Goal: Task Accomplishment & Management: Use online tool/utility

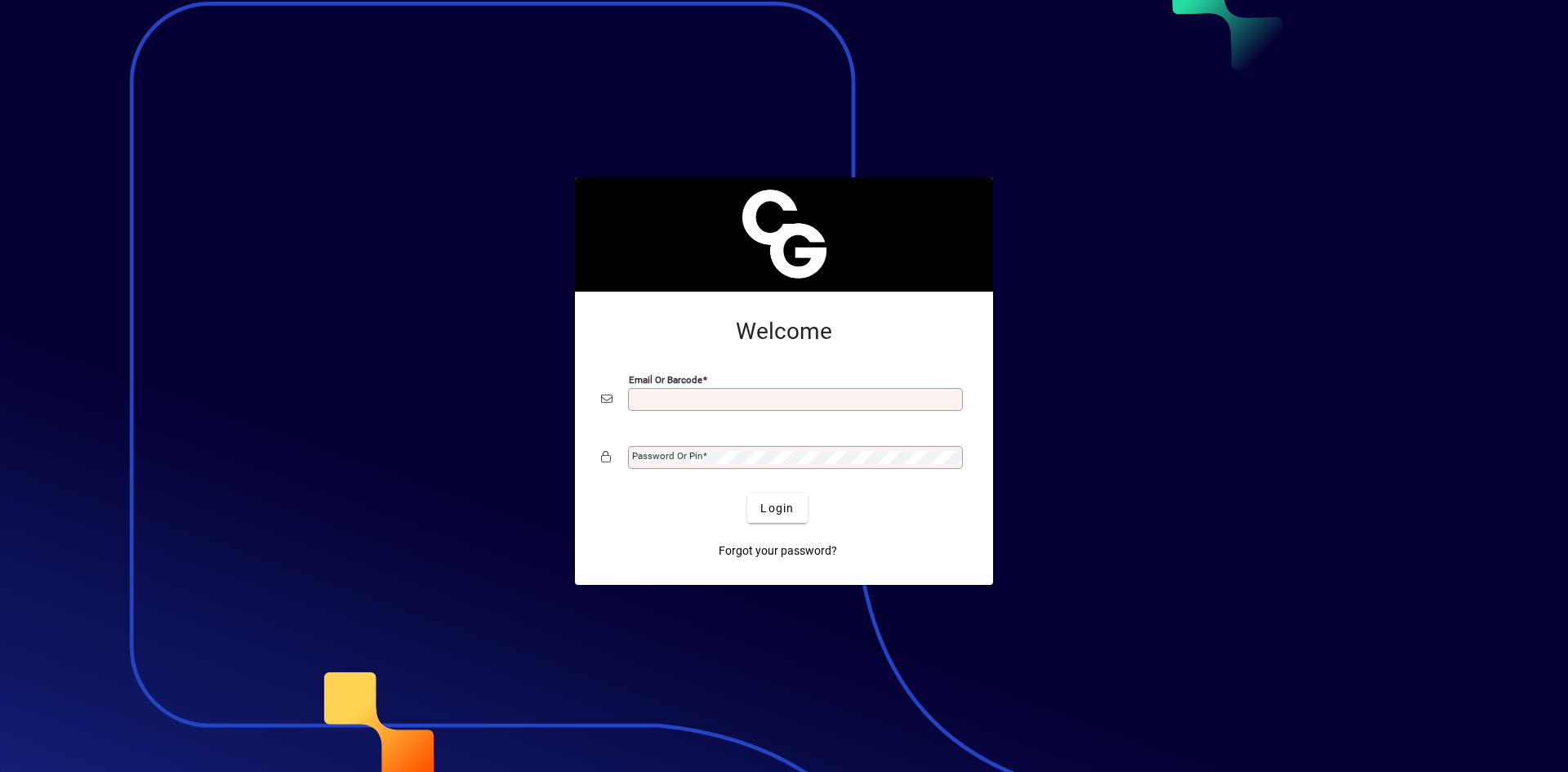
type input "**********"
click at [776, 510] on span "Login" at bounding box center [776, 508] width 33 height 17
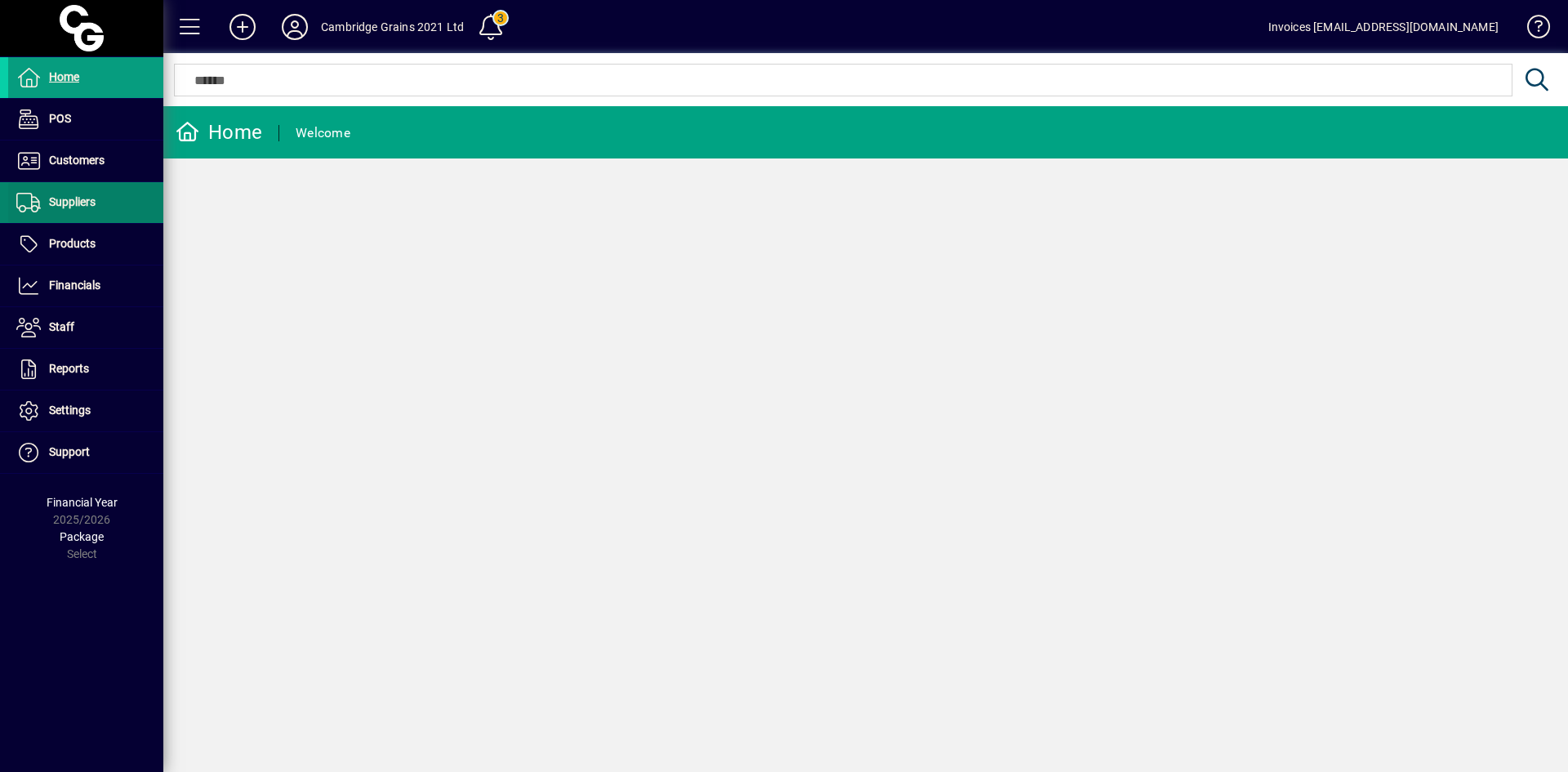
click at [76, 206] on span "Suppliers" at bounding box center [73, 201] width 47 height 13
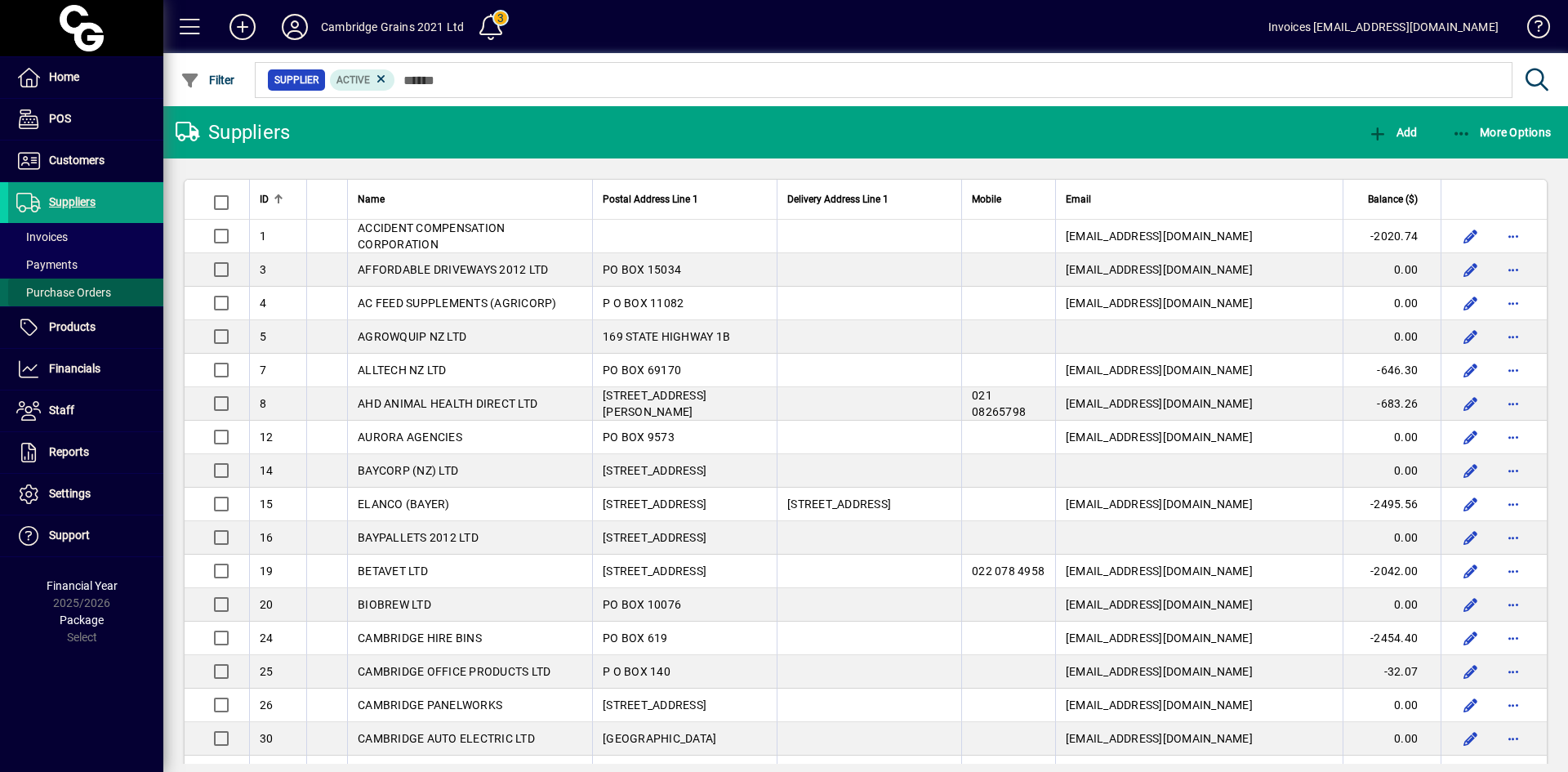
click at [84, 294] on span "Purchase Orders" at bounding box center [64, 292] width 95 height 13
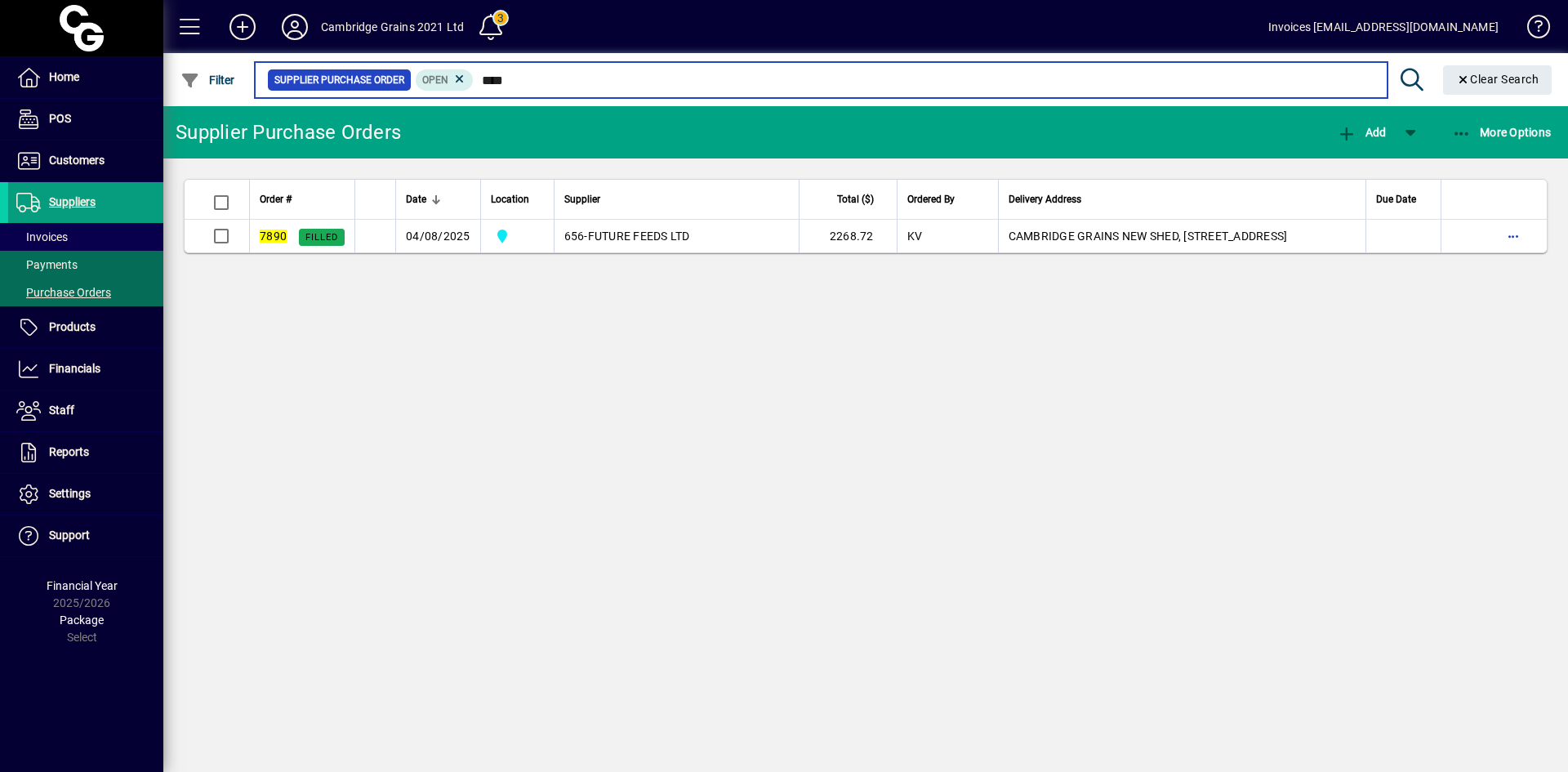
type input "****"
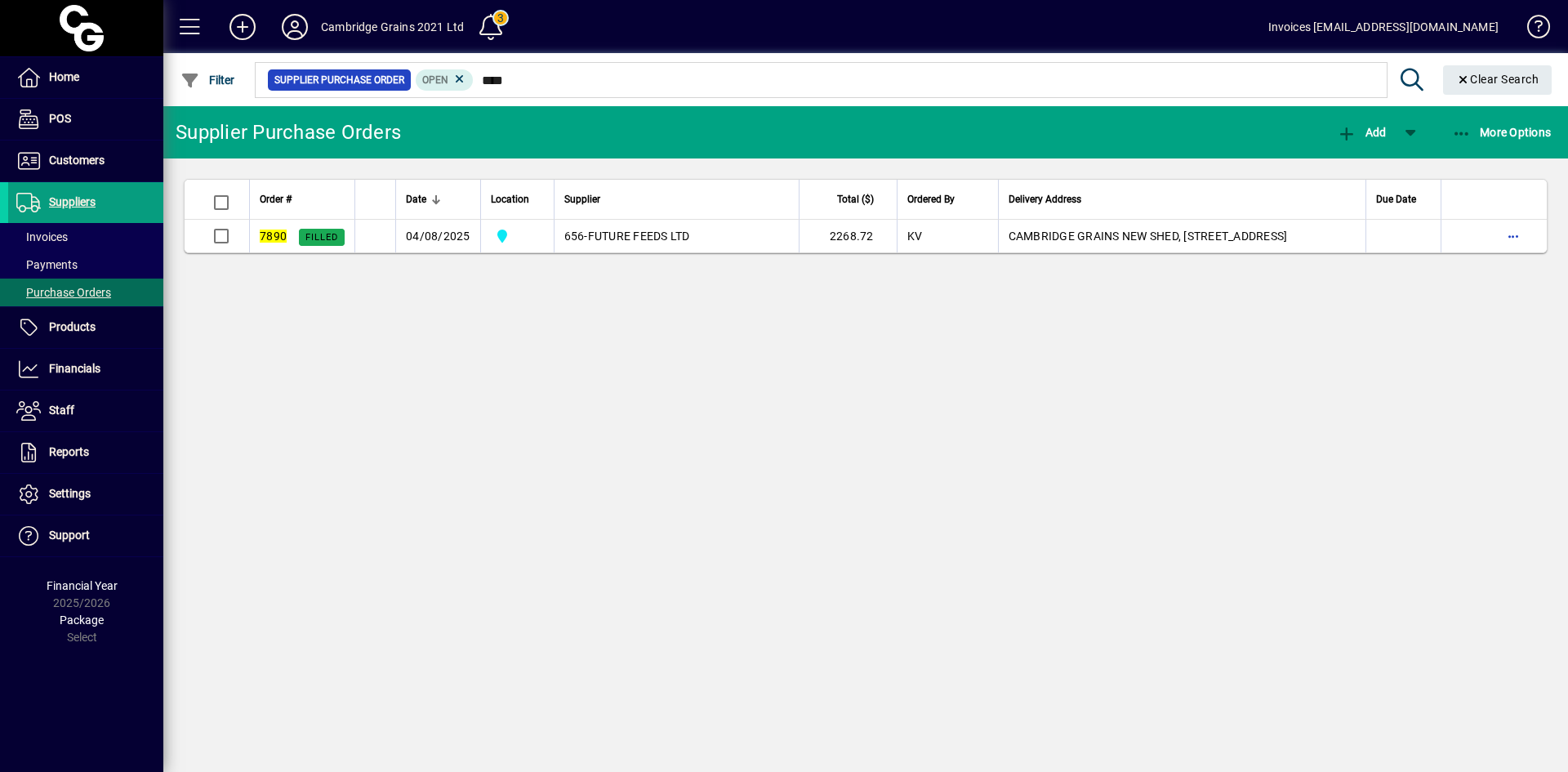
click at [635, 230] on span "FUTURE FEEDS LTD" at bounding box center [639, 236] width 102 height 13
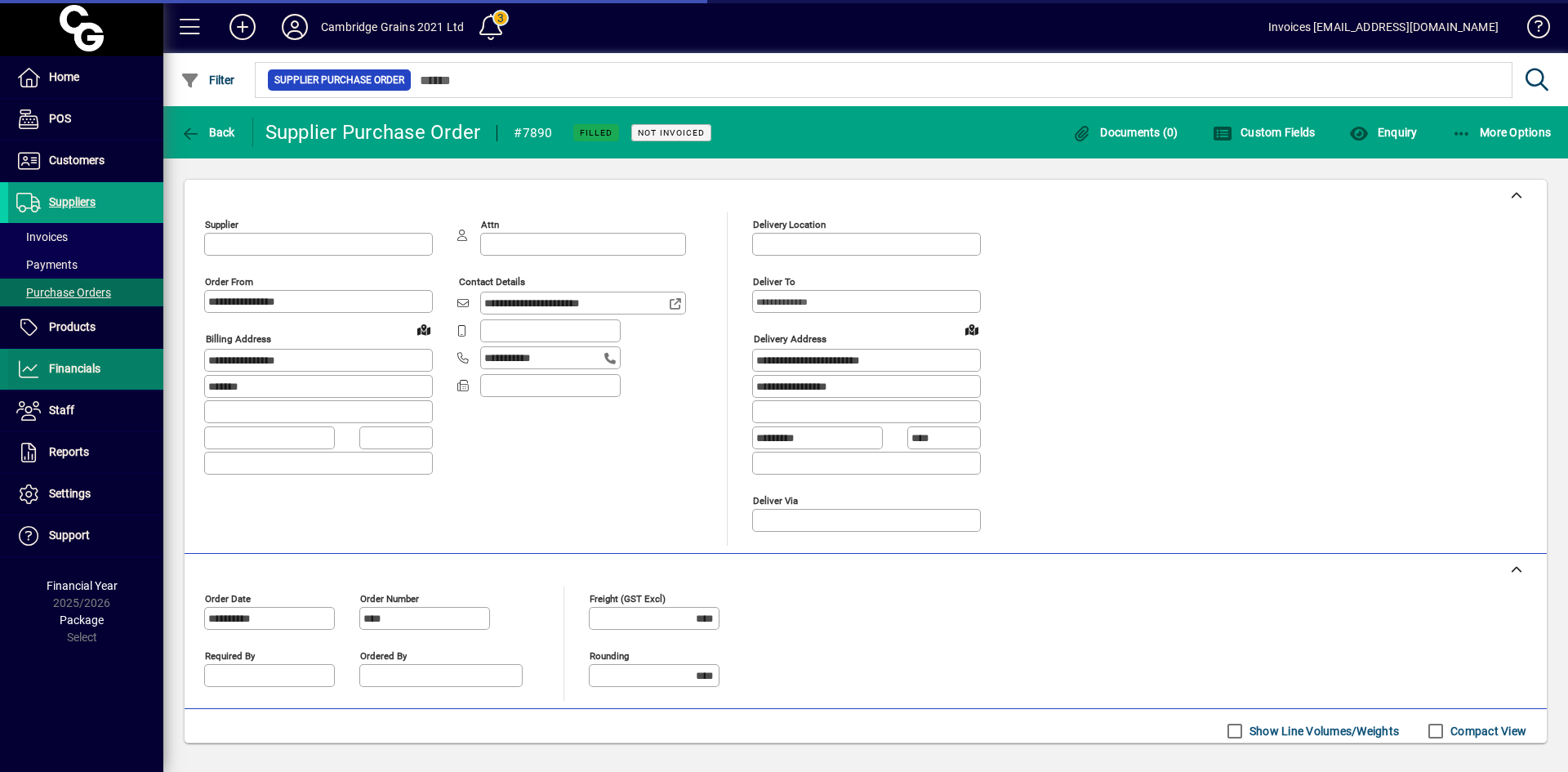
type input "**********"
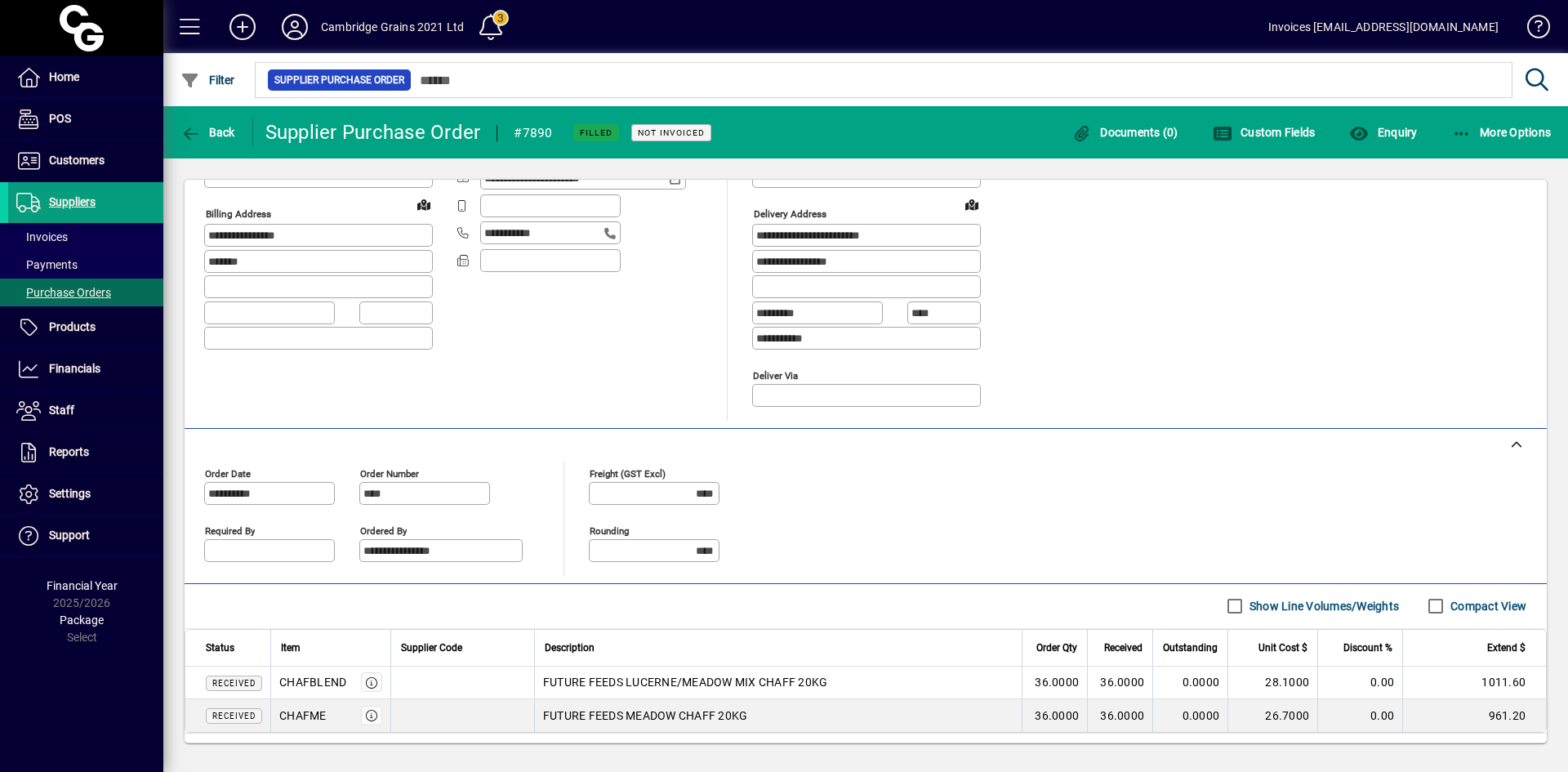
scroll to position [207, 0]
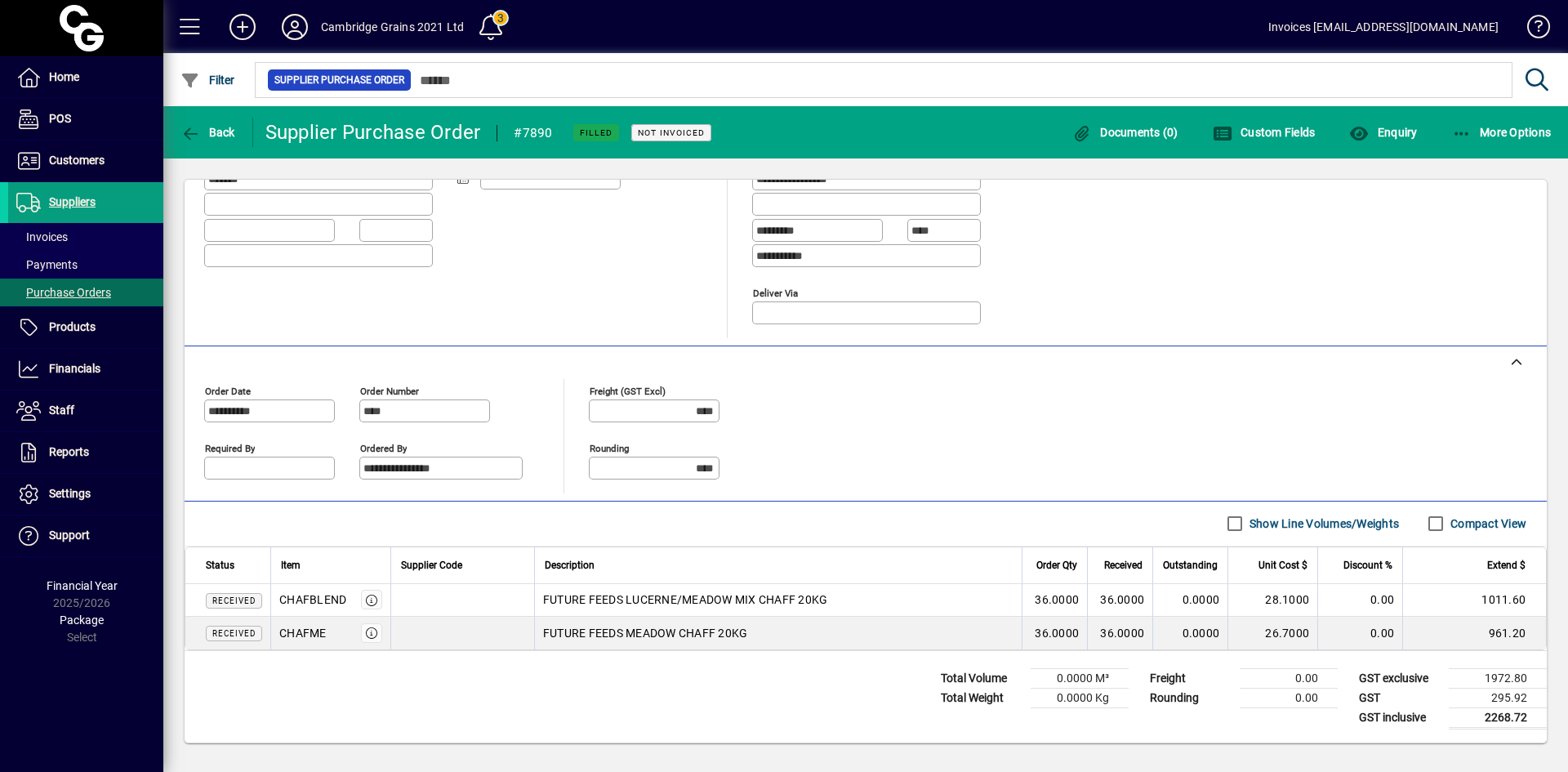
drag, startPoint x: 275, startPoint y: 597, endPoint x: 348, endPoint y: 599, distance: 73.0
click at [348, 599] on td "CHAFBLEND" at bounding box center [330, 601] width 120 height 32
copy div "CHAFBLEND"
drag, startPoint x: 276, startPoint y: 630, endPoint x: 327, endPoint y: 632, distance: 51.0
click at [327, 632] on td "CHAFME" at bounding box center [330, 633] width 120 height 32
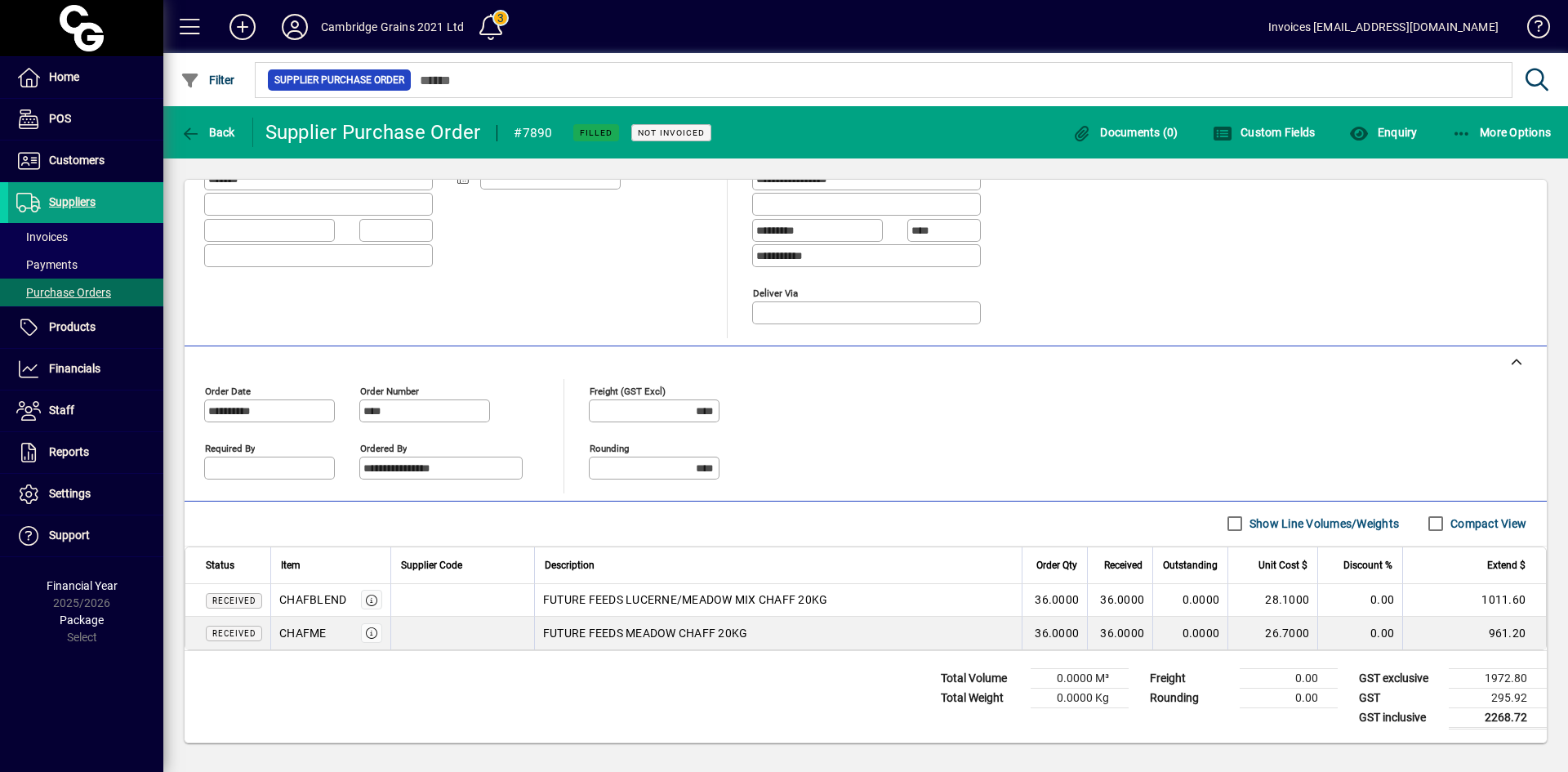
copy div "CHAFME"
click at [86, 289] on span "Purchase Orders" at bounding box center [64, 292] width 95 height 13
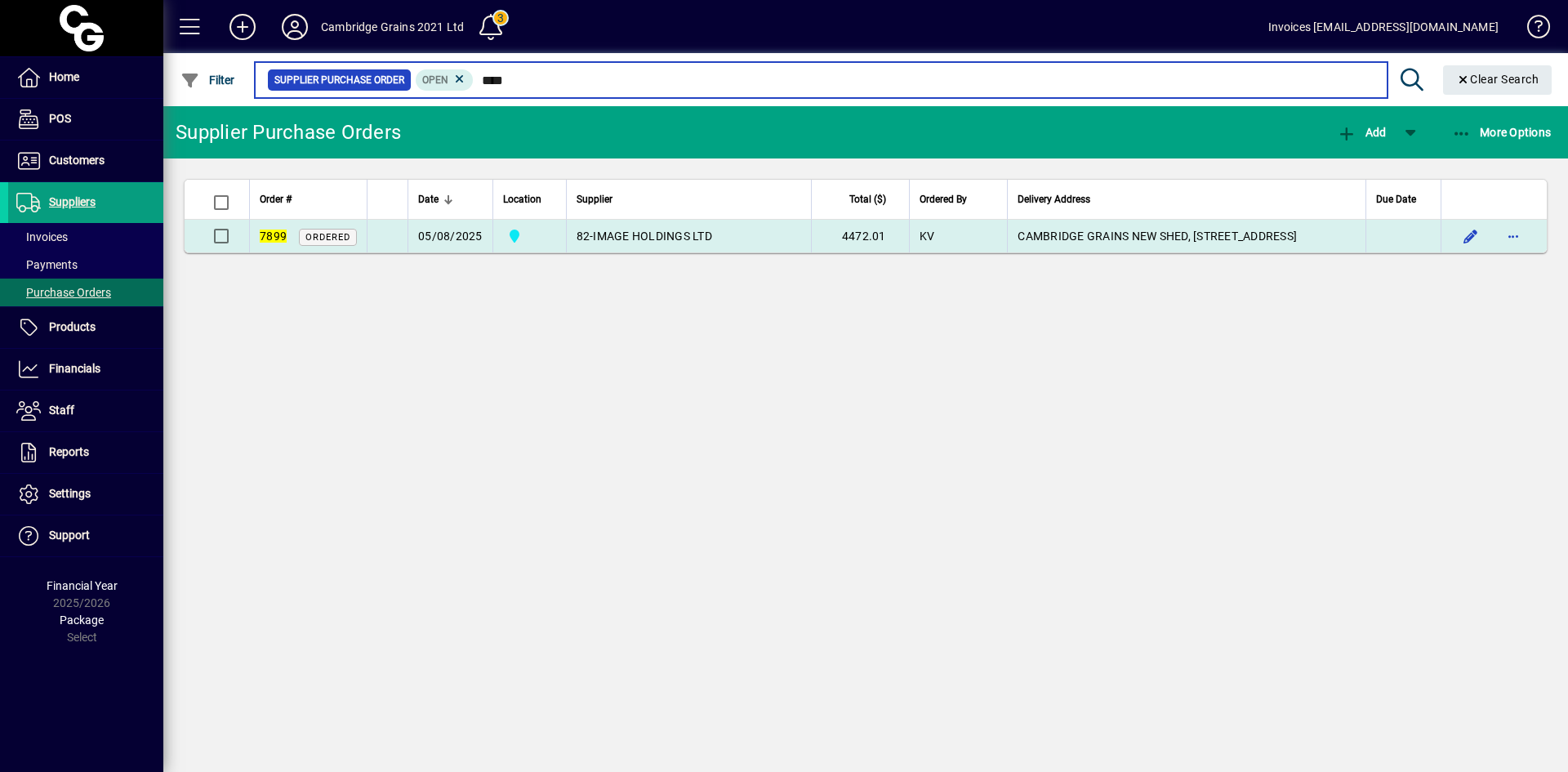
type input "****"
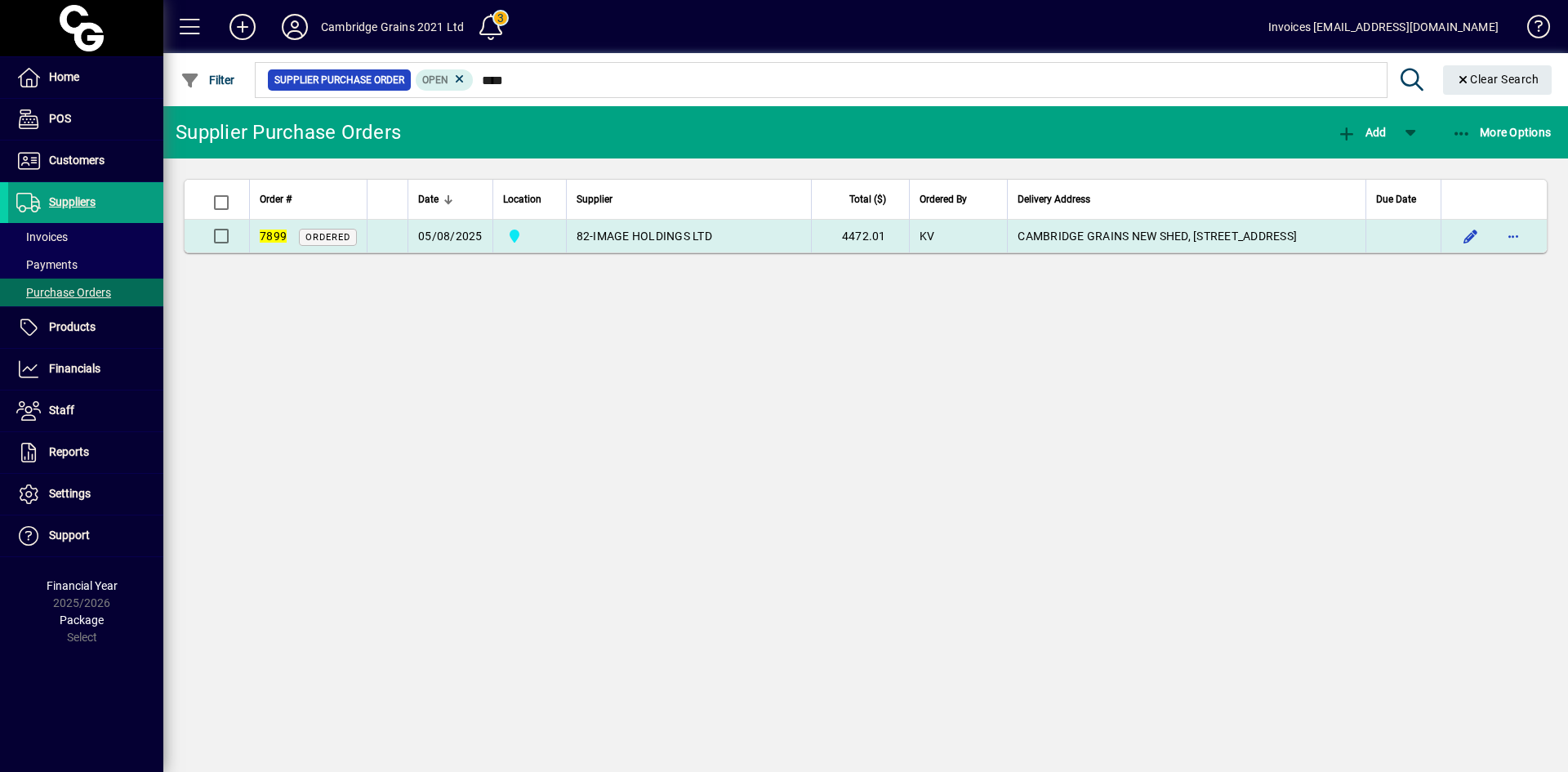
click at [630, 240] on span "IMAGE HOLDINGS LTD" at bounding box center [653, 236] width 119 height 13
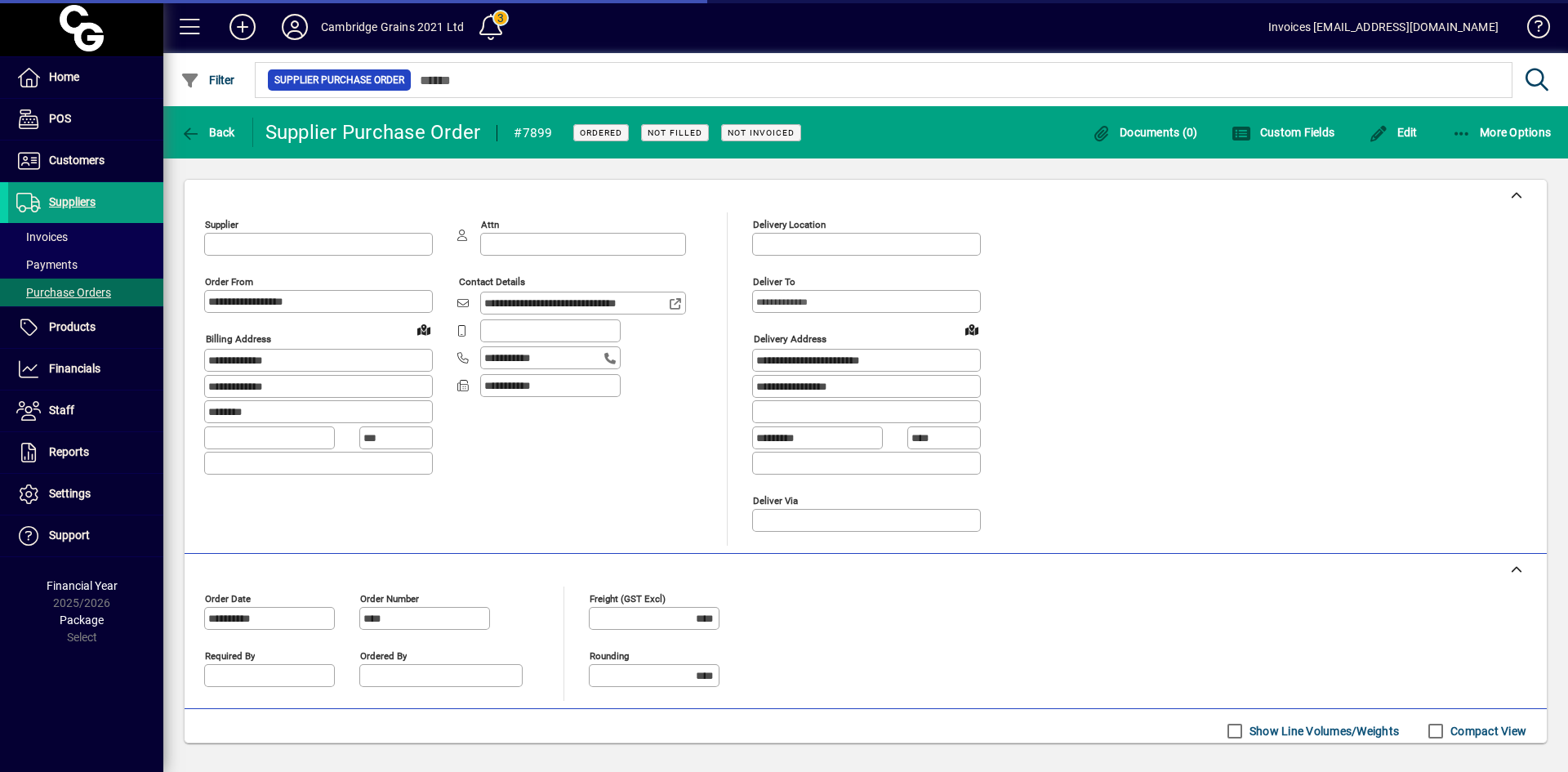
type input "**********"
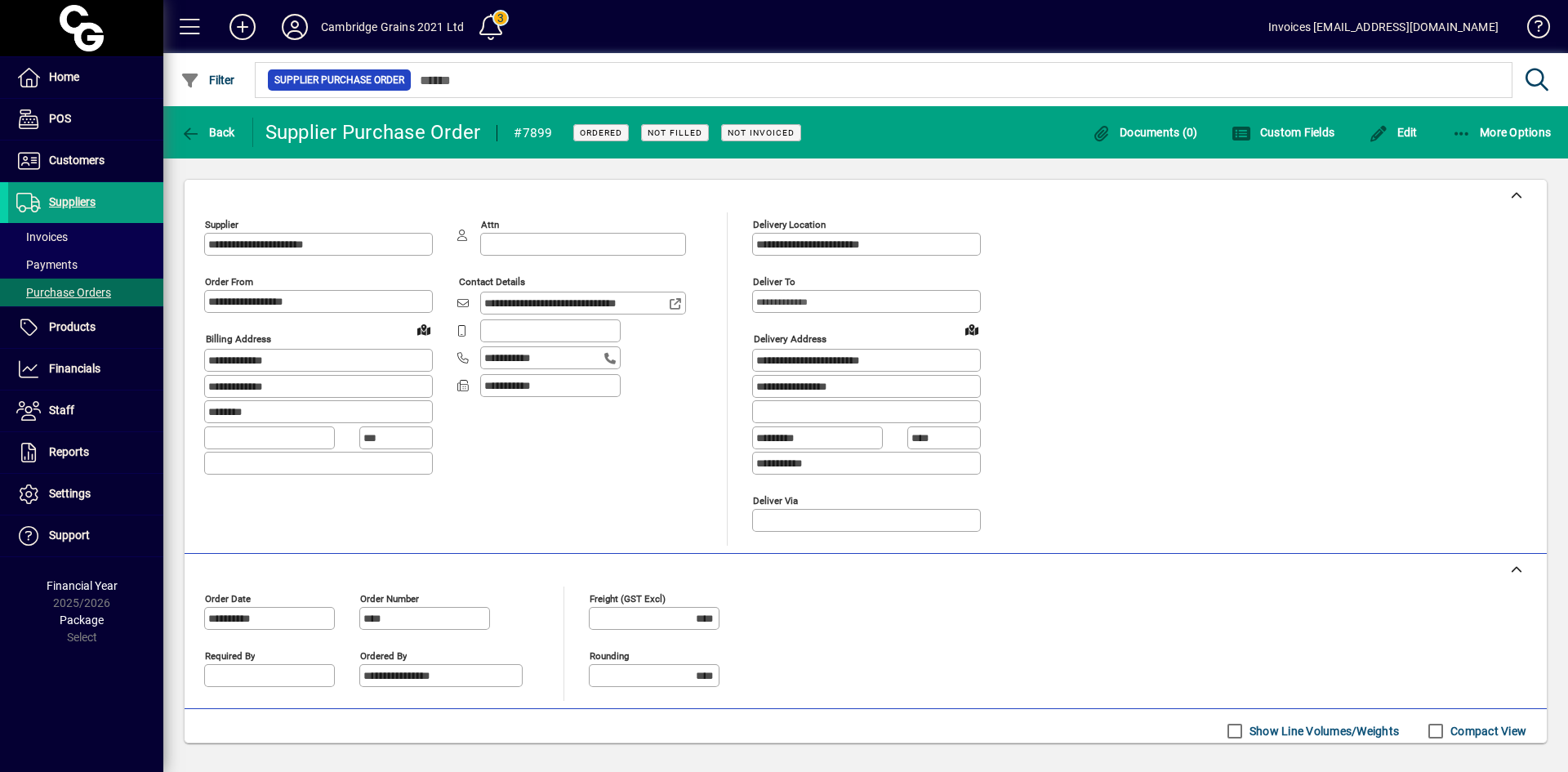
scroll to position [273, 0]
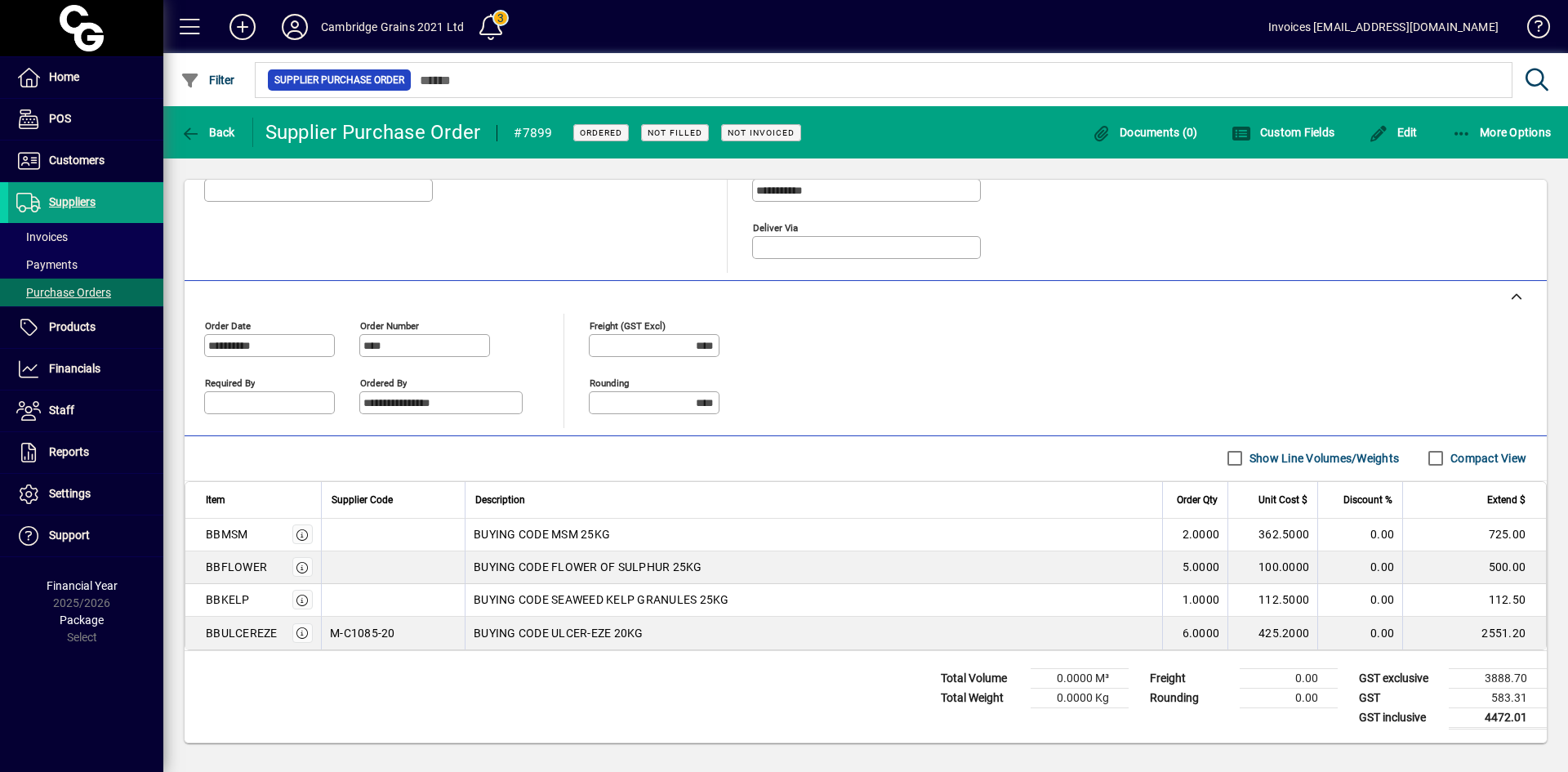
drag, startPoint x: 267, startPoint y: 567, endPoint x: 204, endPoint y: 572, distance: 63.2
click at [204, 572] on td "BBFLOWER" at bounding box center [253, 567] width 136 height 32
copy div "BBFLOWER"
click at [276, 637] on div "BBULCEREZE" at bounding box center [241, 633] width 72 height 16
drag, startPoint x: 275, startPoint y: 634, endPoint x: 202, endPoint y: 636, distance: 73.0
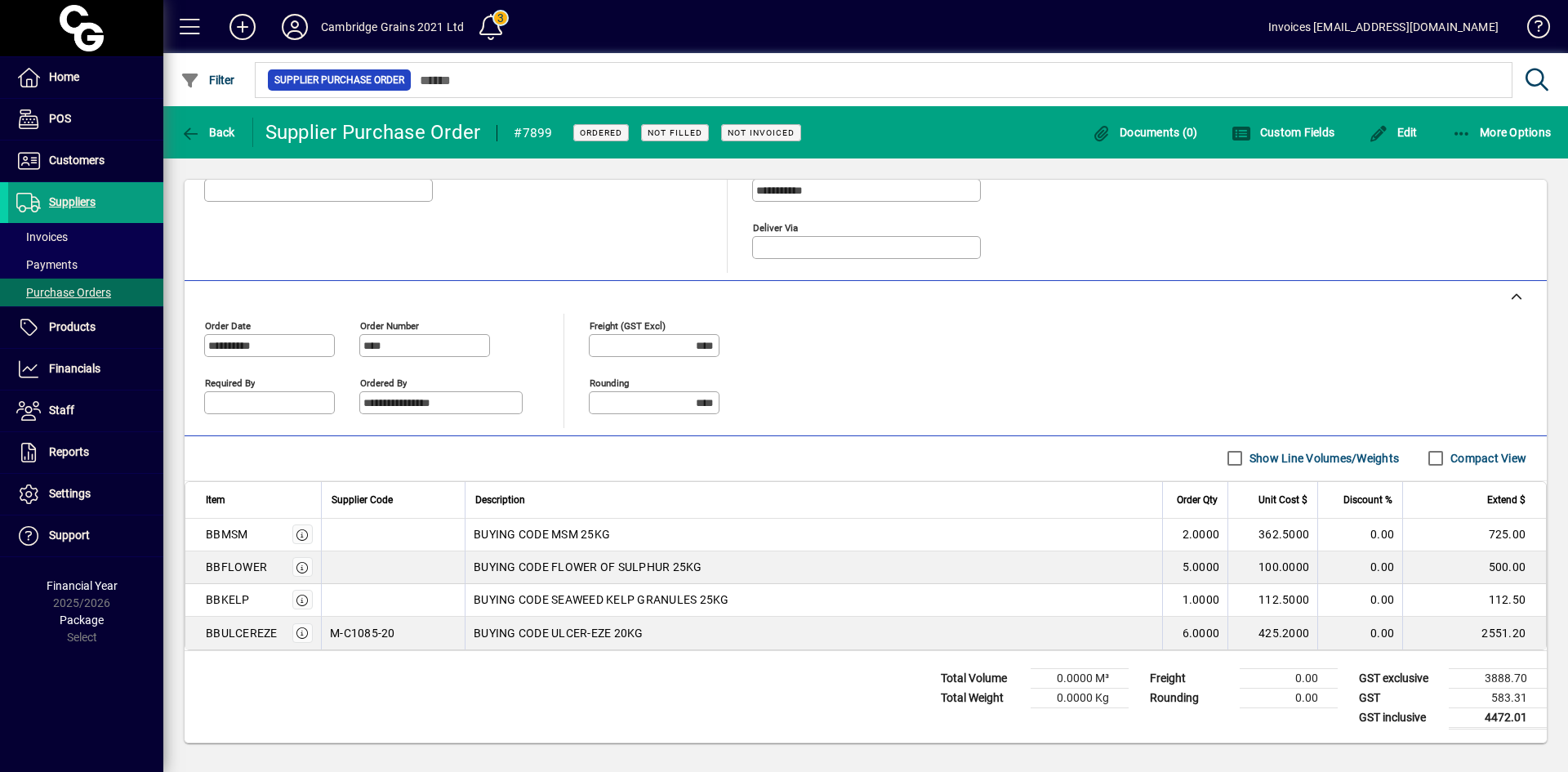
click at [202, 636] on td "BBULCEREZE" at bounding box center [253, 633] width 136 height 32
copy div "BBULCEREZE"
click at [109, 286] on span "Purchase Orders" at bounding box center [64, 292] width 95 height 13
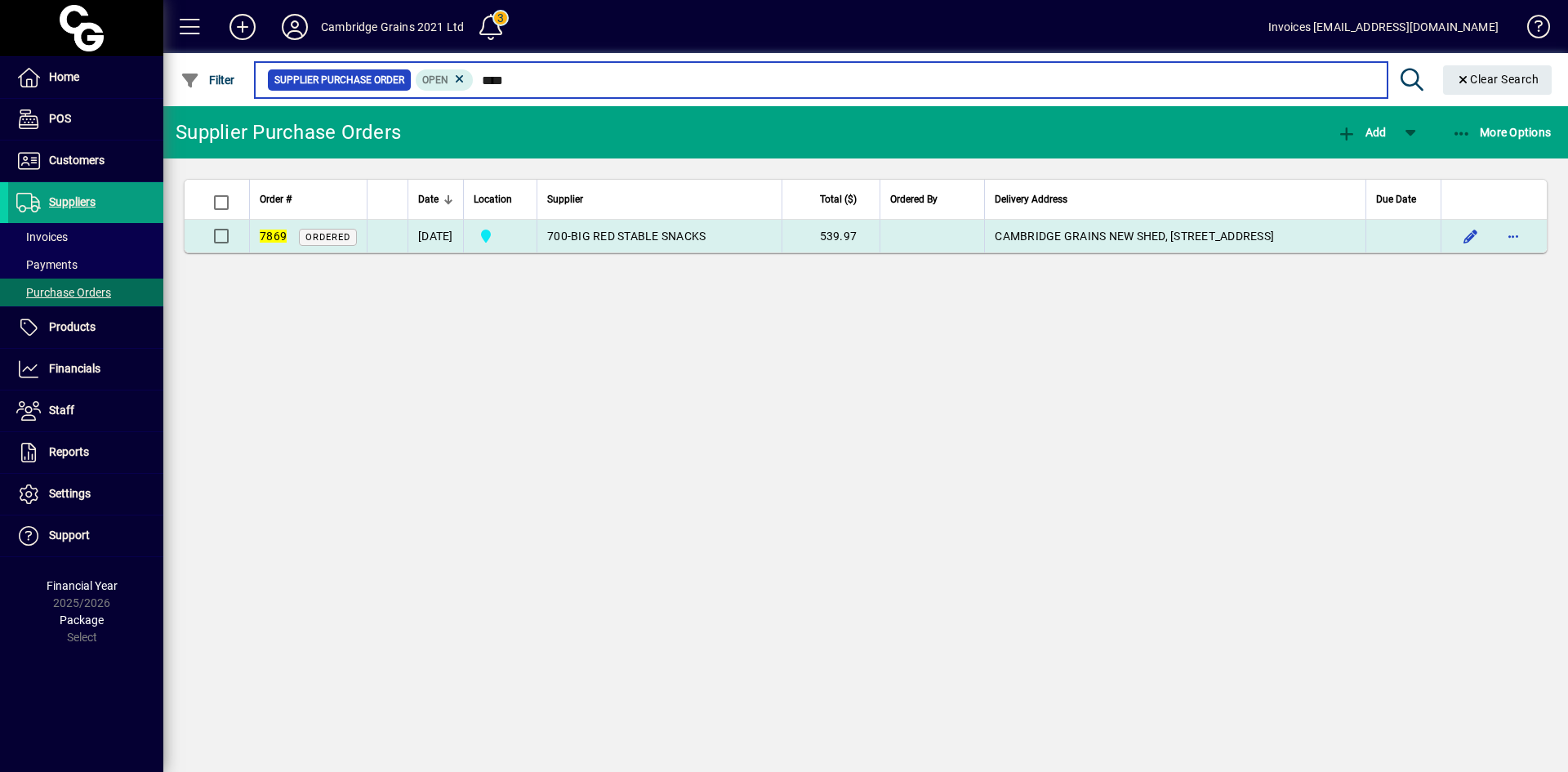
type input "****"
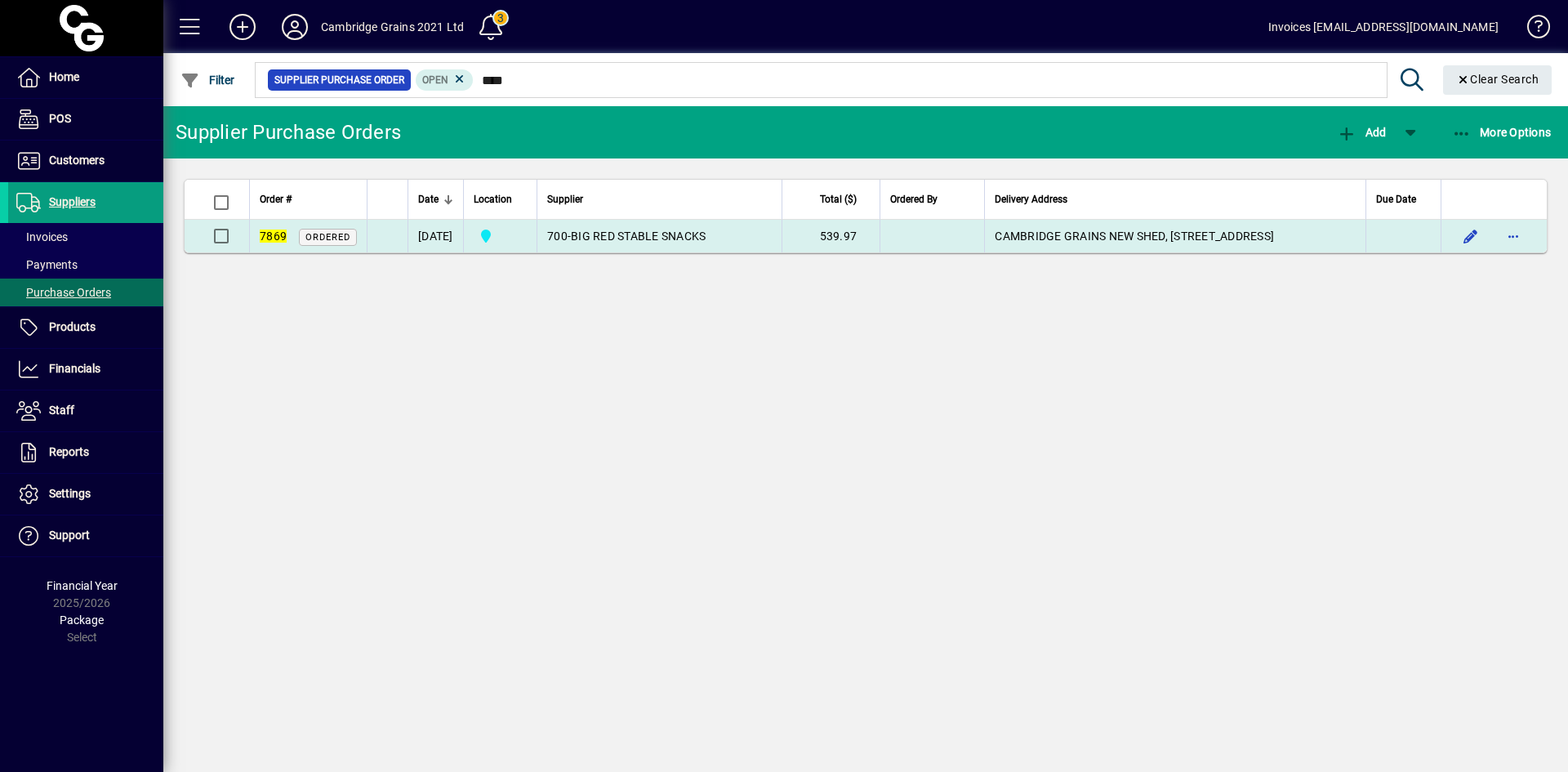
click at [617, 234] on span "BIG RED STABLE SNACKS" at bounding box center [638, 236] width 135 height 13
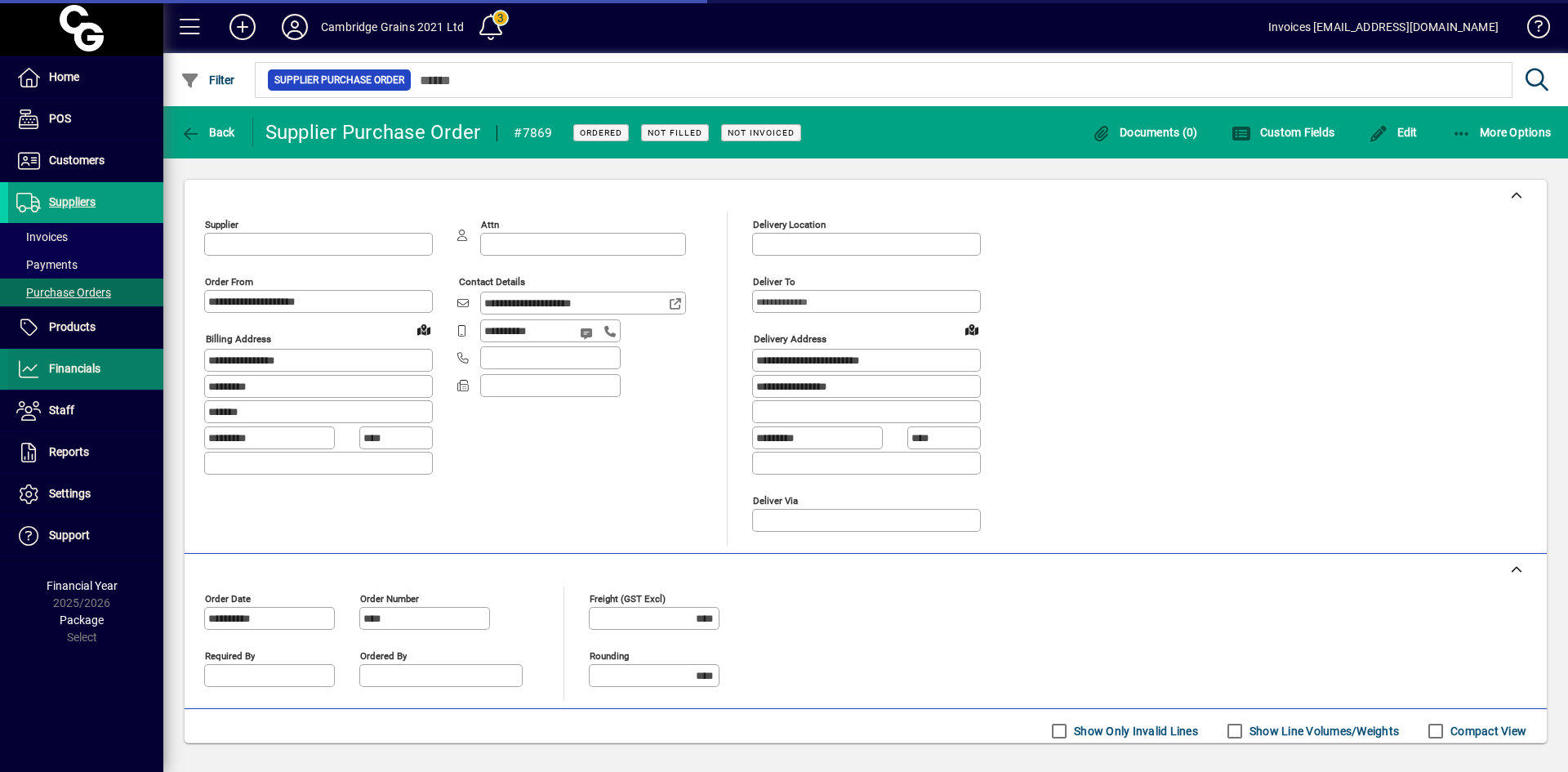
type input "**********"
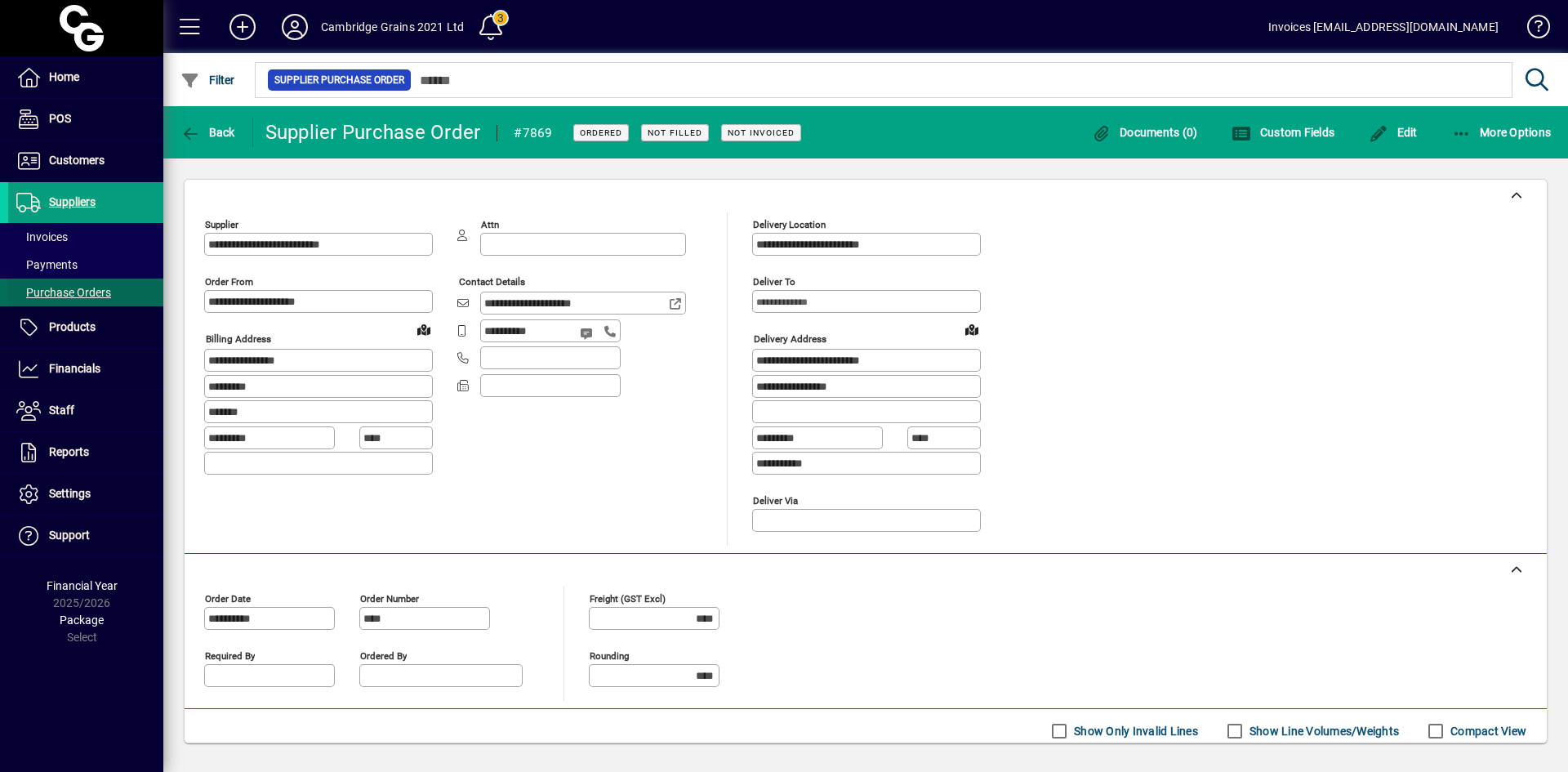
click at [56, 294] on span "Purchase Orders" at bounding box center [64, 292] width 95 height 13
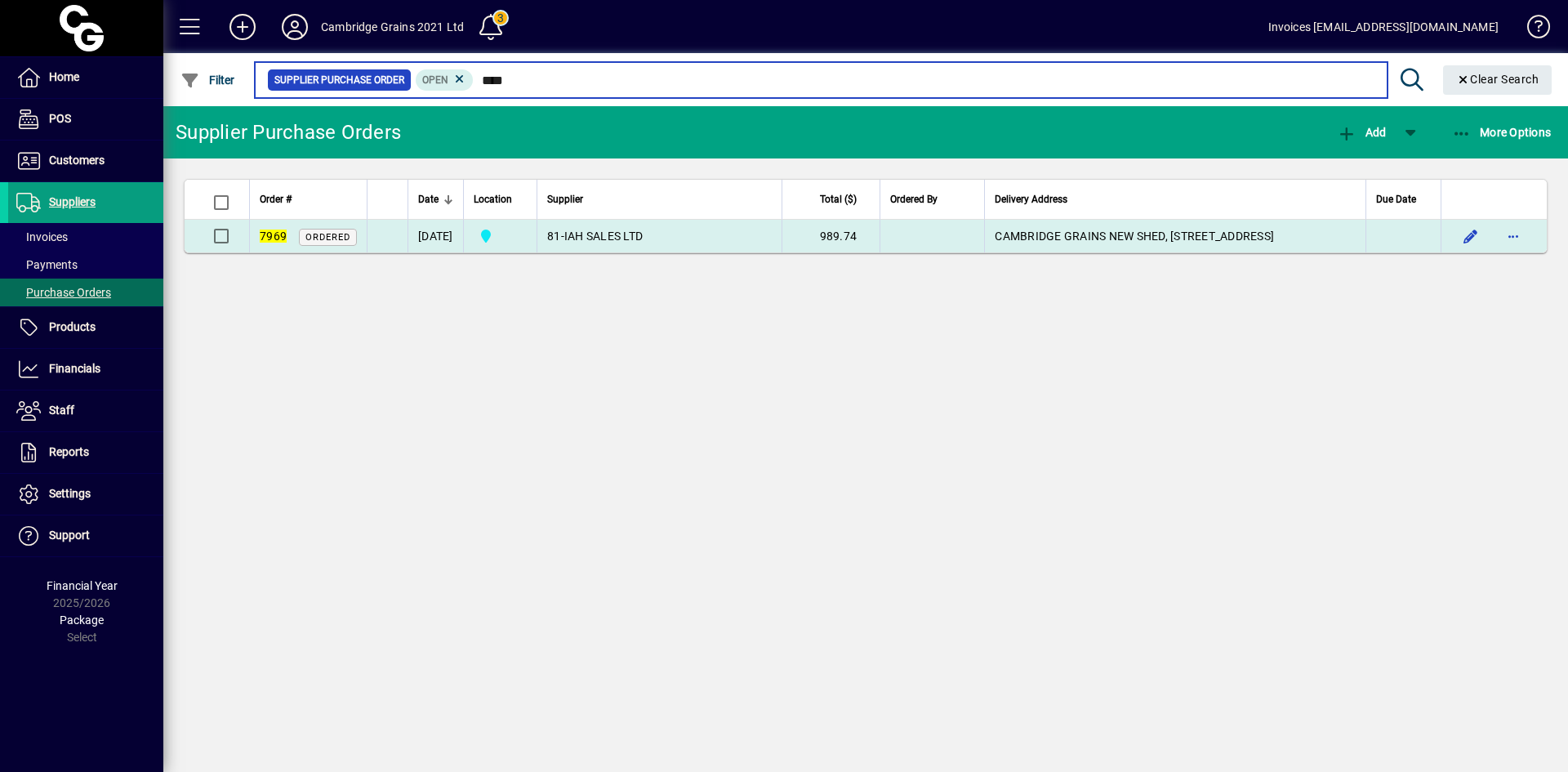
type input "****"
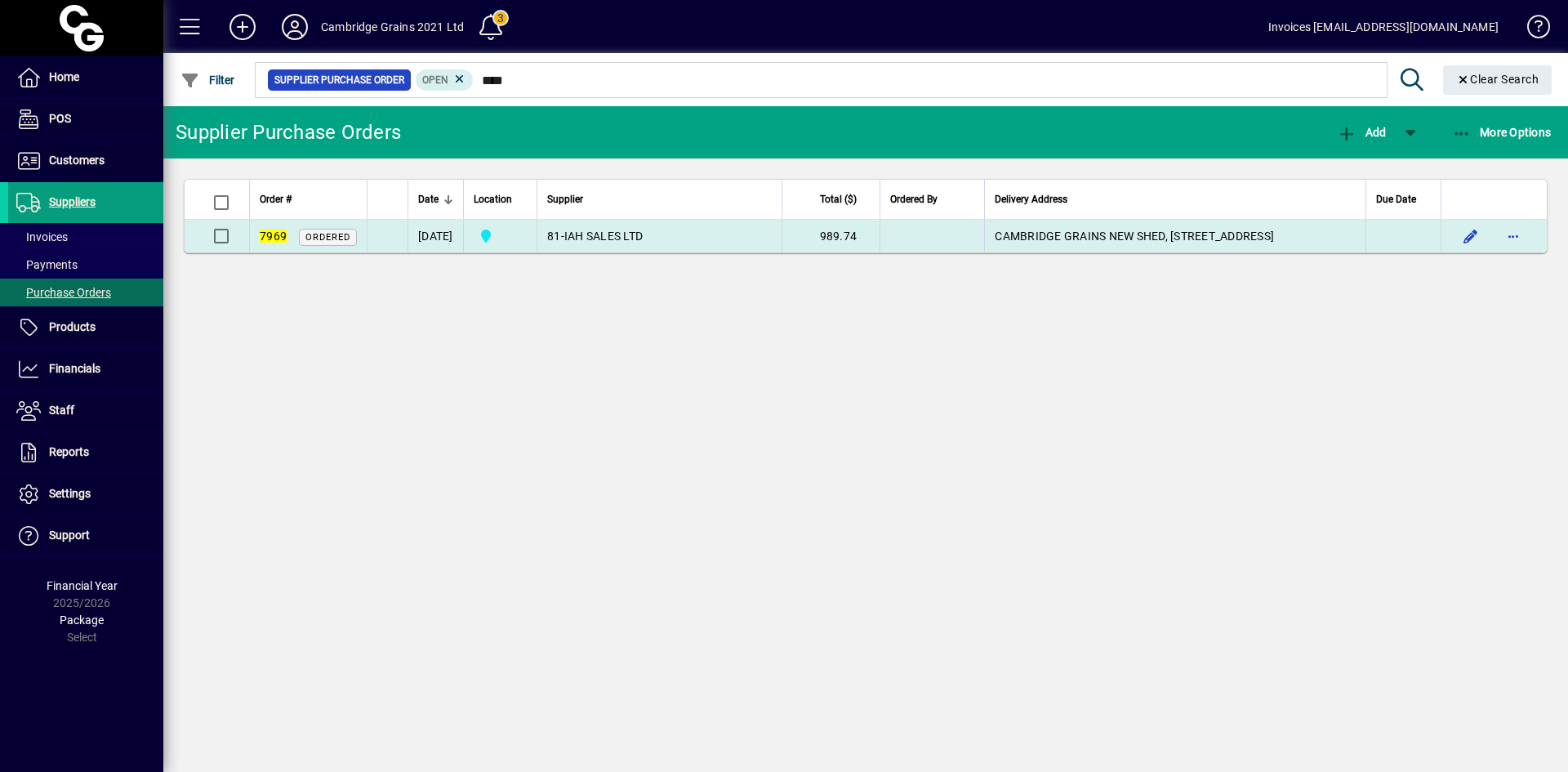
click at [621, 232] on span "IAH SALES LTD" at bounding box center [603, 236] width 78 height 13
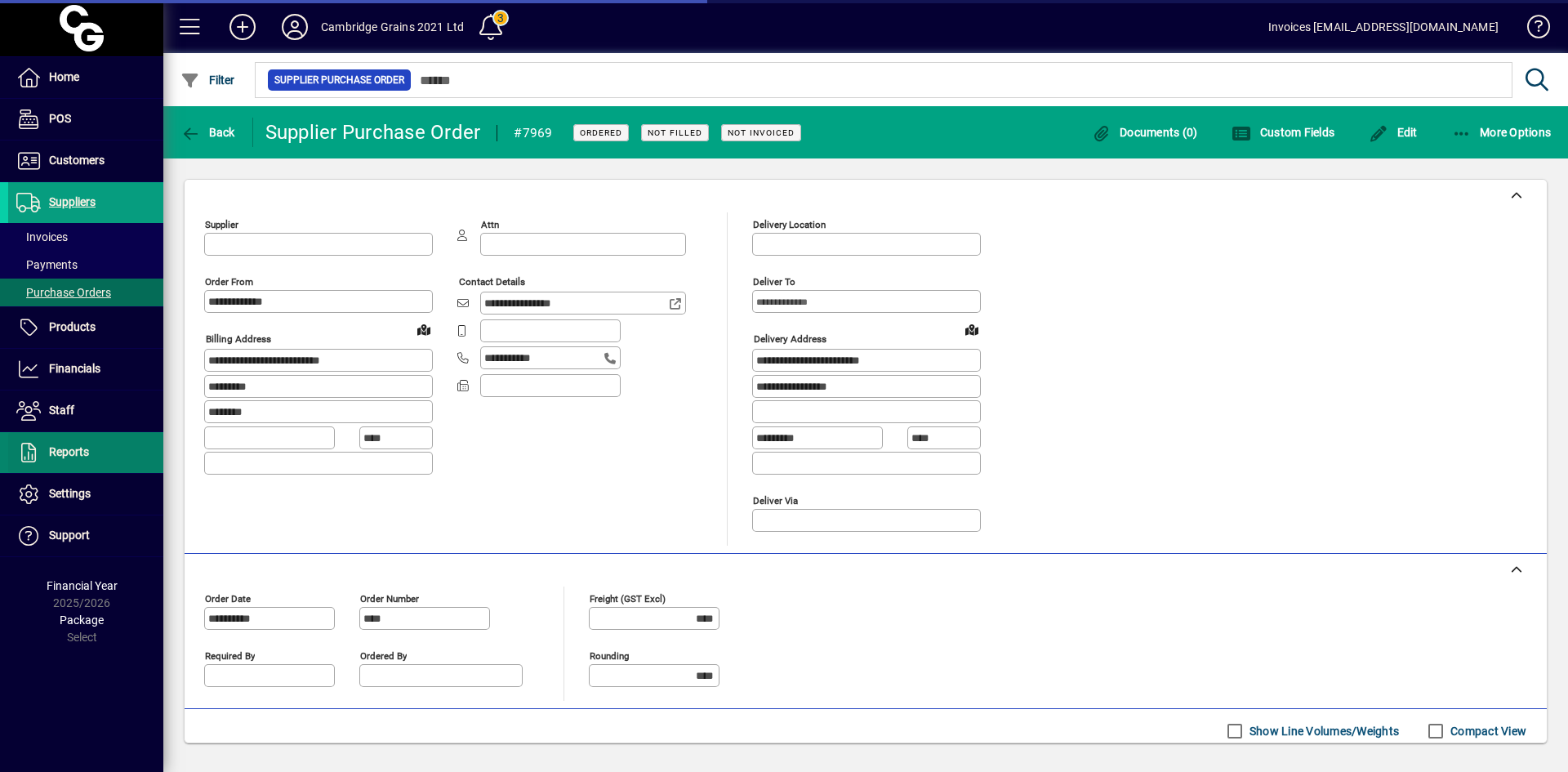
type input "**********"
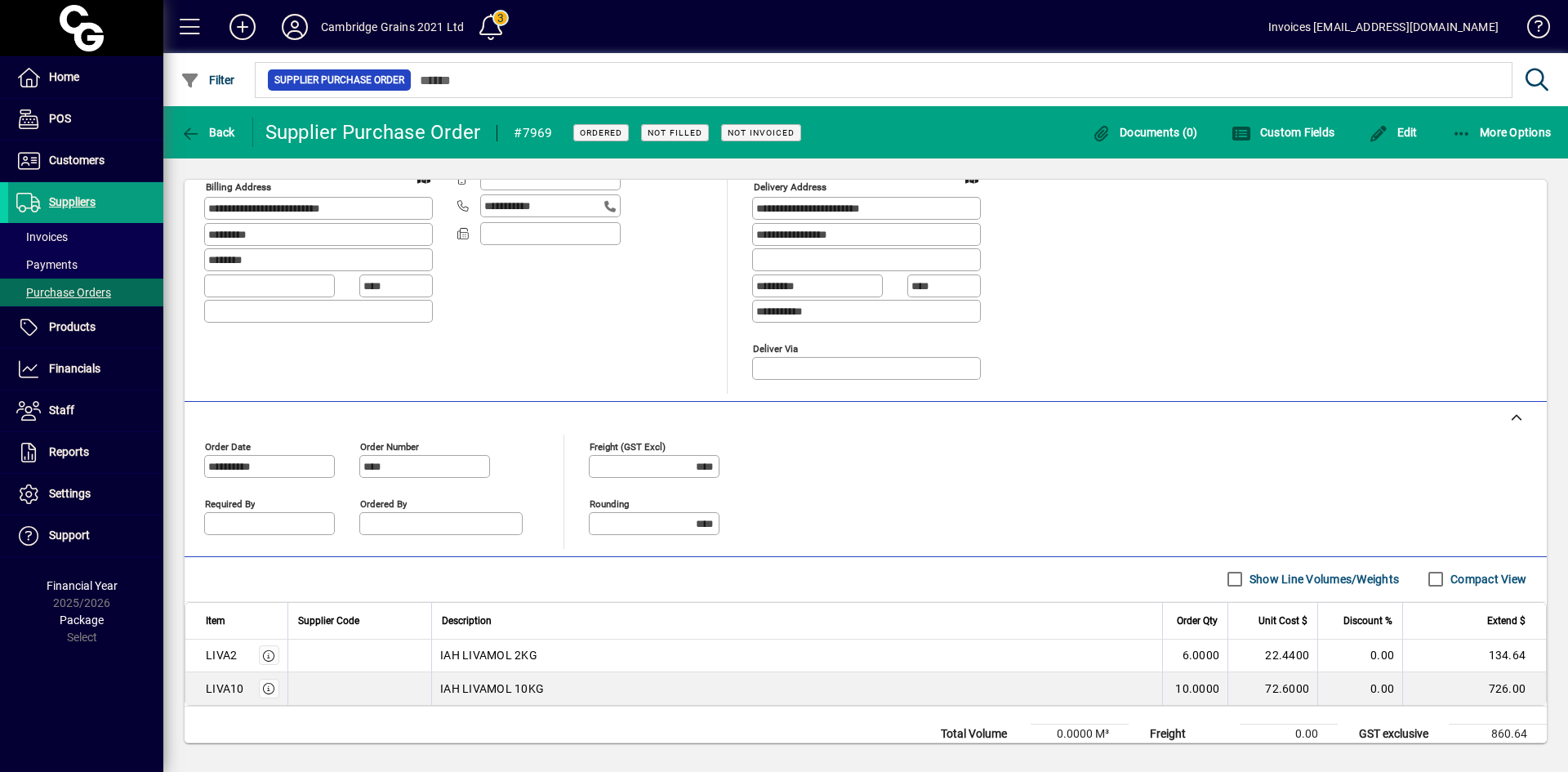
scroll to position [207, 0]
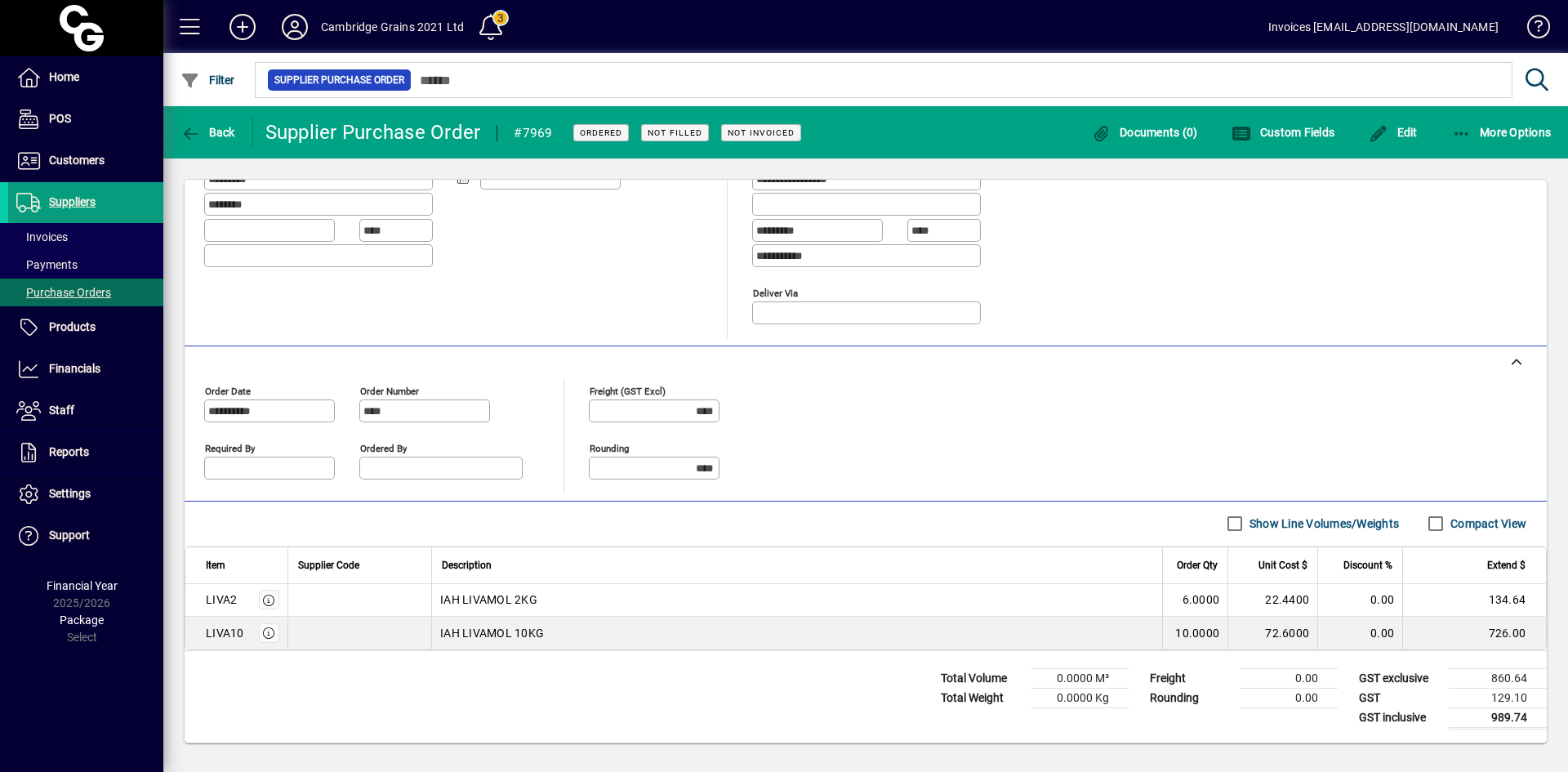
drag, startPoint x: 202, startPoint y: 600, endPoint x: 238, endPoint y: 603, distance: 36.1
click at [238, 603] on td "LIVA2" at bounding box center [237, 601] width 102 height 32
copy div "LIVA2"
drag, startPoint x: 207, startPoint y: 636, endPoint x: 250, endPoint y: 637, distance: 43.0
click at [250, 637] on div "LIVA10" at bounding box center [242, 633] width 74 height 20
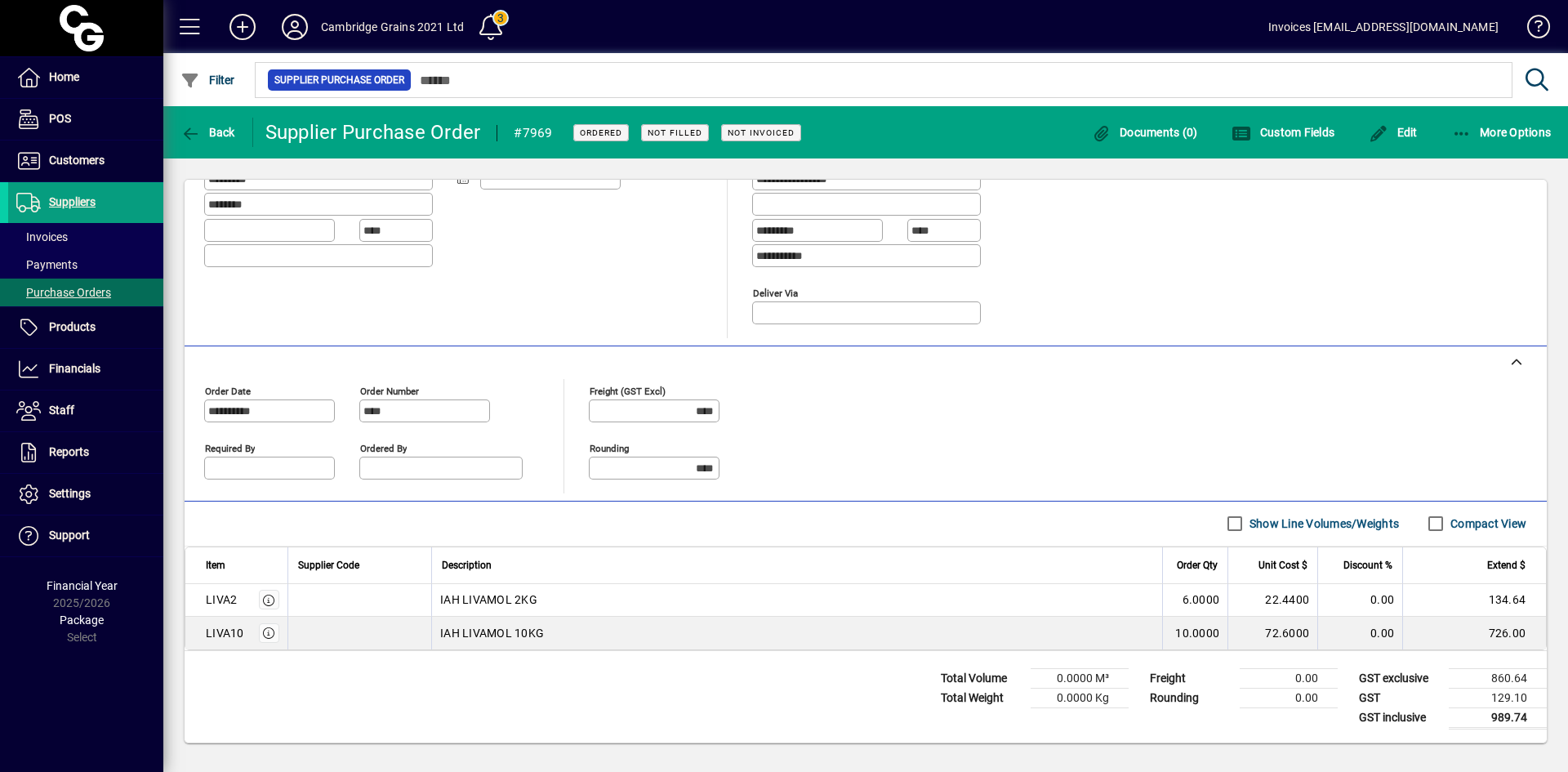
copy div "LIVA10"
click at [89, 162] on span "Customers" at bounding box center [77, 160] width 56 height 13
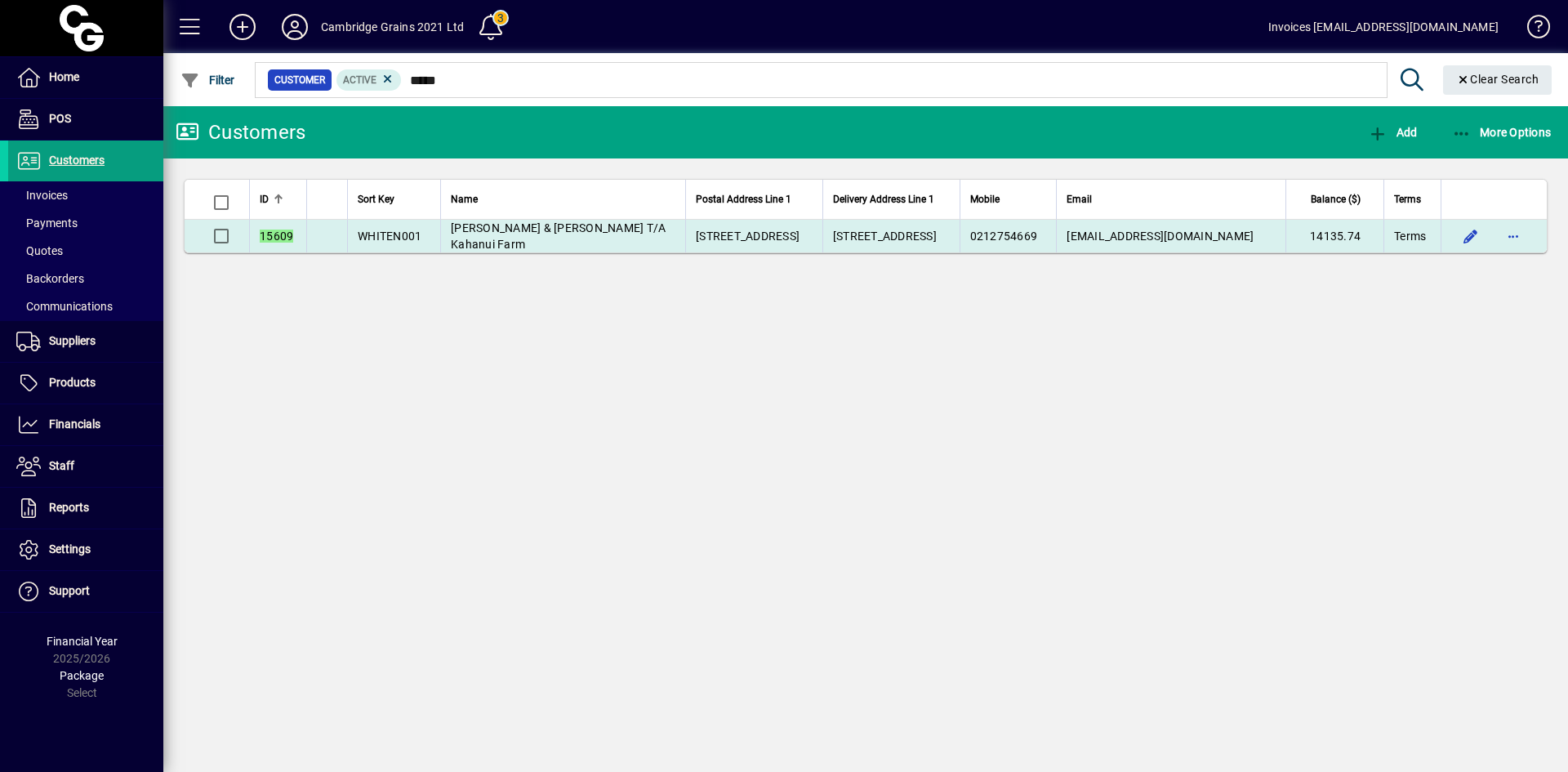
click at [483, 234] on span "[PERSON_NAME] & [PERSON_NAME] T/A Kahanui Farm" at bounding box center [557, 236] width 215 height 30
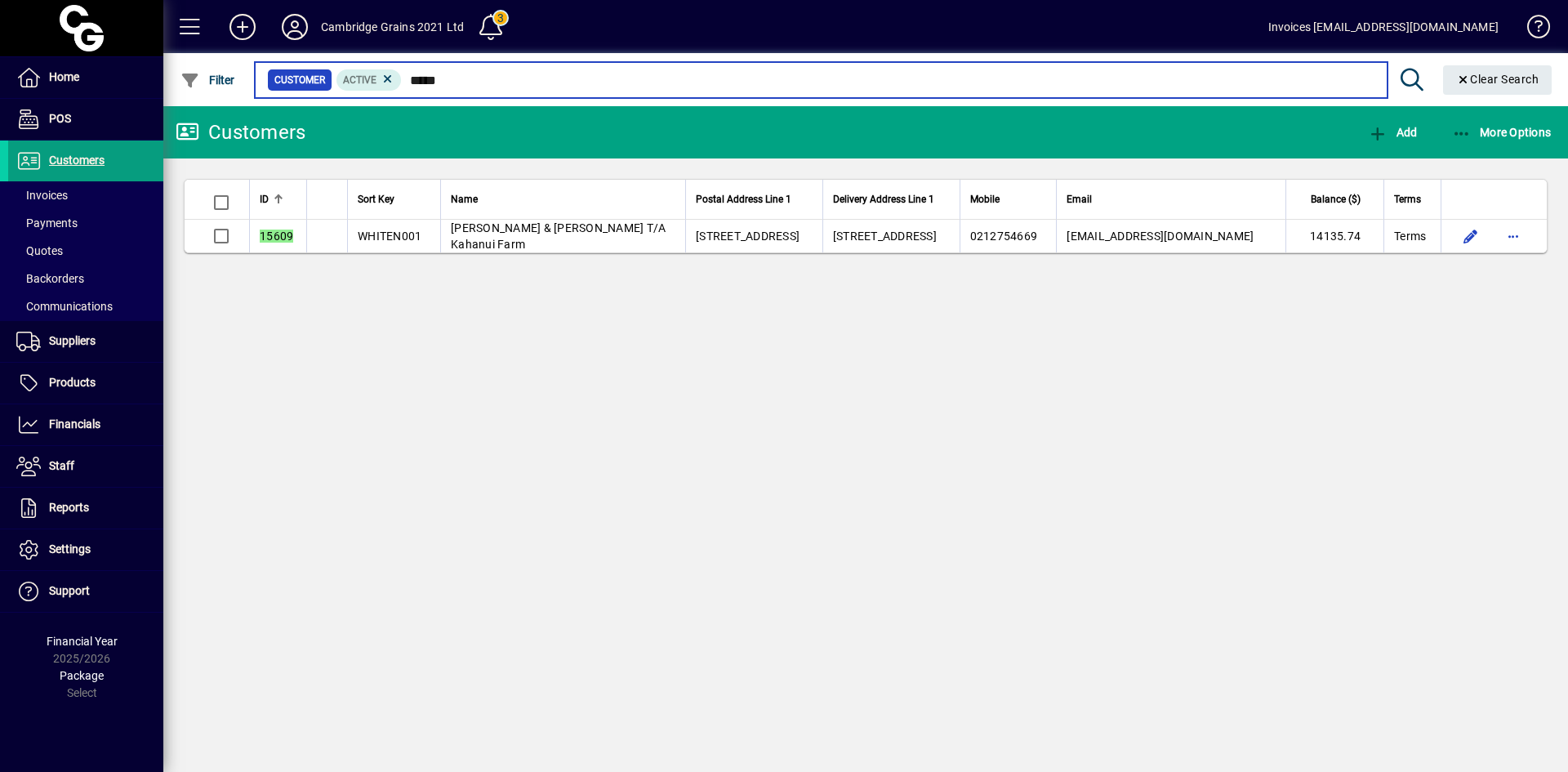
click at [481, 83] on input "*****" at bounding box center [888, 79] width 972 height 22
drag, startPoint x: 481, startPoint y: 83, endPoint x: 327, endPoint y: 69, distance: 154.6
click at [327, 69] on mat-form-field "Customer Active ***** Clear Search" at bounding box center [906, 79] width 1308 height 53
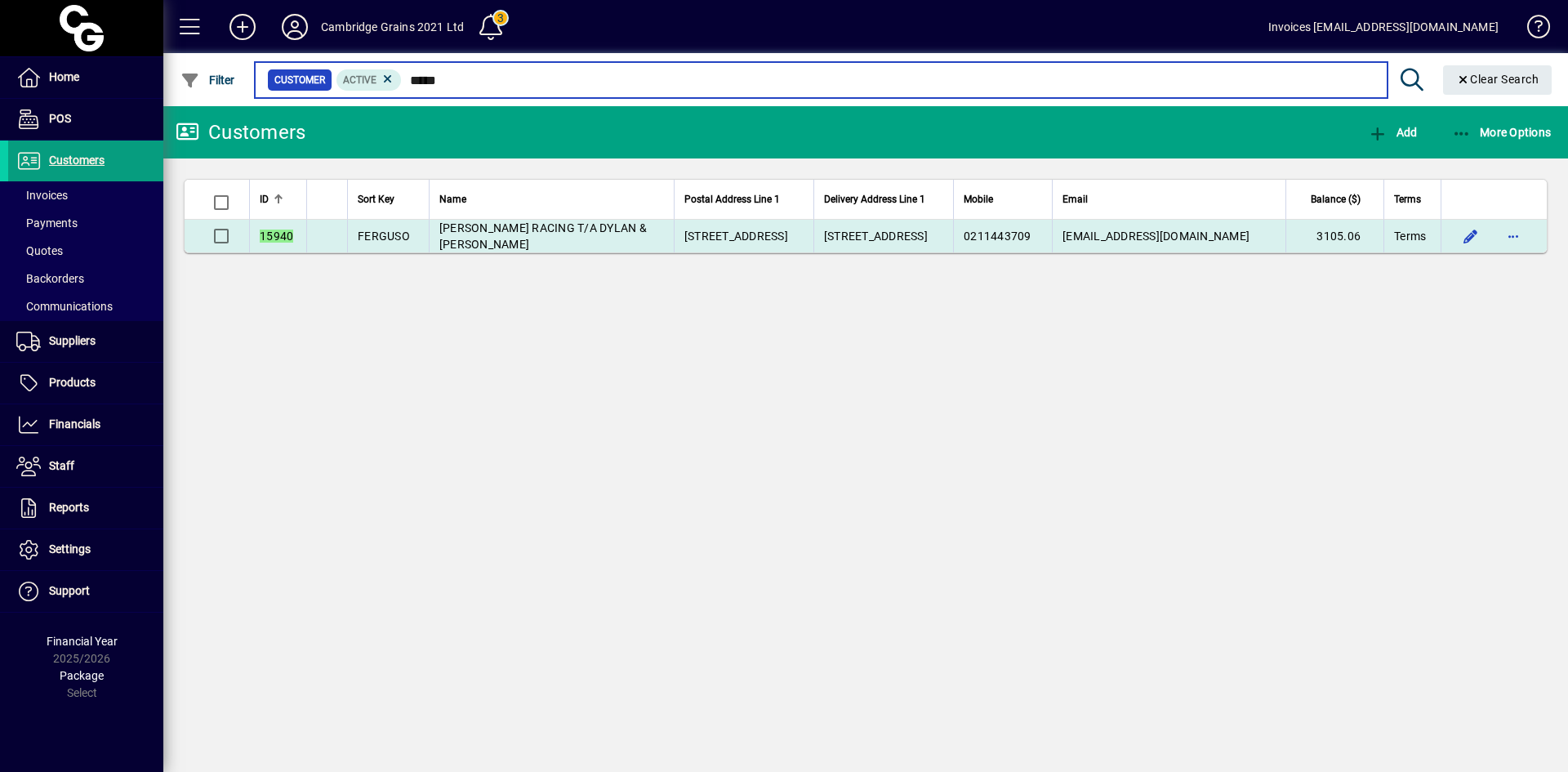
type input "*****"
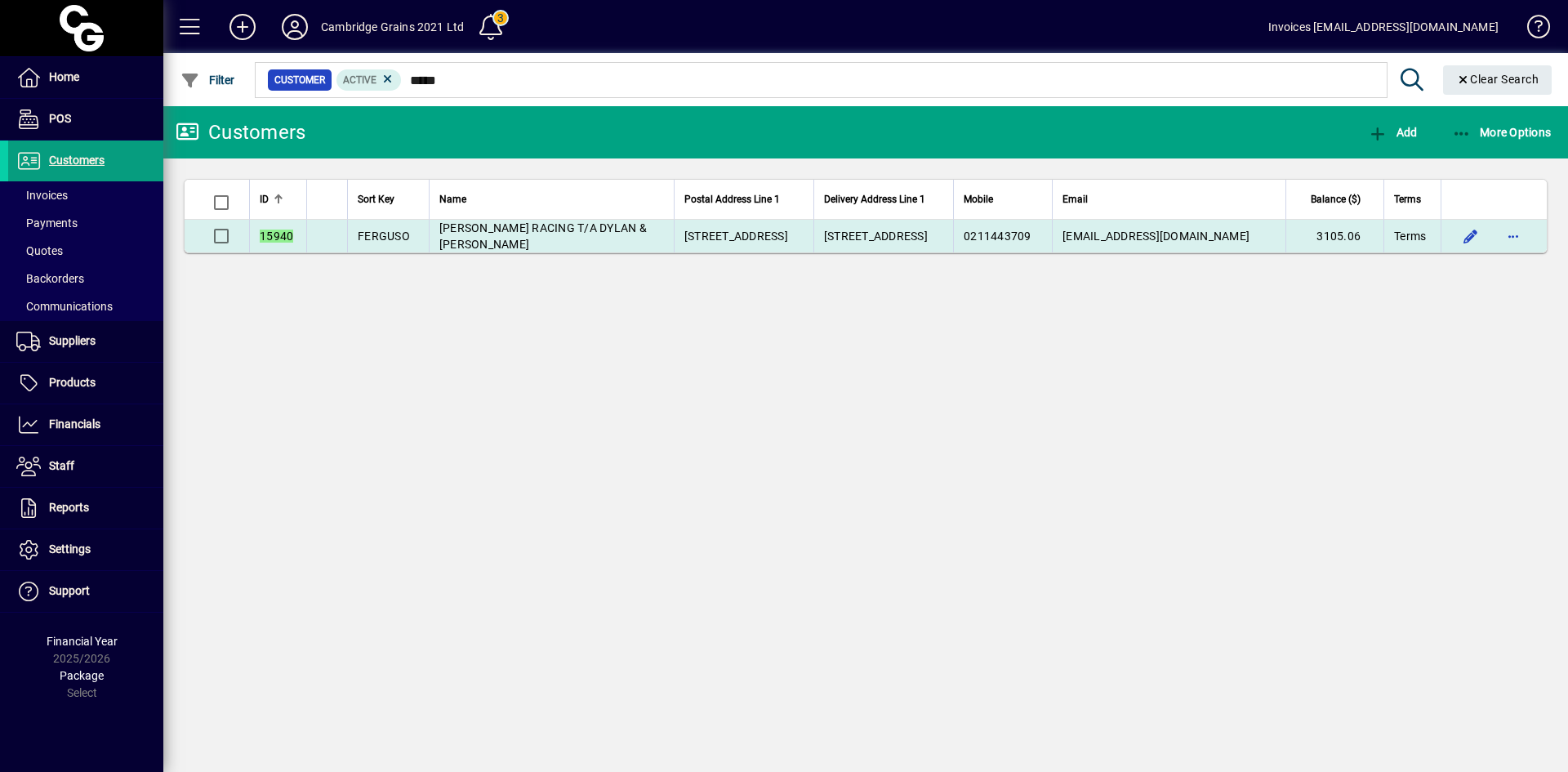
drag, startPoint x: 427, startPoint y: 226, endPoint x: 495, endPoint y: 245, distance: 70.6
click at [495, 245] on td "FERGUSON RACING T/A DYLAN & JO FERGUSON" at bounding box center [551, 236] width 245 height 32
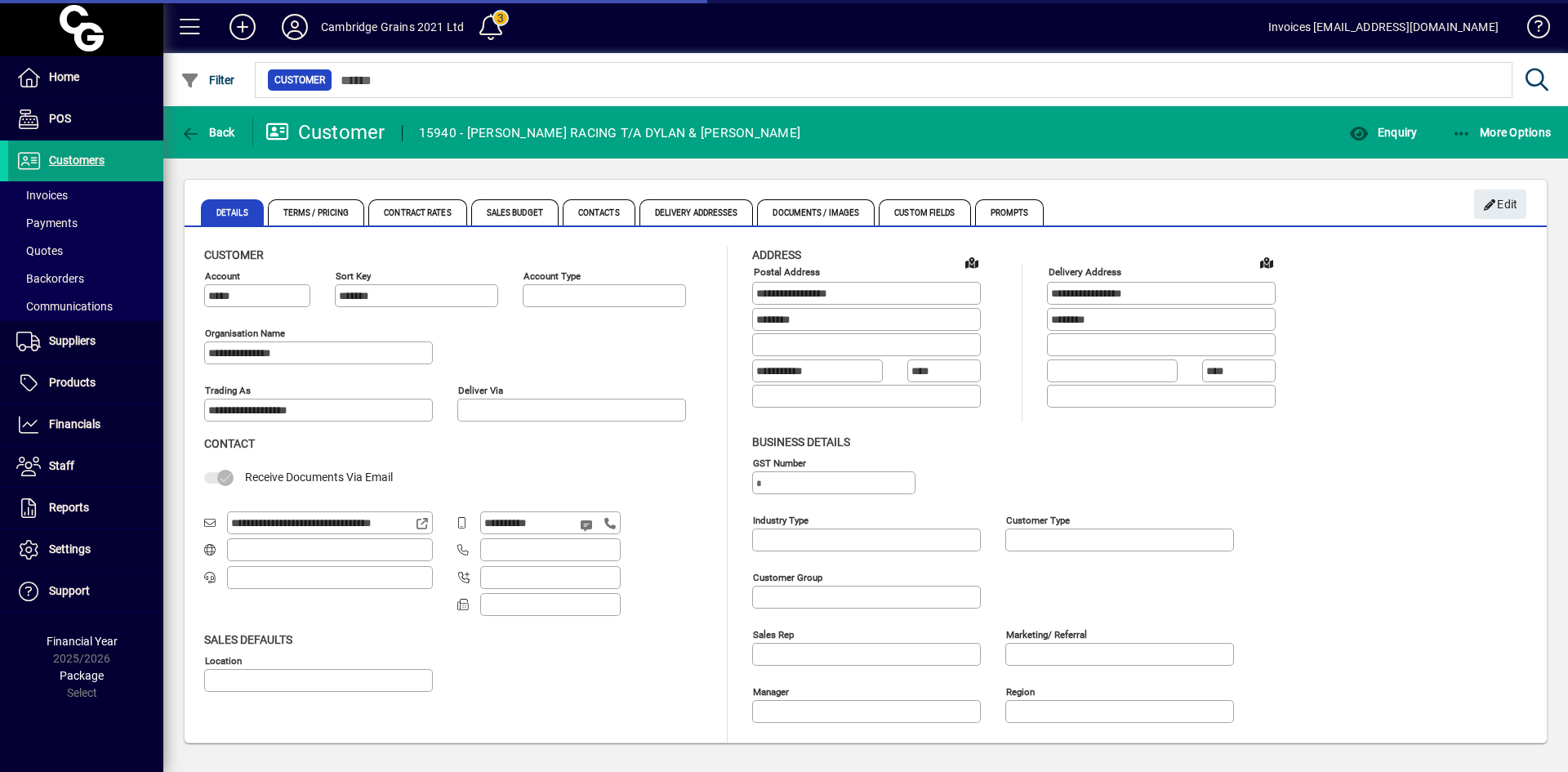
type input "**********"
drag, startPoint x: 314, startPoint y: 347, endPoint x: 202, endPoint y: 354, distance: 112.2
click at [202, 354] on div "**********" at bounding box center [866, 516] width 1362 height 572
click at [89, 154] on span "Customers" at bounding box center [77, 160] width 56 height 13
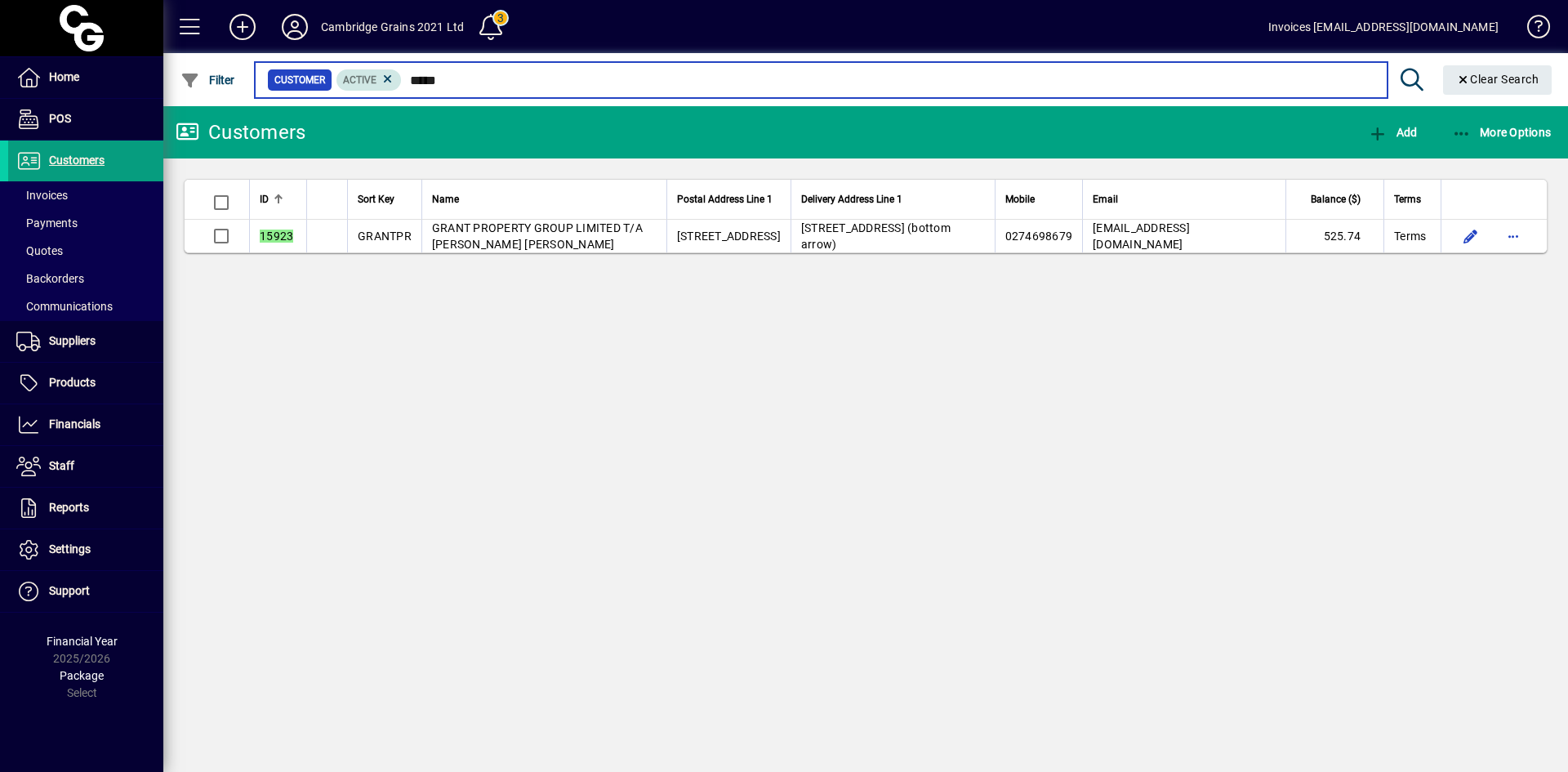
drag, startPoint x: 462, startPoint y: 81, endPoint x: 367, endPoint y: 77, distance: 95.1
click at [367, 77] on div "Customer Active *****" at bounding box center [821, 79] width 1108 height 22
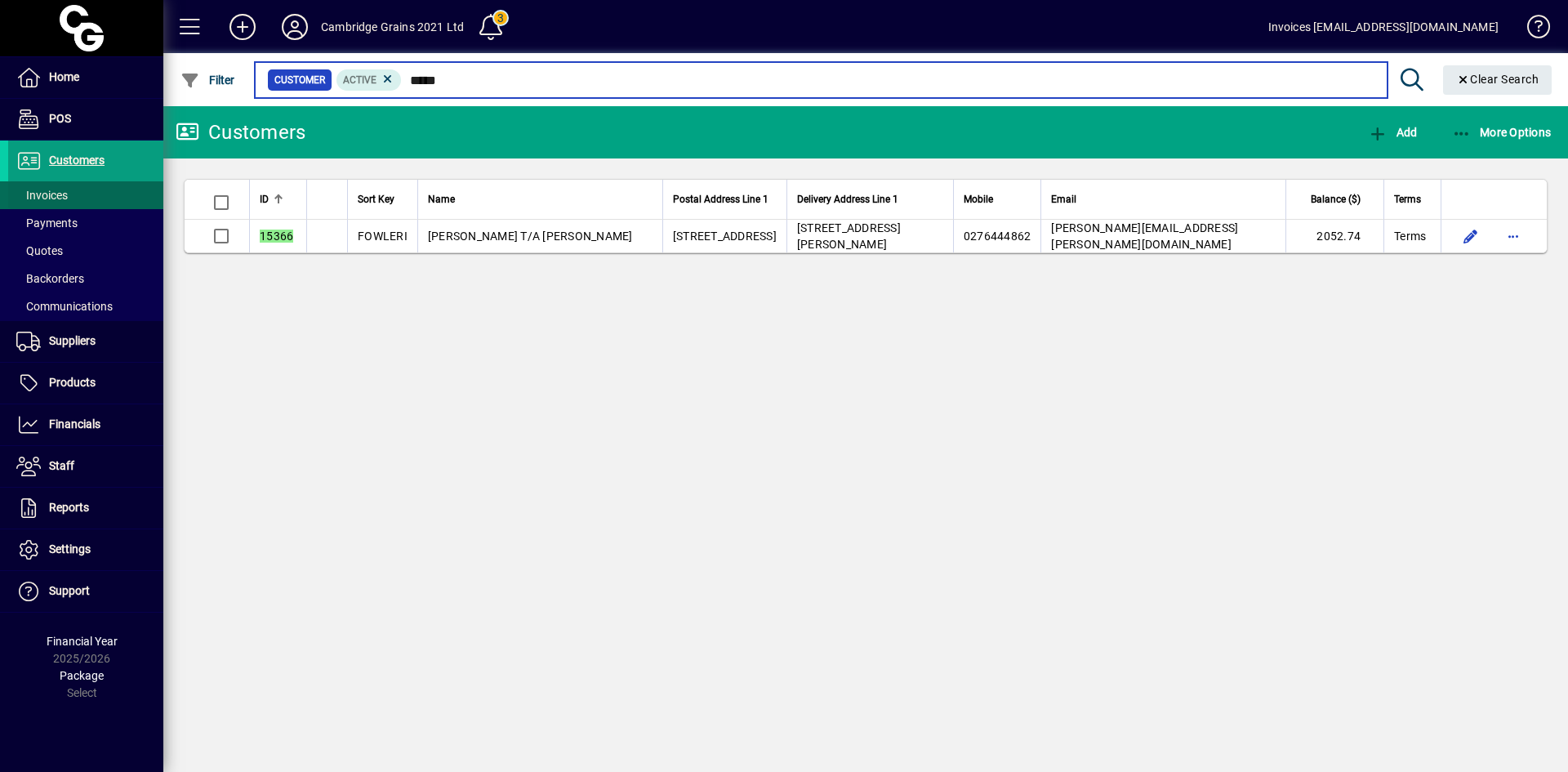
type input "*****"
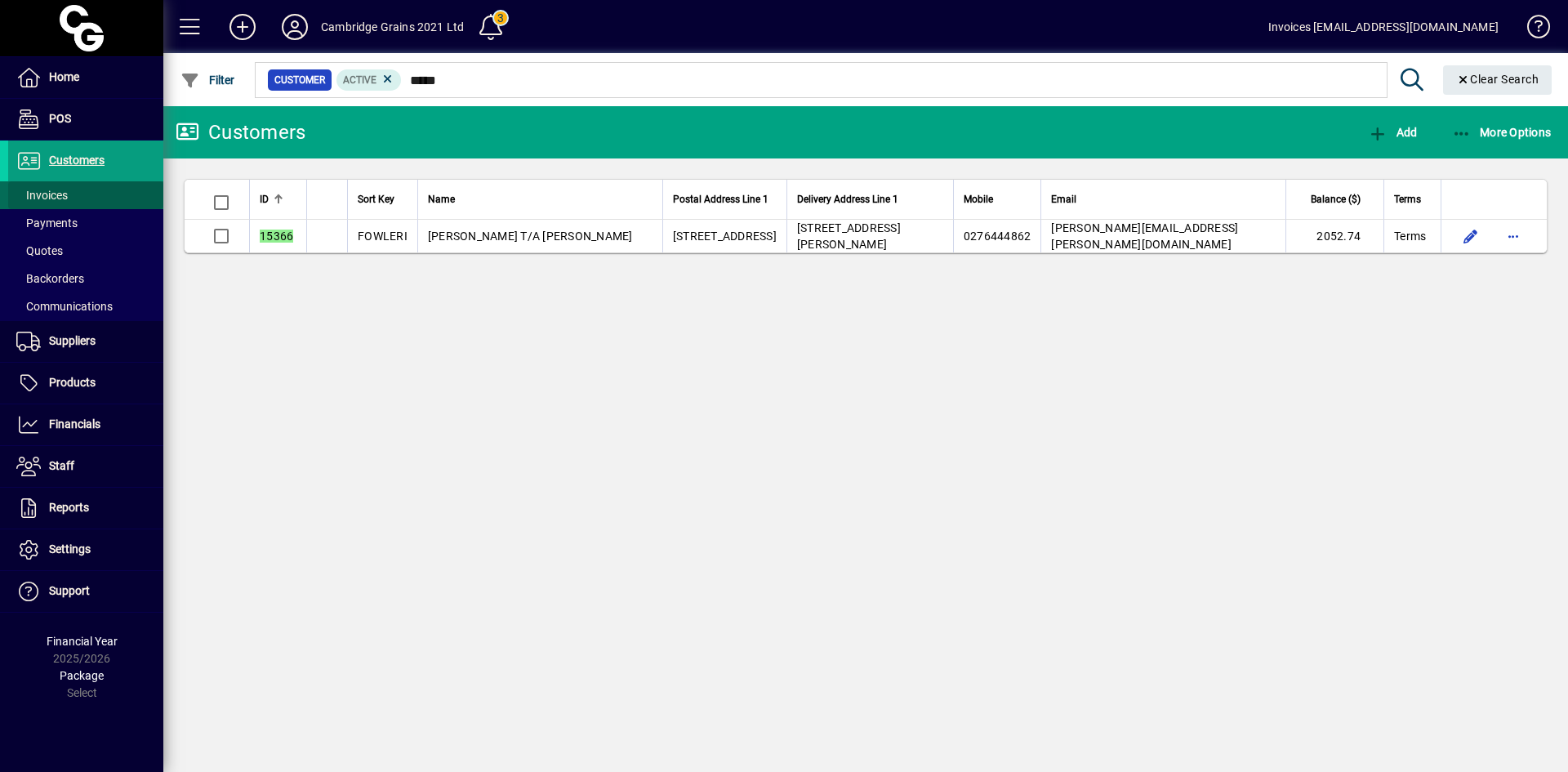
click at [40, 189] on span "Invoices" at bounding box center [41, 195] width 51 height 13
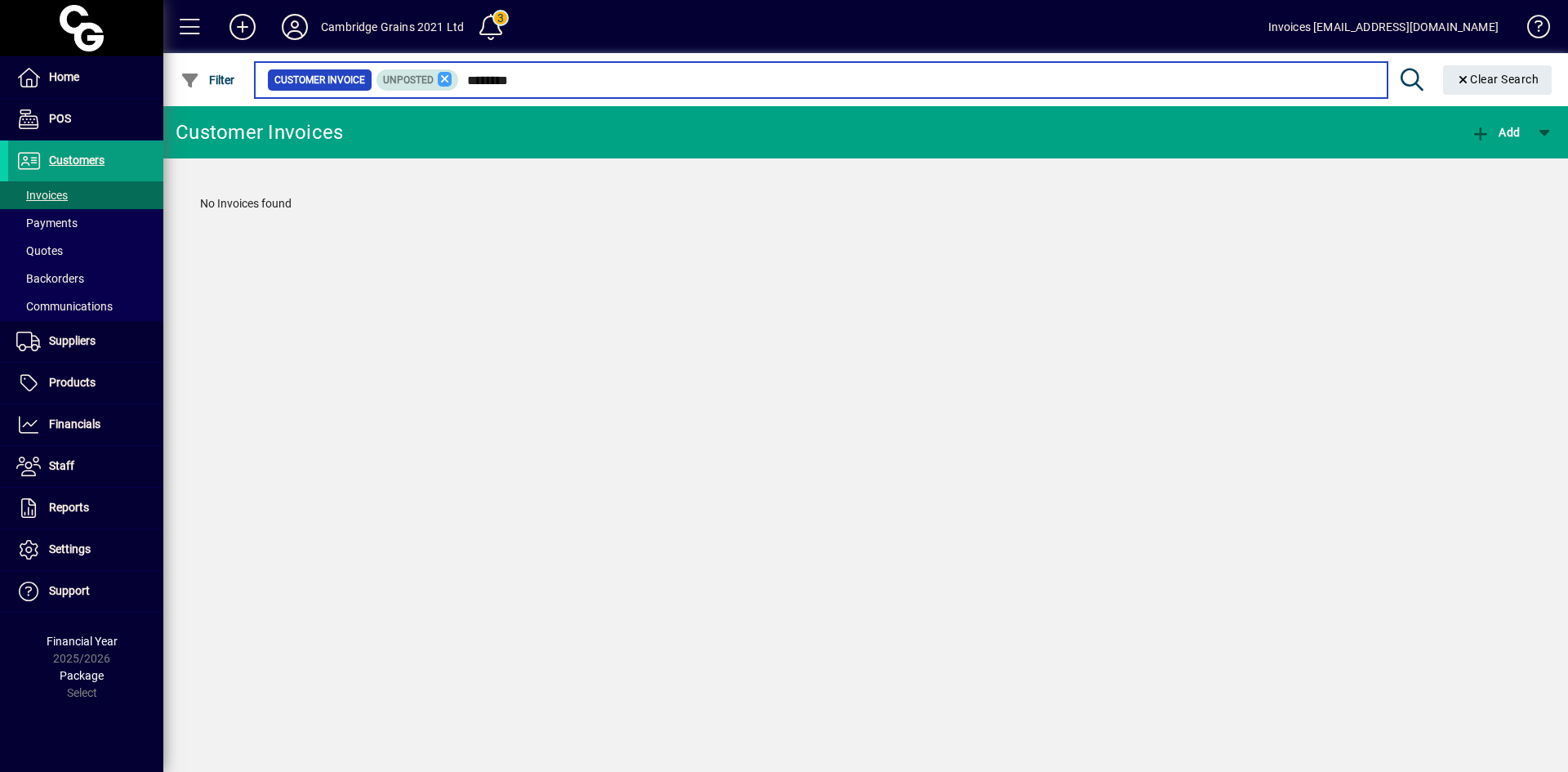
type input "********"
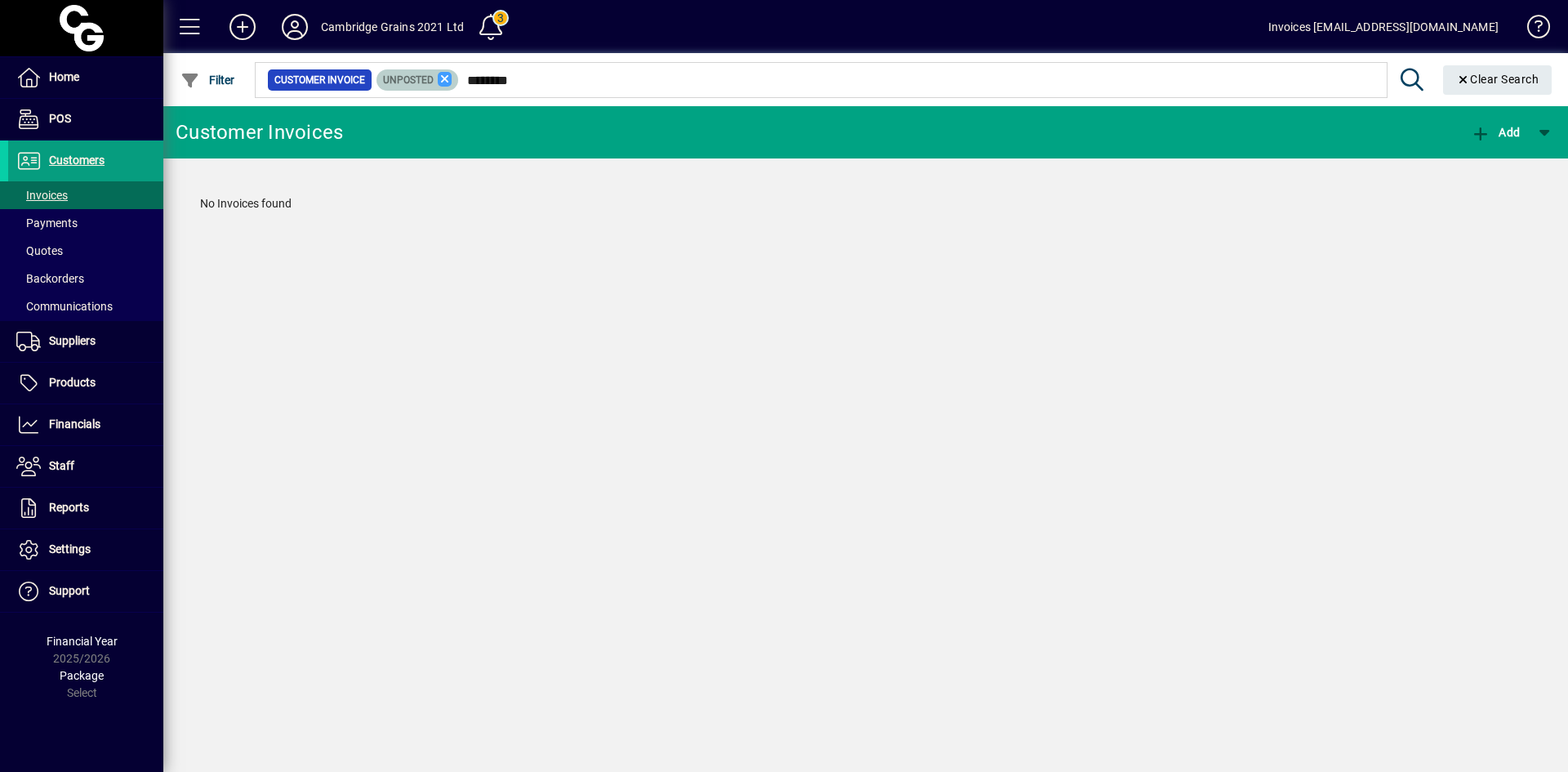
click at [445, 75] on icon at bounding box center [445, 79] width 14 height 14
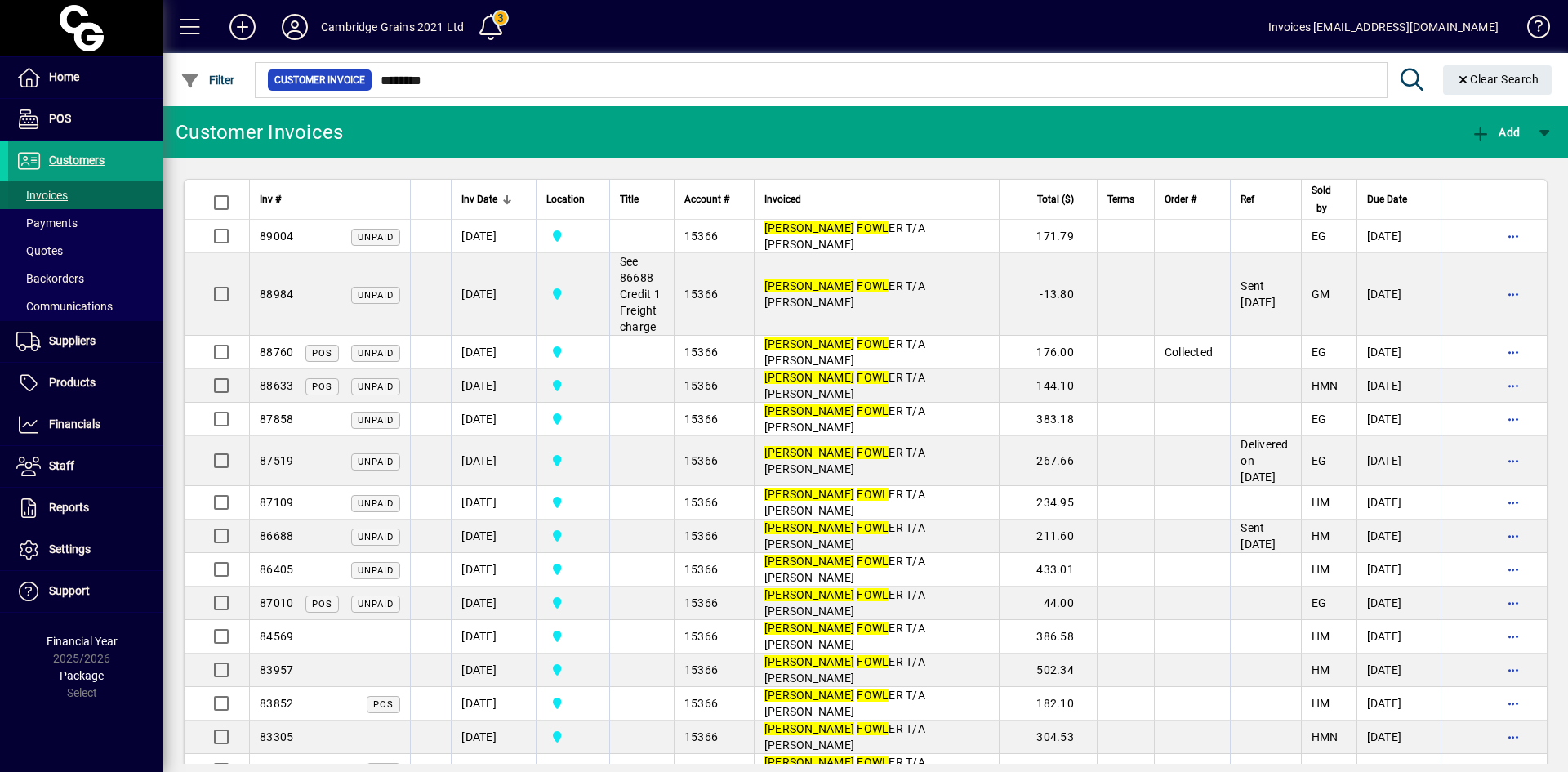
click at [35, 192] on span "Invoices" at bounding box center [41, 195] width 51 height 13
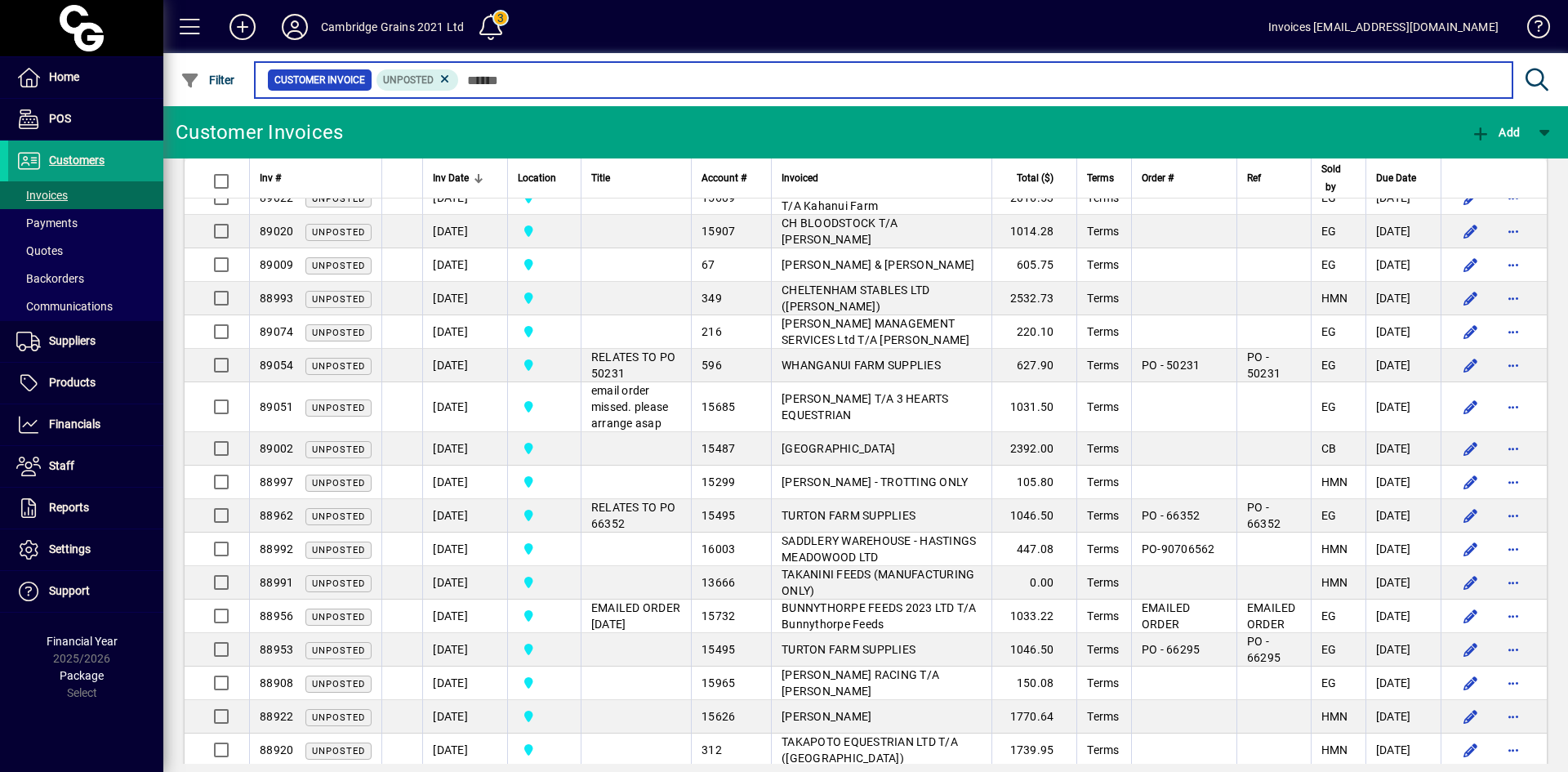
scroll to position [416, 0]
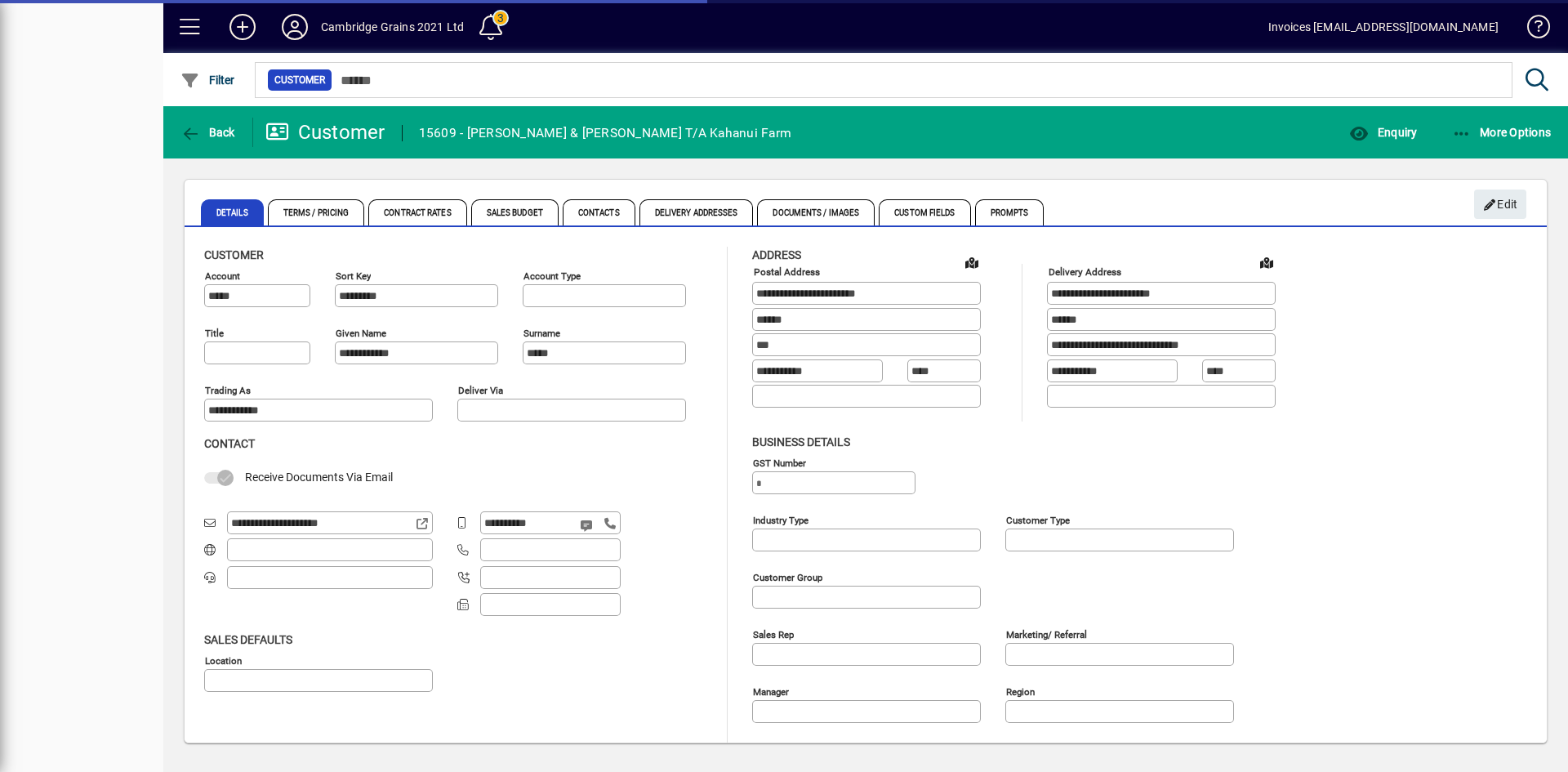
type input "**********"
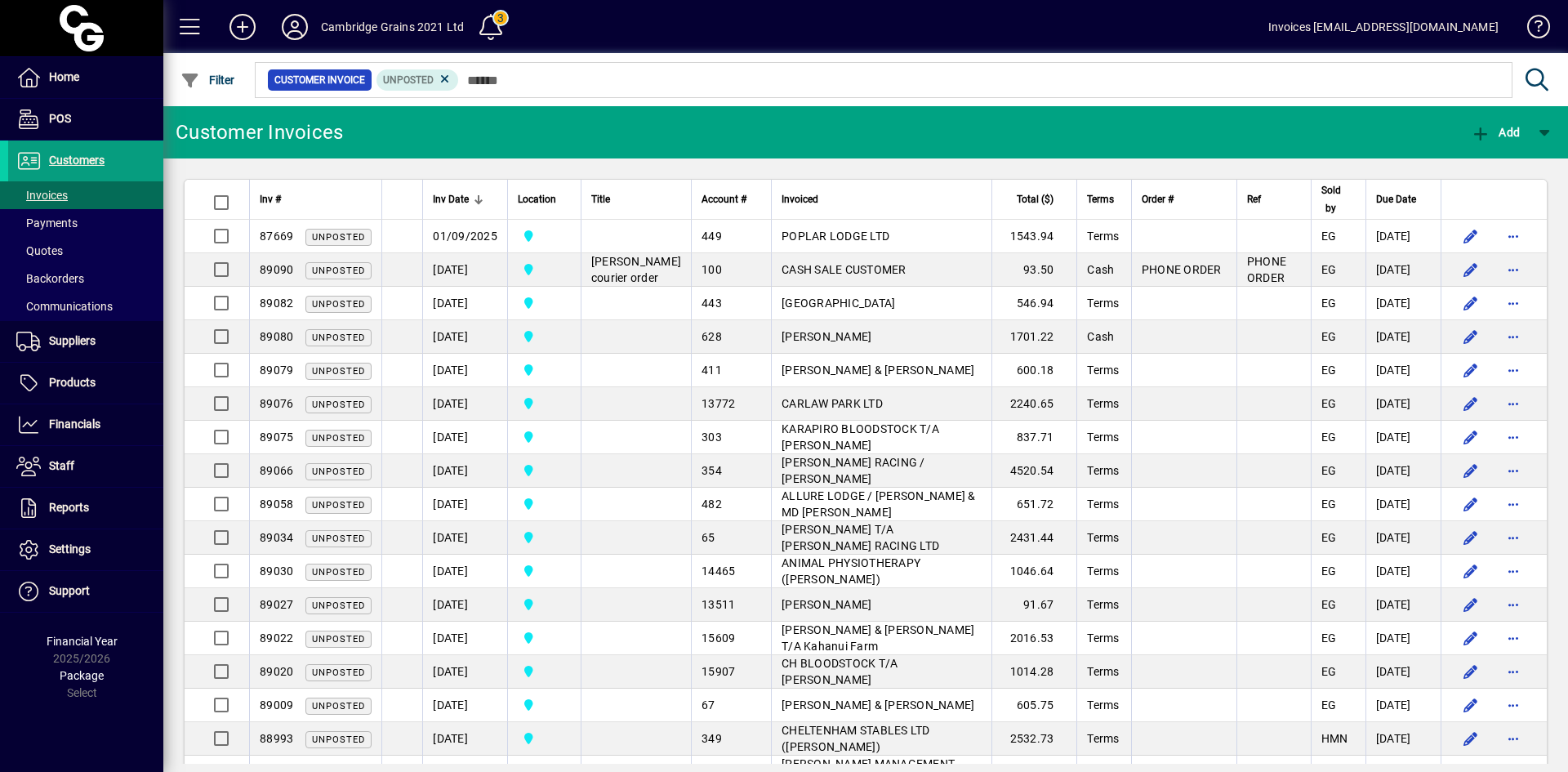
scroll to position [416, 0]
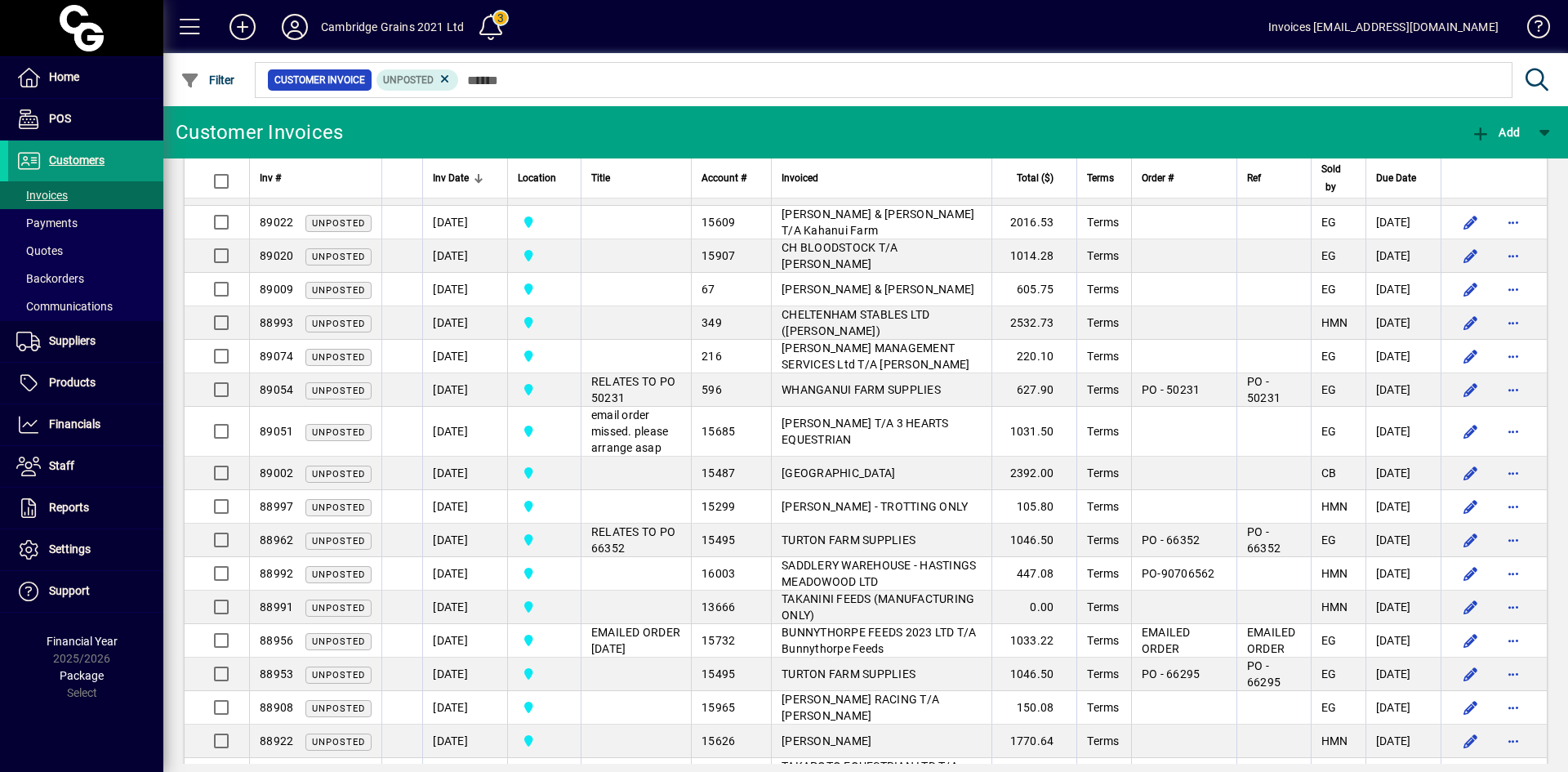
drag, startPoint x: 85, startPoint y: 154, endPoint x: 85, endPoint y: 164, distance: 10.0
click at [85, 154] on span "Customers" at bounding box center [77, 160] width 56 height 13
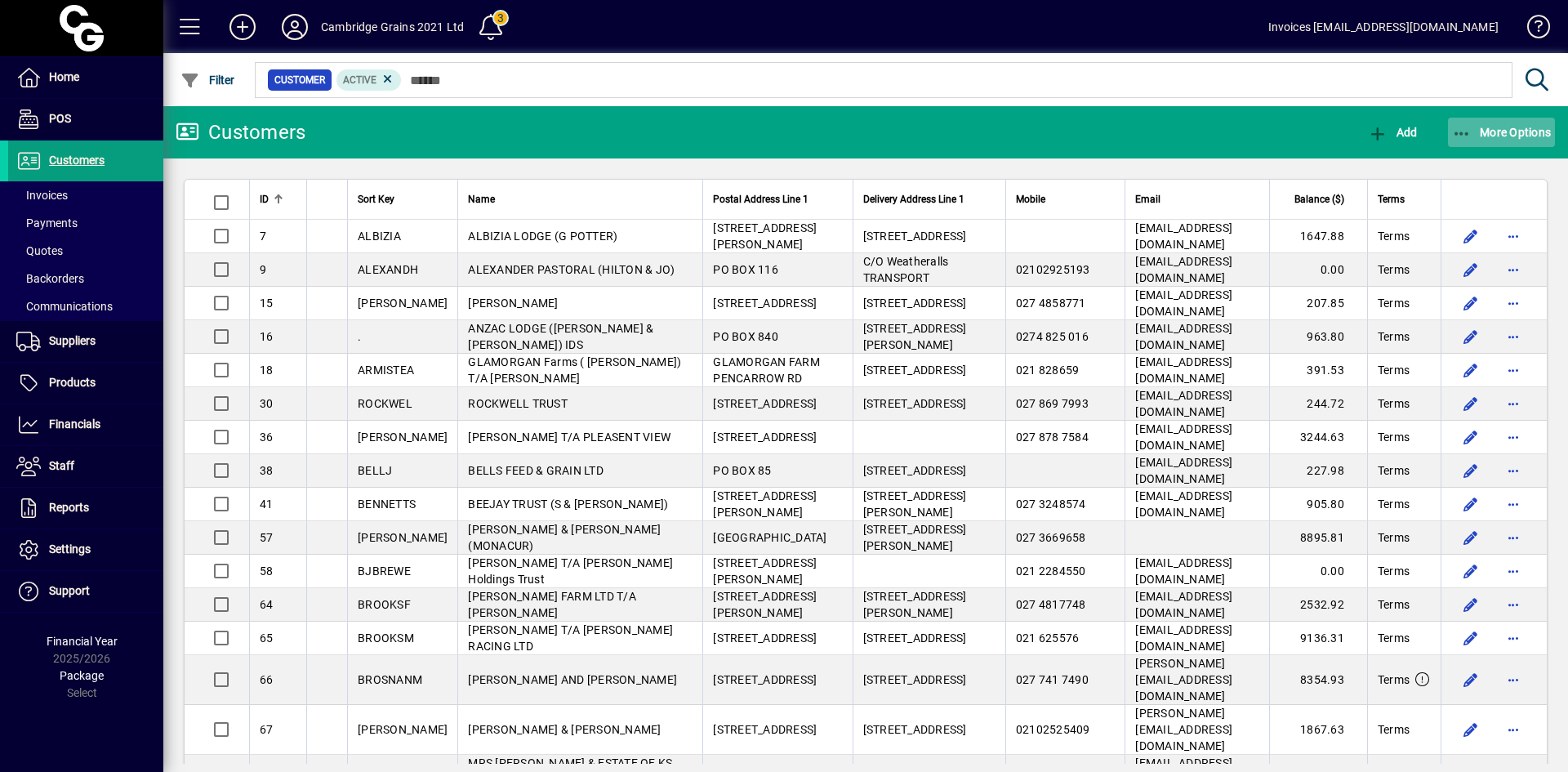
click at [1465, 127] on icon "button" at bounding box center [1462, 134] width 21 height 16
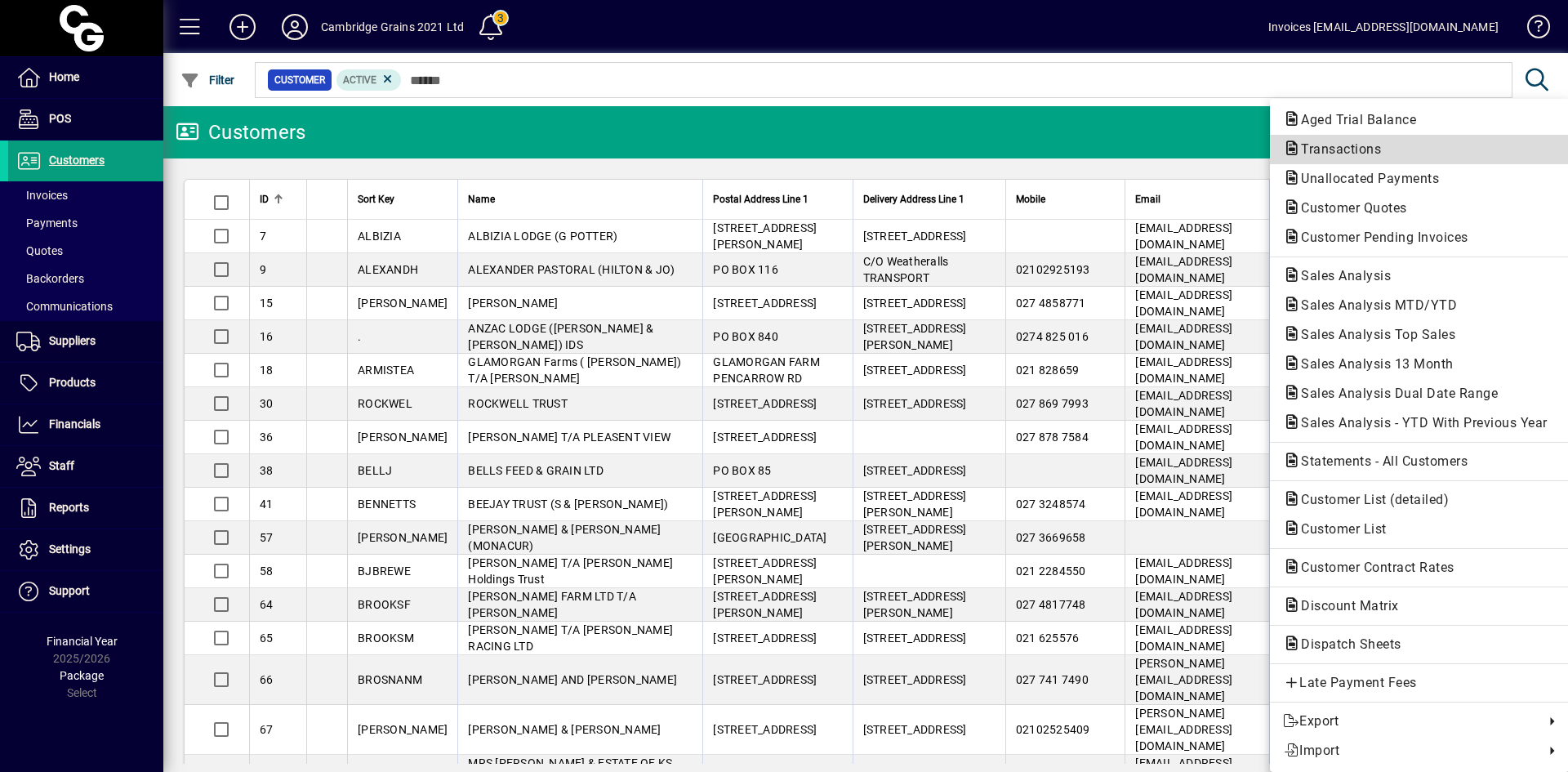
click at [1371, 149] on span "Transactions" at bounding box center [1336, 148] width 106 height 15
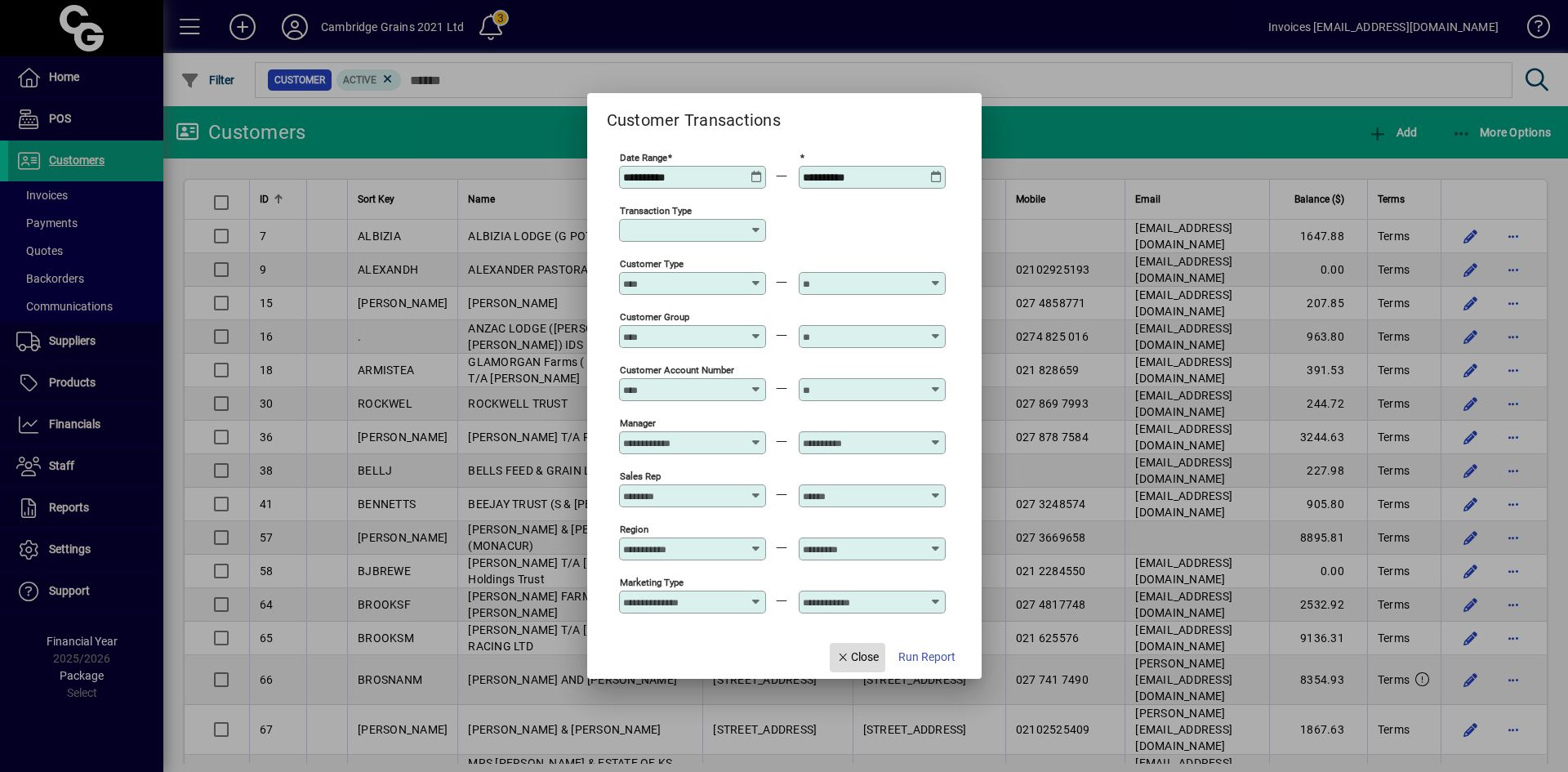
drag, startPoint x: 866, startPoint y: 657, endPoint x: 852, endPoint y: 651, distance: 15.2
click at [865, 657] on span "Close" at bounding box center [857, 657] width 42 height 17
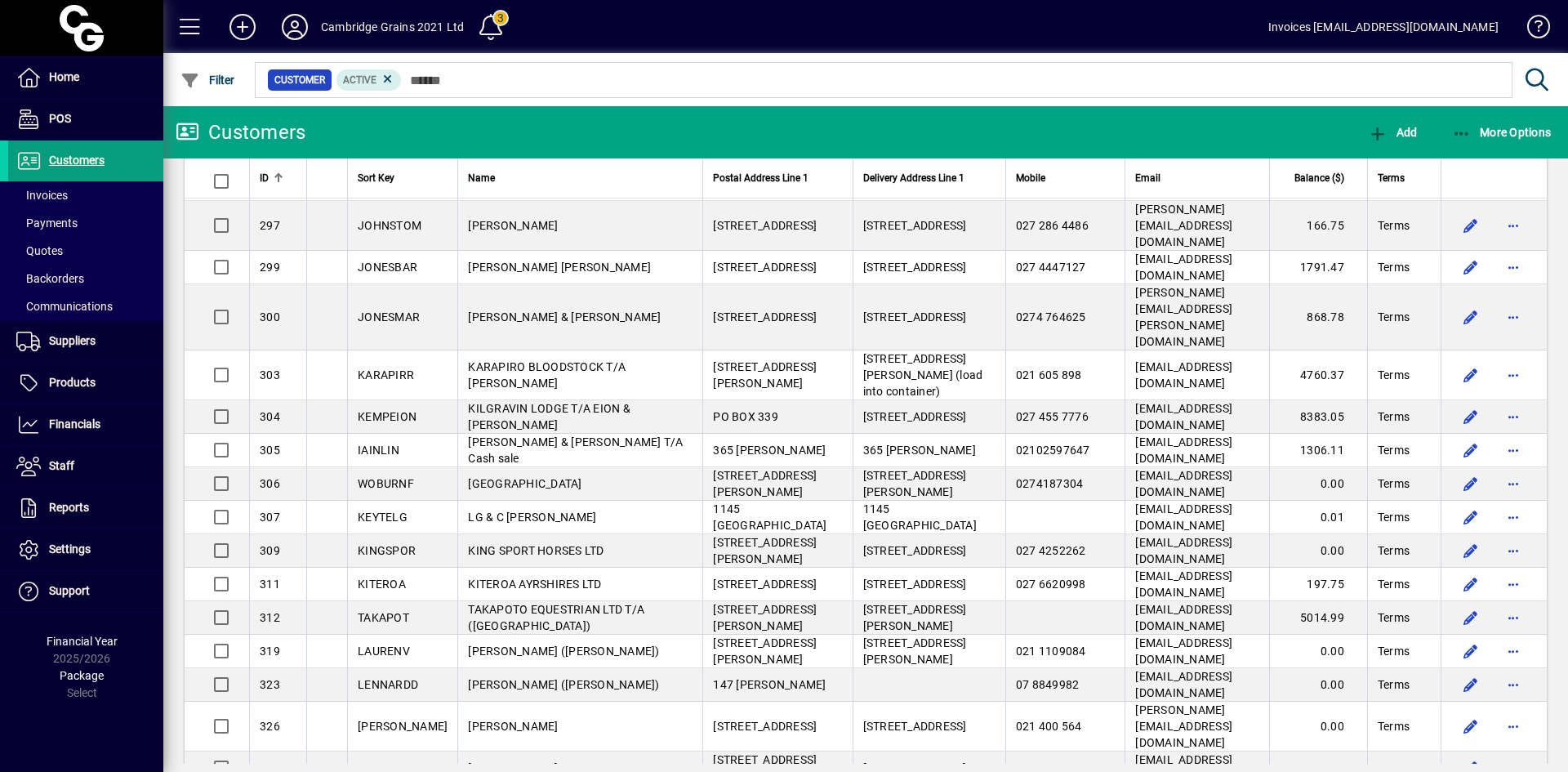
scroll to position [2941, 0]
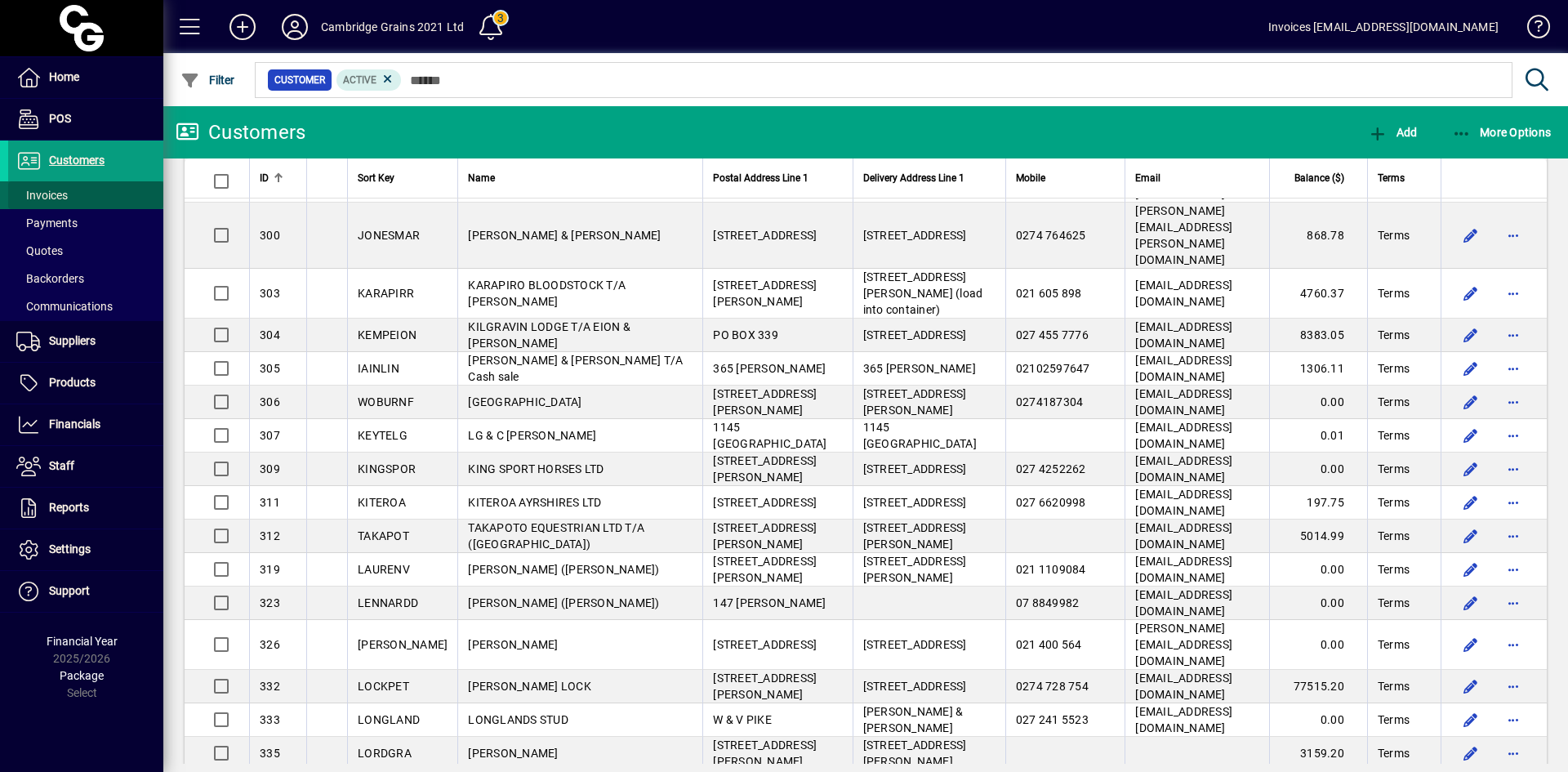
click at [48, 200] on span "Invoices" at bounding box center [41, 195] width 51 height 13
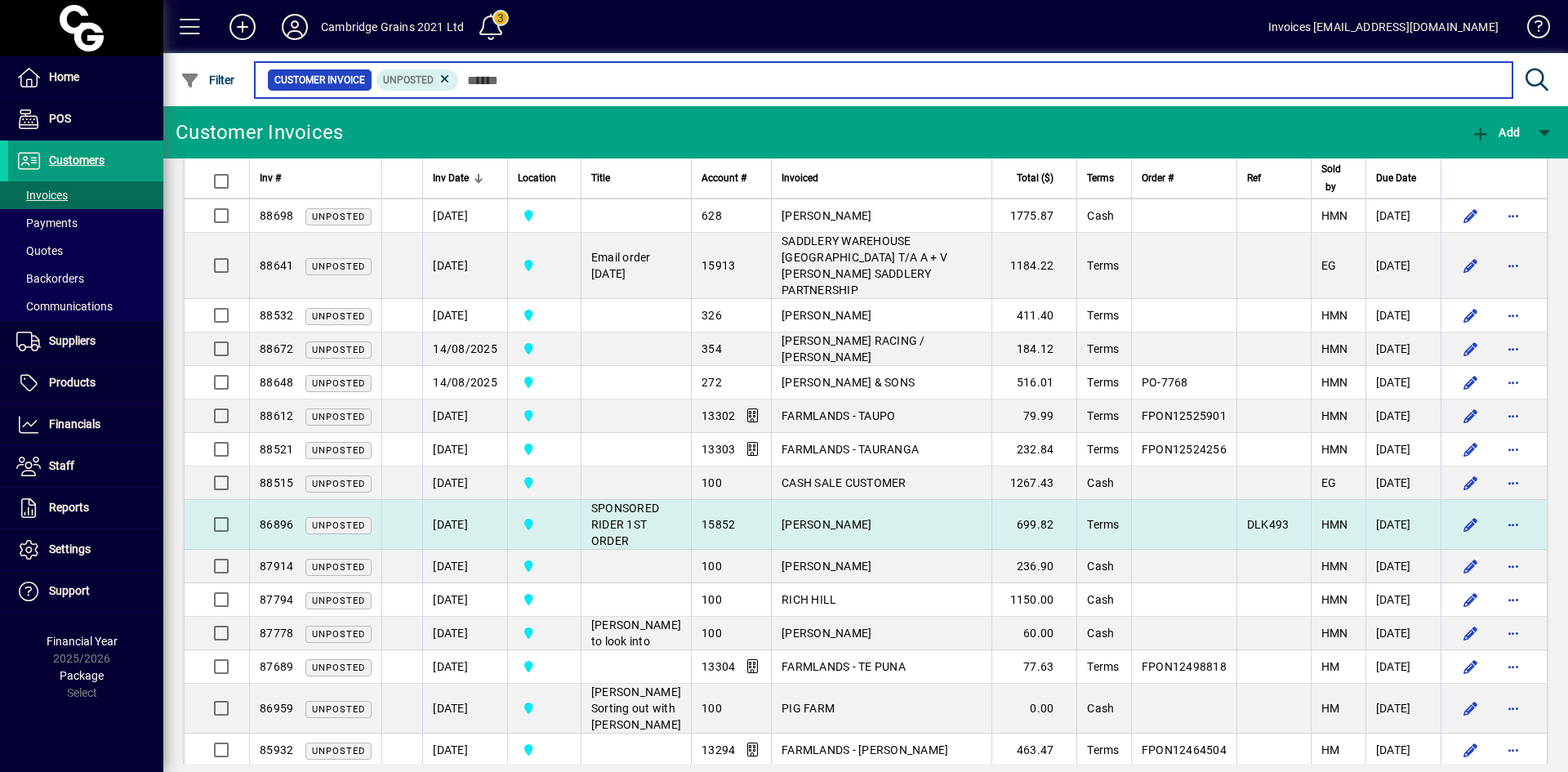
scroll to position [1314, 0]
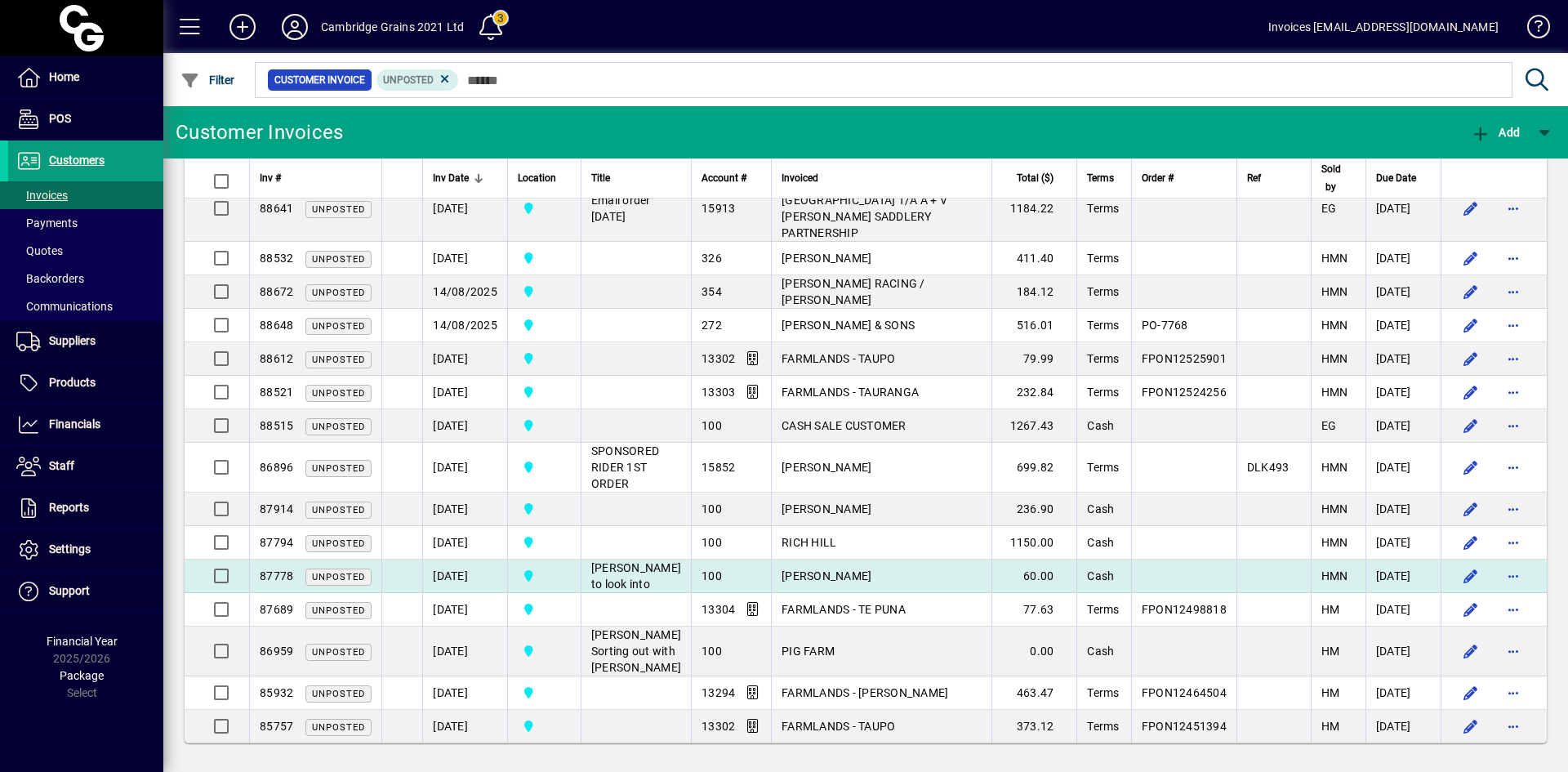
click at [810, 573] on span "NATASHA SWANSON" at bounding box center [827, 575] width 90 height 13
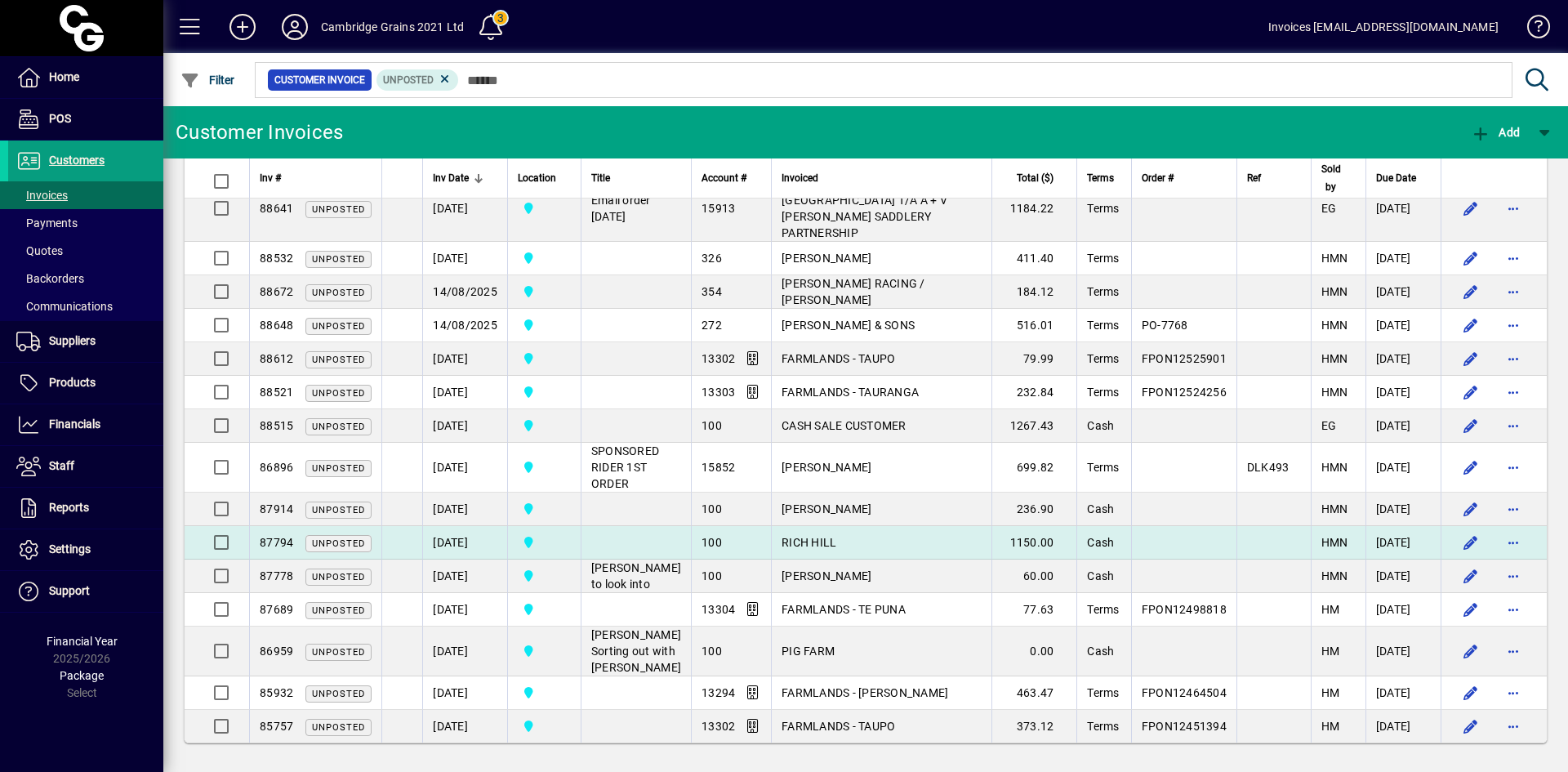
click at [790, 536] on span "RICH HILL" at bounding box center [809, 542] width 55 height 13
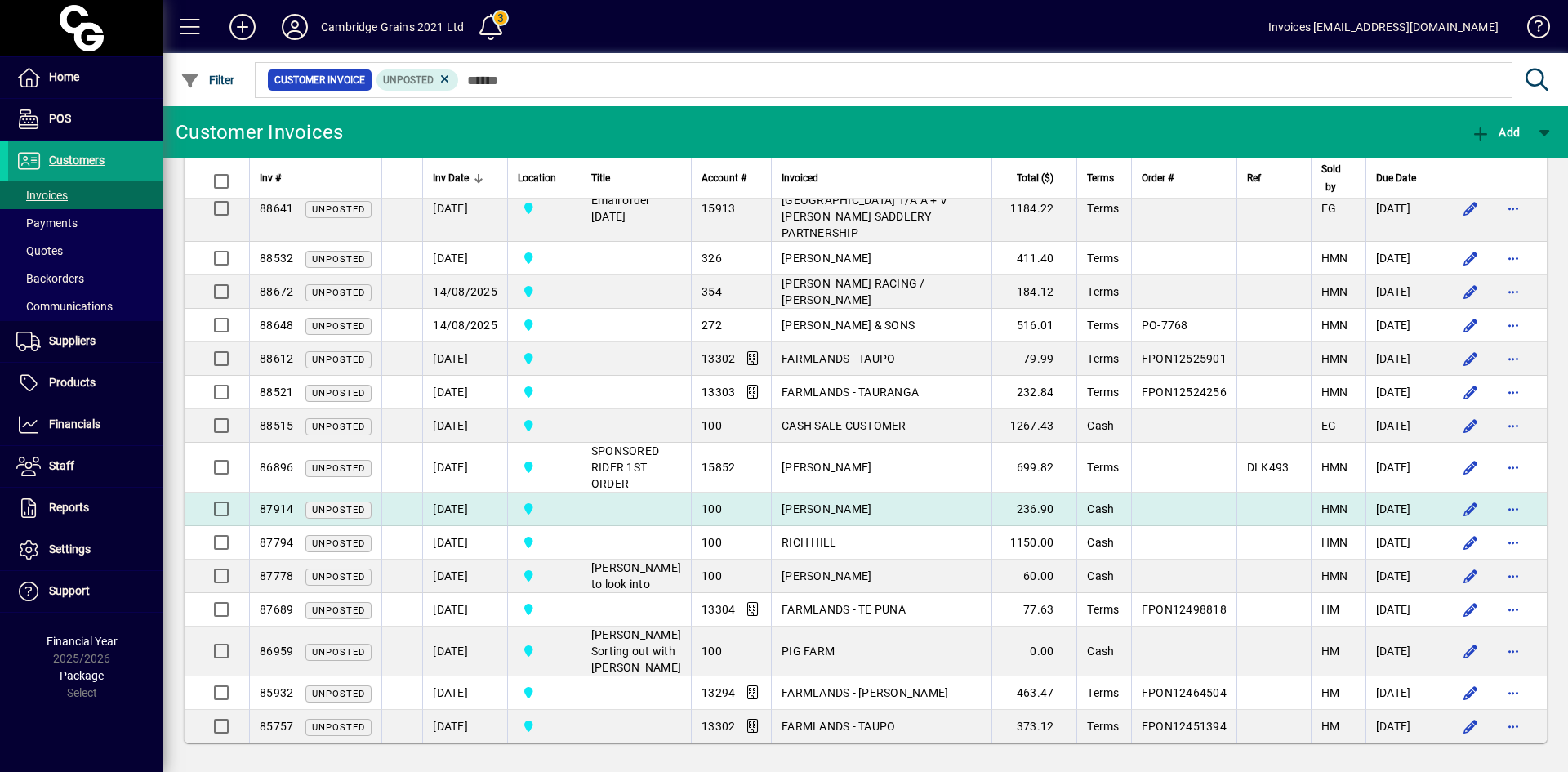
click at [783, 501] on td "ALISON WINTERS" at bounding box center [881, 509] width 221 height 33
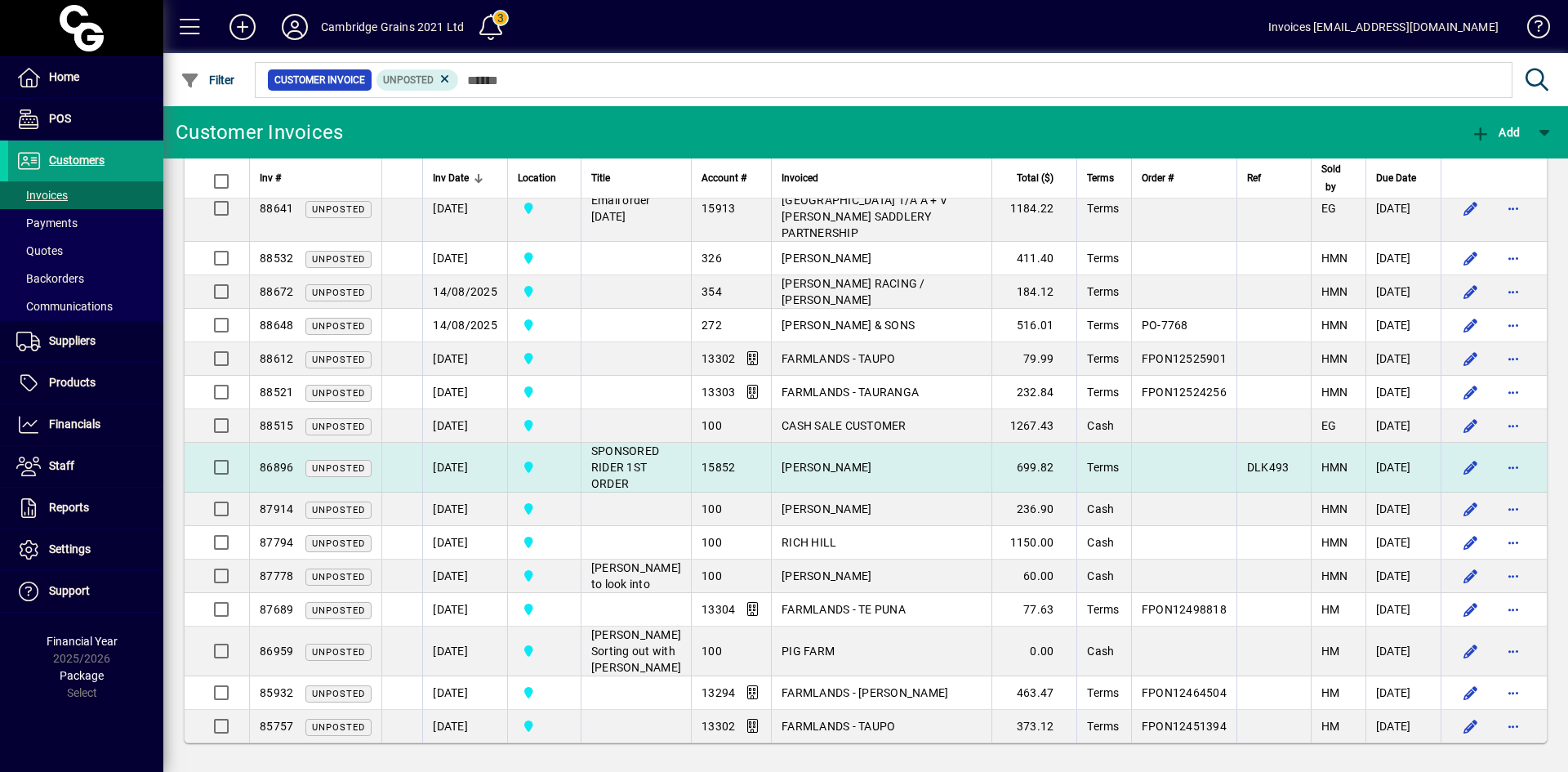
click at [782, 463] on span "[PERSON_NAME]" at bounding box center [827, 467] width 90 height 13
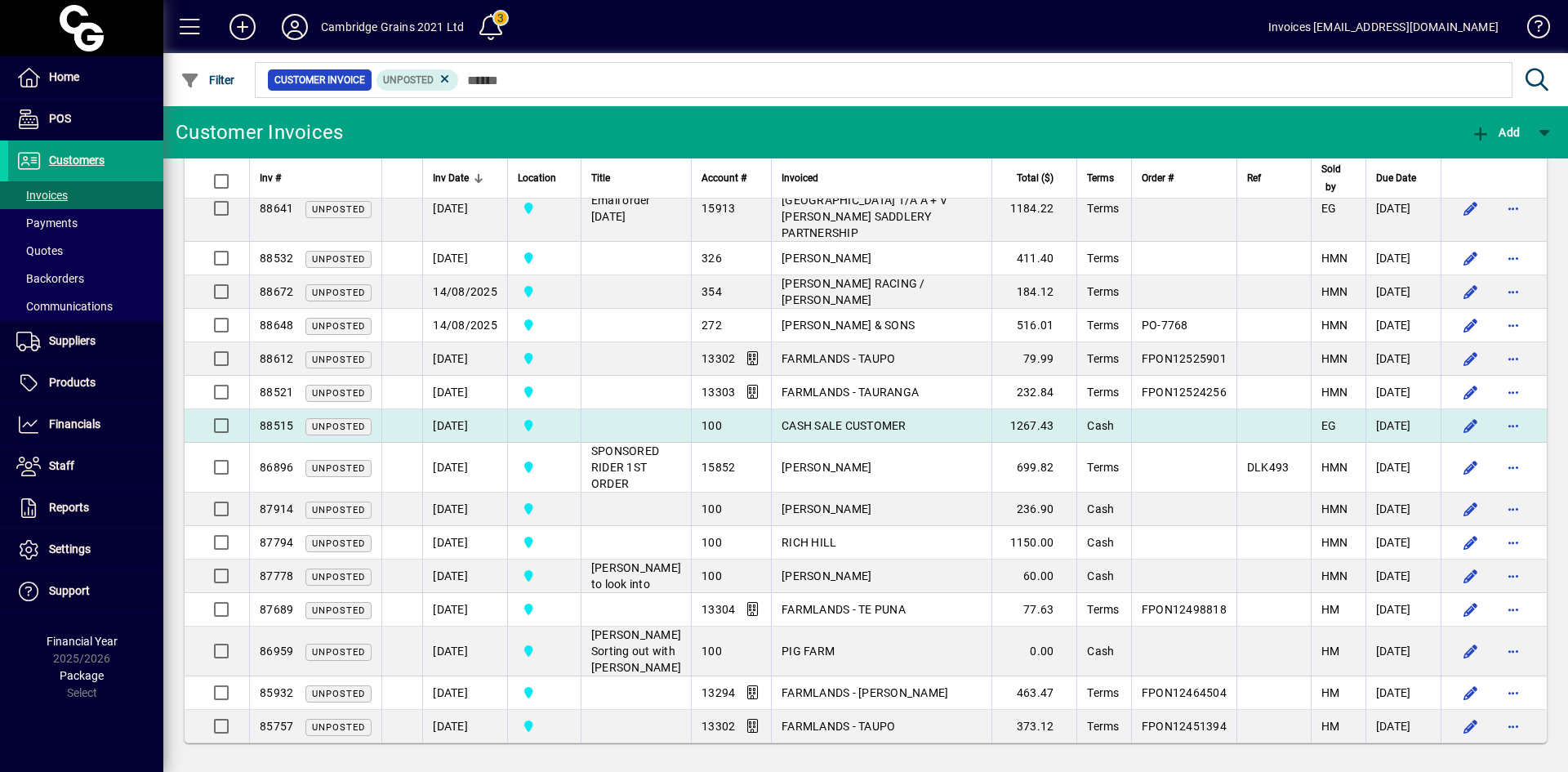
click at [784, 426] on span "CASH SALE CUSTOMER" at bounding box center [844, 425] width 125 height 13
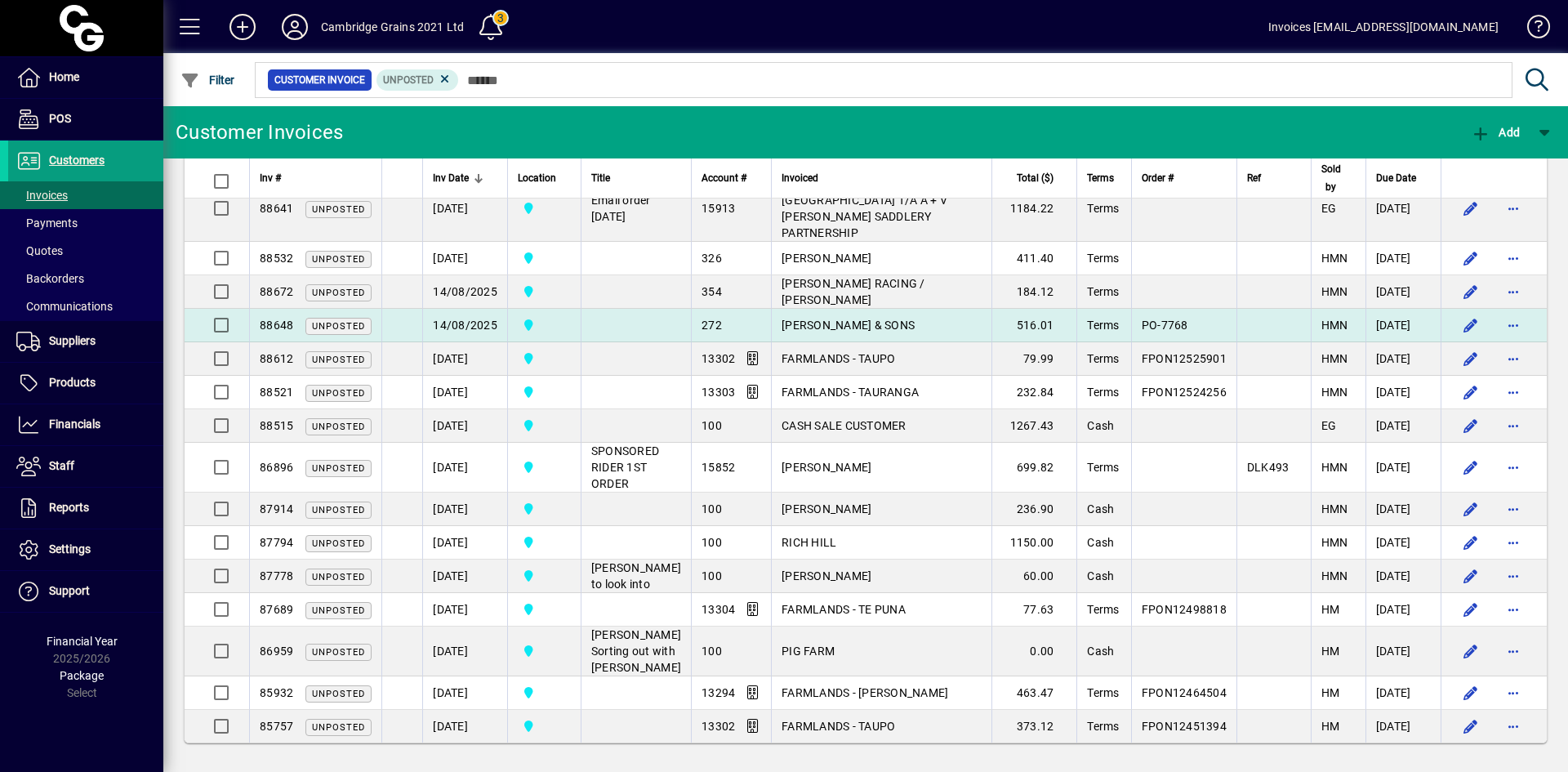
click at [782, 319] on span "[PERSON_NAME] & SONS" at bounding box center [848, 325] width 133 height 13
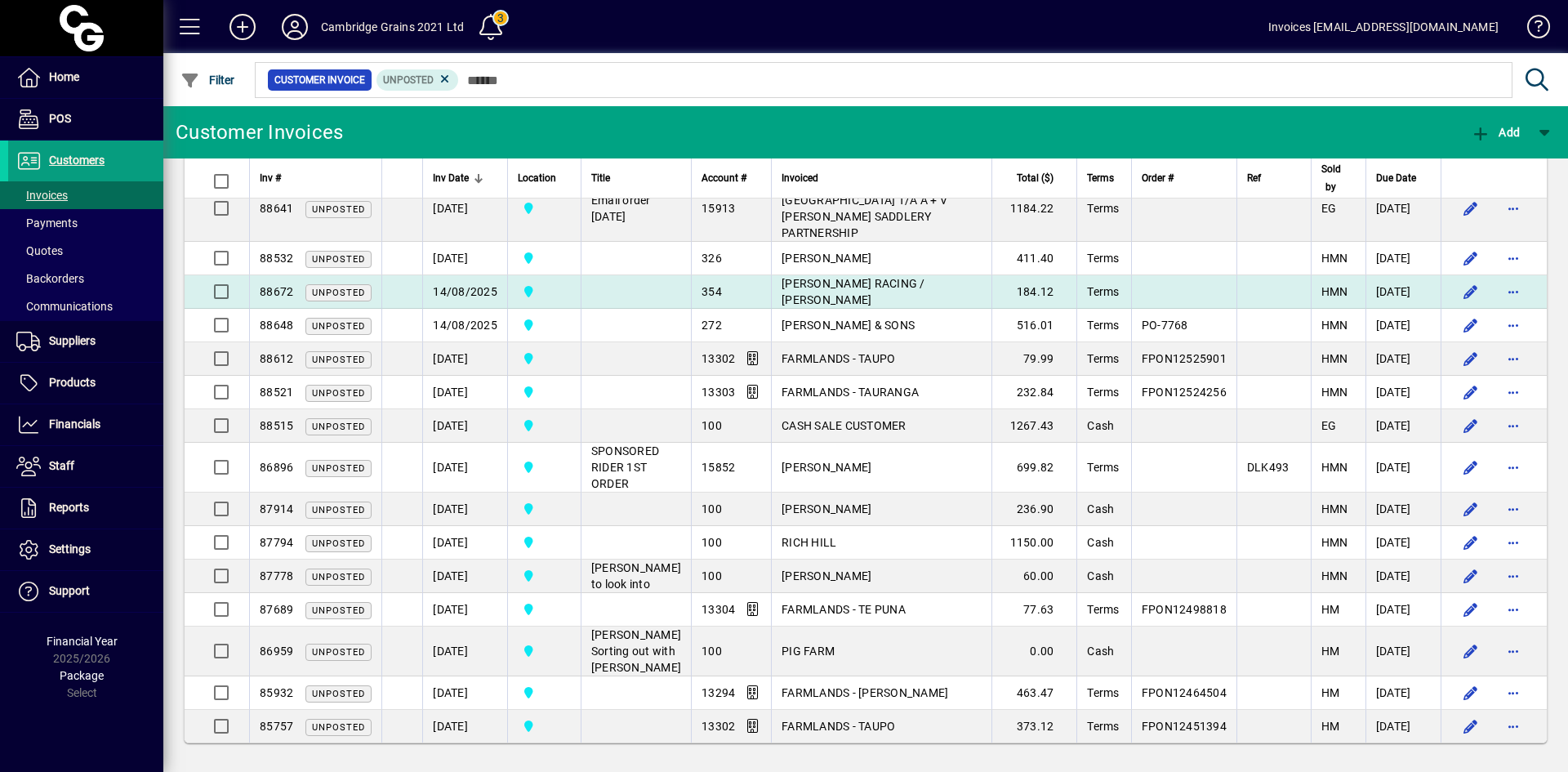
click at [782, 289] on span "[PERSON_NAME] RACING / [PERSON_NAME]" at bounding box center [854, 291] width 144 height 30
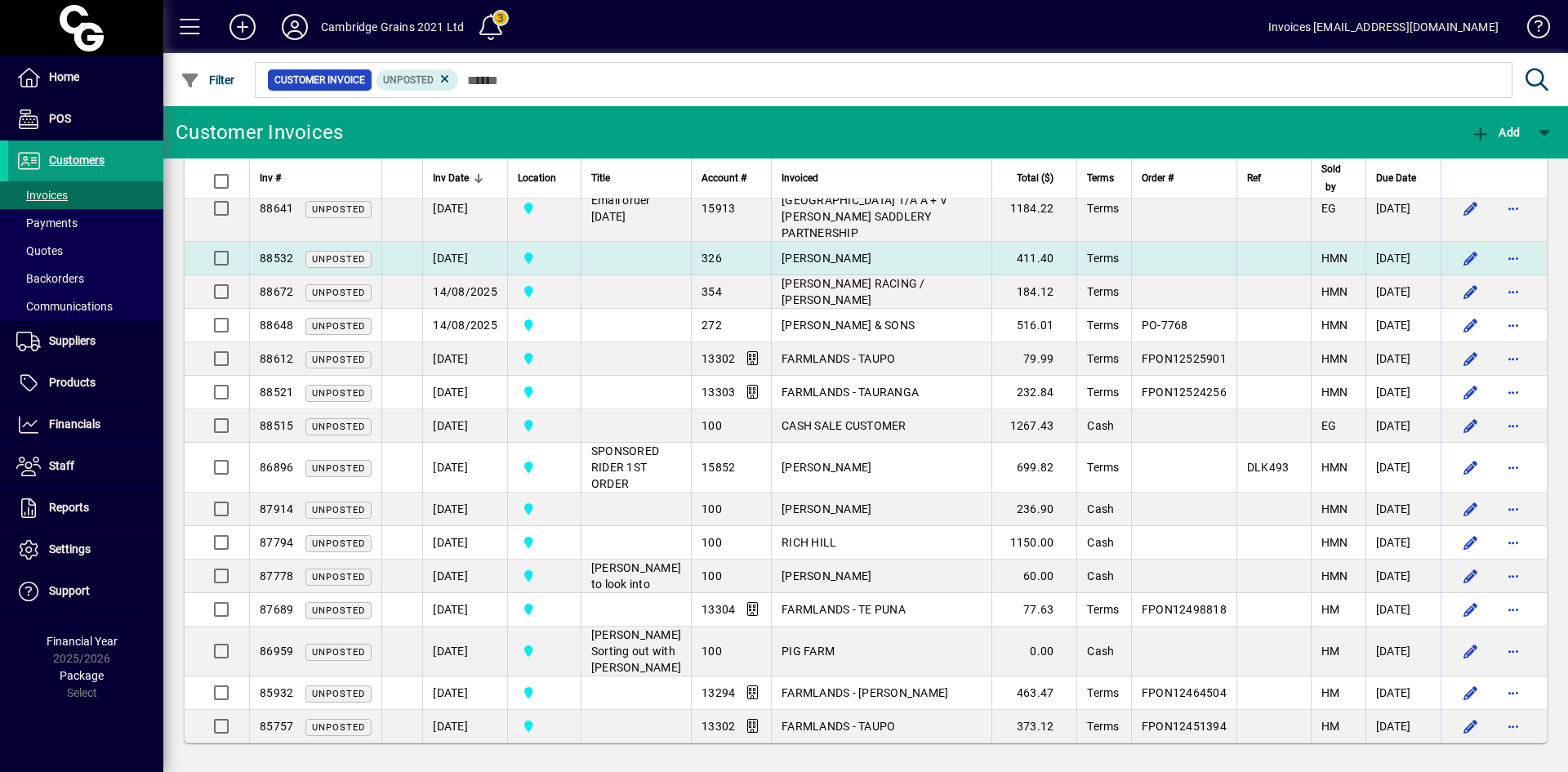
click at [782, 259] on span "[PERSON_NAME]" at bounding box center [827, 258] width 90 height 13
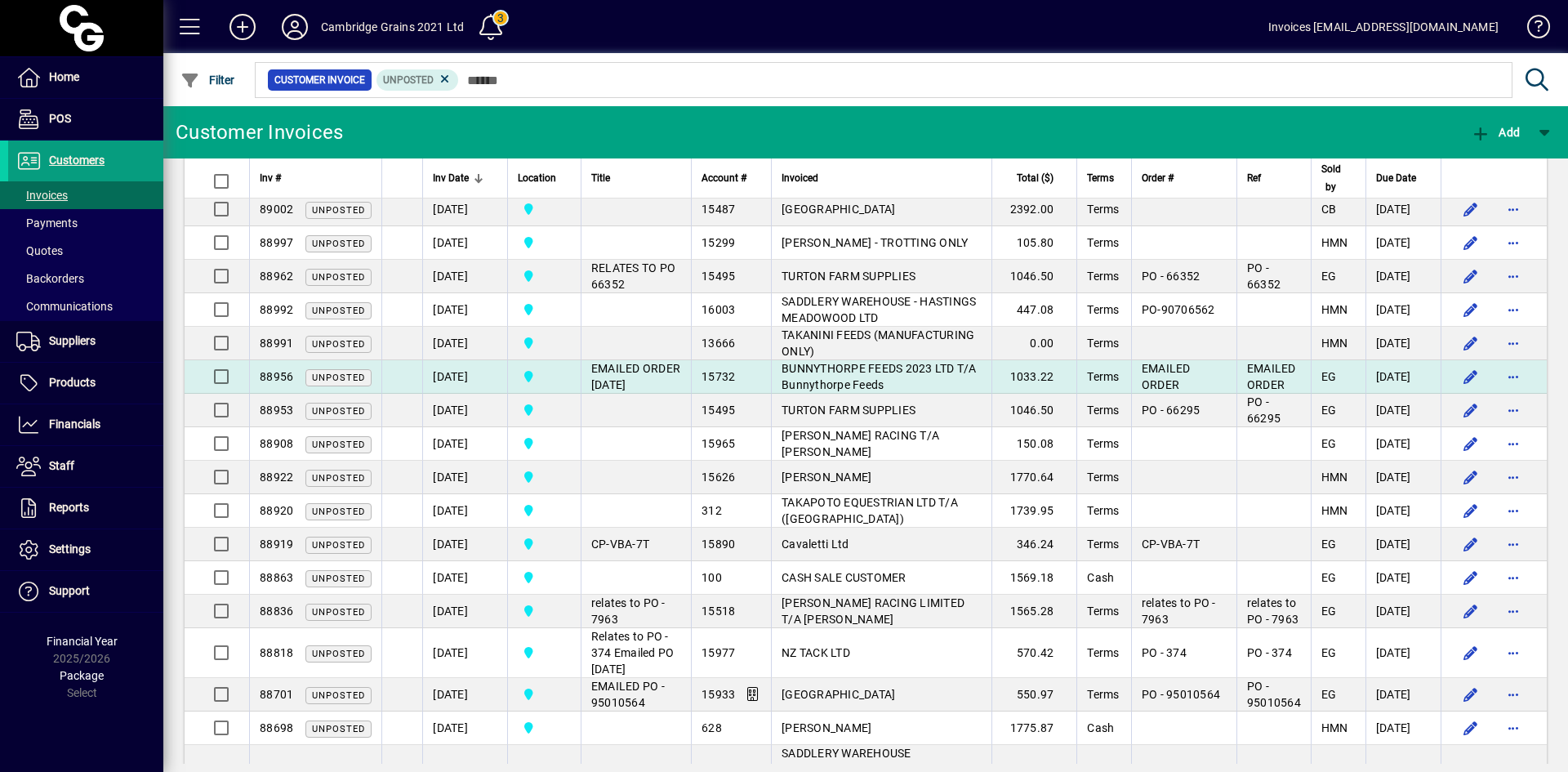
scroll to position [742, 0]
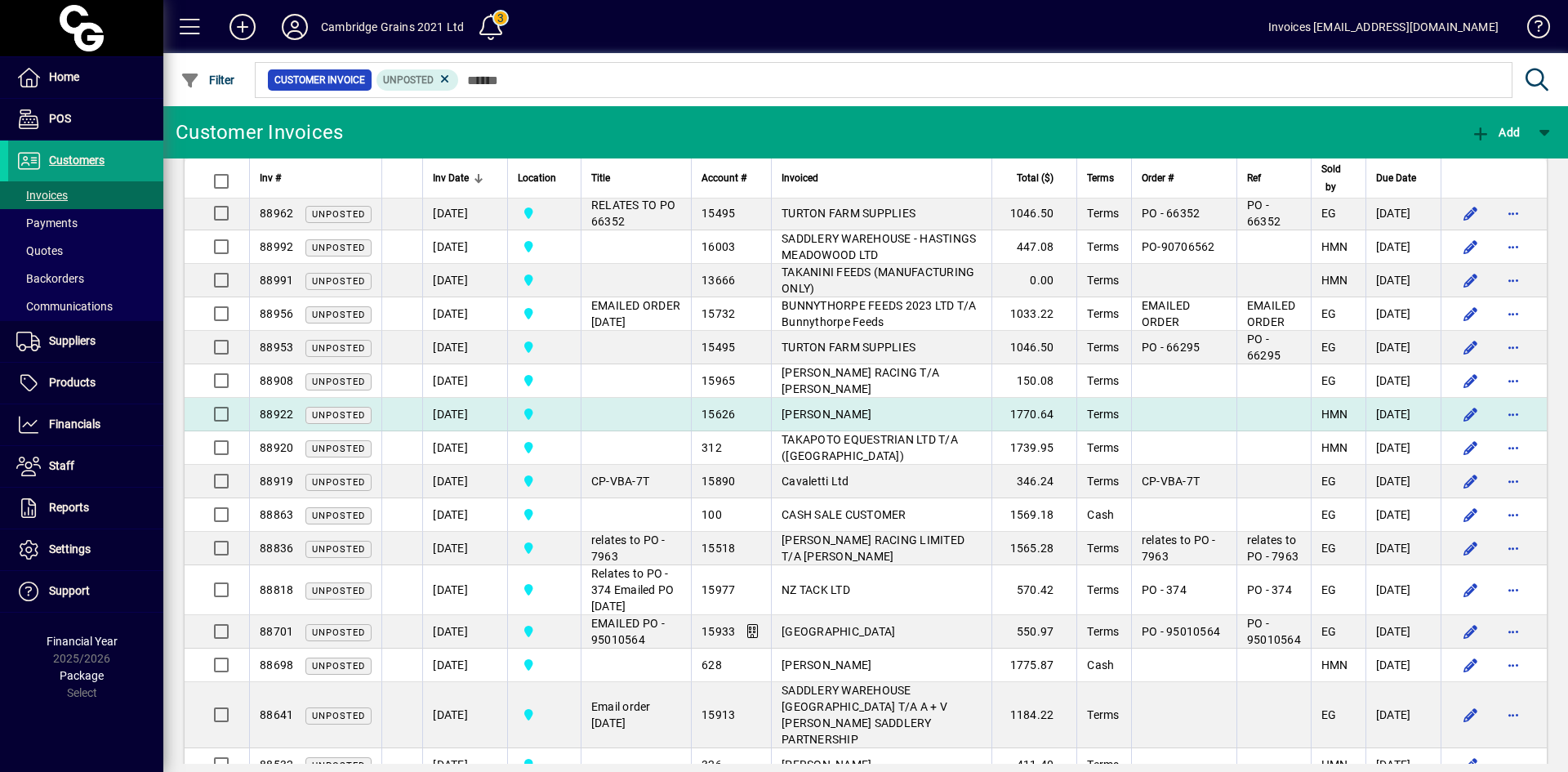
click at [785, 421] on span "MAURICE BEATSON" at bounding box center [827, 414] width 90 height 13
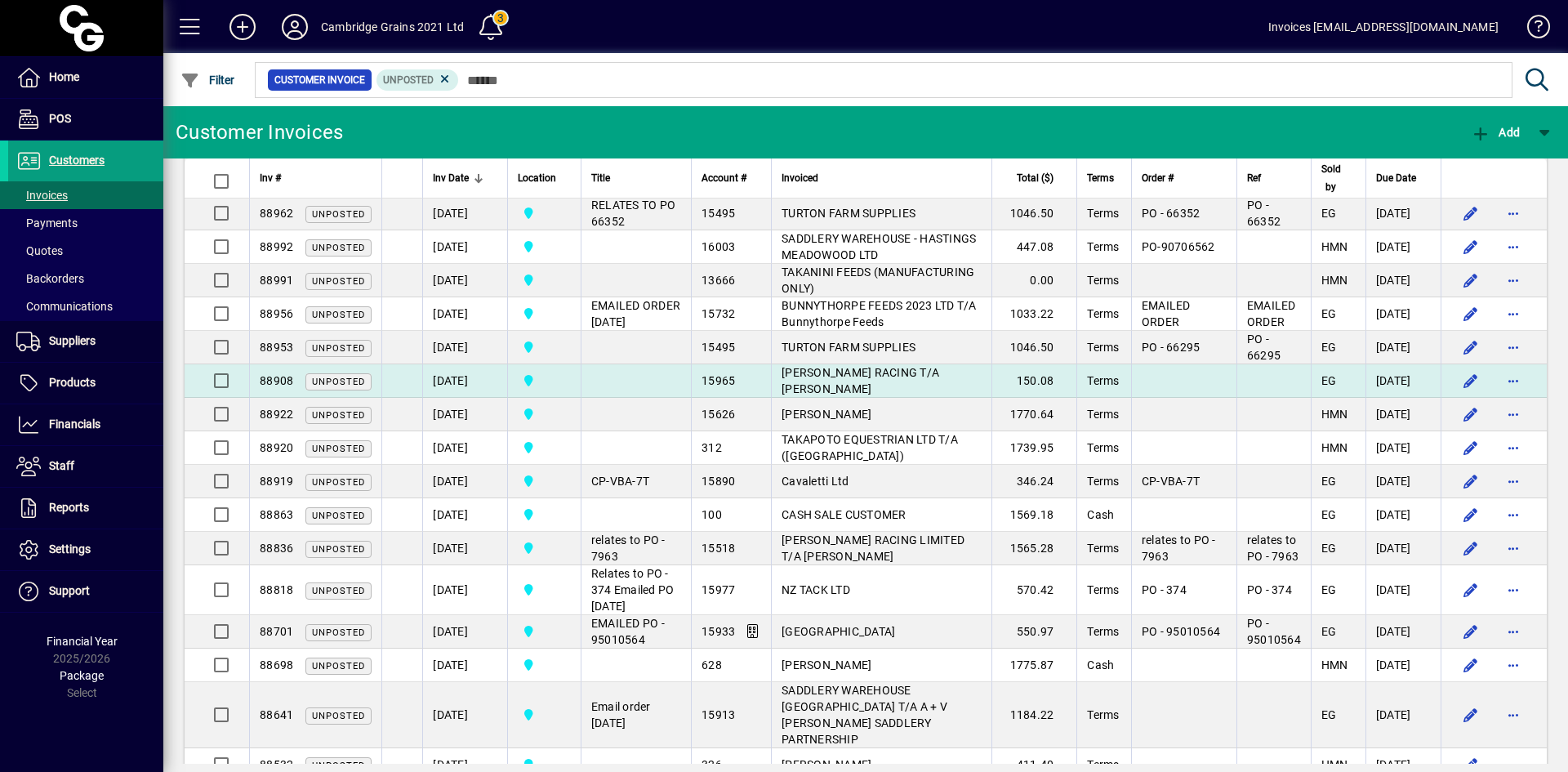
click at [793, 395] on span "[PERSON_NAME] RACING T/A [PERSON_NAME]" at bounding box center [861, 381] width 158 height 30
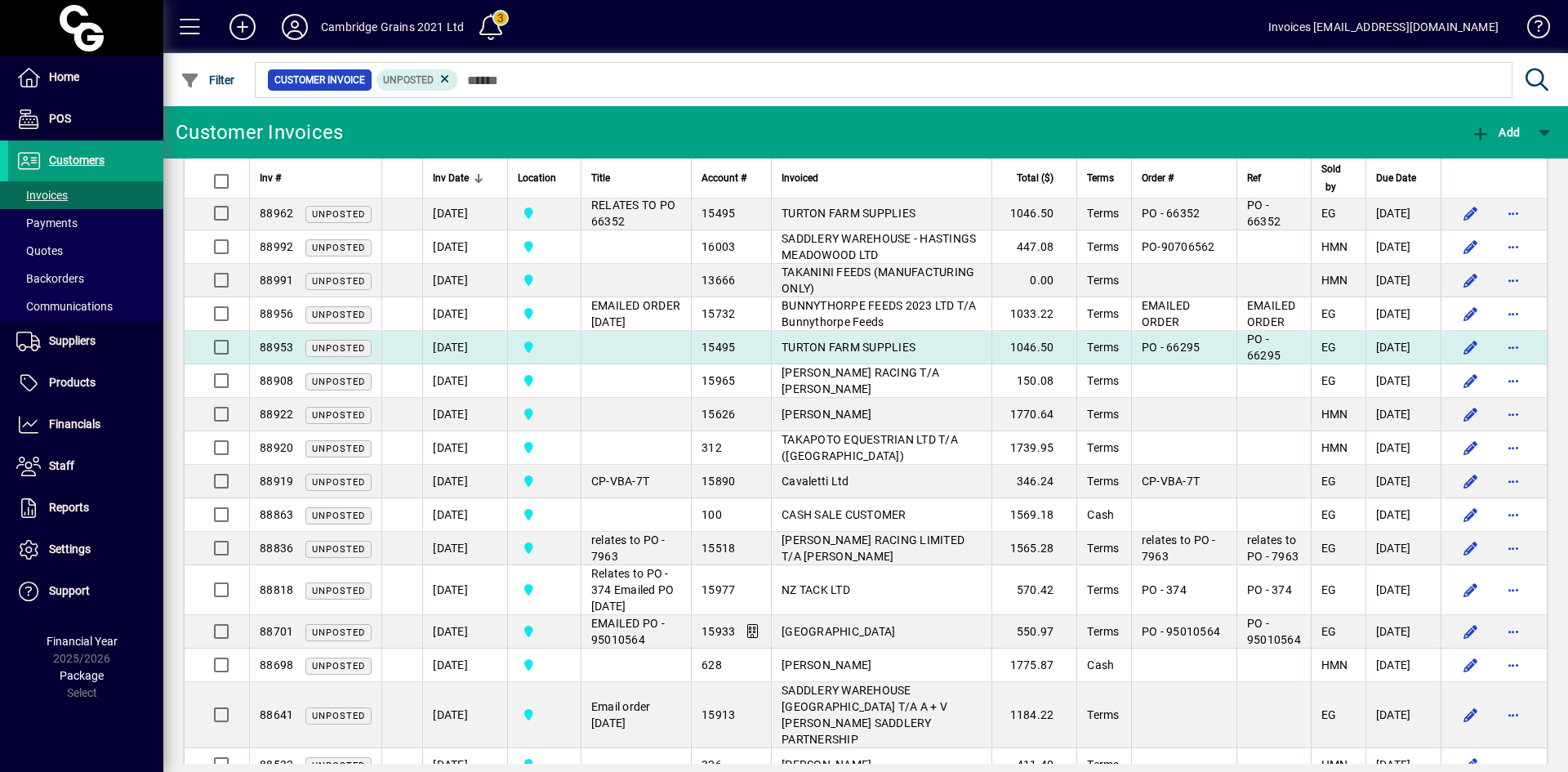
click at [792, 354] on span "TURTON FARM SUPPLIES" at bounding box center [848, 347] width 134 height 13
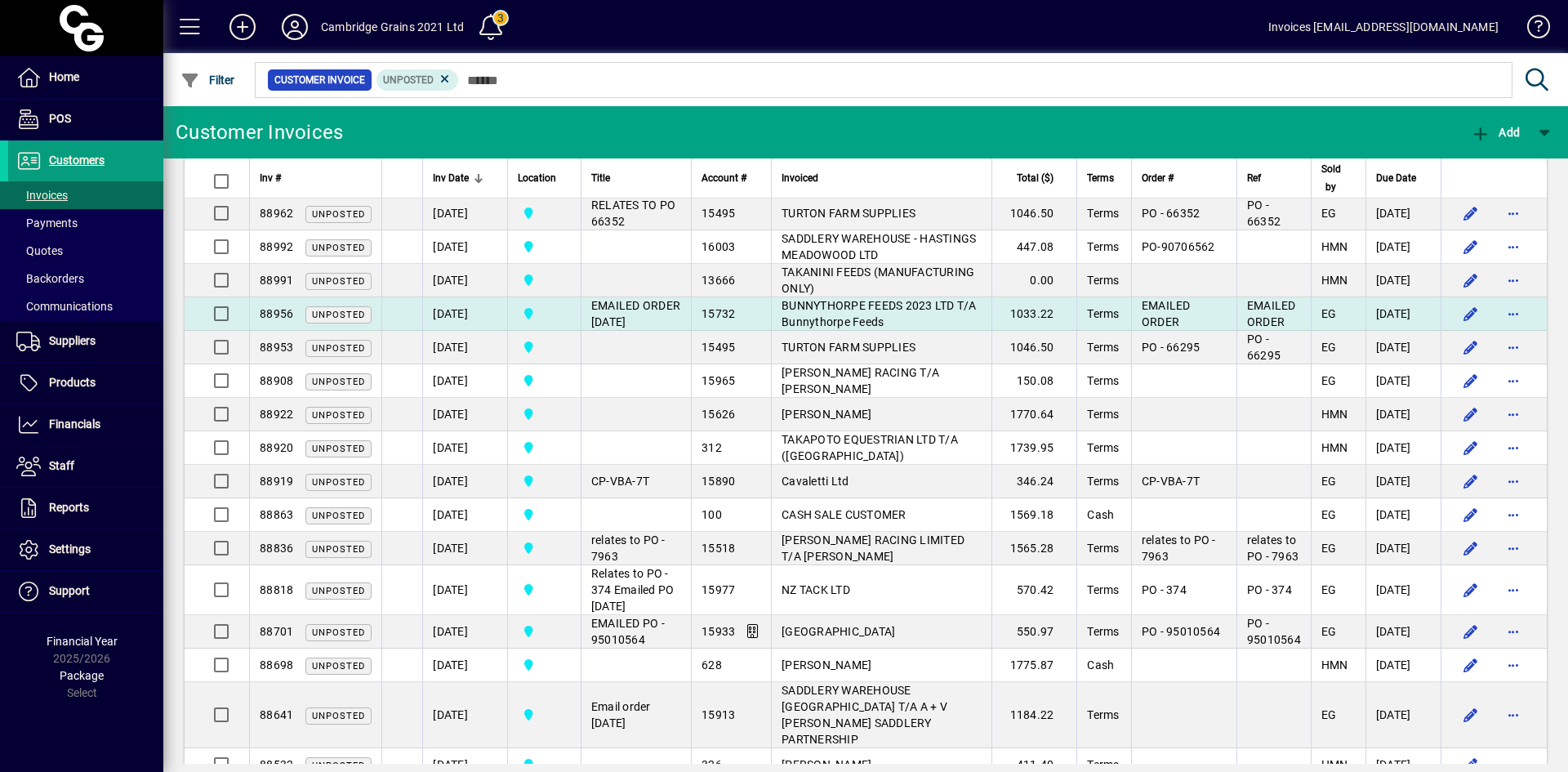
click at [790, 329] on span "BUNNYTHORPE FEEDS 2023 LTD T/A Bunnythorpe Feeds" at bounding box center [879, 313] width 195 height 30
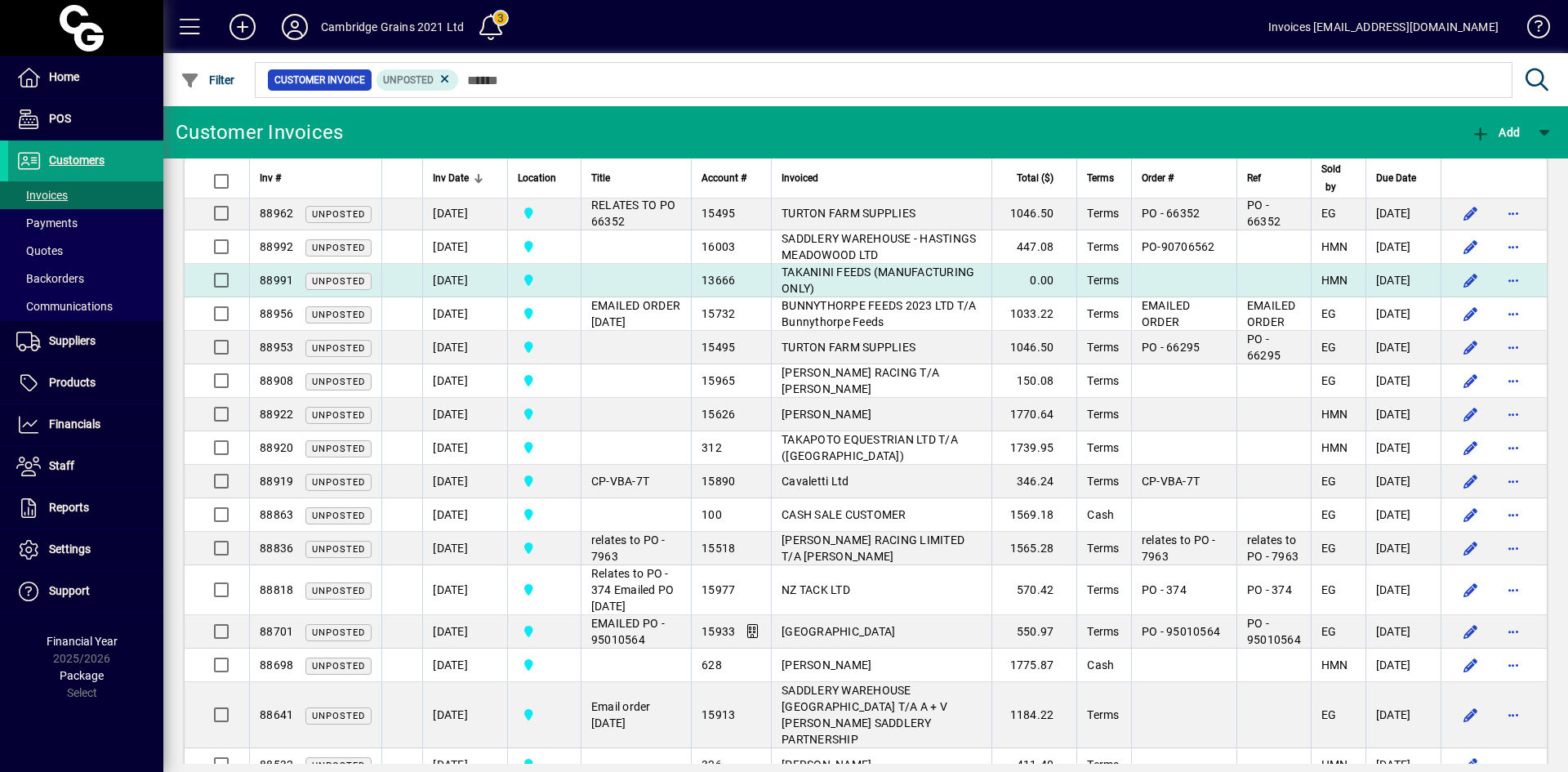
click at [789, 294] on span "TAKANINI FEEDS (MANUFACTURING ONLY)" at bounding box center [878, 280] width 193 height 30
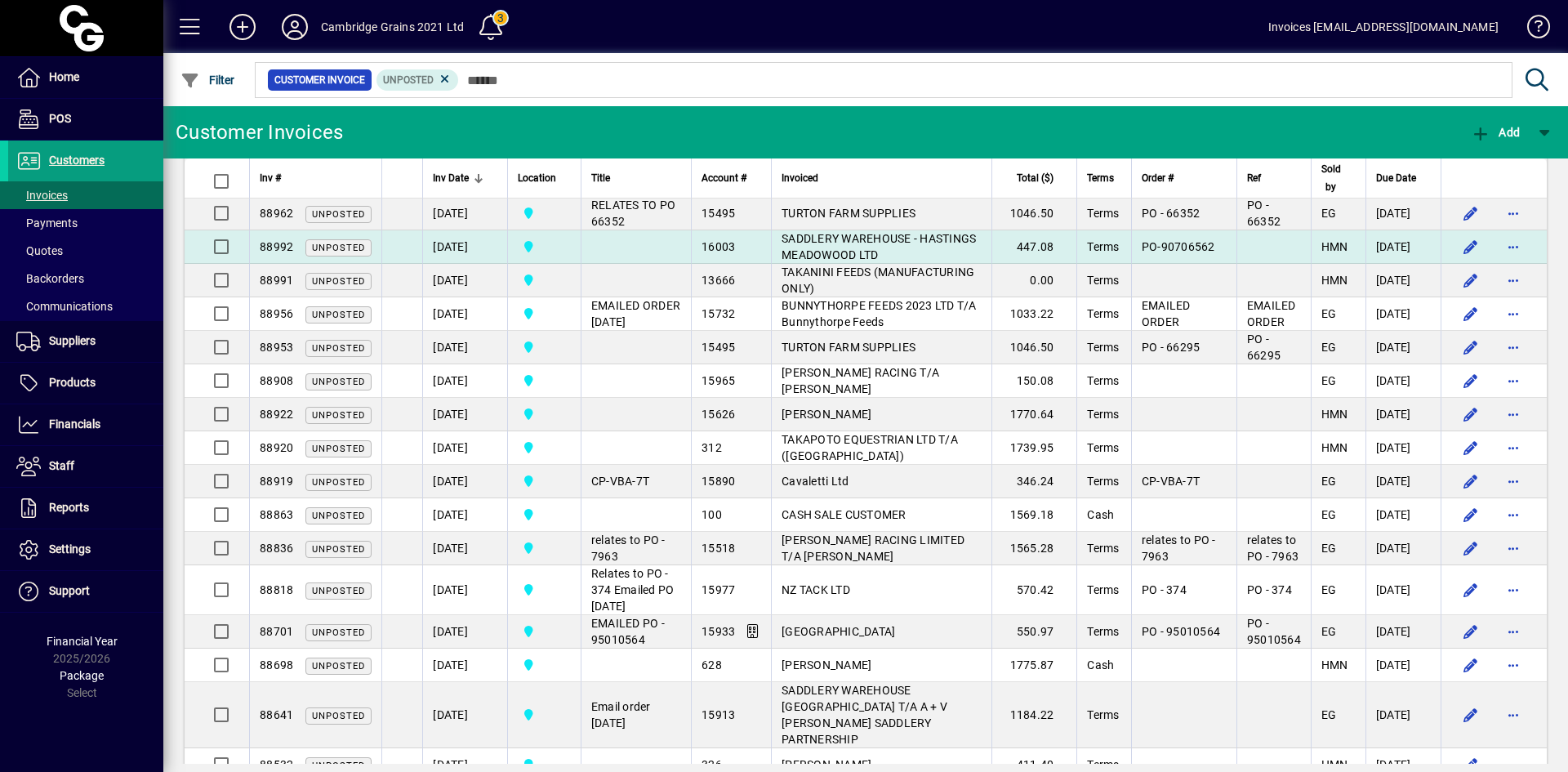
click at [782, 261] on span "SADDLERY WAREHOUSE - HASTINGS MEADOWOOD LTD" at bounding box center [879, 246] width 195 height 30
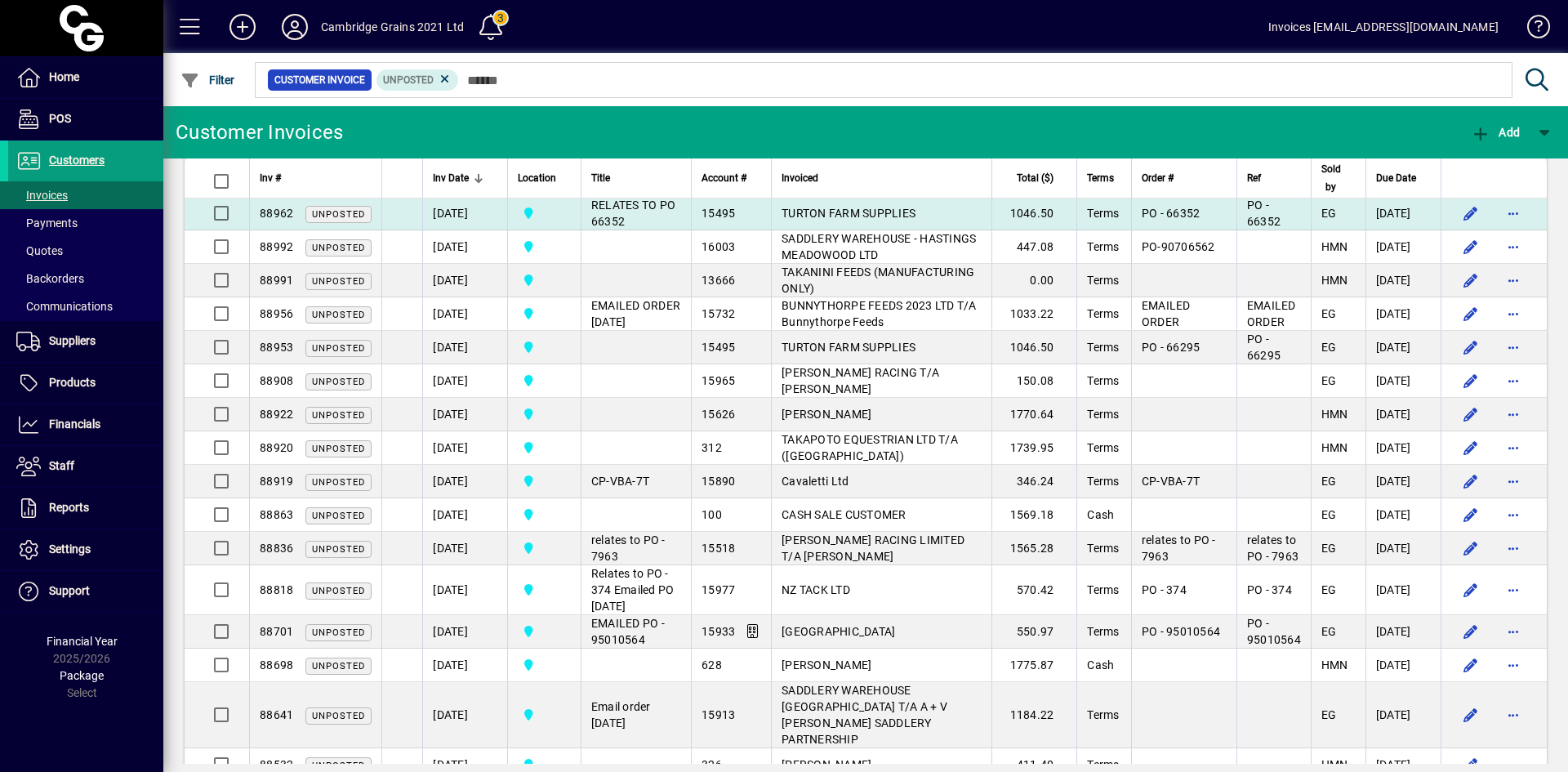
click at [782, 220] on span "TURTON FARM SUPPLIES" at bounding box center [848, 213] width 134 height 13
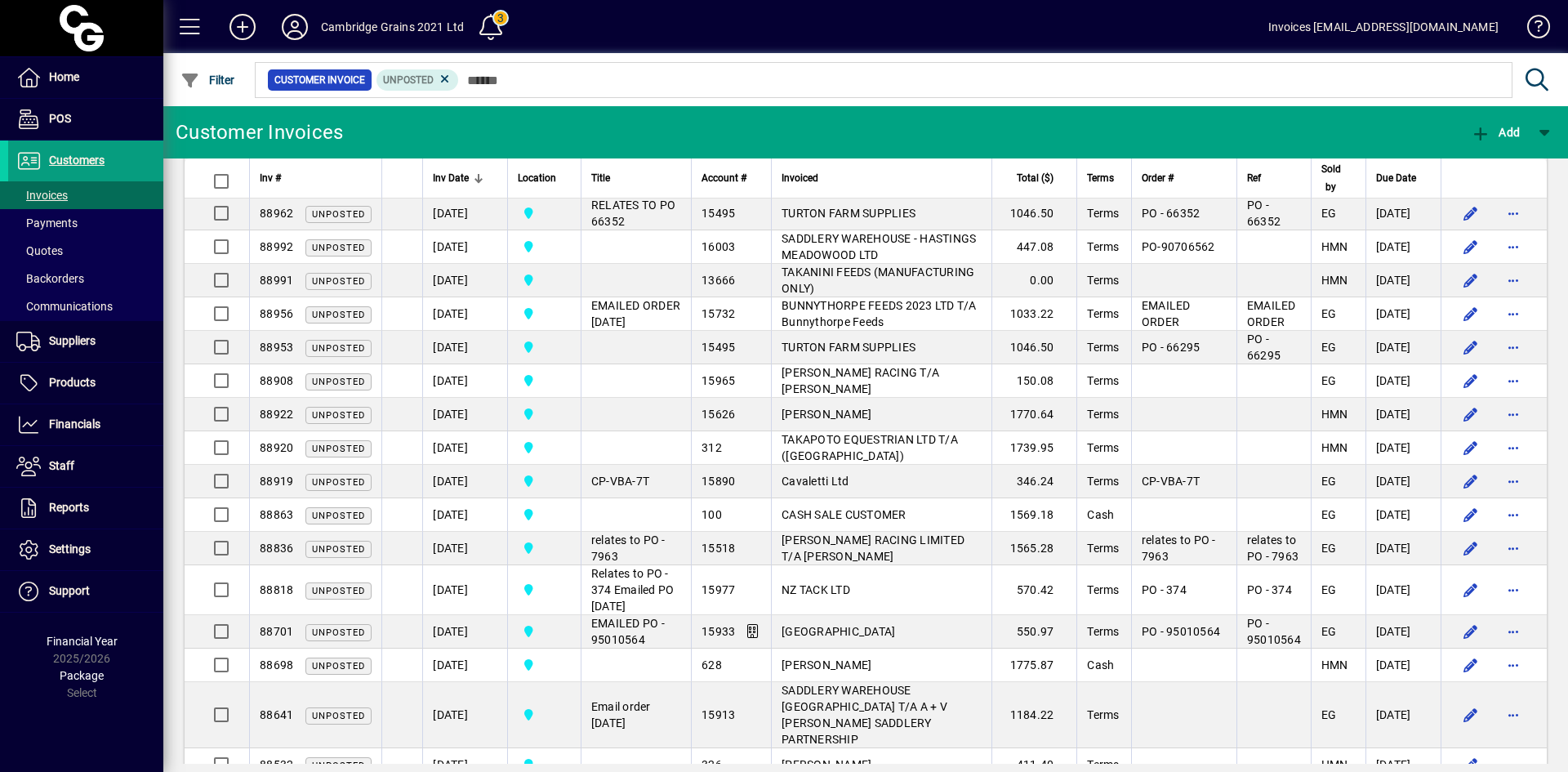
click at [782, 186] on span "[PERSON_NAME] - TROTTING ONLY" at bounding box center [874, 180] width 186 height 13
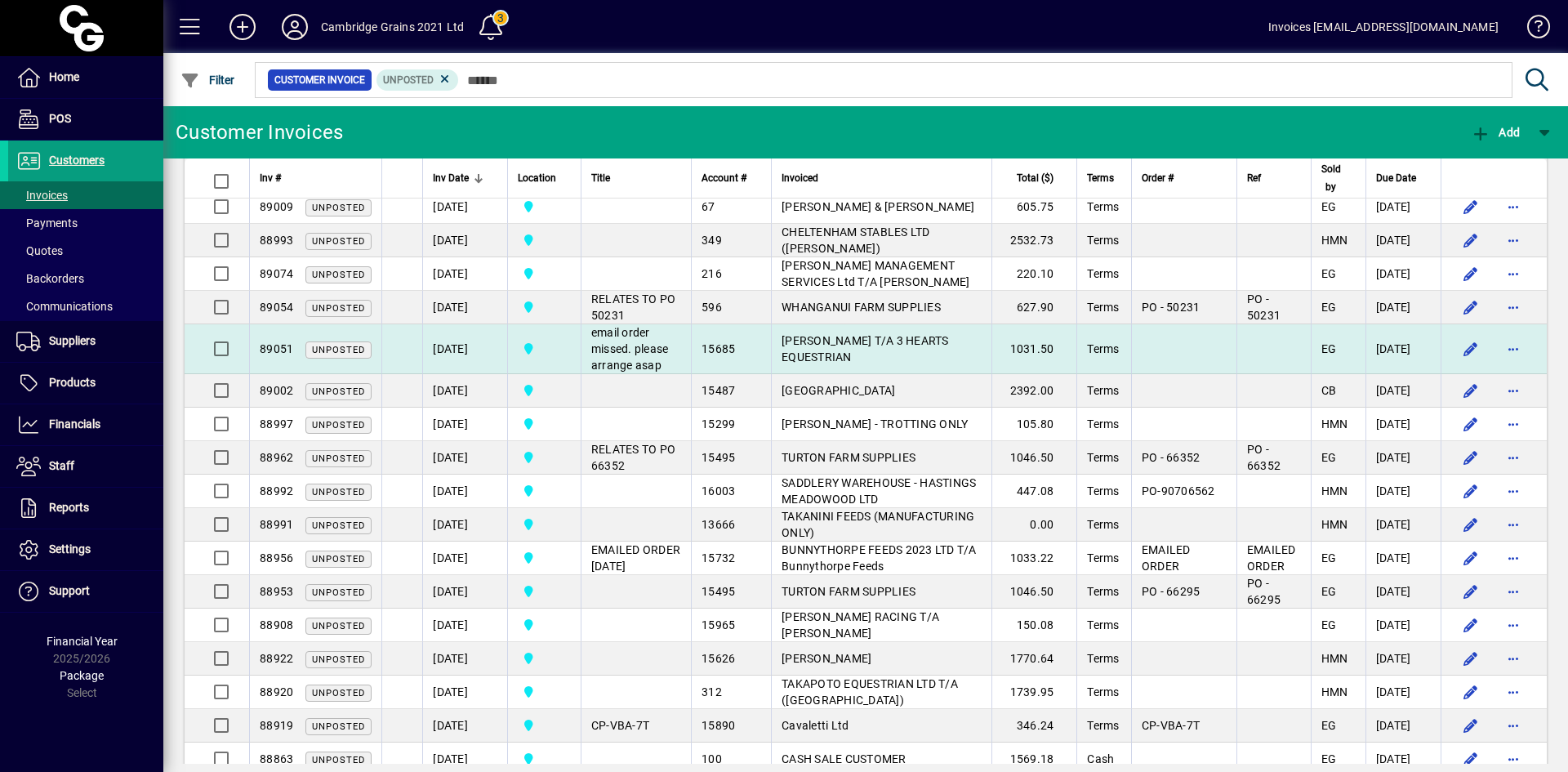
scroll to position [497, 0]
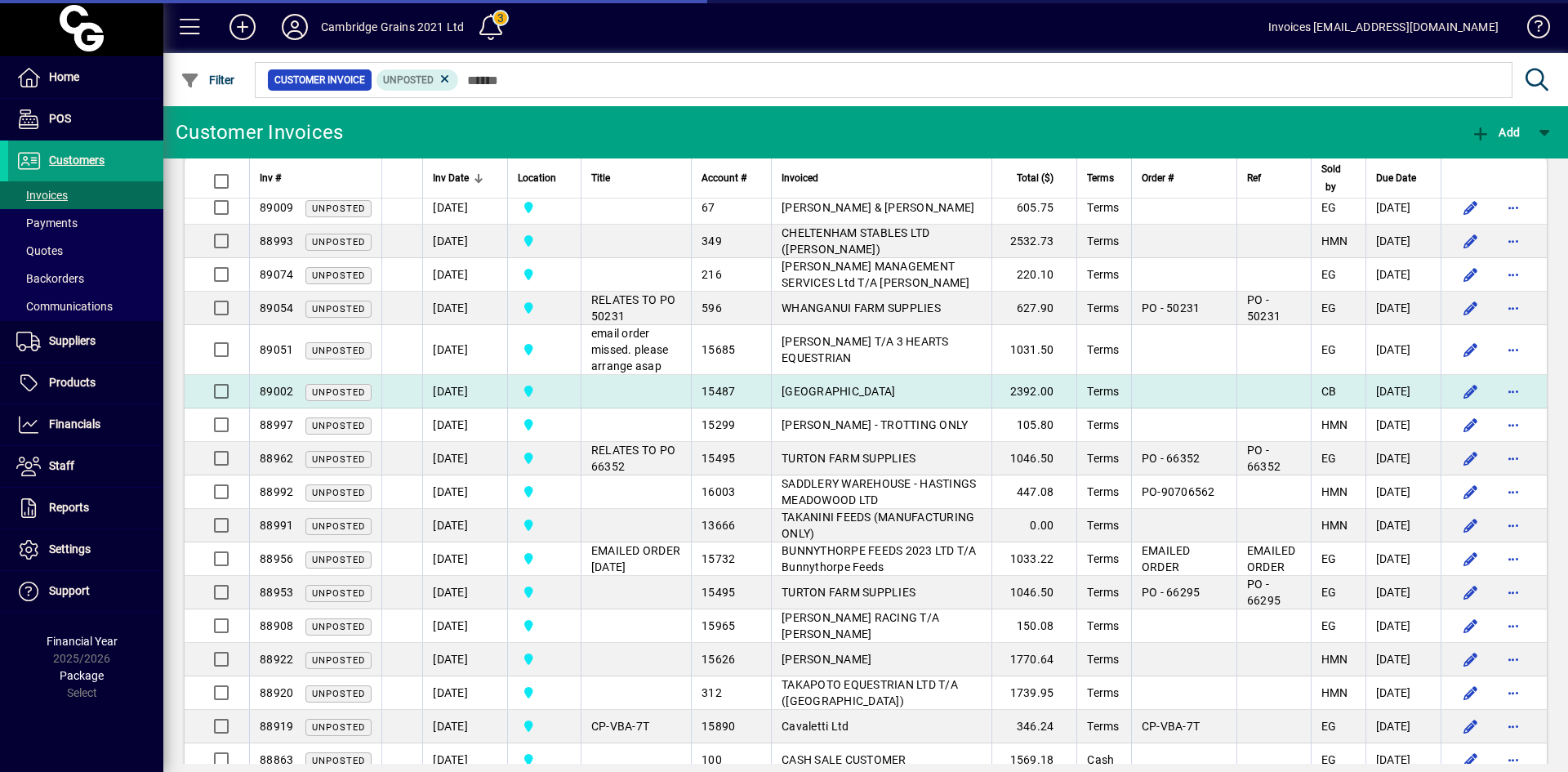
click at [803, 398] on span "[GEOGRAPHIC_DATA]" at bounding box center [838, 391] width 113 height 13
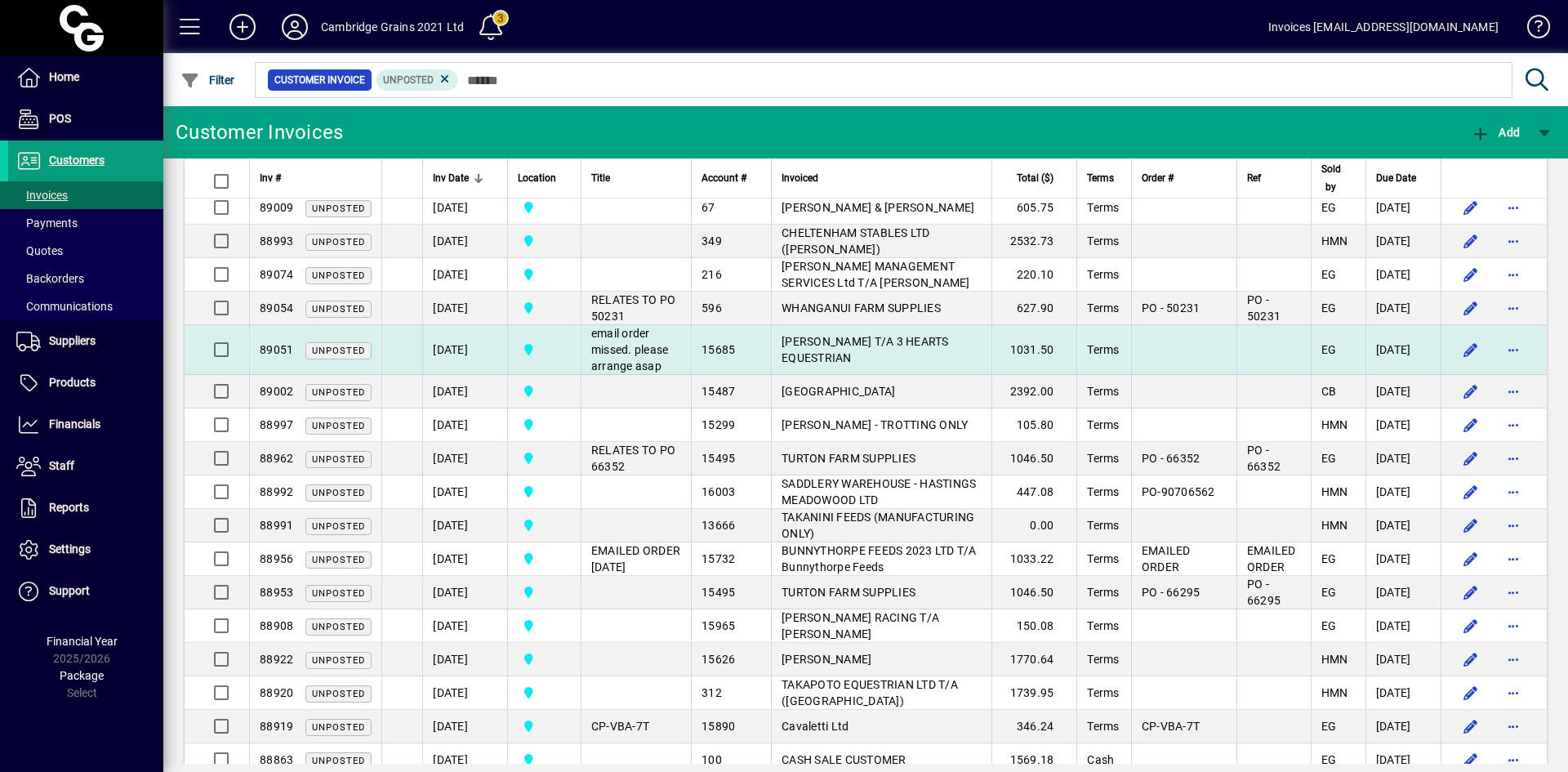
click at [797, 364] on span "SARAH VOIGT T/A 3 HEARTS EQUESTRIAN" at bounding box center [865, 349] width 168 height 30
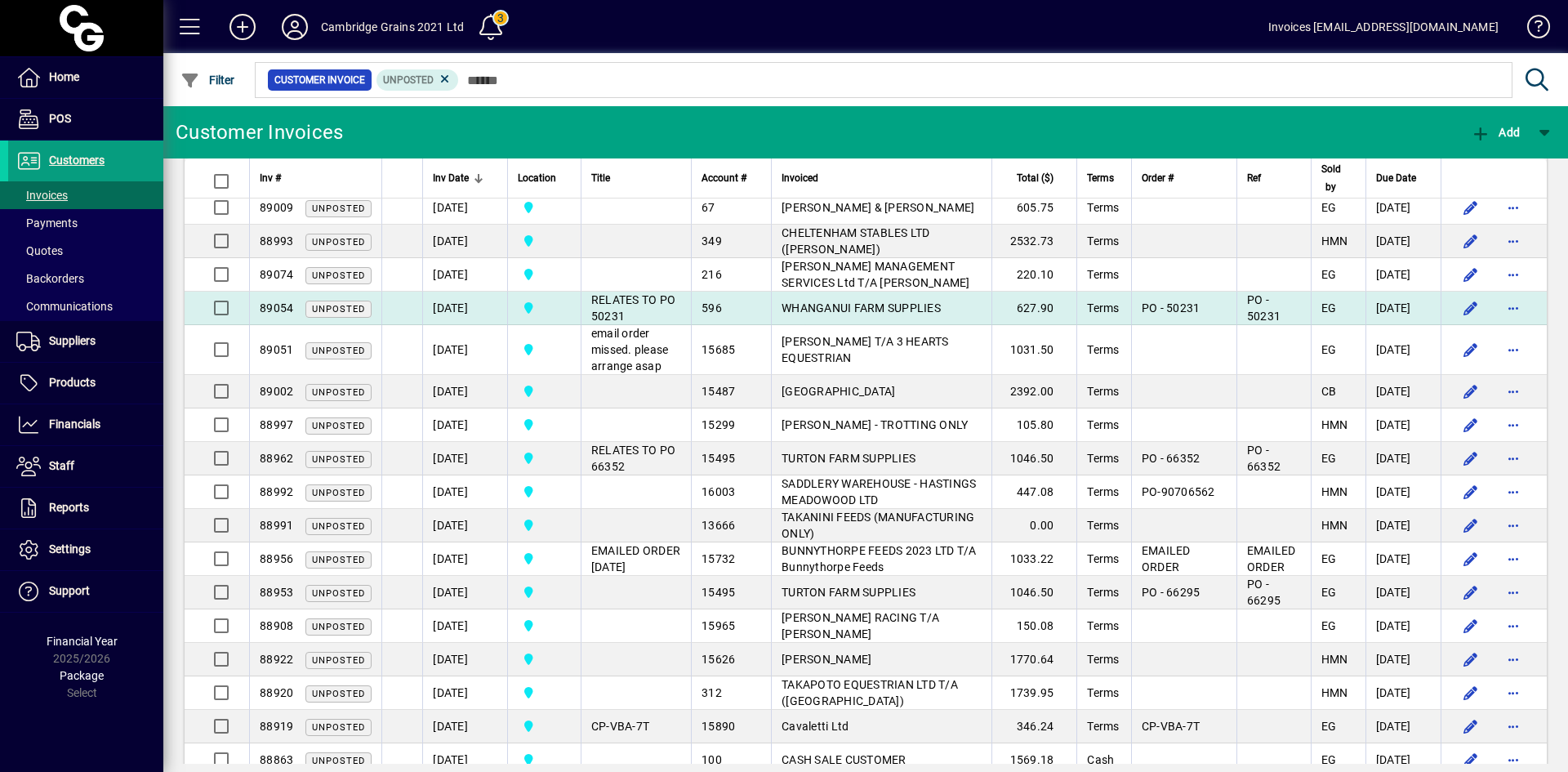
click at [791, 314] on span "WHANGANUI FARM SUPPLIES" at bounding box center [861, 308] width 159 height 13
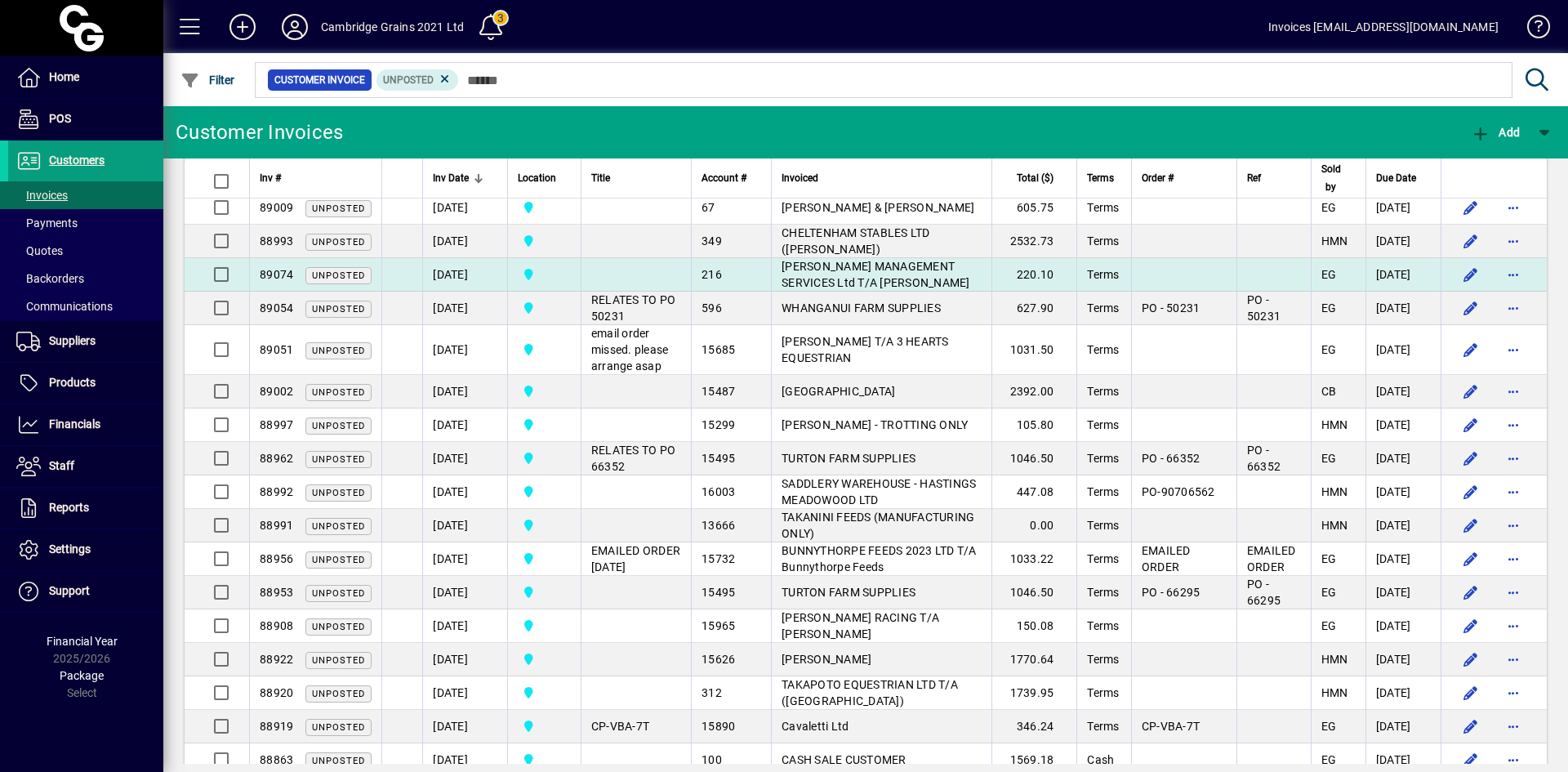
click at [793, 288] on span "[PERSON_NAME] MANAGEMENT SERVICES Ltd T/A [PERSON_NAME]" at bounding box center [876, 274] width 188 height 30
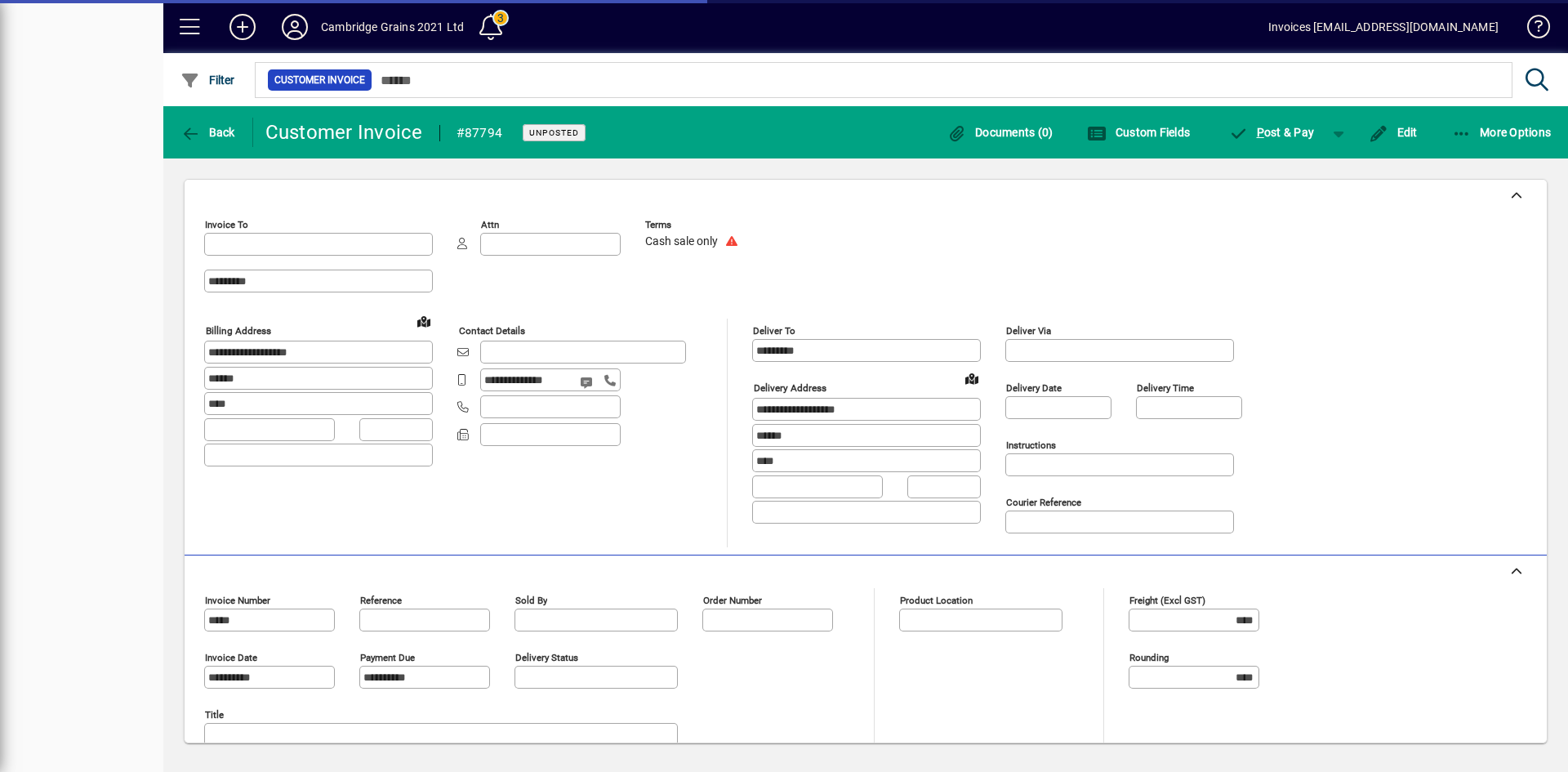
type input "**********"
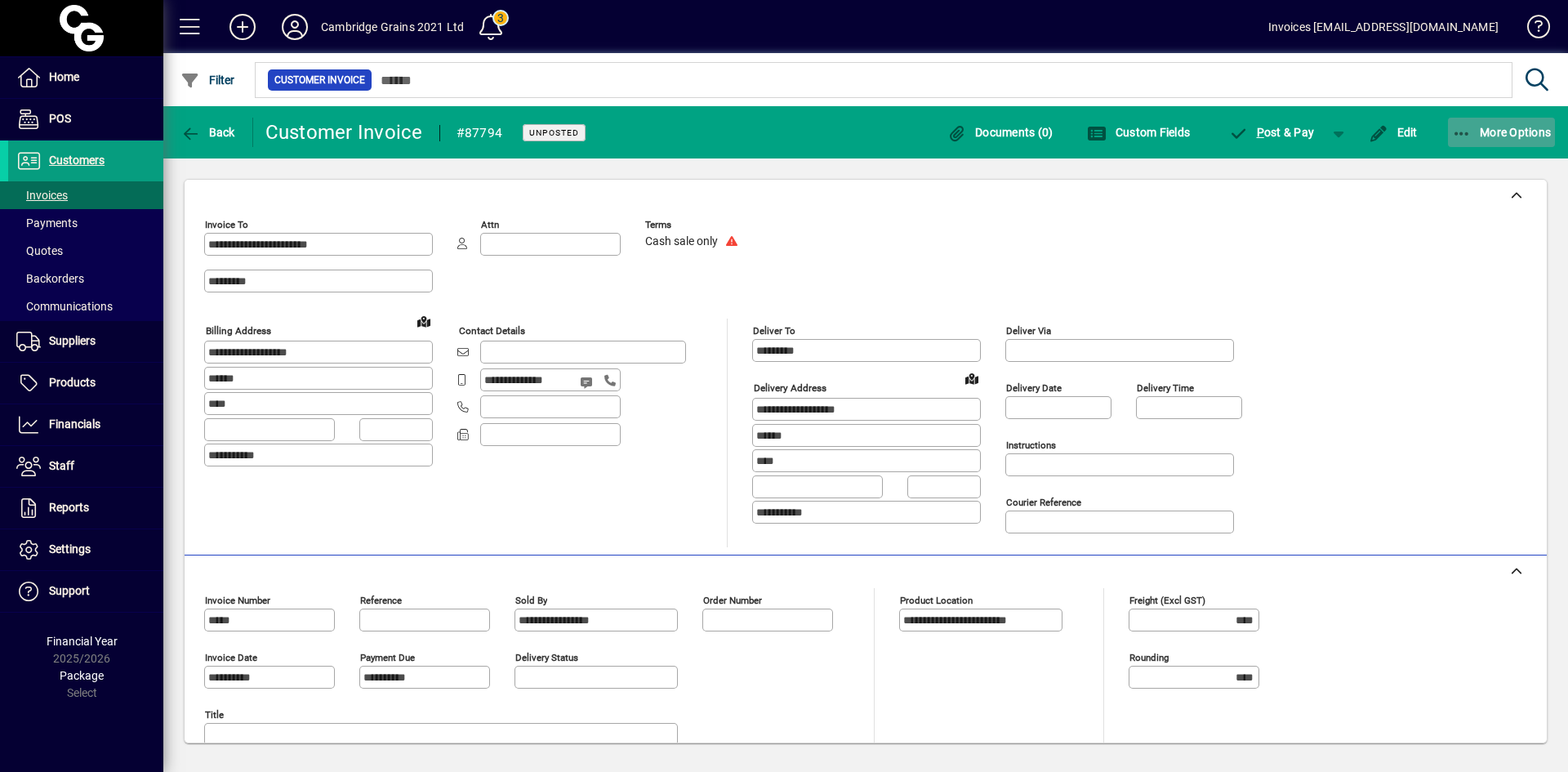
click at [1476, 124] on span "button" at bounding box center [1502, 133] width 108 height 39
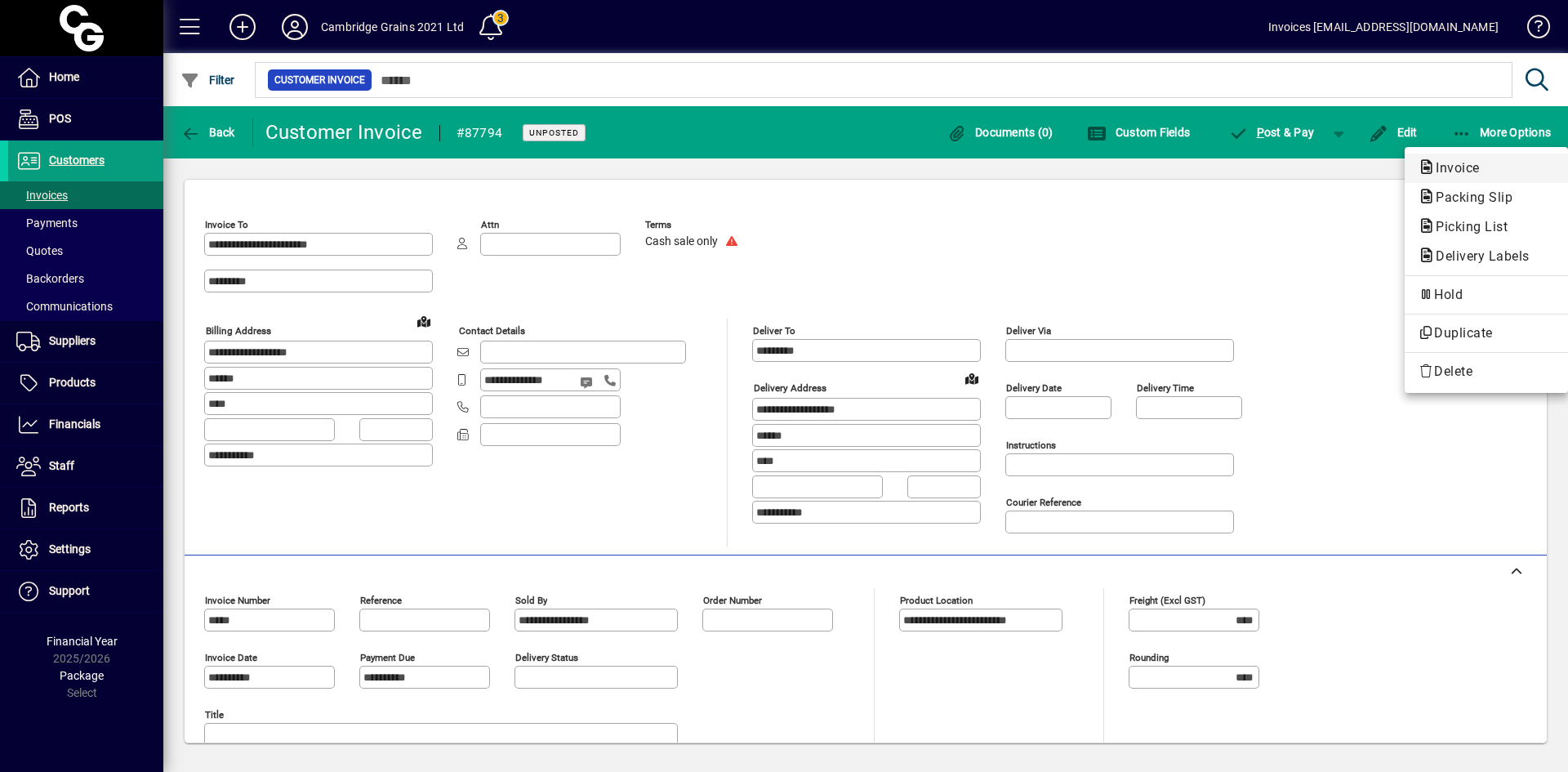
click at [1452, 169] on span "Invoice" at bounding box center [1453, 167] width 70 height 15
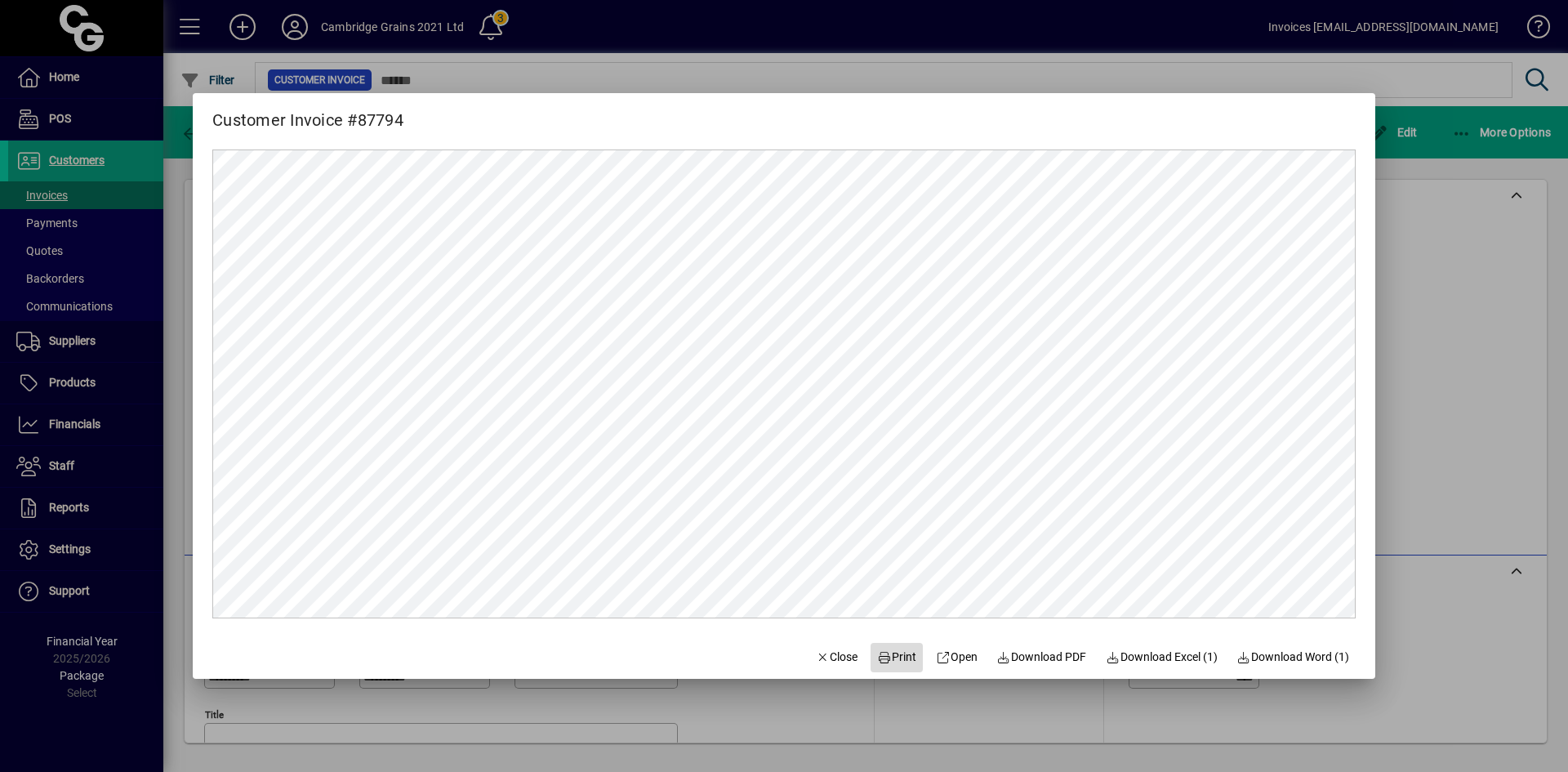
click at [884, 653] on span "Print" at bounding box center [897, 657] width 39 height 17
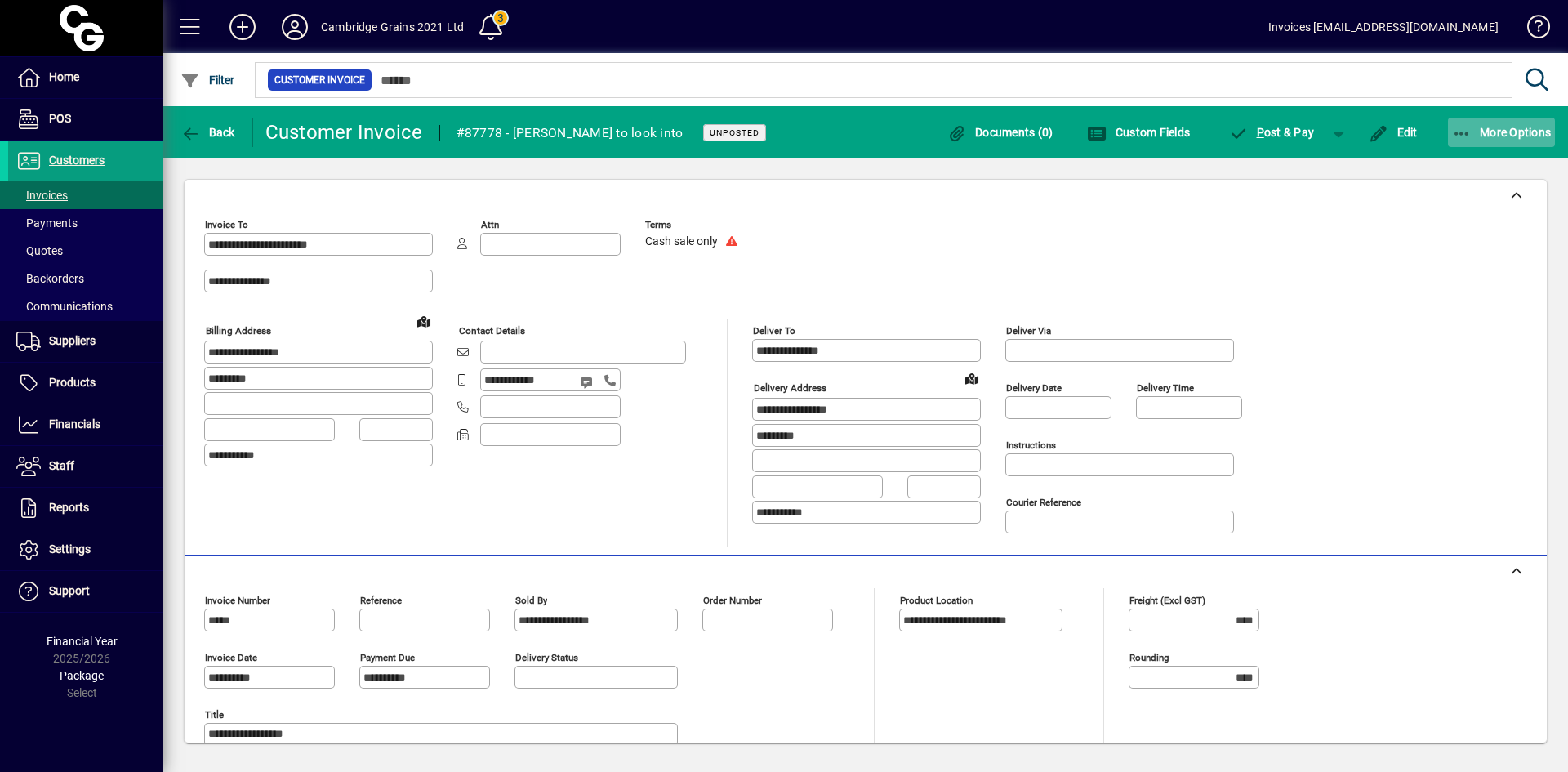
click at [1478, 129] on span "More Options" at bounding box center [1502, 132] width 100 height 13
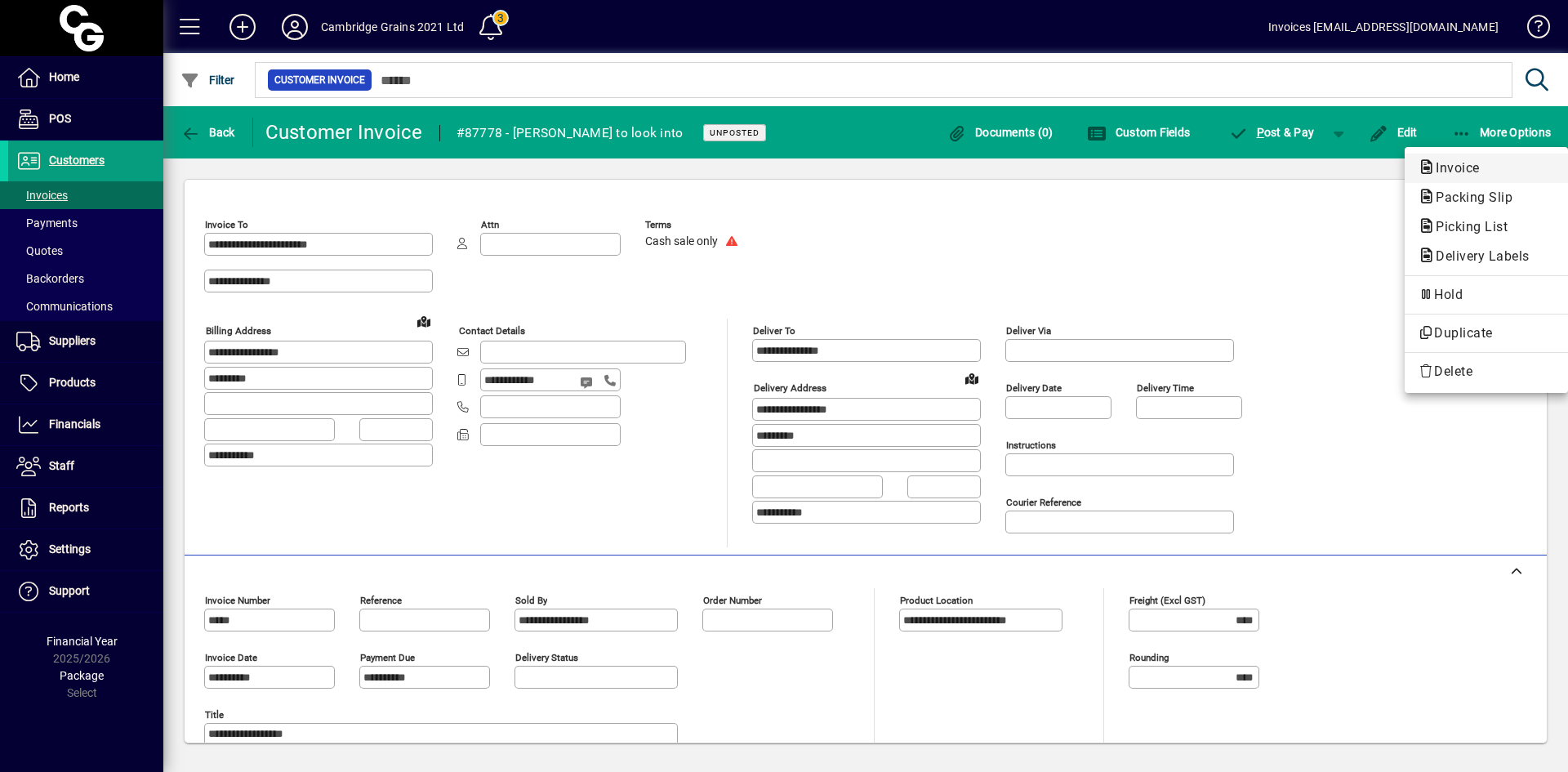
click at [1450, 162] on span "Invoice" at bounding box center [1453, 167] width 70 height 15
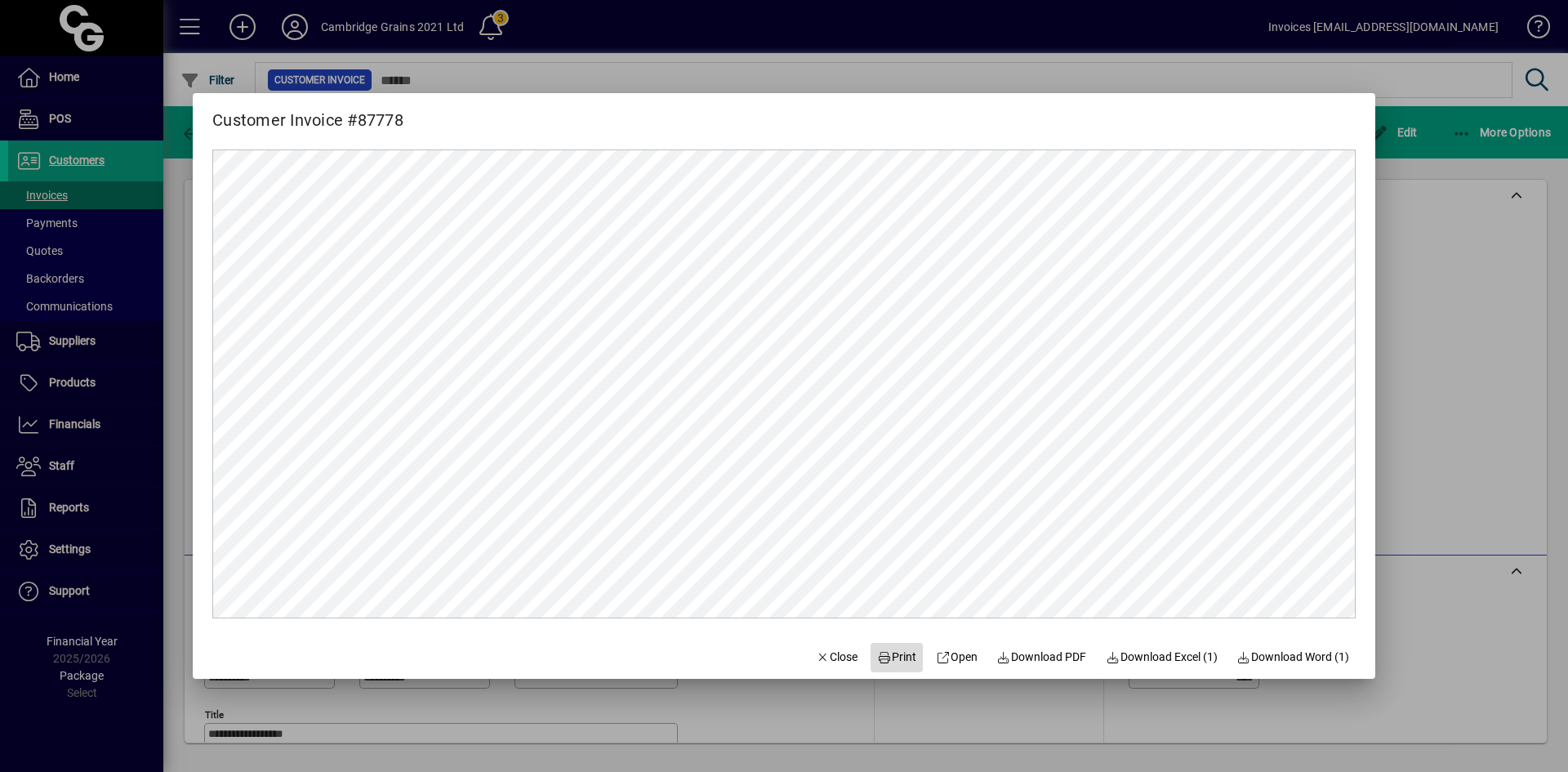
click at [883, 654] on span "Print" at bounding box center [897, 657] width 39 height 17
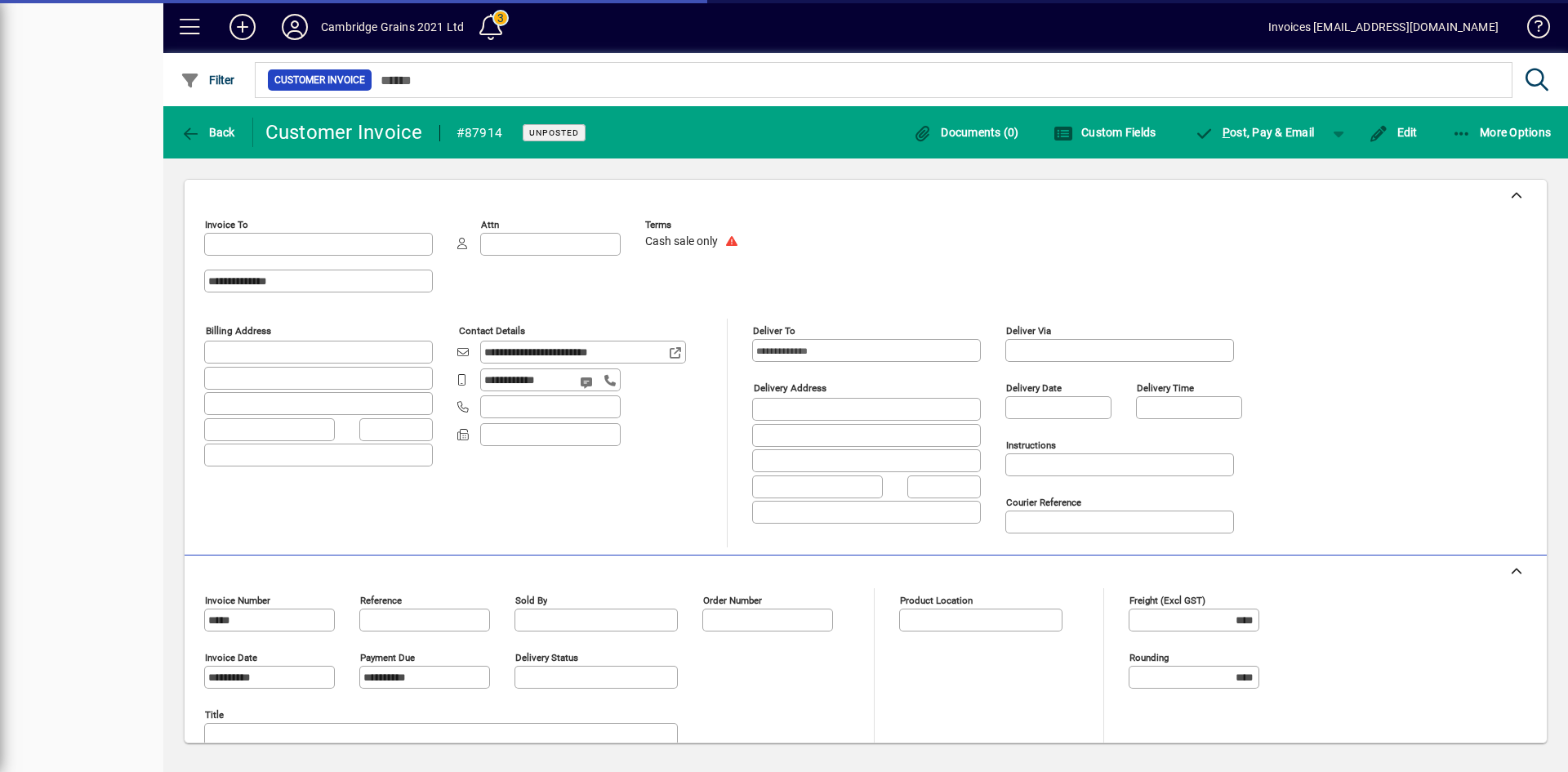
type input "**********"
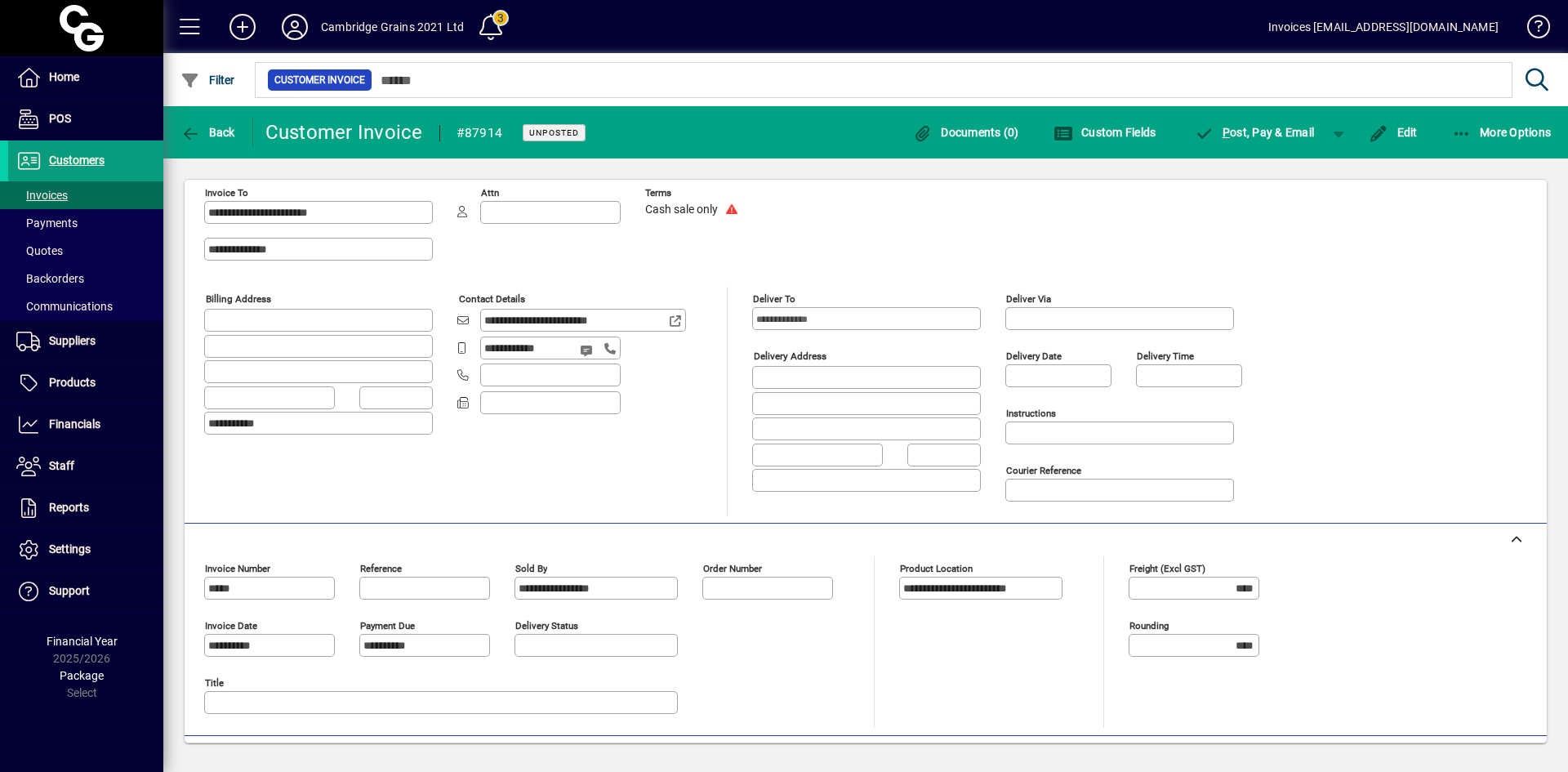
scroll to position [31, 0]
drag, startPoint x: 314, startPoint y: 242, endPoint x: 176, endPoint y: 252, distance: 138.4
click at [176, 252] on div "**********" at bounding box center [865, 461] width 1405 height 605
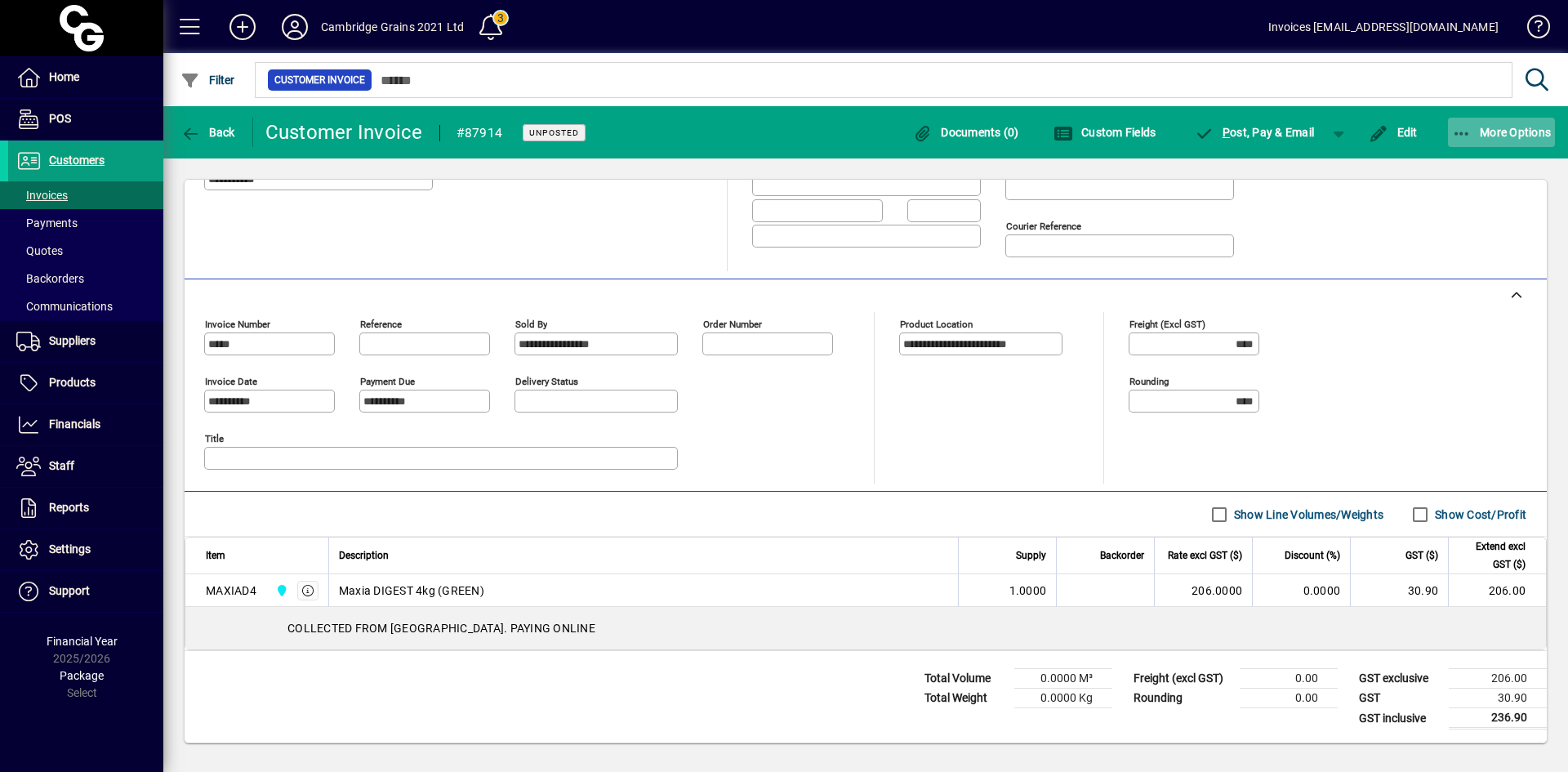
click at [1462, 130] on icon "button" at bounding box center [1462, 134] width 21 height 16
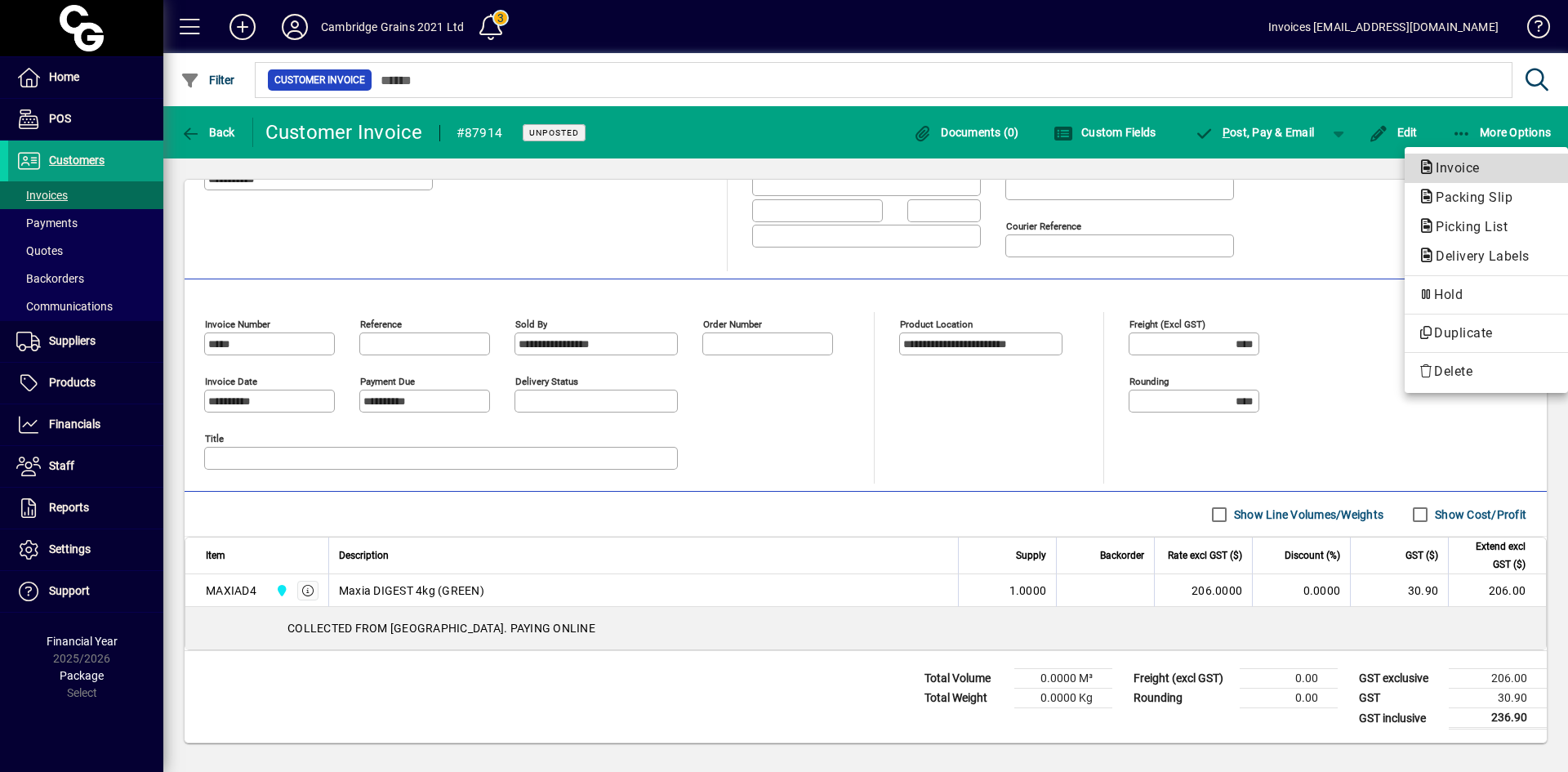
click at [1458, 171] on span "Invoice" at bounding box center [1453, 167] width 70 height 15
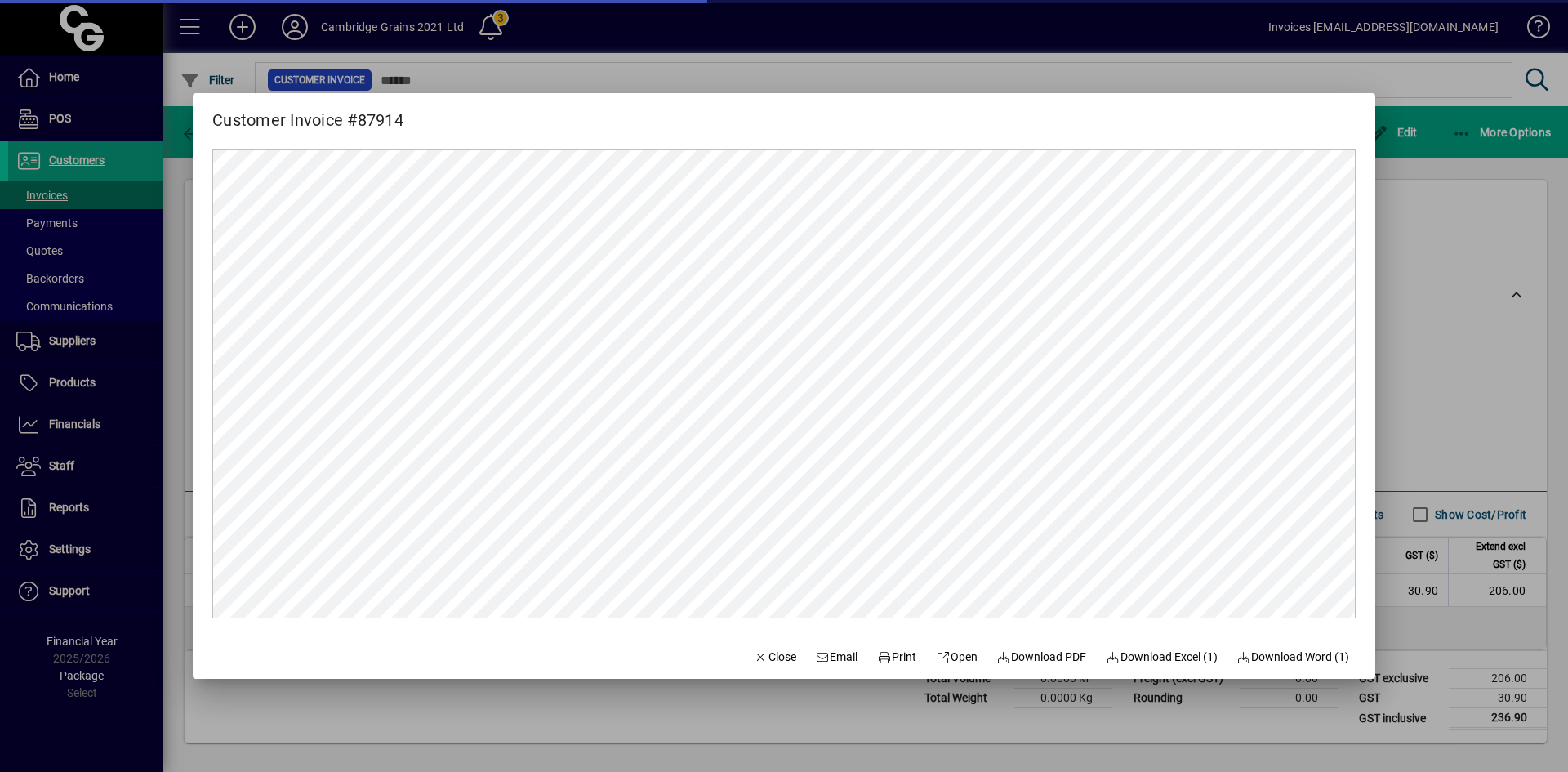
scroll to position [0, 0]
click at [890, 660] on span "Print" at bounding box center [897, 657] width 39 height 17
click at [754, 659] on span "Close" at bounding box center [775, 657] width 42 height 17
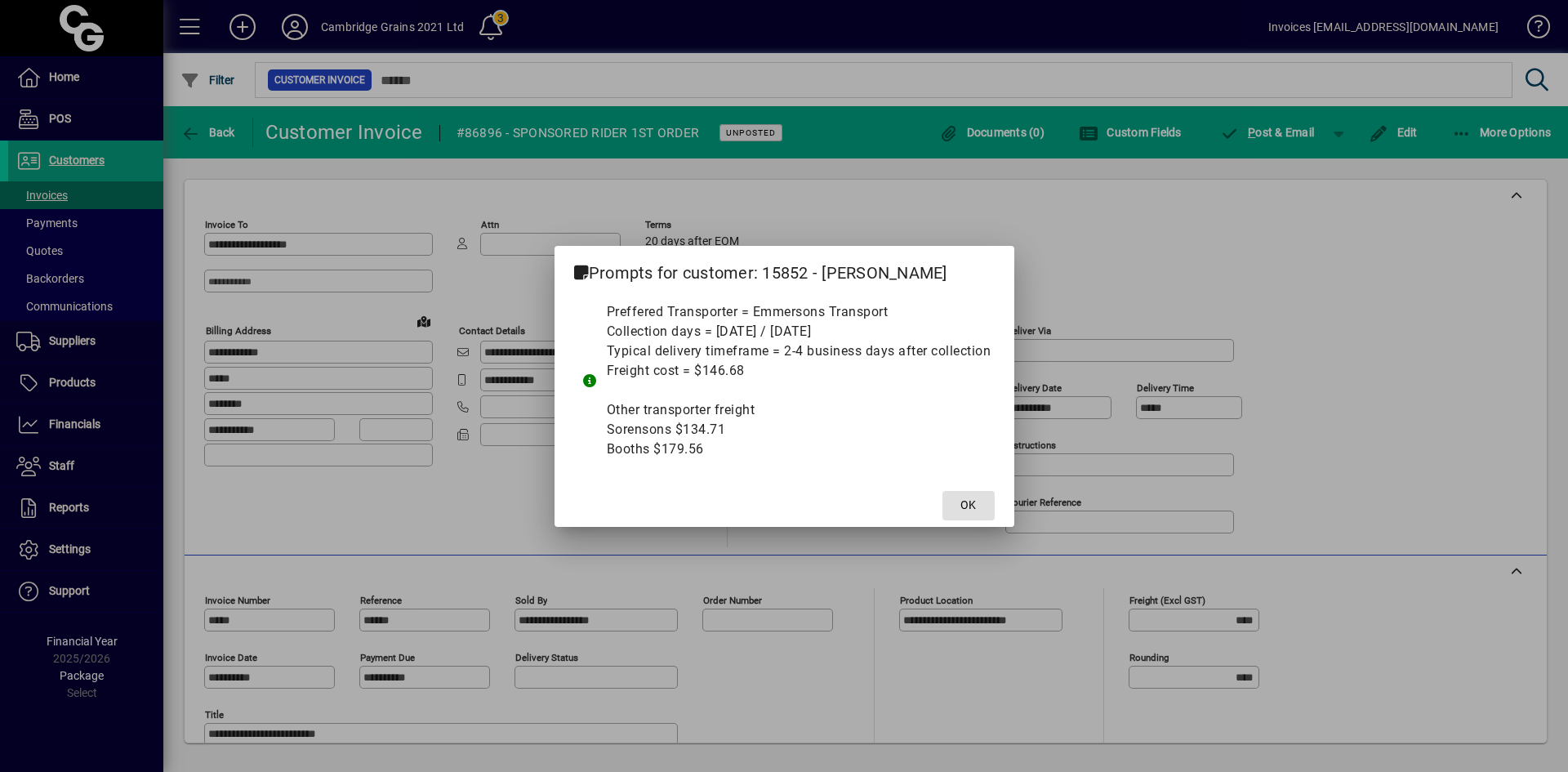
click at [960, 500] on span at bounding box center [968, 505] width 52 height 39
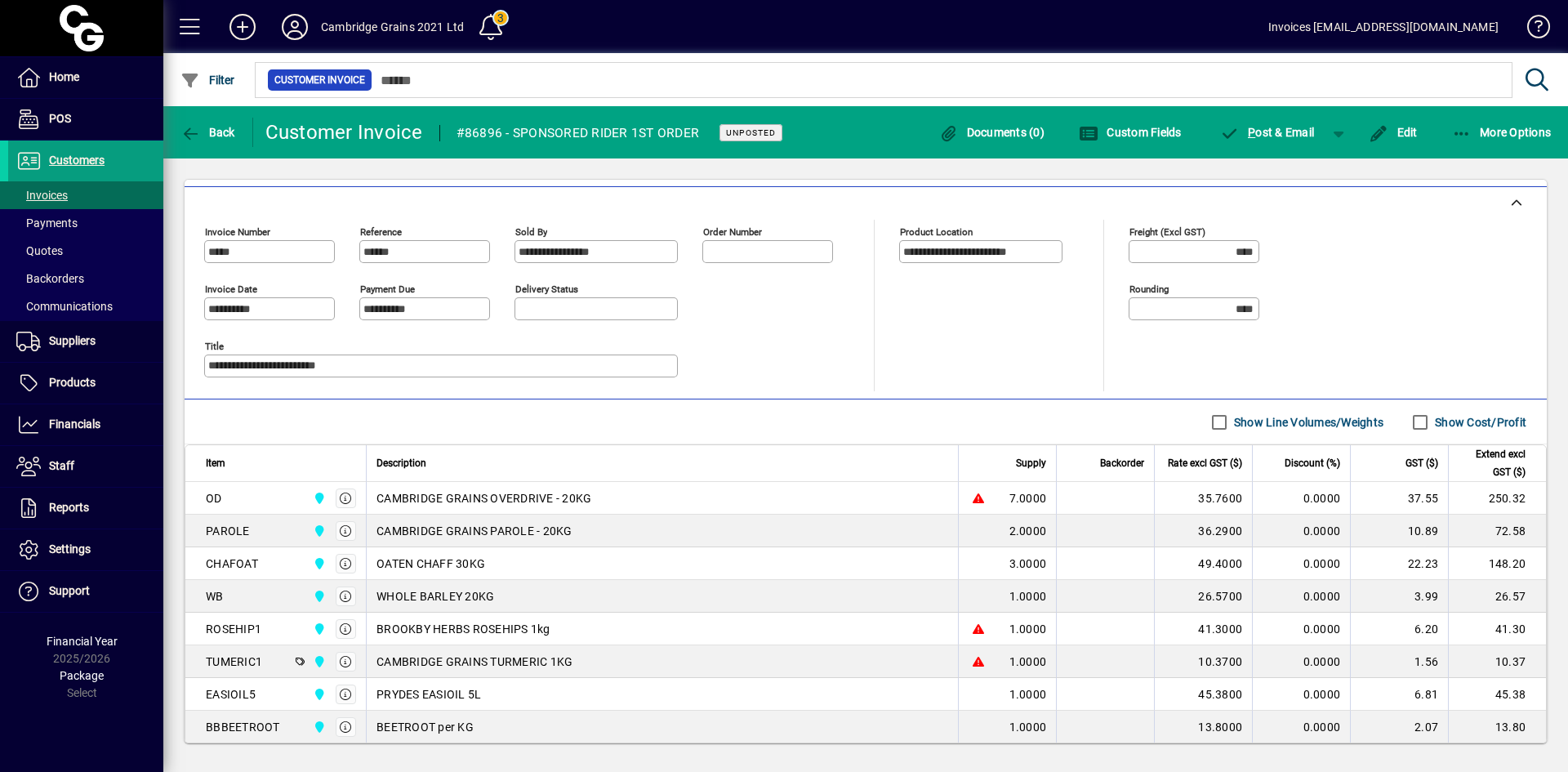
scroll to position [490, 0]
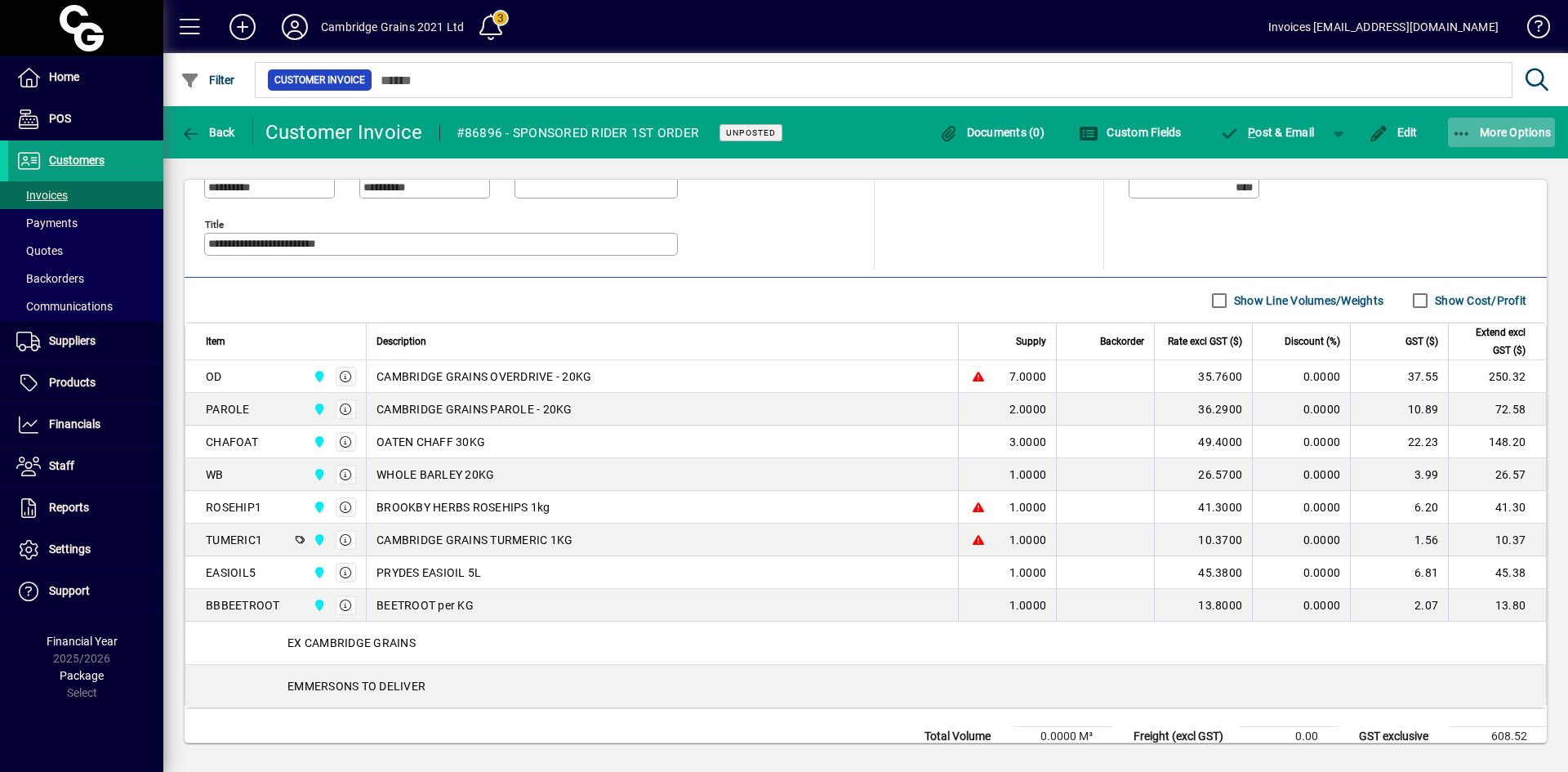
click at [1483, 123] on span "button" at bounding box center [1502, 133] width 108 height 39
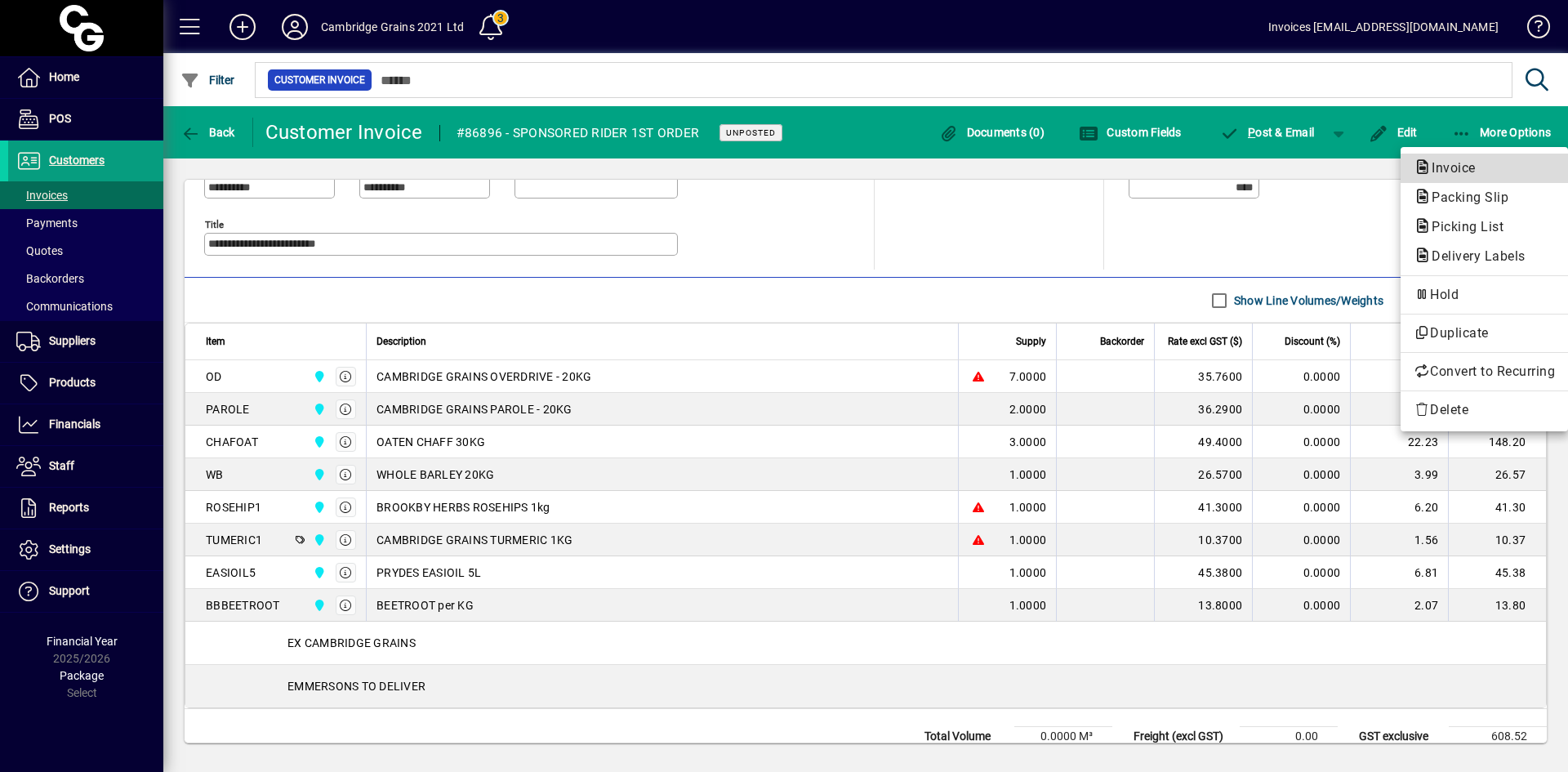
click at [1446, 168] on span "Invoice" at bounding box center [1449, 167] width 70 height 15
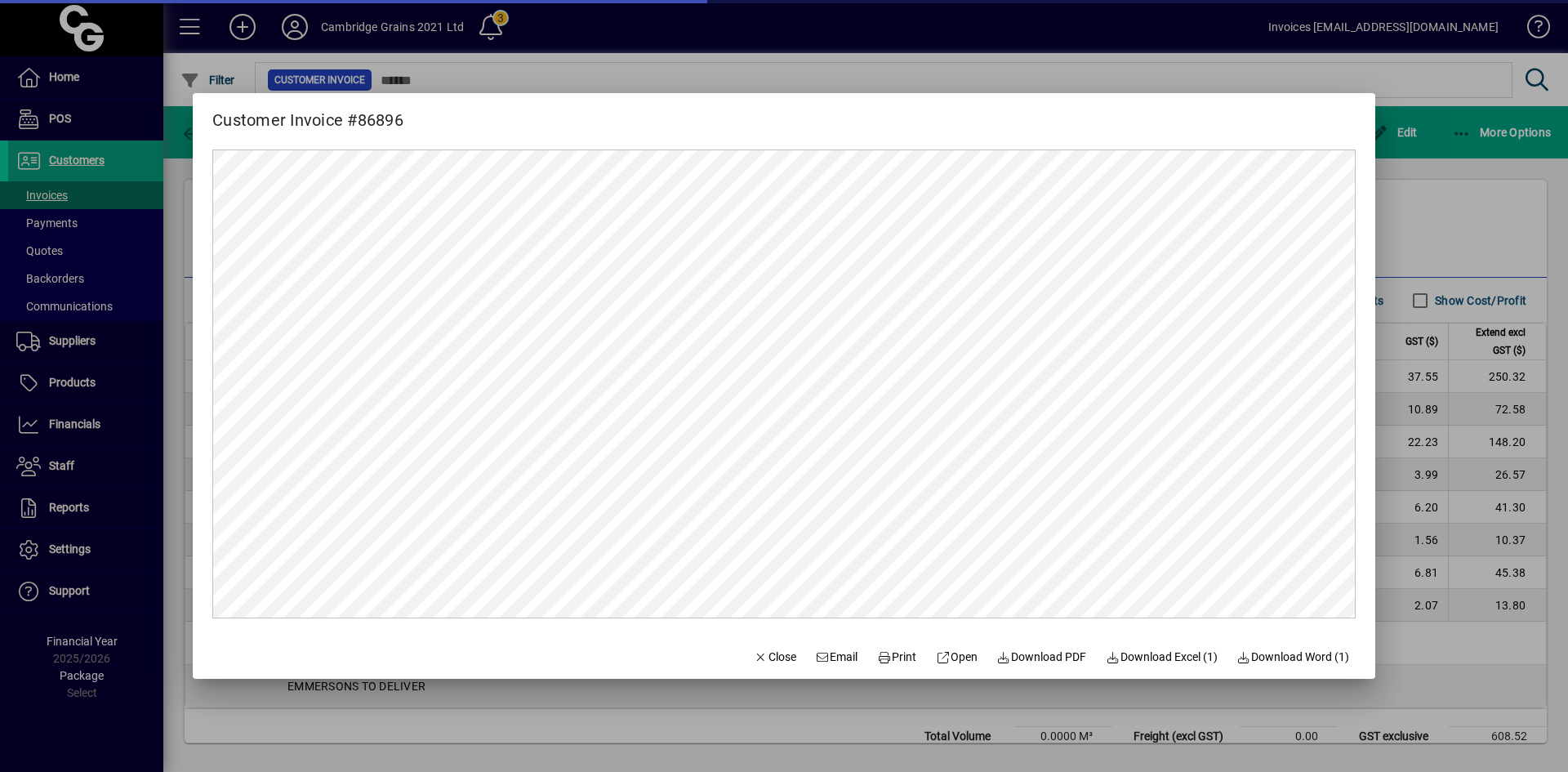
scroll to position [0, 0]
click at [884, 656] on span "Print" at bounding box center [897, 657] width 39 height 17
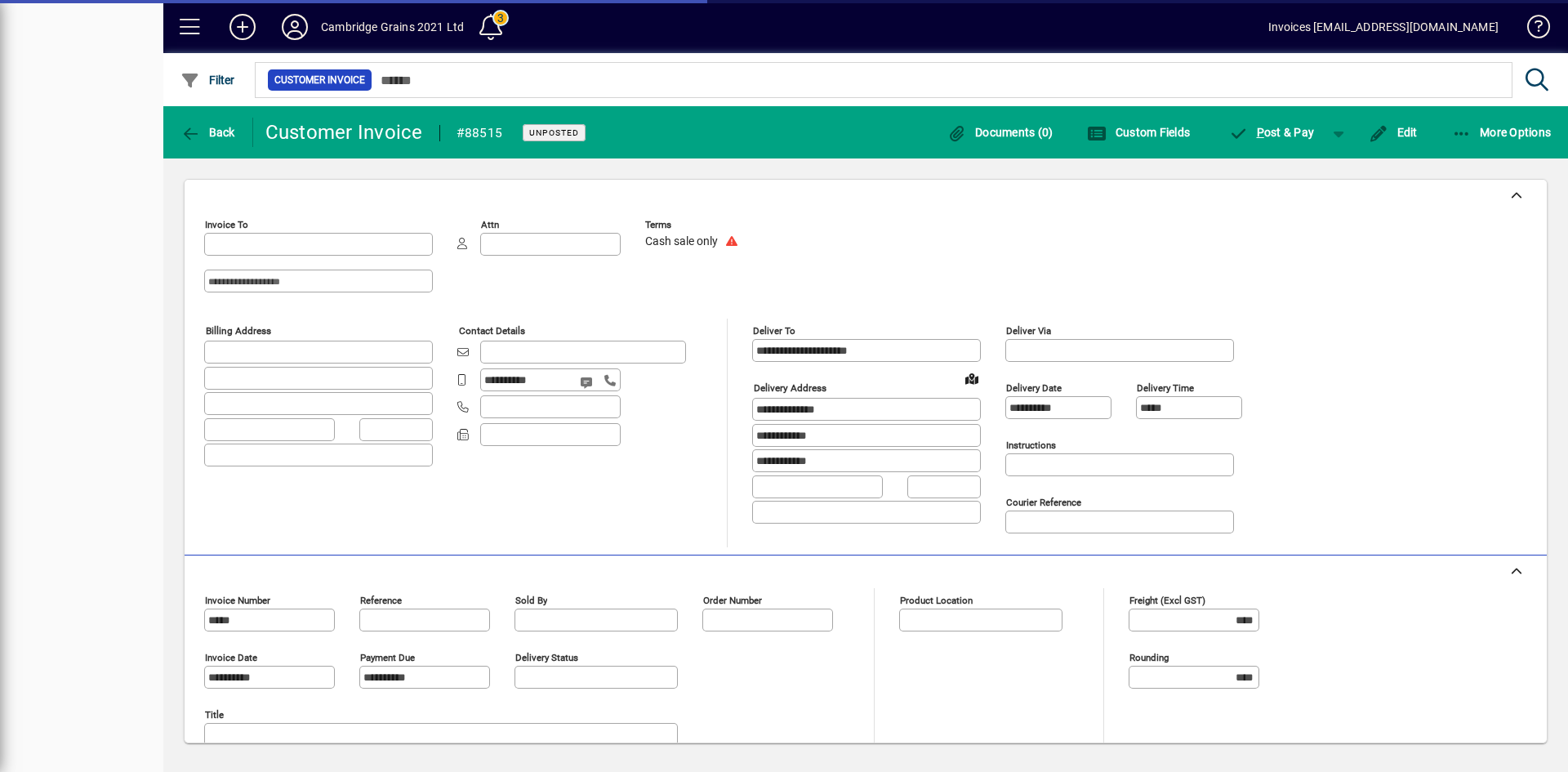
type input "**********"
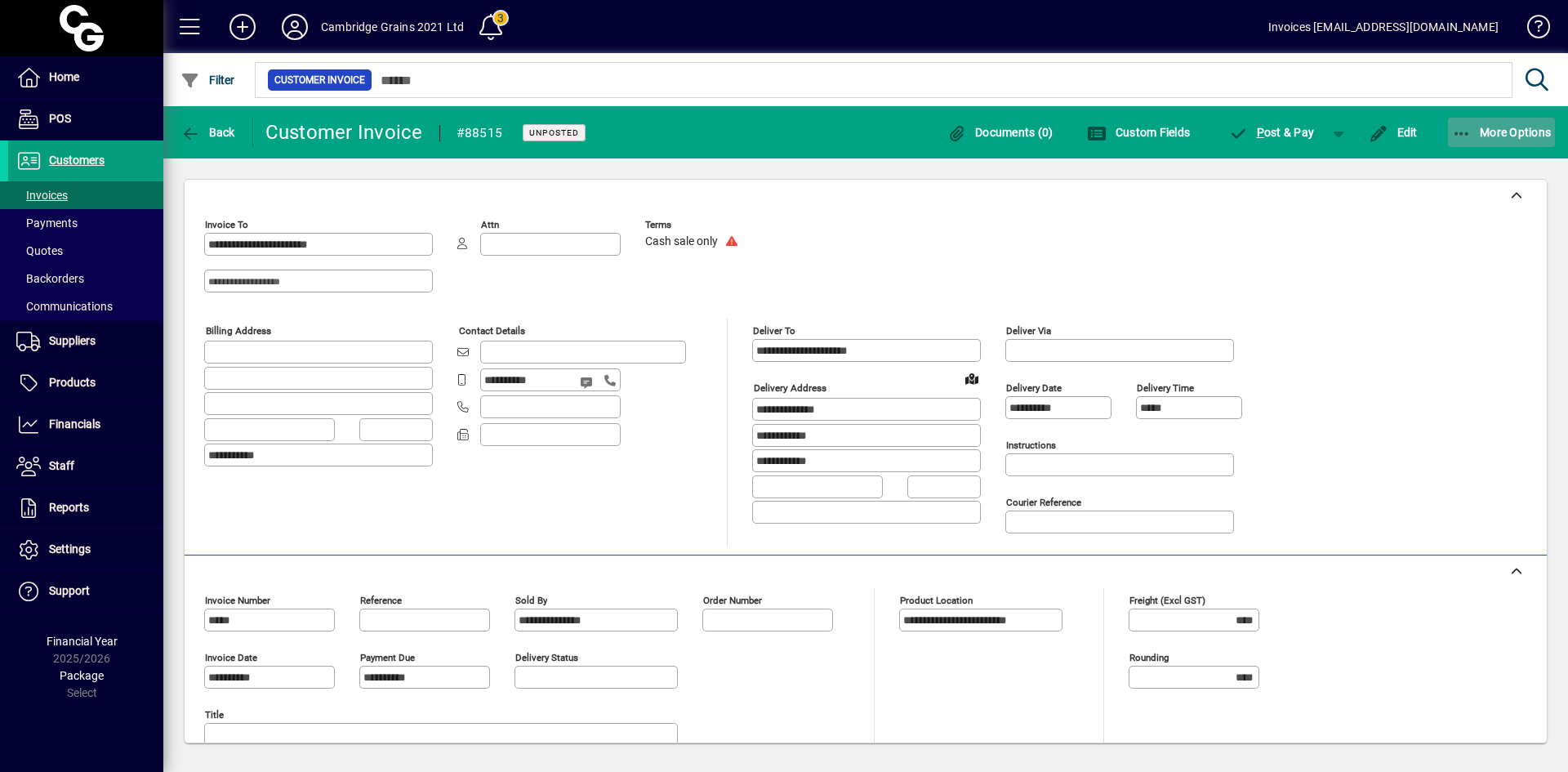
click at [1486, 132] on span "More Options" at bounding box center [1502, 132] width 100 height 13
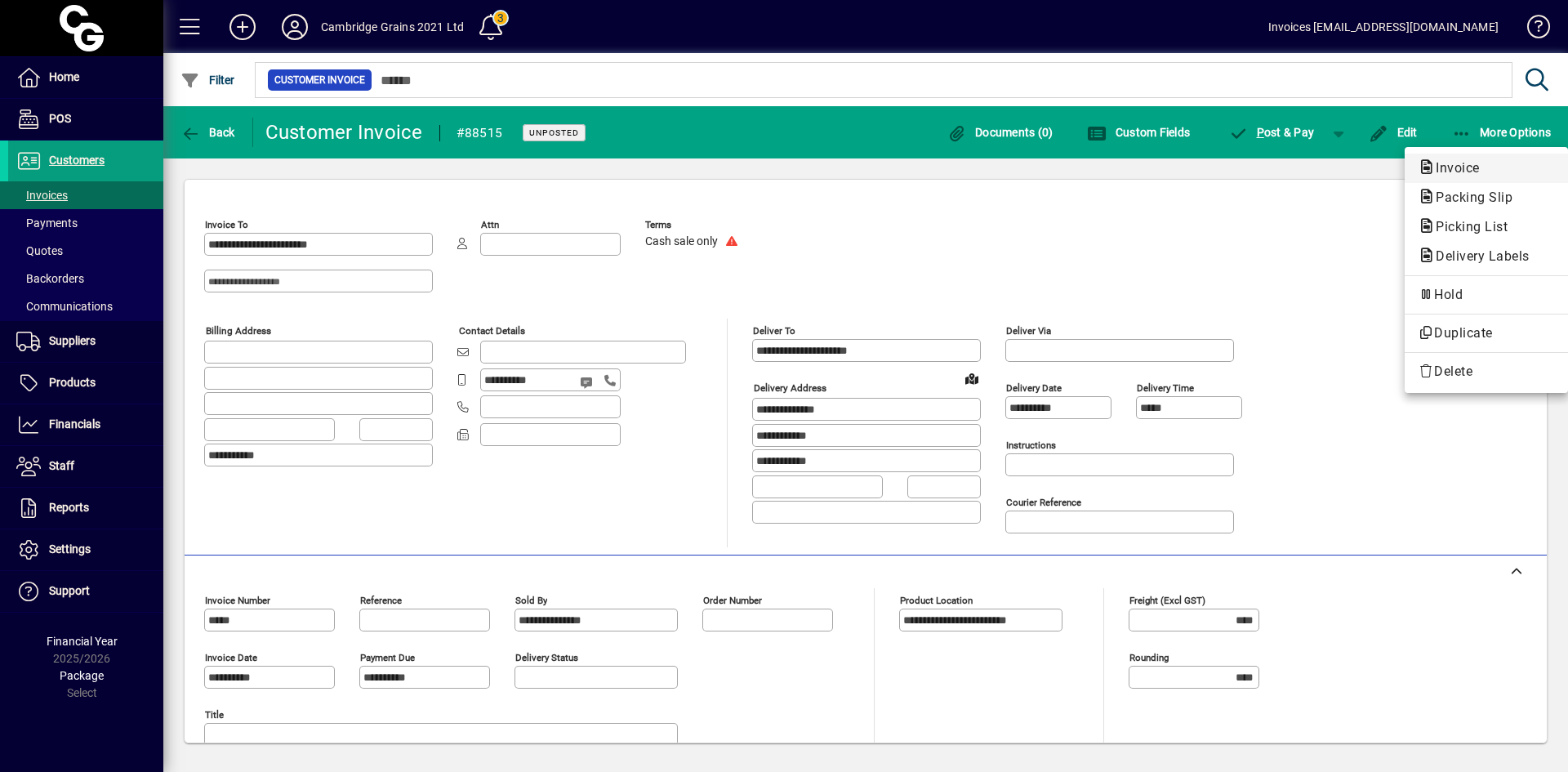
click at [1461, 168] on span "Invoice" at bounding box center [1453, 167] width 70 height 15
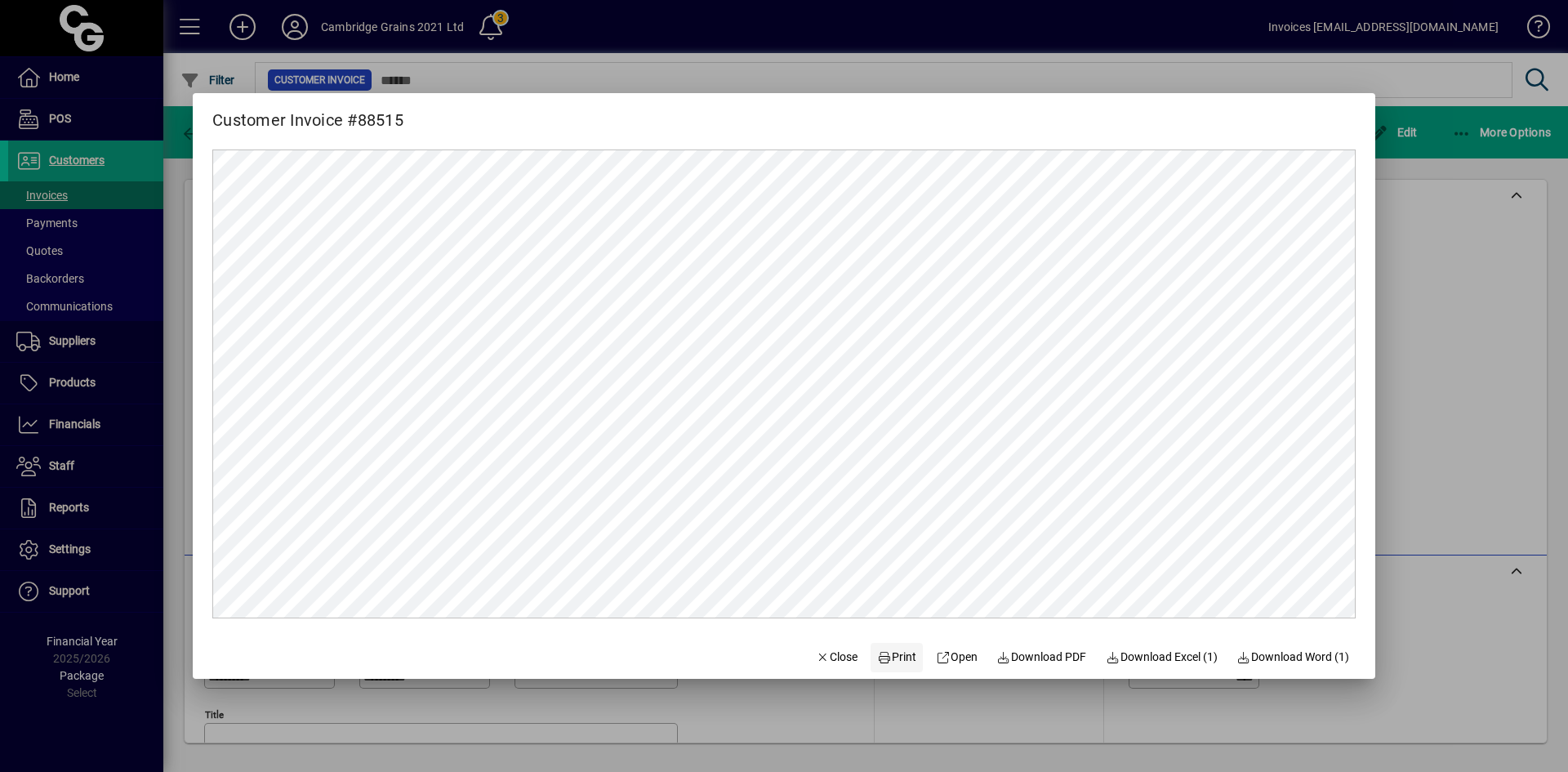
click at [886, 649] on span "Print" at bounding box center [897, 657] width 39 height 17
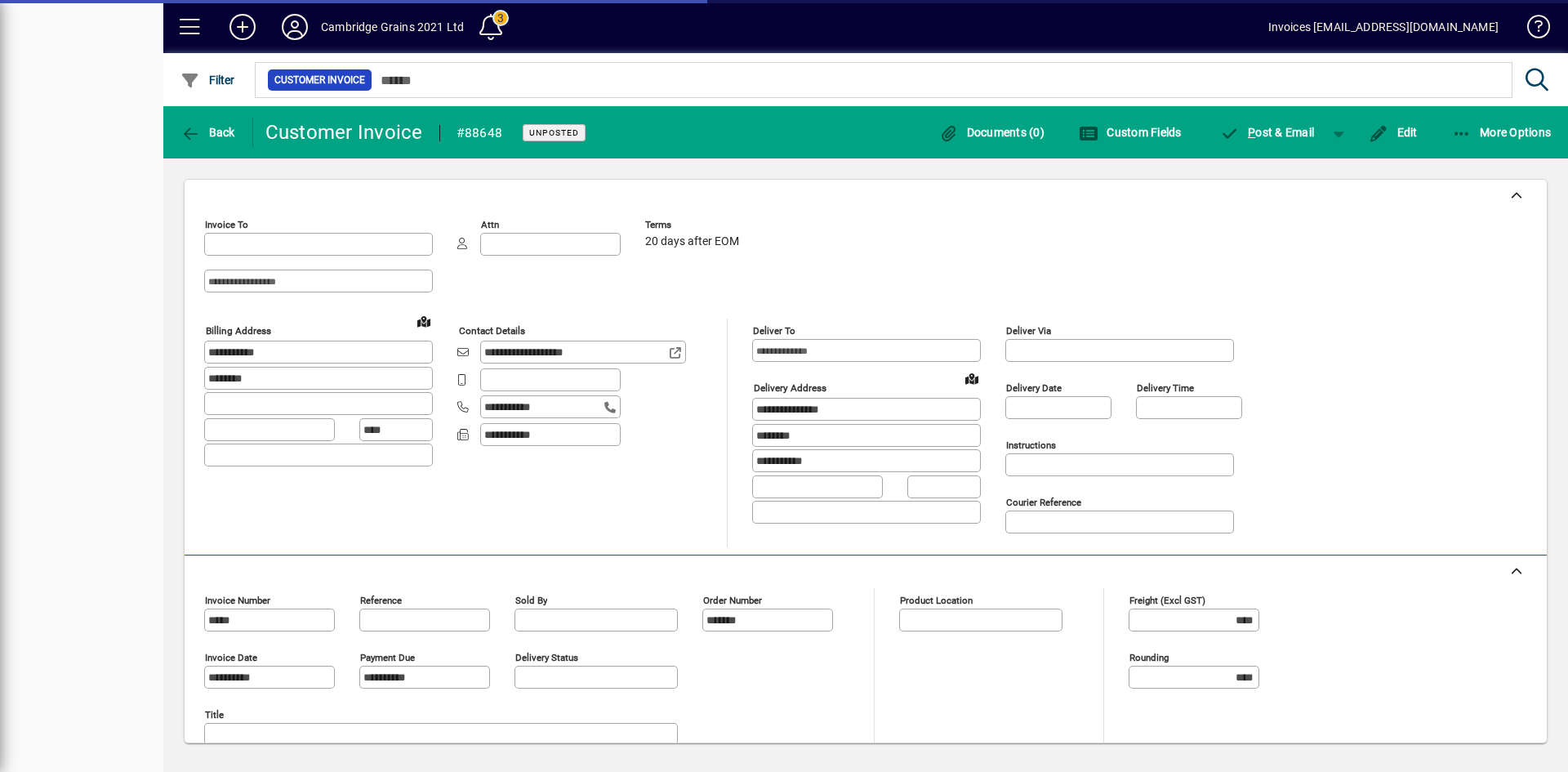
type input "**********"
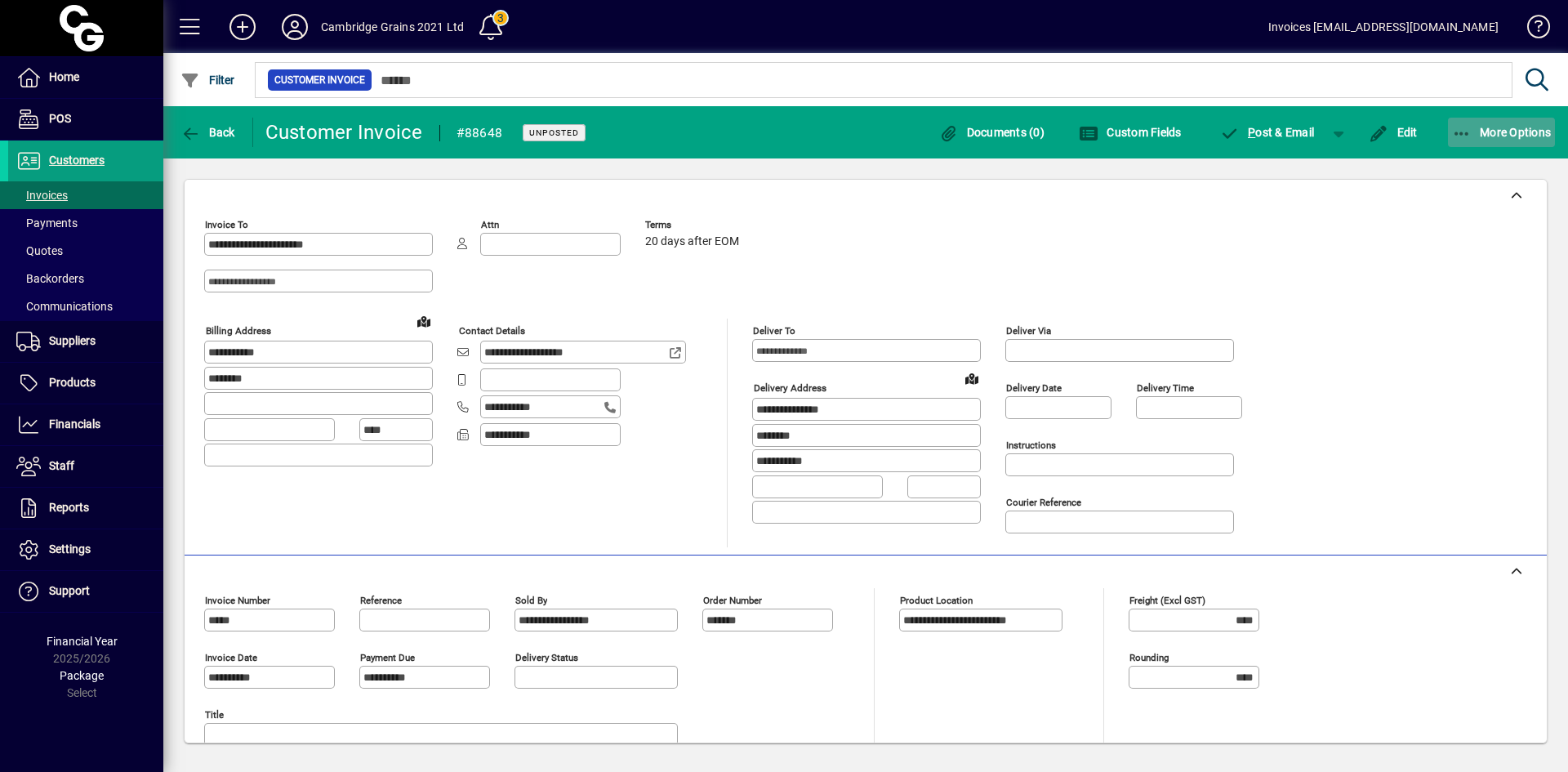
click at [1465, 128] on icon "button" at bounding box center [1462, 134] width 21 height 16
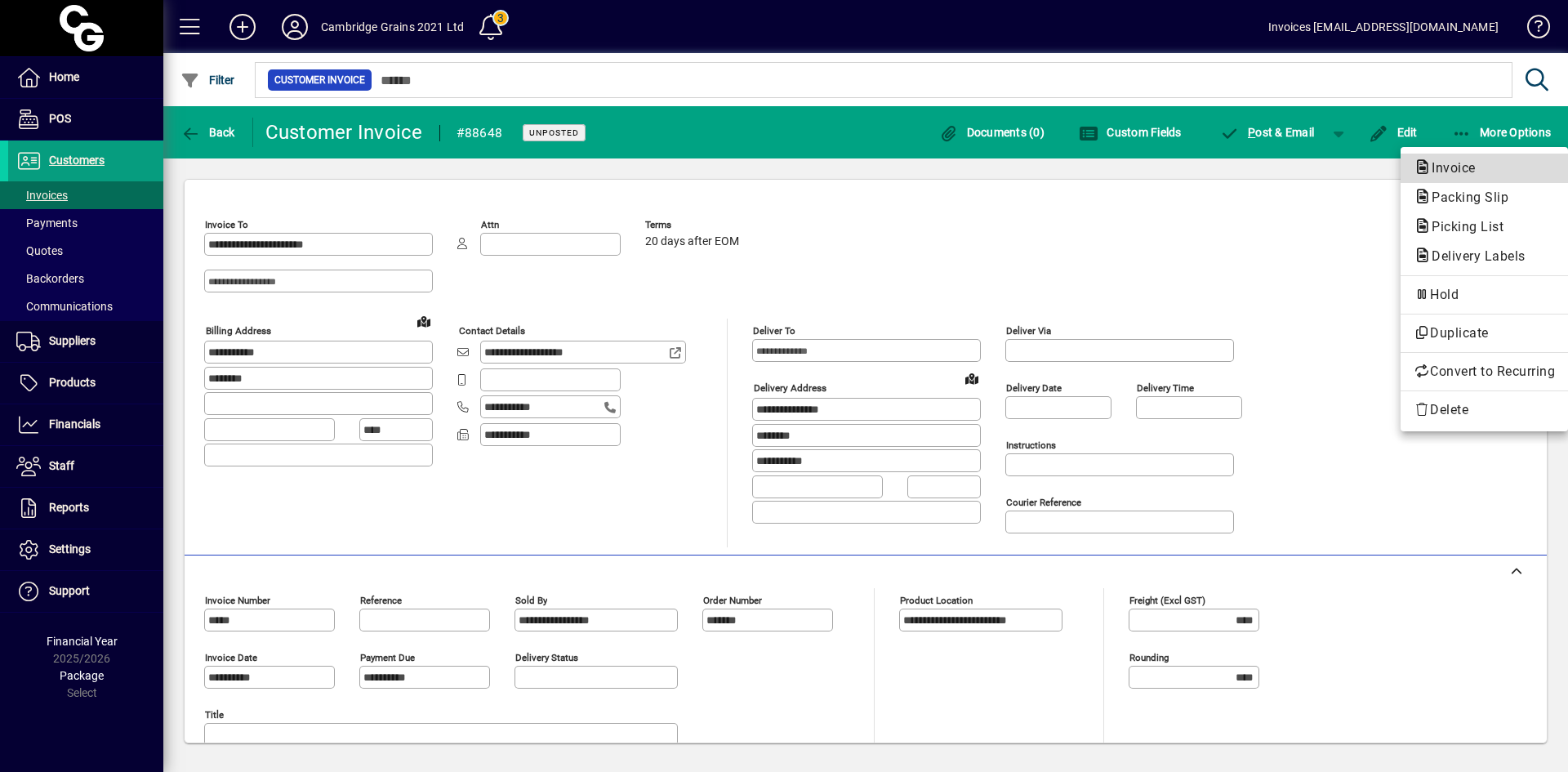
click at [1454, 168] on span "Invoice" at bounding box center [1449, 167] width 70 height 15
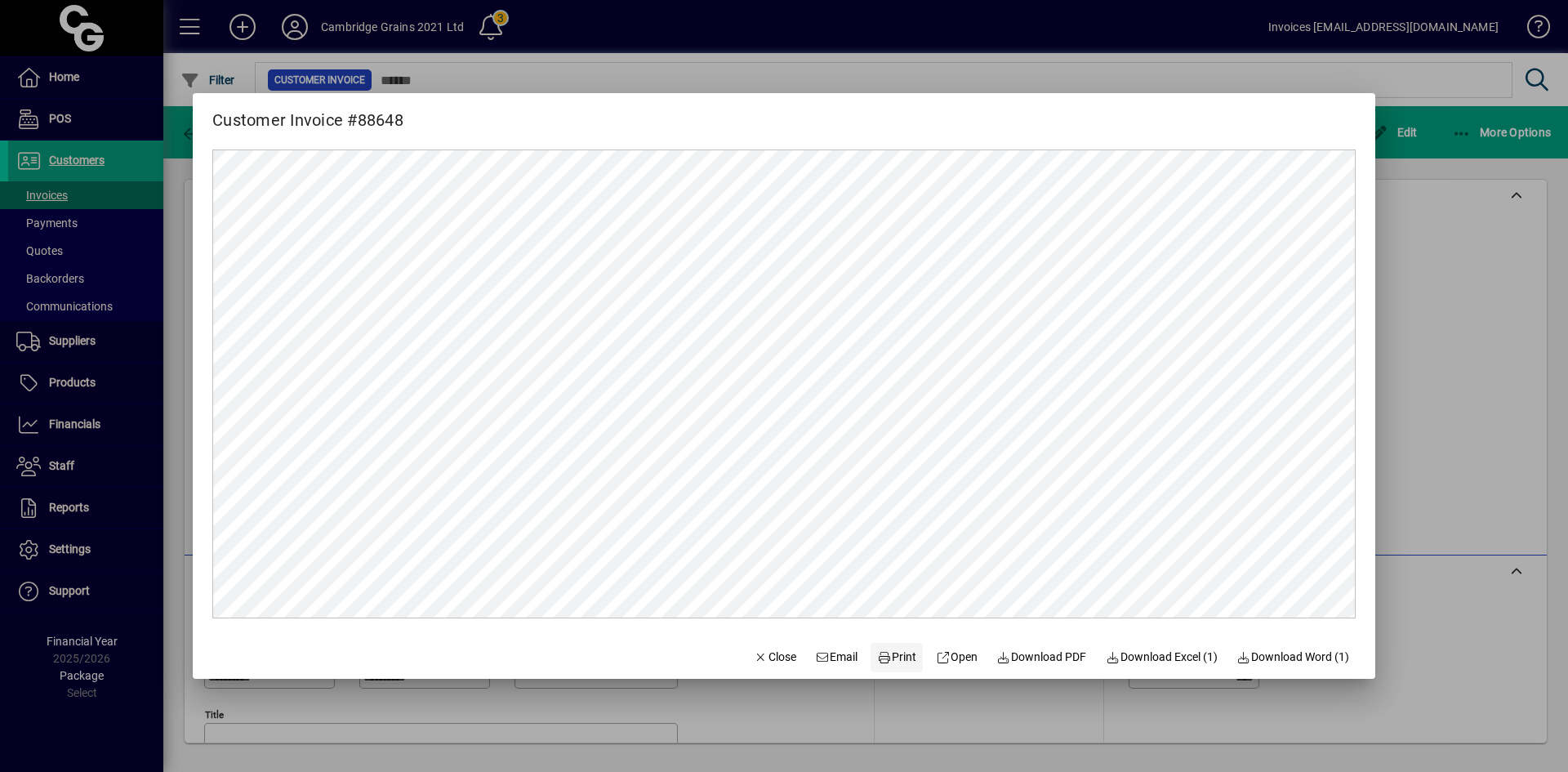
click at [877, 653] on icon at bounding box center [884, 657] width 14 height 12
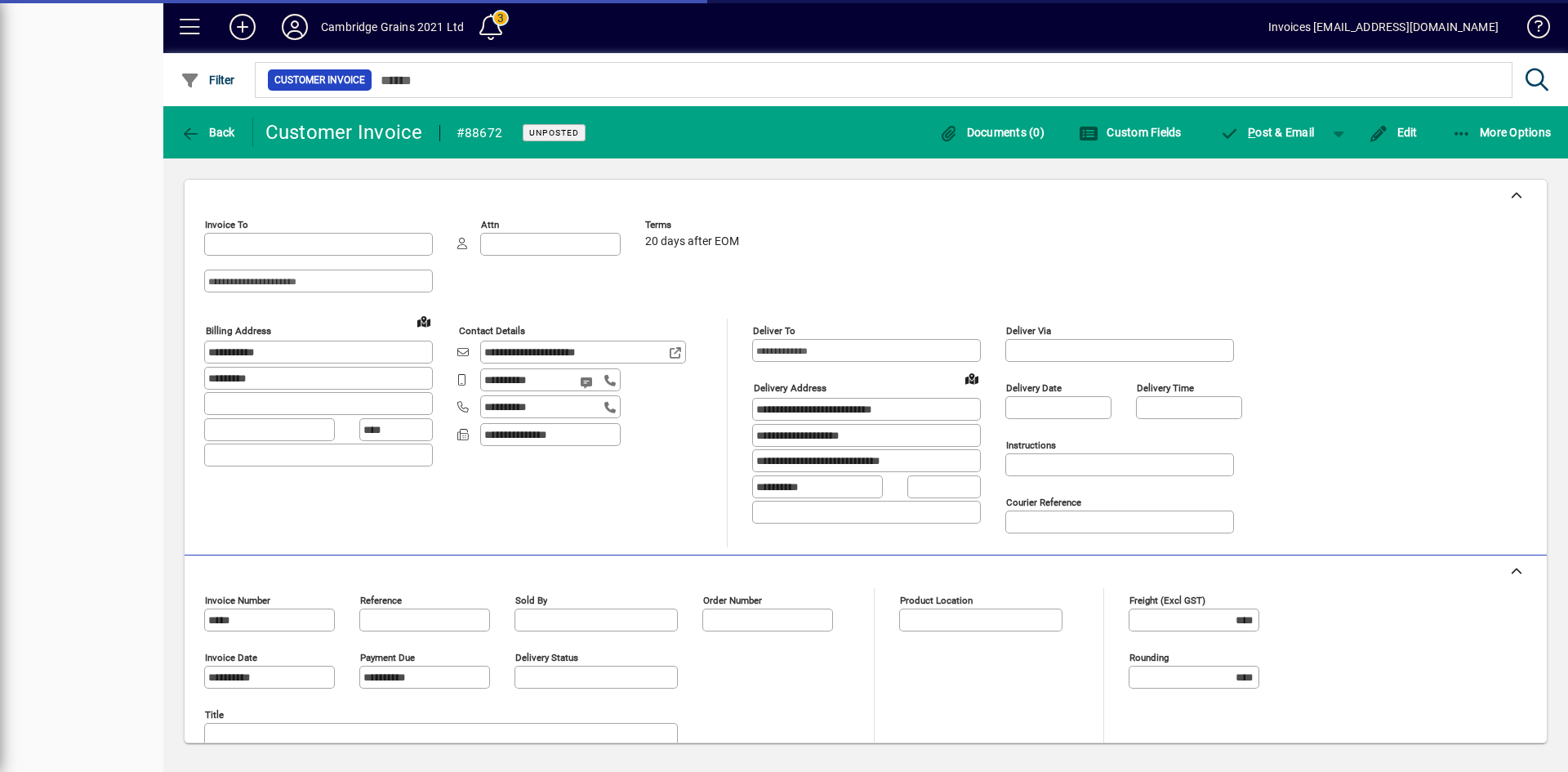
type input "**********"
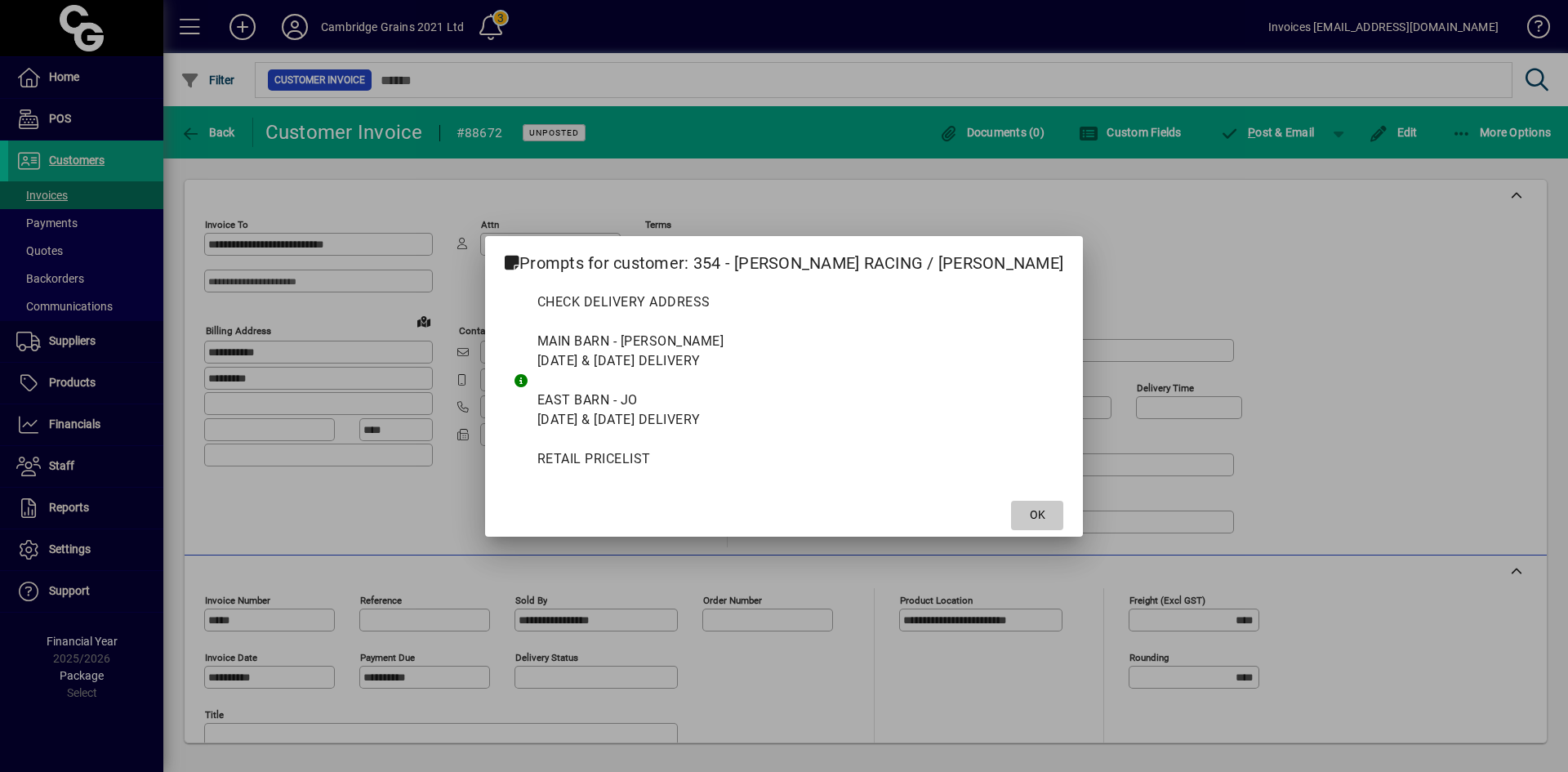
click at [1012, 499] on span at bounding box center [1038, 515] width 52 height 39
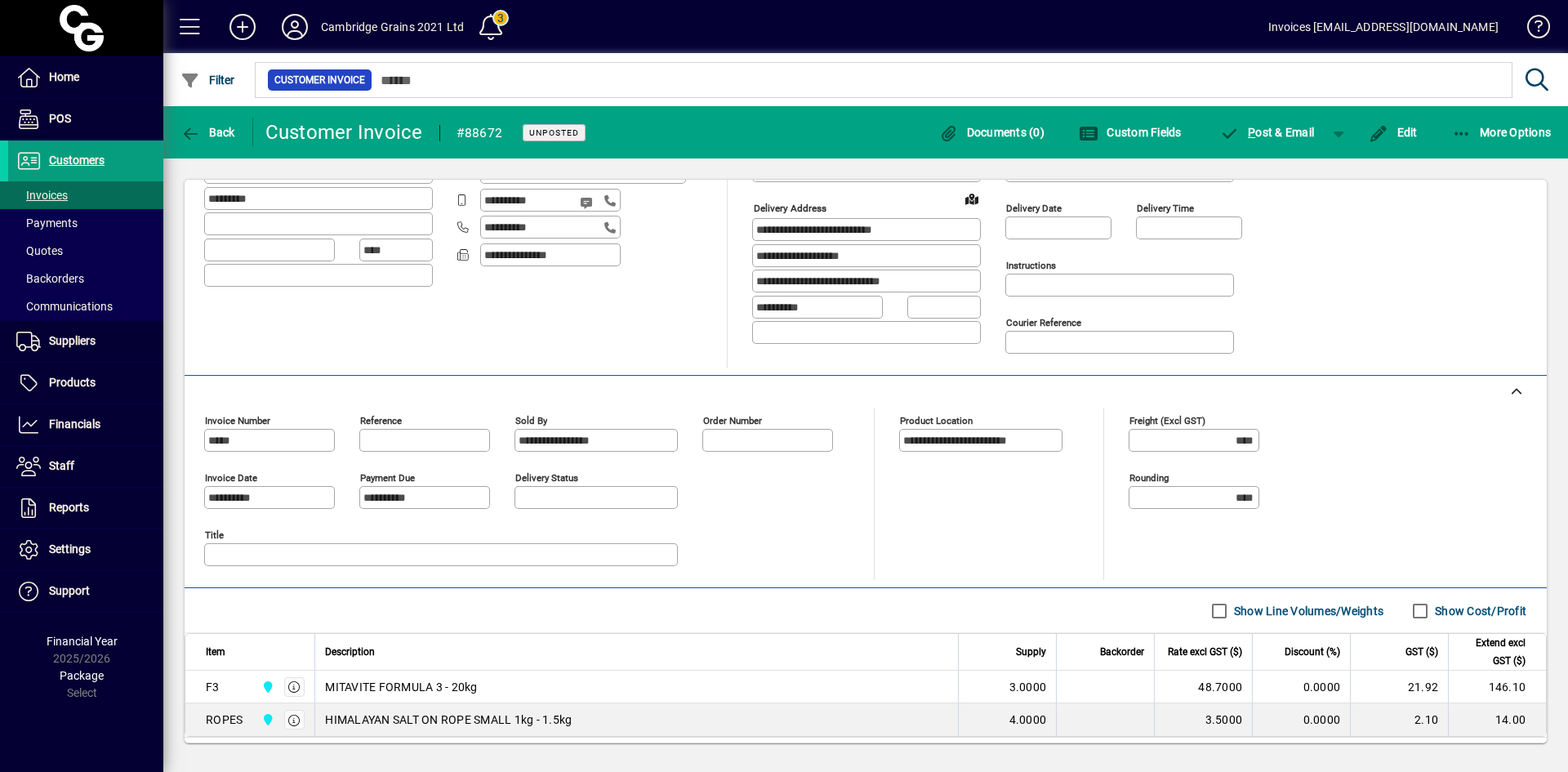
scroll to position [267, 0]
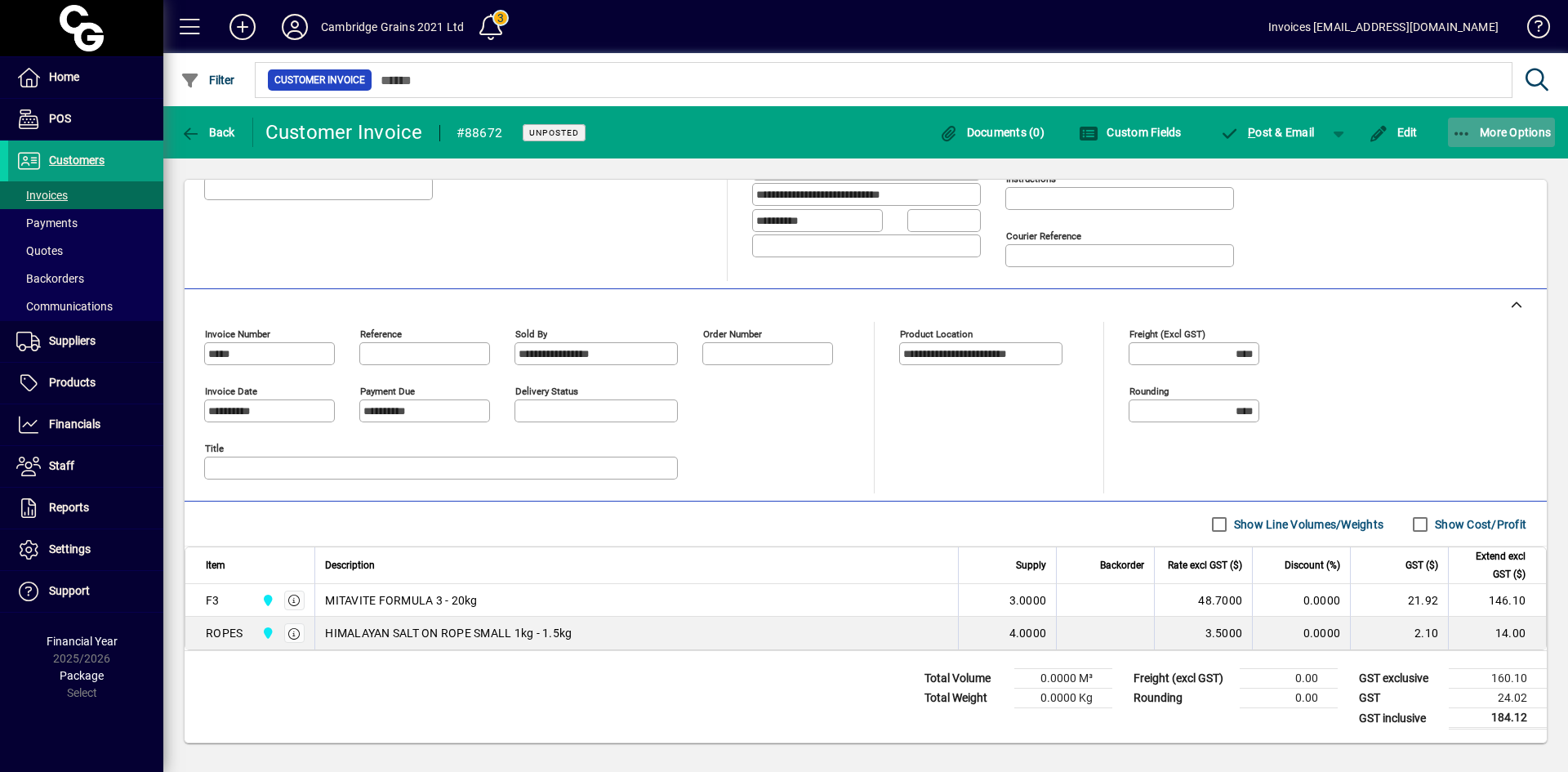
click at [1489, 133] on span "More Options" at bounding box center [1502, 132] width 100 height 13
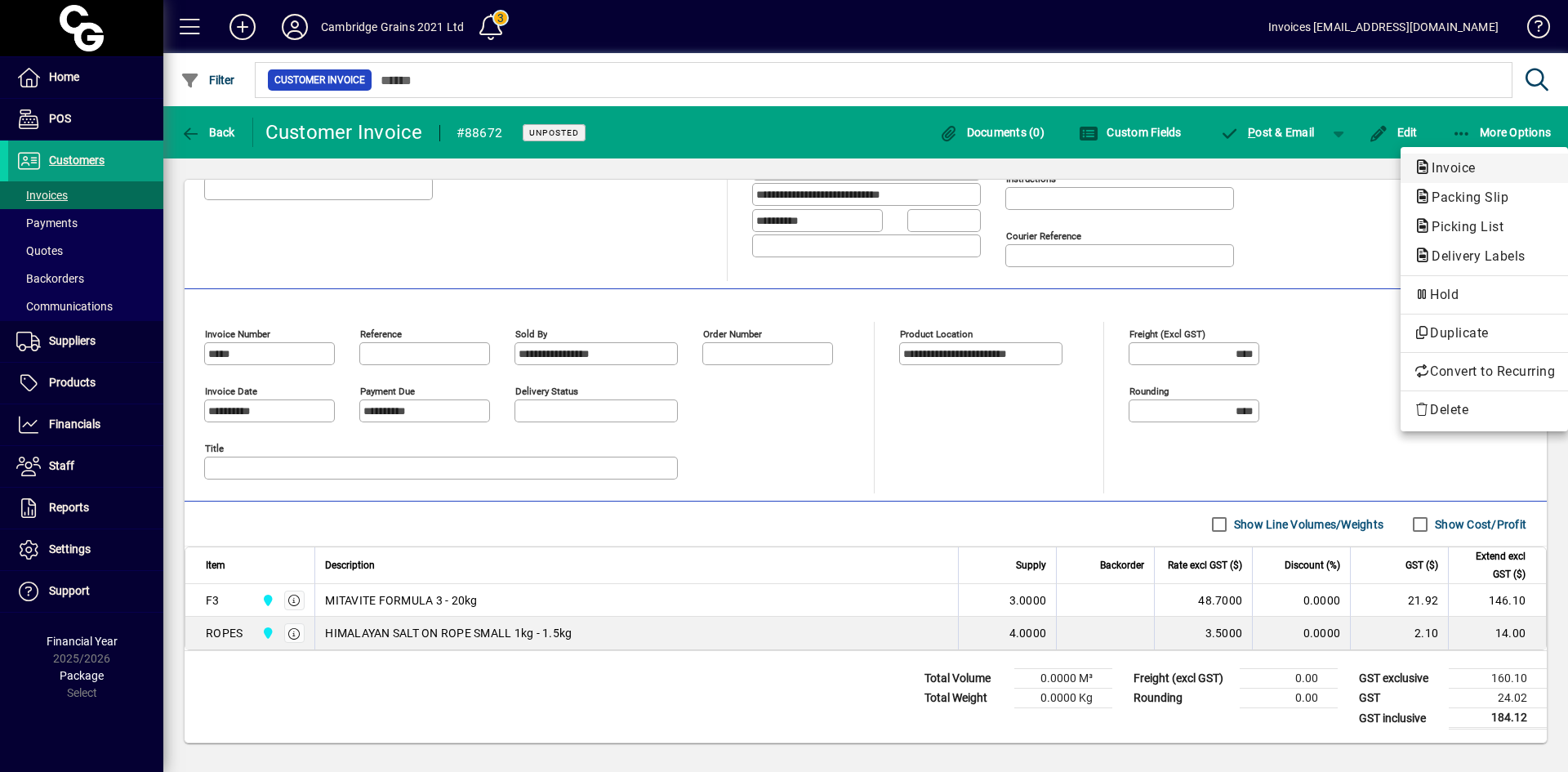
click at [1465, 166] on span "Invoice" at bounding box center [1449, 167] width 70 height 15
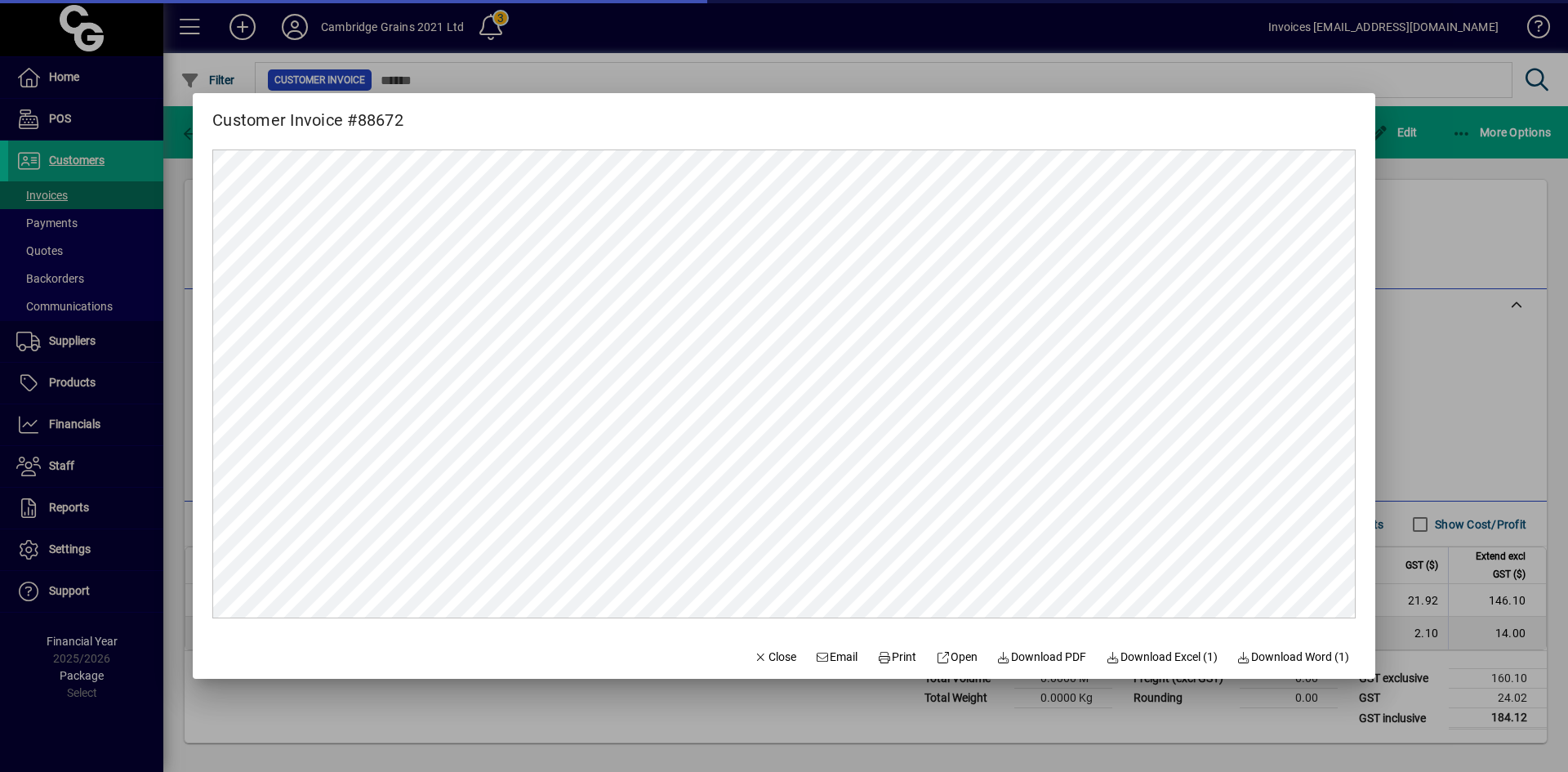
scroll to position [0, 0]
click at [889, 656] on span "Print" at bounding box center [897, 657] width 39 height 17
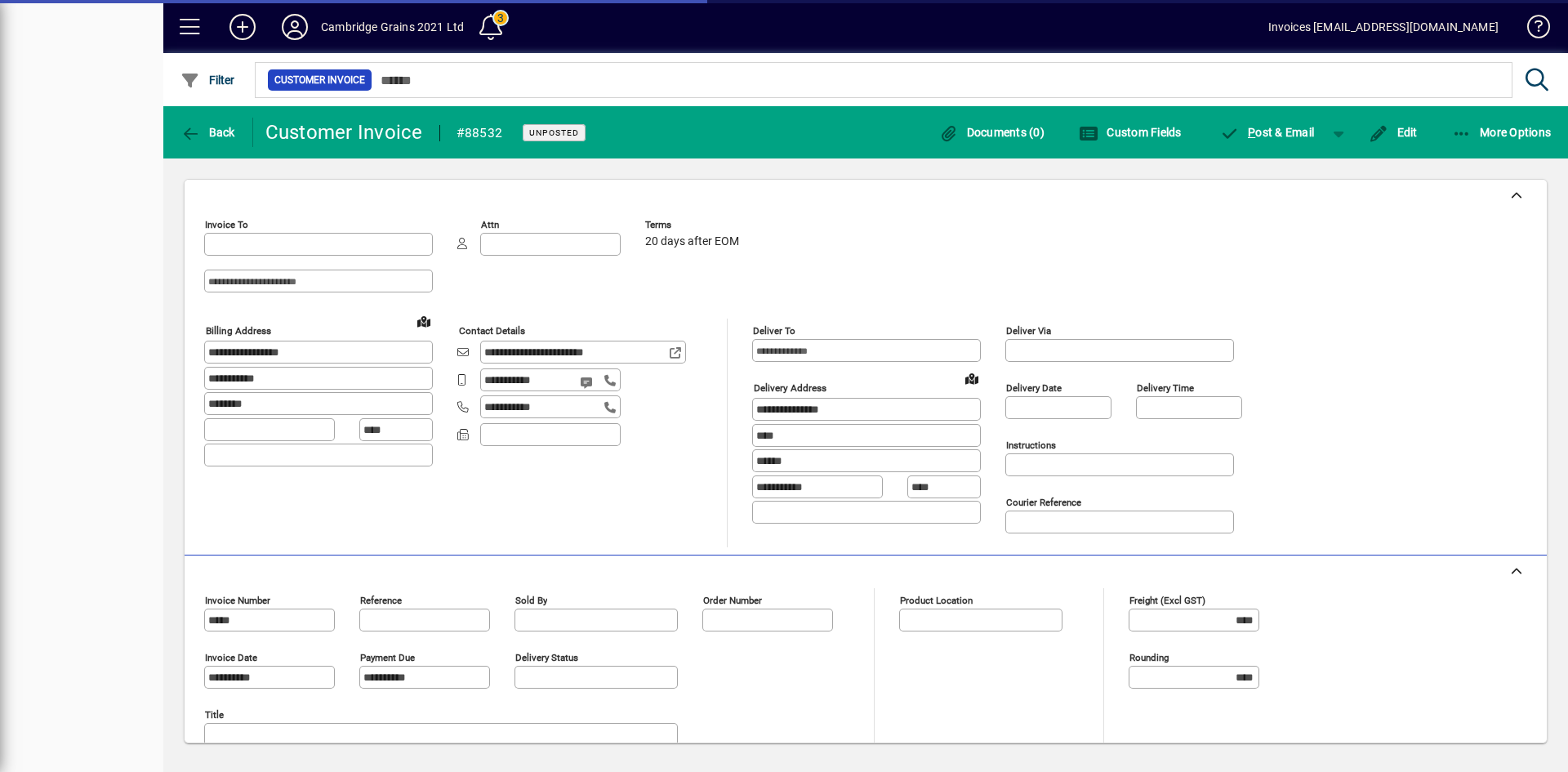
type input "**********"
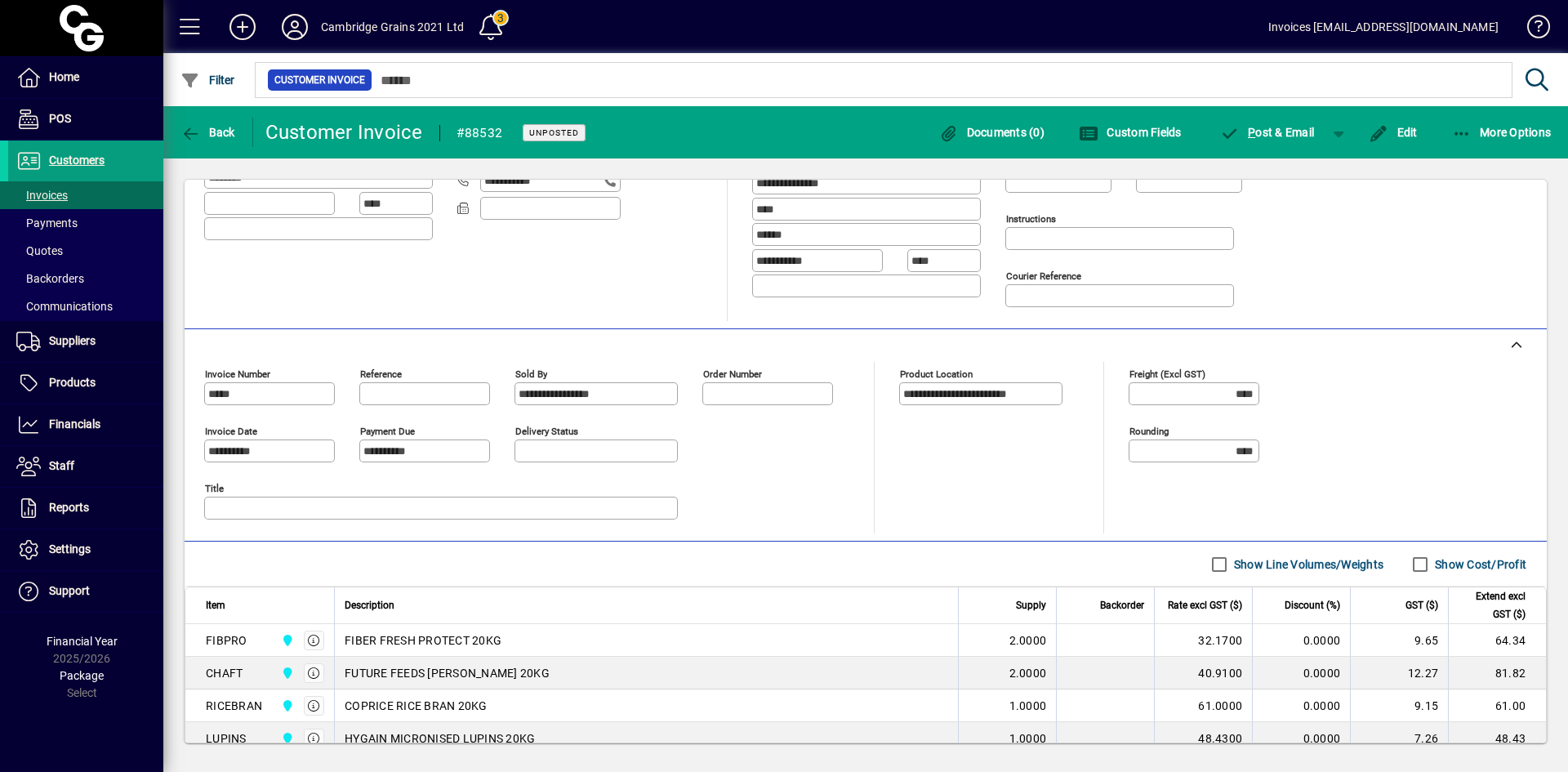
scroll to position [408, 0]
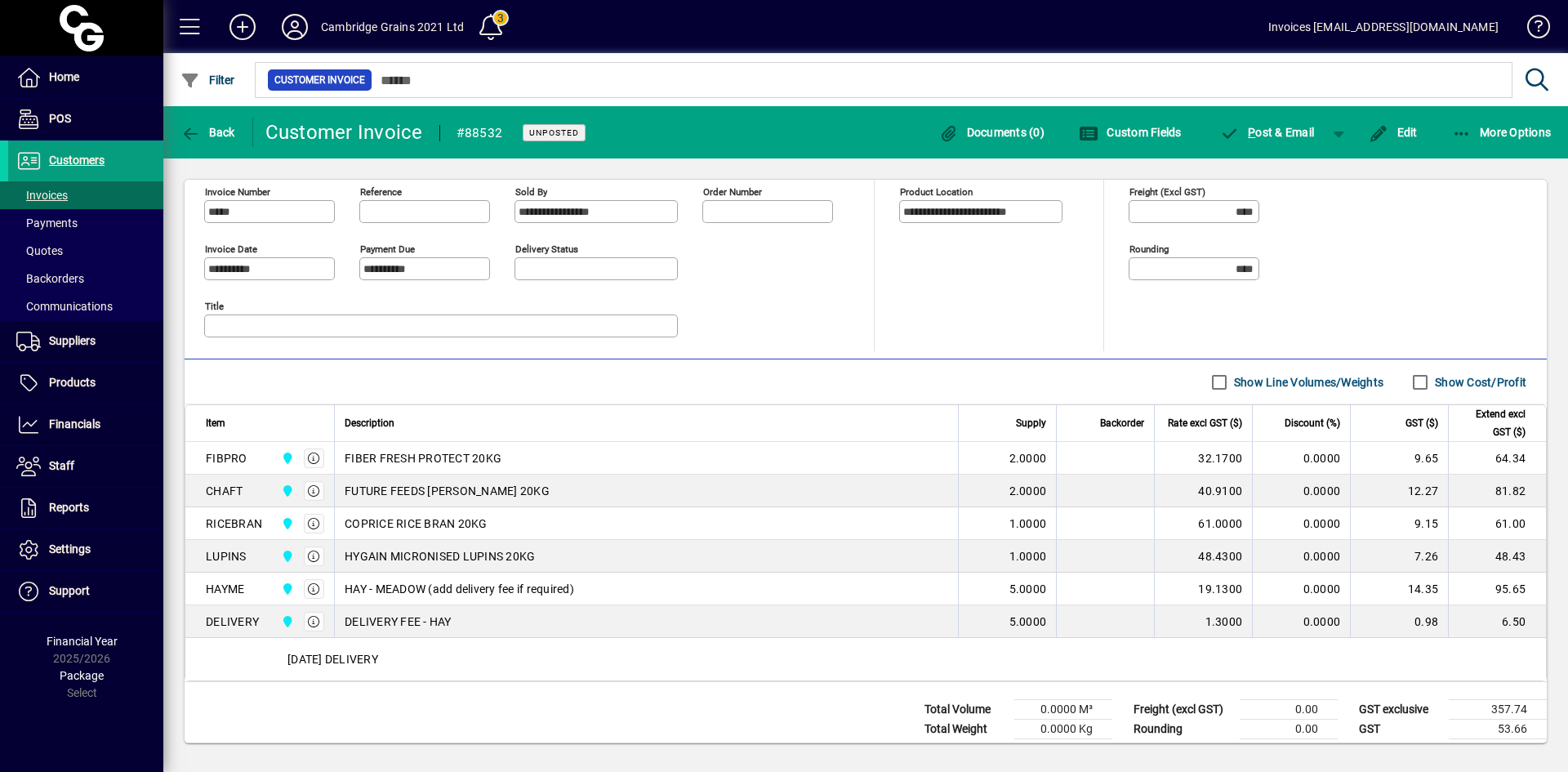
drag, startPoint x: 206, startPoint y: 268, endPoint x: 282, endPoint y: 269, distance: 76.0
click at [282, 269] on div "**********" at bounding box center [269, 268] width 131 height 22
click at [401, 209] on input "Reference" at bounding box center [426, 211] width 126 height 13
click at [1376, 131] on icon "button" at bounding box center [1379, 134] width 21 height 16
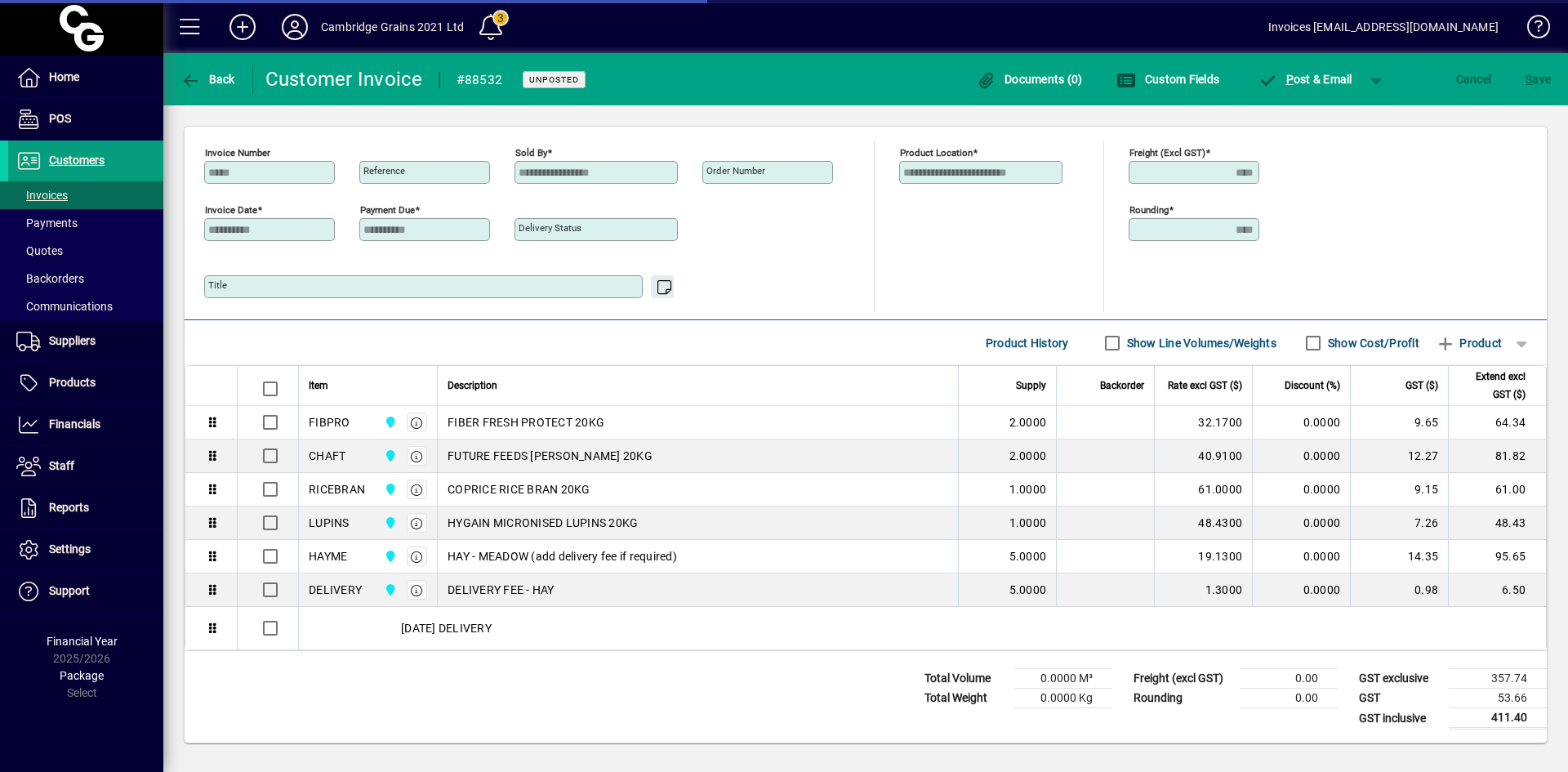
scroll to position [395, 0]
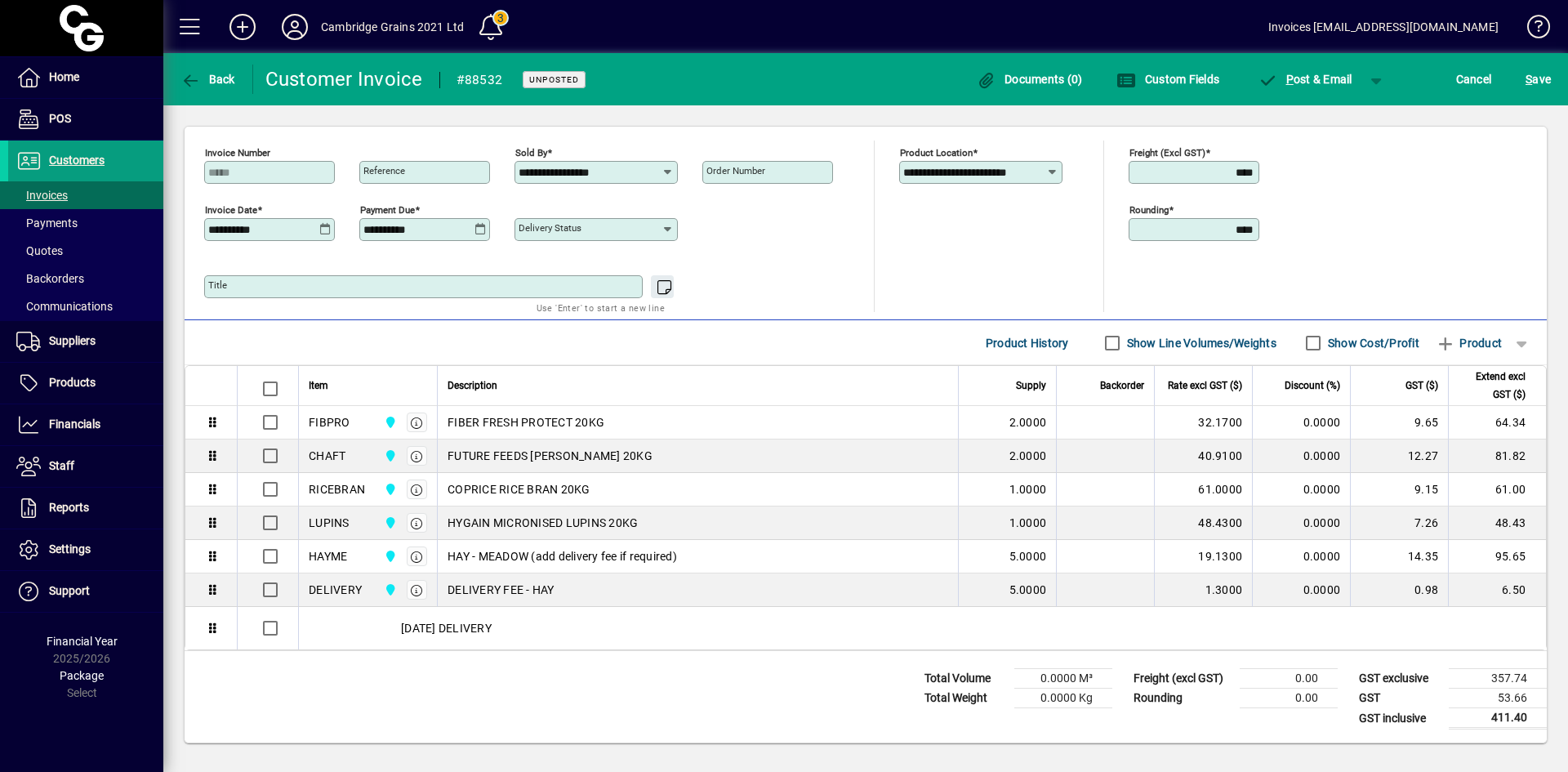
drag, startPoint x: 438, startPoint y: 155, endPoint x: 431, endPoint y: 169, distance: 15.7
click at [431, 169] on div "Reference" at bounding box center [425, 164] width 131 height 39
paste input "**********"
type input "**********"
click at [324, 230] on icon at bounding box center [326, 229] width 13 height 13
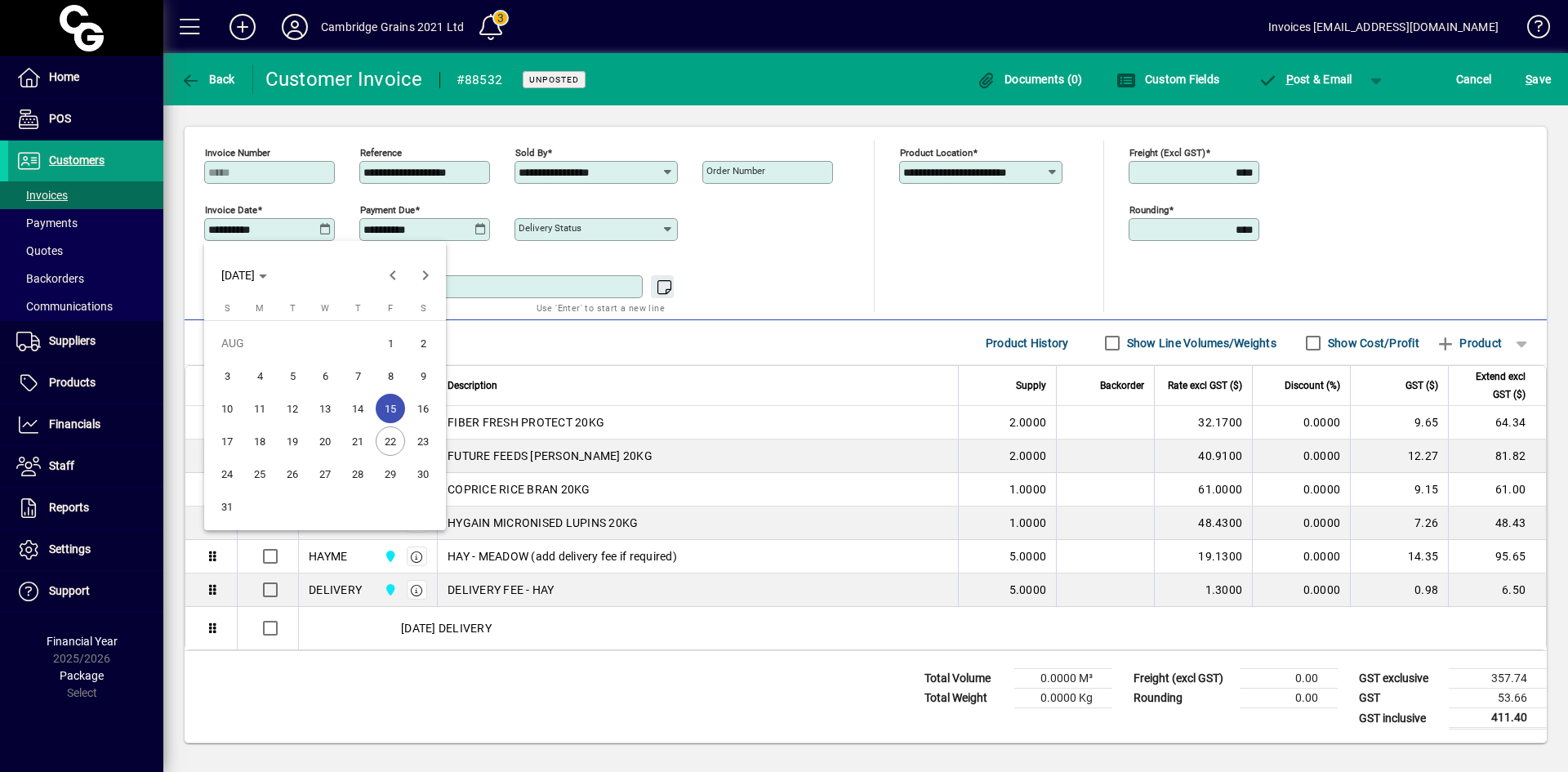
click at [324, 229] on div at bounding box center [784, 386] width 1568 height 772
click at [387, 442] on span "22" at bounding box center [390, 441] width 30 height 30
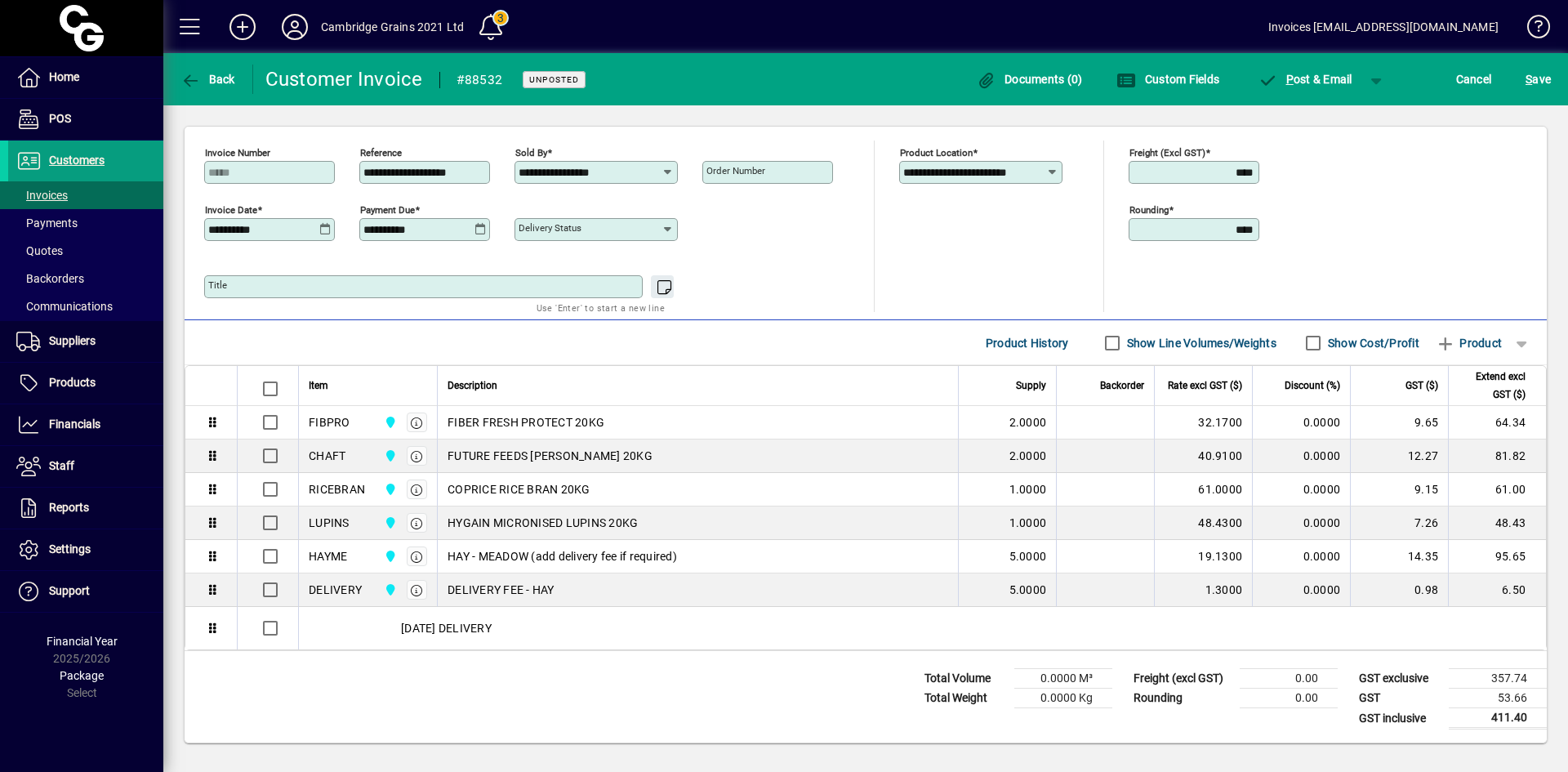
type input "**********"
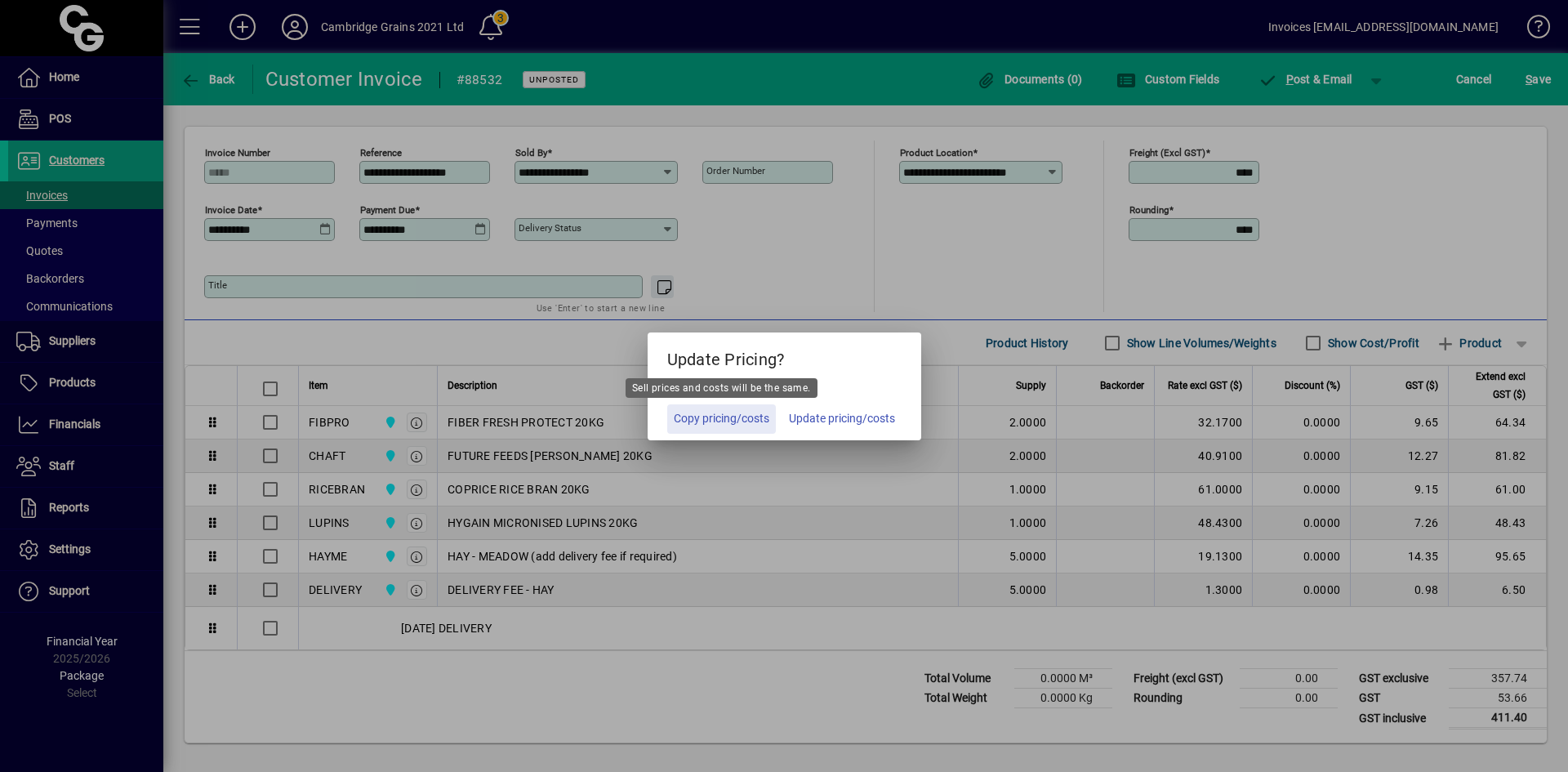
click at [735, 415] on span "Copy pricing/costs" at bounding box center [722, 418] width 95 height 17
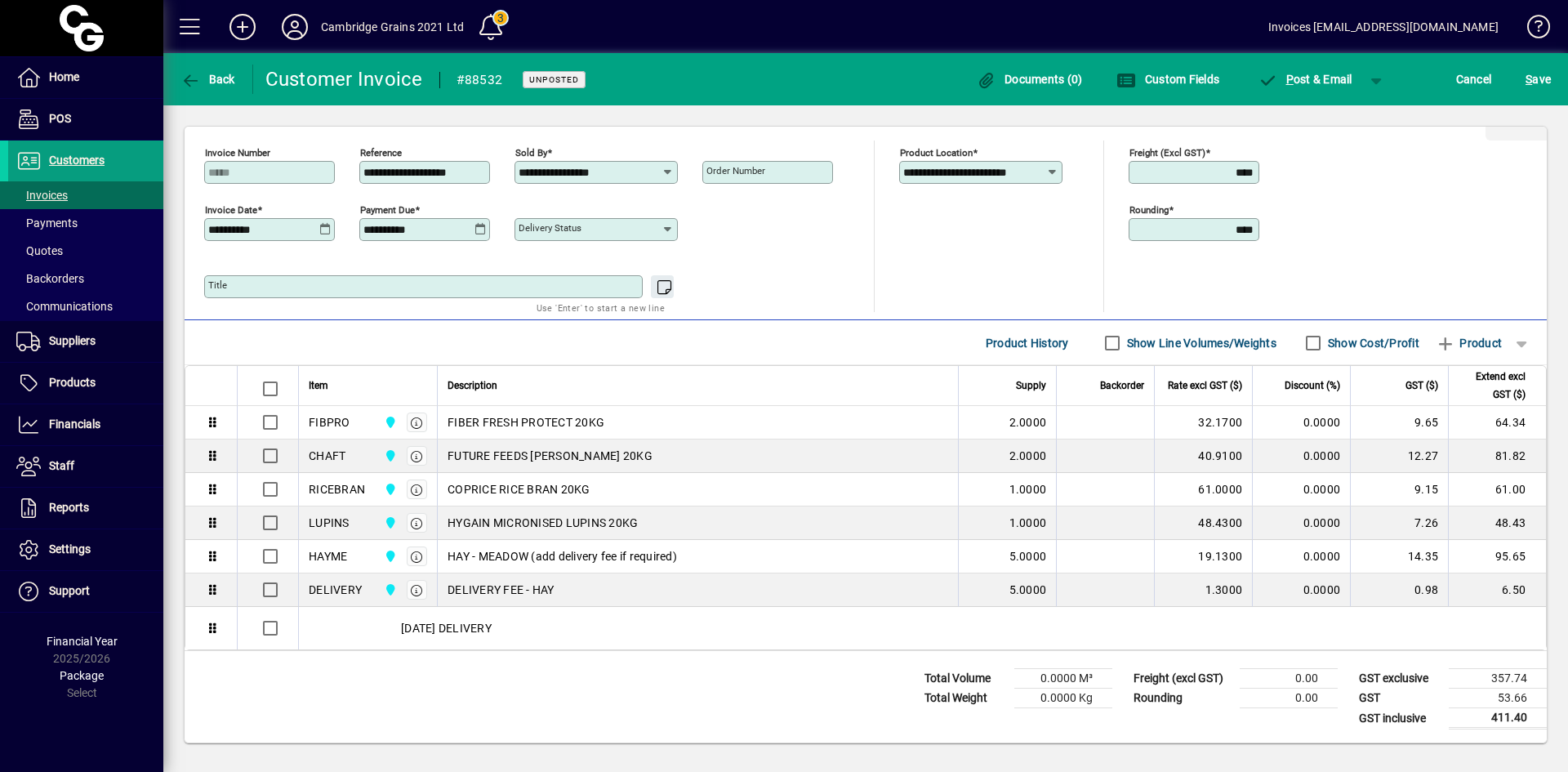
scroll to position [0, 0]
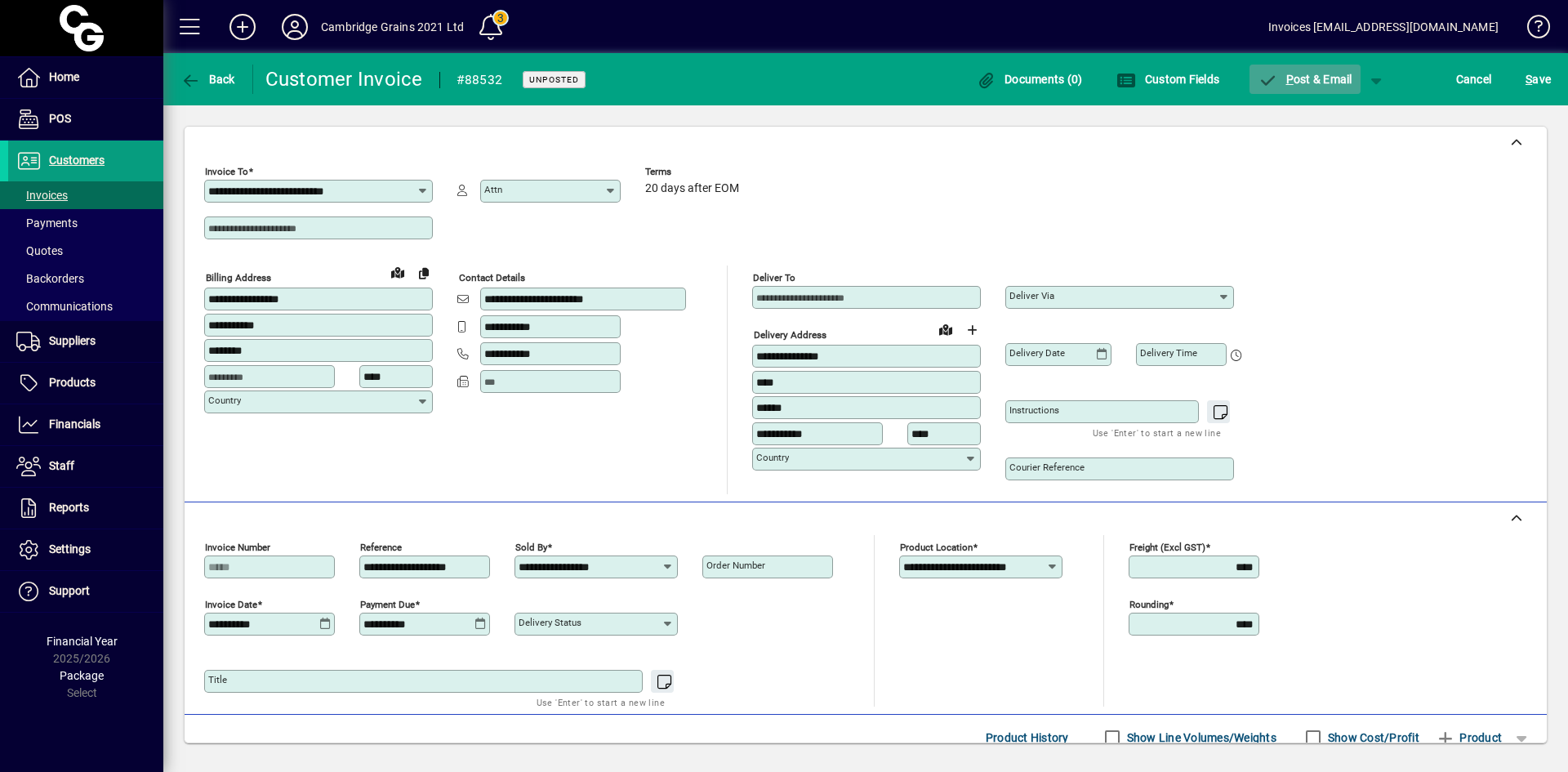
click at [1308, 75] on span "P ost & Email" at bounding box center [1305, 79] width 95 height 13
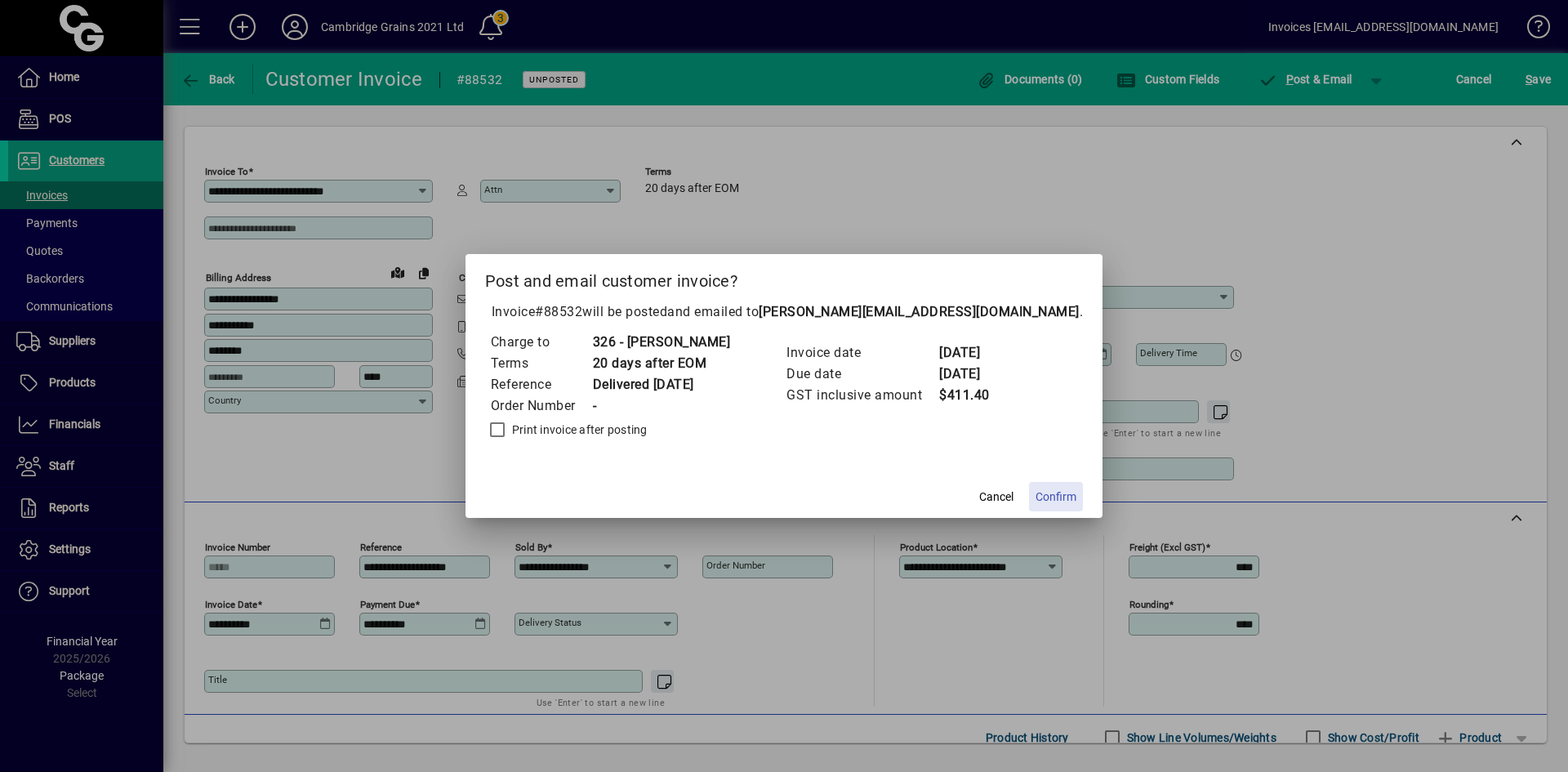
click at [1062, 495] on span "Confirm" at bounding box center [1056, 496] width 40 height 17
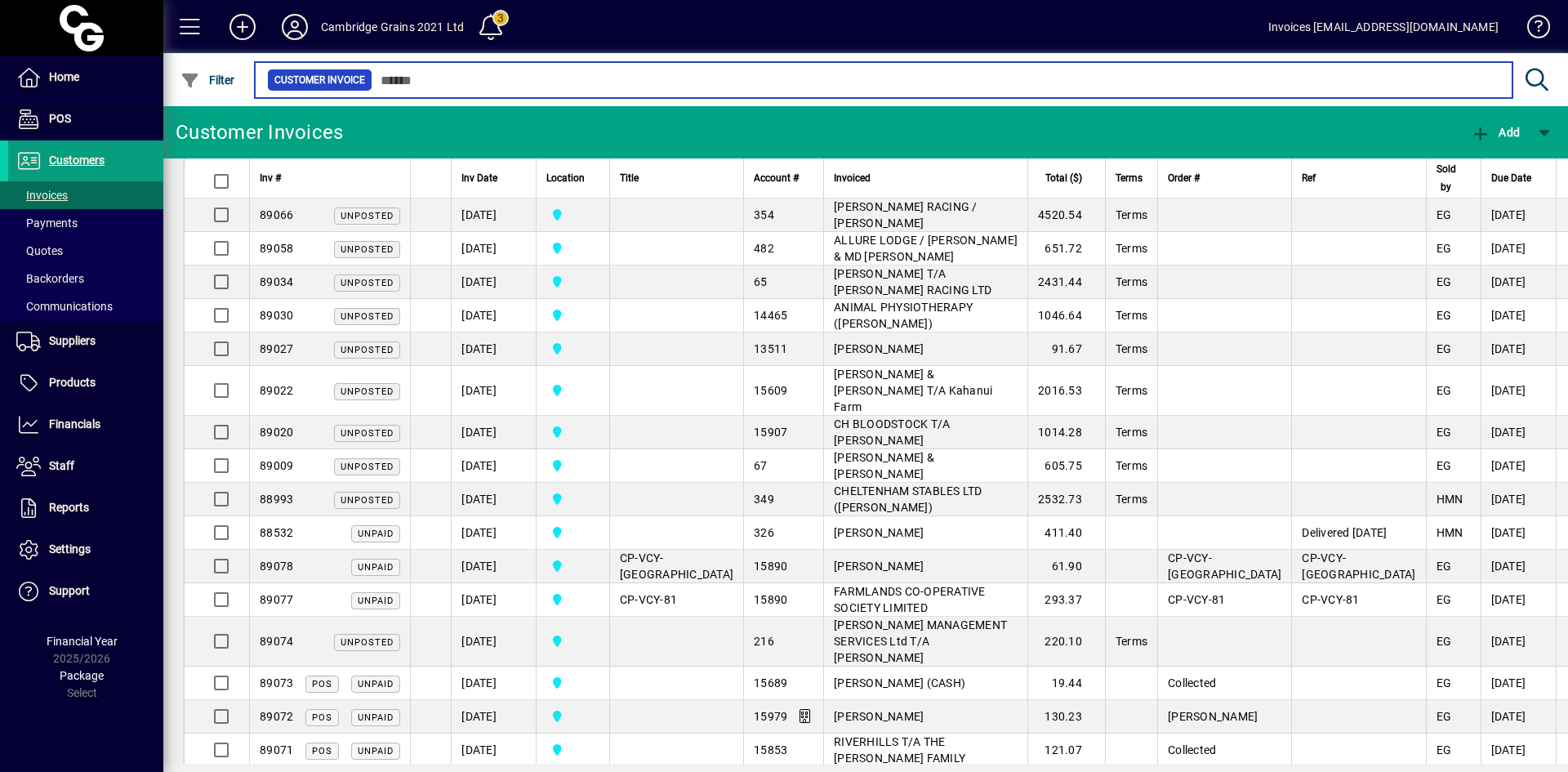
scroll to position [572, 0]
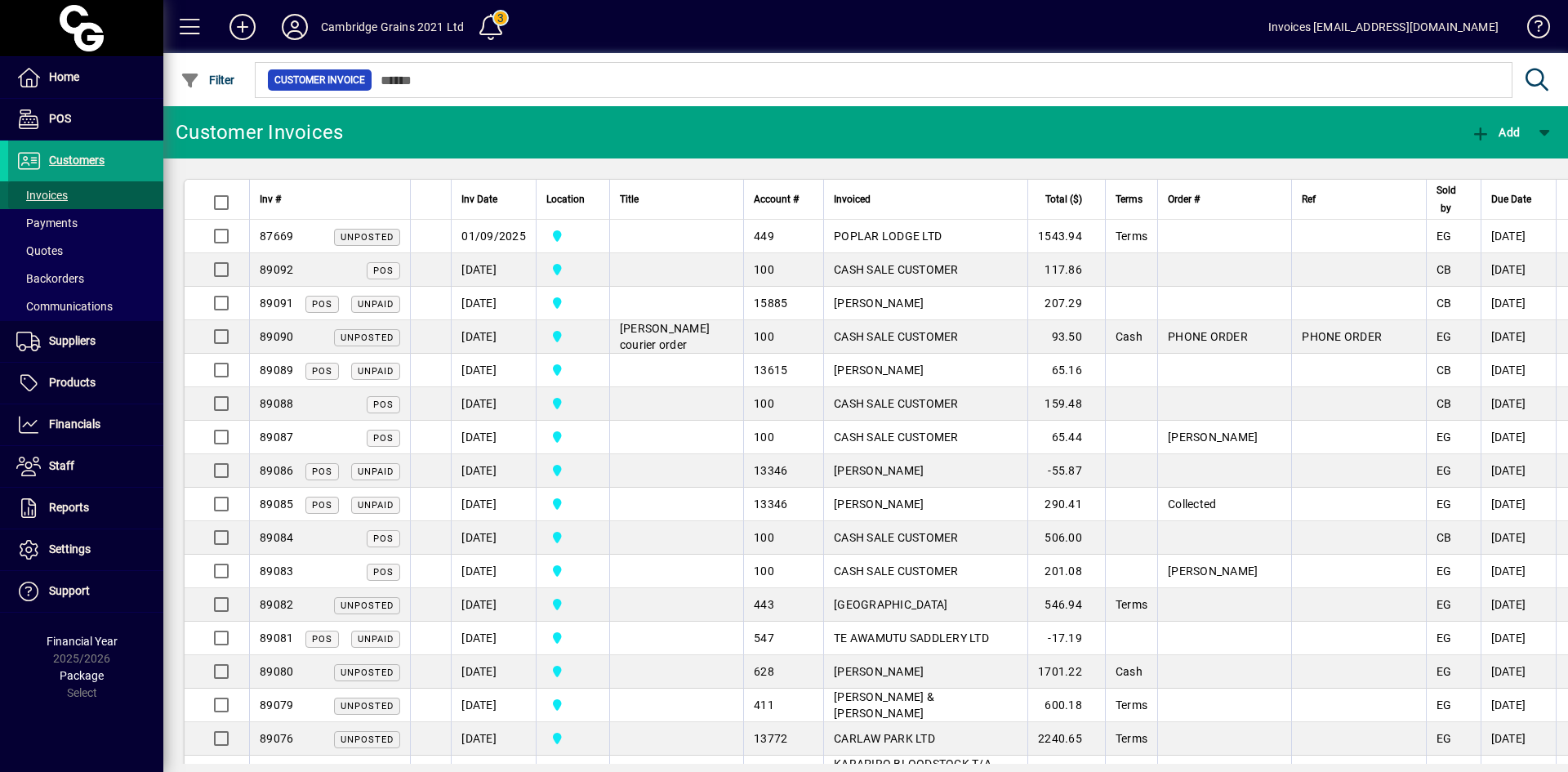
click at [65, 194] on span "Invoices" at bounding box center [41, 195] width 51 height 13
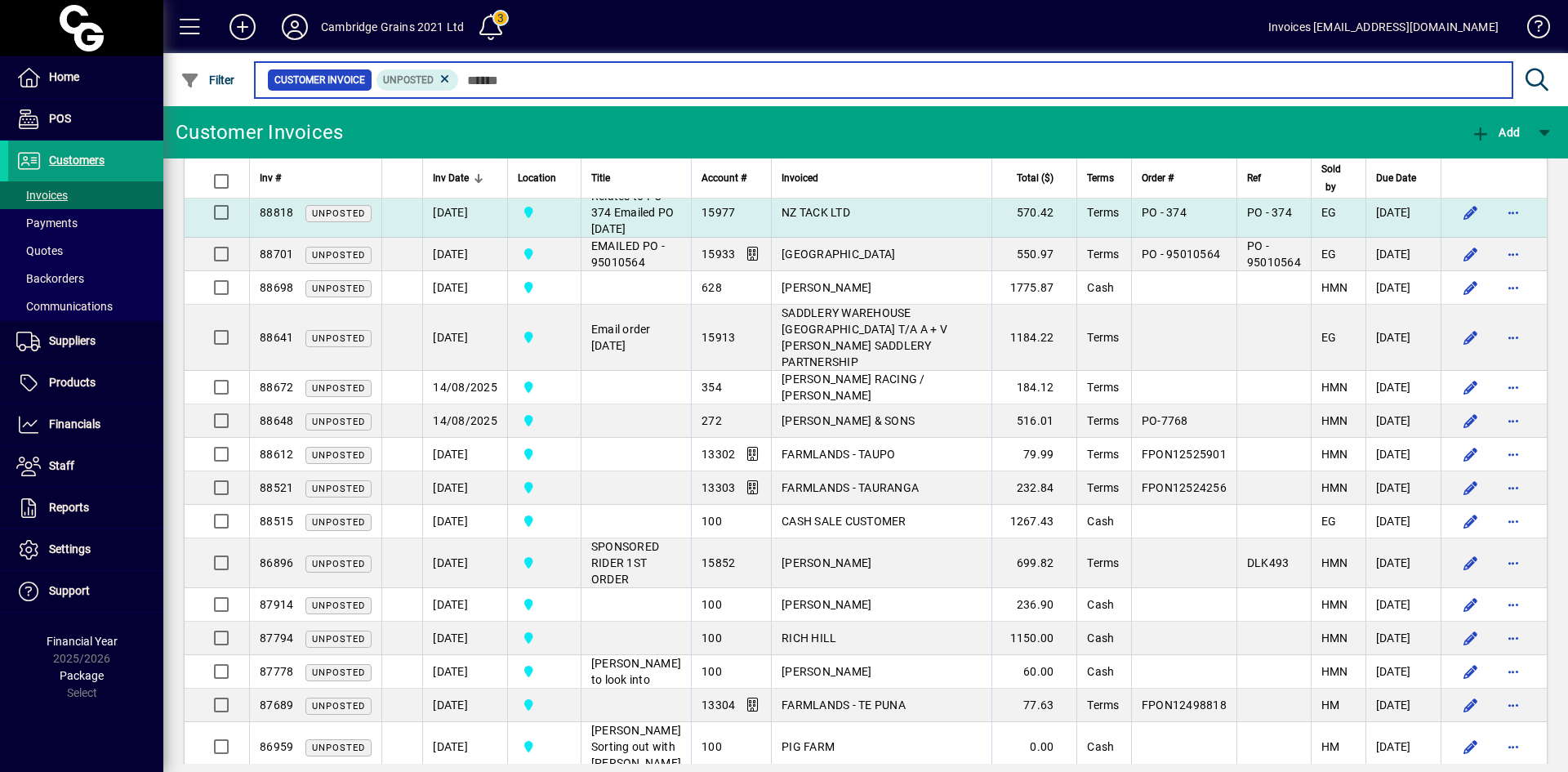
scroll to position [1118, 0]
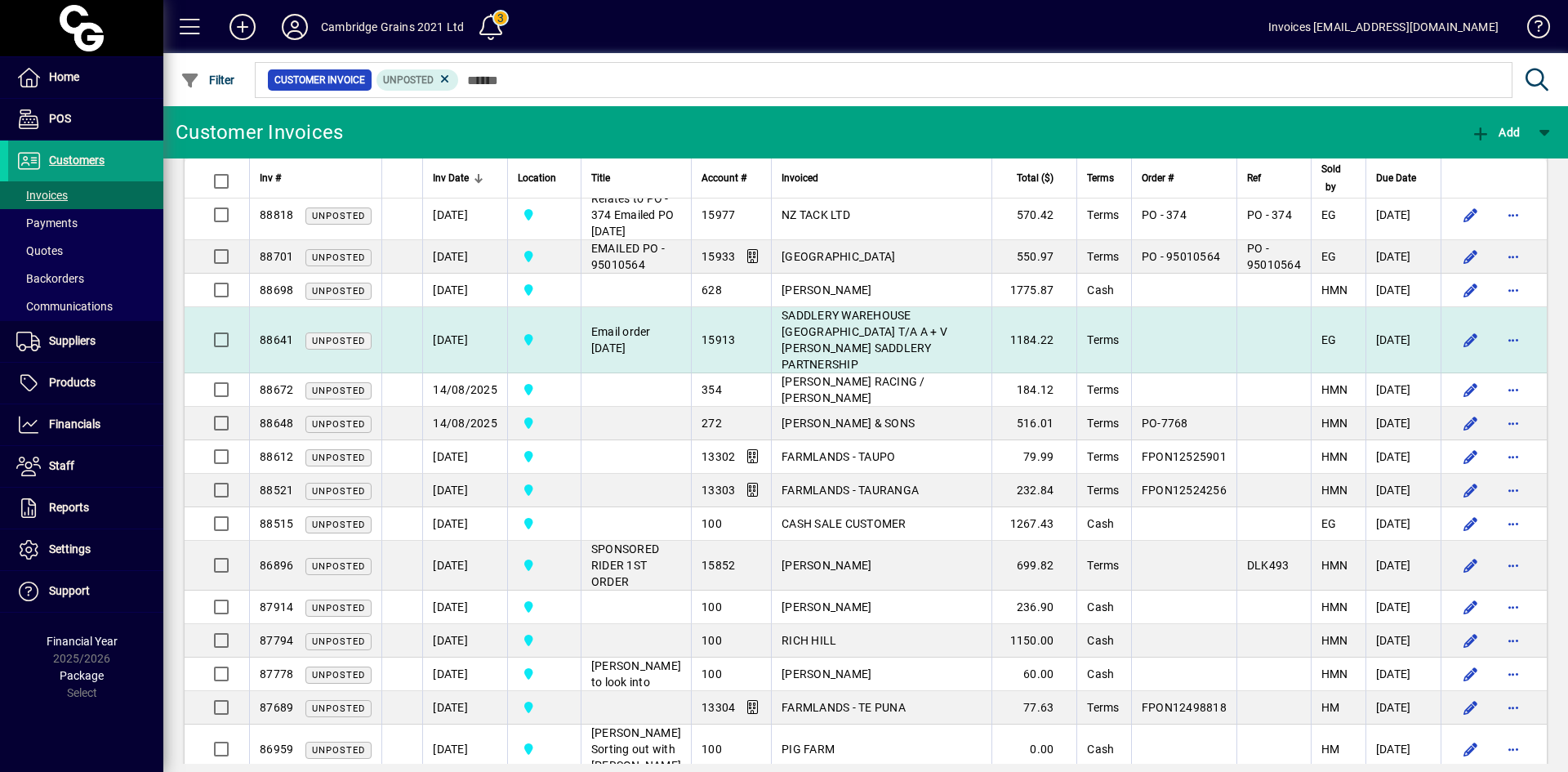
click at [803, 373] on td "SADDLERY WAREHOUSE [GEOGRAPHIC_DATA] T/A A + V [PERSON_NAME] SADDLERY PARTNERSH…" at bounding box center [881, 340] width 221 height 66
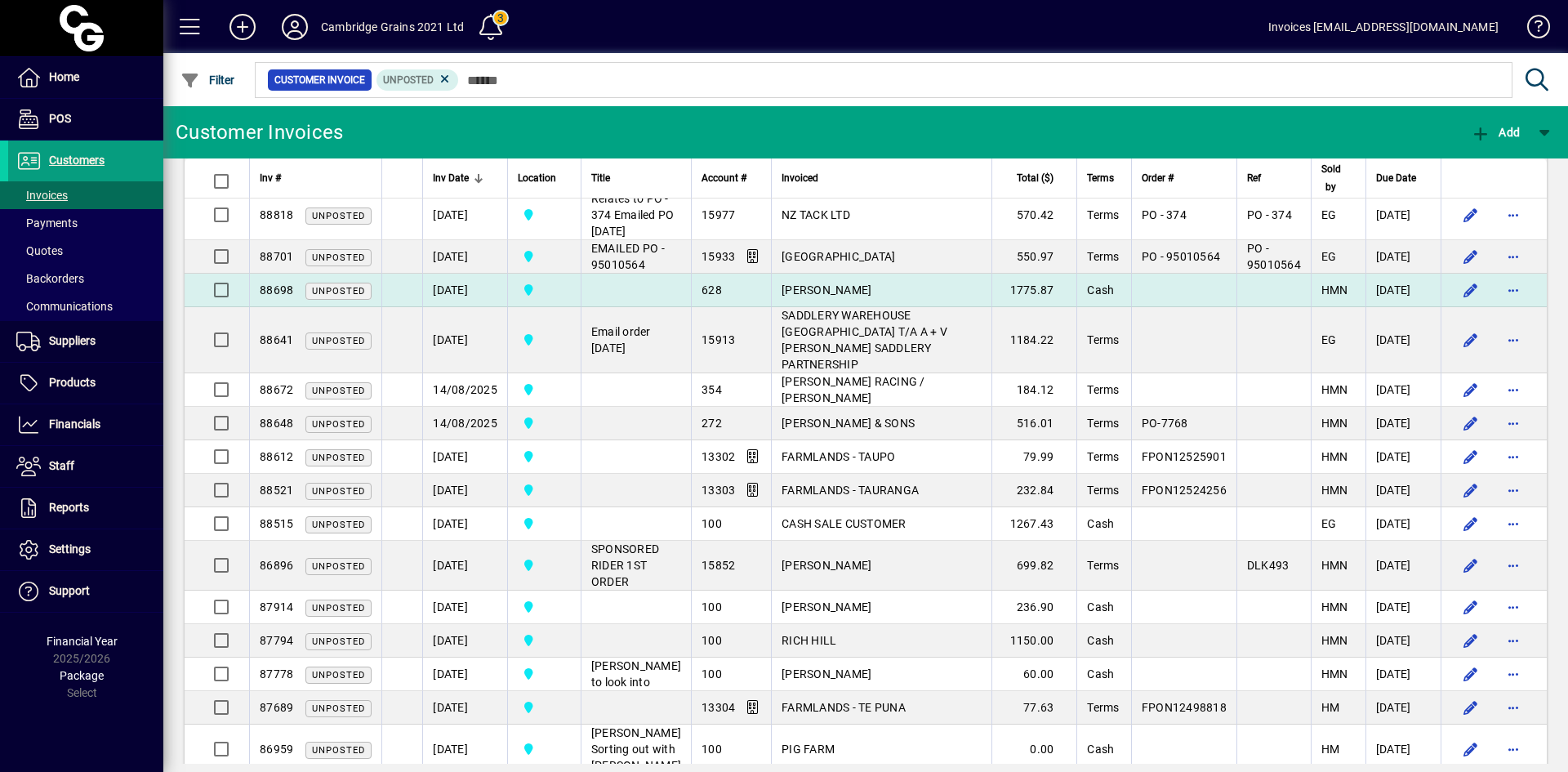
click at [800, 296] on span "[PERSON_NAME]" at bounding box center [827, 290] width 90 height 13
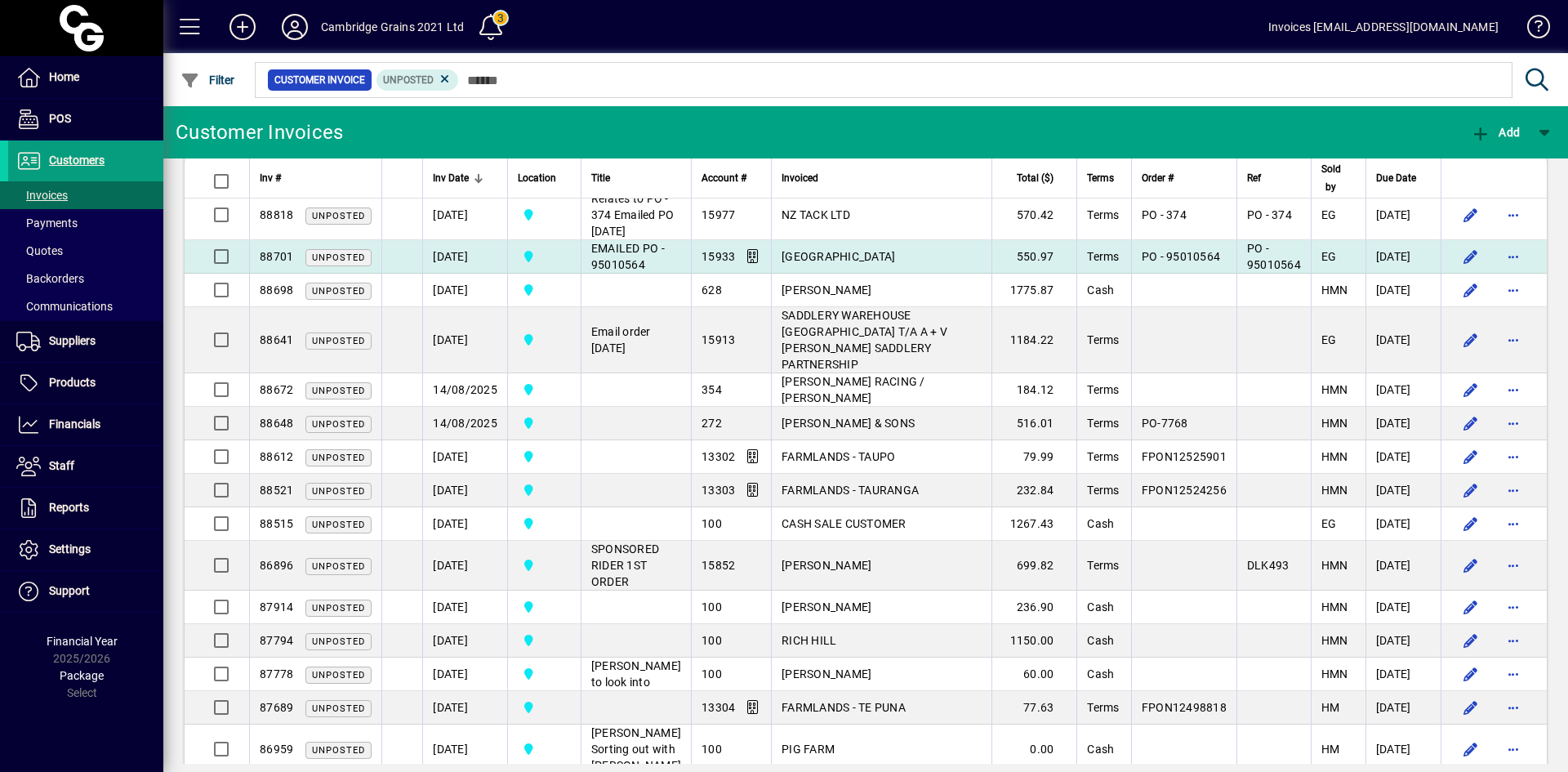
click at [795, 263] on span "[GEOGRAPHIC_DATA]" at bounding box center [838, 256] width 113 height 13
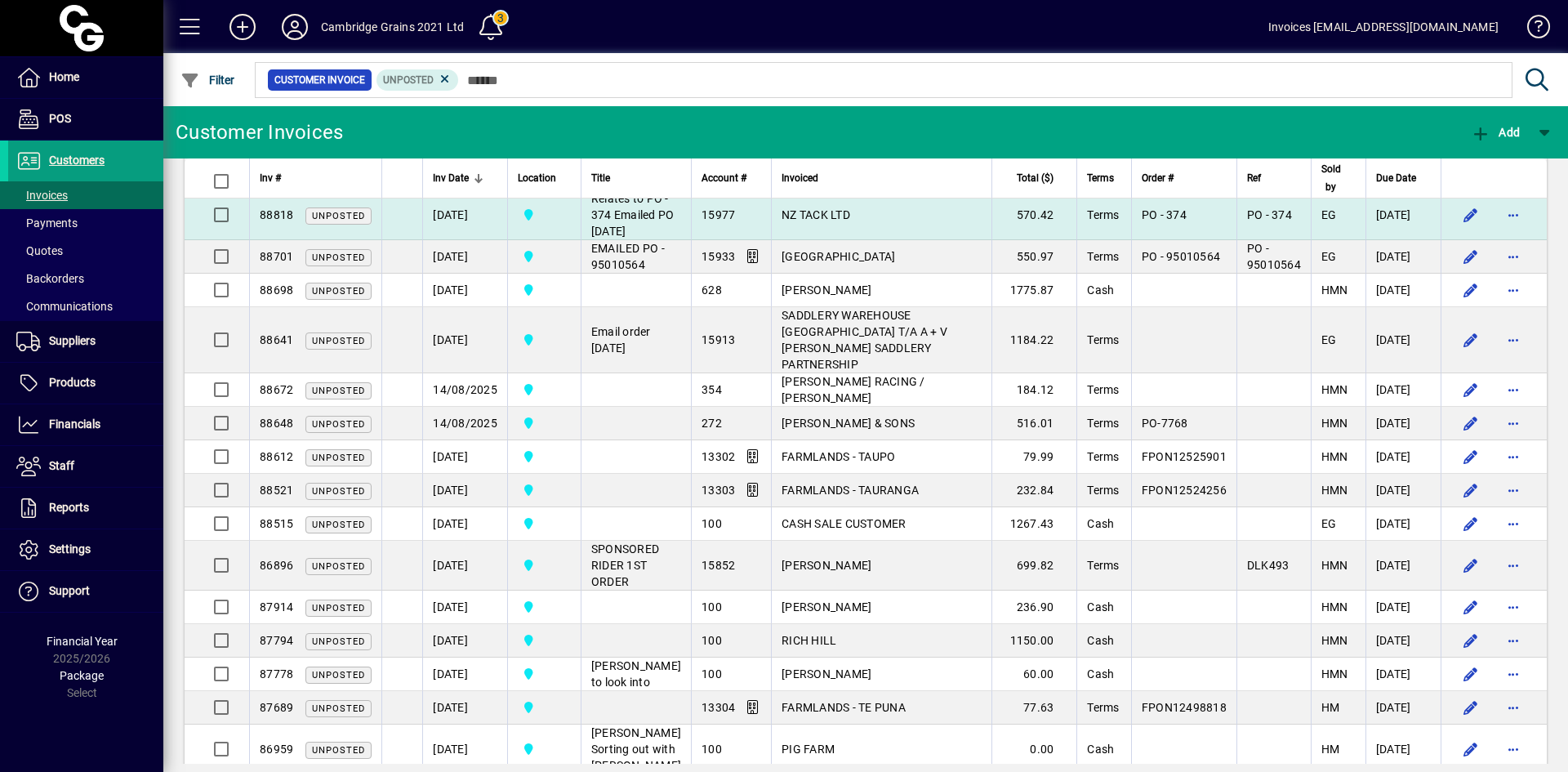
click at [789, 222] on span "NZ TACK LTD" at bounding box center [816, 215] width 68 height 13
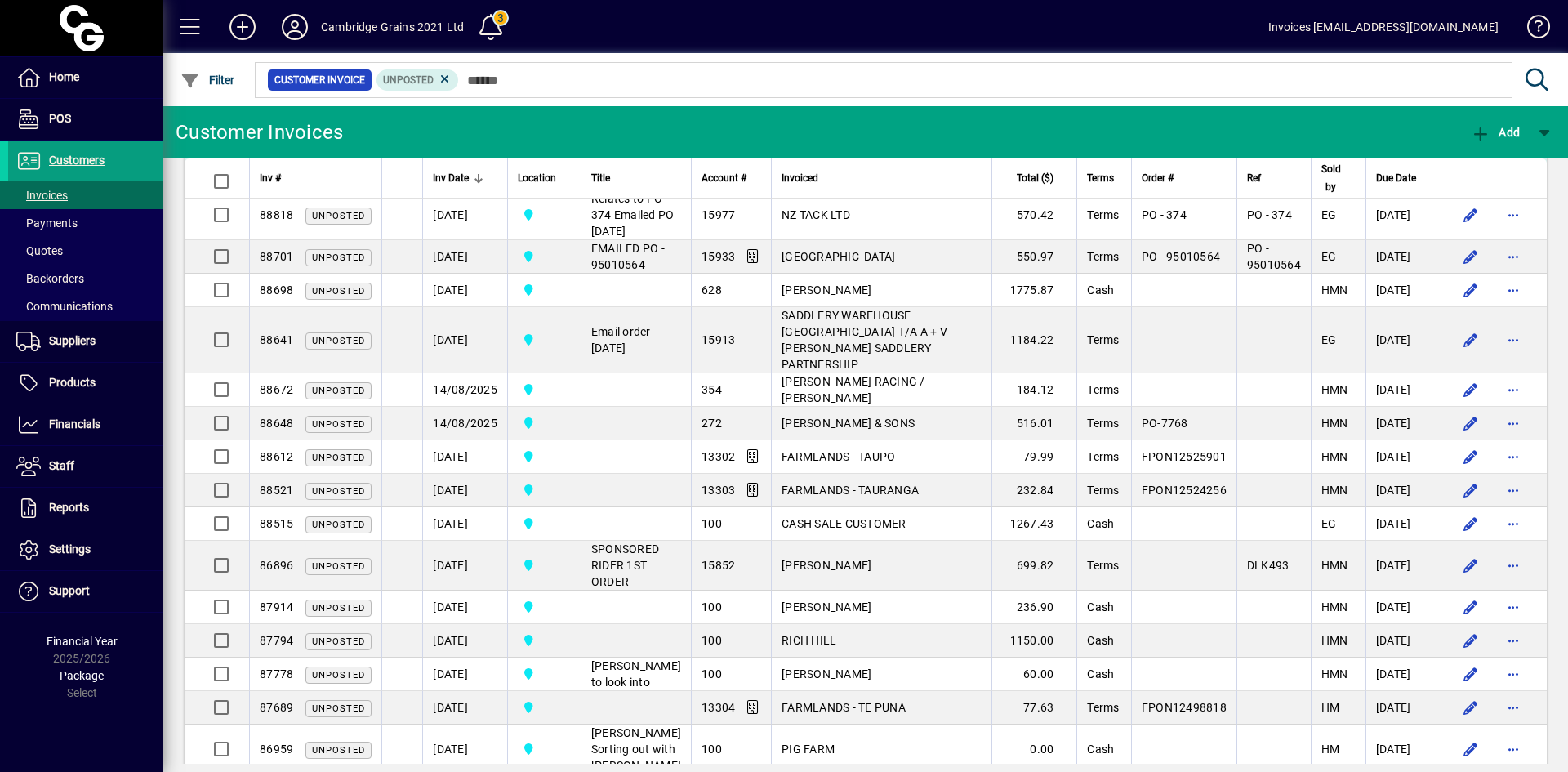
click at [784, 188] on span "[PERSON_NAME] RACING LIMITED T/A [PERSON_NAME]" at bounding box center [873, 173] width 183 height 30
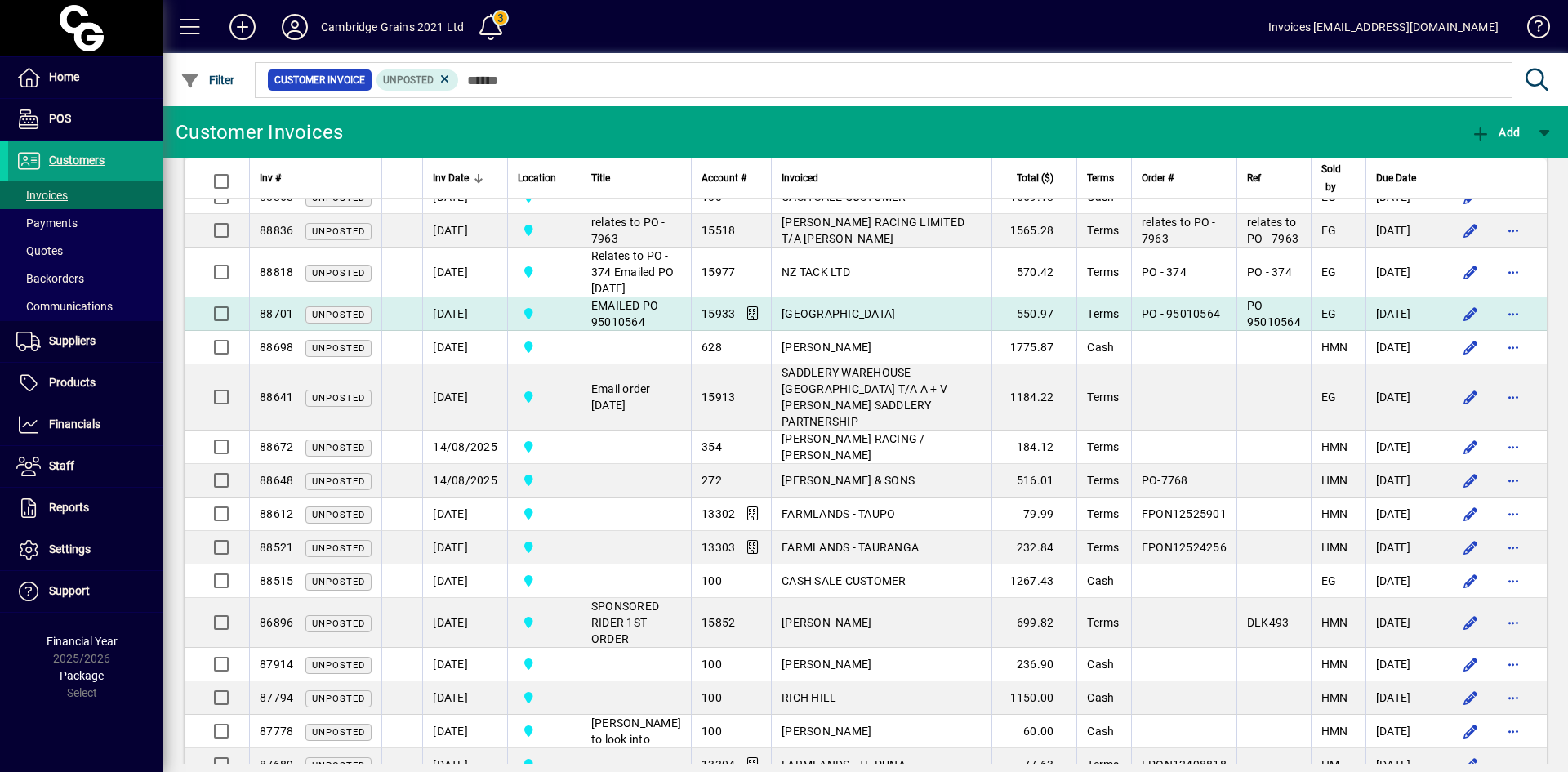
scroll to position [954, 0]
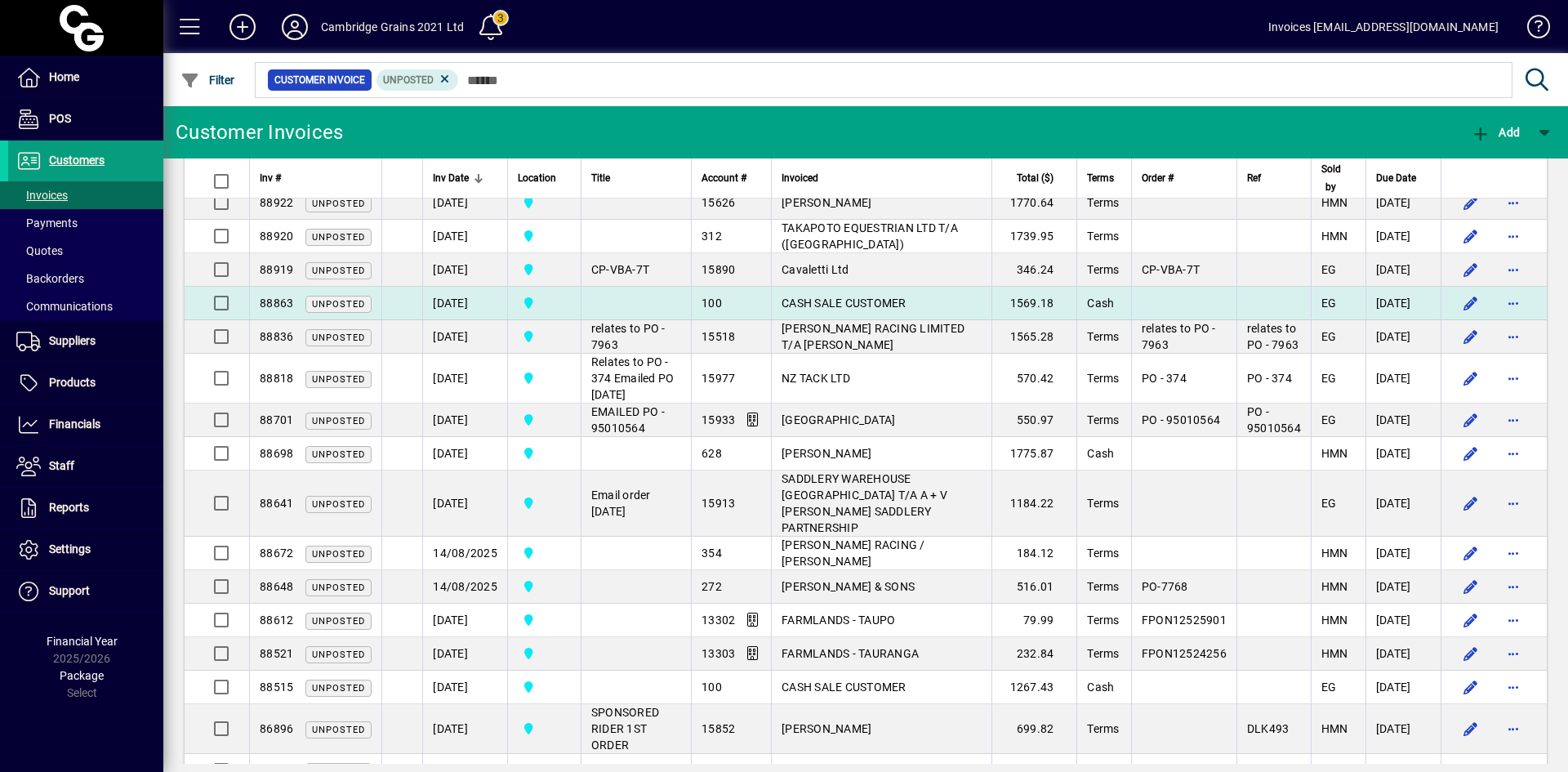
click at [843, 310] on span "CASH SALE CUSTOMER" at bounding box center [844, 303] width 125 height 13
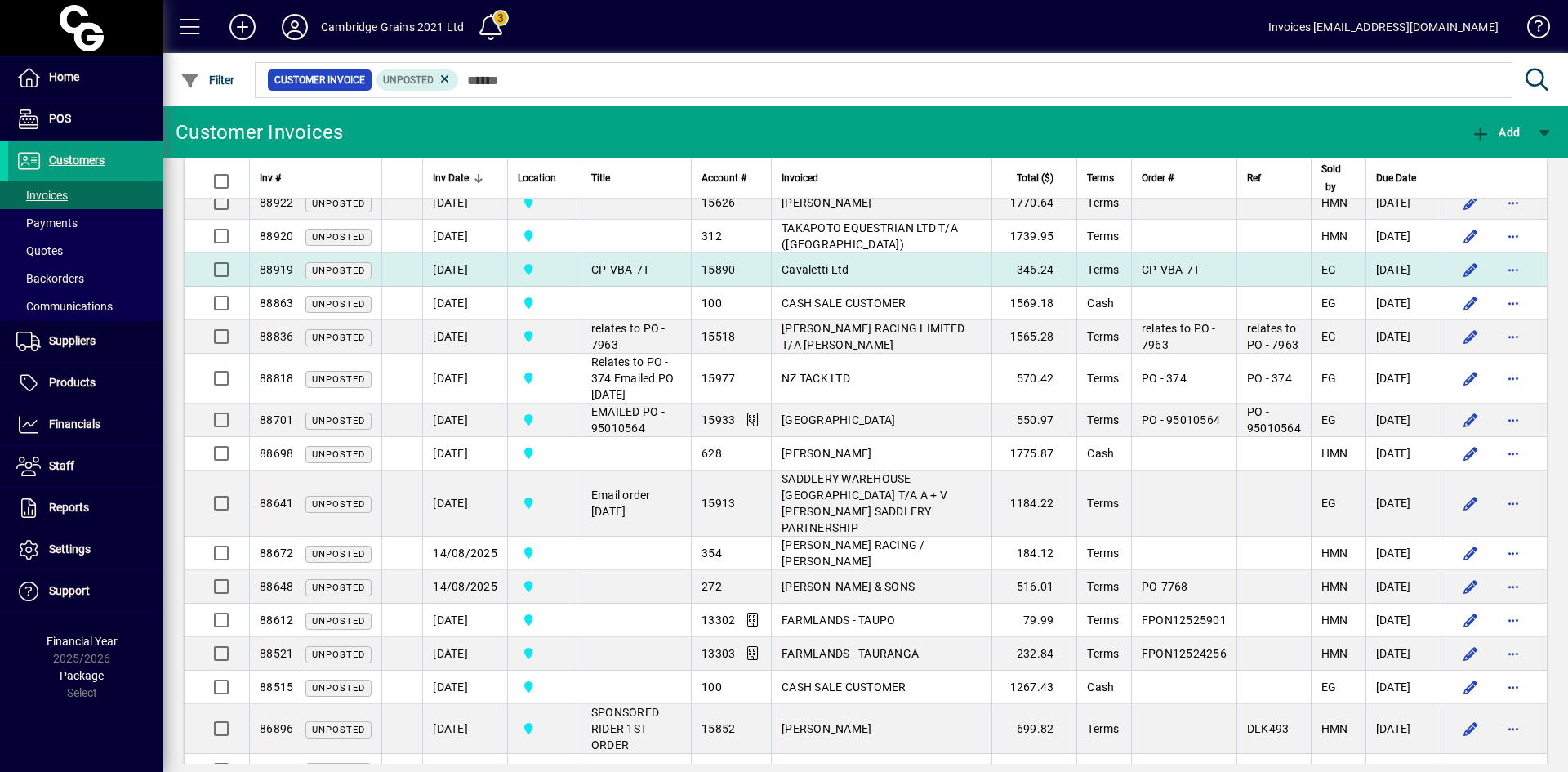
click at [793, 276] on span "Cavaletti Ltd" at bounding box center [815, 269] width 67 height 13
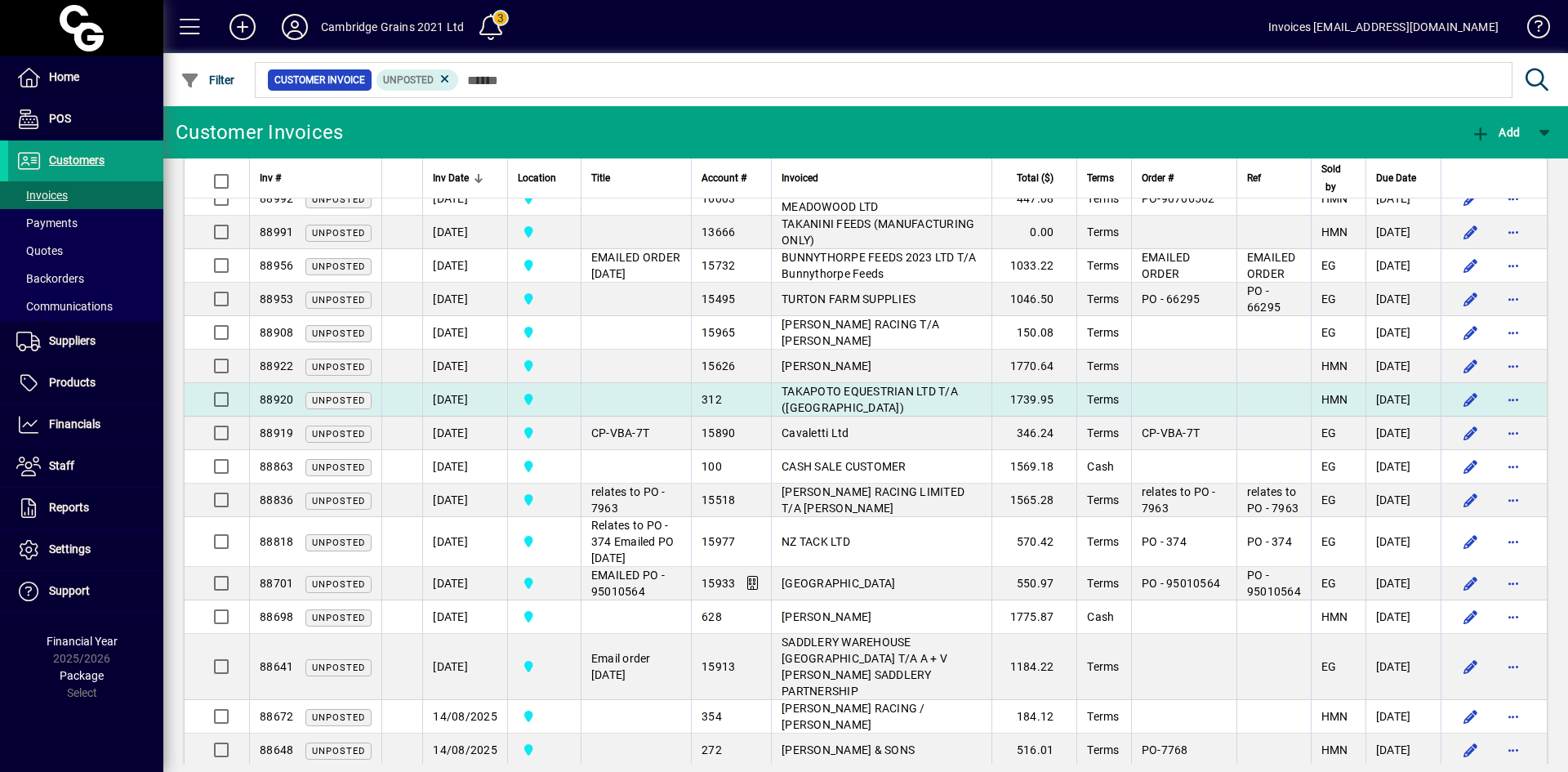
click at [803, 414] on span "TAKAPOTO EQUESTRIAN LTD T/A (Lake Ridge)" at bounding box center [870, 399] width 177 height 30
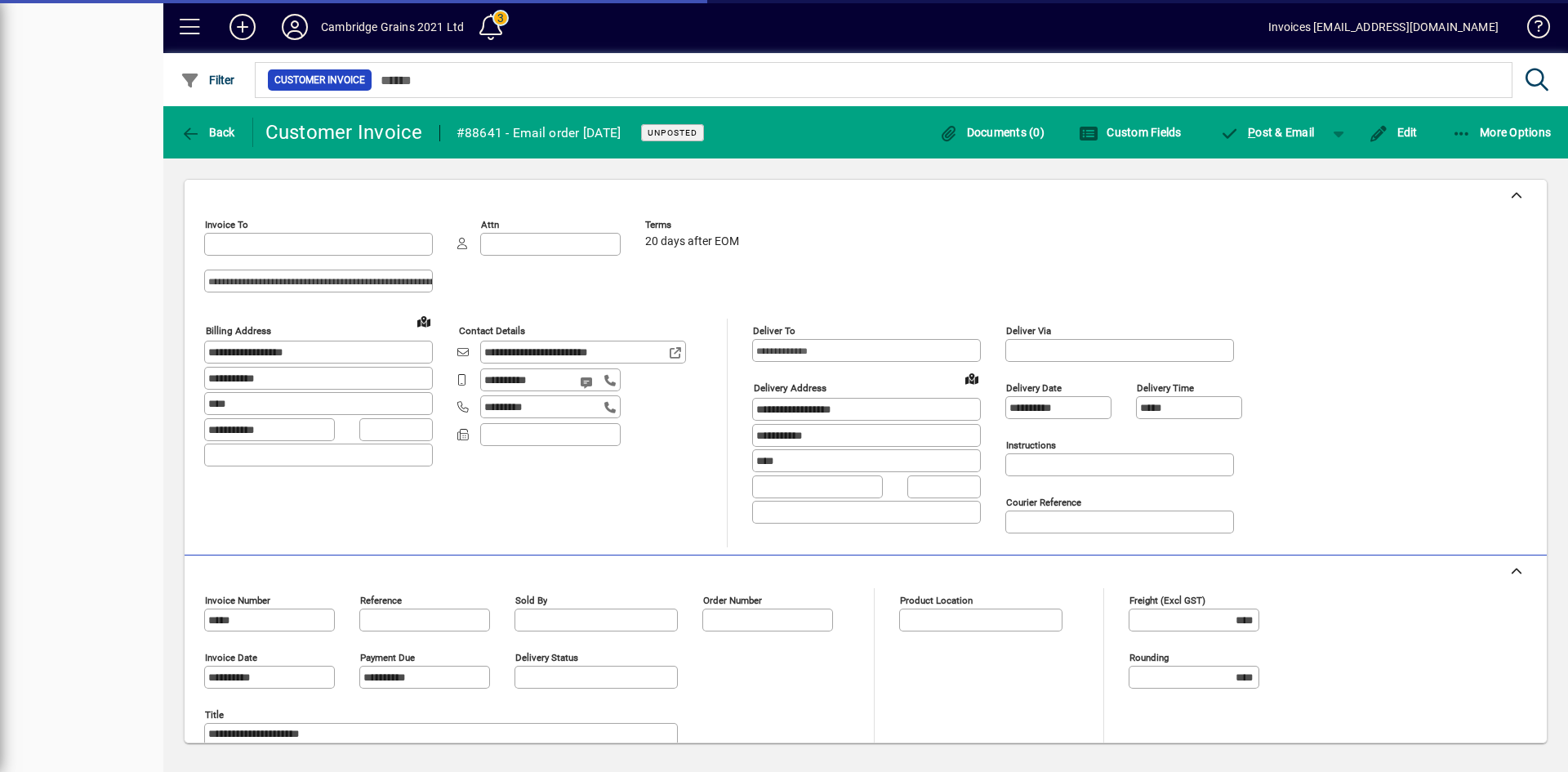
type input "**********"
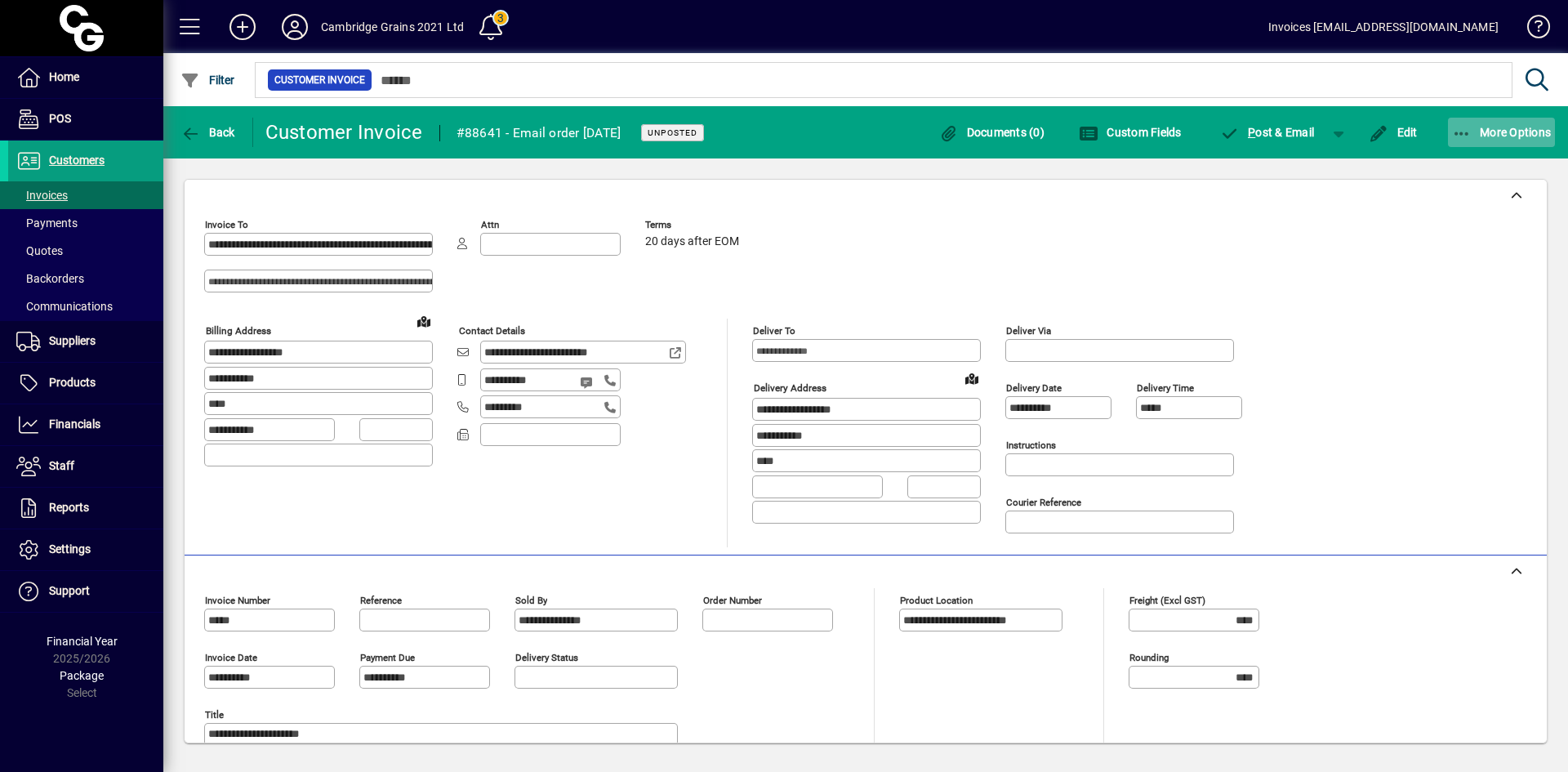
click at [1474, 133] on span "More Options" at bounding box center [1502, 132] width 100 height 13
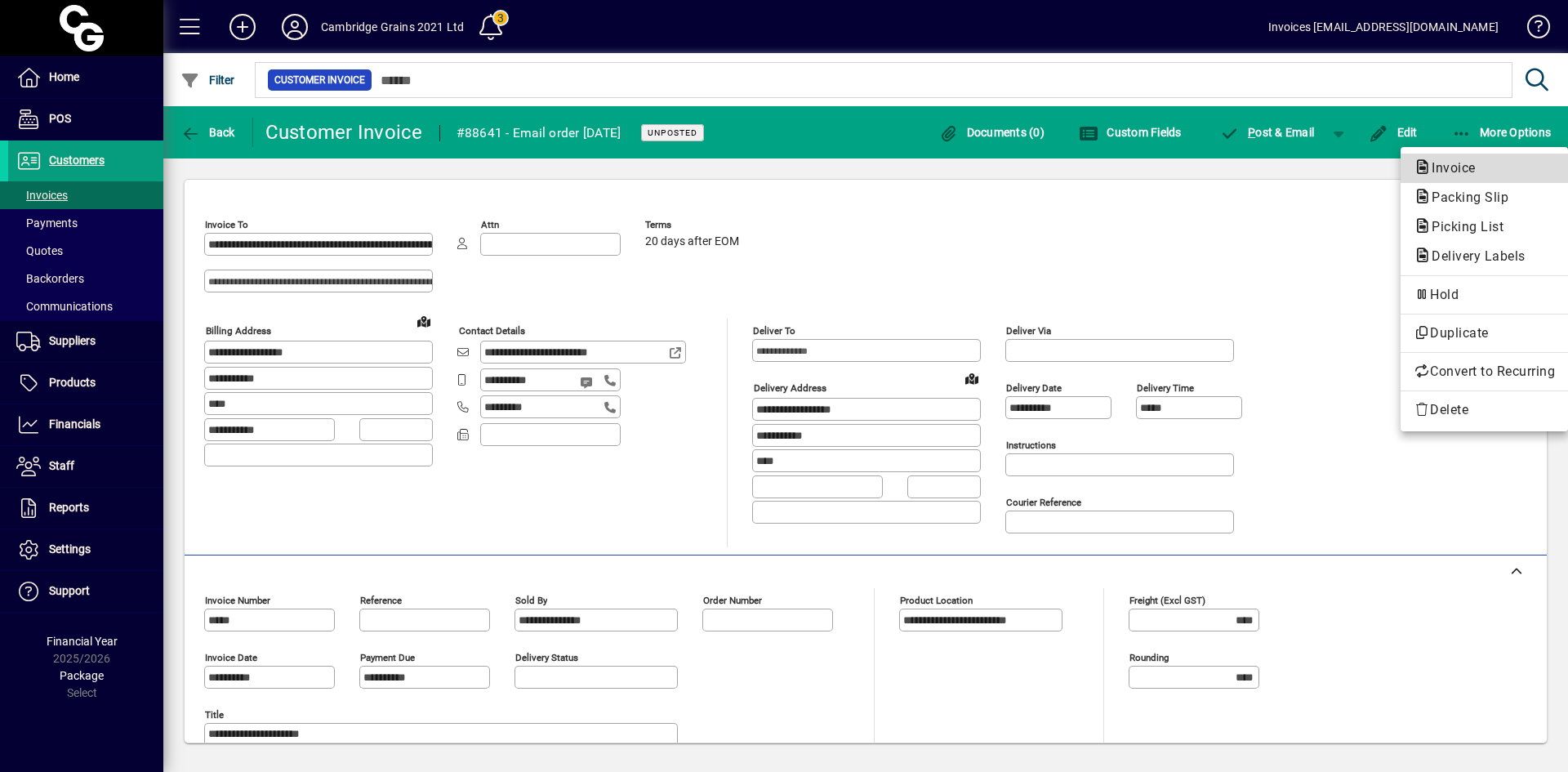
click at [1429, 165] on span "Invoice" at bounding box center [1449, 167] width 70 height 15
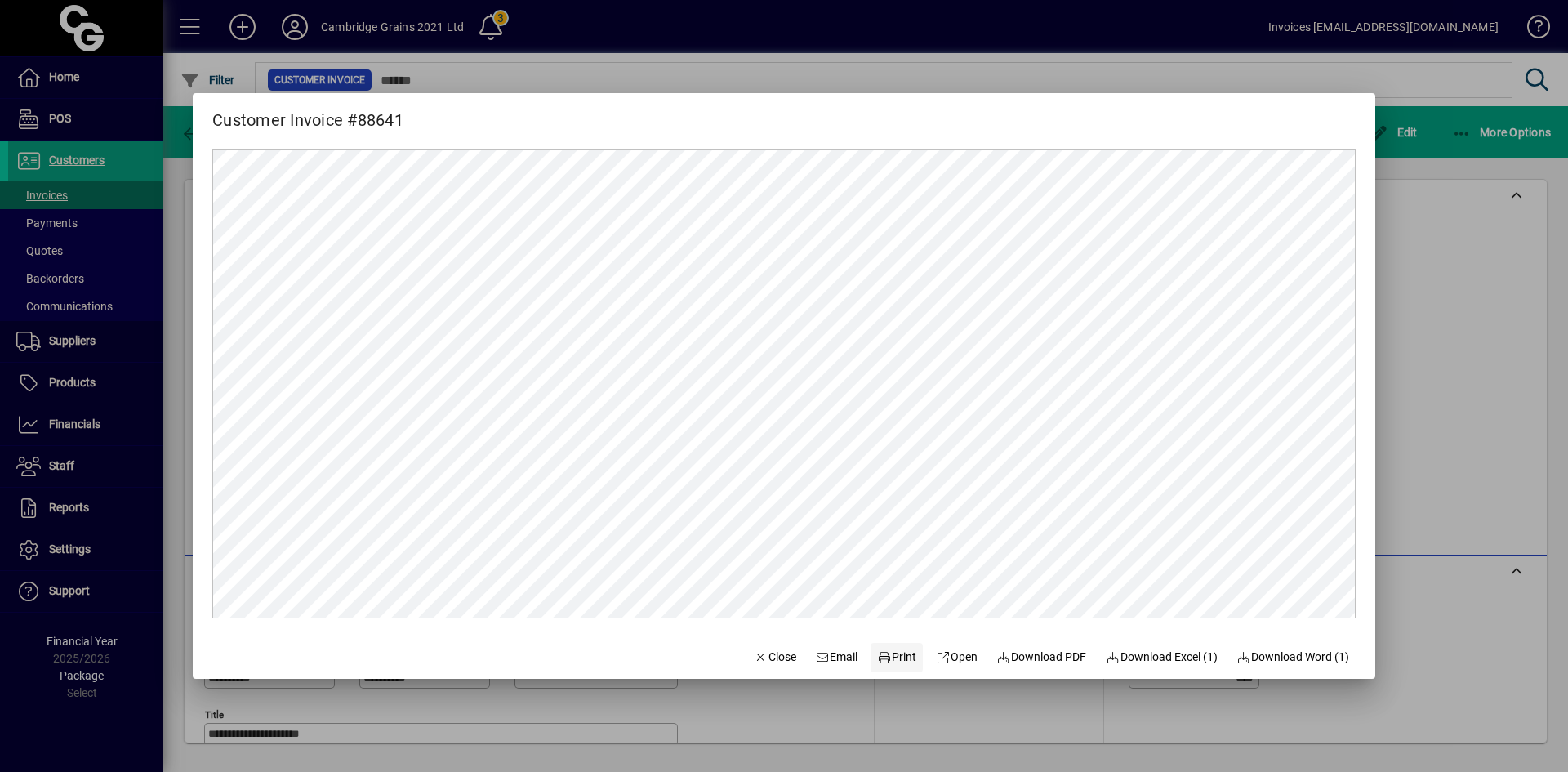
click at [887, 657] on span "Print" at bounding box center [897, 657] width 39 height 17
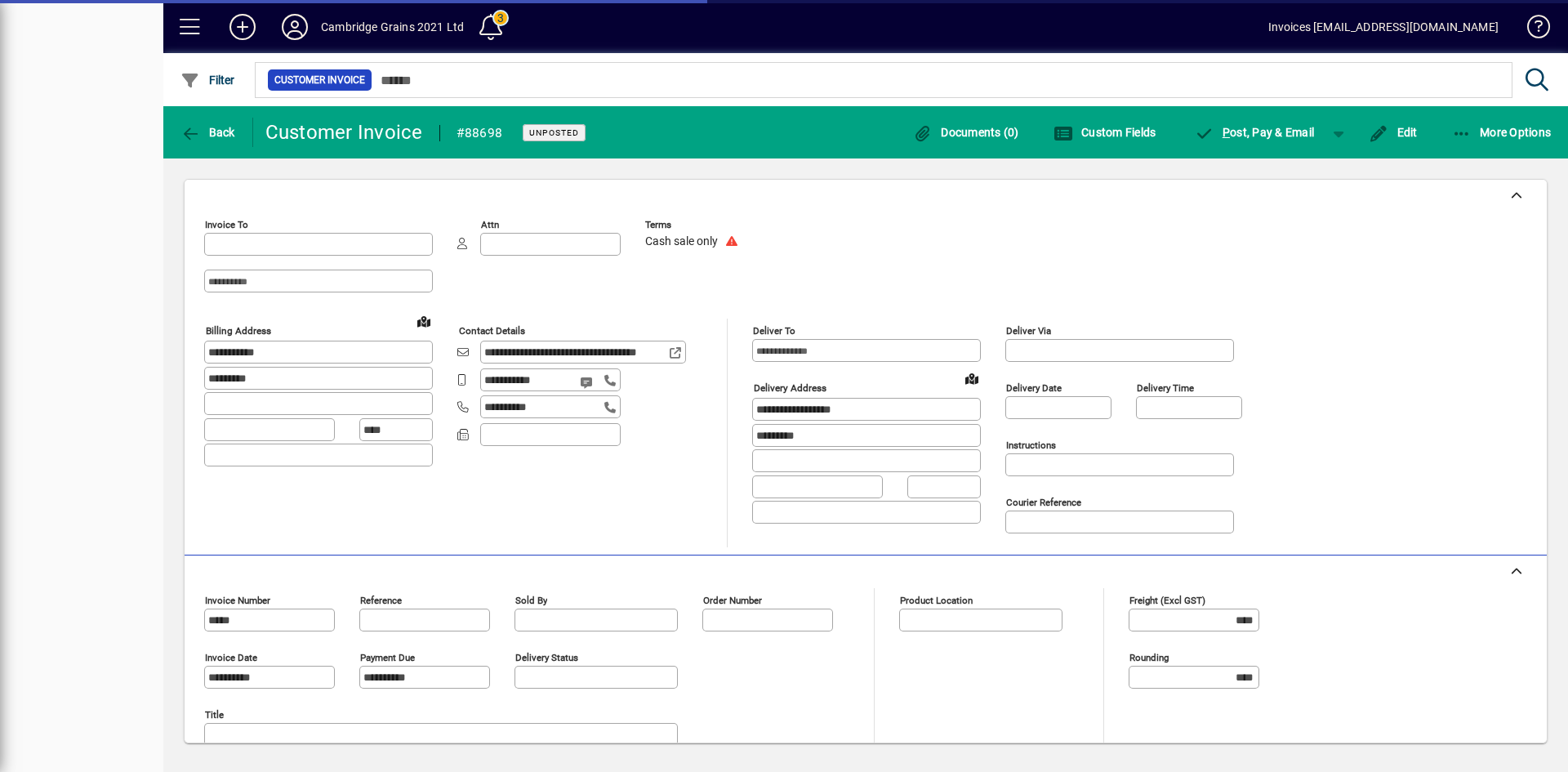
type input "**********"
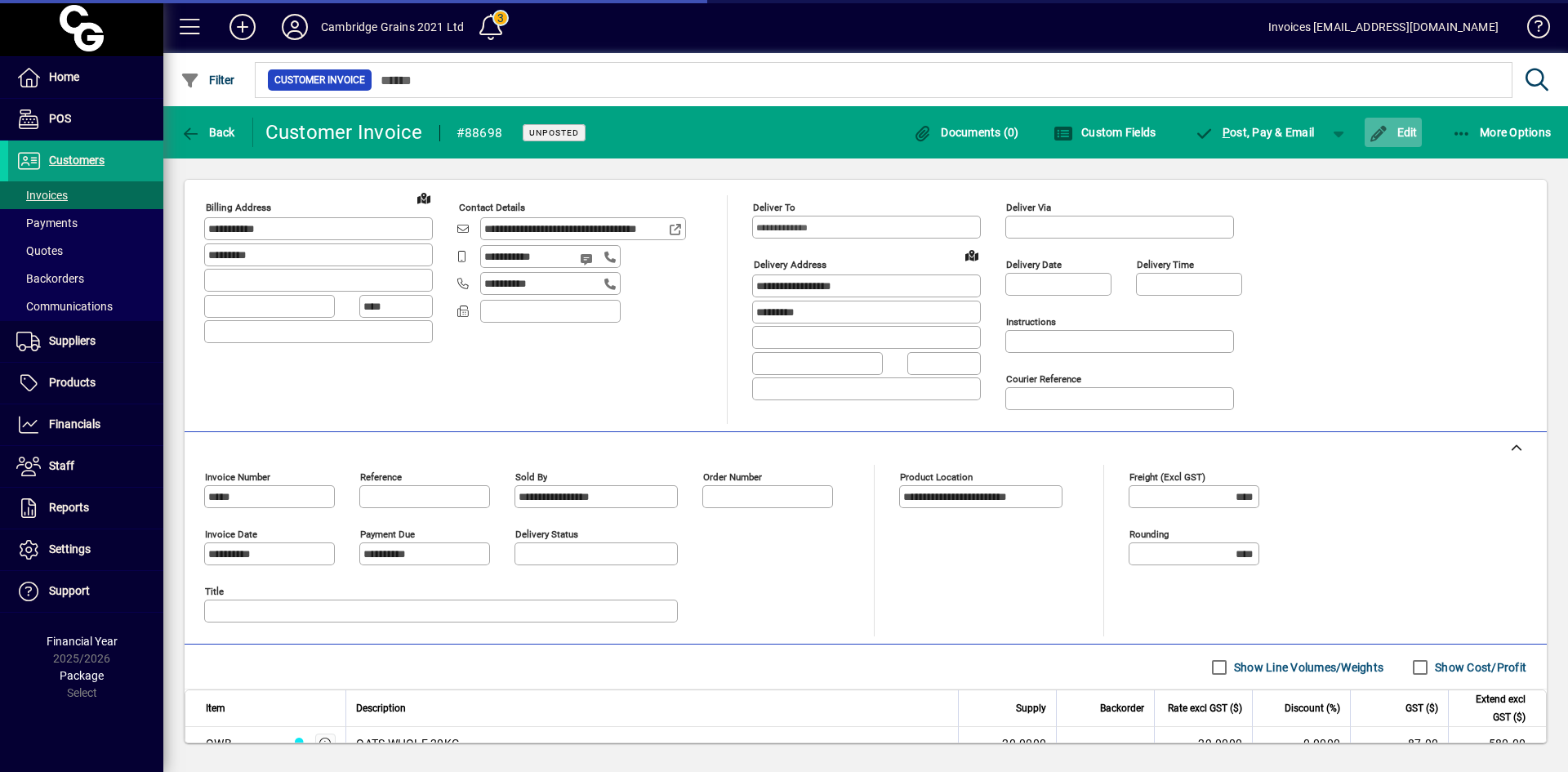
scroll to position [113, 0]
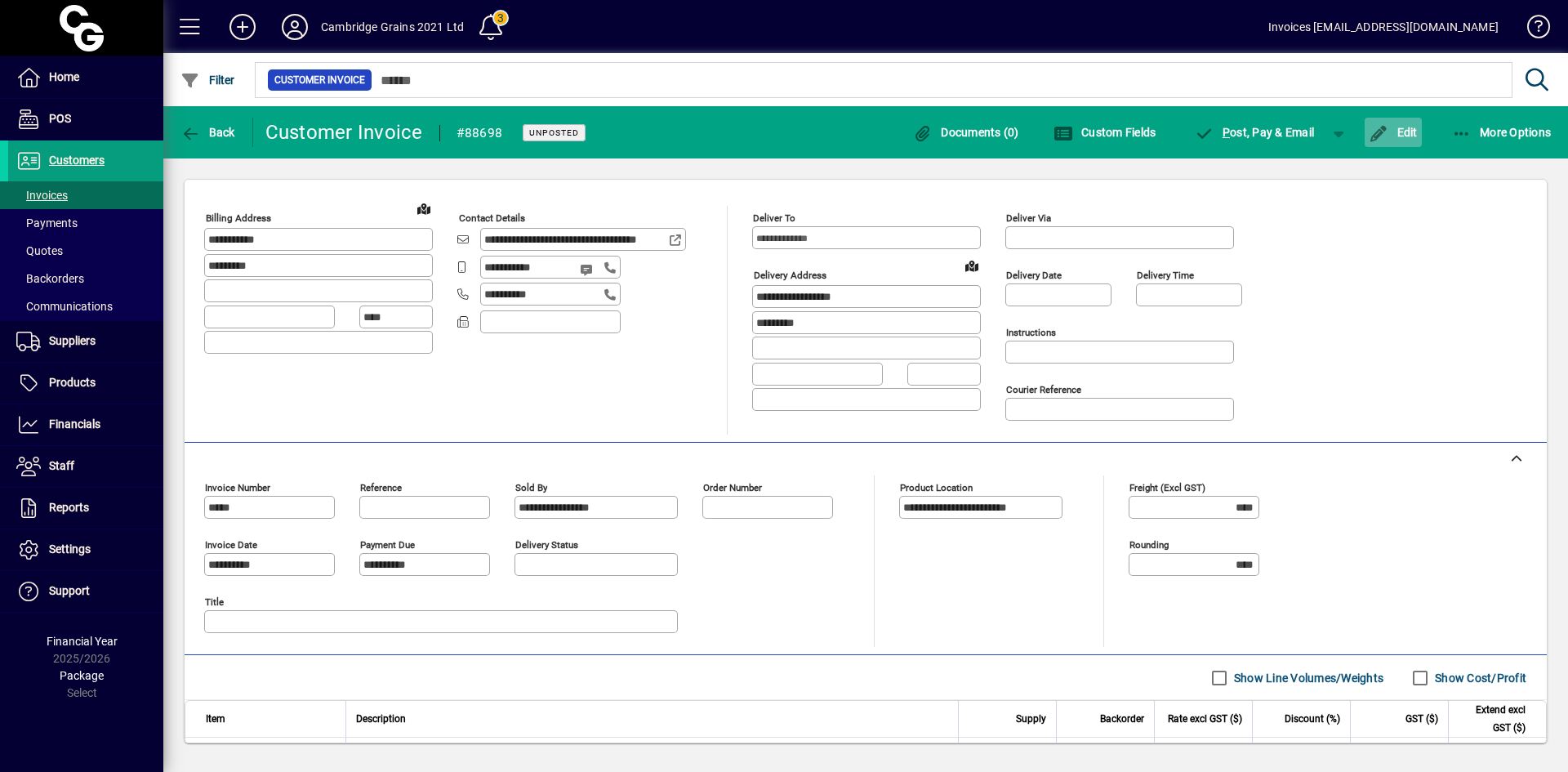
click at [1388, 129] on icon "button" at bounding box center [1379, 134] width 21 height 16
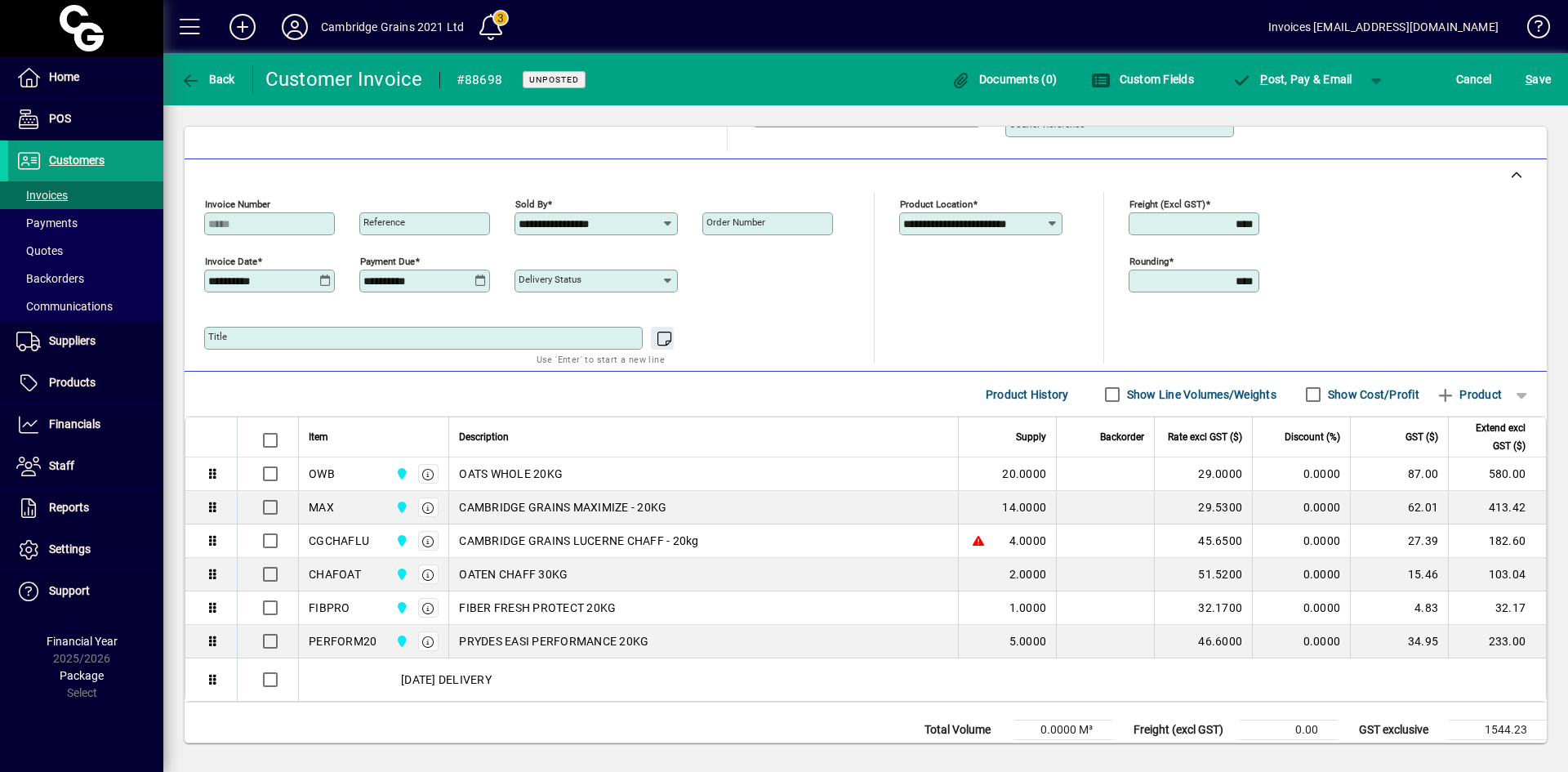
scroll to position [395, 0]
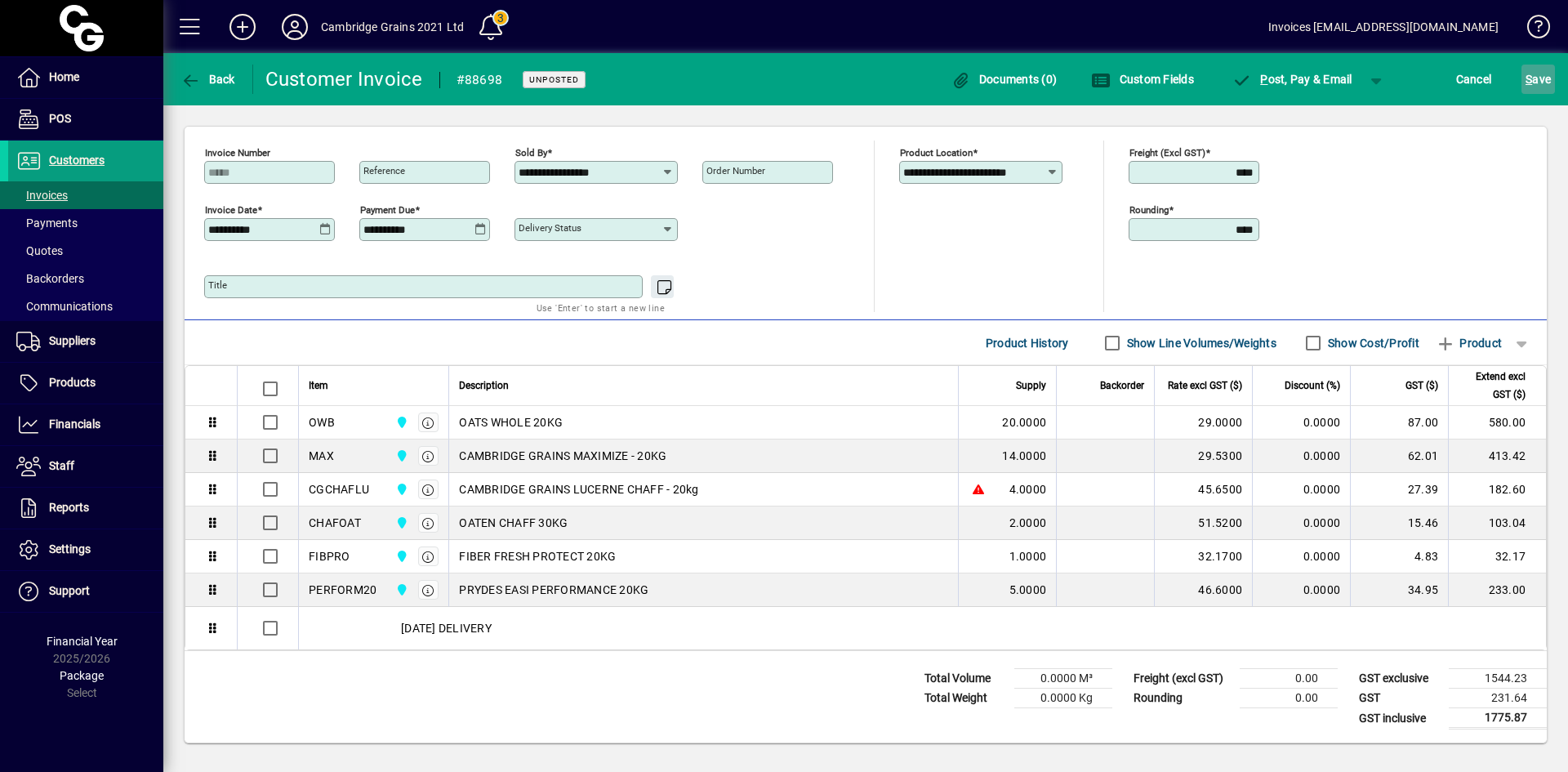
click at [1544, 77] on span "S ave" at bounding box center [1538, 79] width 25 height 26
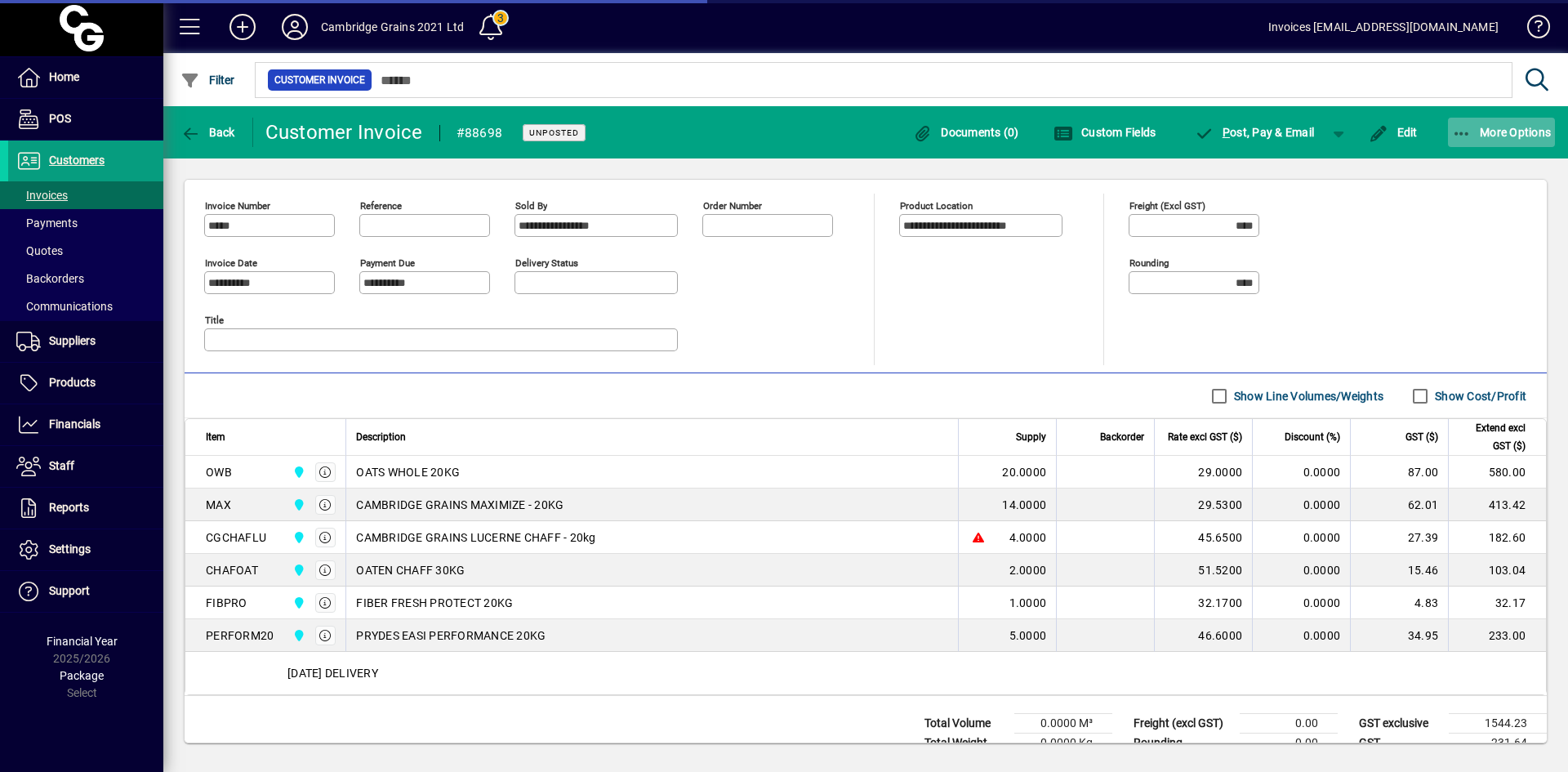
click at [1508, 136] on span "More Options" at bounding box center [1502, 132] width 100 height 13
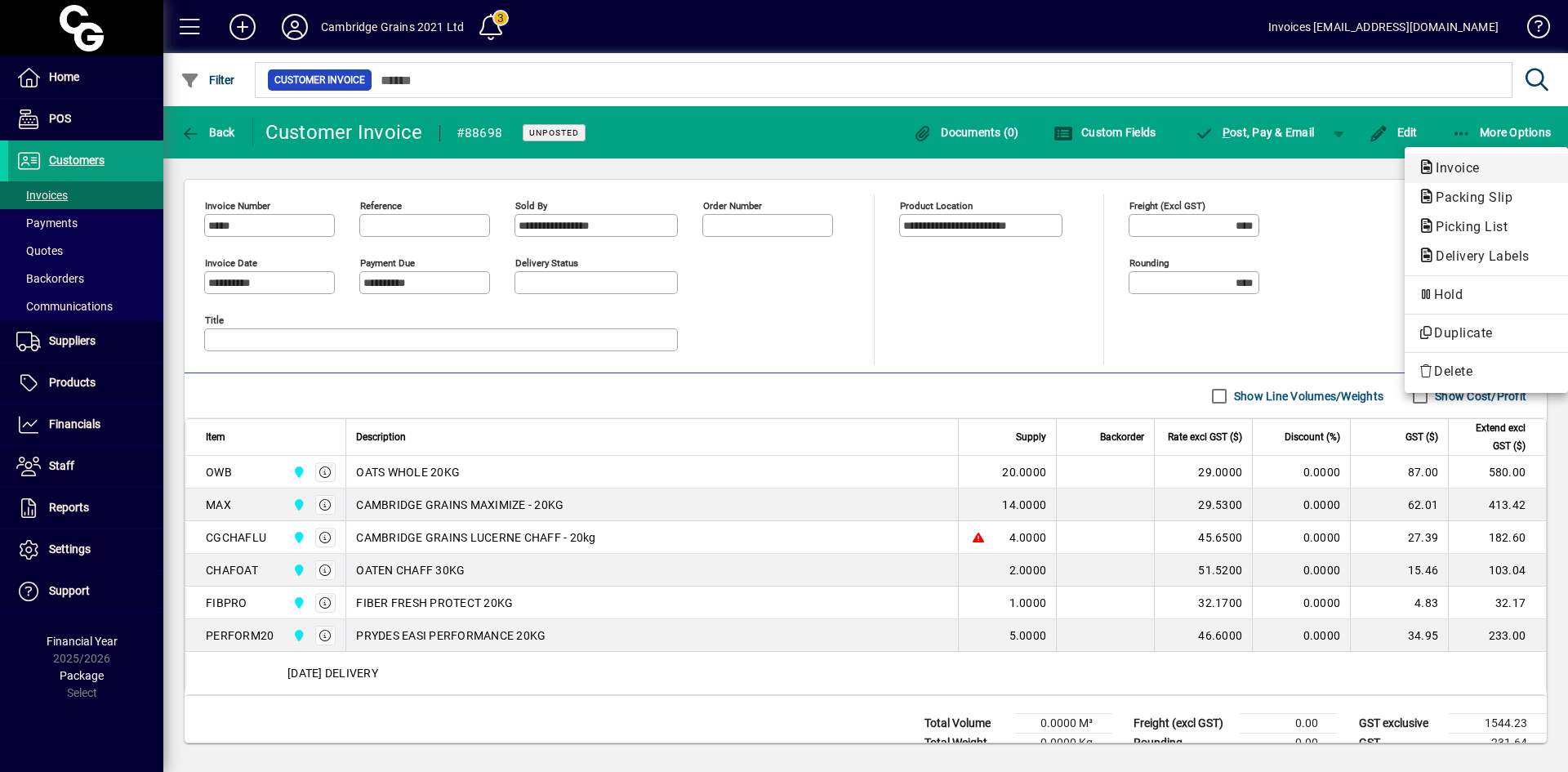
click at [1457, 170] on span "Invoice" at bounding box center [1453, 167] width 70 height 15
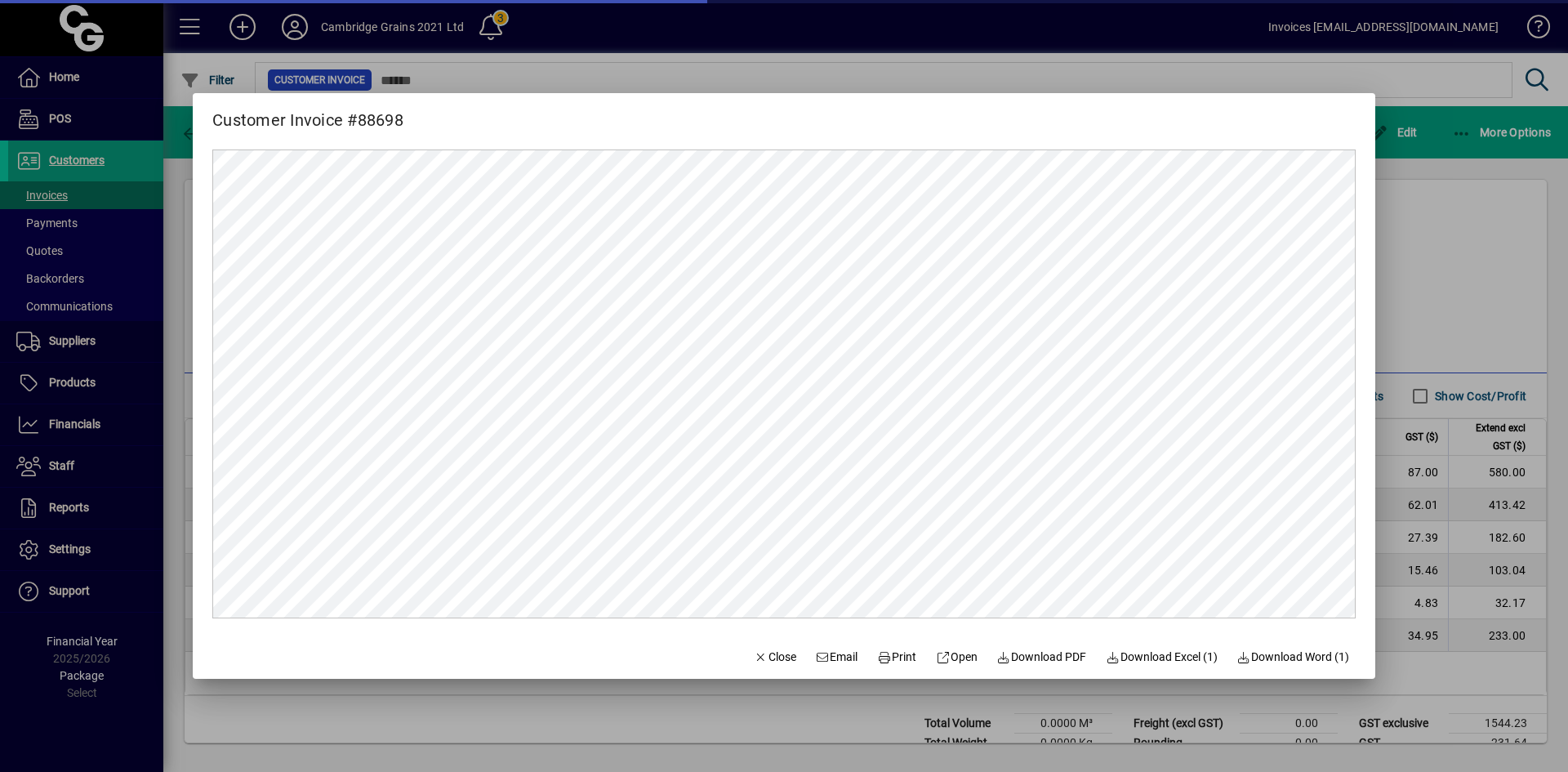
scroll to position [0, 0]
click at [884, 651] on span "Print" at bounding box center [897, 657] width 39 height 17
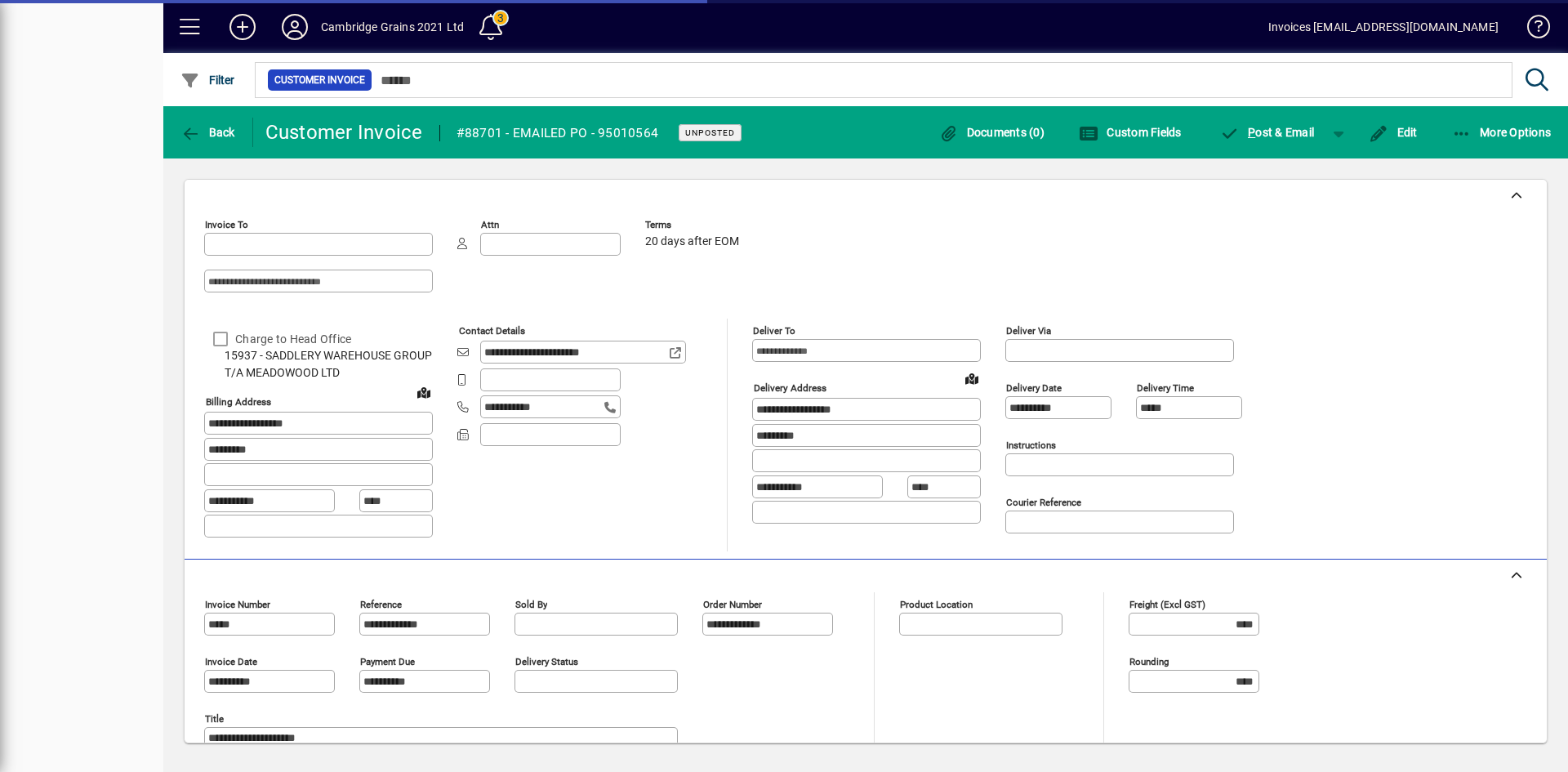
type input "**********"
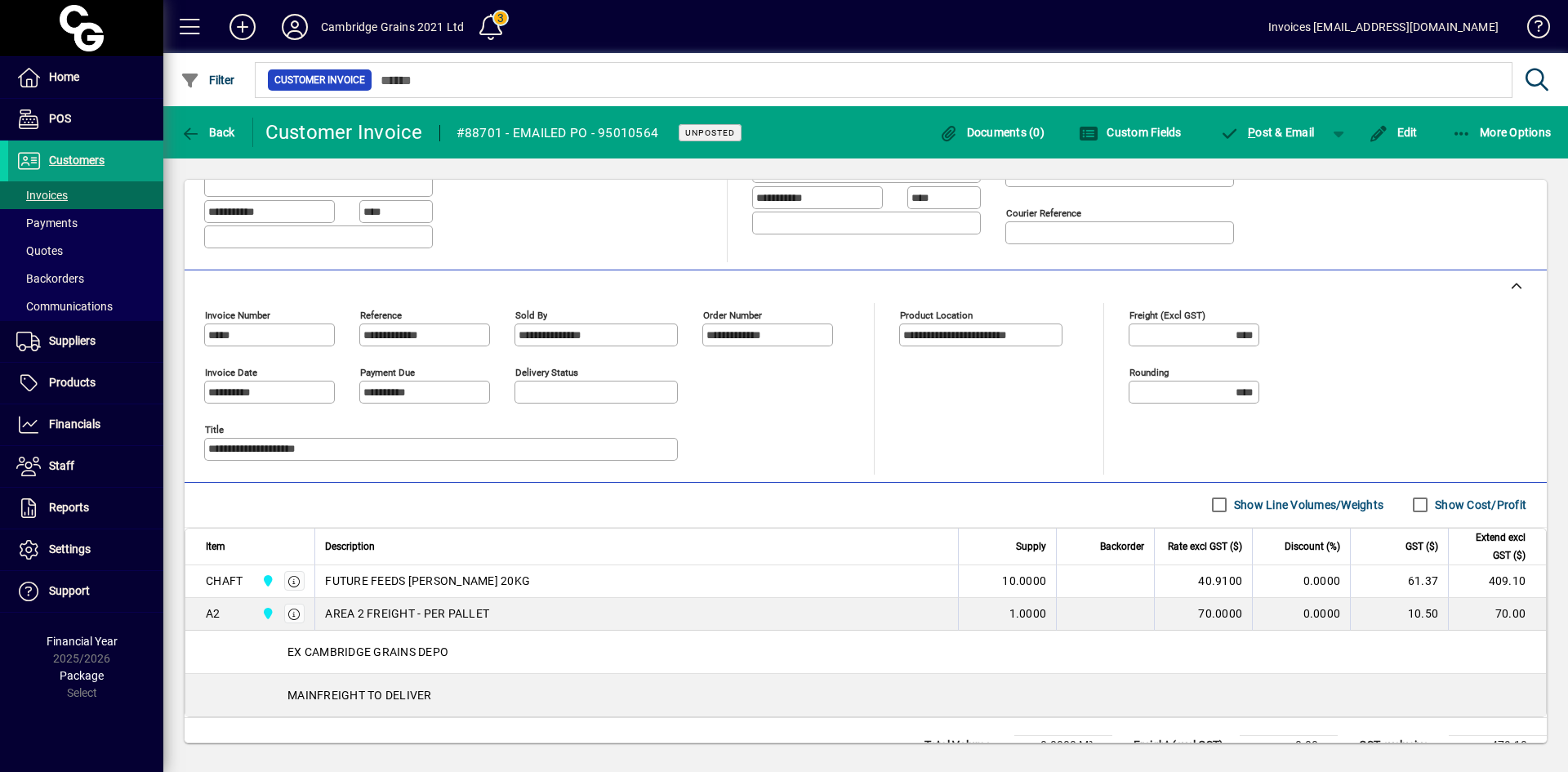
scroll to position [356, 0]
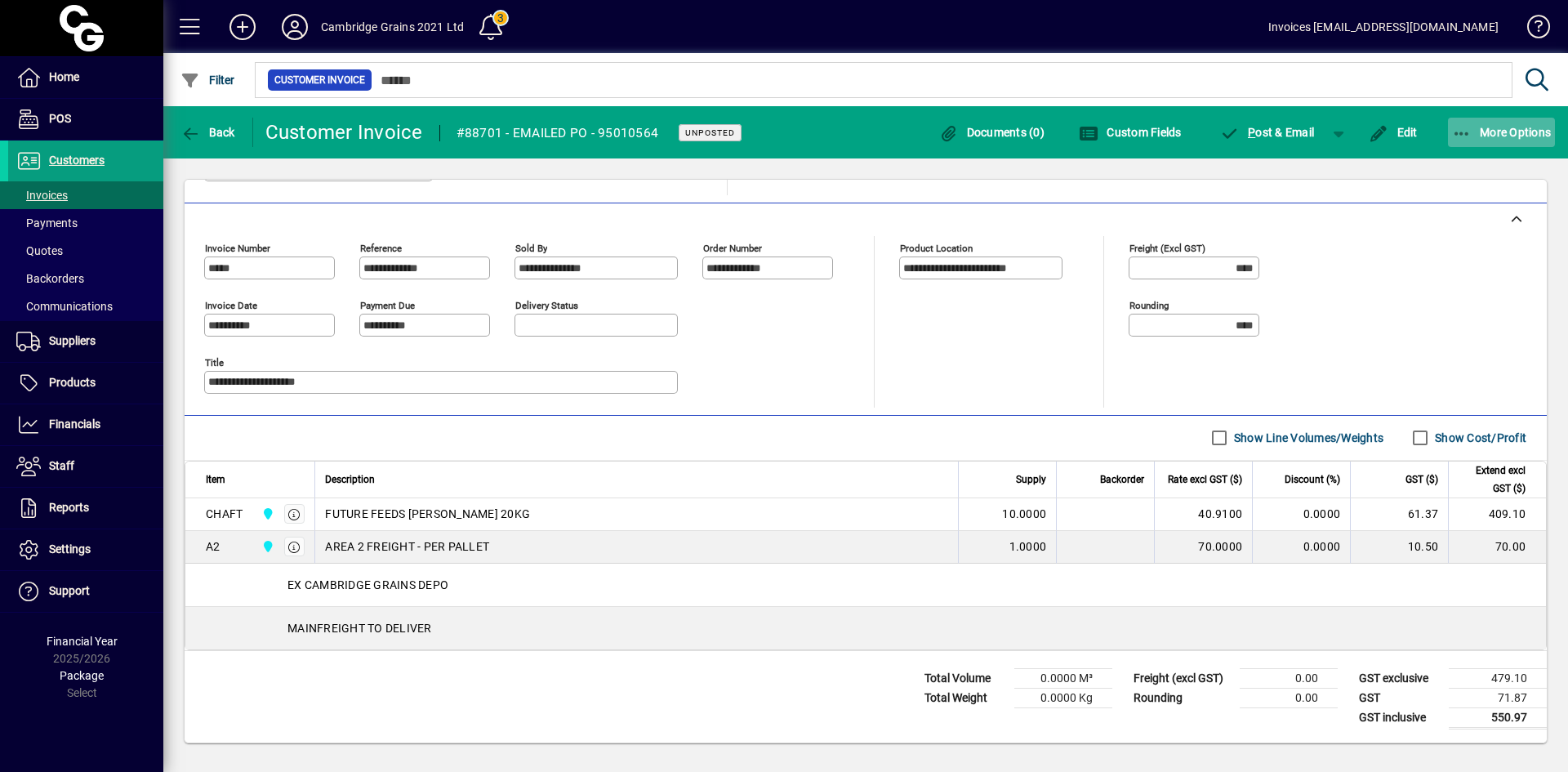
click at [1467, 132] on icon "button" at bounding box center [1462, 134] width 21 height 16
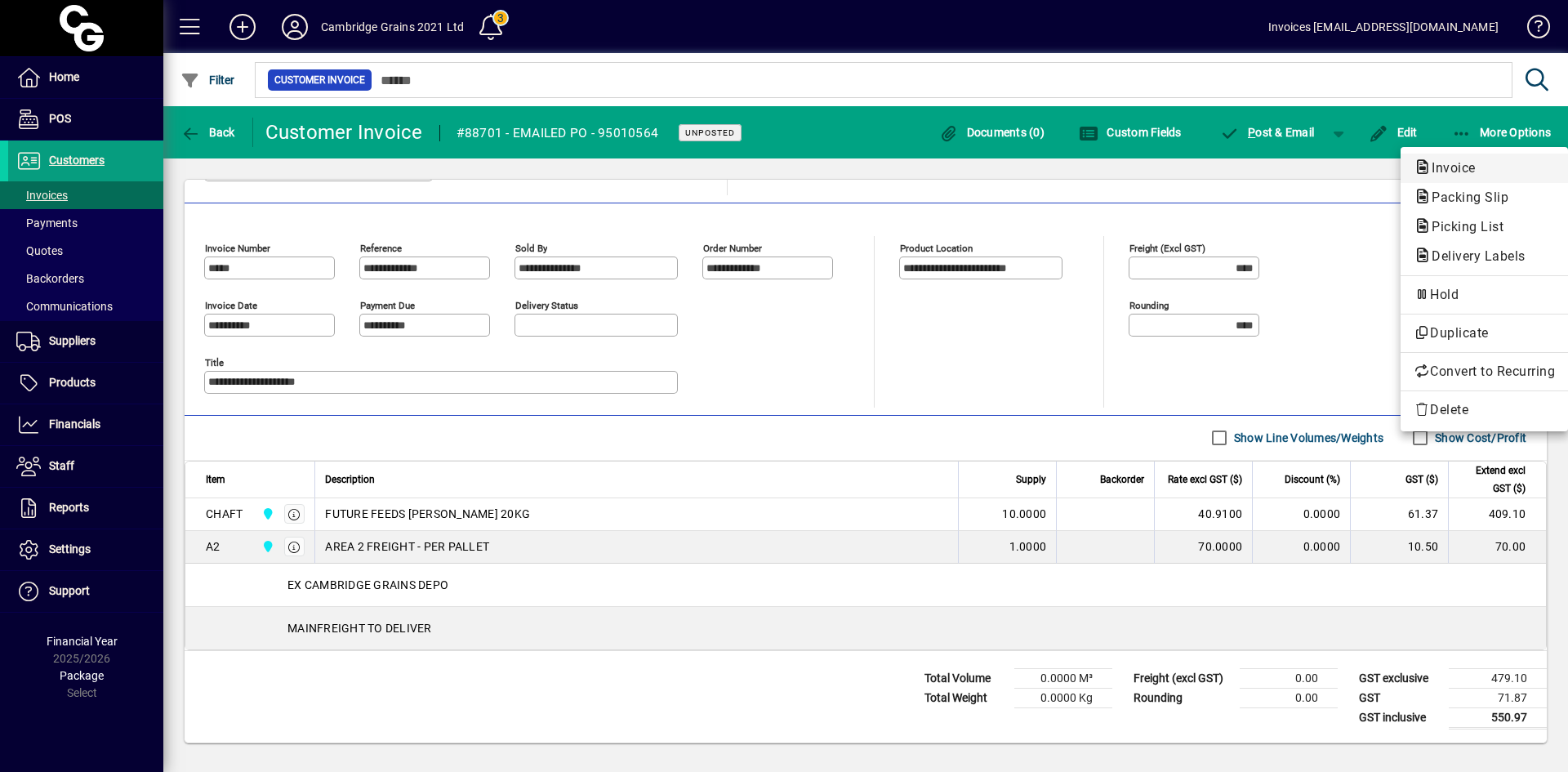
click at [1437, 170] on span "Invoice" at bounding box center [1449, 167] width 70 height 15
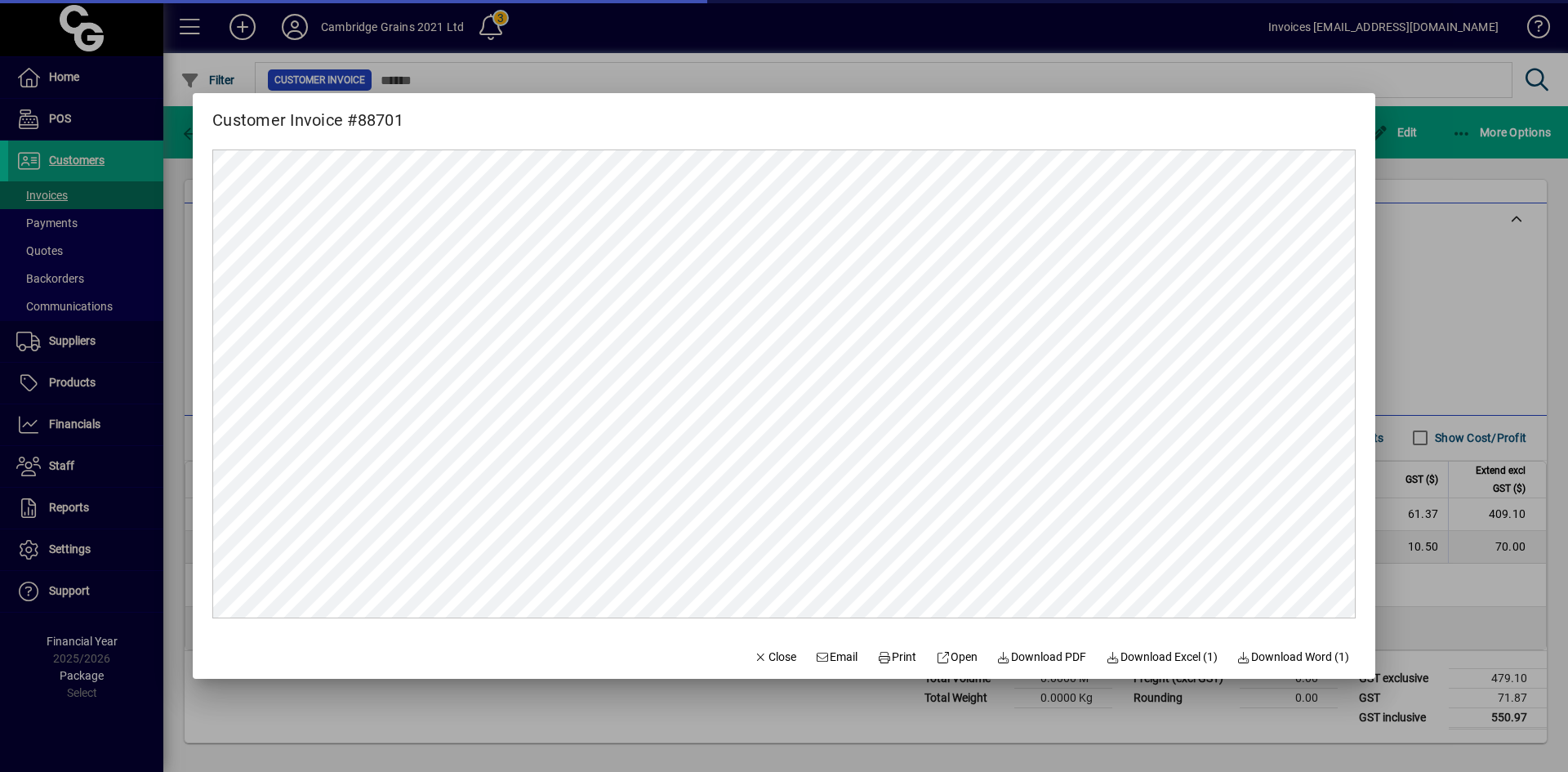
scroll to position [0, 0]
click at [884, 657] on span "Print" at bounding box center [897, 657] width 39 height 17
click at [754, 649] on span "Close" at bounding box center [775, 657] width 42 height 17
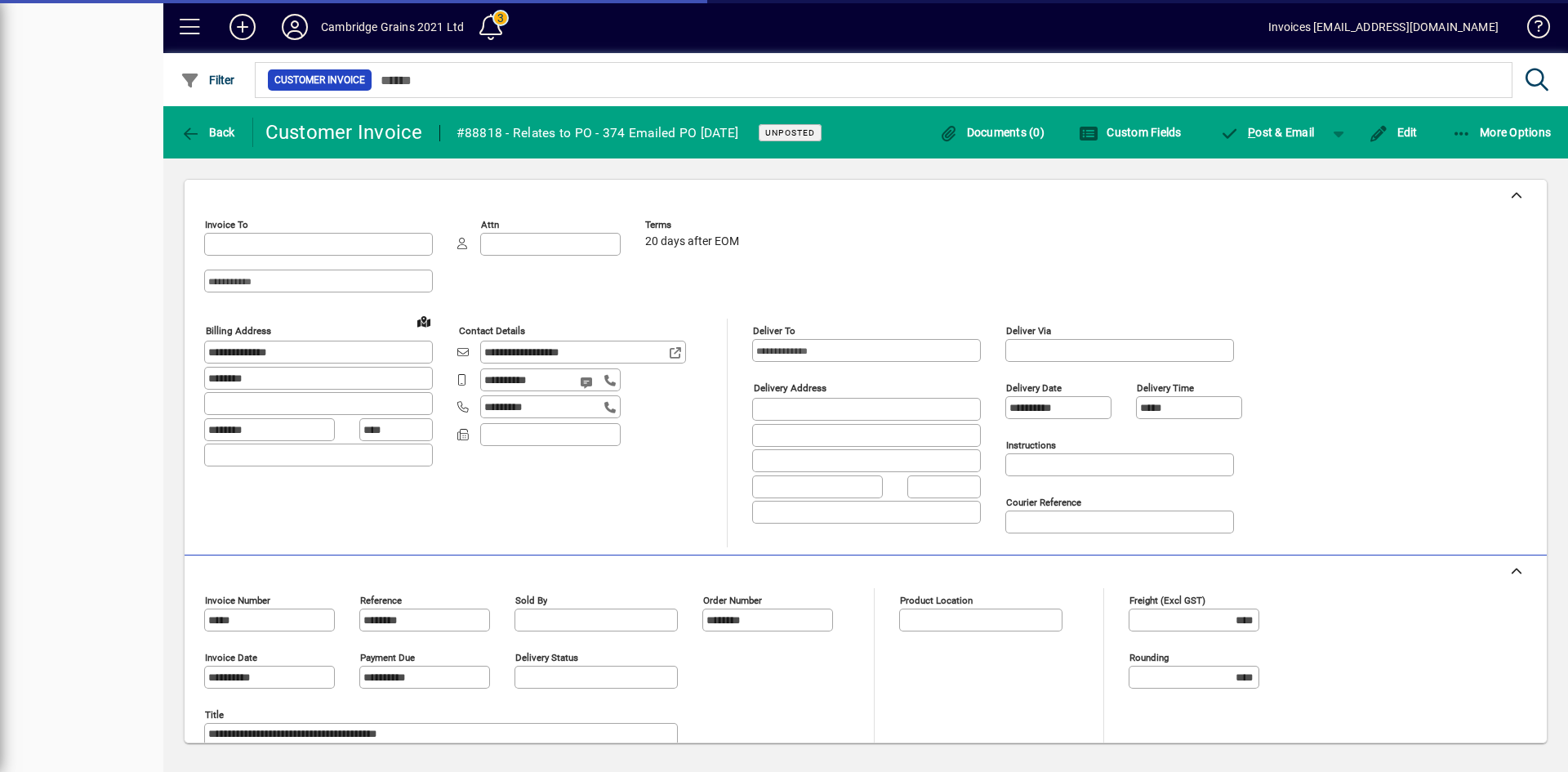
type input "**********"
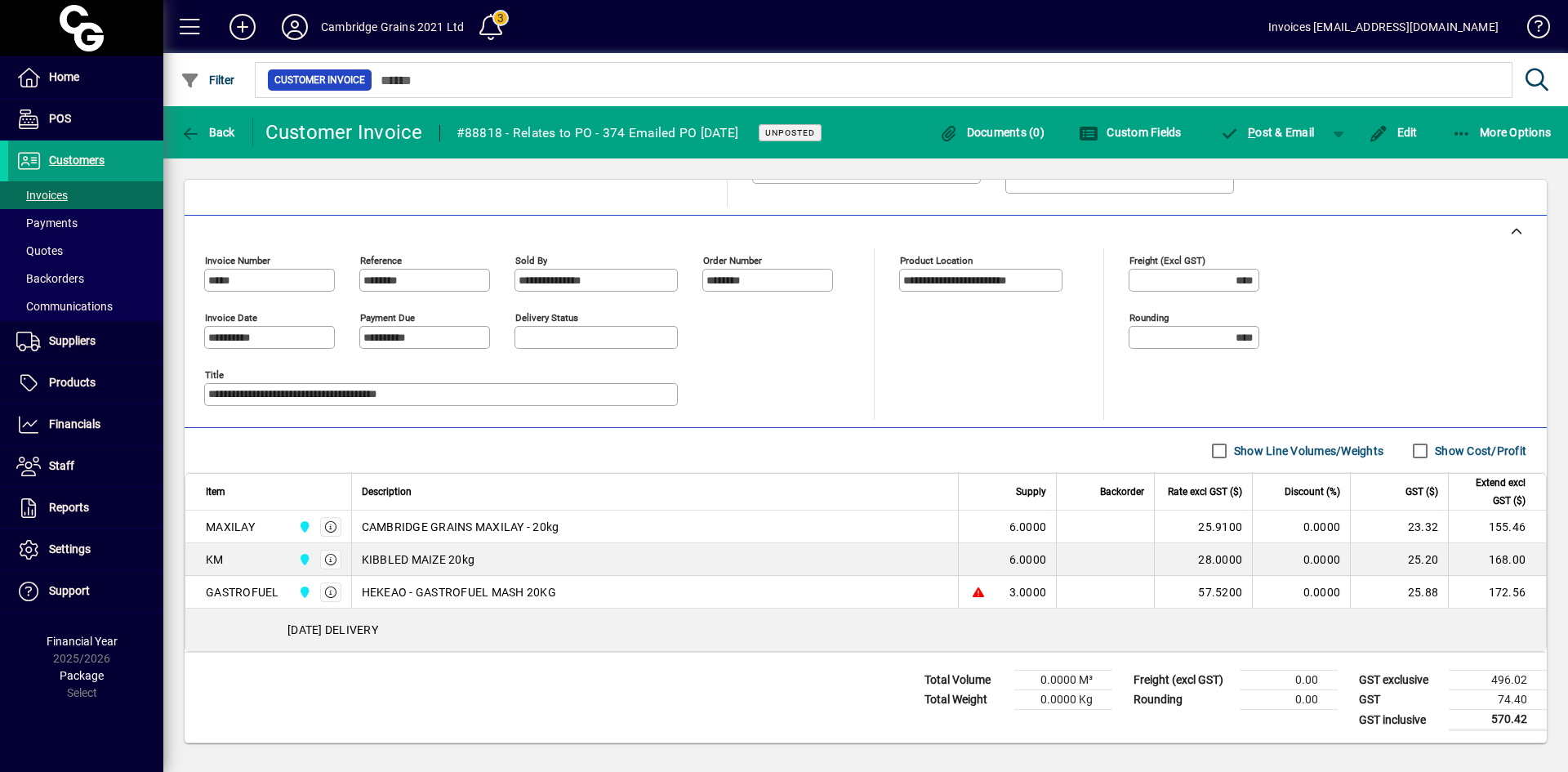
scroll to position [341, 0]
click at [265, 337] on input "**********" at bounding box center [271, 336] width 126 height 13
click at [1411, 134] on span "Edit" at bounding box center [1393, 132] width 49 height 13
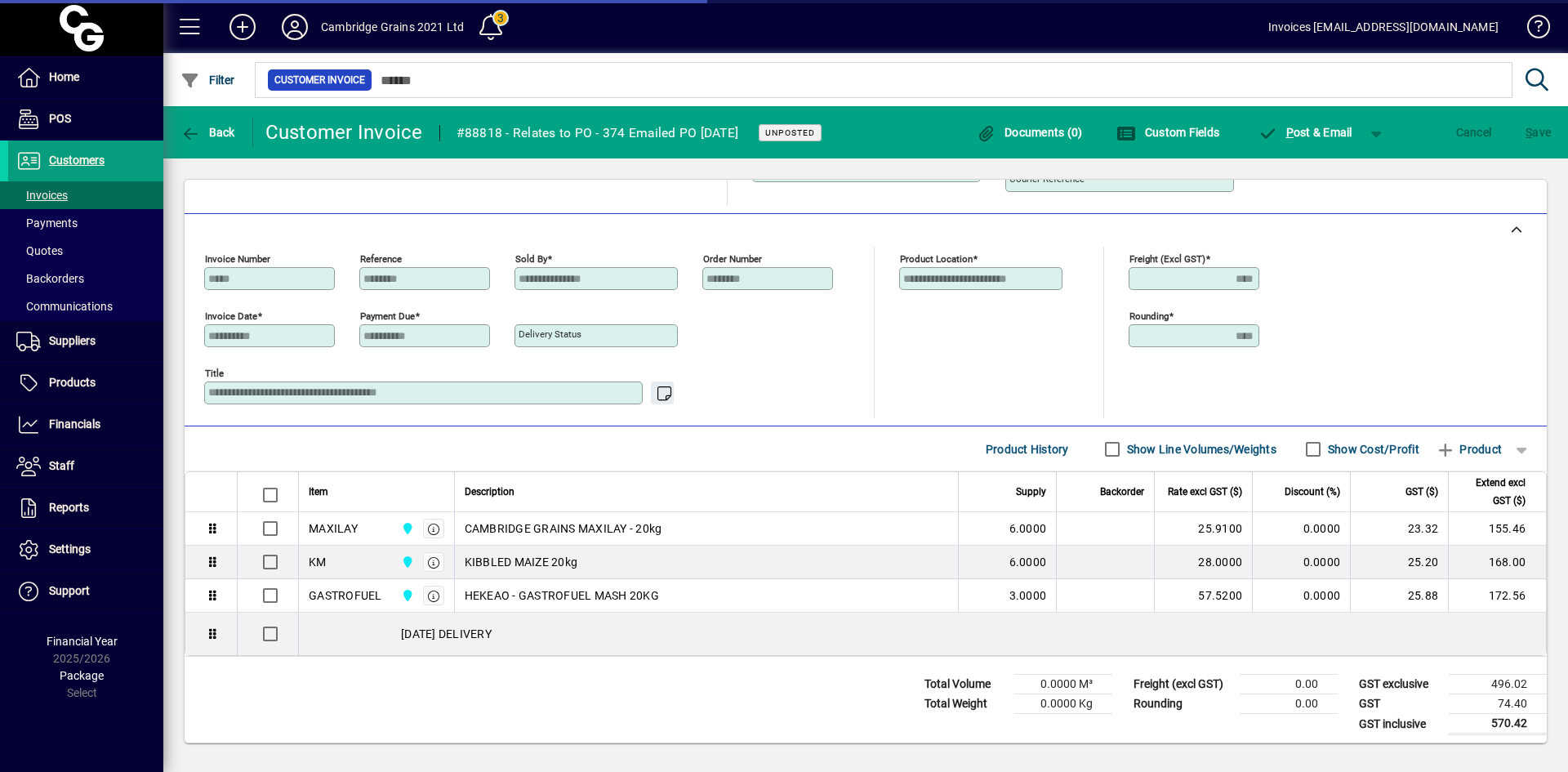
scroll to position [294, 0]
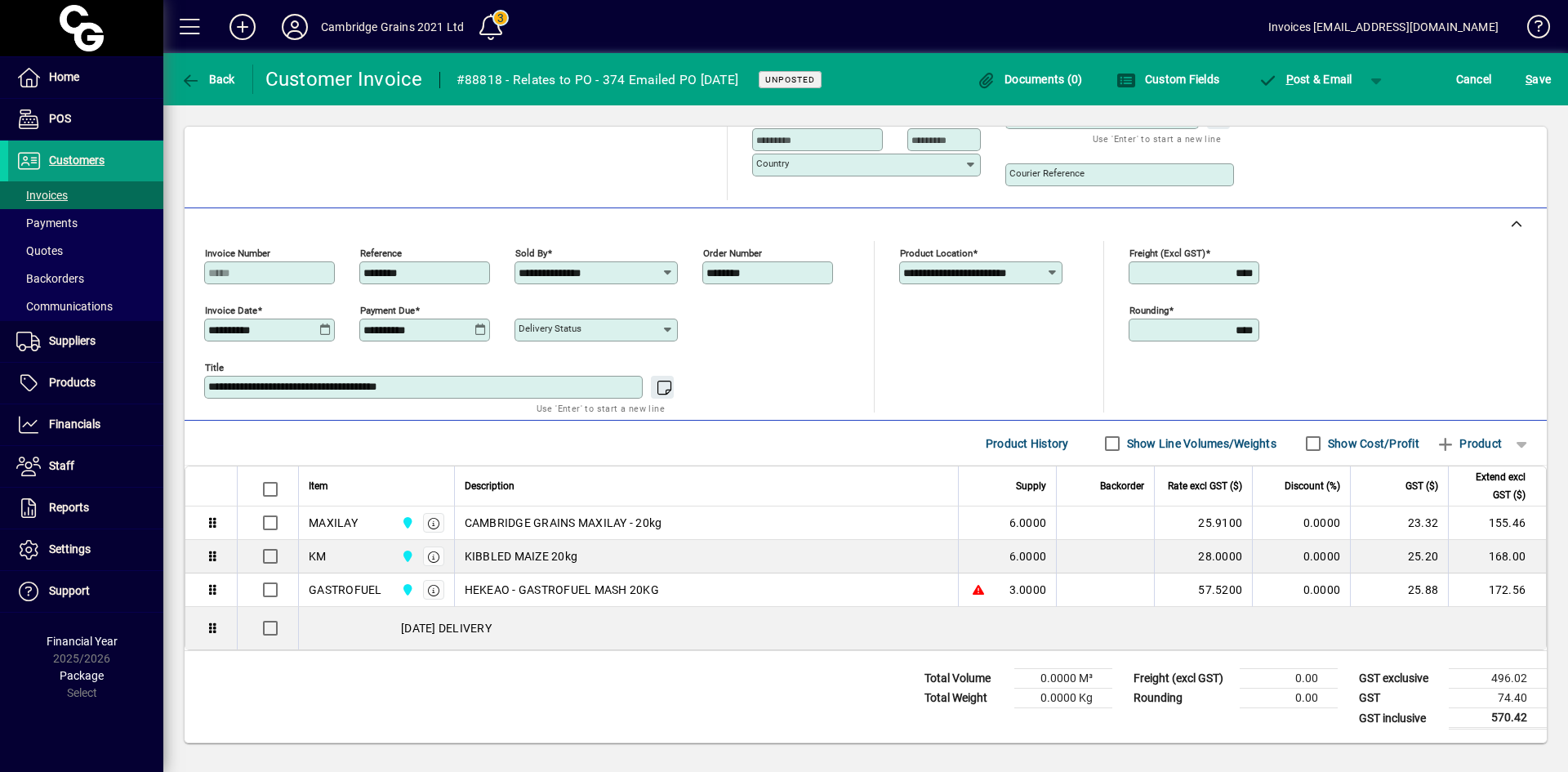
drag, startPoint x: 273, startPoint y: 326, endPoint x: 191, endPoint y: 322, distance: 82.1
click at [192, 323] on div "**********" at bounding box center [866, 314] width 1362 height 213
click at [427, 275] on input "********" at bounding box center [426, 273] width 126 height 13
paste input "**********"
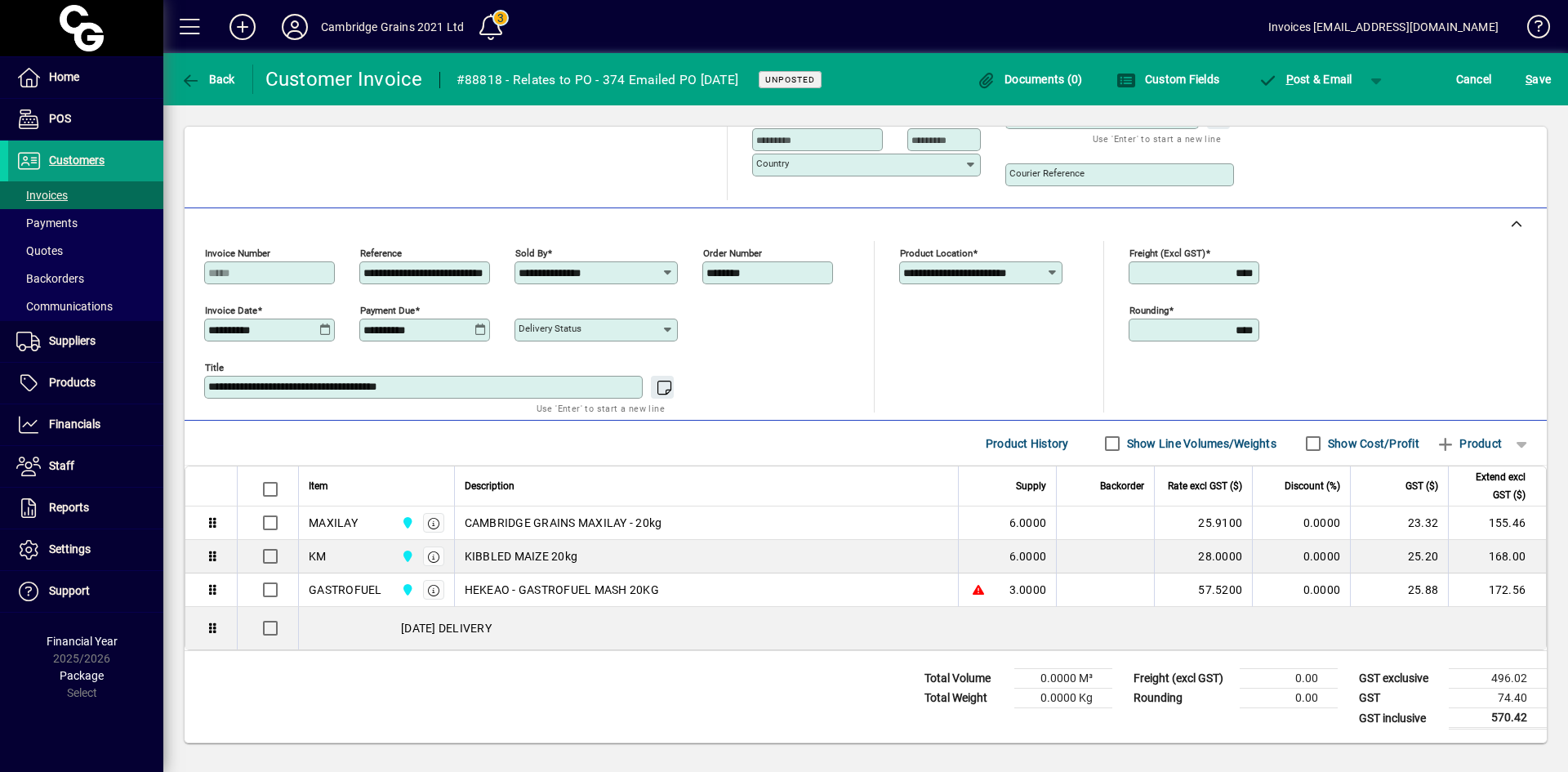
type input "**********"
click at [325, 332] on icon at bounding box center [326, 329] width 13 height 13
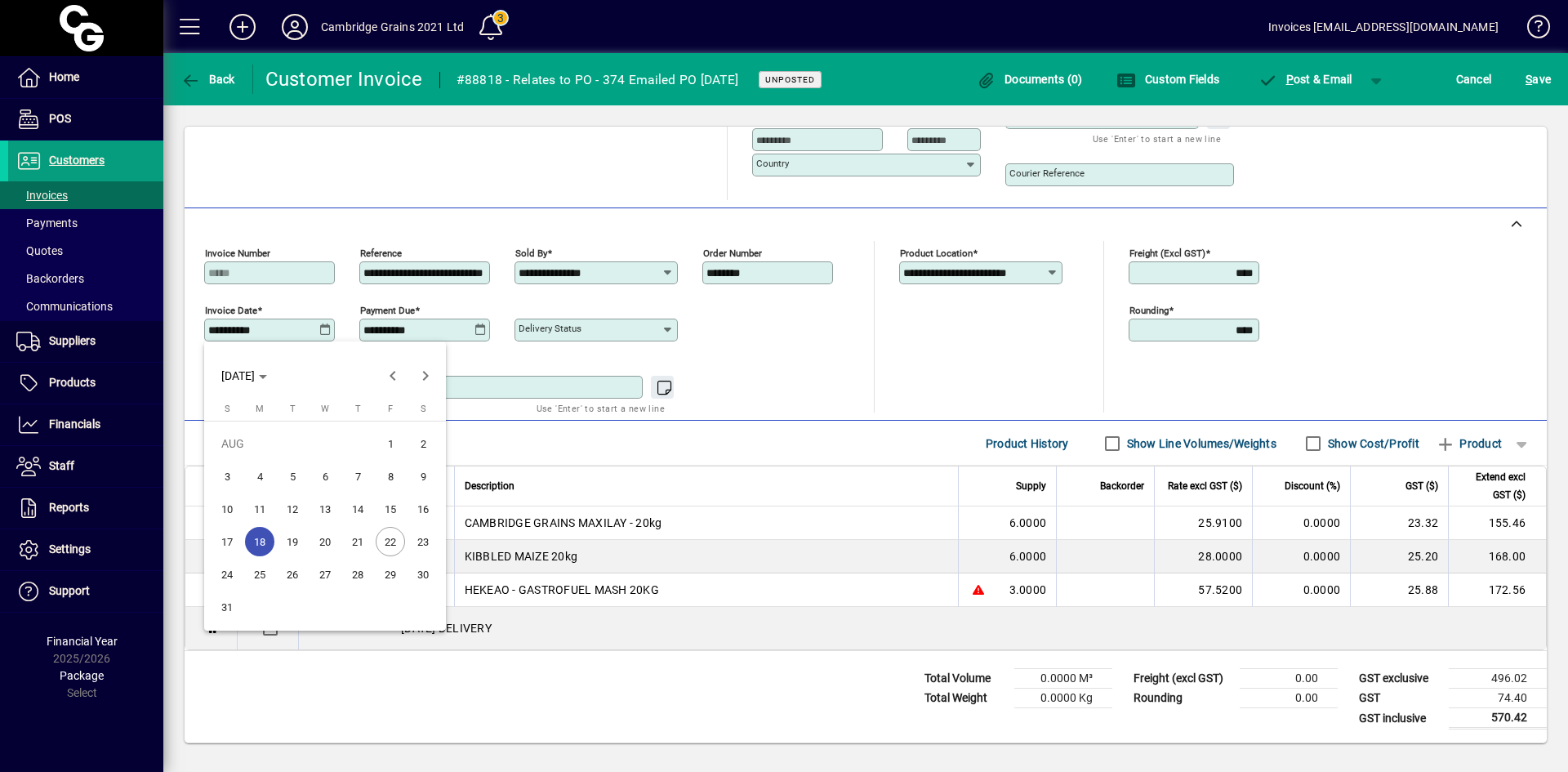
click at [387, 540] on span "22" at bounding box center [390, 541] width 30 height 30
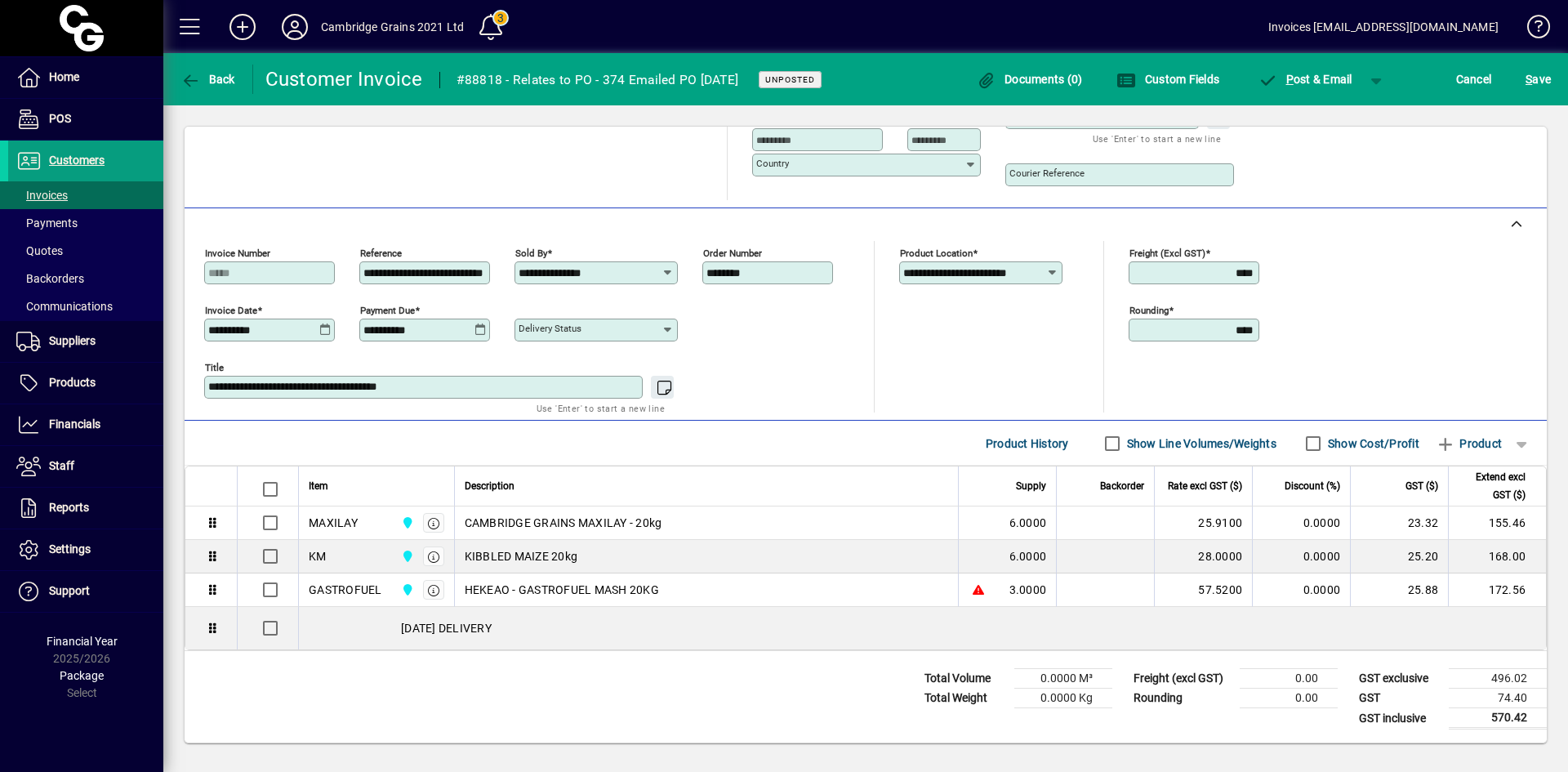
type input "**********"
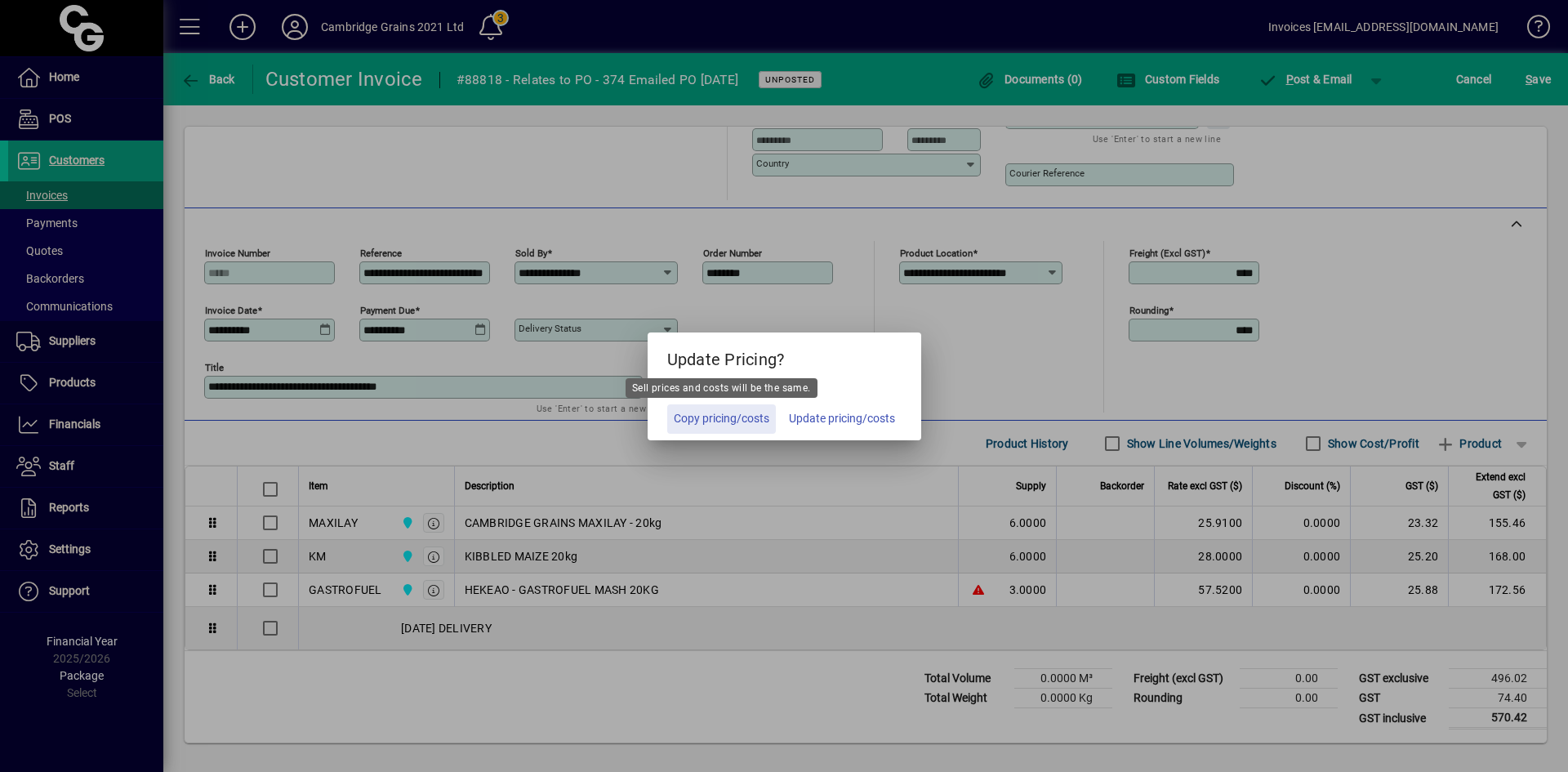
click at [735, 422] on span "Copy pricing/costs" at bounding box center [722, 418] width 95 height 17
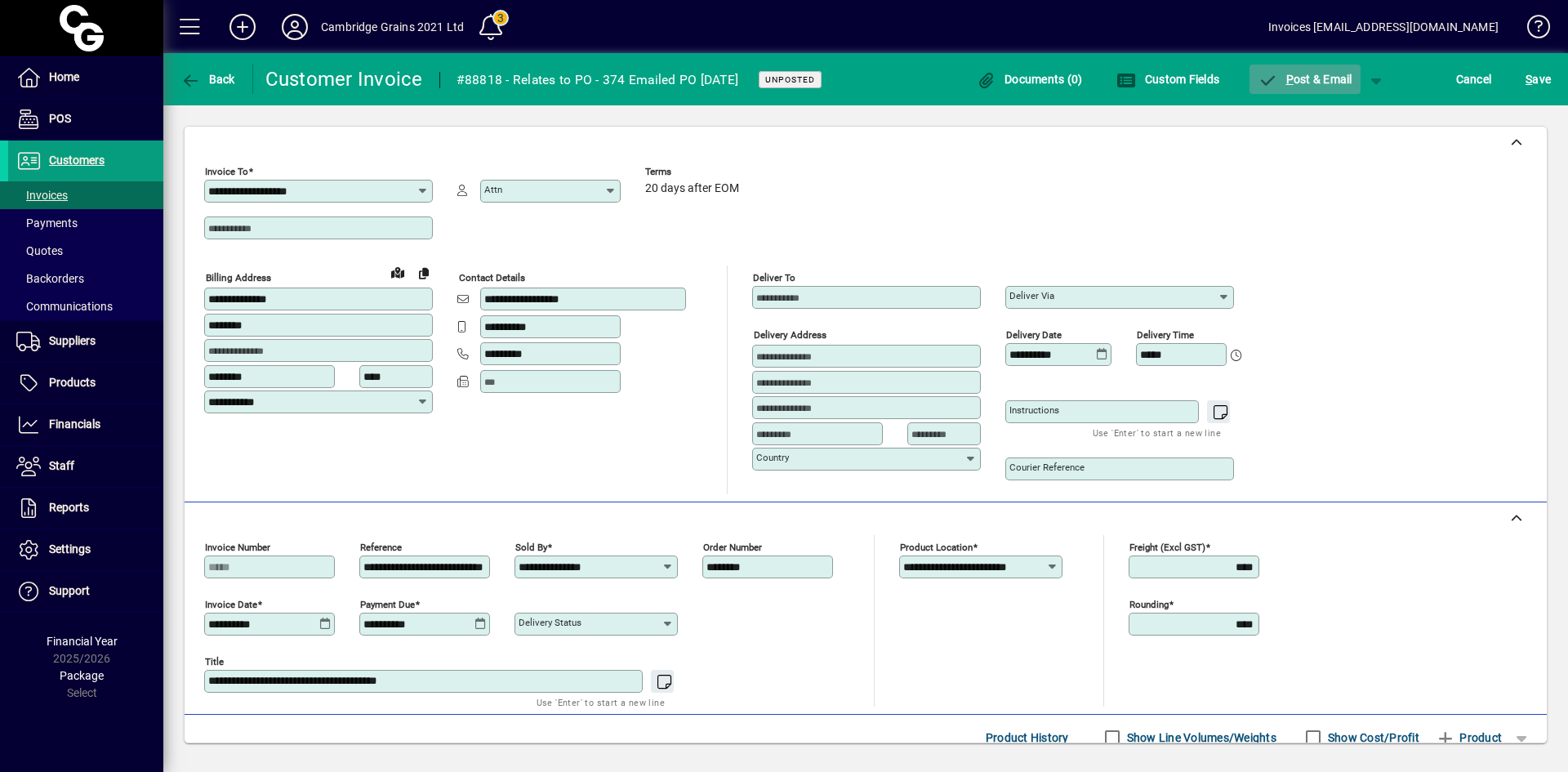
click at [1317, 78] on span "P ost & Email" at bounding box center [1305, 79] width 95 height 13
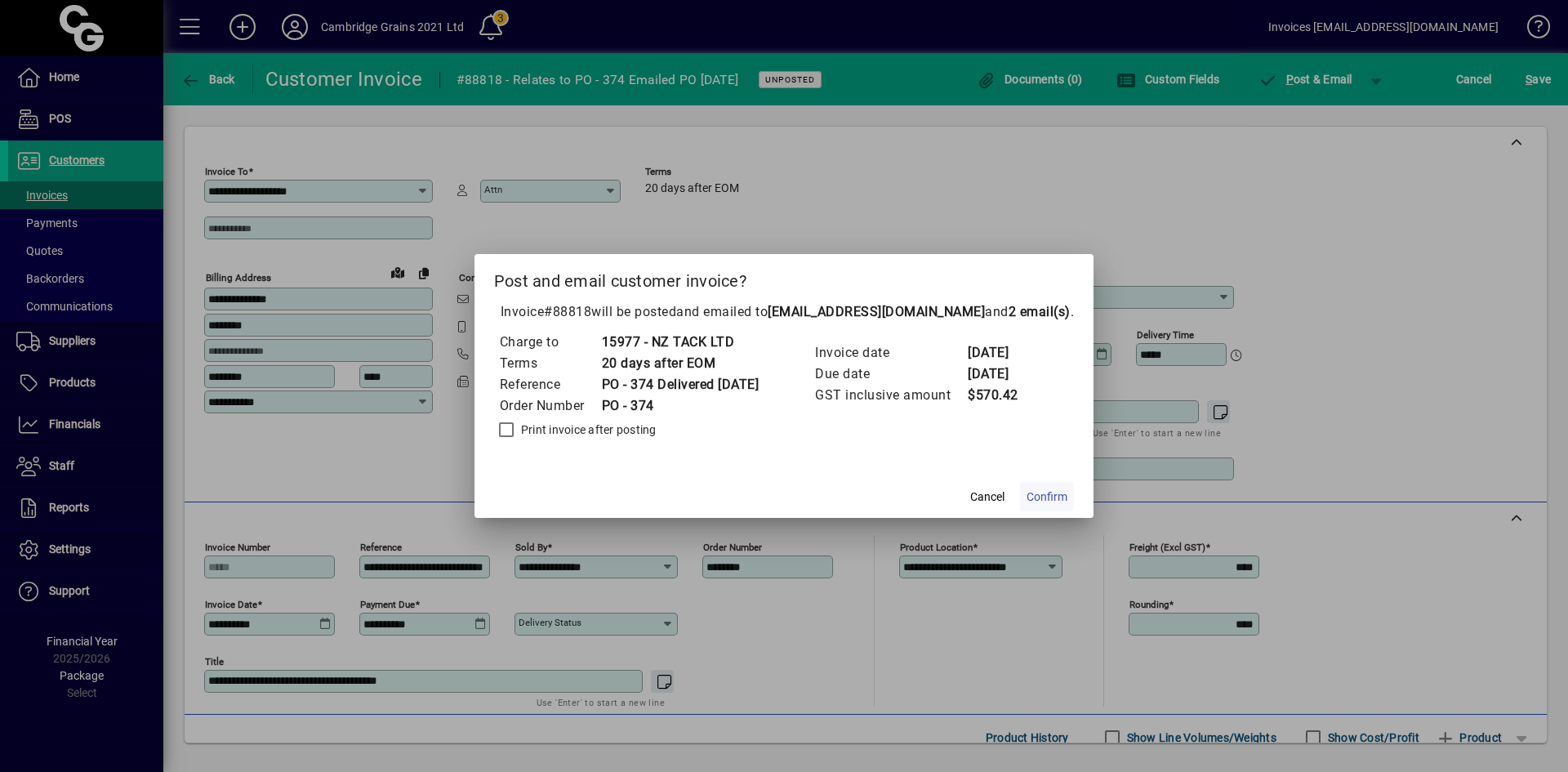
click at [1058, 489] on span "Confirm" at bounding box center [1047, 496] width 40 height 17
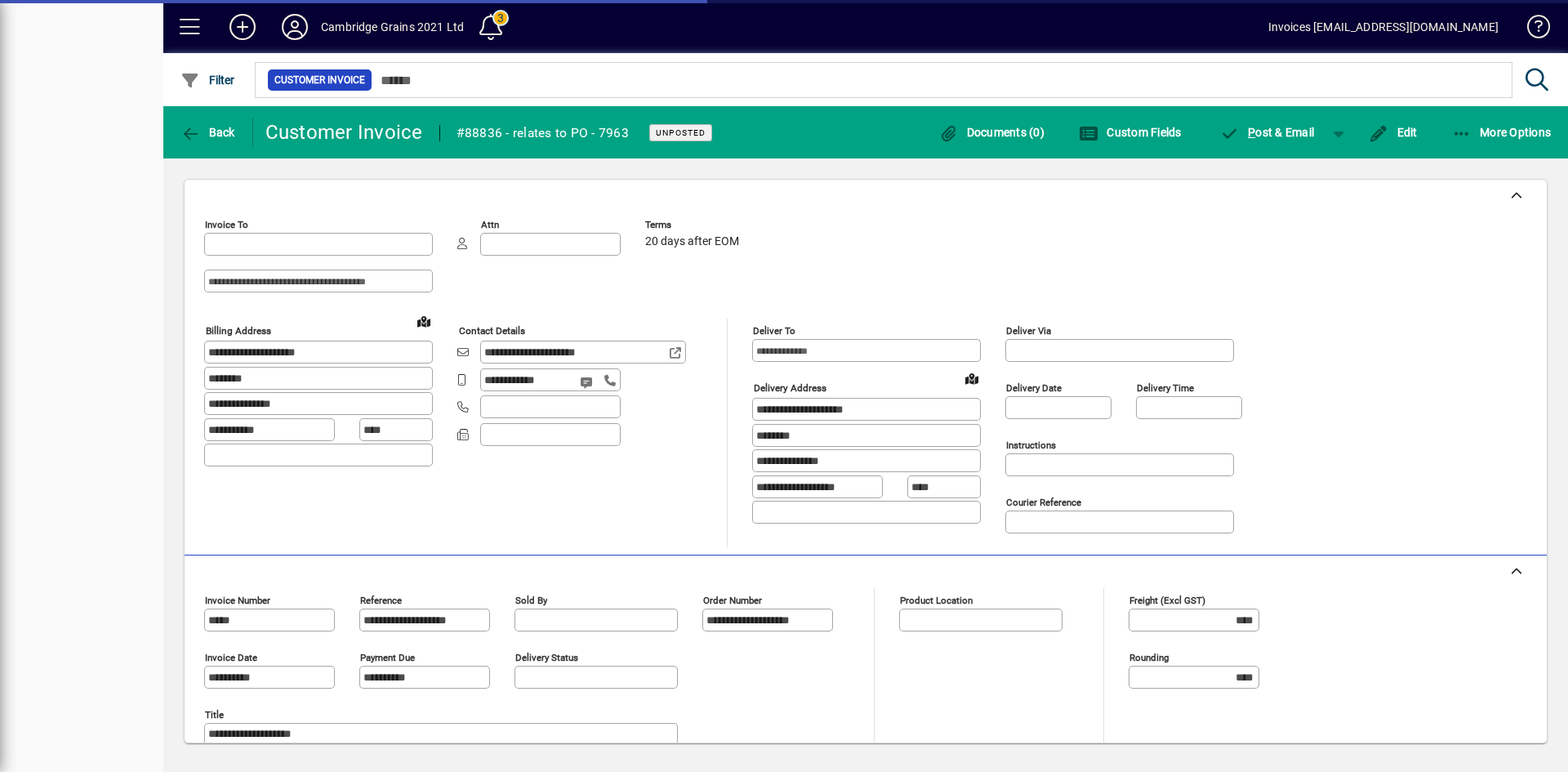
type input "**********"
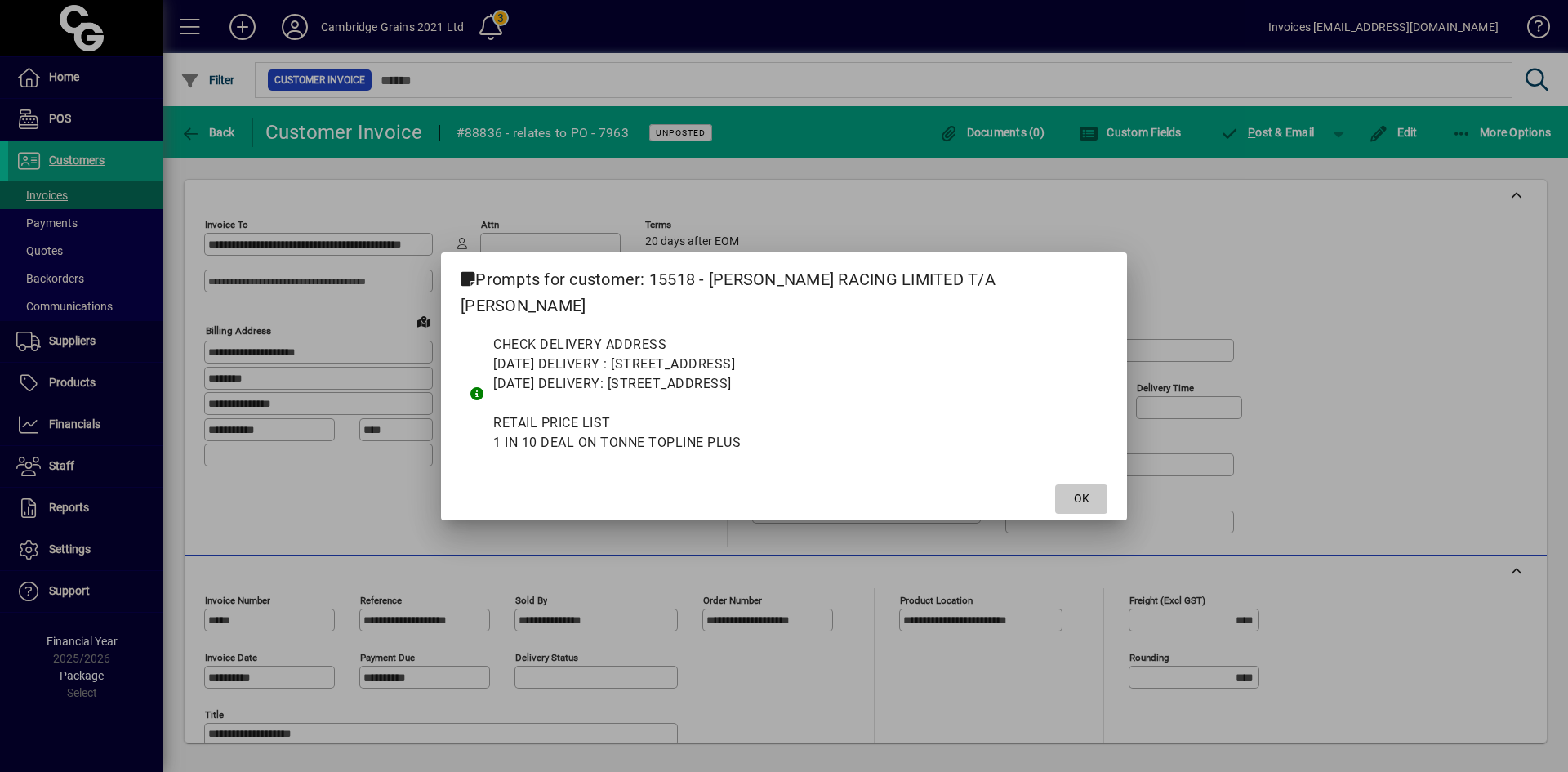
click at [1074, 490] on span "OK" at bounding box center [1082, 498] width 15 height 17
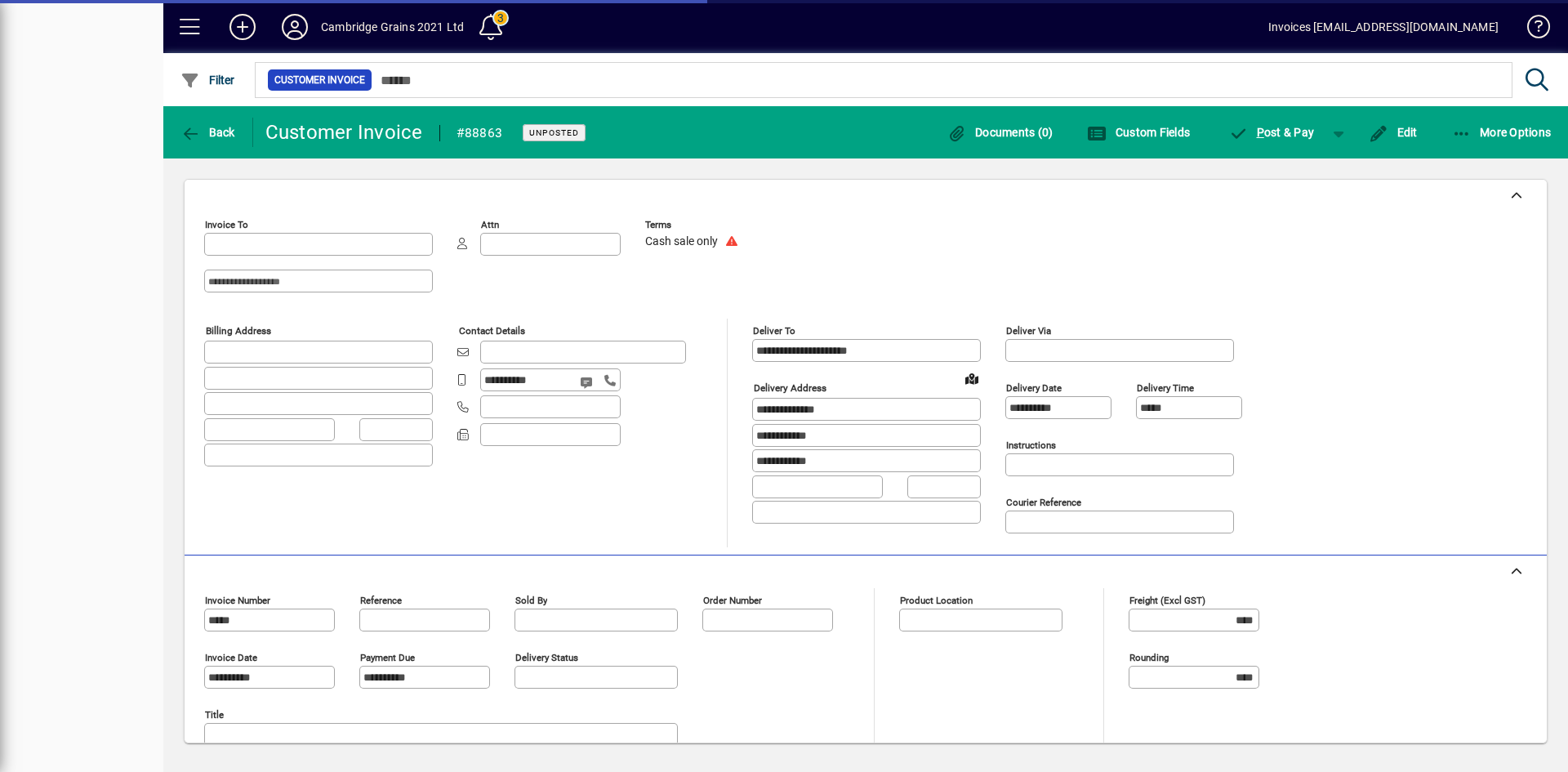
type input "**********"
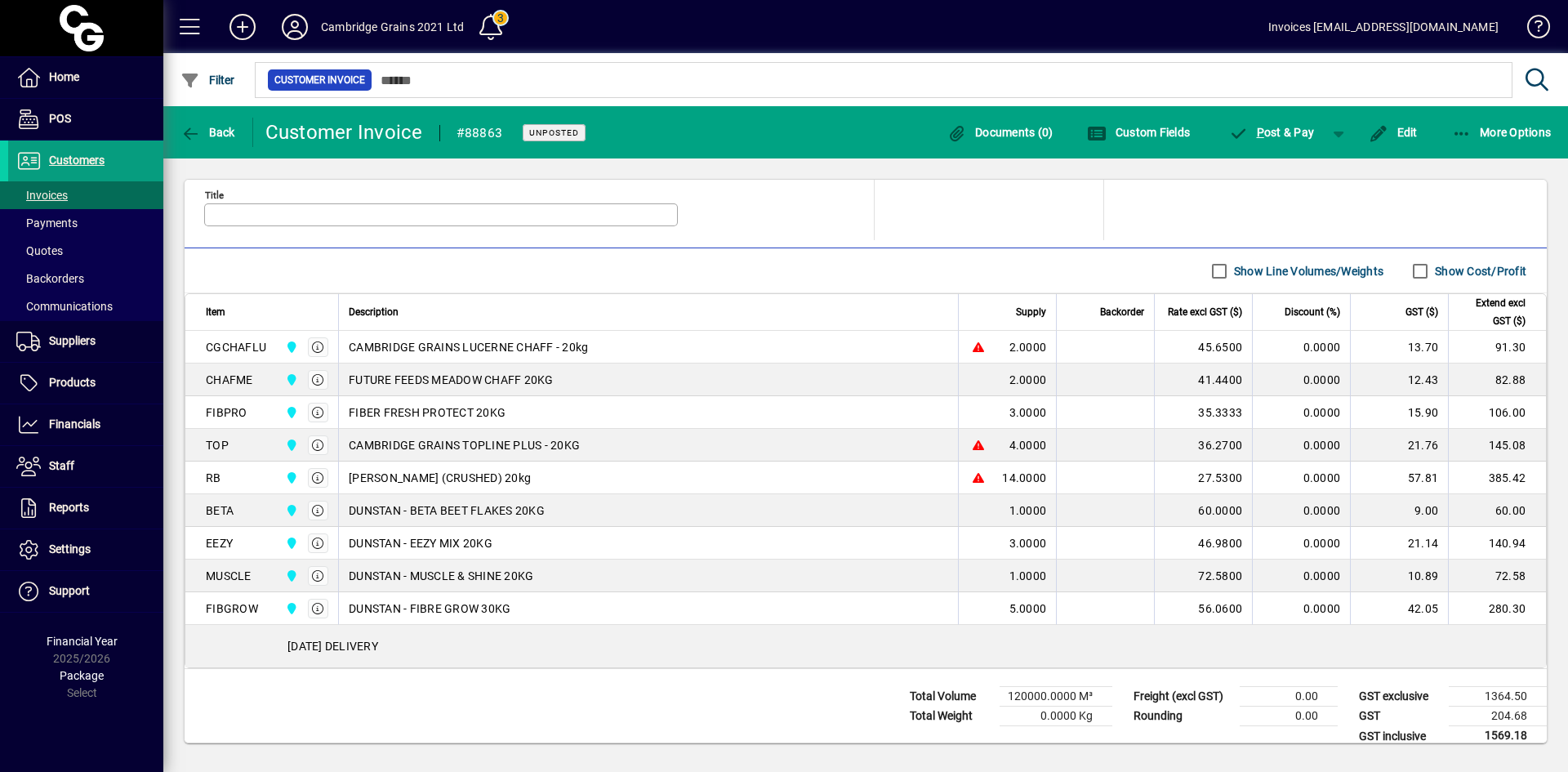
scroll to position [538, 0]
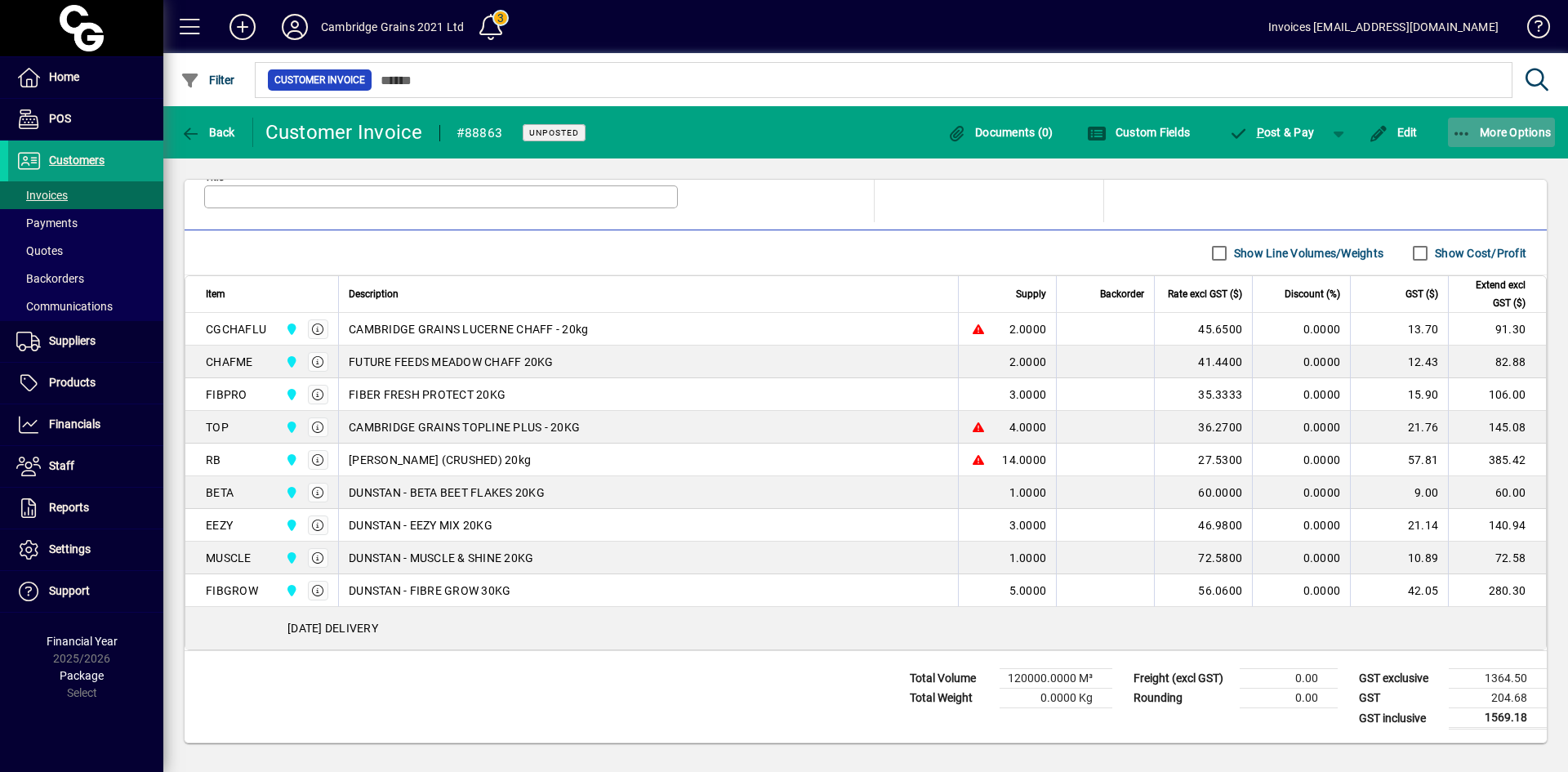
click at [1480, 131] on span "More Options" at bounding box center [1502, 132] width 100 height 13
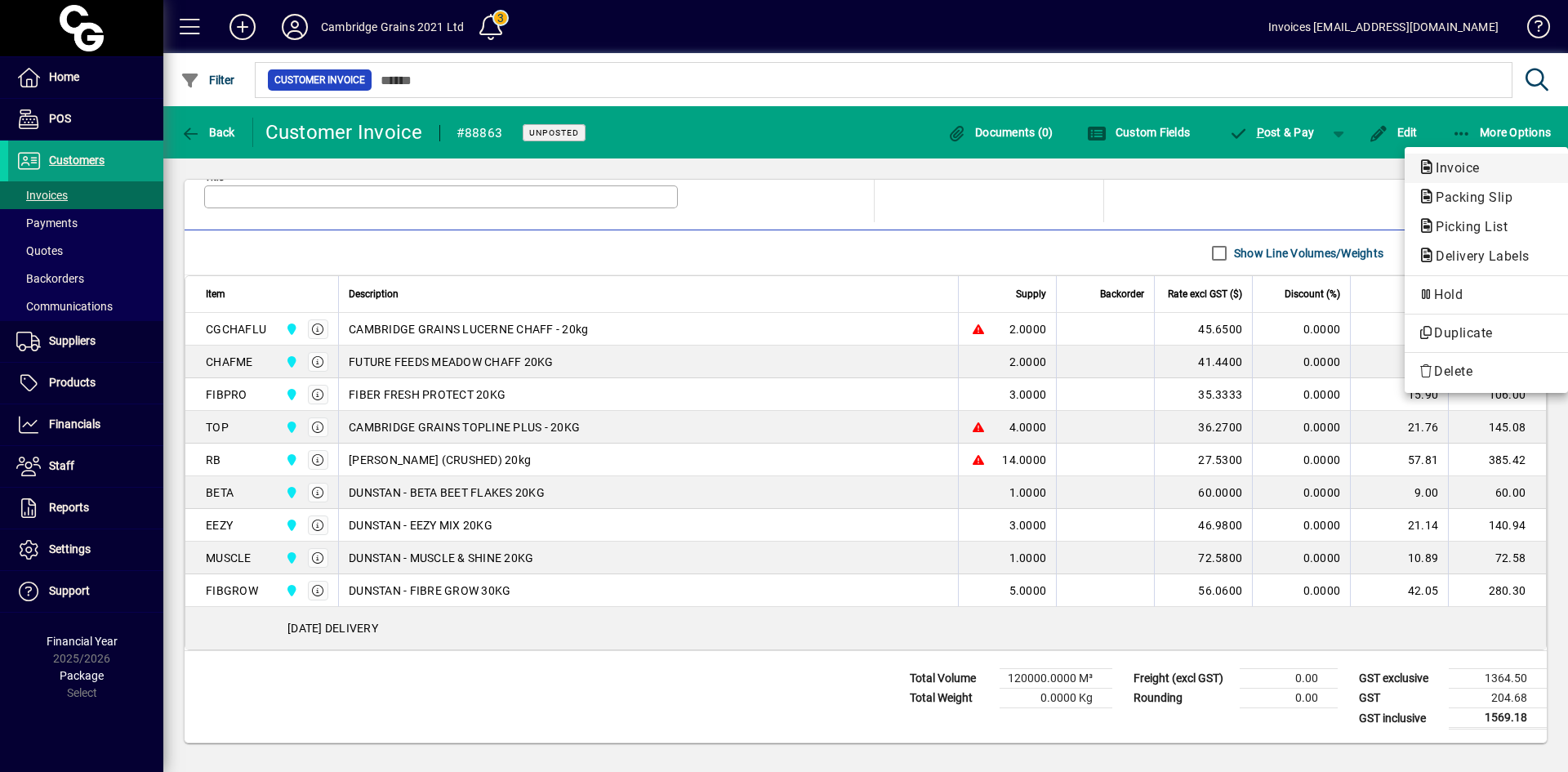
click at [1470, 166] on span "Invoice" at bounding box center [1453, 167] width 70 height 15
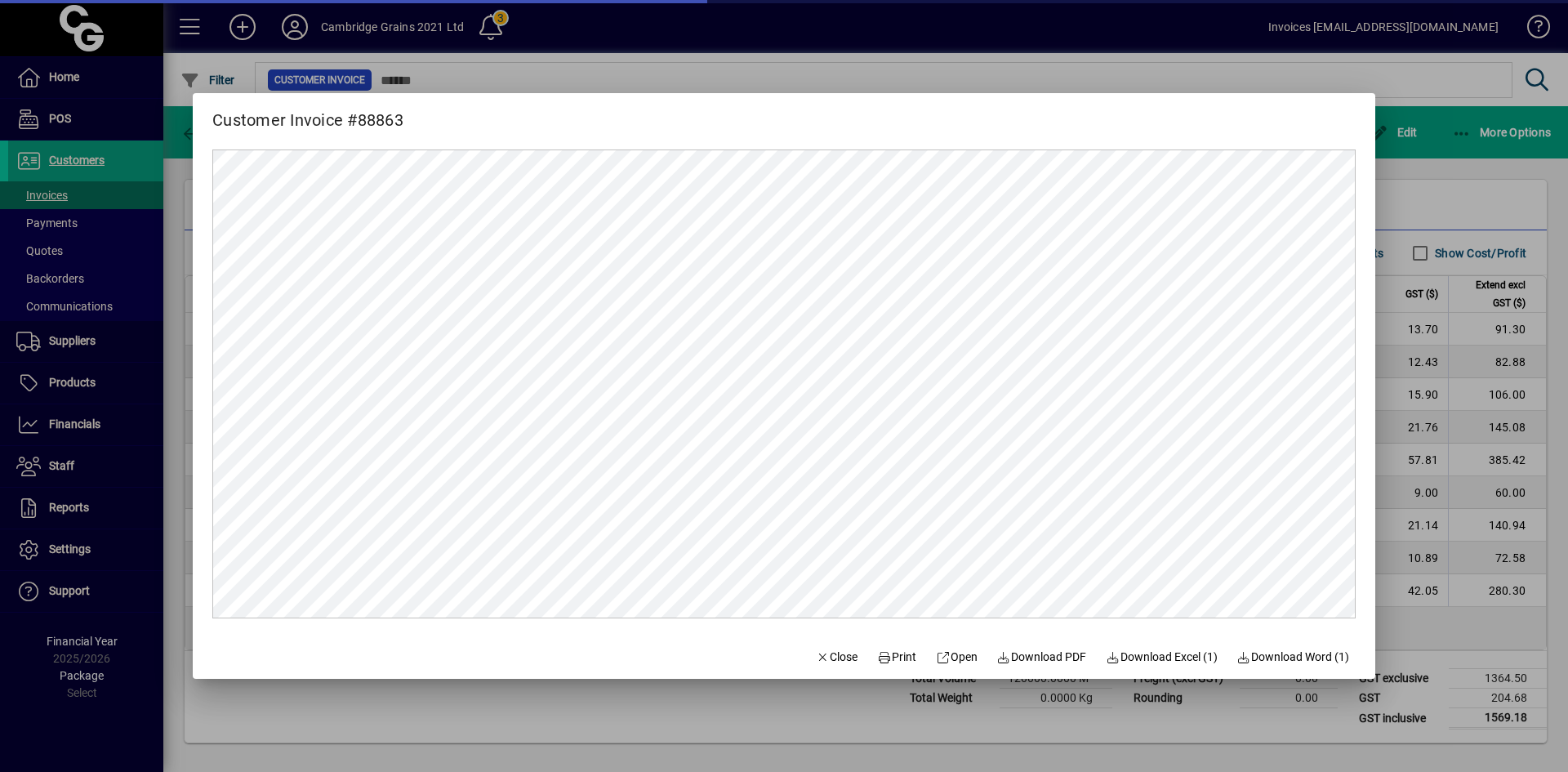
scroll to position [0, 0]
click at [877, 653] on icon at bounding box center [884, 657] width 14 height 12
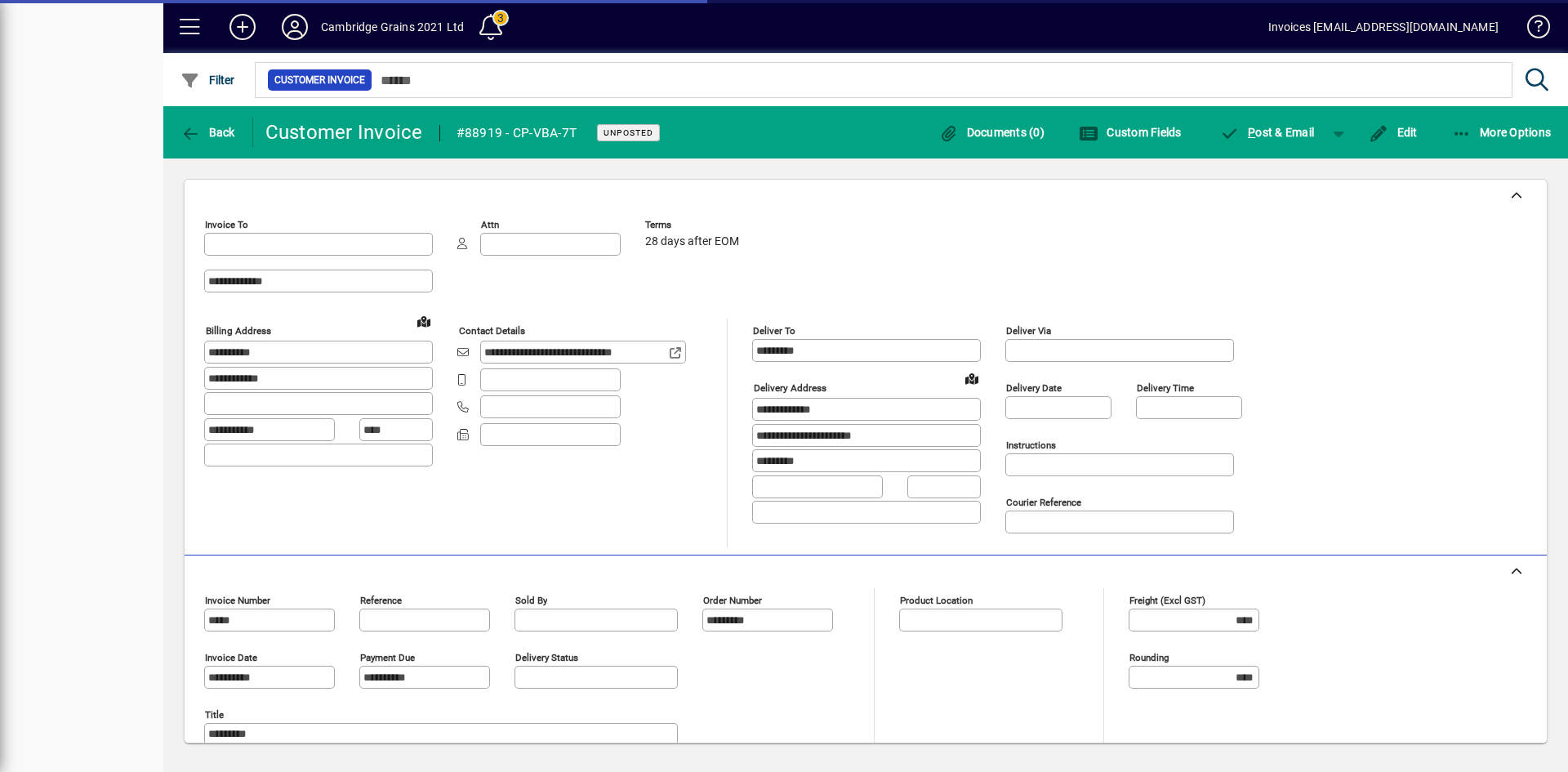
type input "**********"
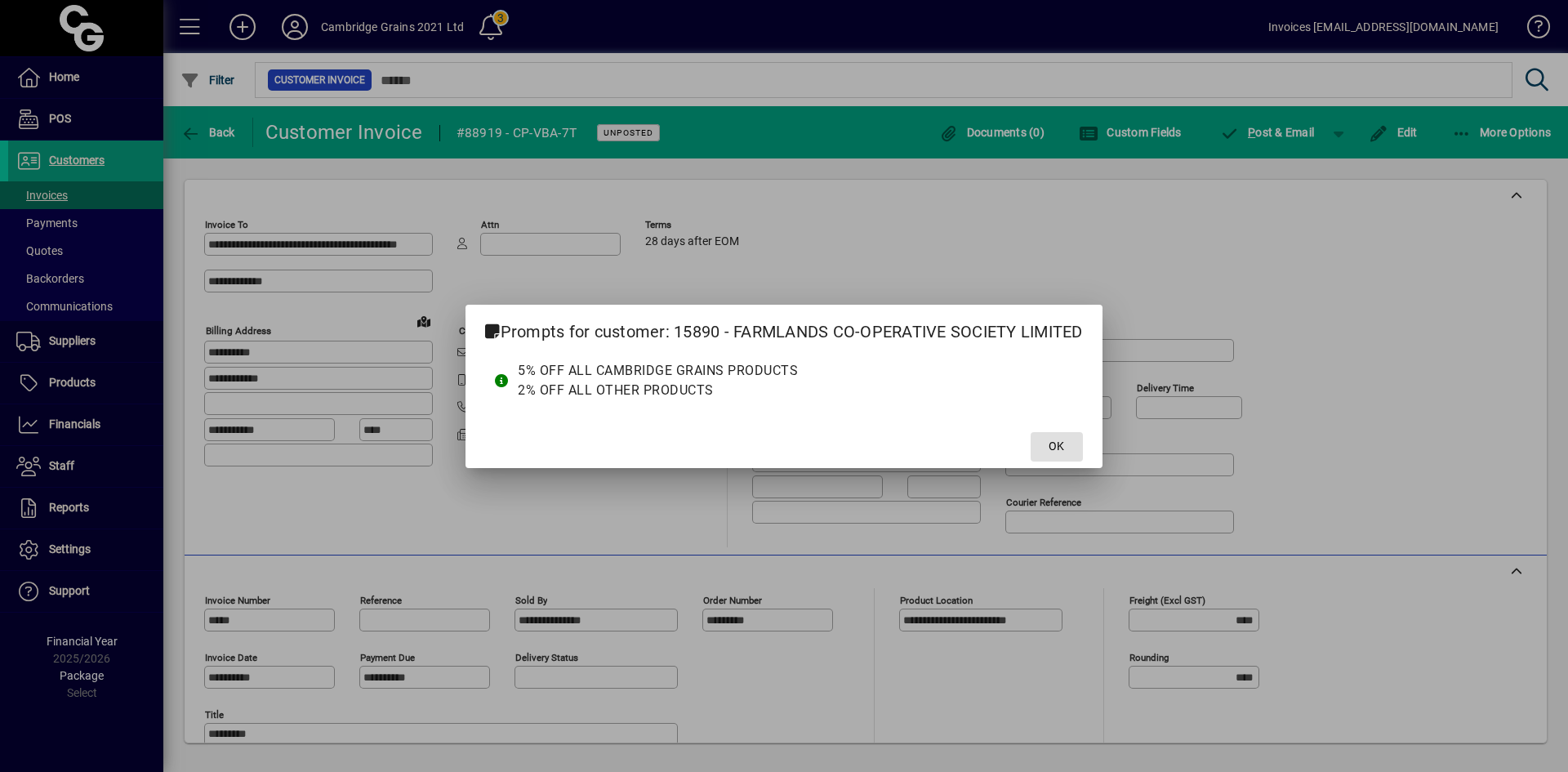
click at [1060, 444] on span "OK" at bounding box center [1056, 446] width 15 height 17
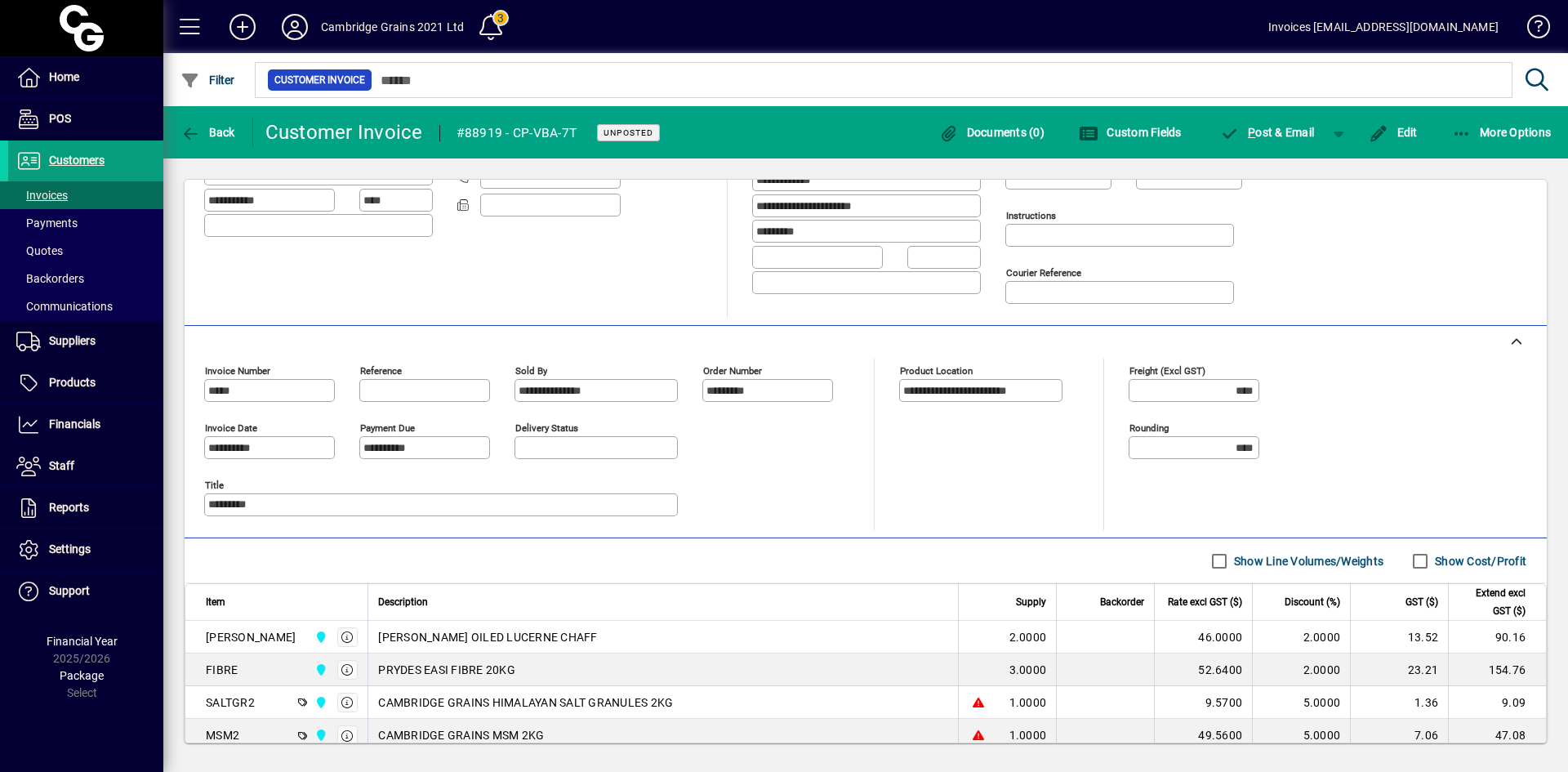
scroll to position [82, 0]
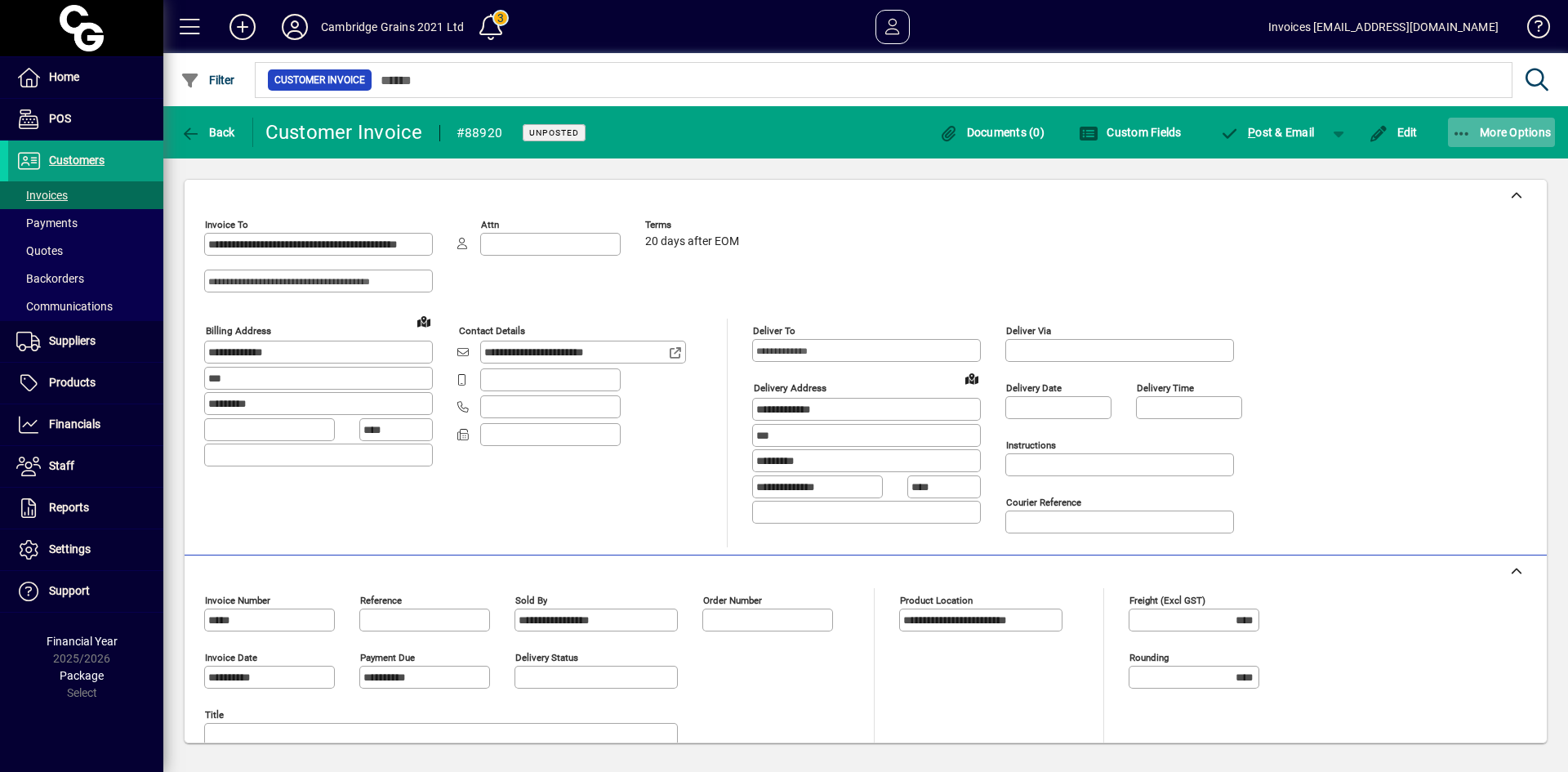
click at [1474, 129] on span "More Options" at bounding box center [1502, 132] width 100 height 13
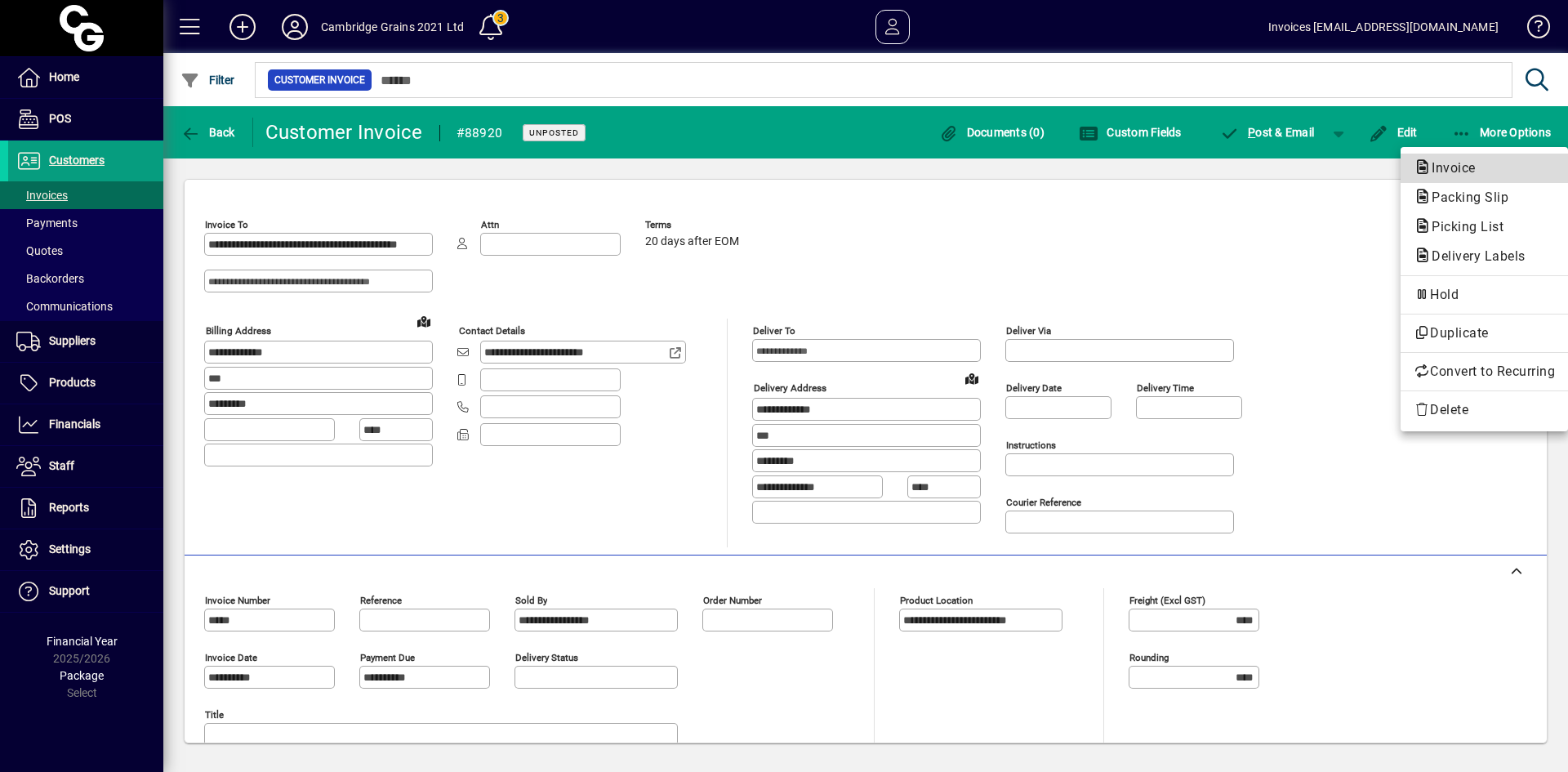
click at [1460, 169] on span "Invoice" at bounding box center [1449, 167] width 70 height 15
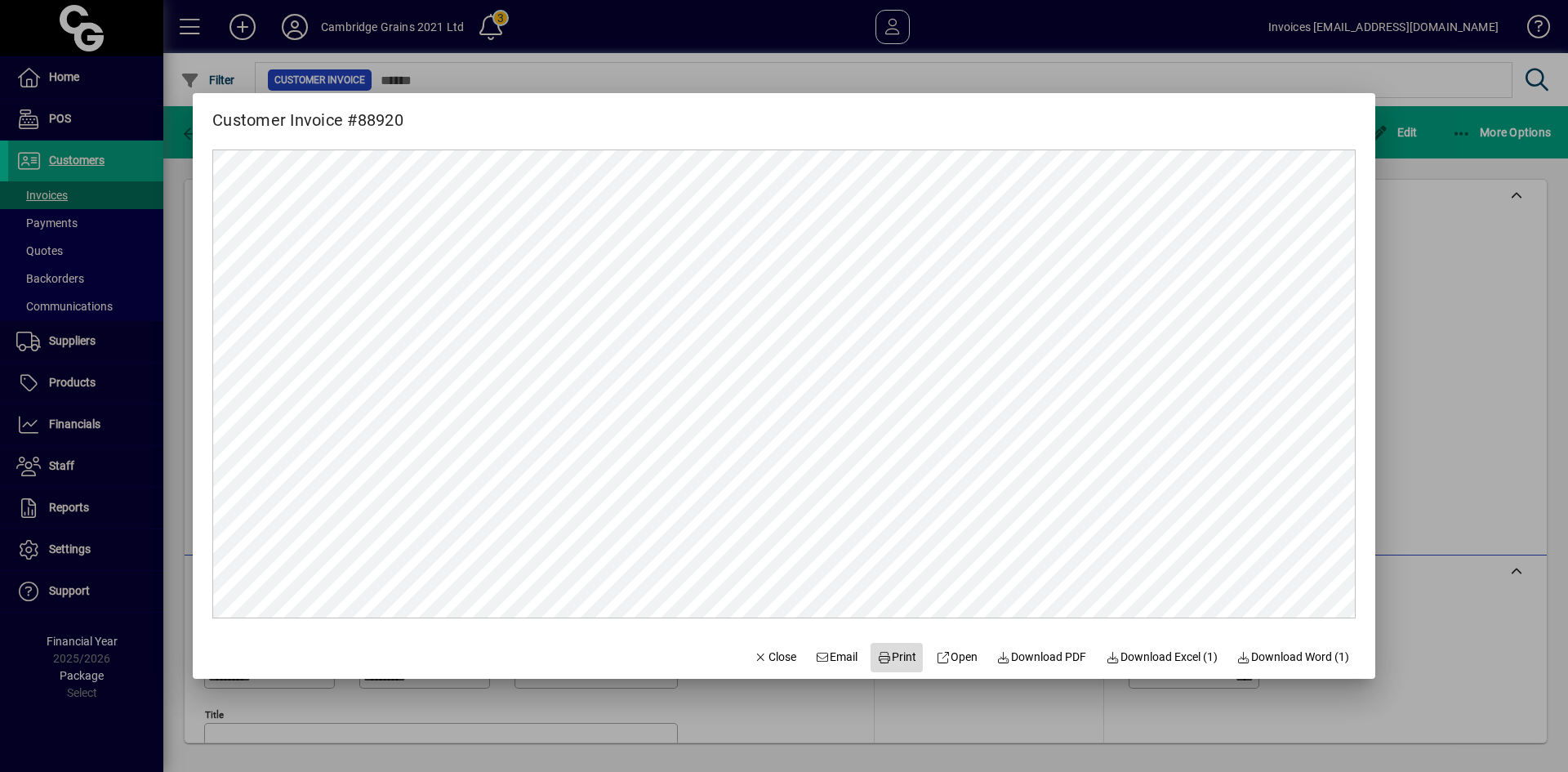
click at [890, 649] on span "Print" at bounding box center [897, 657] width 39 height 17
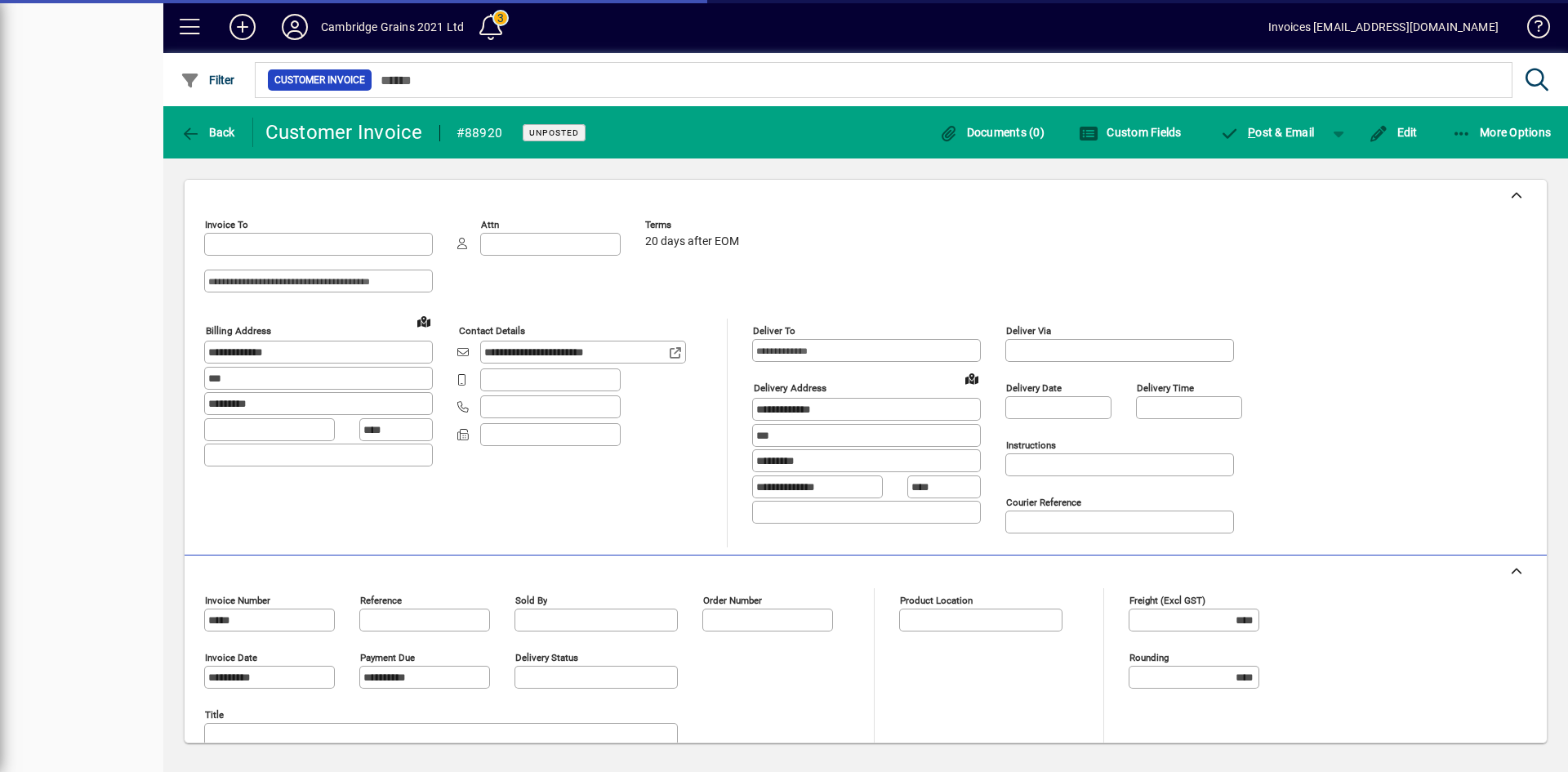
type input "**********"
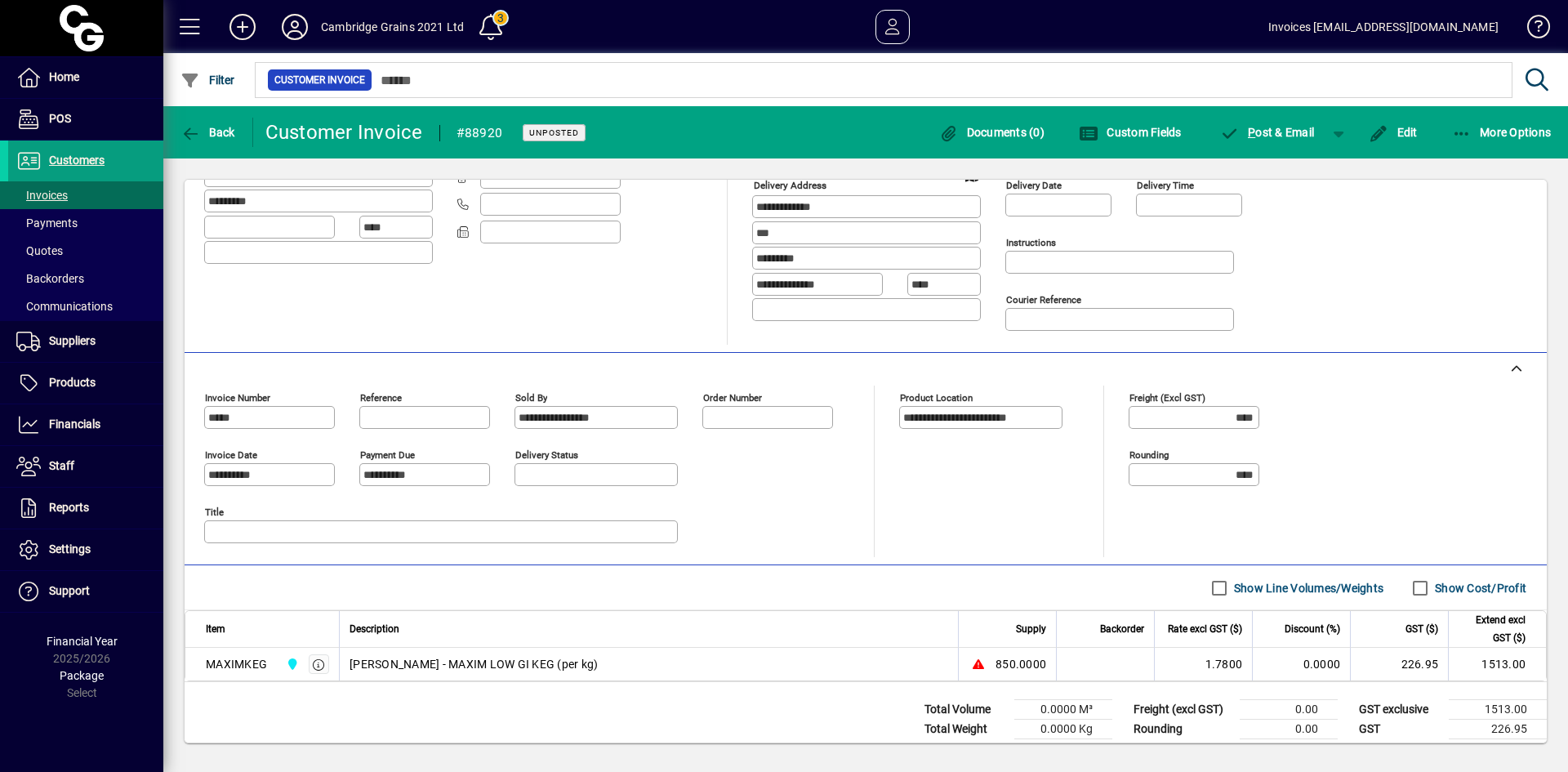
scroll to position [233, 0]
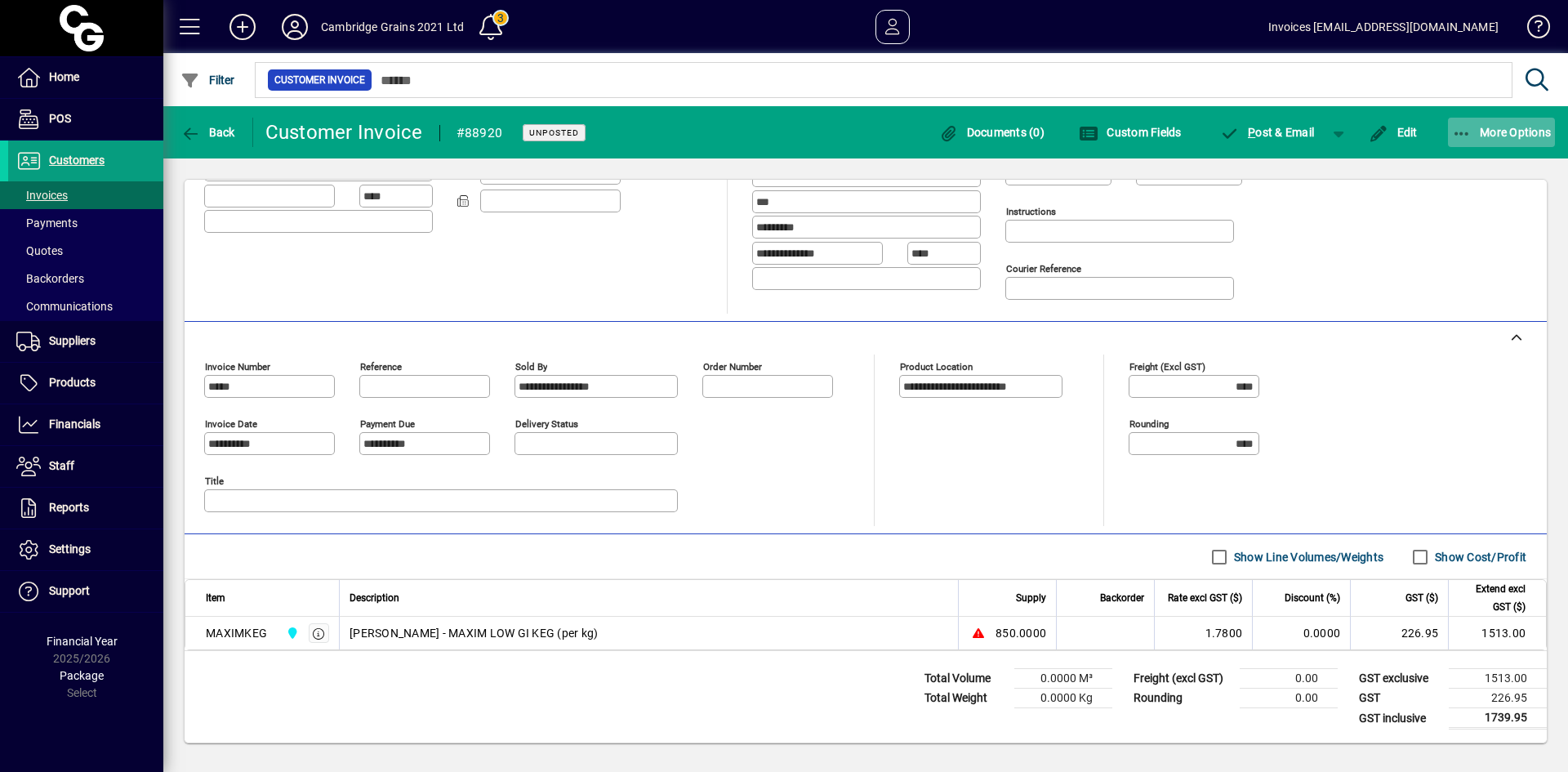
click at [1471, 127] on icon "button" at bounding box center [1462, 134] width 21 height 16
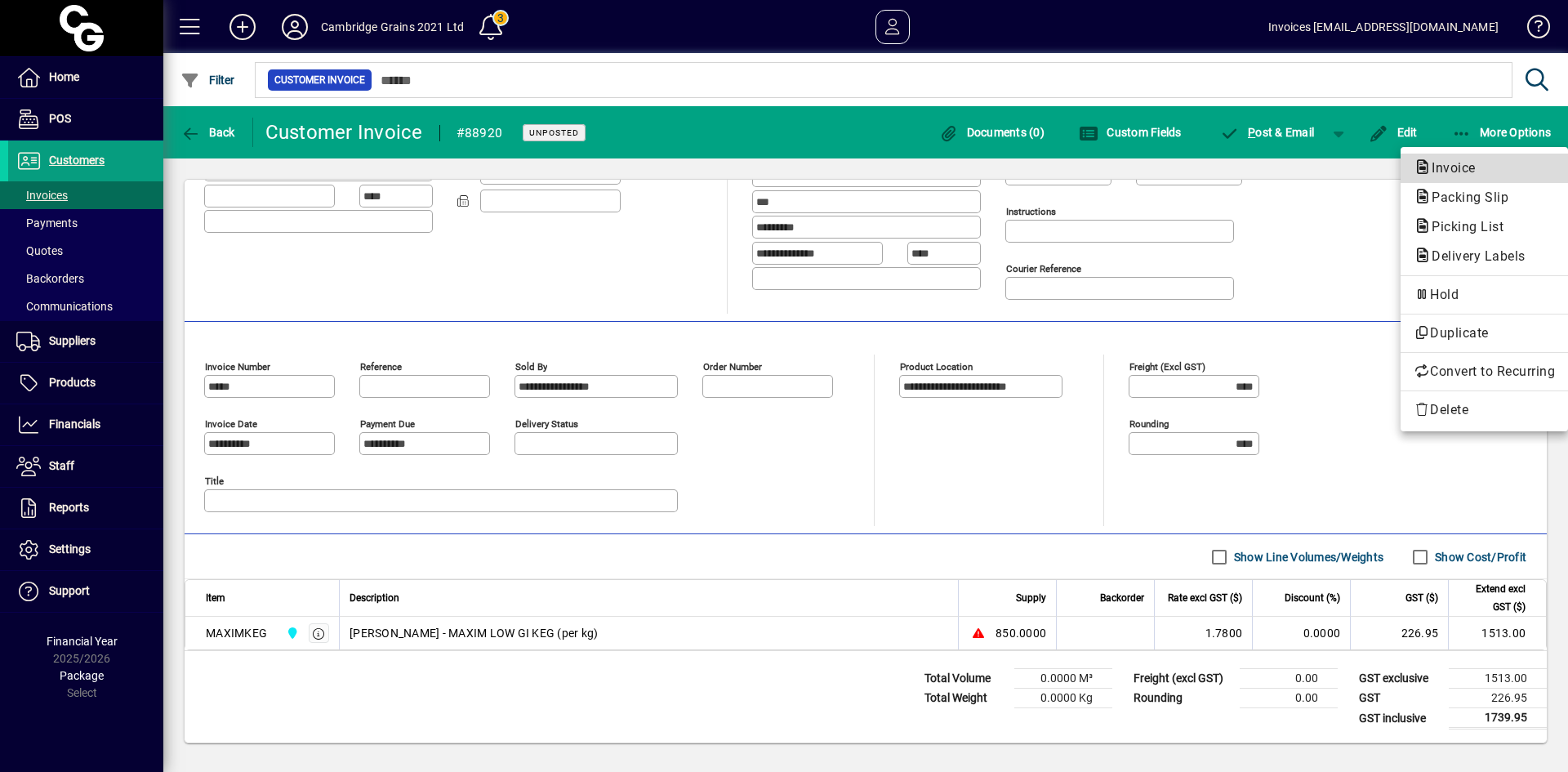
click at [1458, 163] on span "Invoice" at bounding box center [1449, 167] width 70 height 15
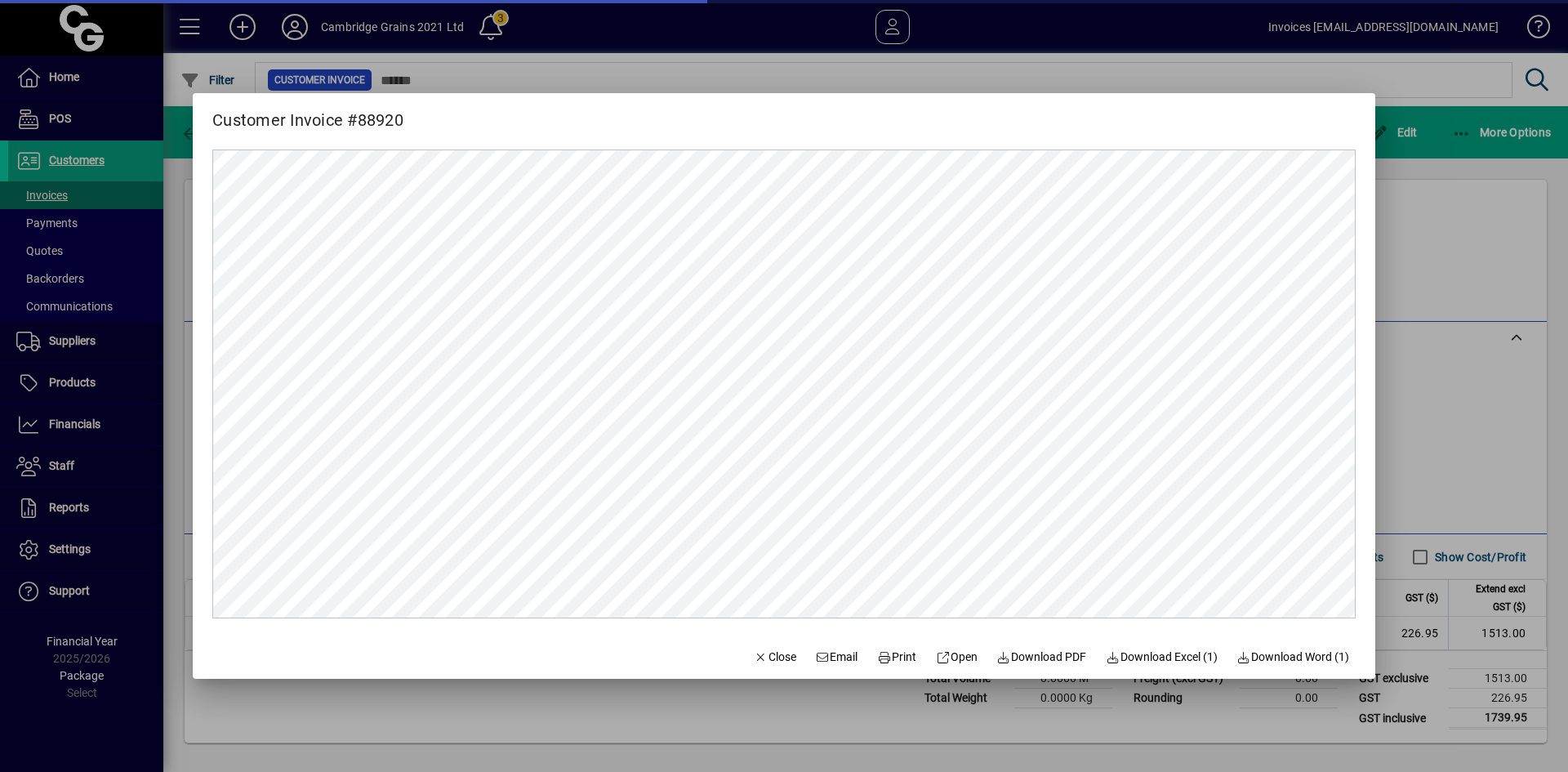
scroll to position [0, 0]
click at [888, 652] on span "Print" at bounding box center [897, 657] width 39 height 17
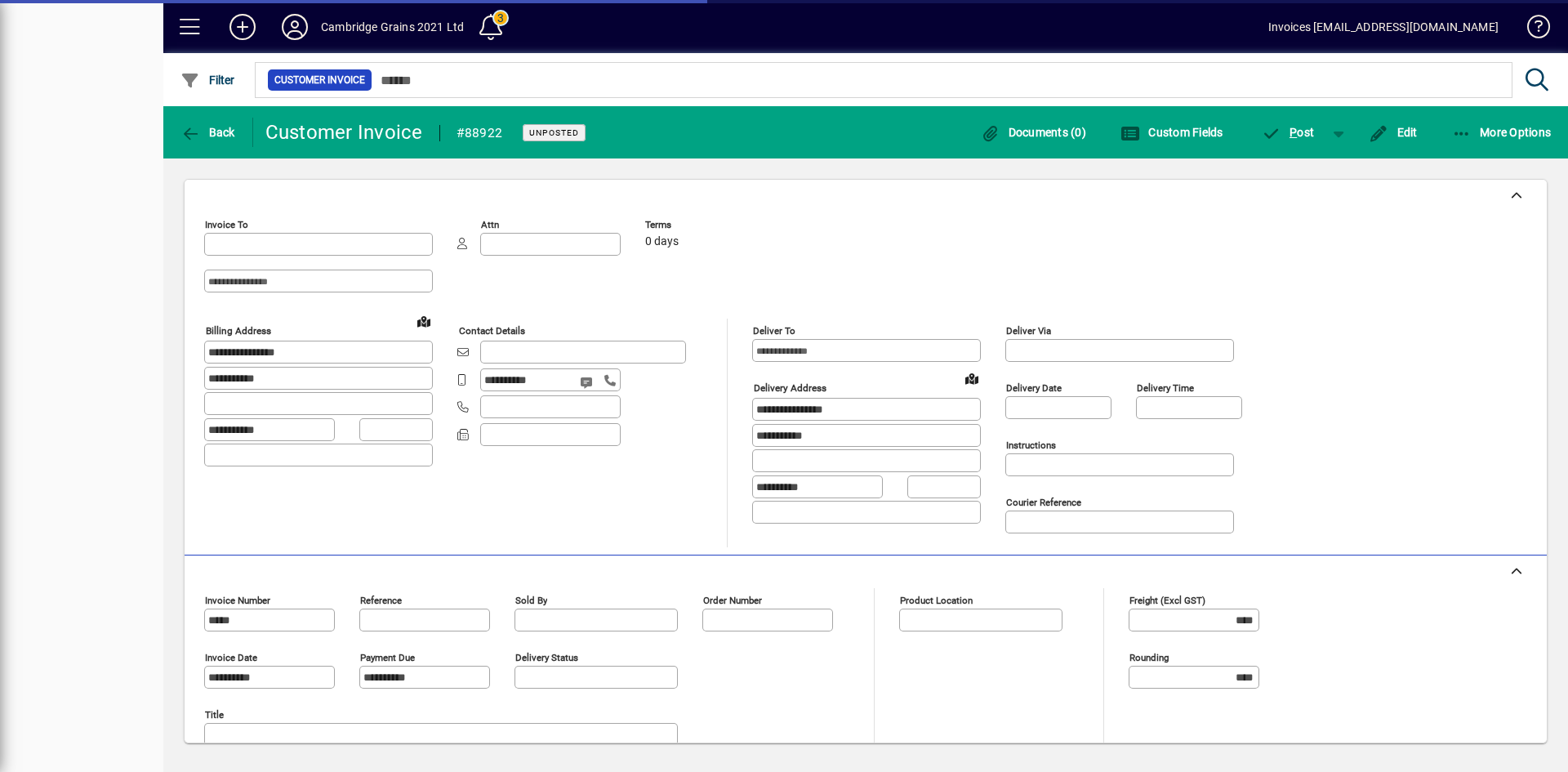
type input "**********"
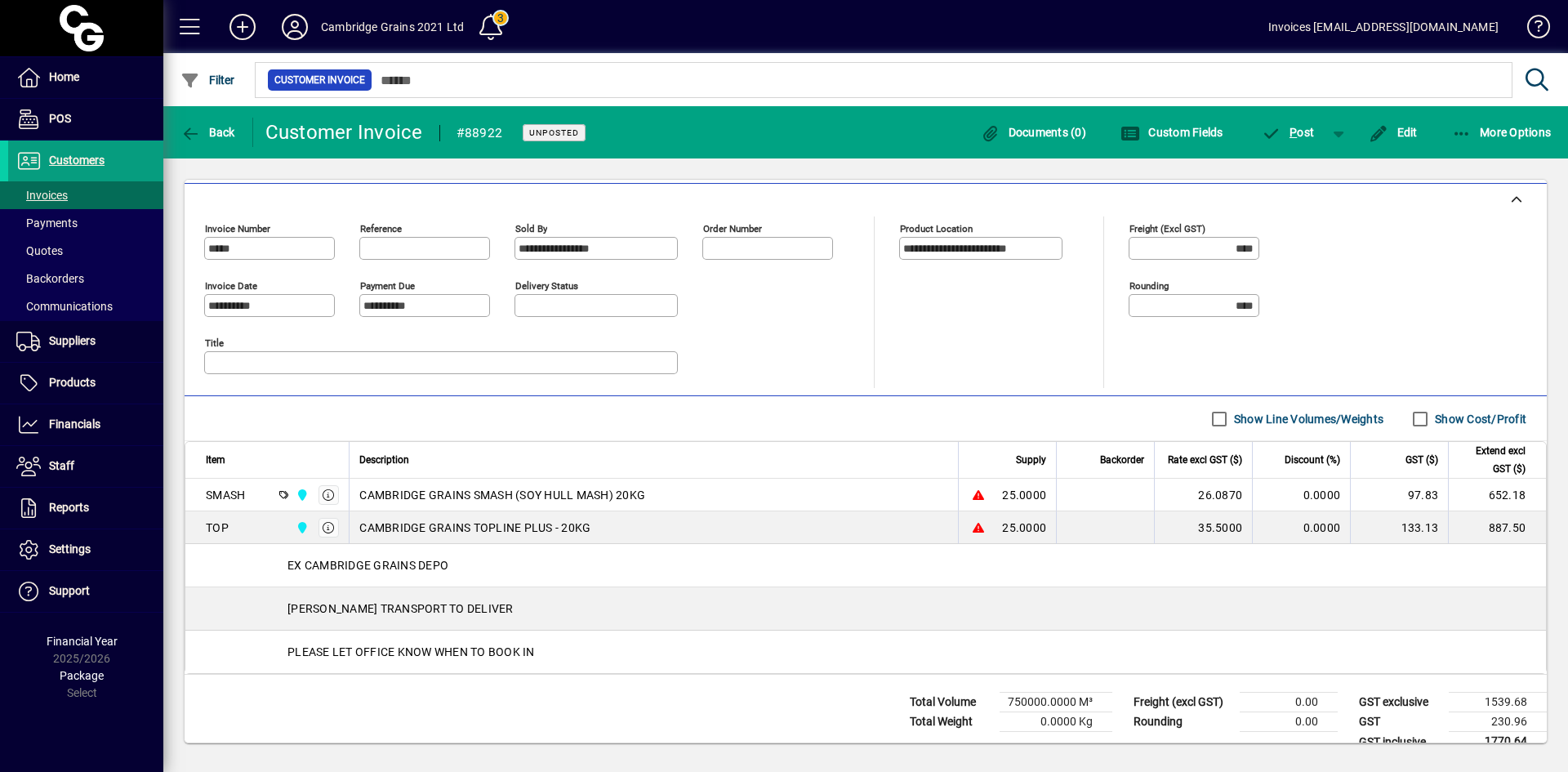
scroll to position [395, 0]
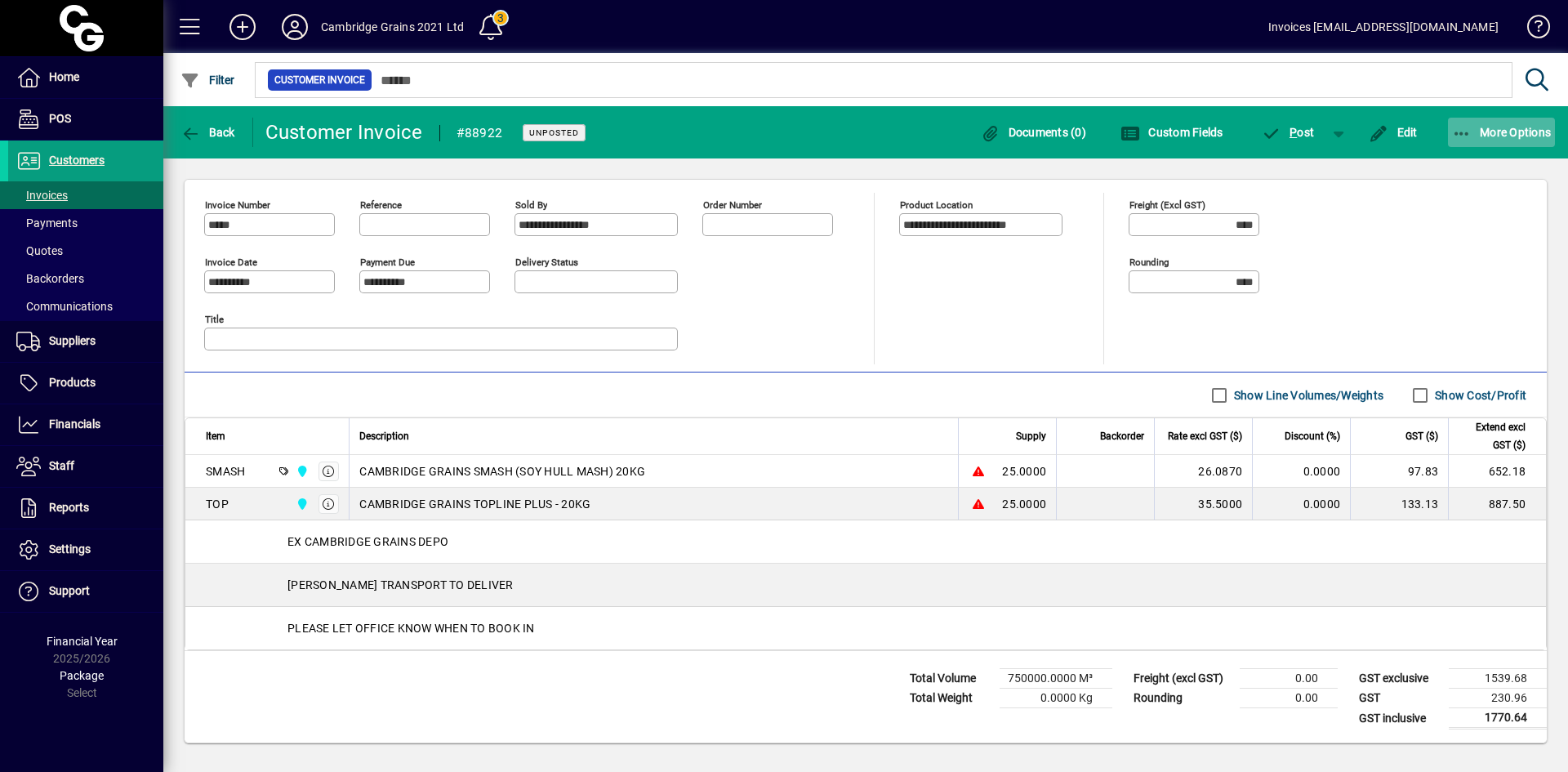
click at [1458, 136] on icon "button" at bounding box center [1462, 134] width 21 height 16
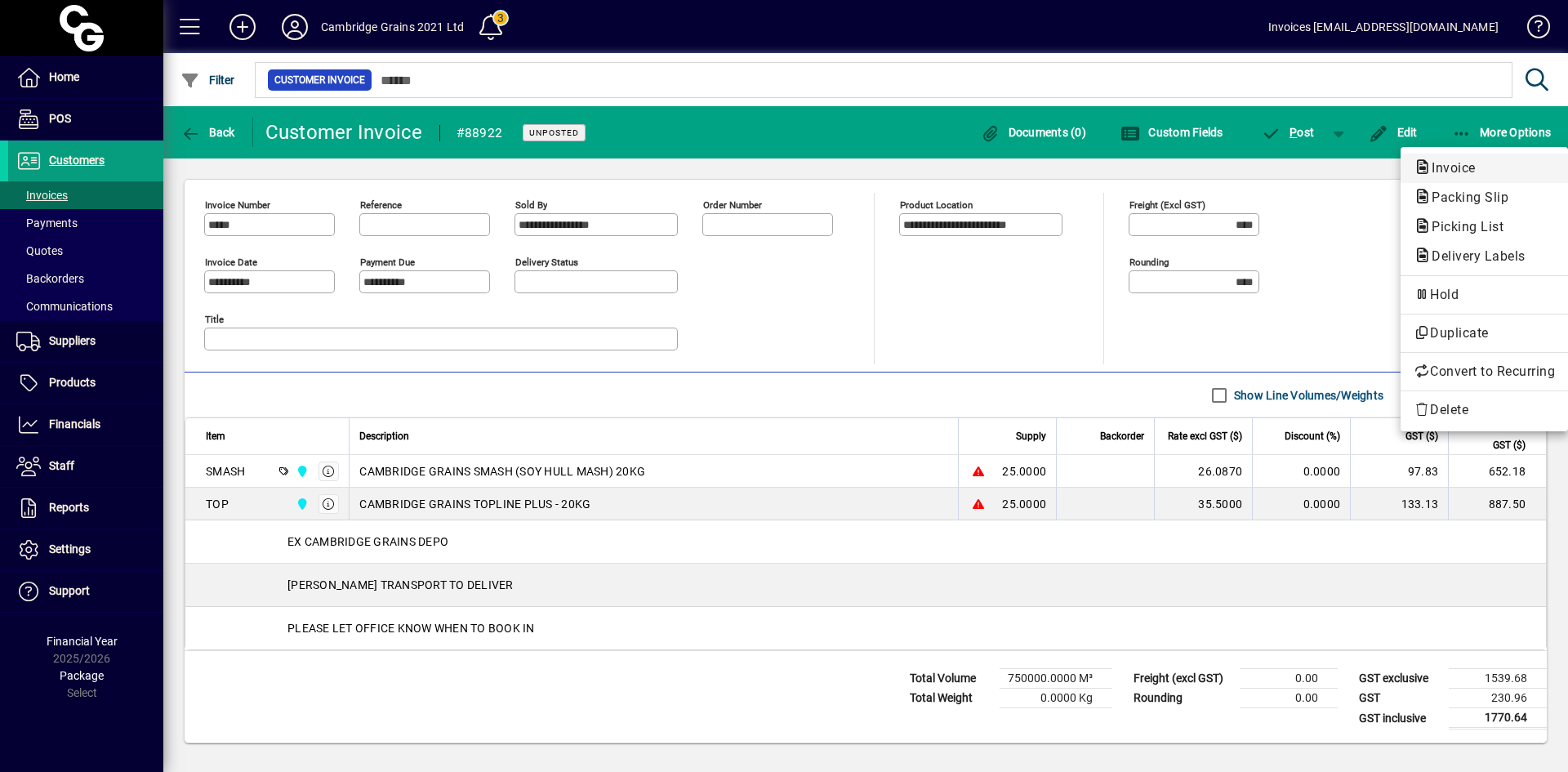
click at [1452, 169] on span "Invoice" at bounding box center [1449, 167] width 70 height 15
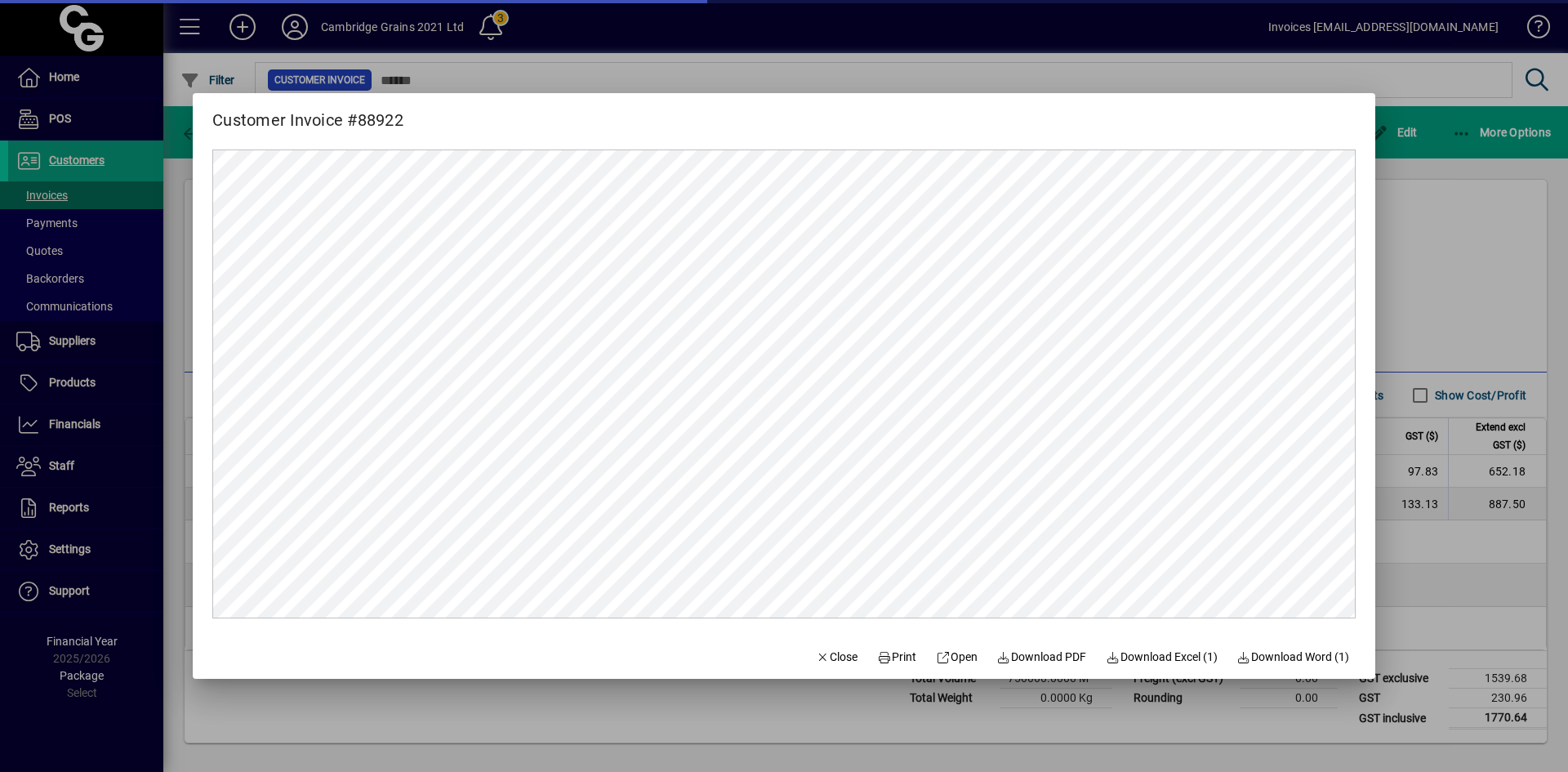
scroll to position [0, 0]
click at [894, 661] on span "Print" at bounding box center [897, 657] width 39 height 17
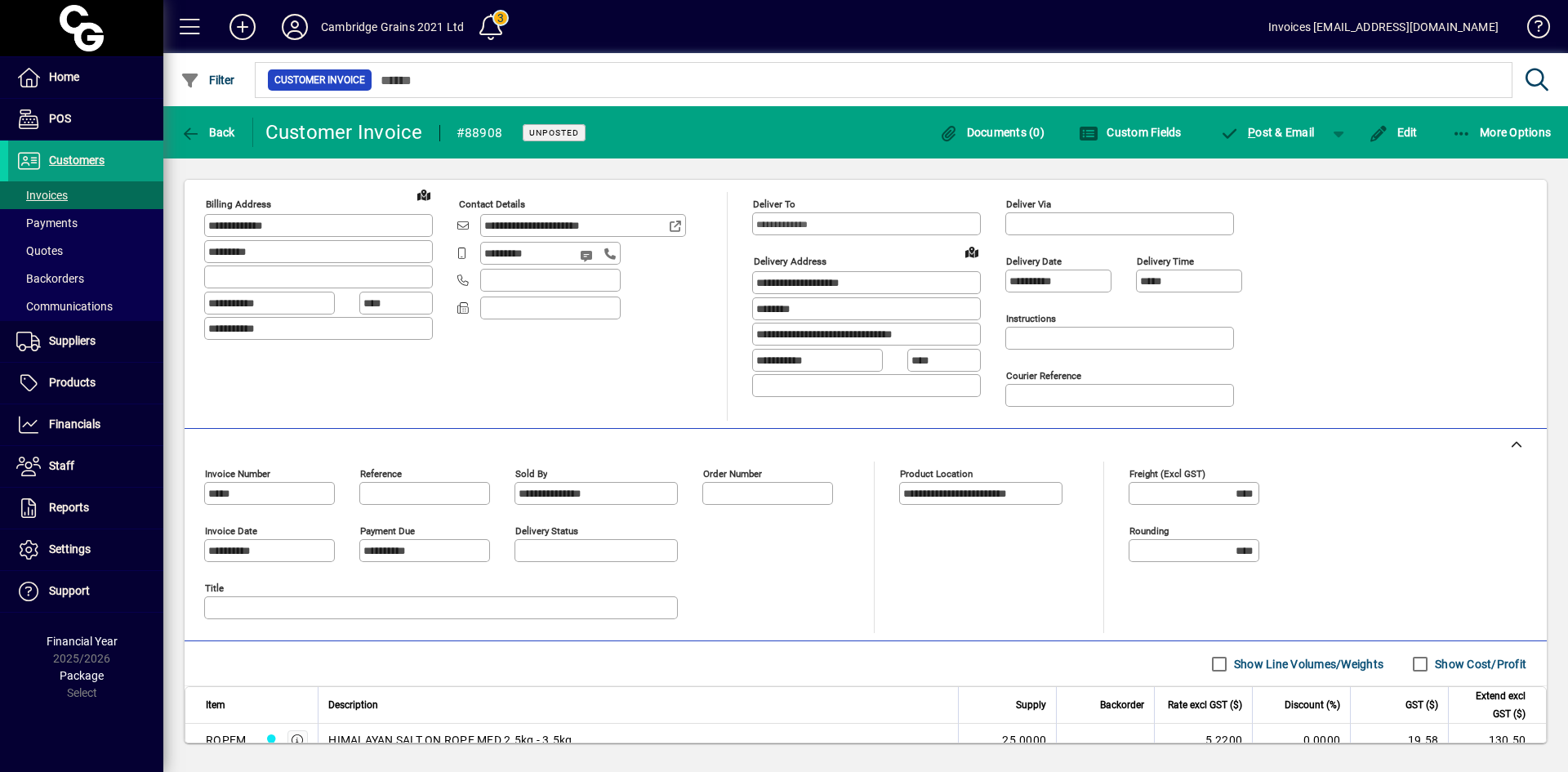
scroll to position [327, 0]
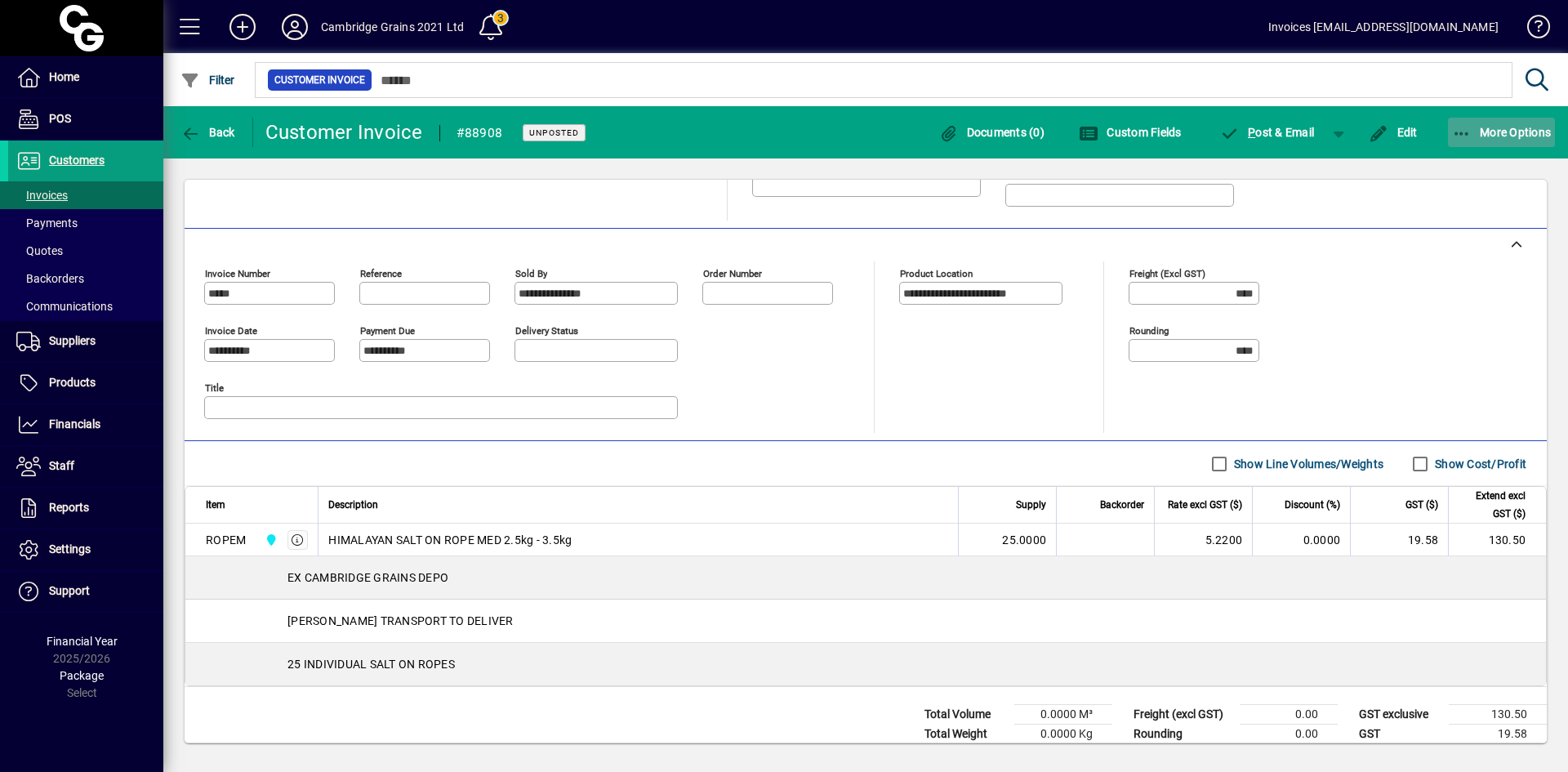
click at [1460, 132] on icon "button" at bounding box center [1462, 134] width 21 height 16
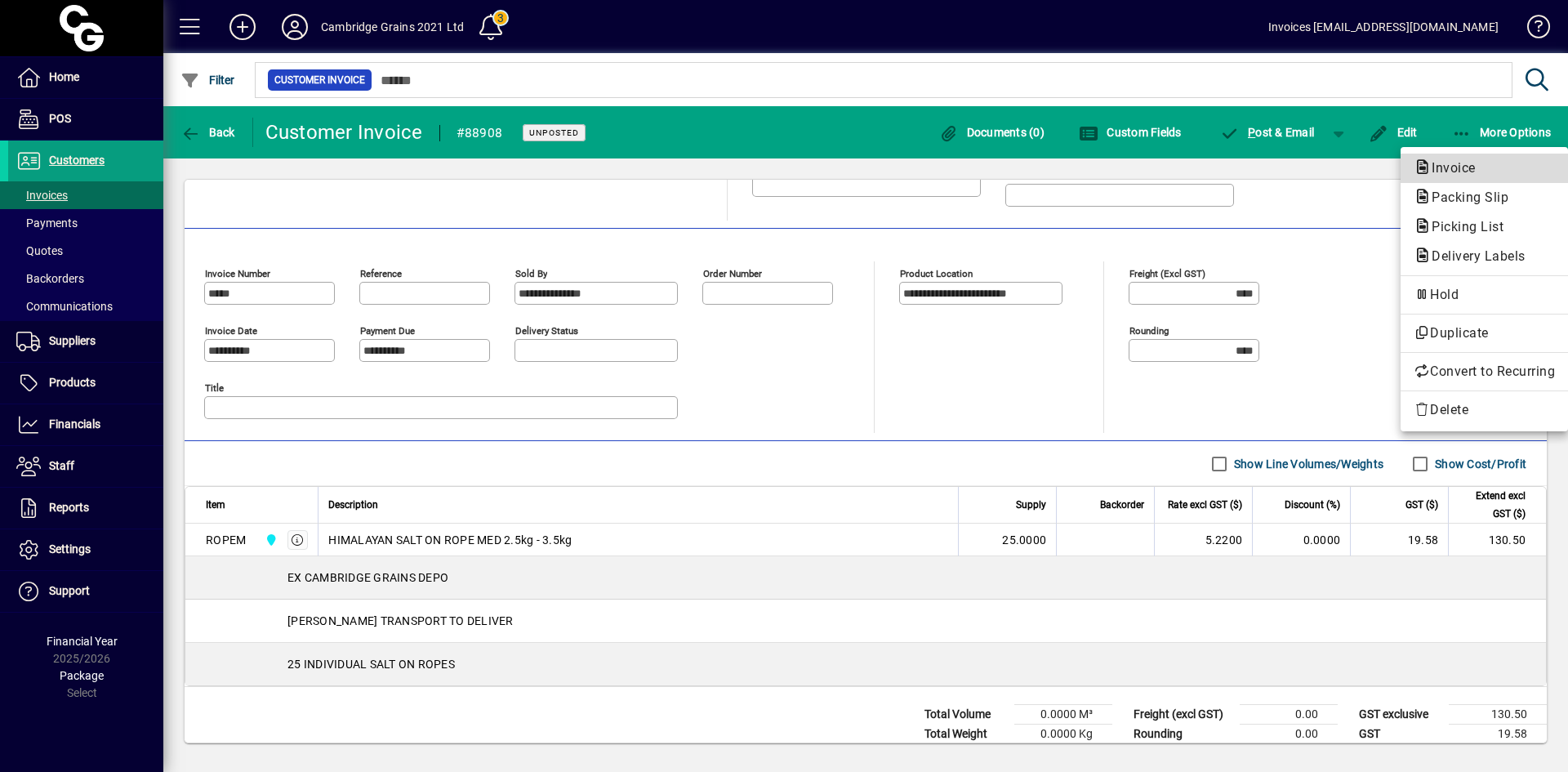
click at [1459, 166] on span "Invoice" at bounding box center [1449, 167] width 70 height 15
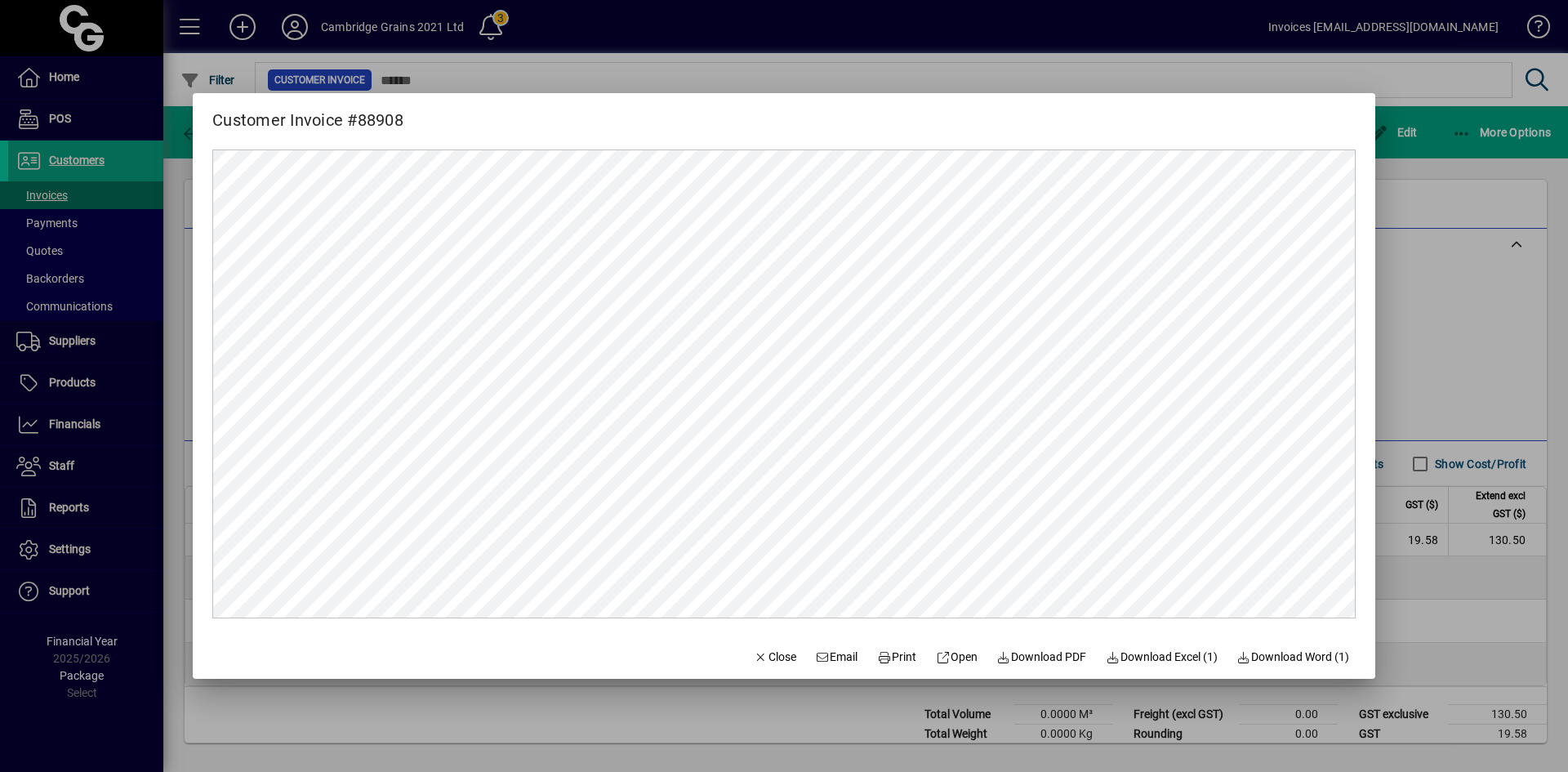
scroll to position [0, 0]
click at [891, 653] on span "Print" at bounding box center [897, 657] width 39 height 17
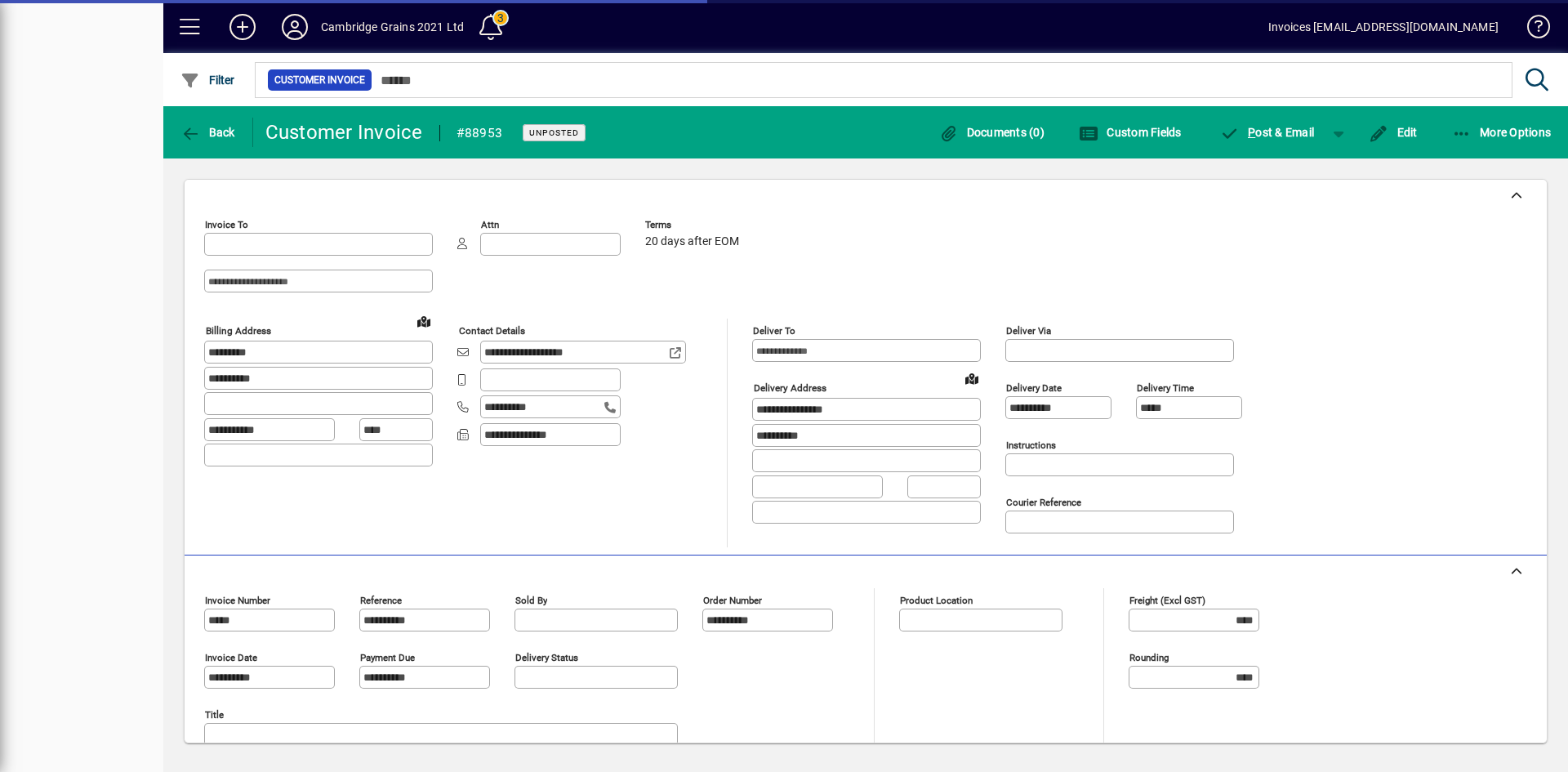
type input "**********"
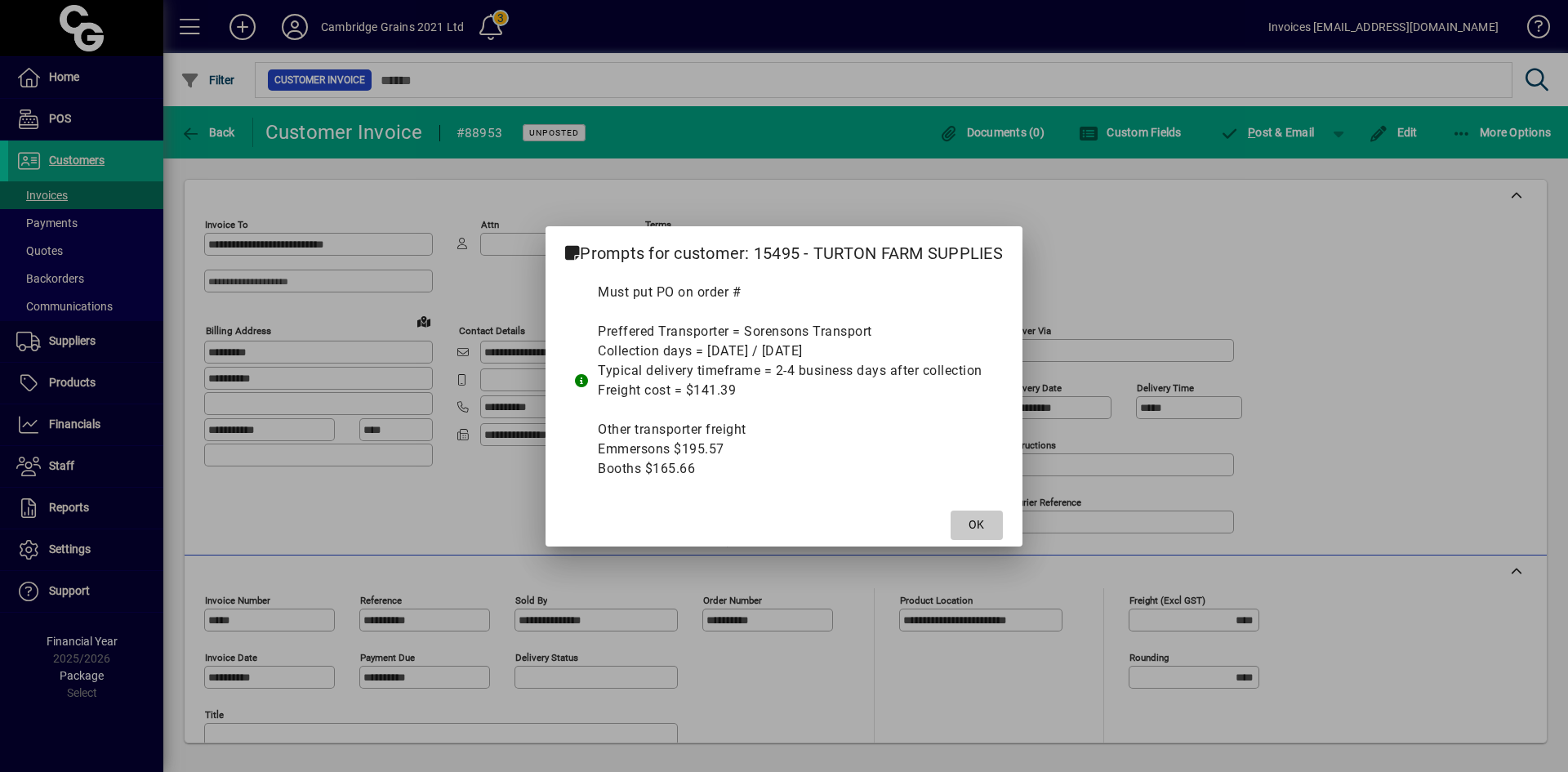
click at [978, 522] on span "OK" at bounding box center [976, 524] width 15 height 17
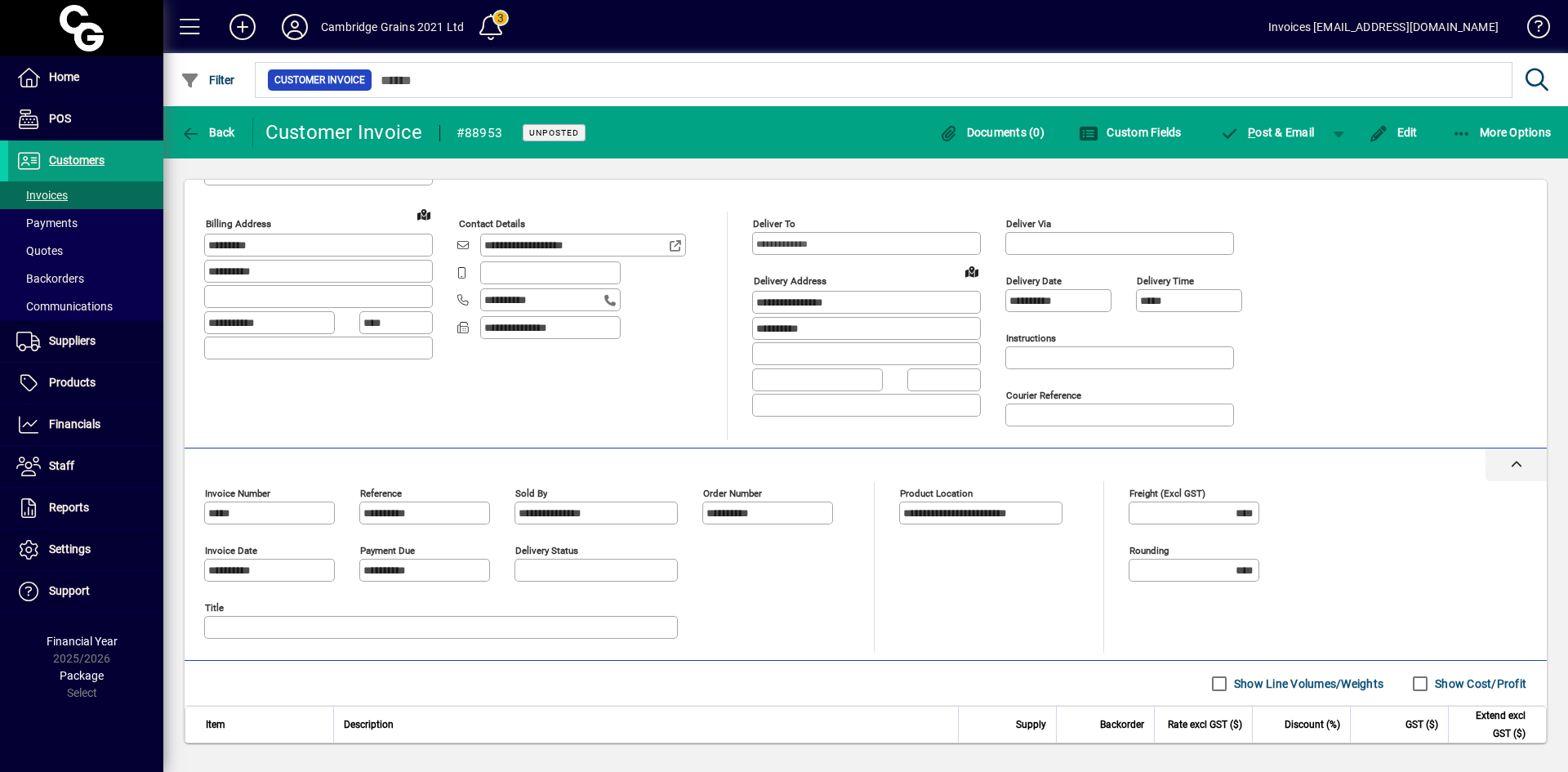
scroll to position [320, 0]
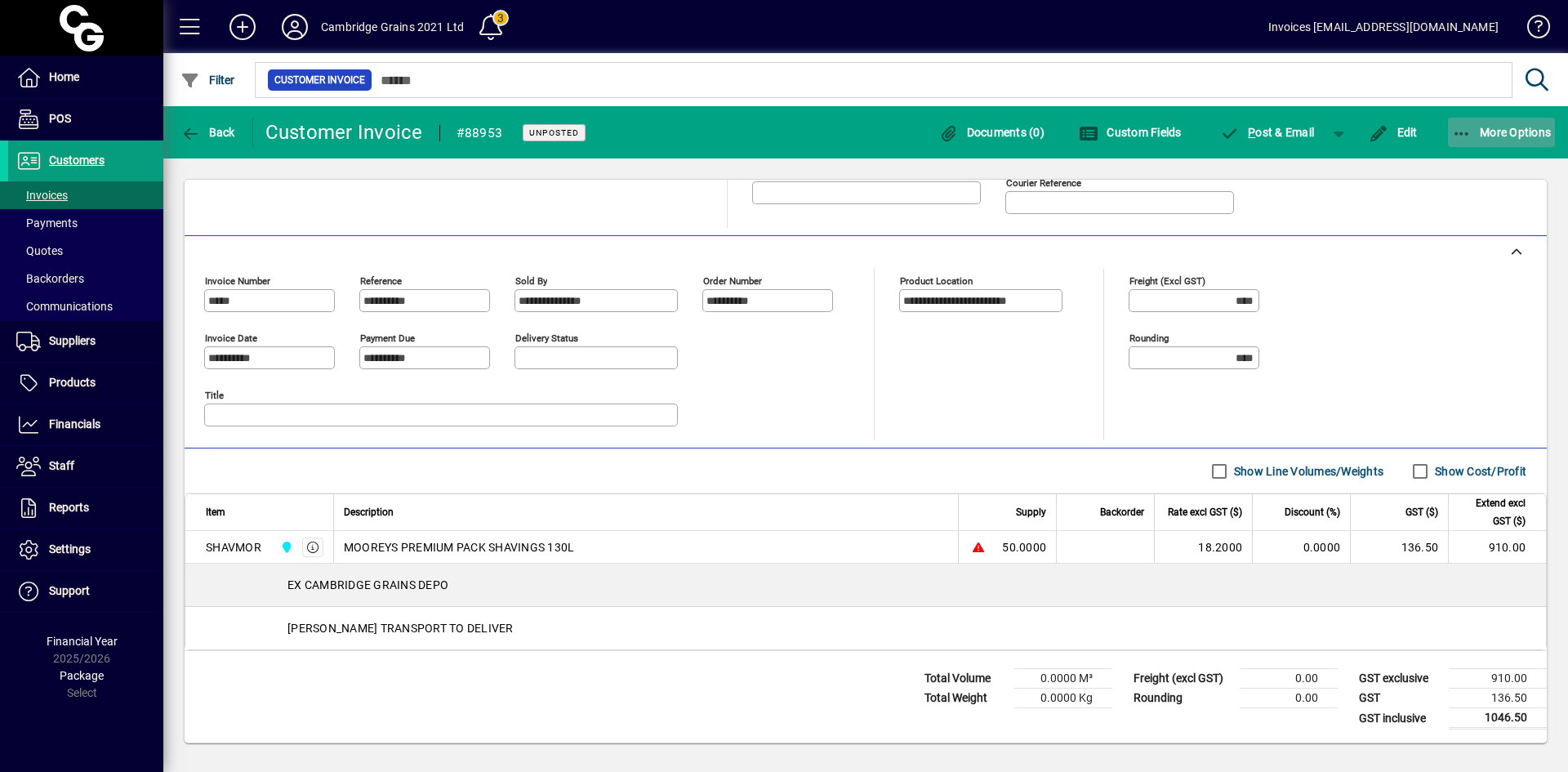
click at [1467, 128] on icon "button" at bounding box center [1462, 134] width 21 height 16
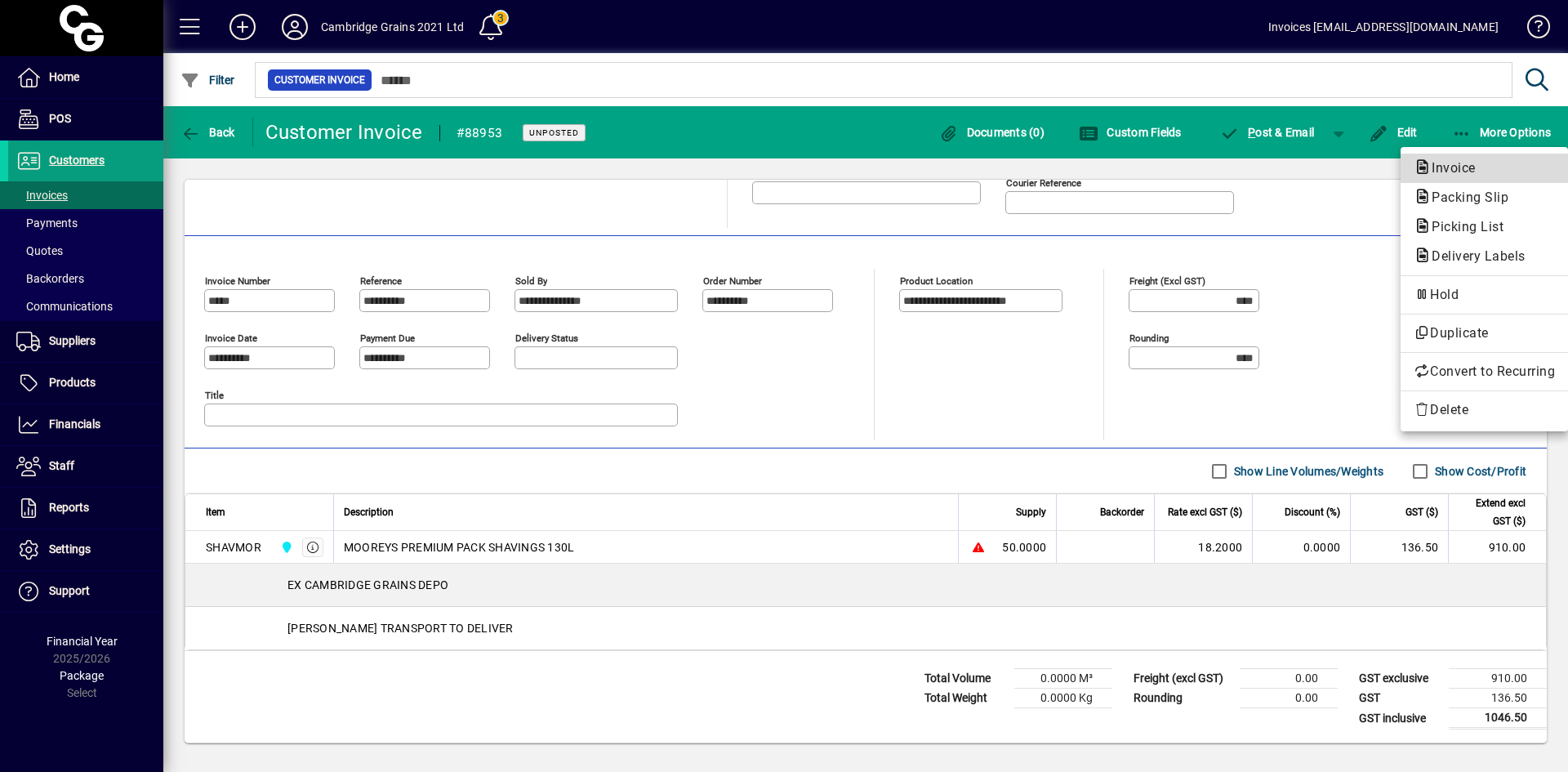
click at [1452, 169] on span "Invoice" at bounding box center [1449, 167] width 70 height 15
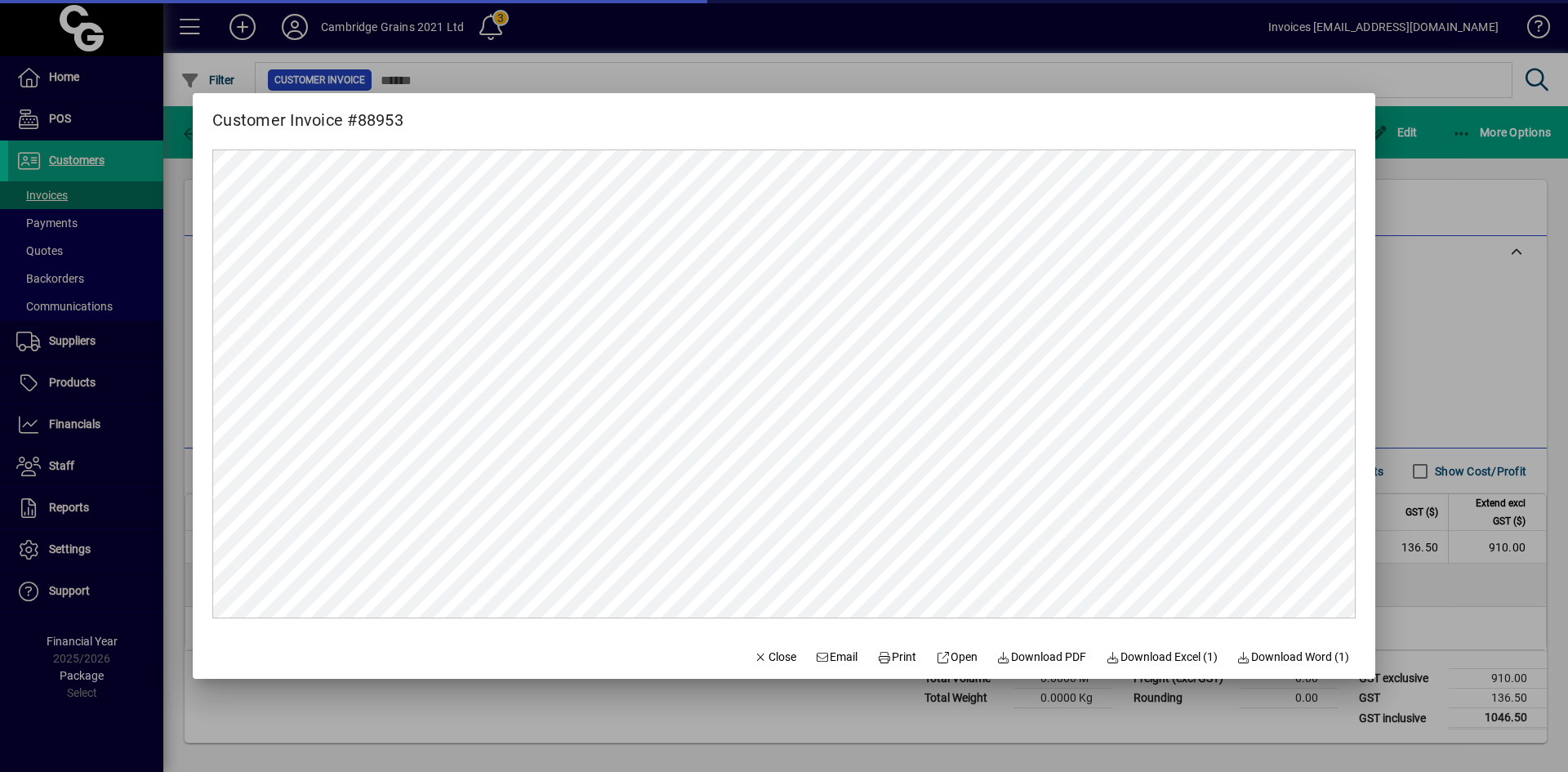
scroll to position [0, 0]
click at [880, 656] on span "Print" at bounding box center [897, 657] width 39 height 17
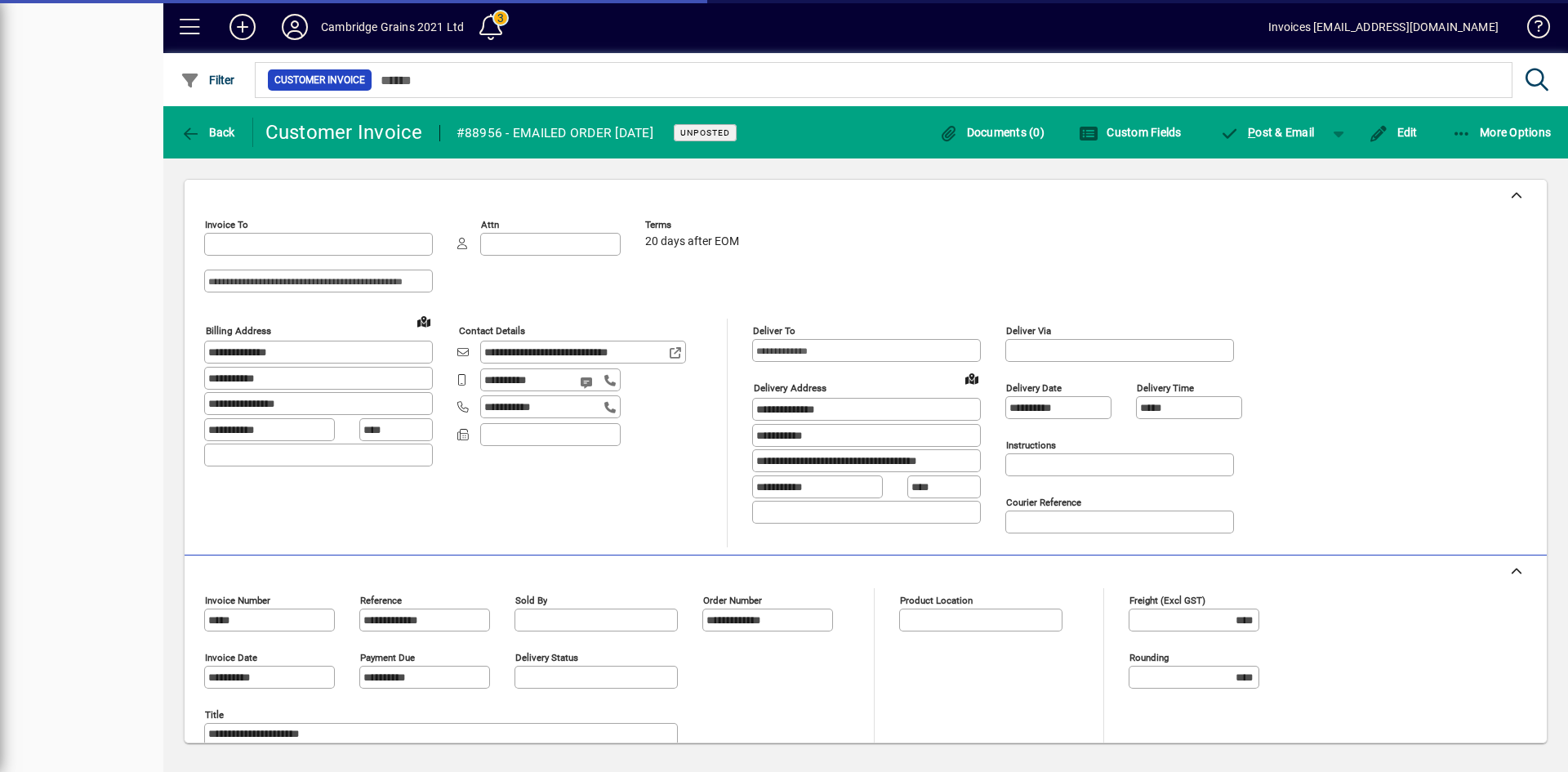
type input "**********"
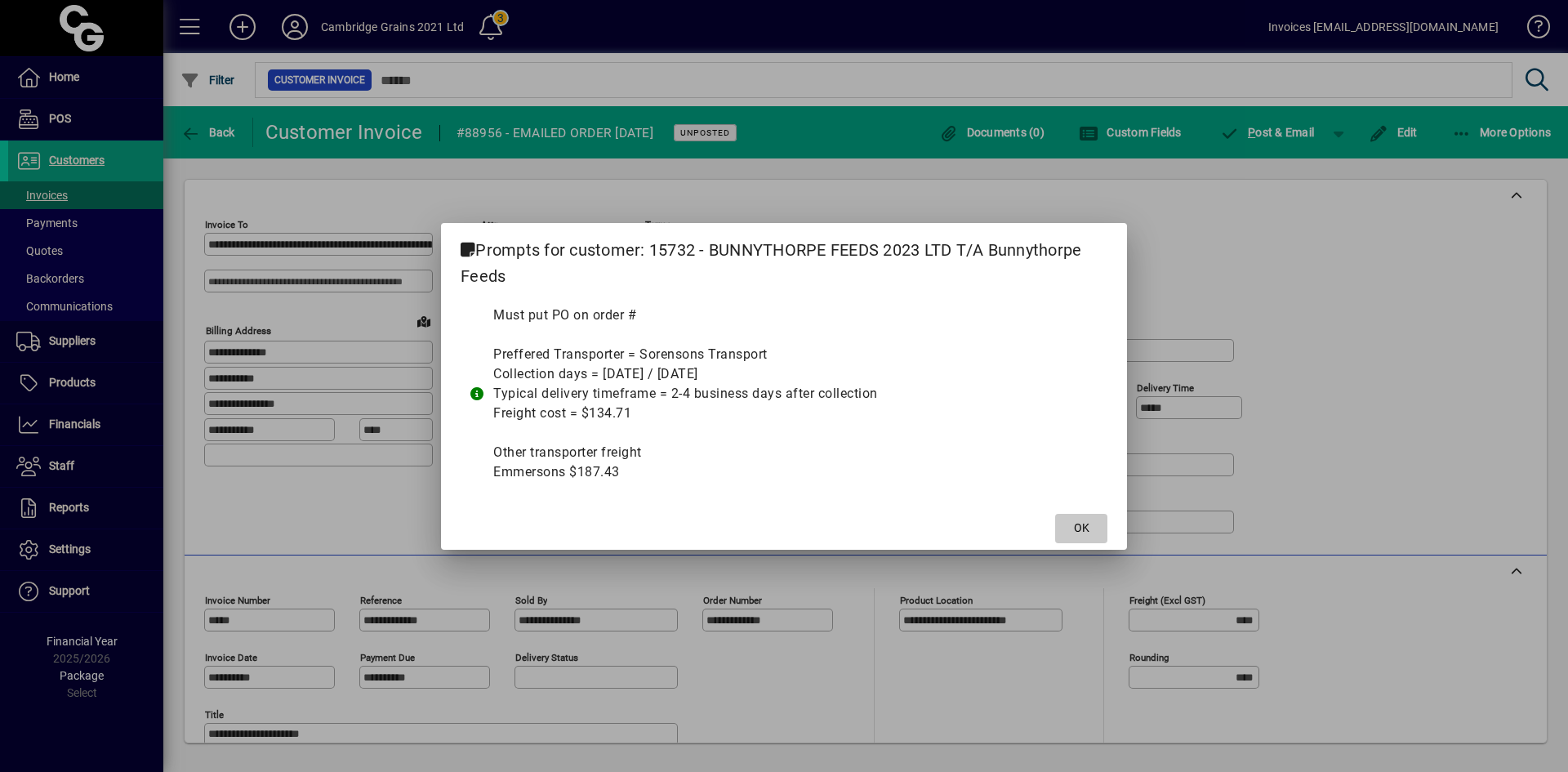
click at [1085, 529] on span "OK" at bounding box center [1082, 528] width 15 height 17
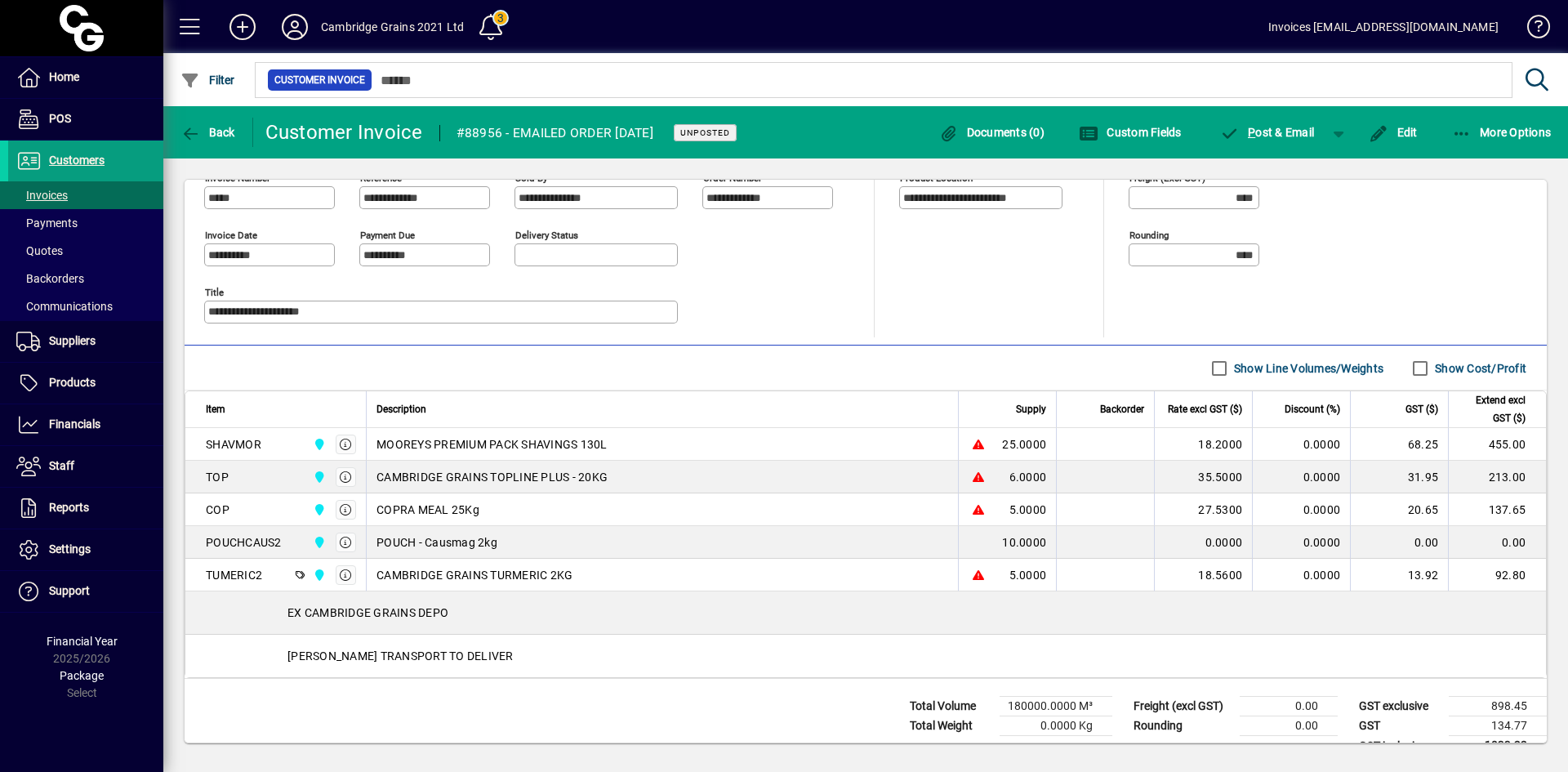
scroll to position [450, 0]
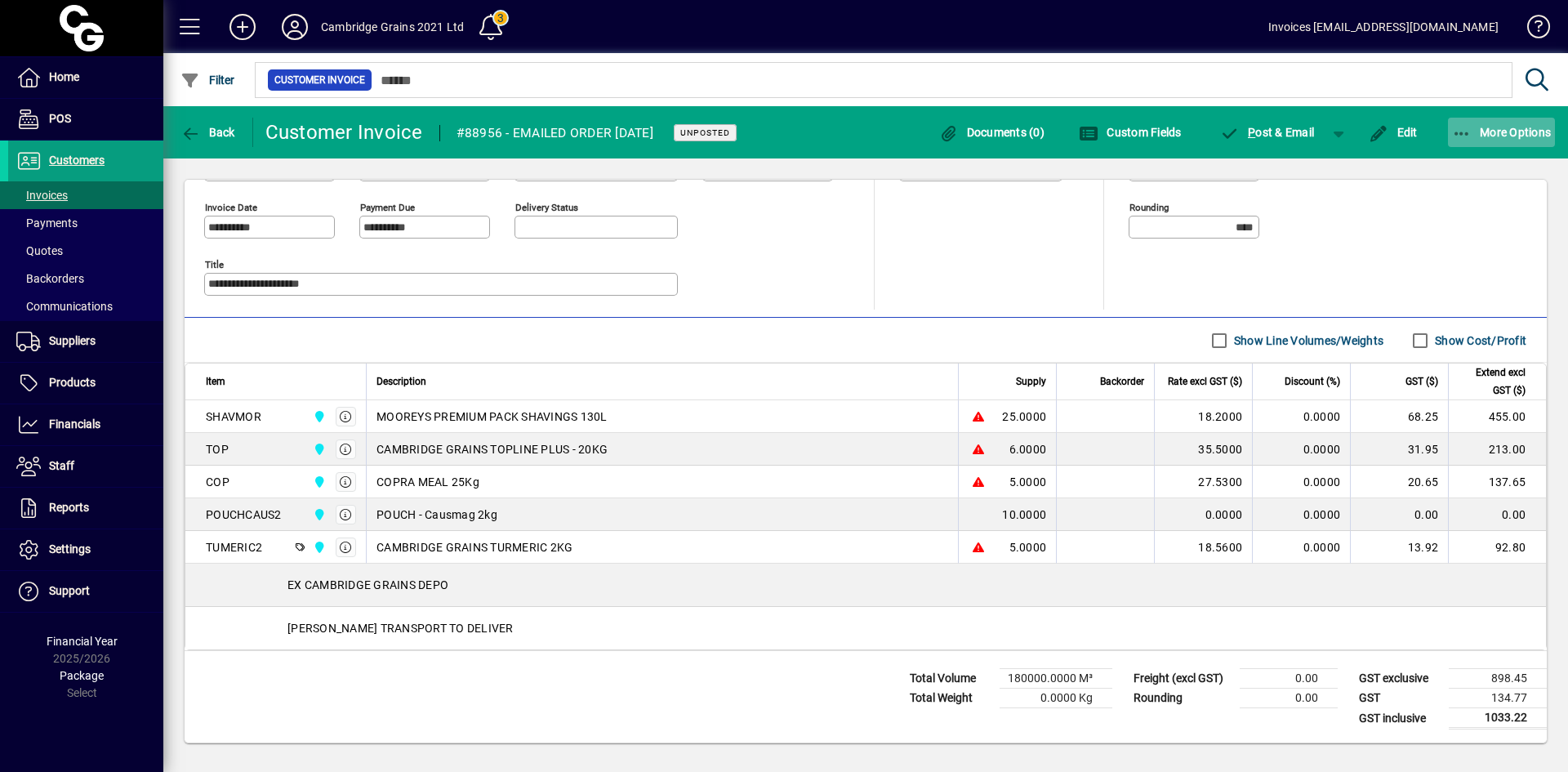
click at [1495, 122] on span "button" at bounding box center [1502, 133] width 108 height 39
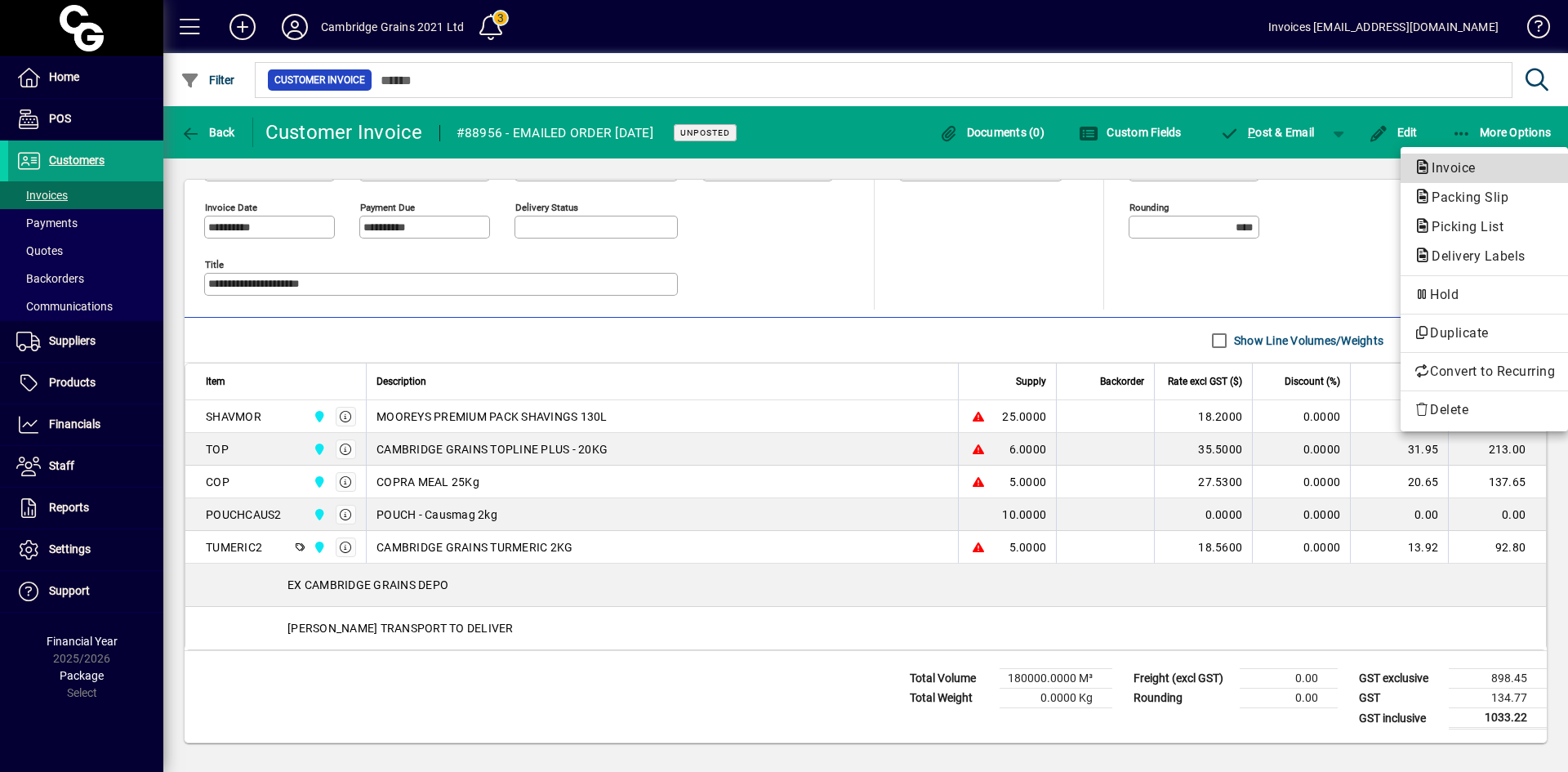
click at [1454, 168] on span "Invoice" at bounding box center [1449, 167] width 70 height 15
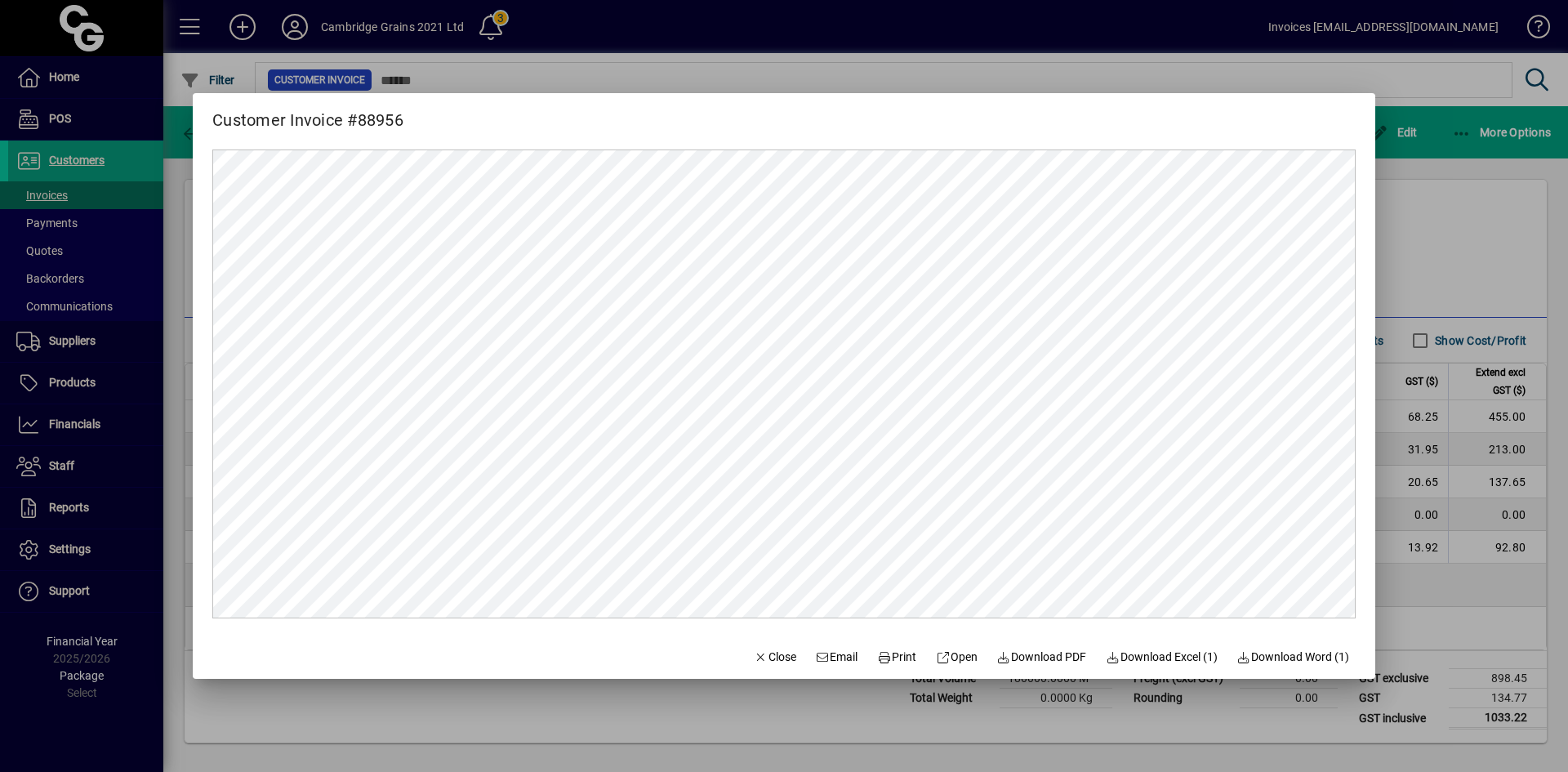
scroll to position [0, 0]
click at [880, 657] on span "Print" at bounding box center [897, 657] width 39 height 17
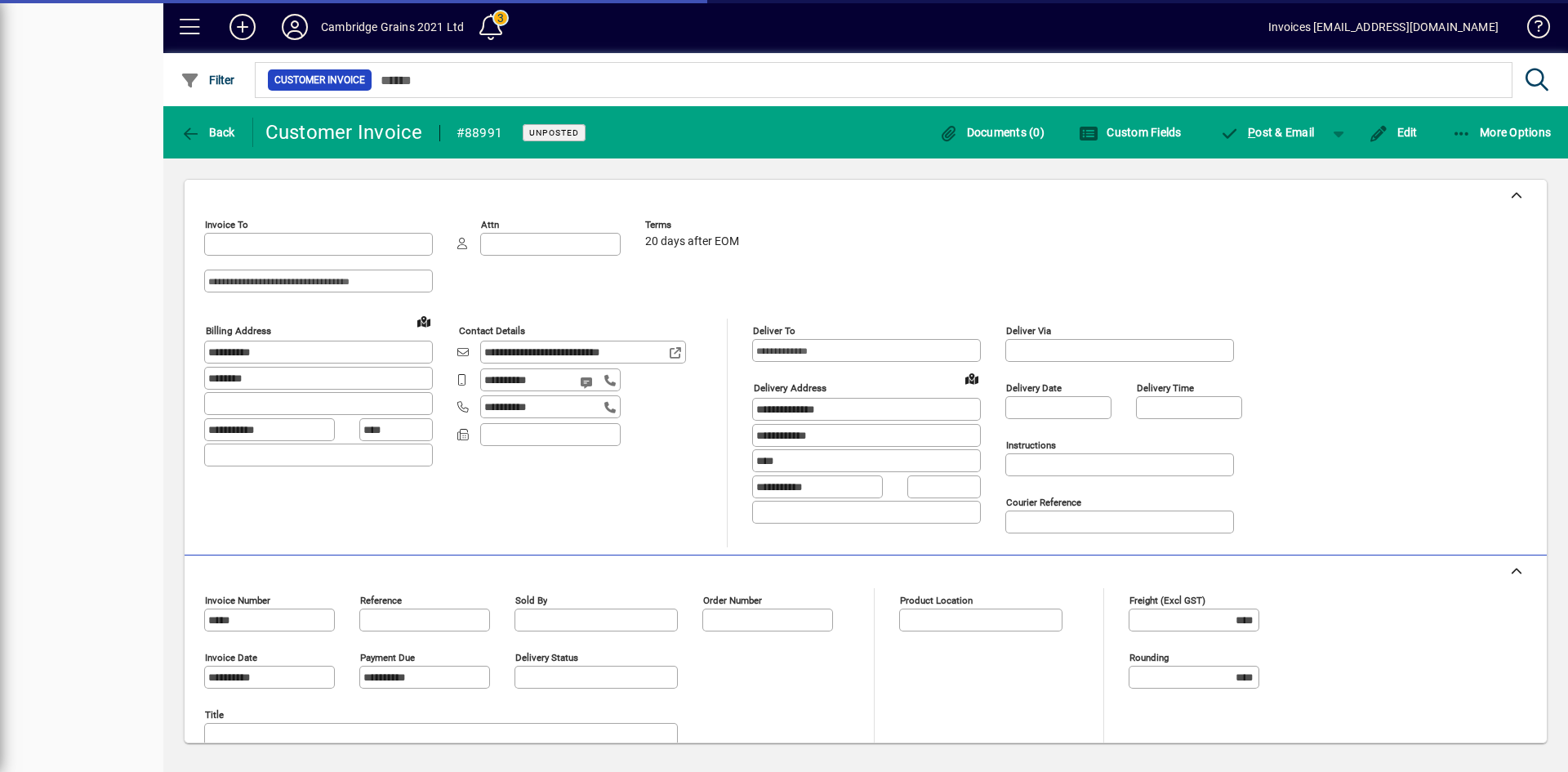
type input "**********"
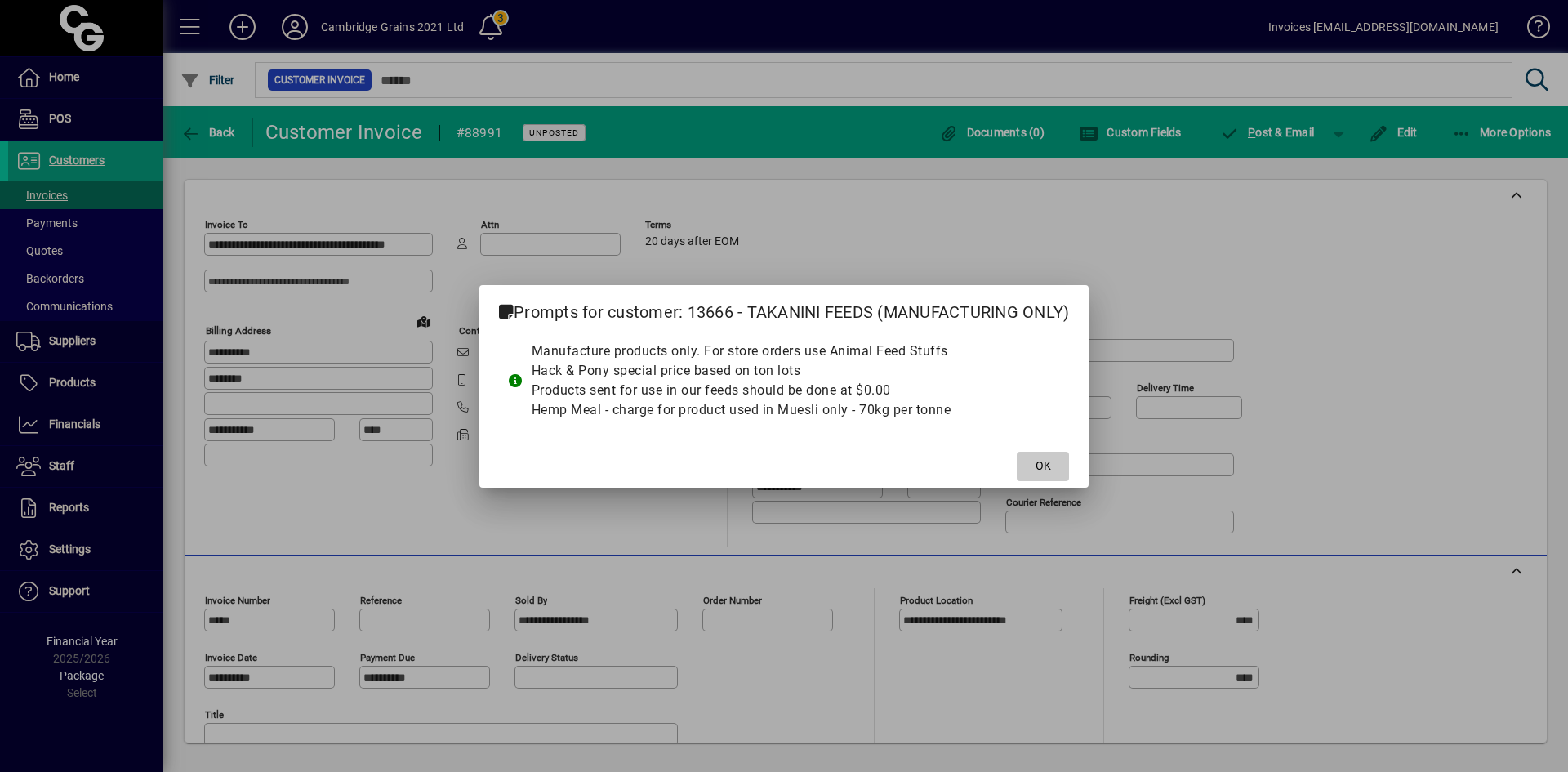
drag, startPoint x: 1055, startPoint y: 460, endPoint x: 1021, endPoint y: 436, distance: 41.6
click at [1054, 460] on span at bounding box center [1043, 467] width 52 height 39
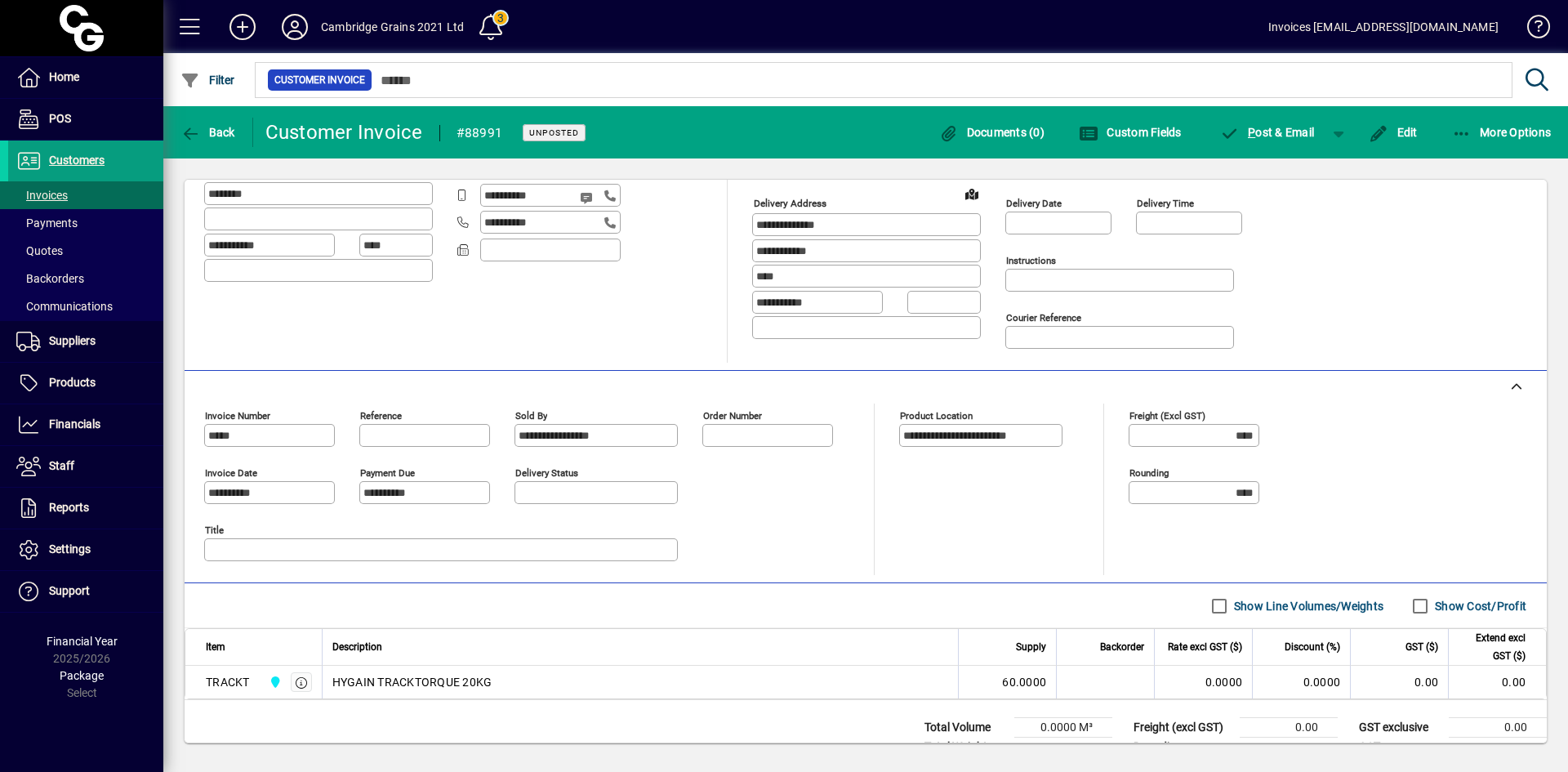
scroll to position [233, 0]
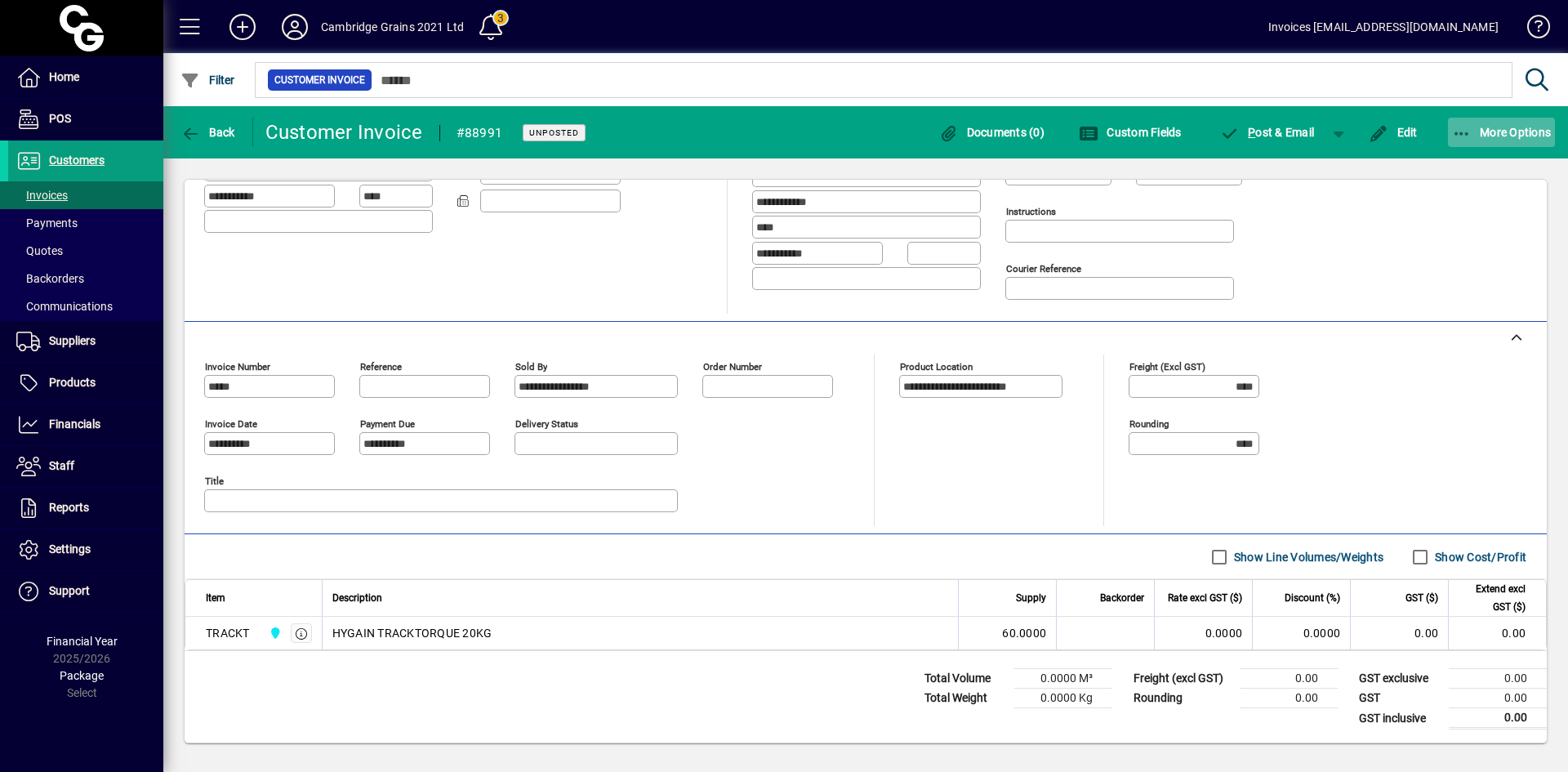
click at [1485, 127] on span "More Options" at bounding box center [1502, 132] width 100 height 13
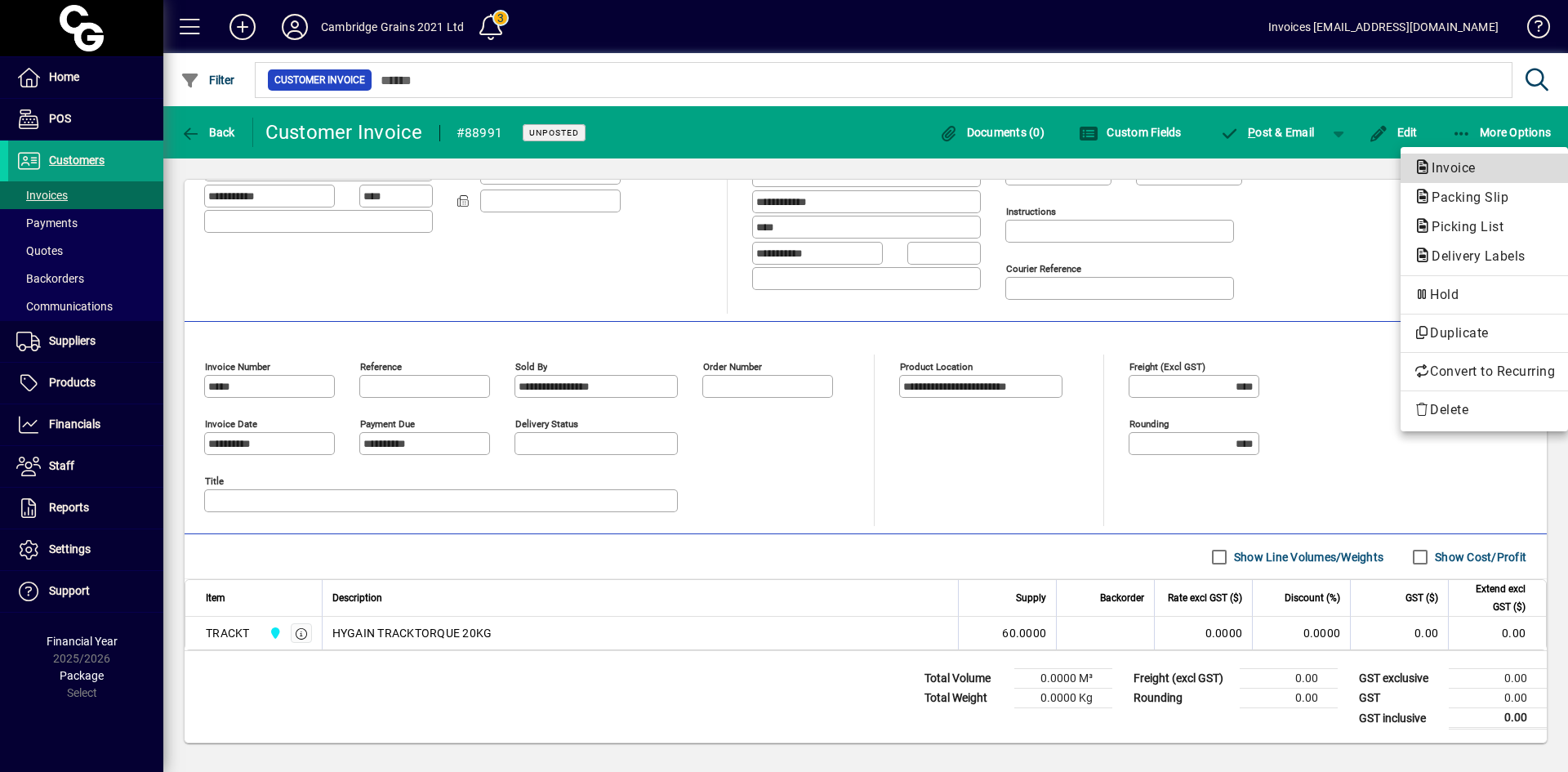
click at [1445, 163] on span "Invoice" at bounding box center [1449, 167] width 70 height 15
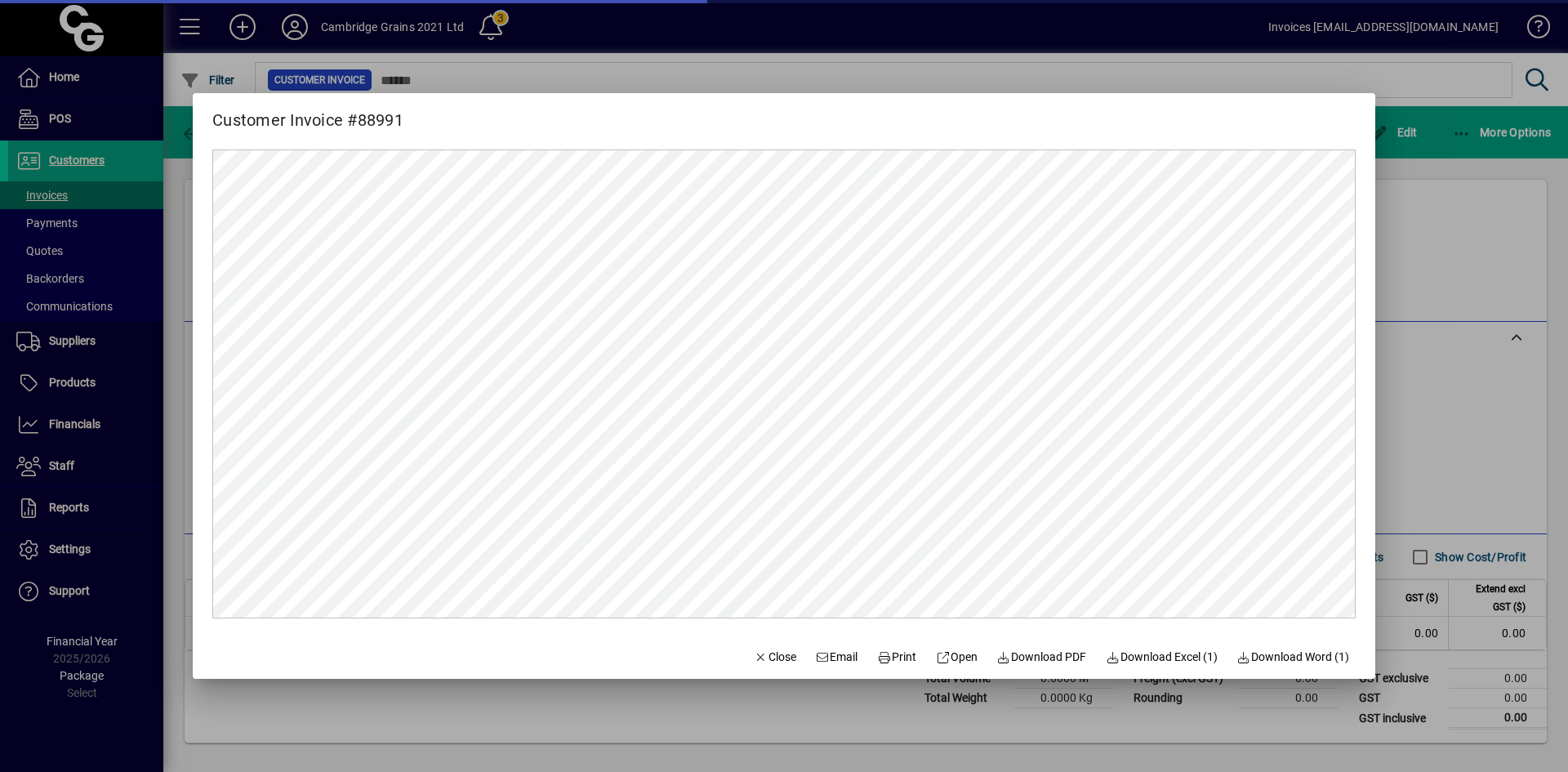
scroll to position [0, 0]
click at [884, 658] on span "Print" at bounding box center [897, 657] width 39 height 17
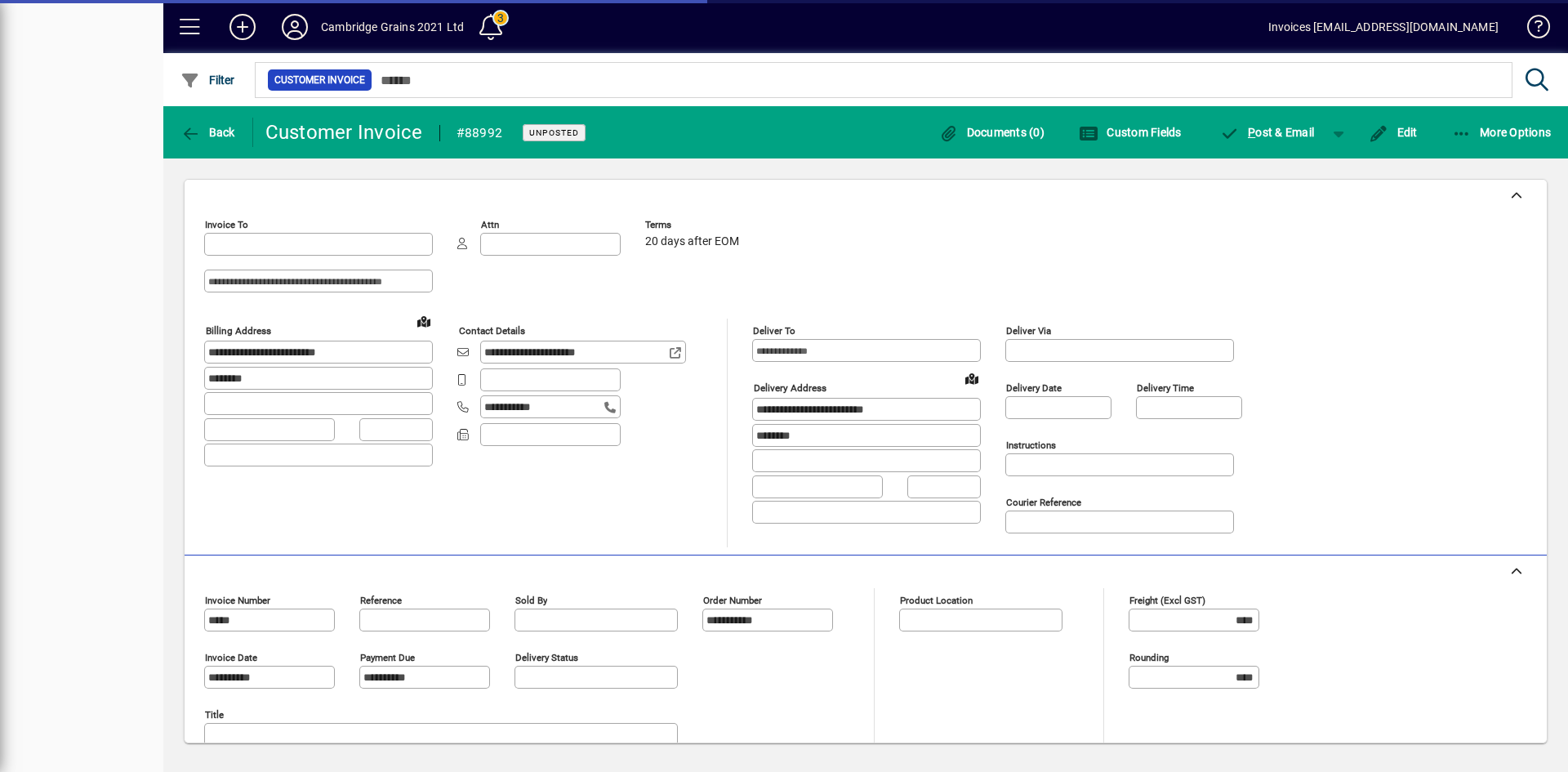
type input "**********"
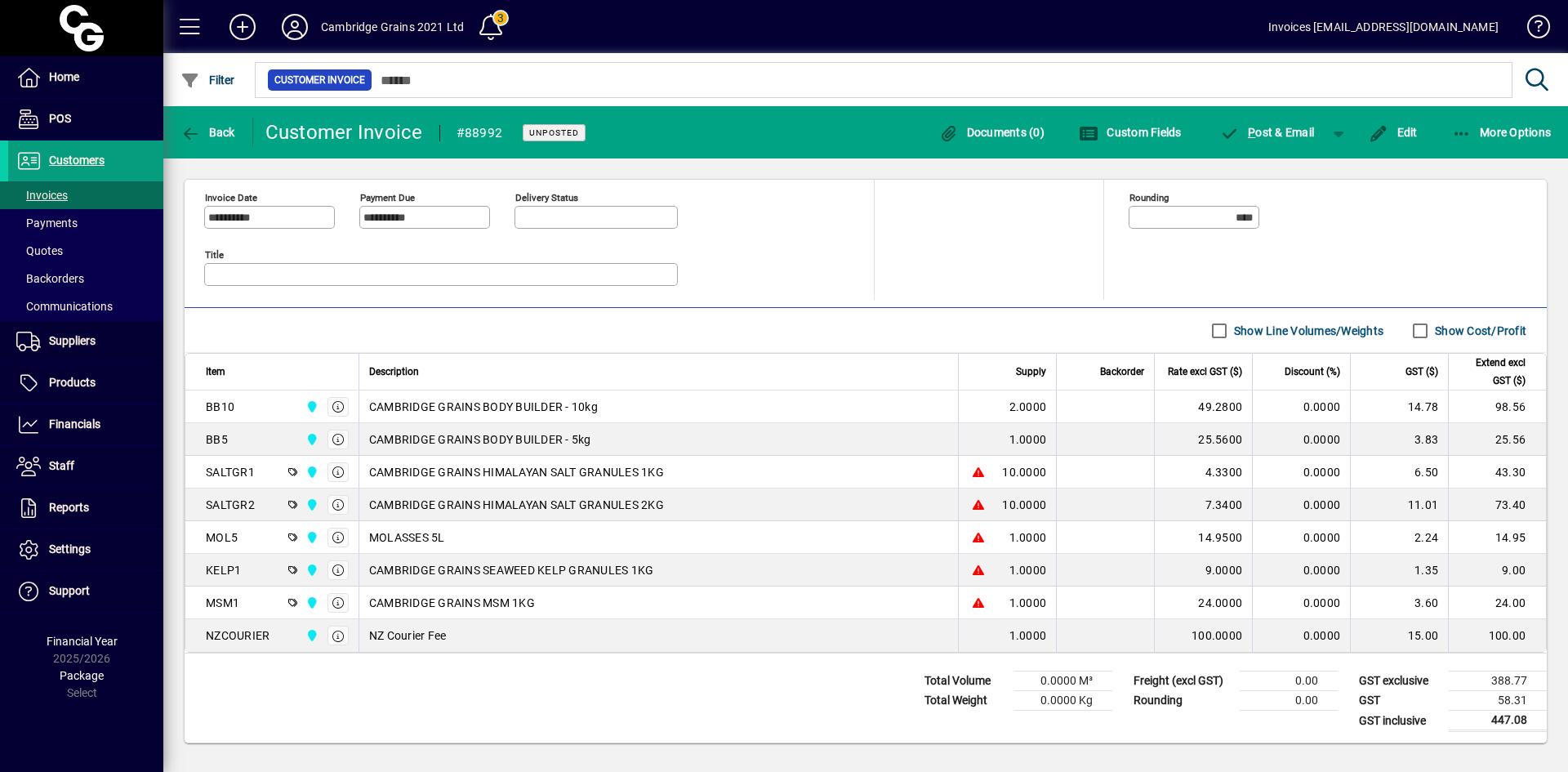
scroll to position [462, 0]
click at [1462, 128] on icon "button" at bounding box center [1462, 134] width 21 height 16
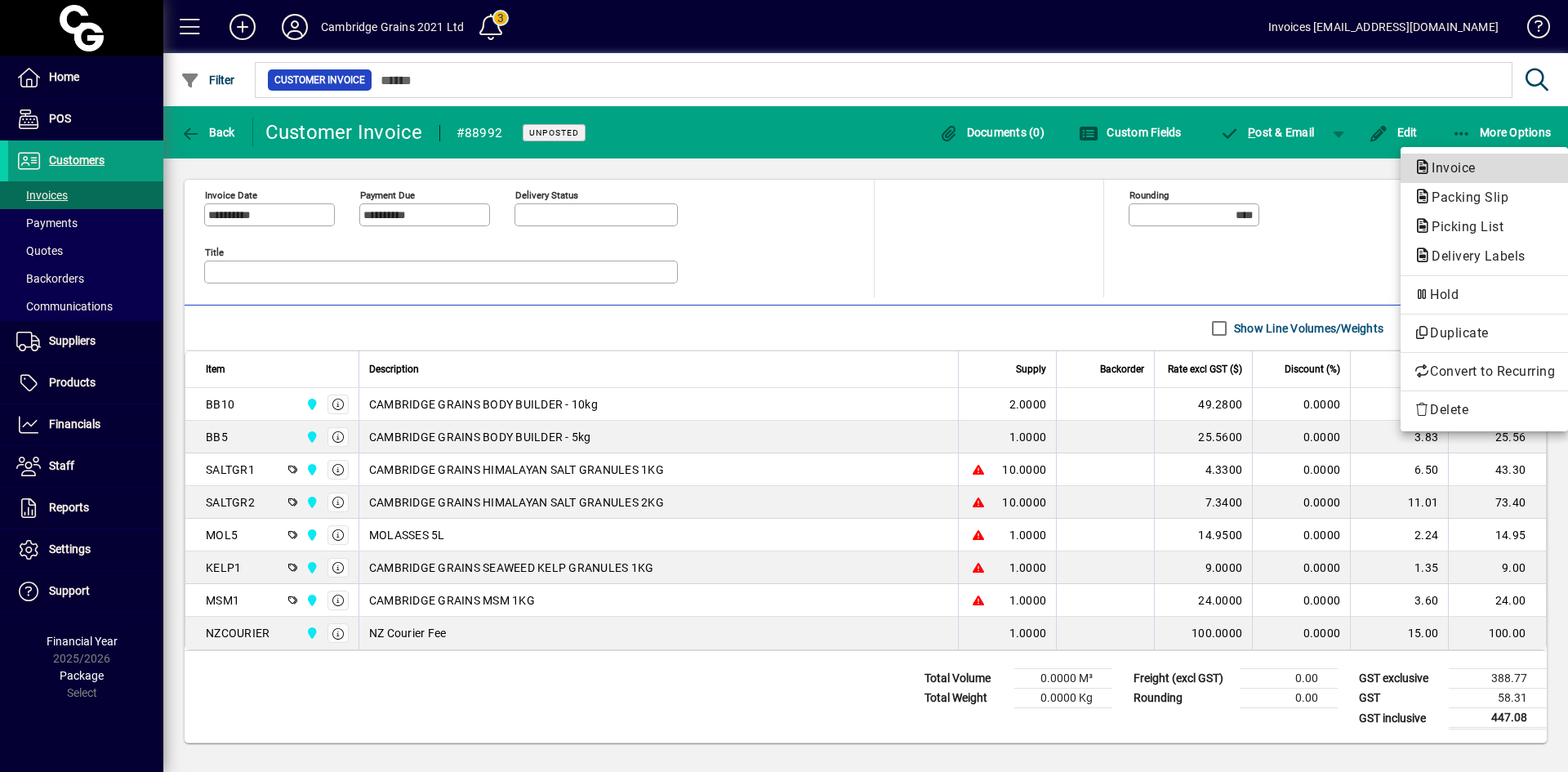
click at [1449, 163] on span "Invoice" at bounding box center [1449, 167] width 70 height 15
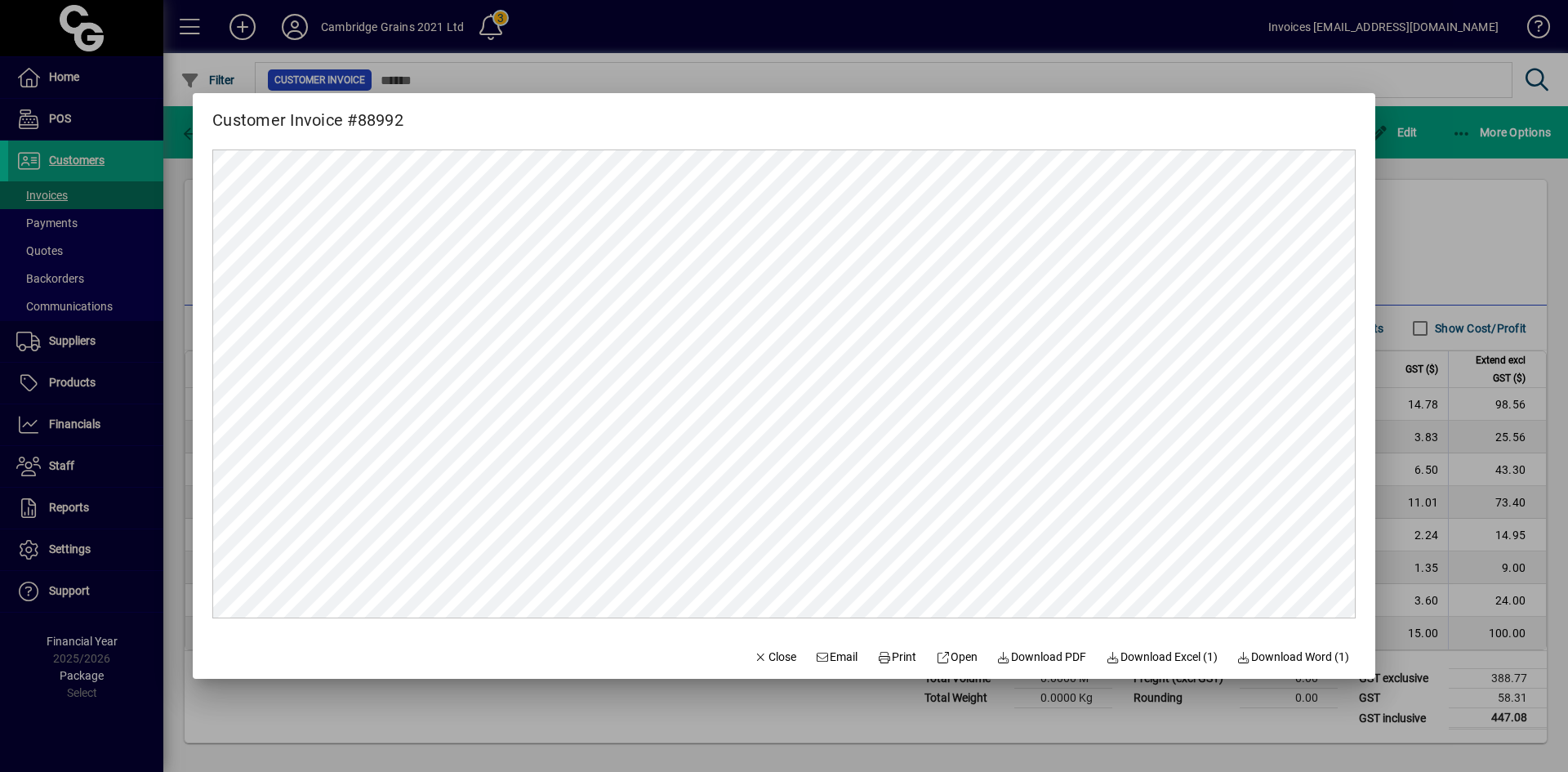
scroll to position [0, 0]
click at [879, 658] on span "Print" at bounding box center [897, 657] width 39 height 17
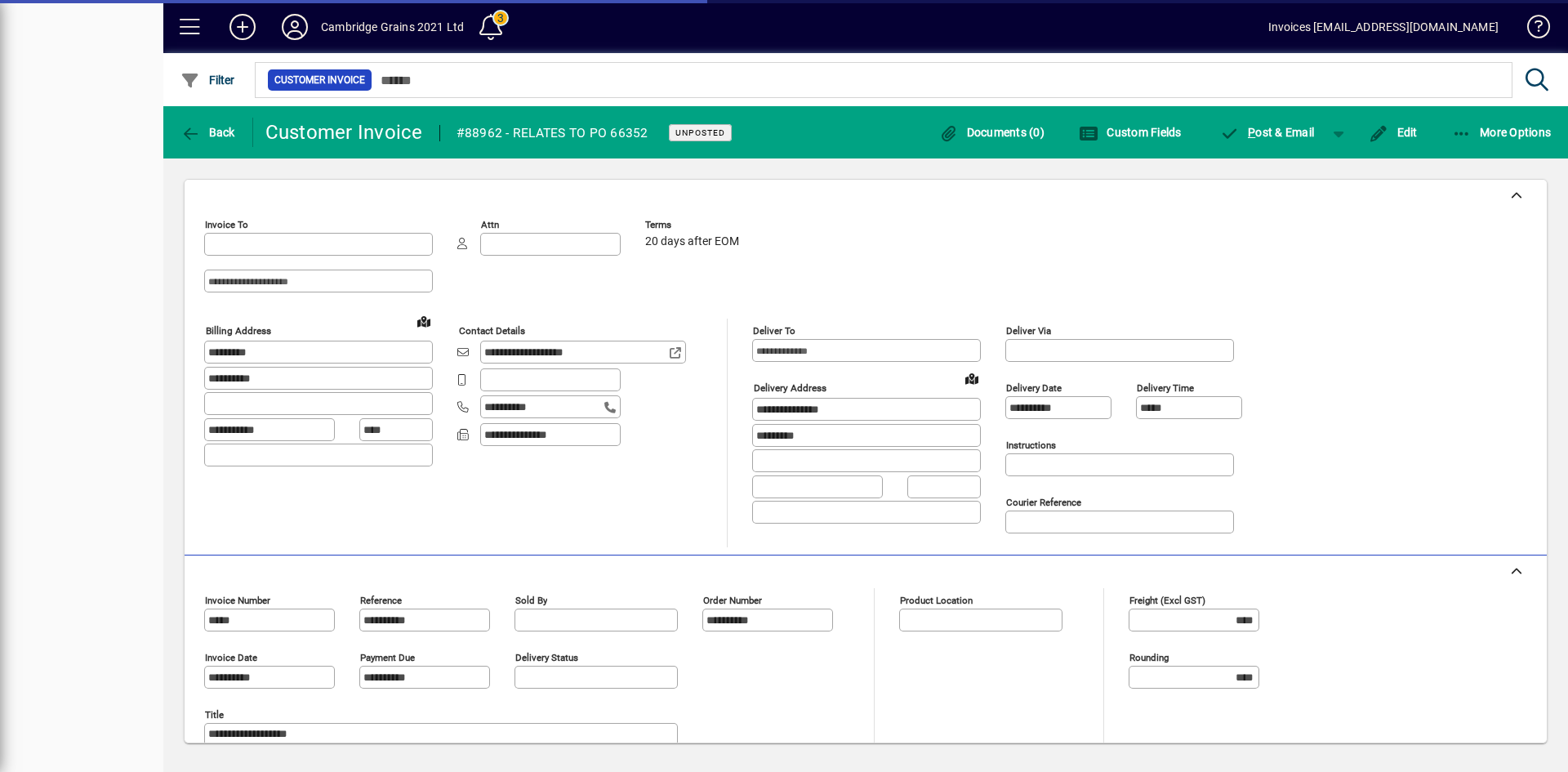
type input "**********"
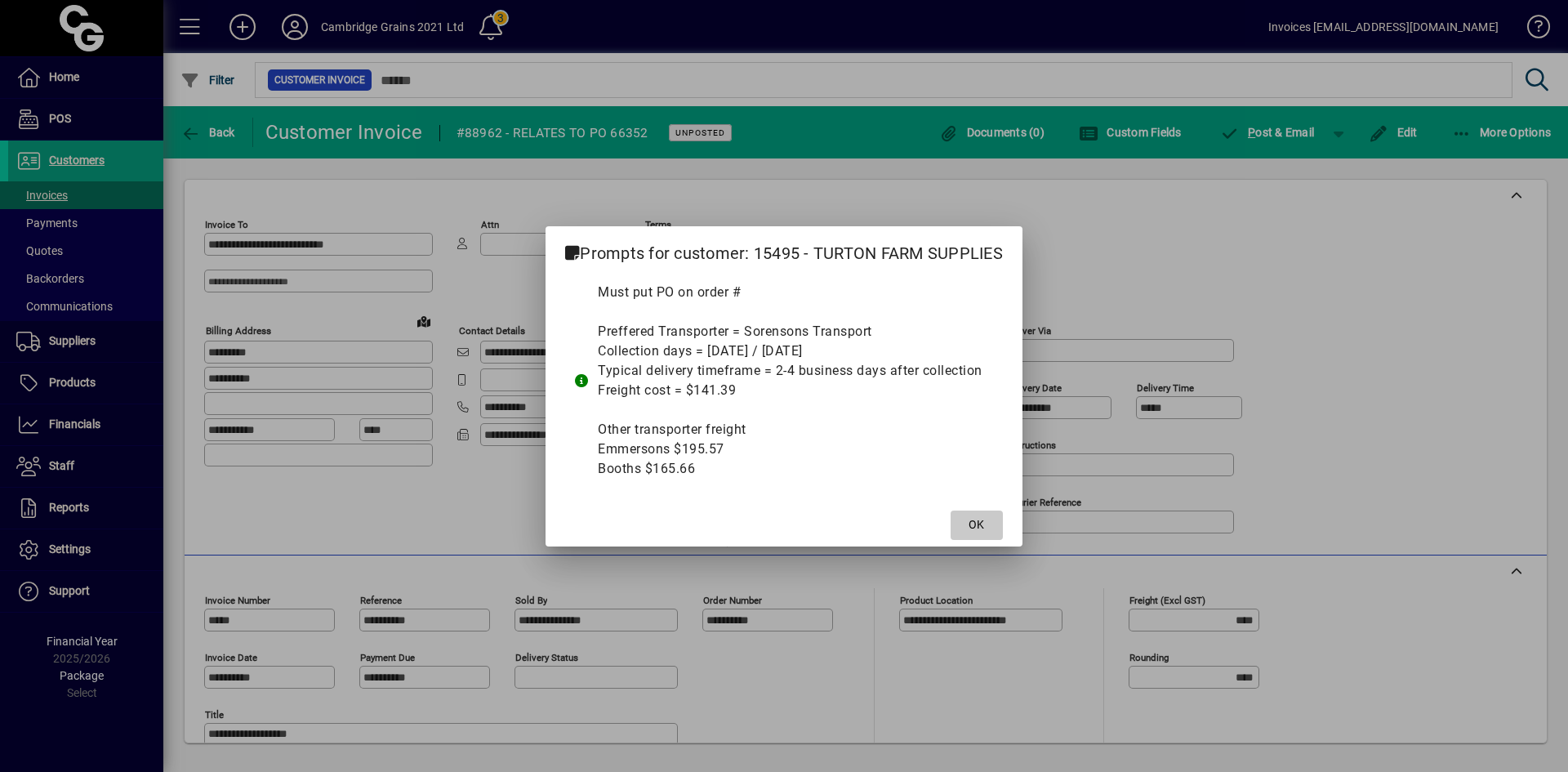
click at [976, 520] on span "OK" at bounding box center [976, 524] width 15 height 17
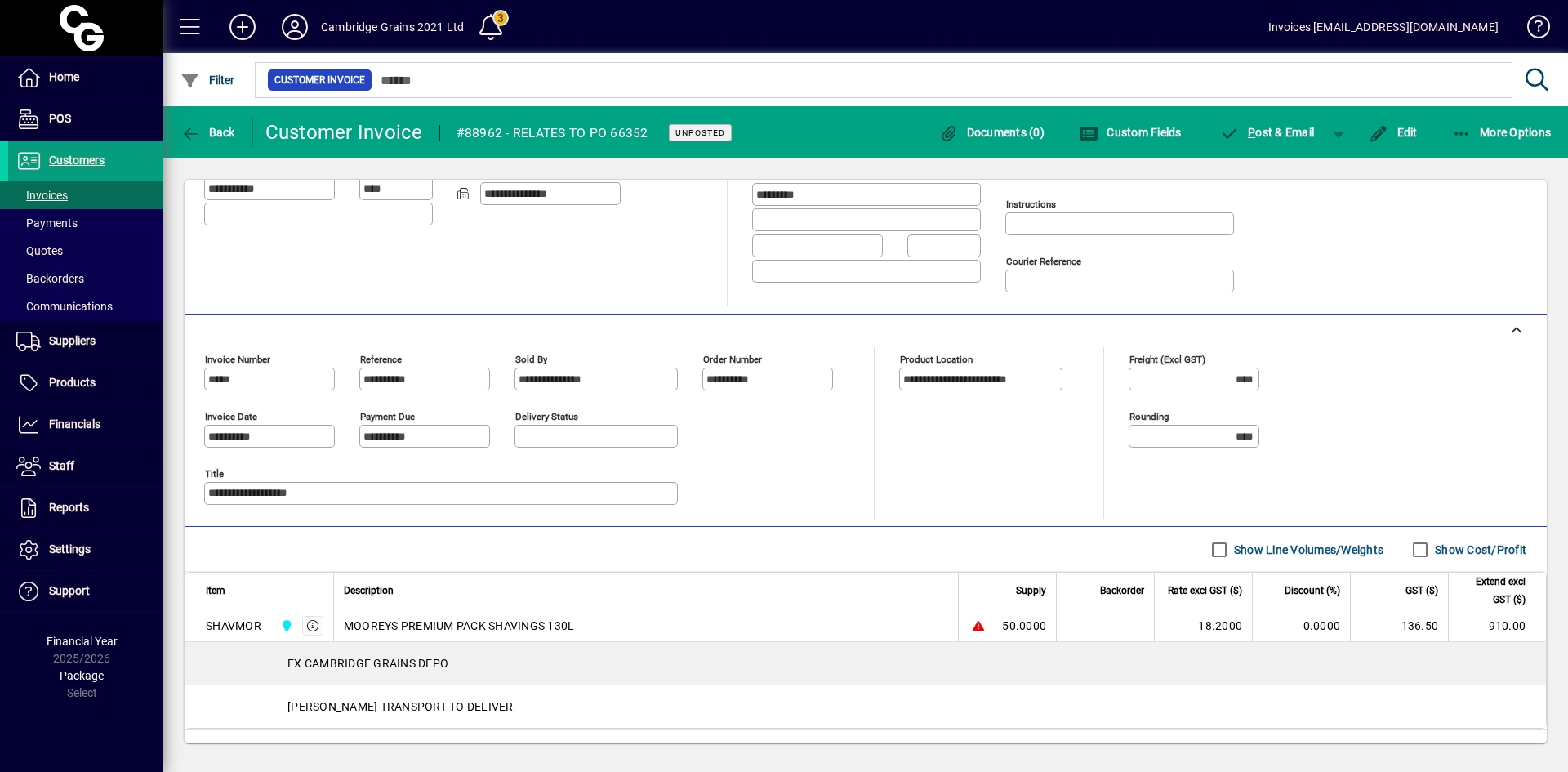
scroll to position [320, 0]
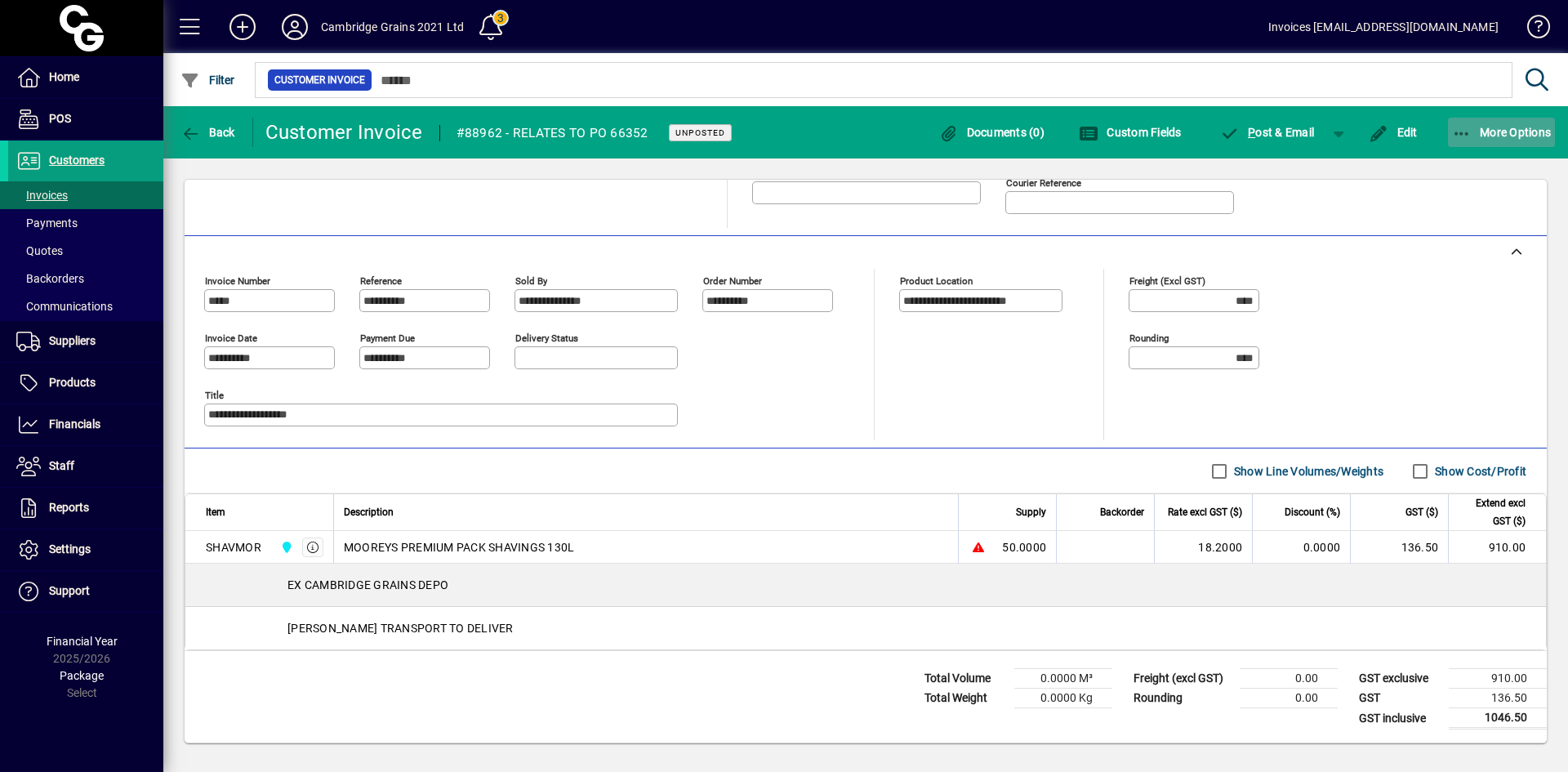
click at [1467, 133] on icon "button" at bounding box center [1462, 134] width 21 height 16
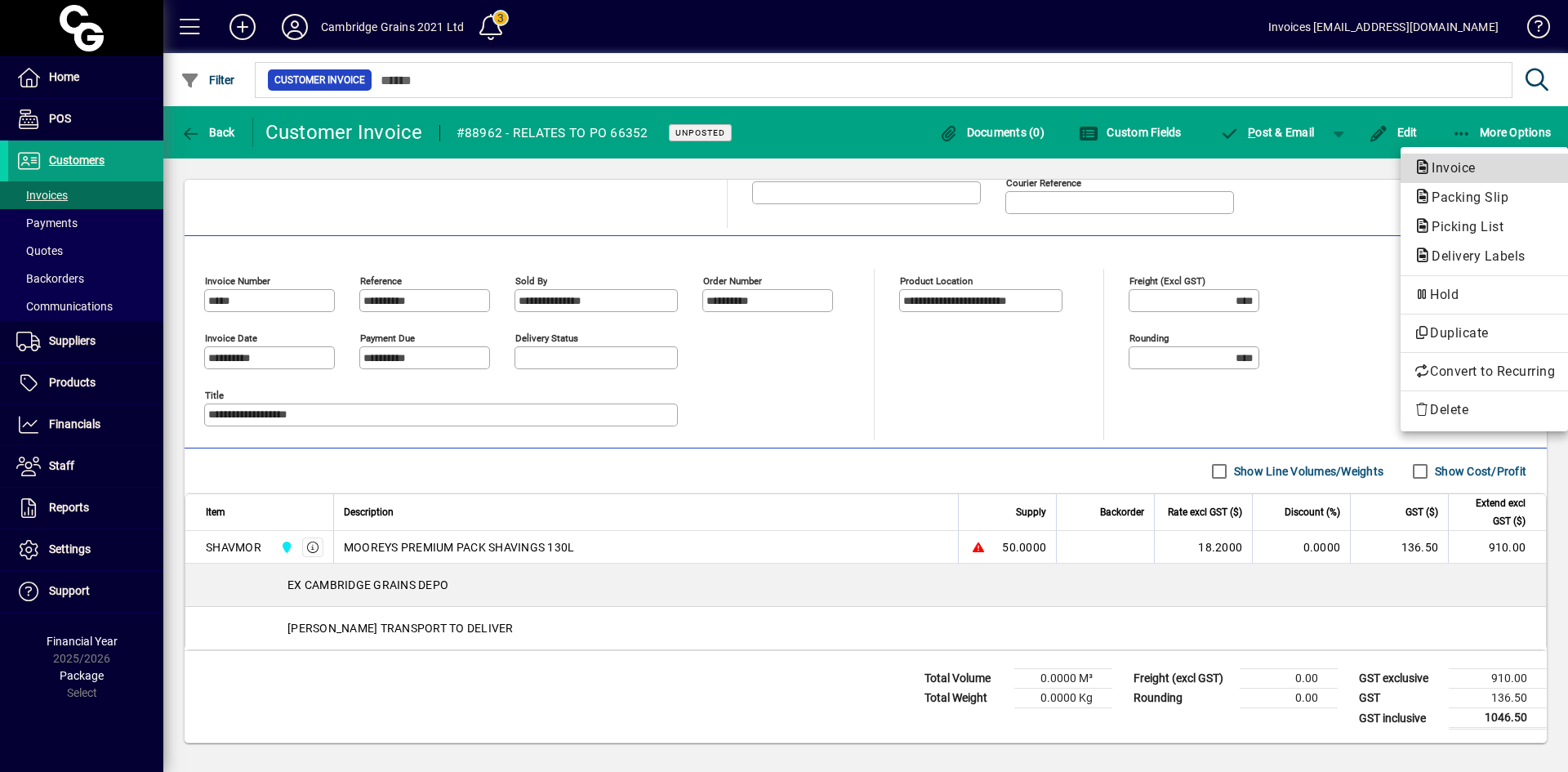
click at [1436, 164] on span "Invoice" at bounding box center [1449, 167] width 70 height 15
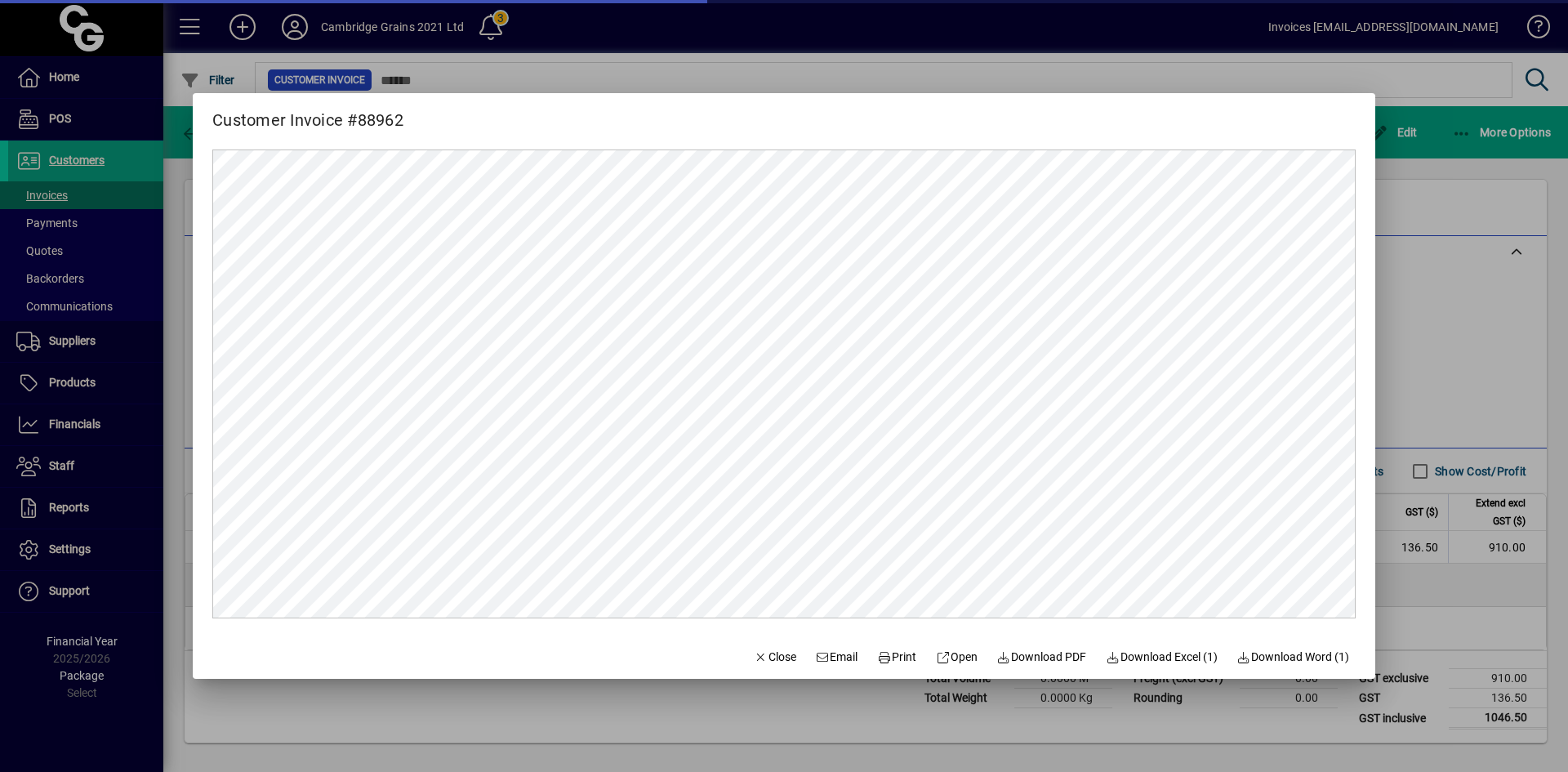
scroll to position [0, 0]
click at [880, 654] on span "Print" at bounding box center [897, 657] width 39 height 17
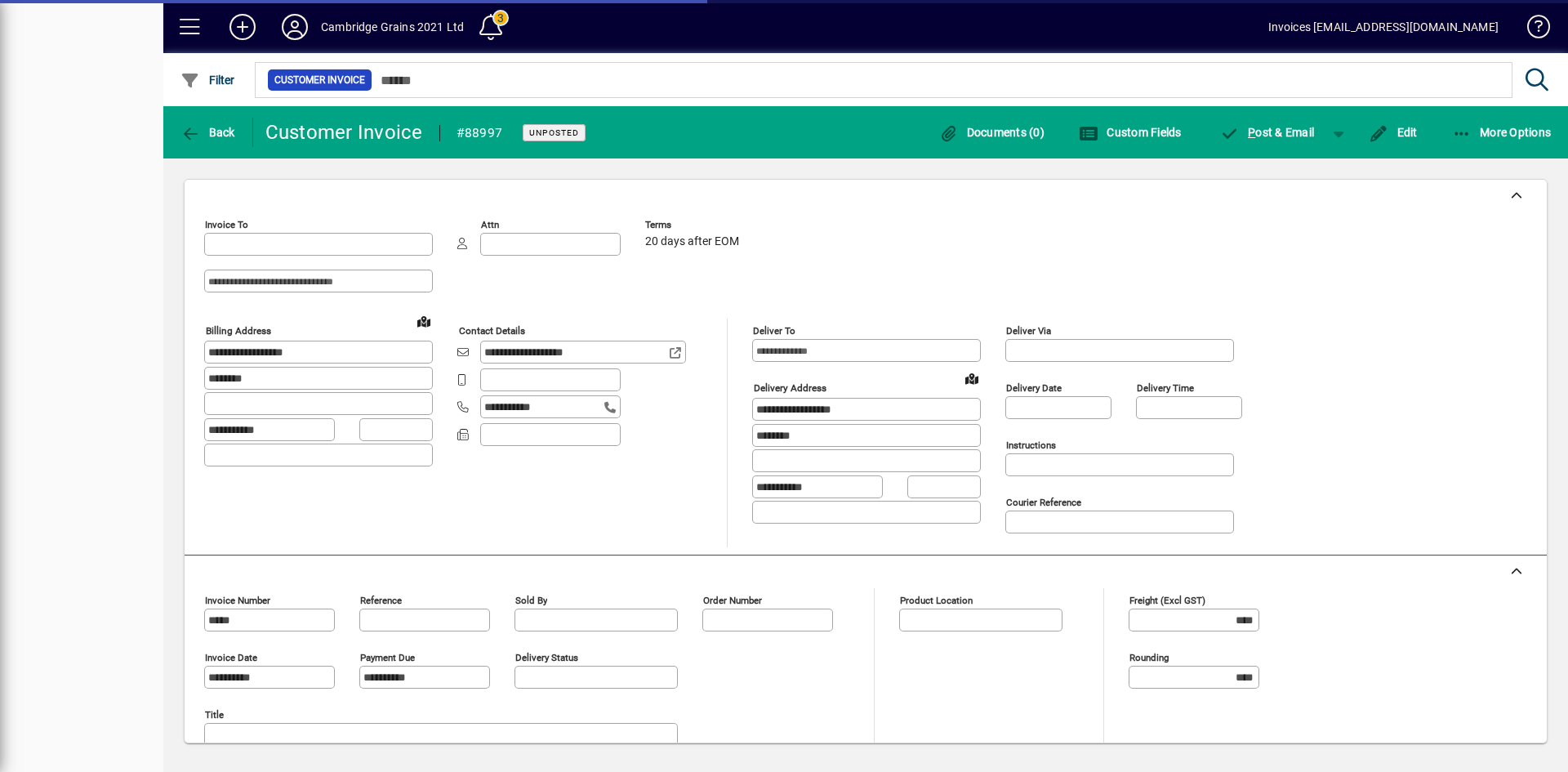
type input "**********"
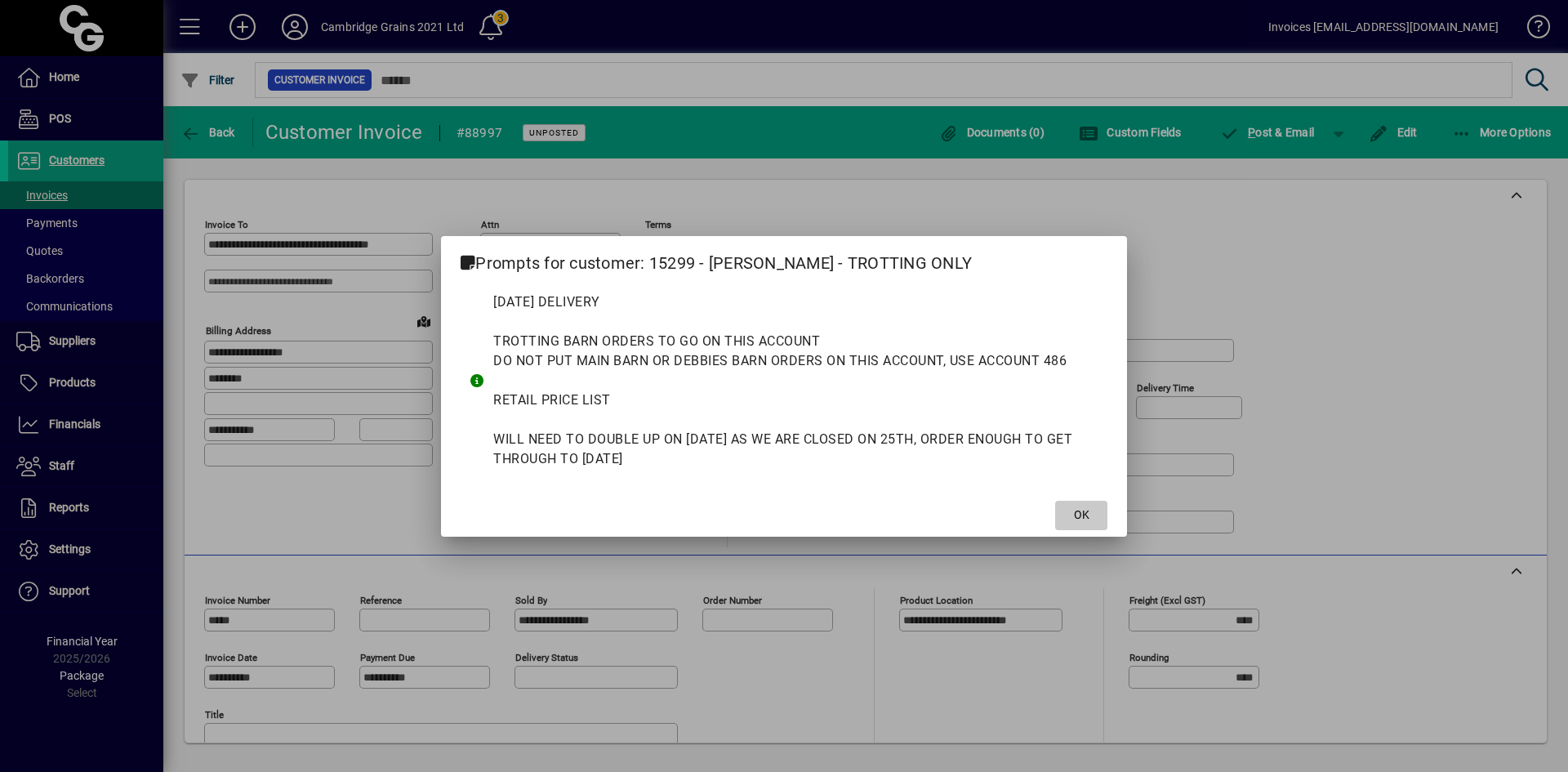
click at [1087, 509] on span "OK" at bounding box center [1082, 514] width 15 height 17
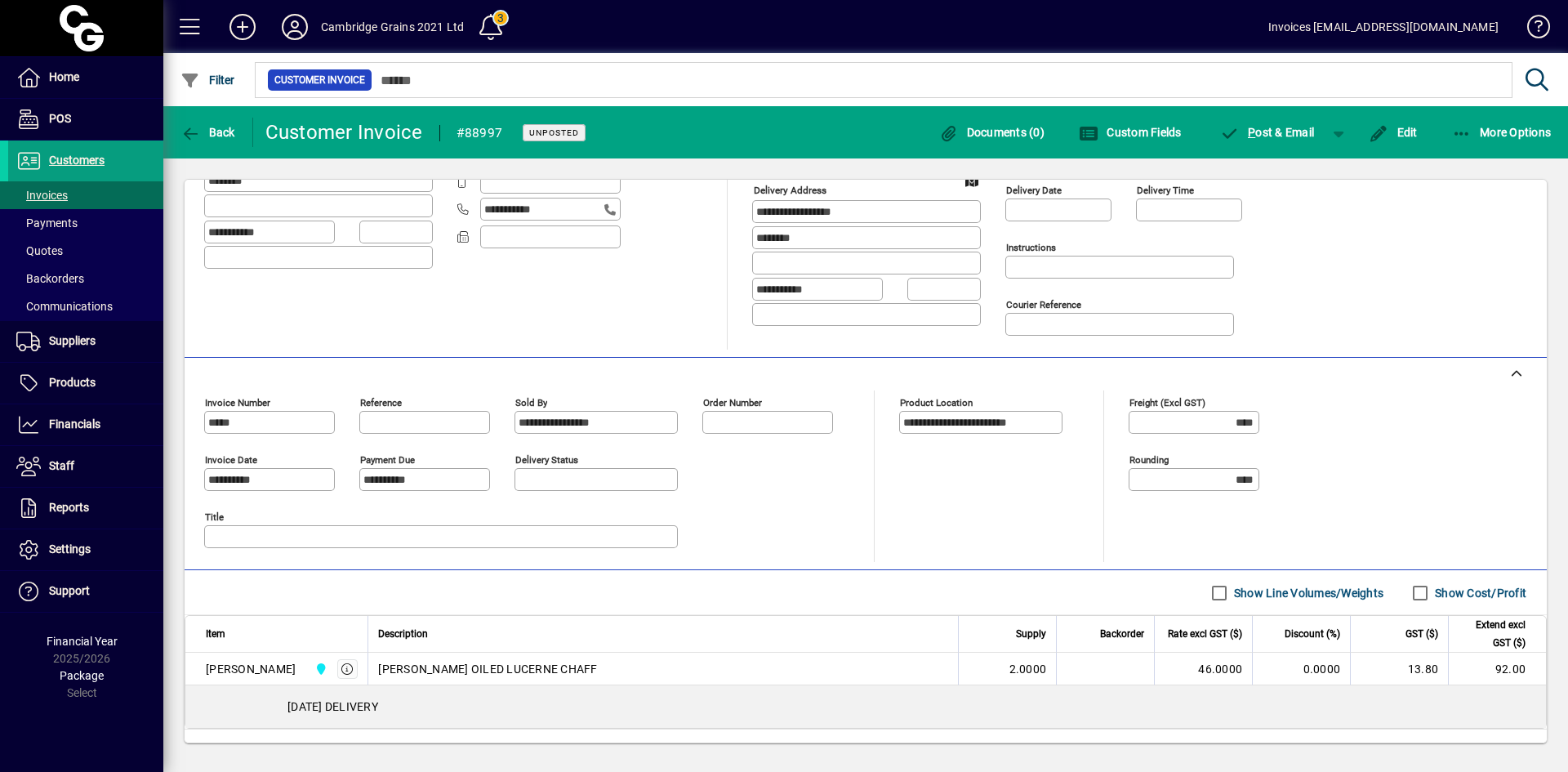
scroll to position [276, 0]
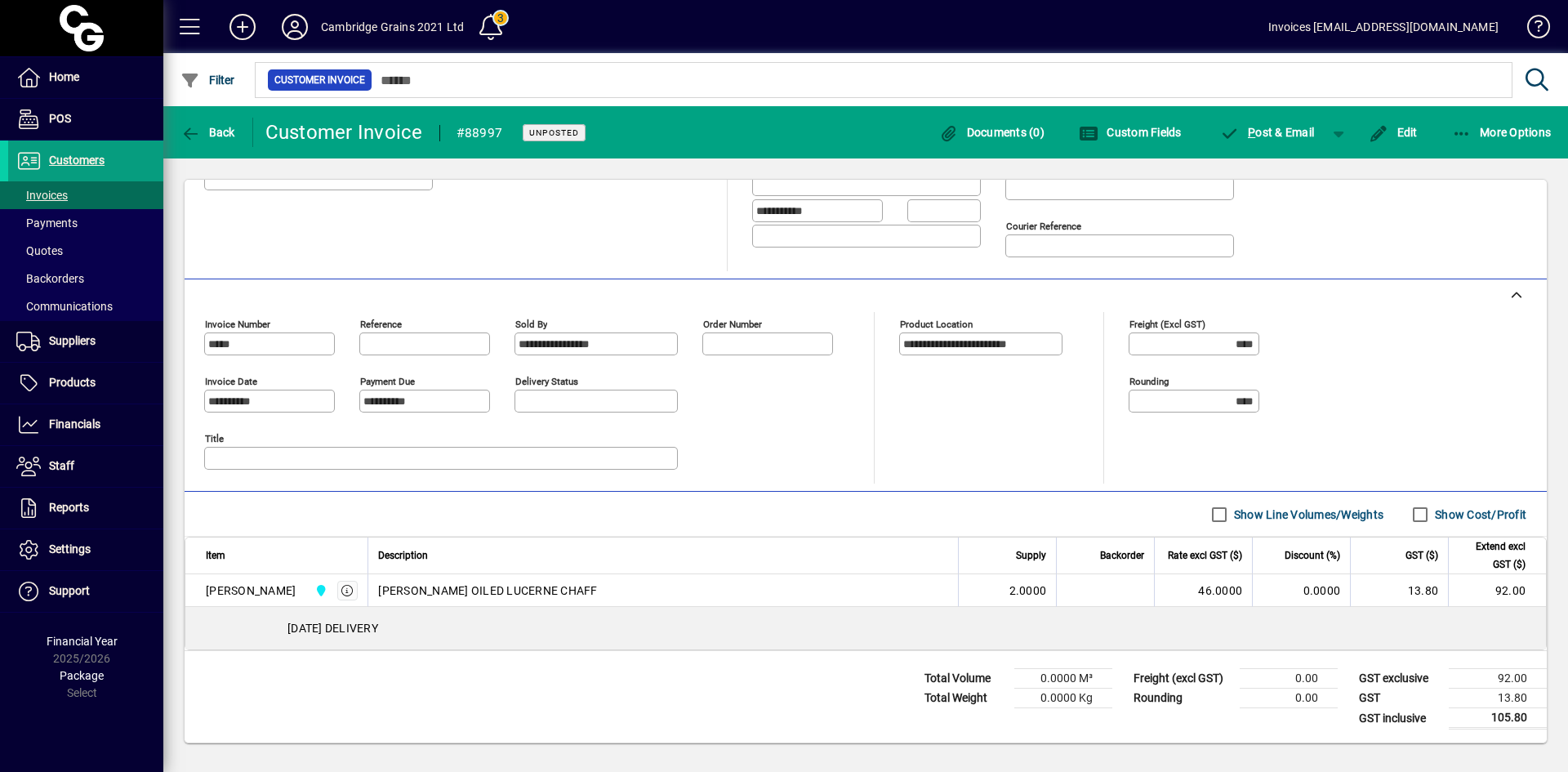
drag, startPoint x: 293, startPoint y: 401, endPoint x: 190, endPoint y: 399, distance: 103.0
click at [190, 399] on div "**********" at bounding box center [866, 385] width 1362 height 213
click at [317, 402] on input "**********" at bounding box center [271, 401] width 126 height 13
click at [282, 397] on input "**********" at bounding box center [271, 401] width 126 height 13
click at [264, 400] on input "**********" at bounding box center [271, 401] width 126 height 13
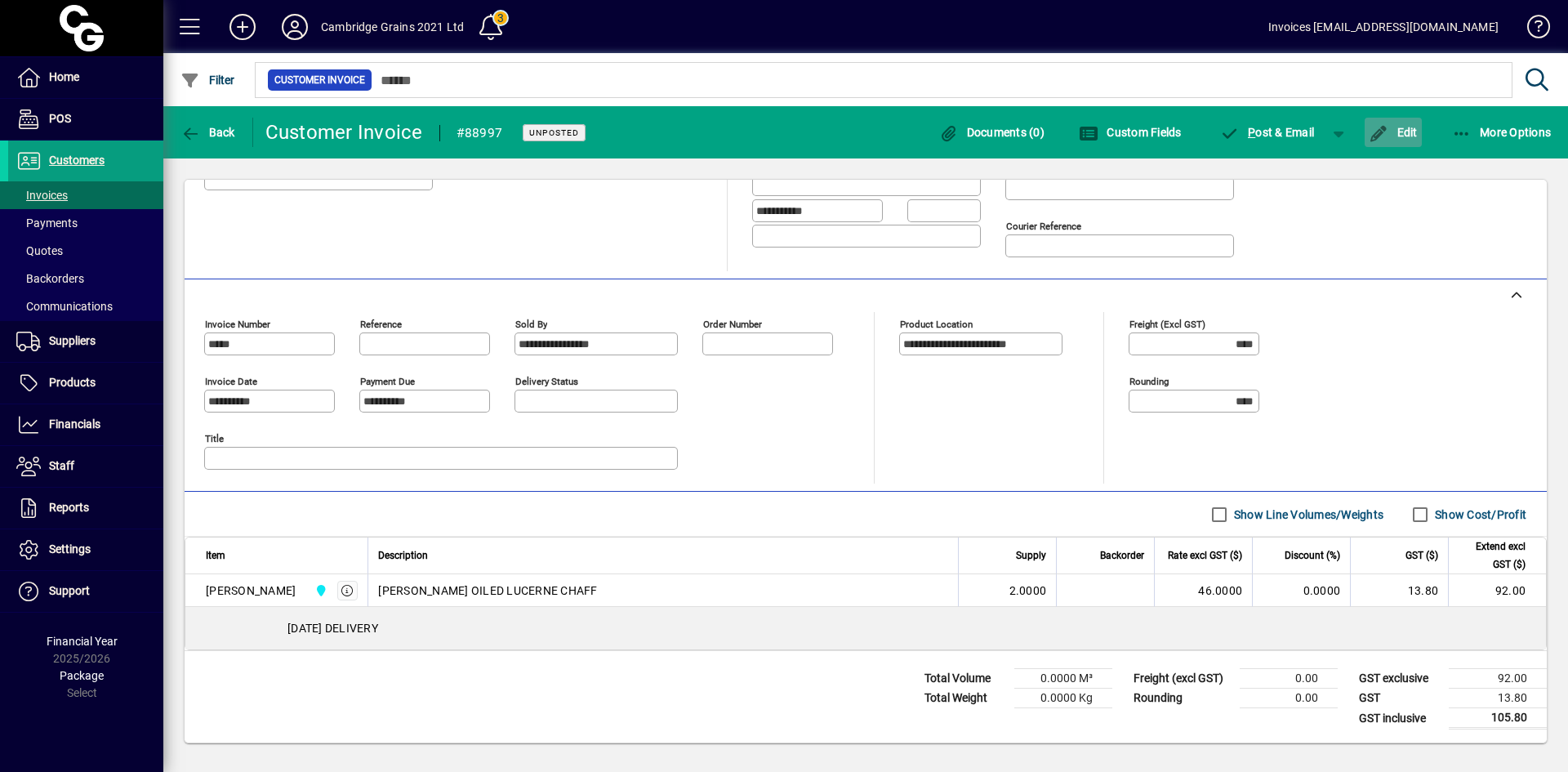
click at [1396, 129] on span "Edit" at bounding box center [1393, 132] width 49 height 13
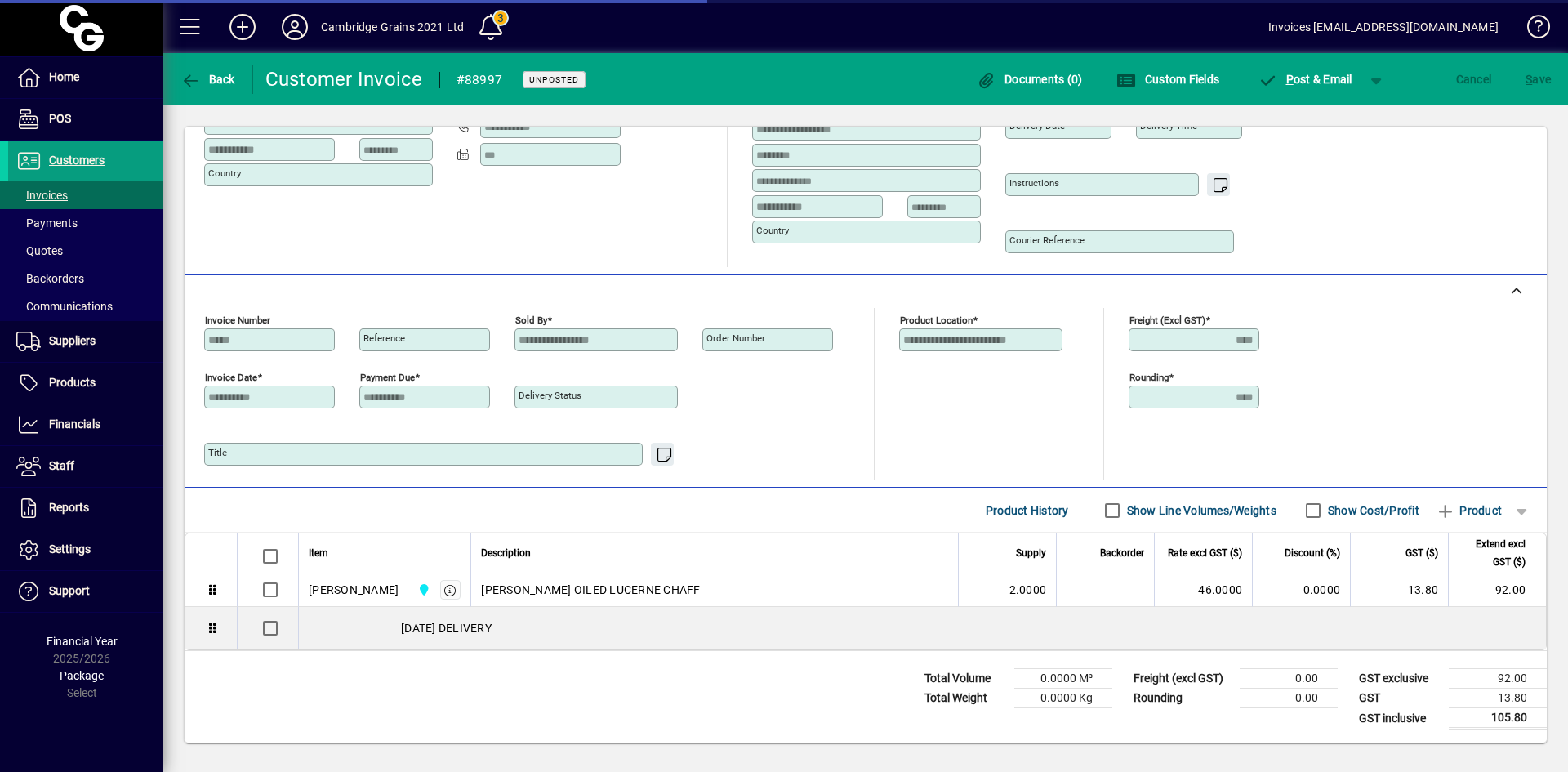
scroll to position [227, 0]
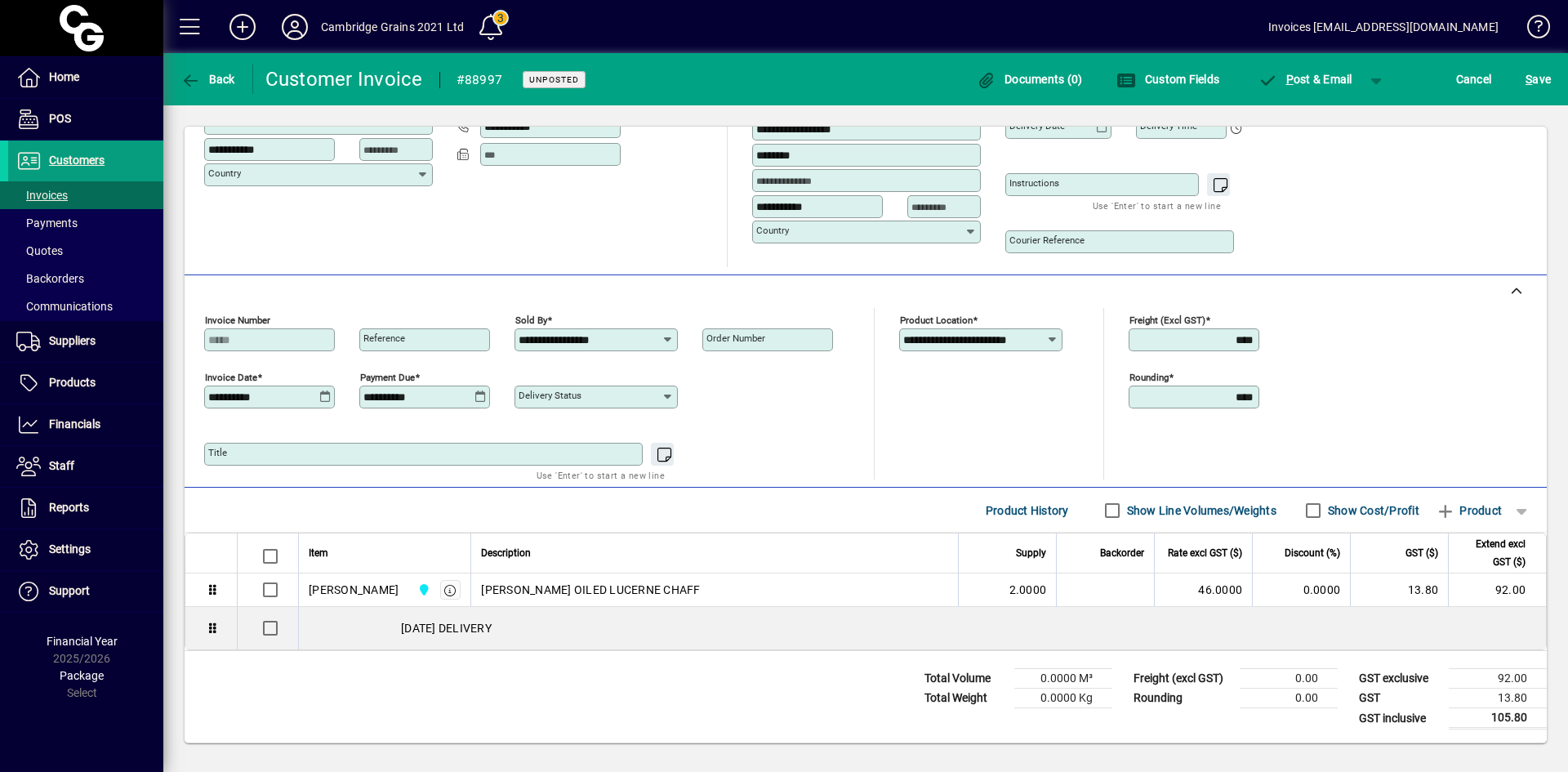
click at [322, 395] on icon at bounding box center [326, 397] width 13 height 13
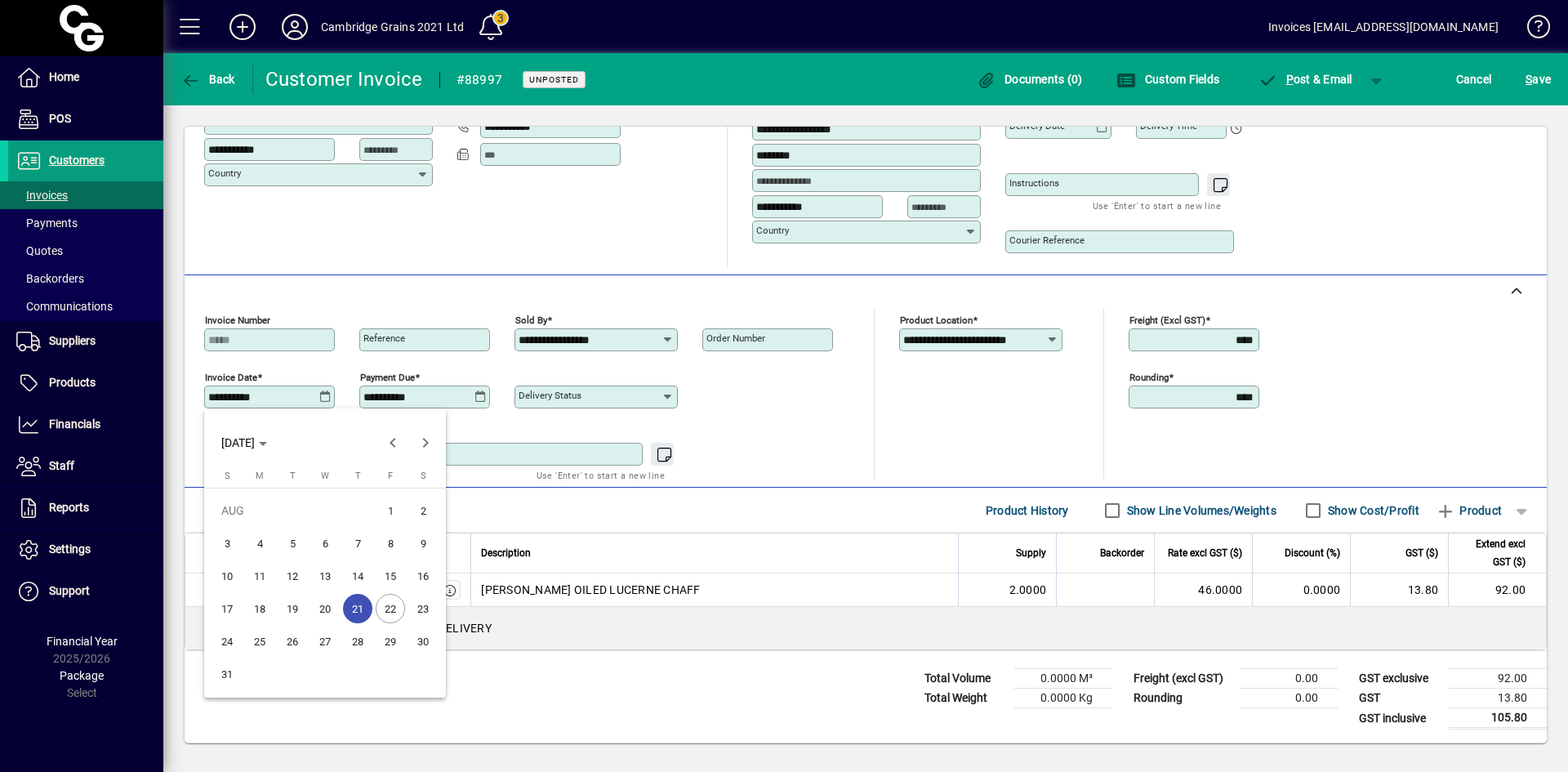
click at [388, 607] on span "22" at bounding box center [390, 609] width 30 height 30
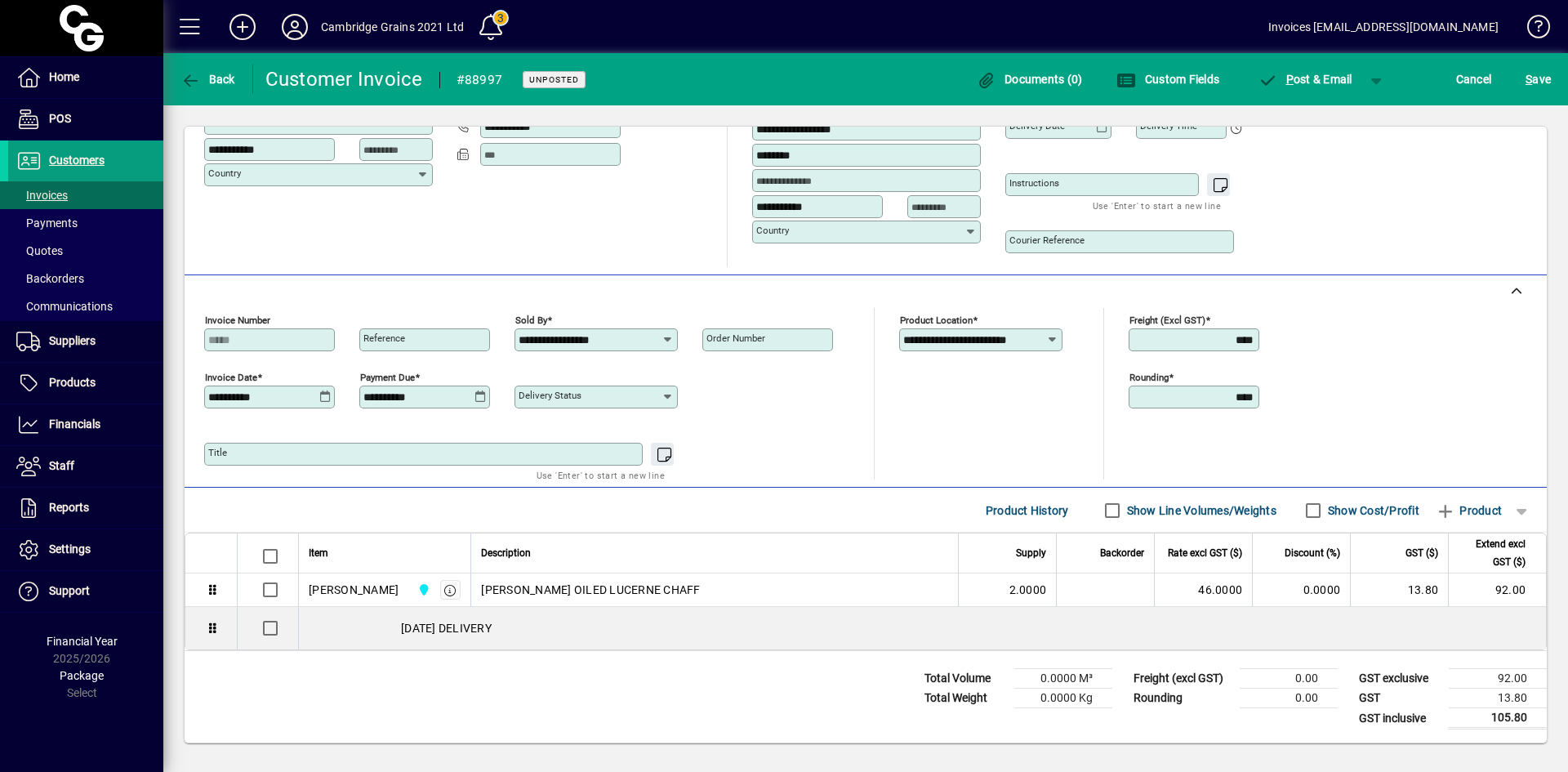
type input "**********"
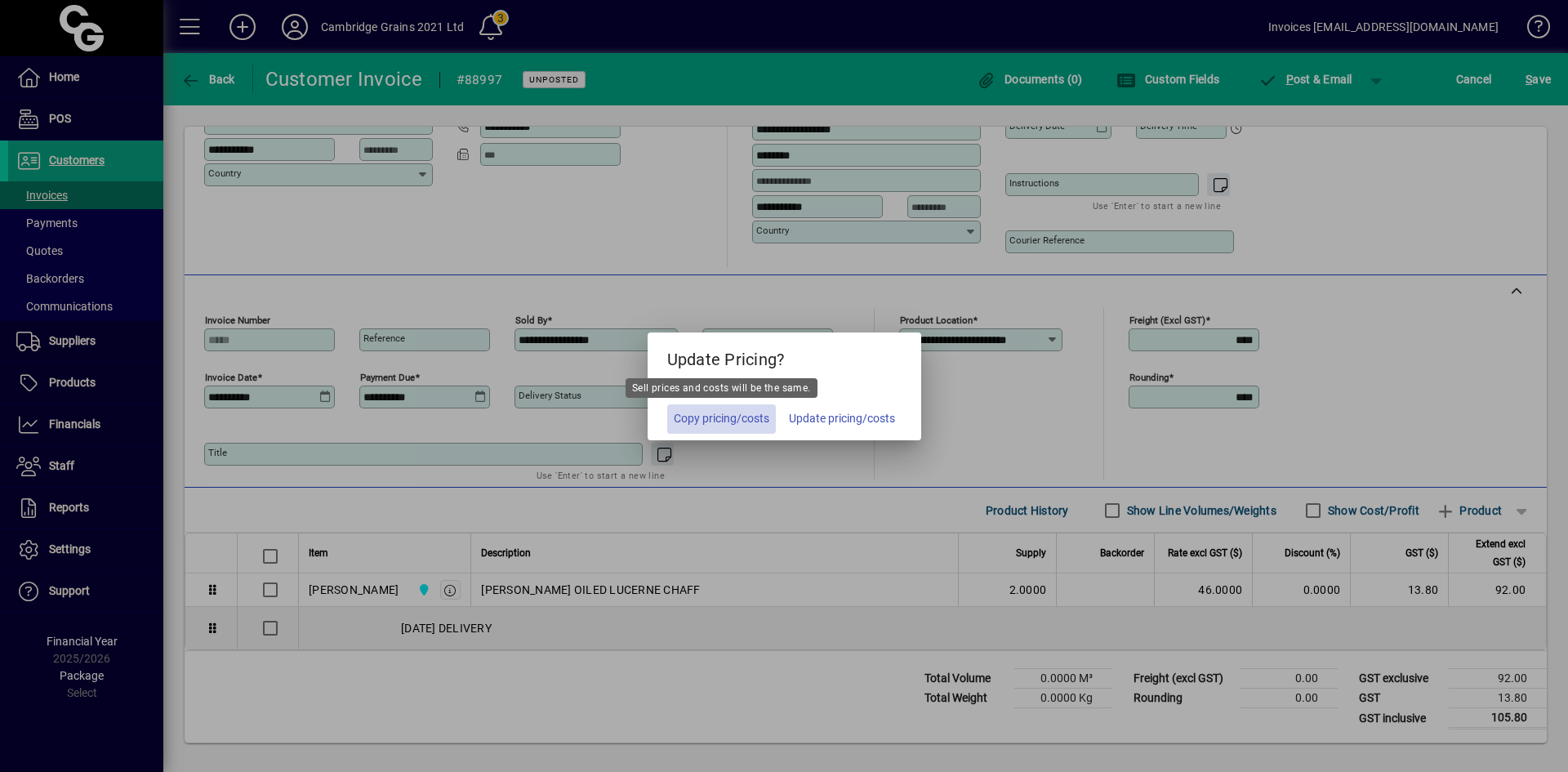
click at [733, 414] on span "Copy pricing/costs" at bounding box center [722, 418] width 95 height 17
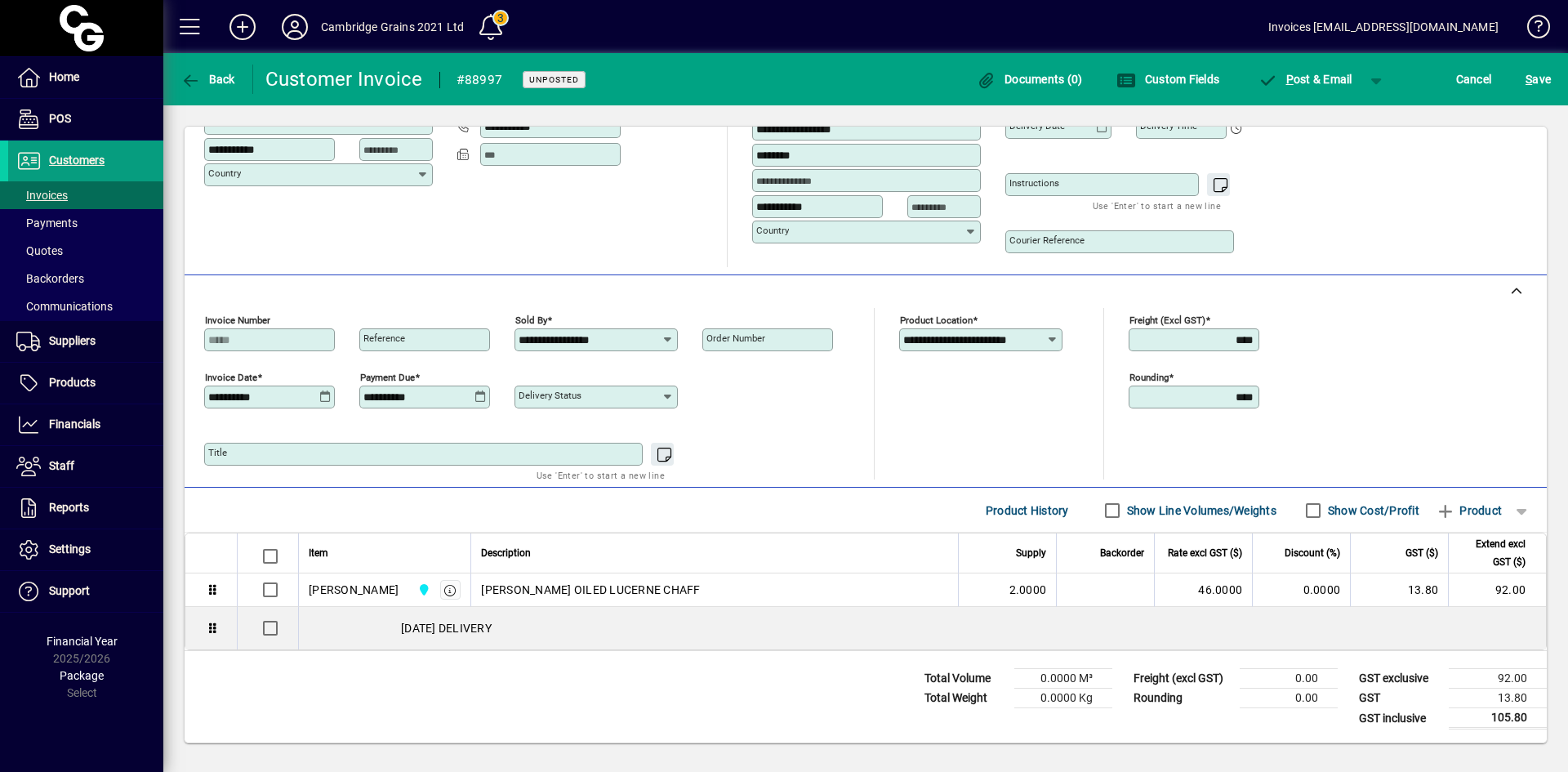
scroll to position [0, 0]
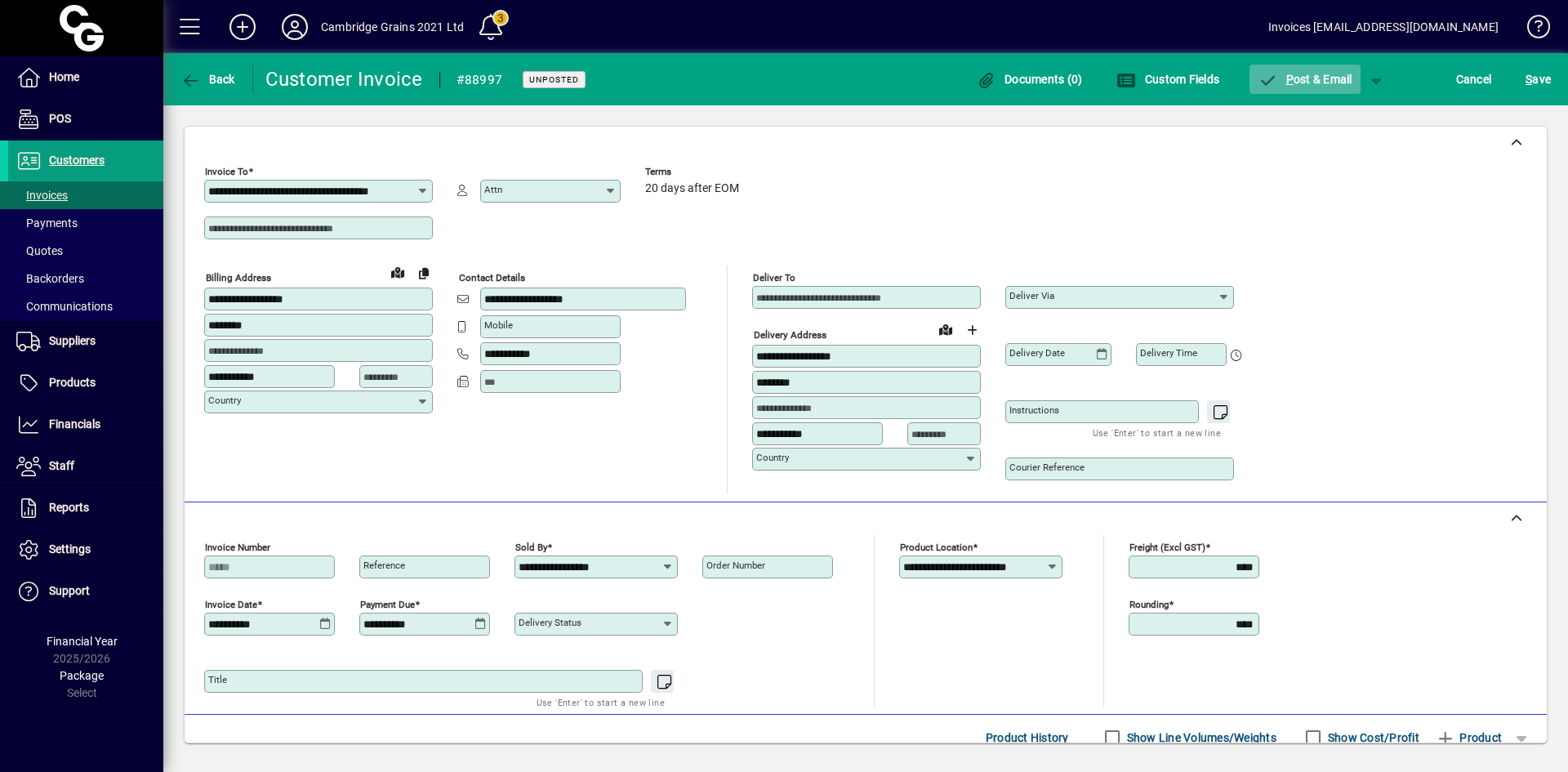
click at [1292, 76] on span "P" at bounding box center [1290, 79] width 7 height 13
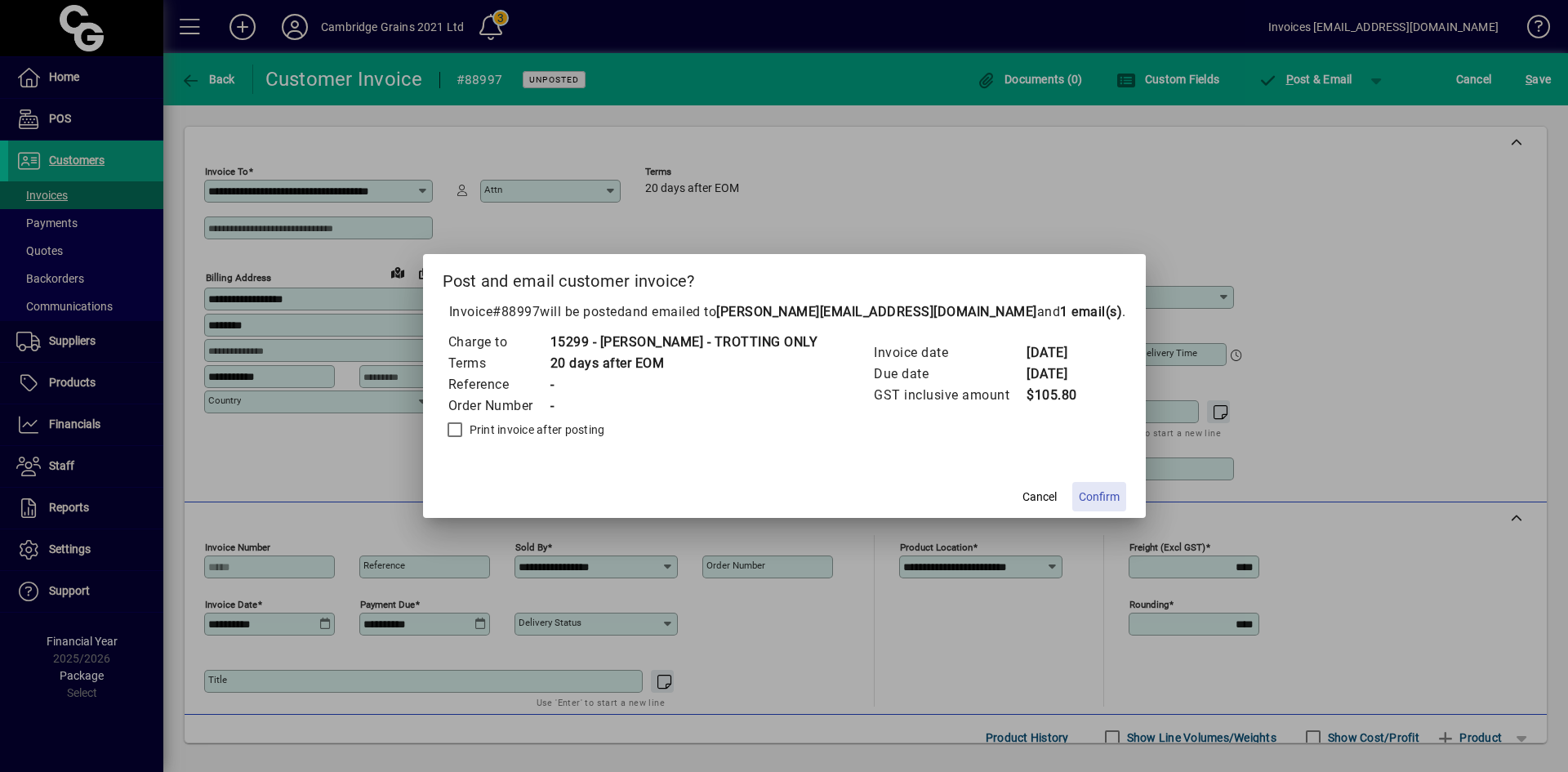
click at [1105, 495] on span "Confirm" at bounding box center [1099, 496] width 40 height 17
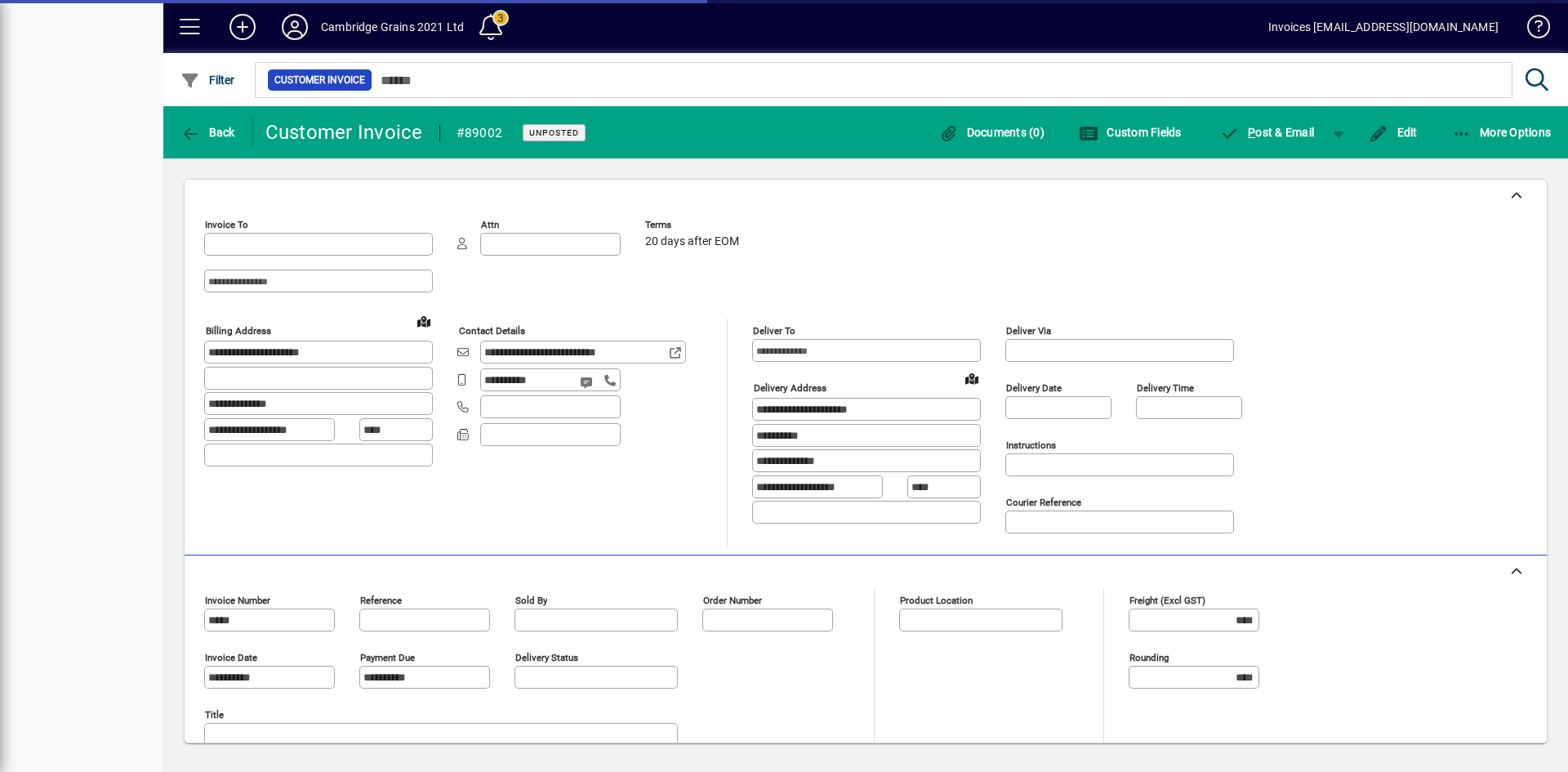
type input "**********"
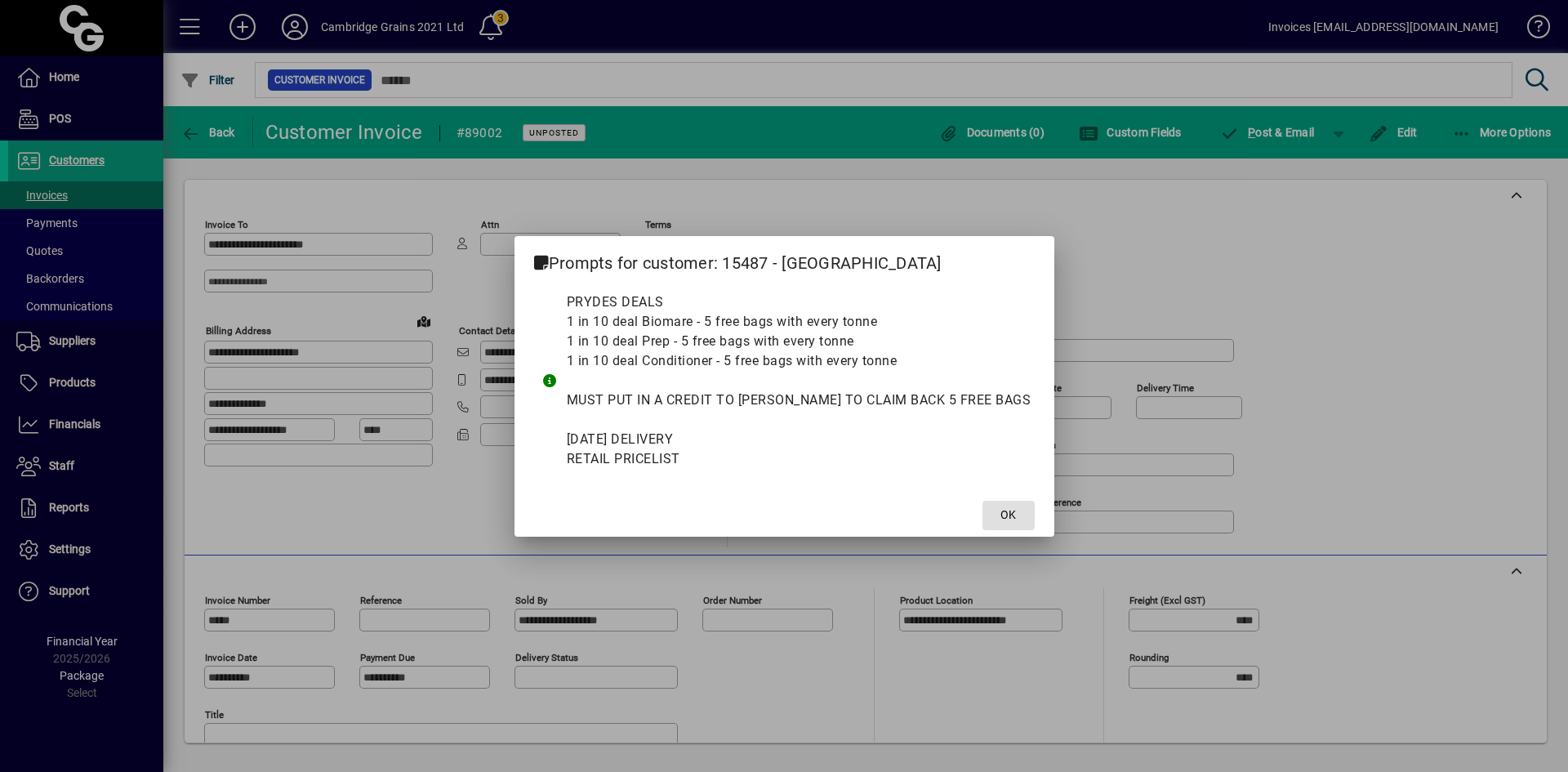
click at [1001, 510] on span "OK" at bounding box center [1008, 514] width 15 height 17
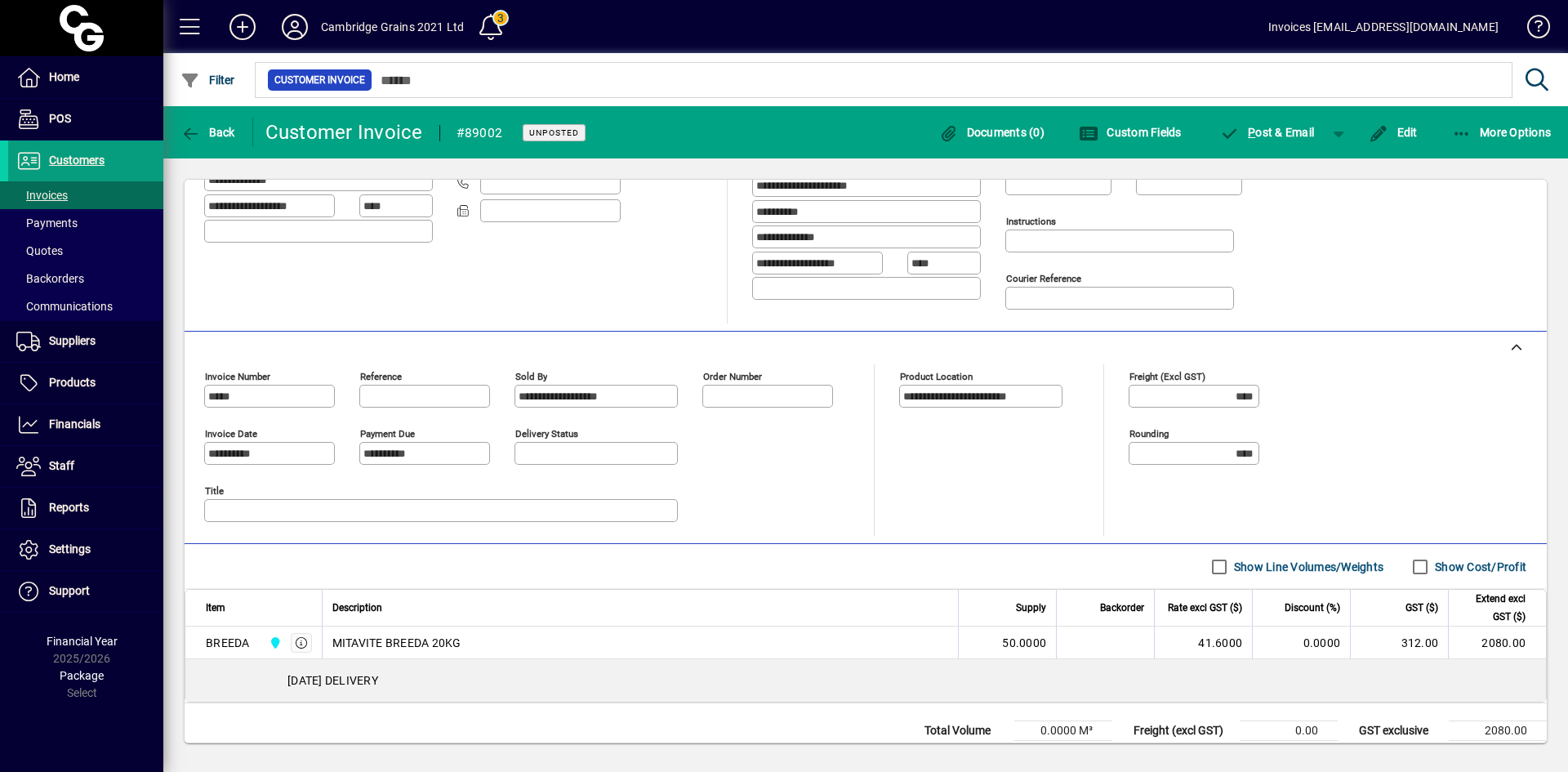
scroll to position [276, 0]
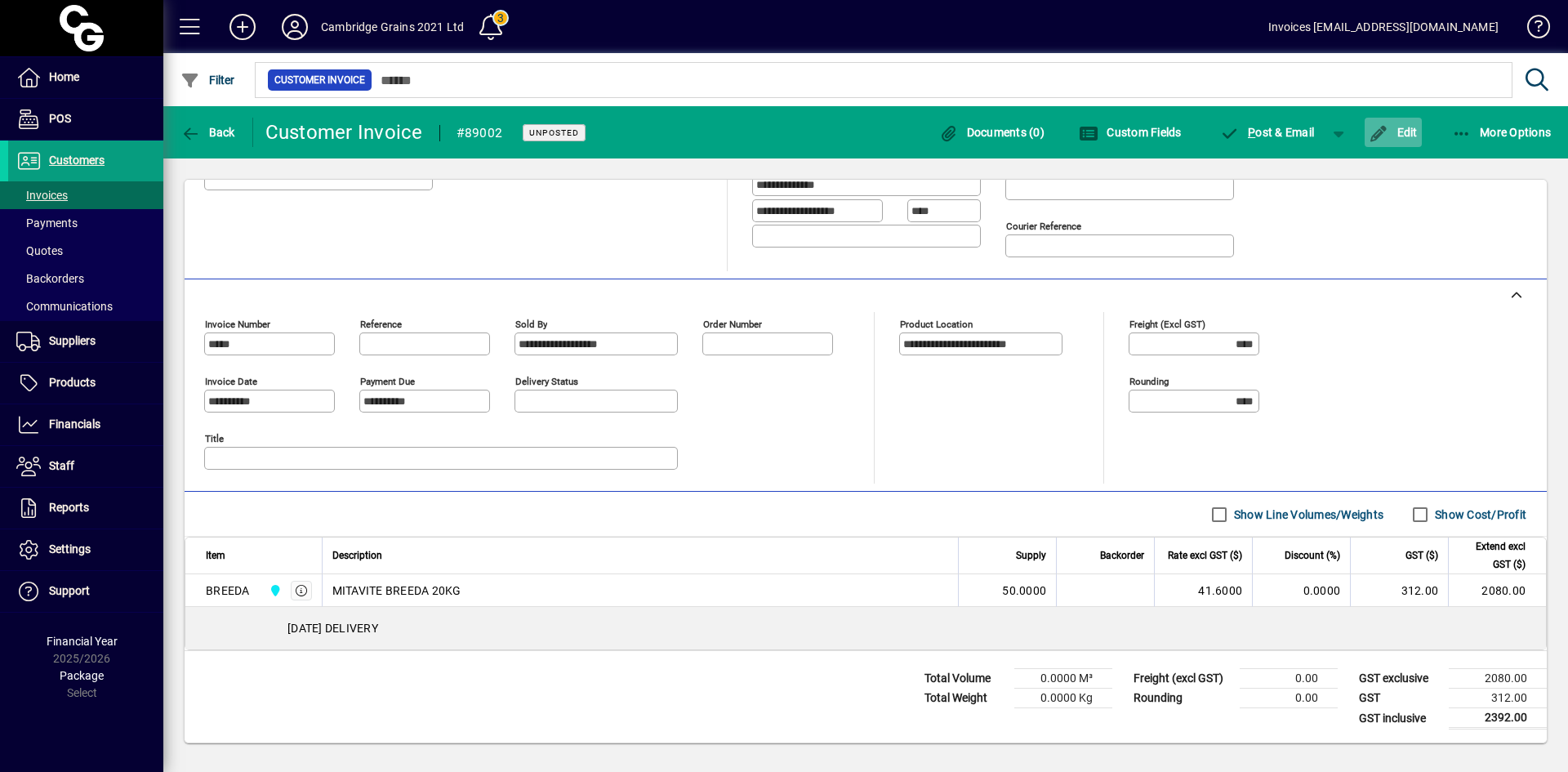
click at [1403, 131] on span "Edit" at bounding box center [1393, 132] width 49 height 13
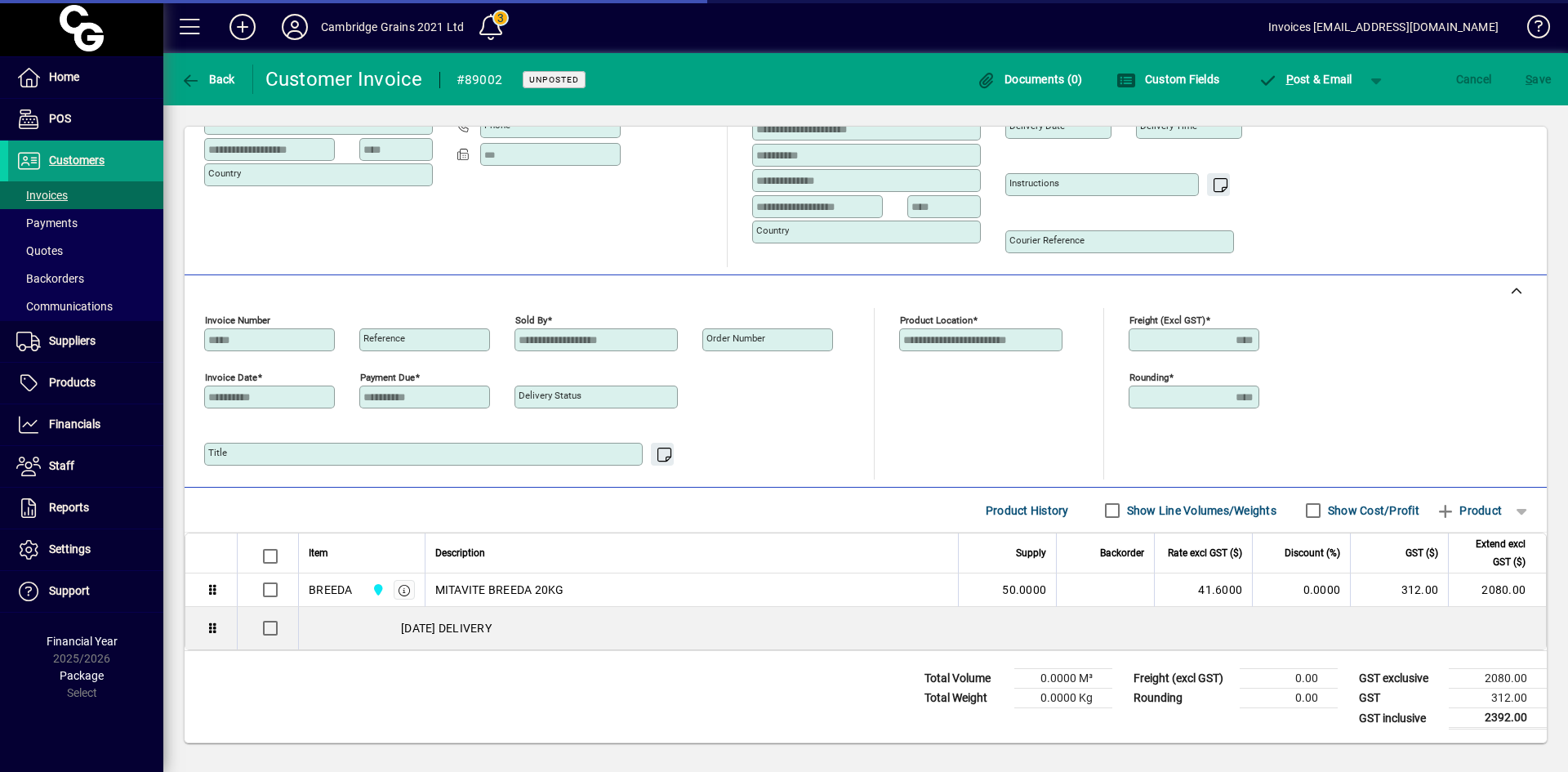
scroll to position [227, 0]
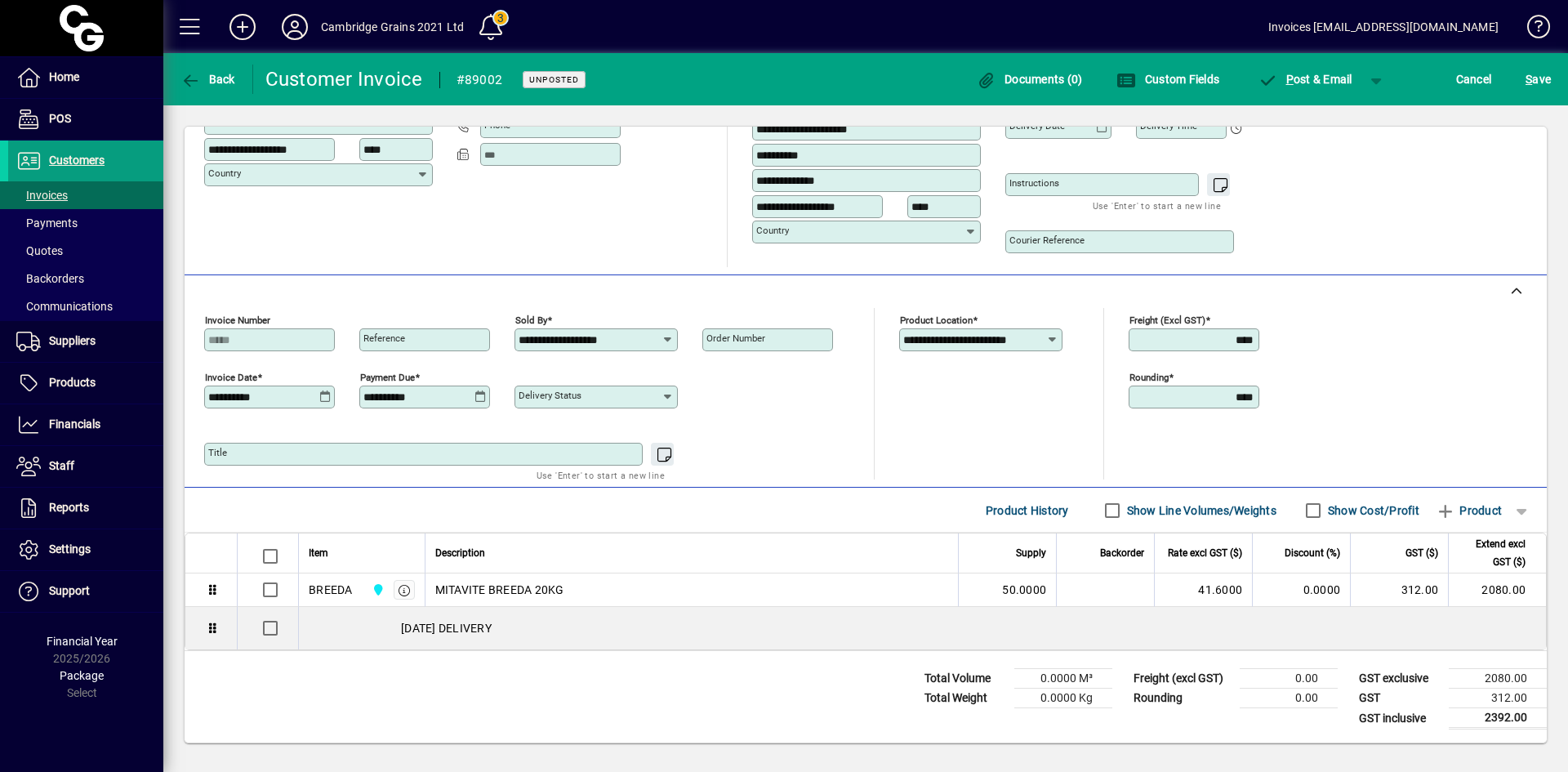
click at [322, 395] on icon at bounding box center [326, 397] width 13 height 13
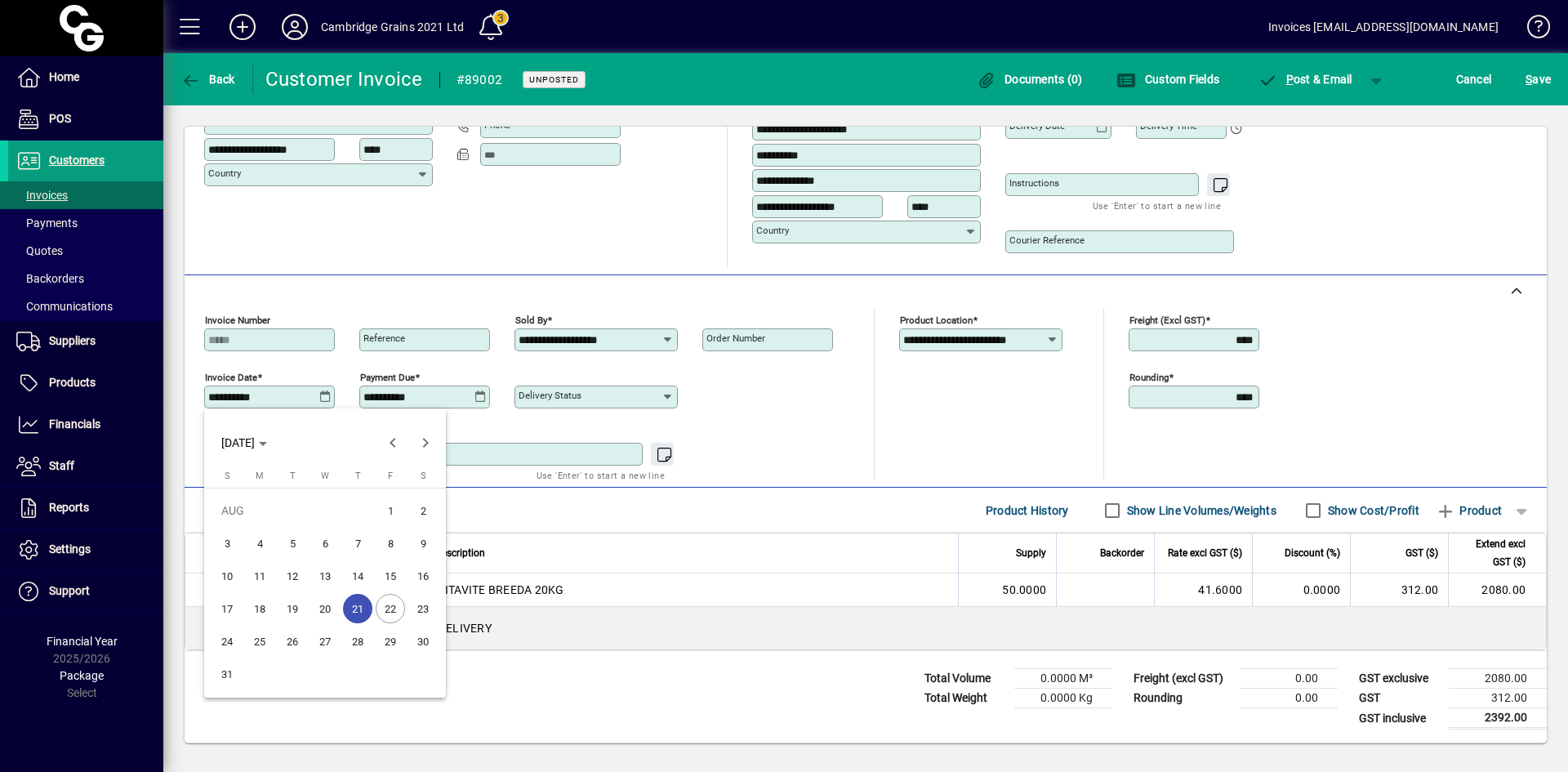
click at [387, 605] on span "22" at bounding box center [390, 609] width 30 height 30
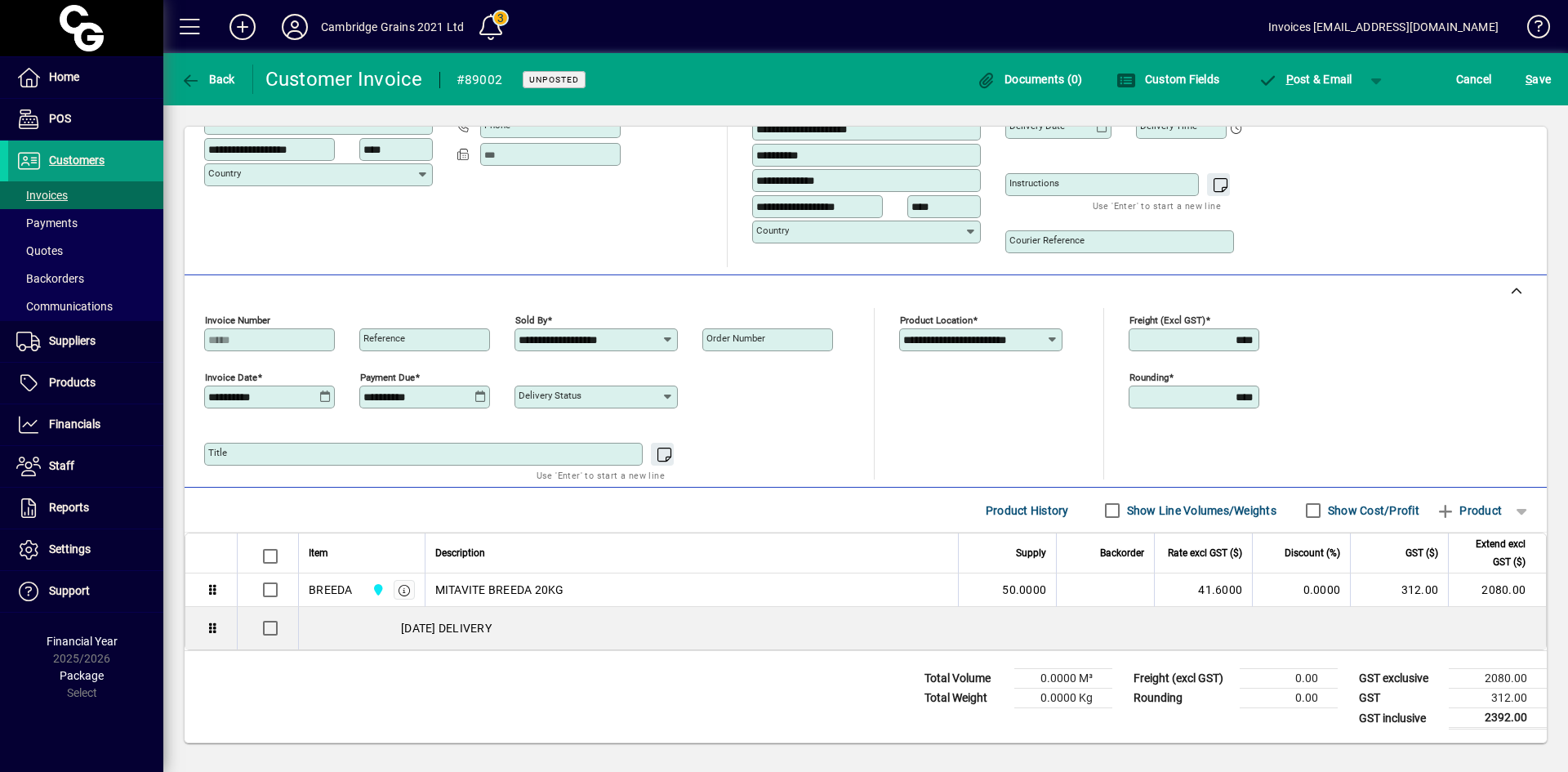
type input "**********"
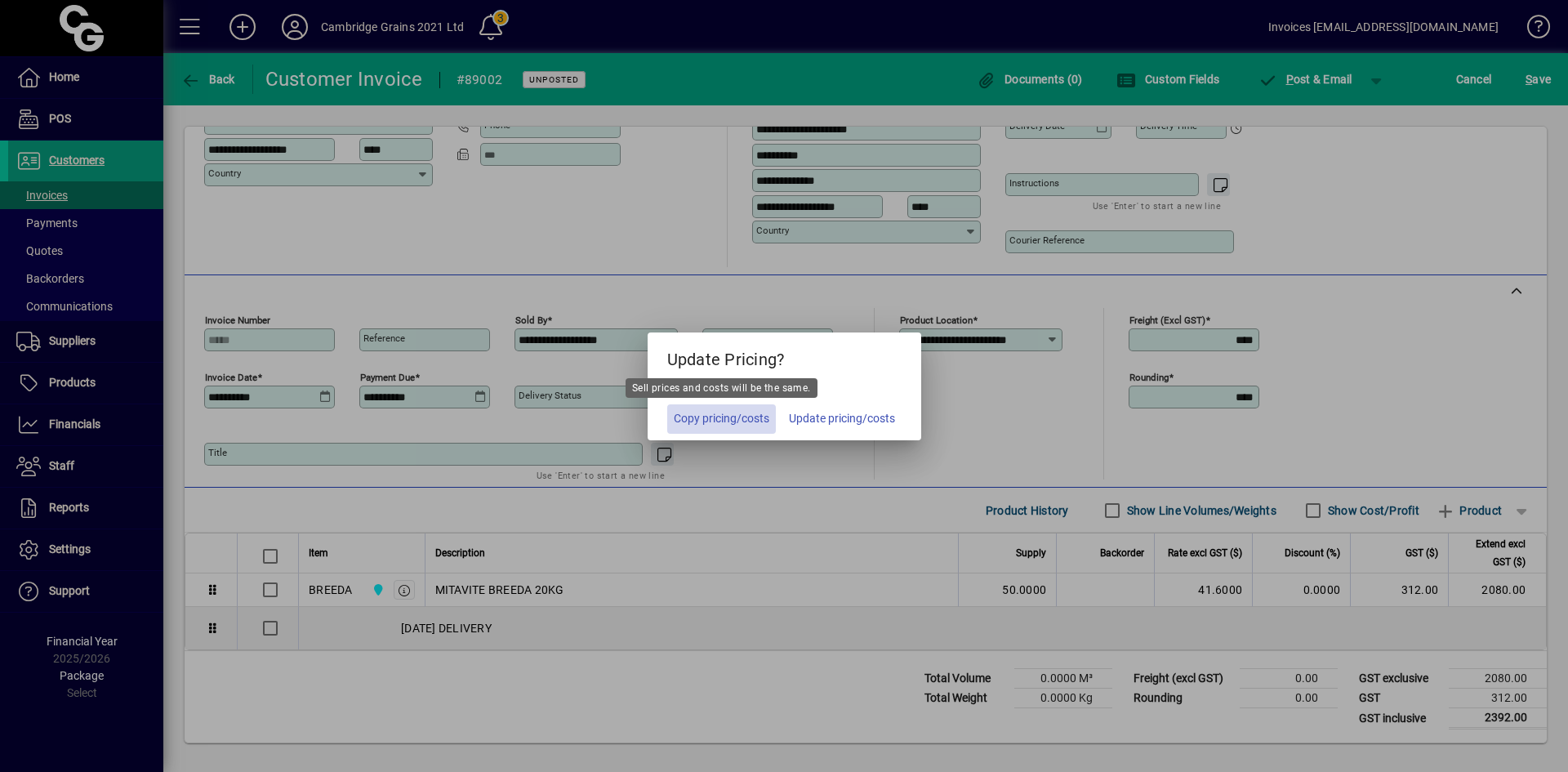
click at [728, 422] on span "Copy pricing/costs" at bounding box center [722, 418] width 95 height 17
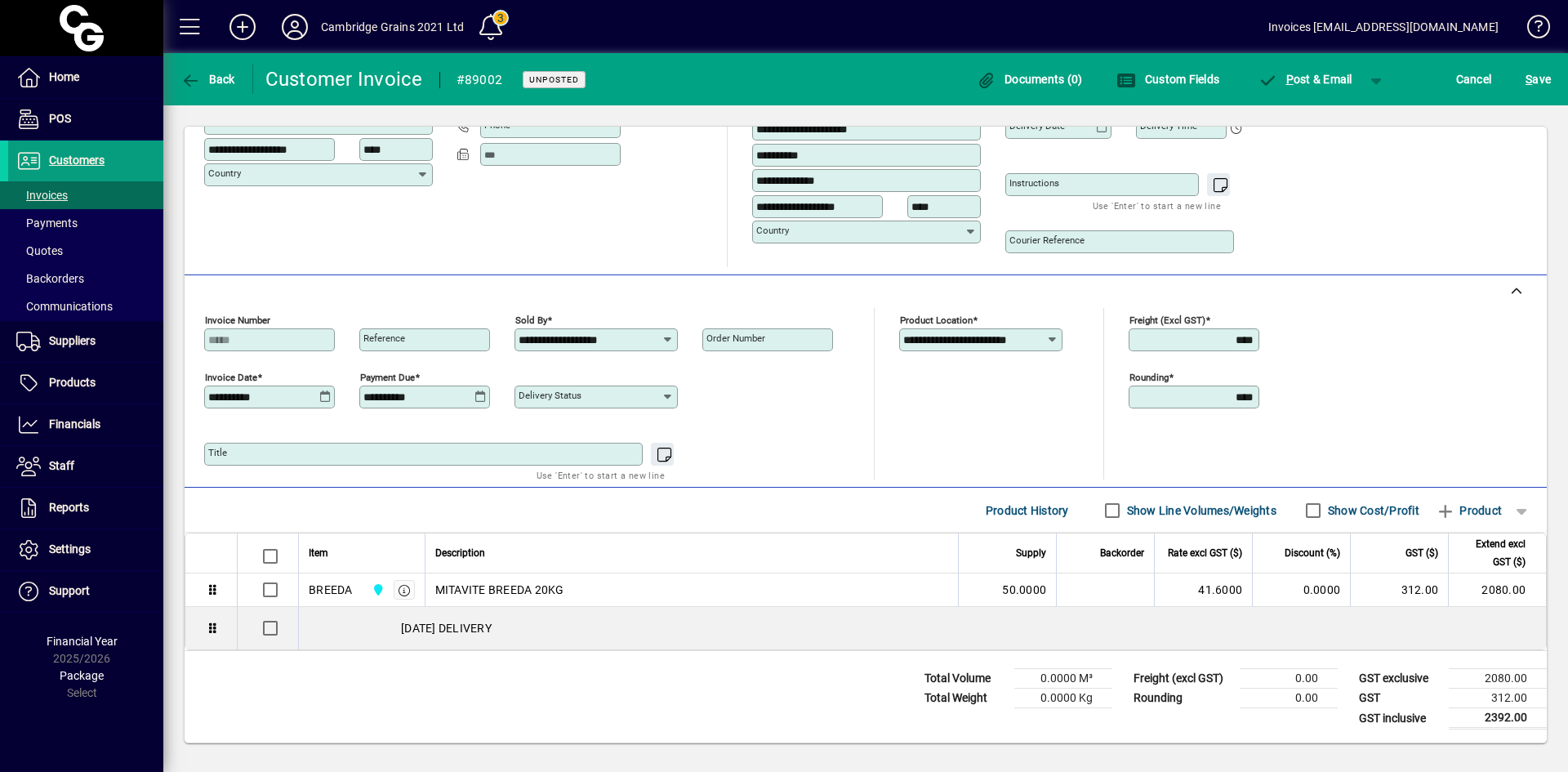
scroll to position [0, 0]
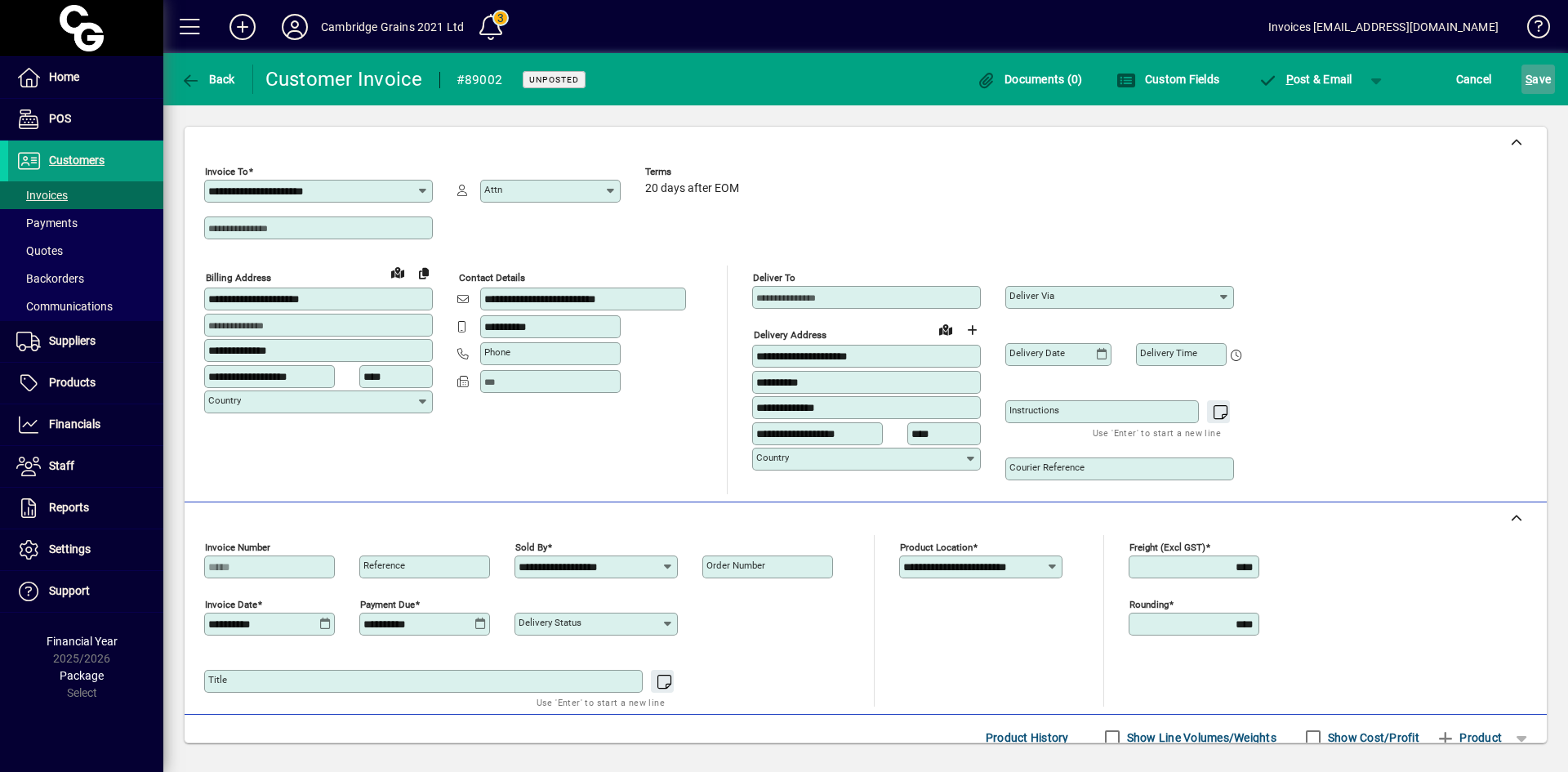
click at [1533, 74] on span "S ave" at bounding box center [1538, 79] width 25 height 26
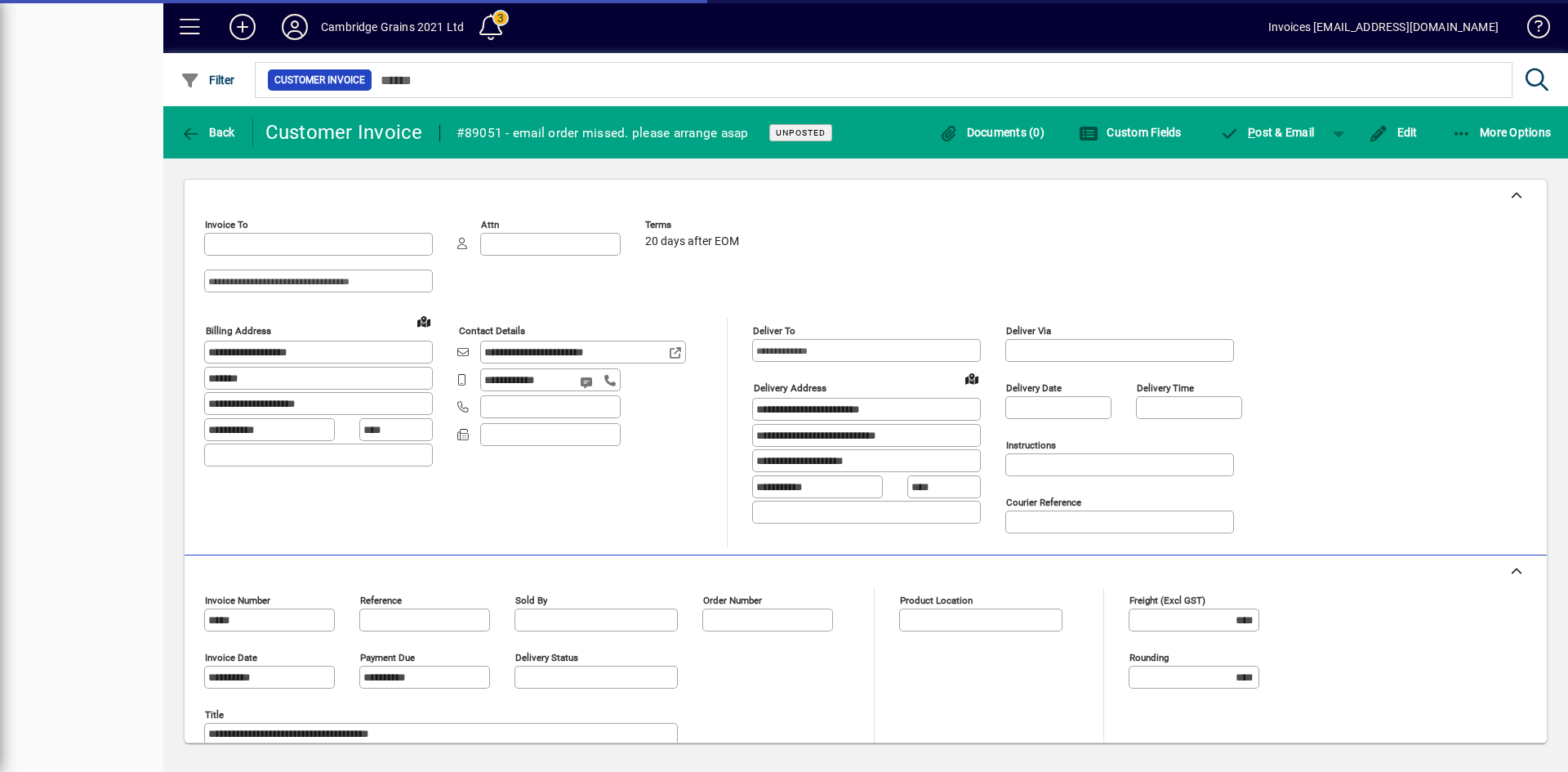
type input "**********"
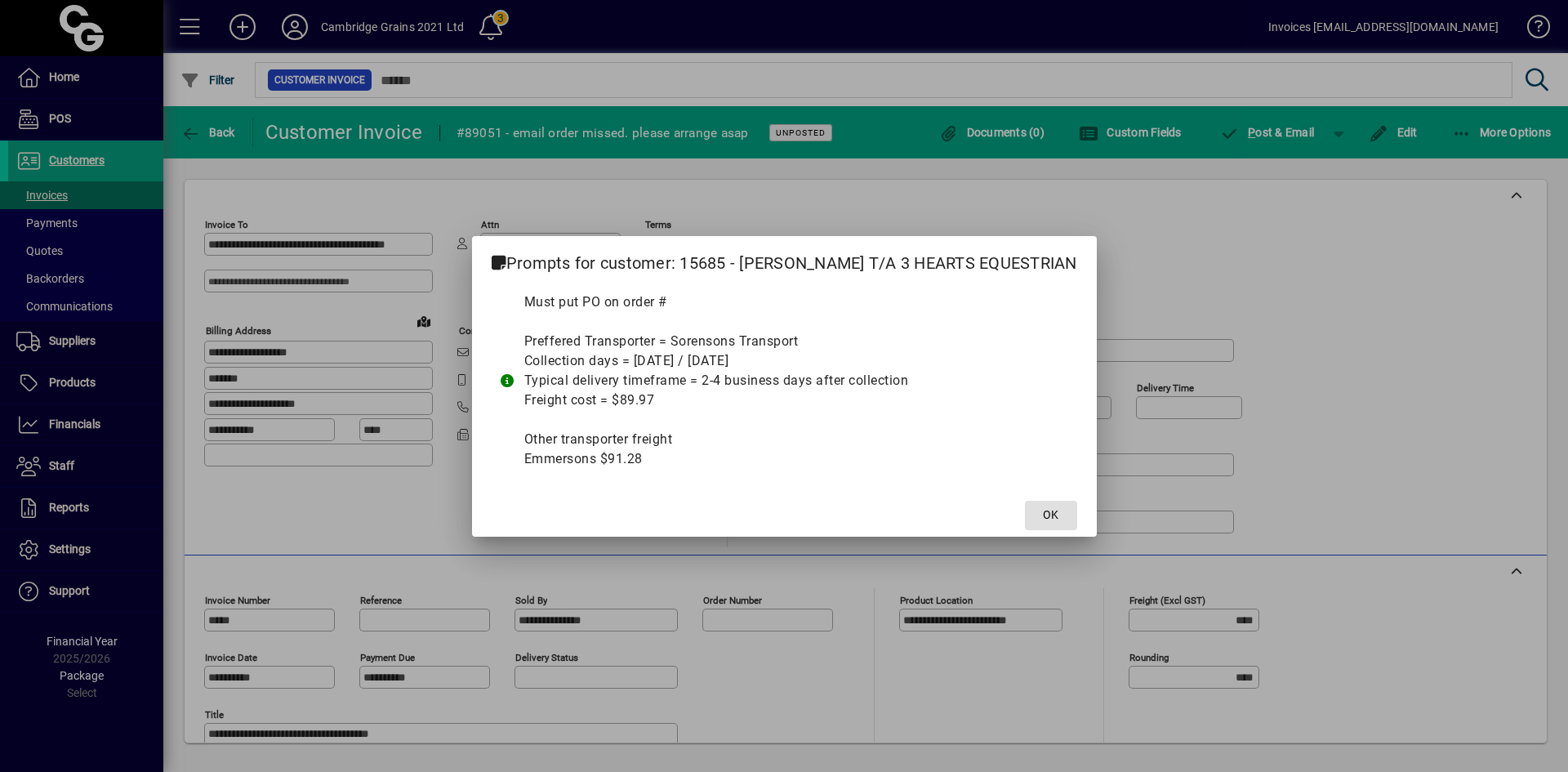
click at [1043, 515] on span "OK" at bounding box center [1050, 514] width 15 height 17
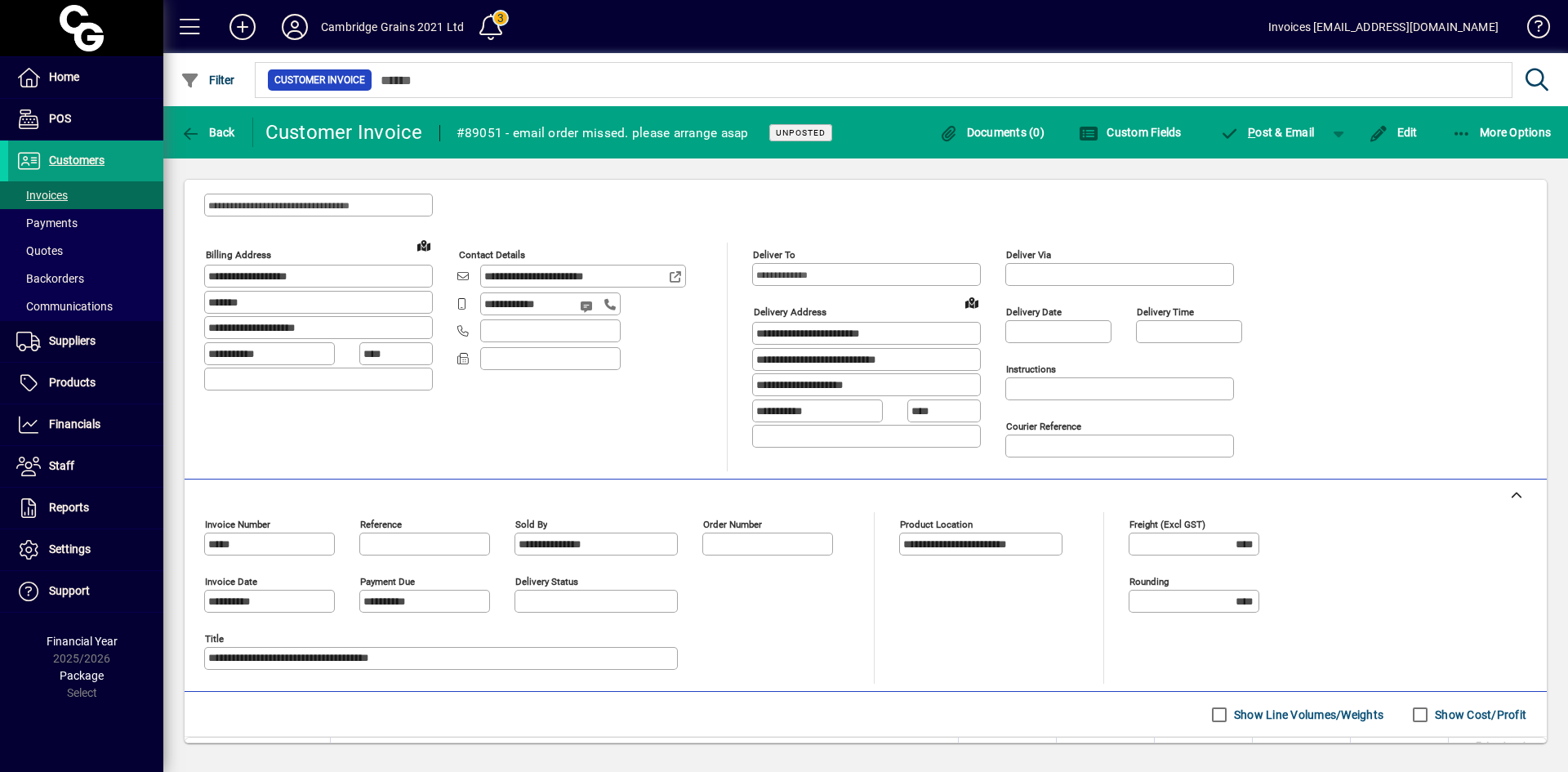
scroll to position [320, 0]
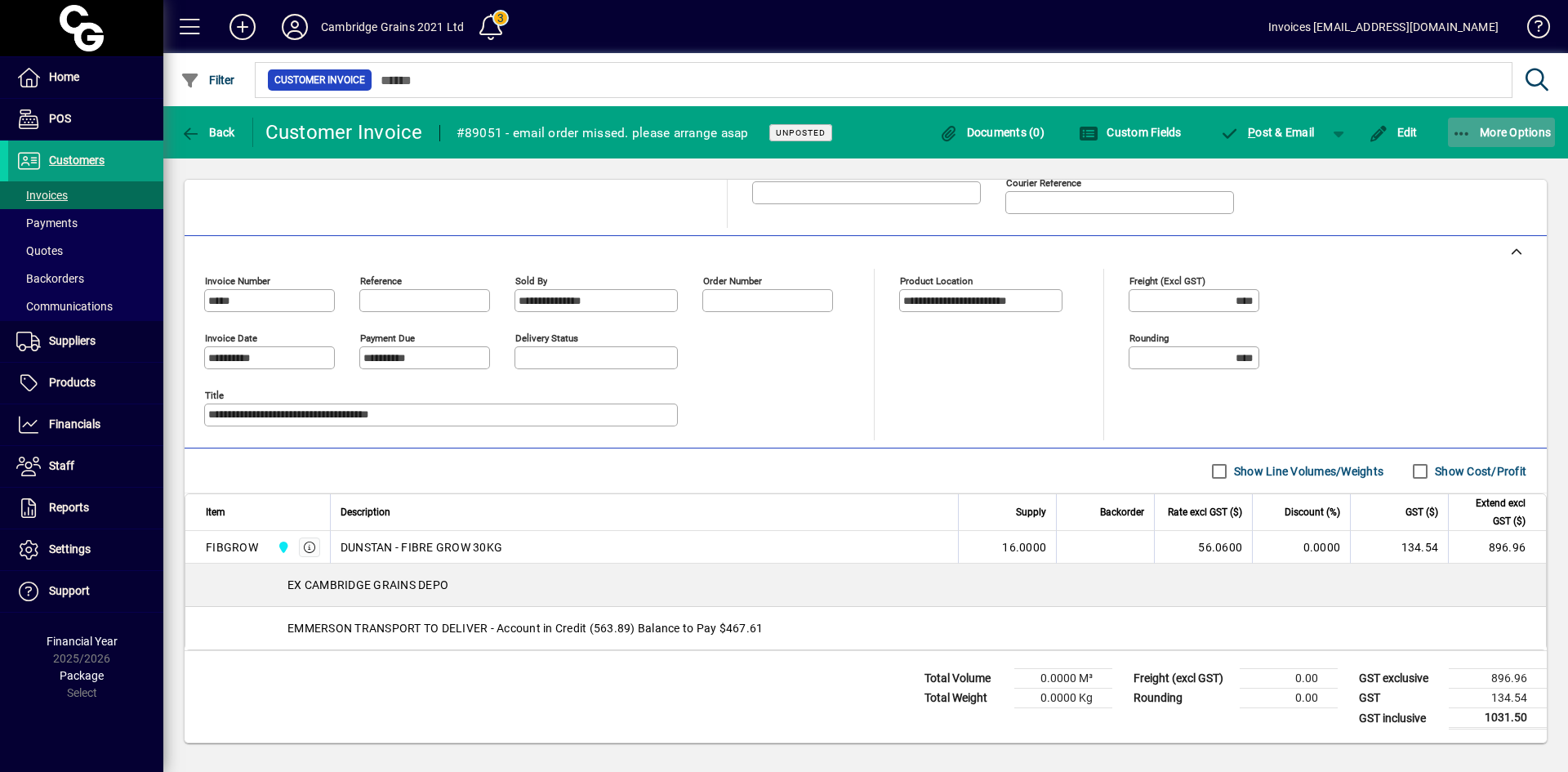
click at [1470, 132] on icon "button" at bounding box center [1462, 134] width 21 height 16
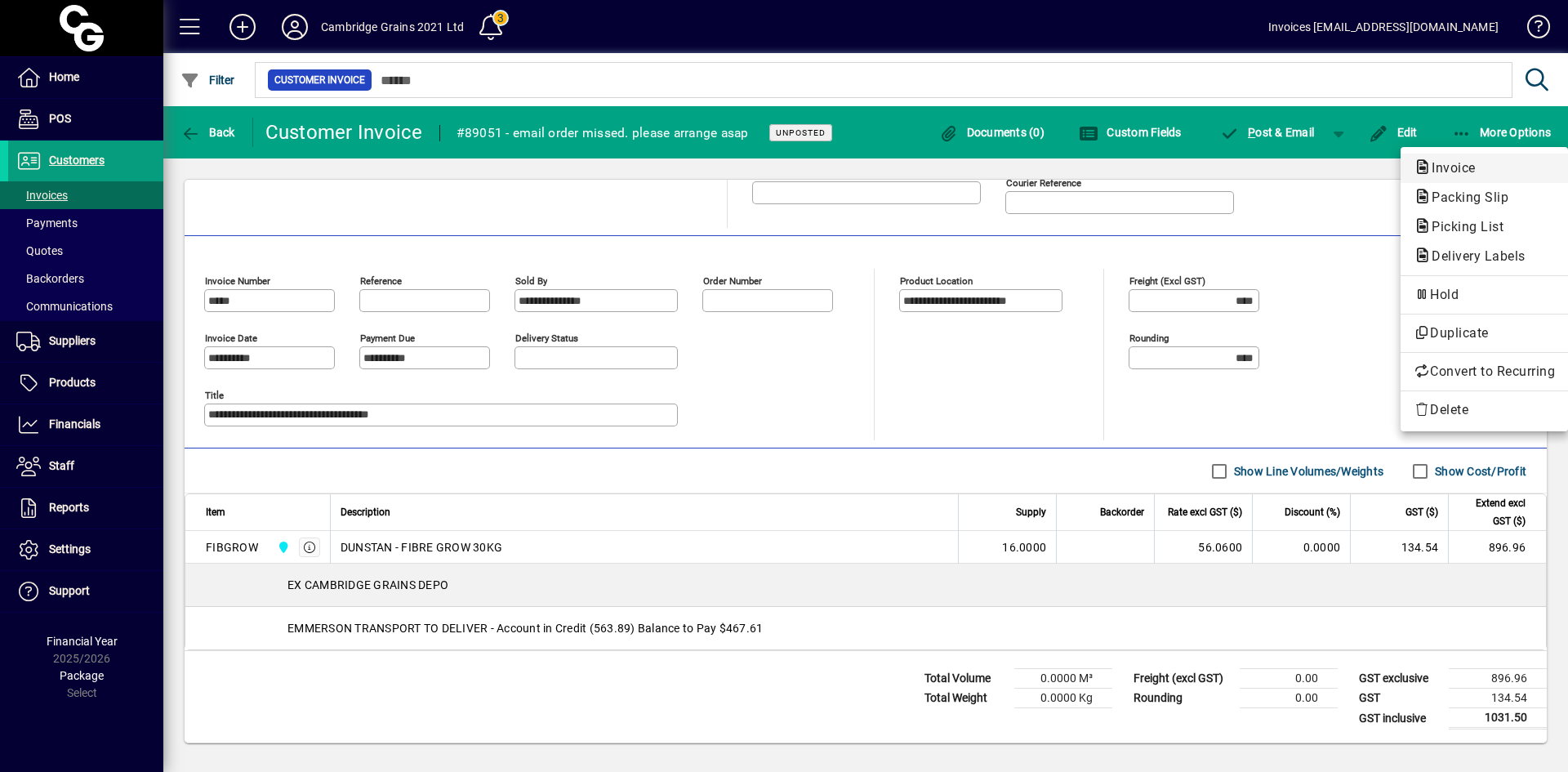
click at [1462, 164] on span "Invoice" at bounding box center [1449, 167] width 70 height 15
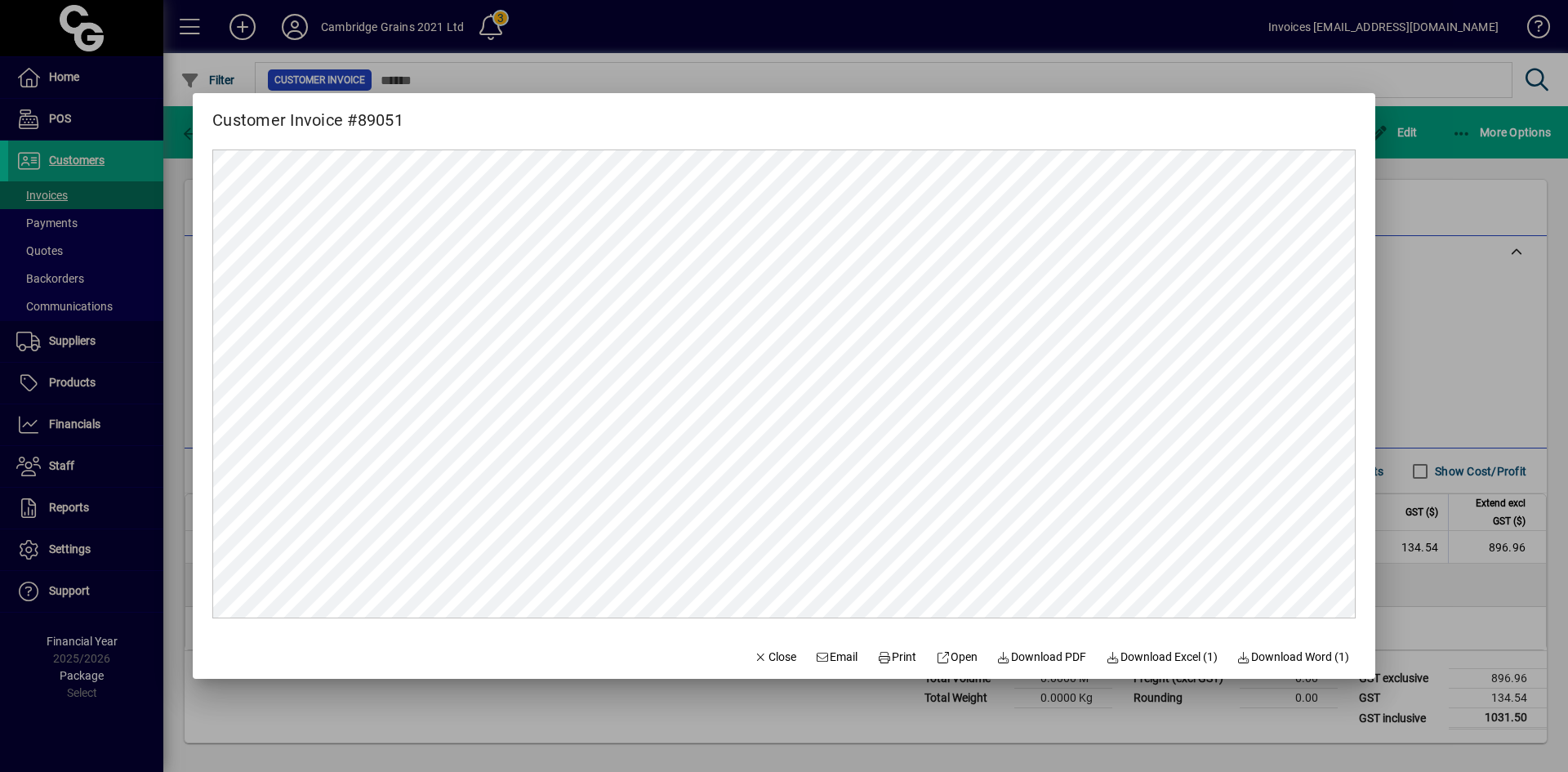
scroll to position [0, 0]
click at [889, 655] on span "Print" at bounding box center [897, 657] width 39 height 17
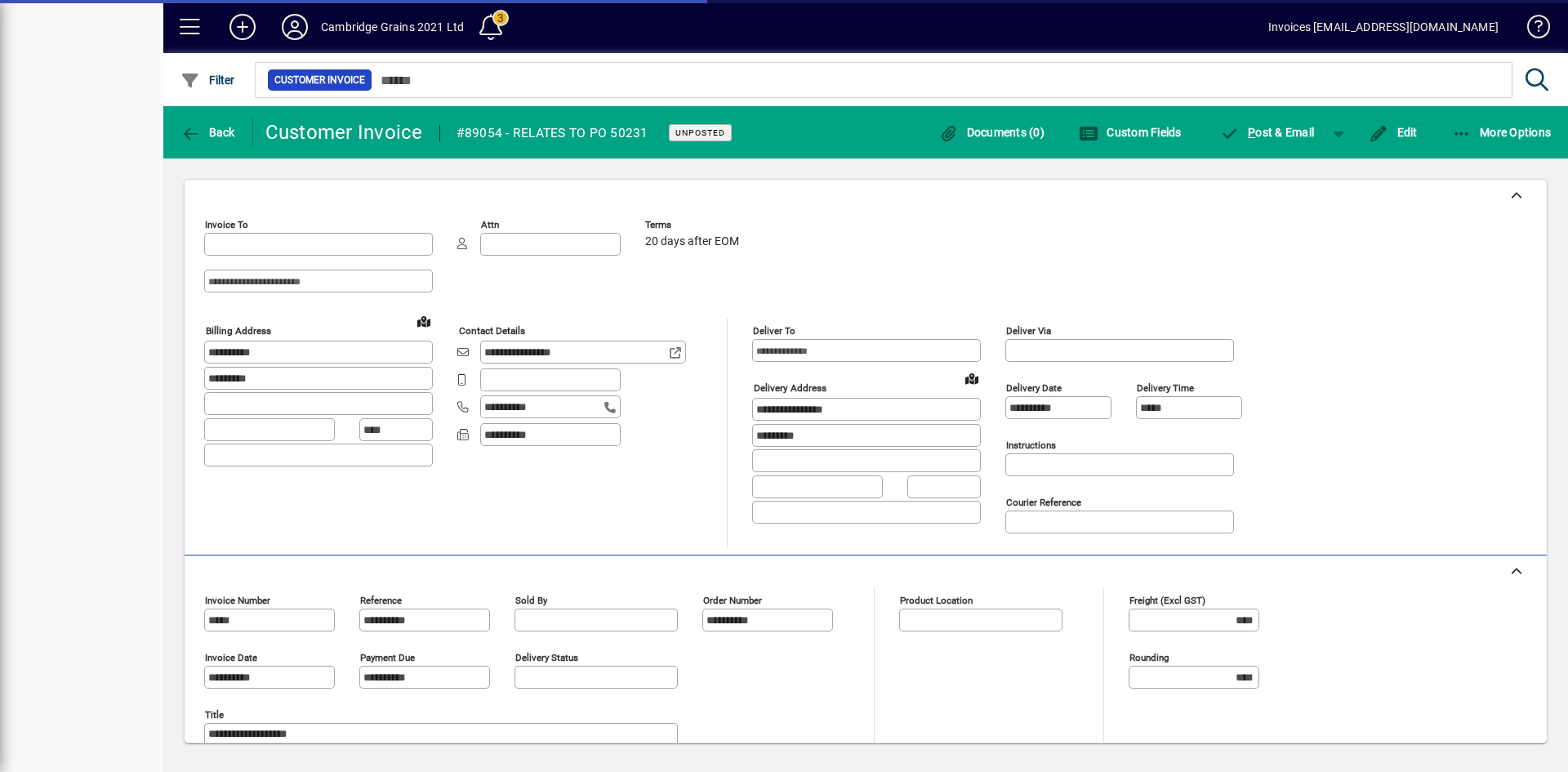
type input "**********"
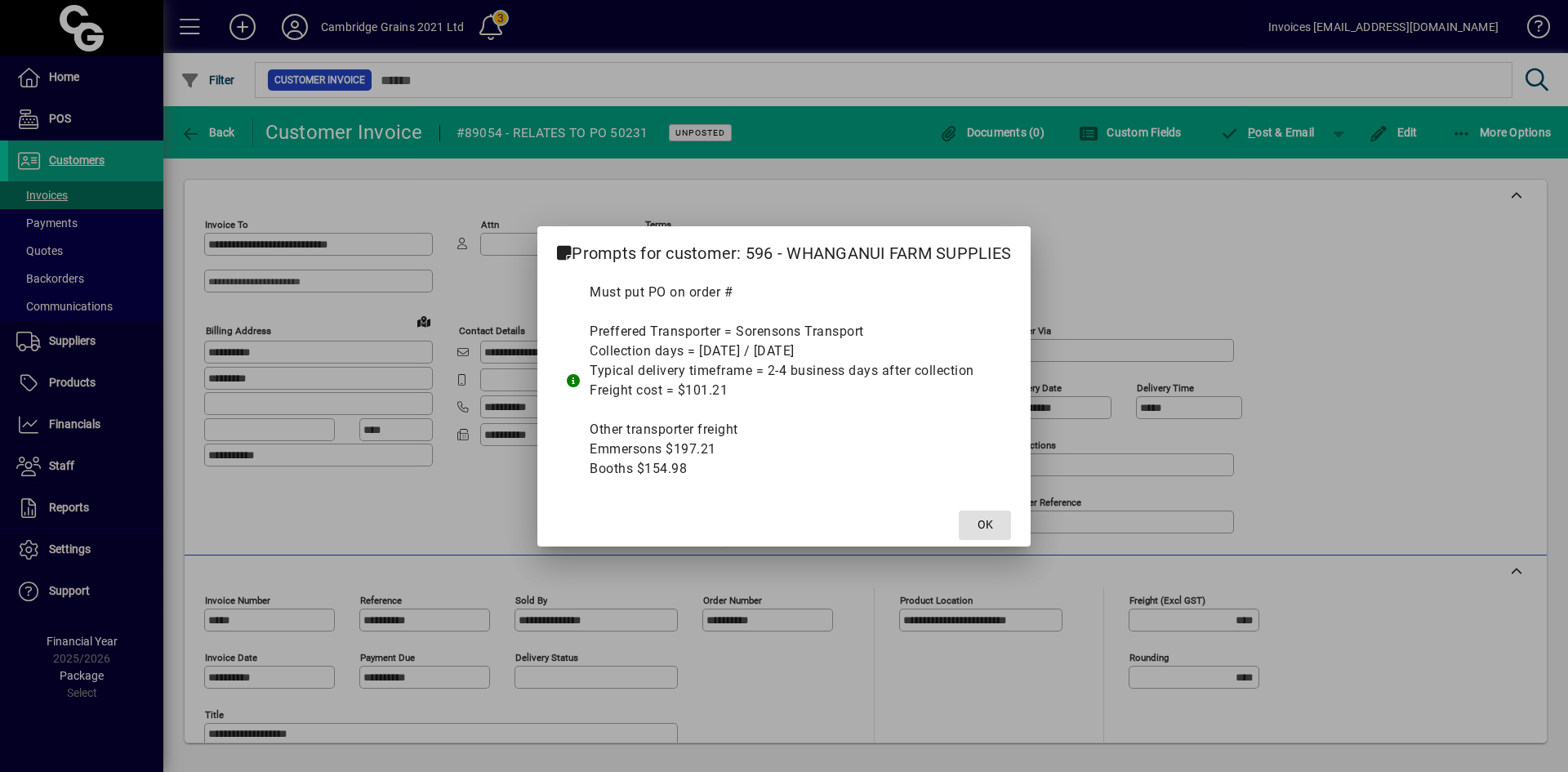
click at [985, 518] on span "OK" at bounding box center [985, 524] width 15 height 17
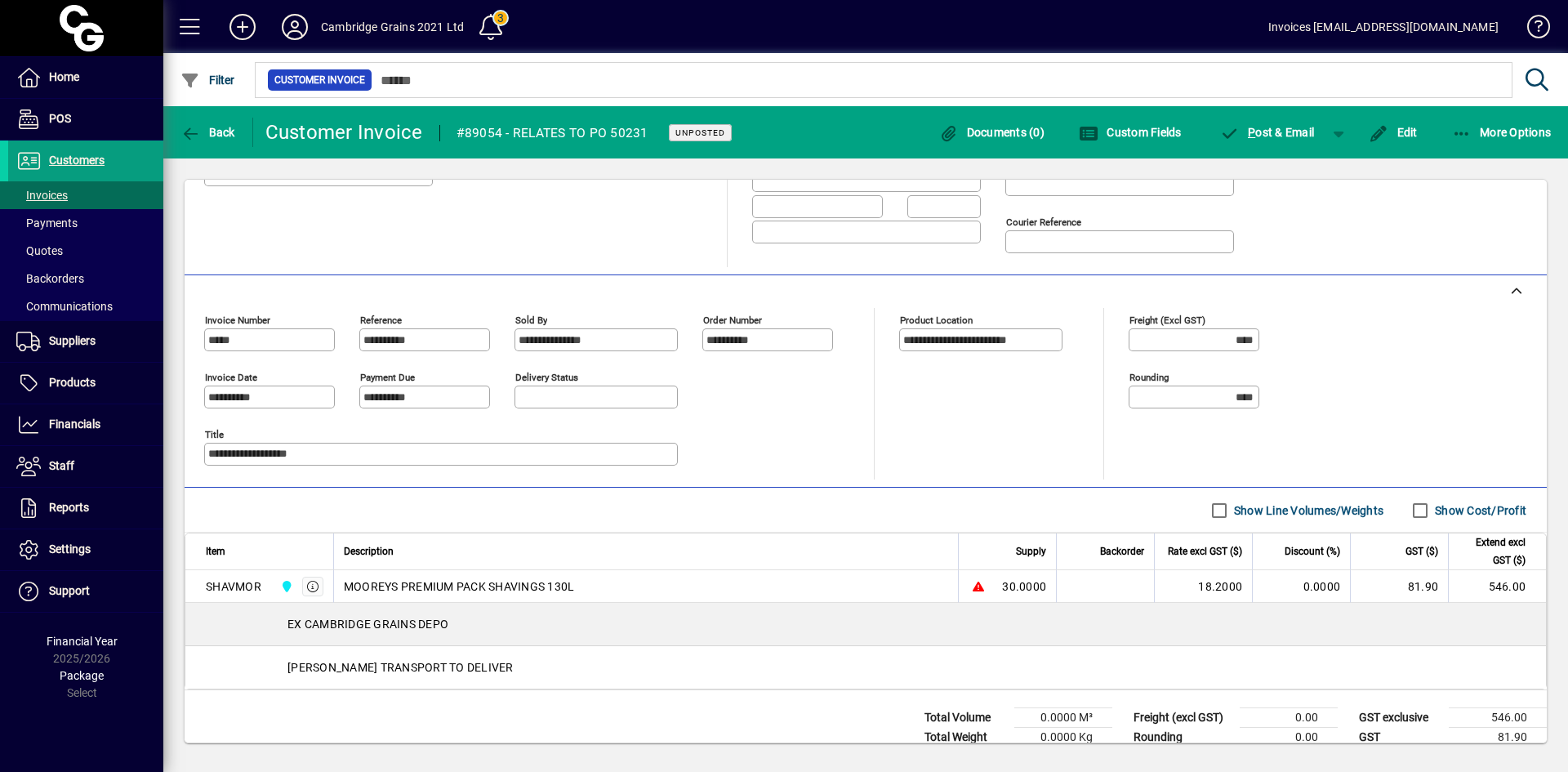
scroll to position [320, 0]
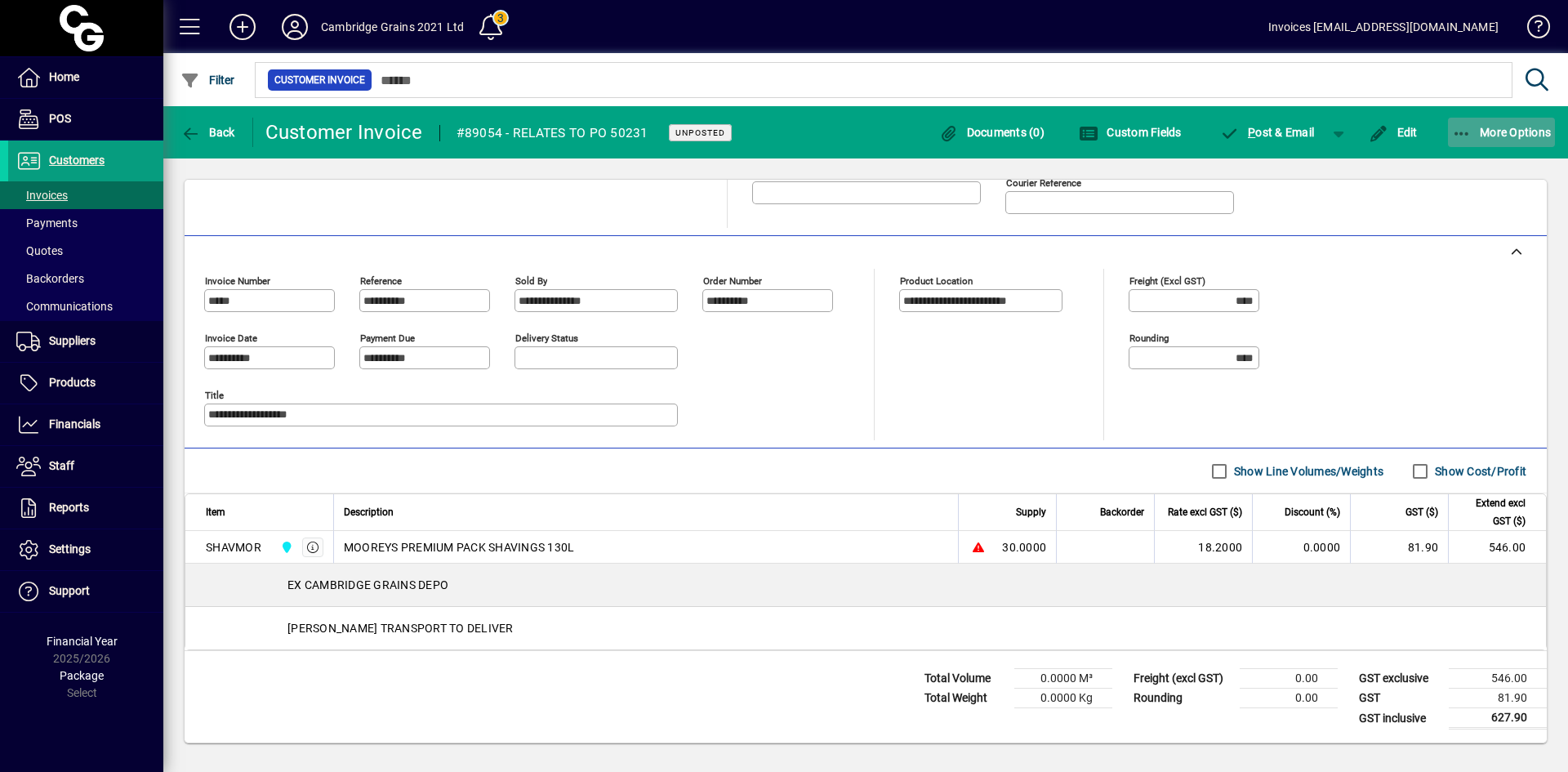
click at [1479, 132] on span "More Options" at bounding box center [1502, 132] width 100 height 13
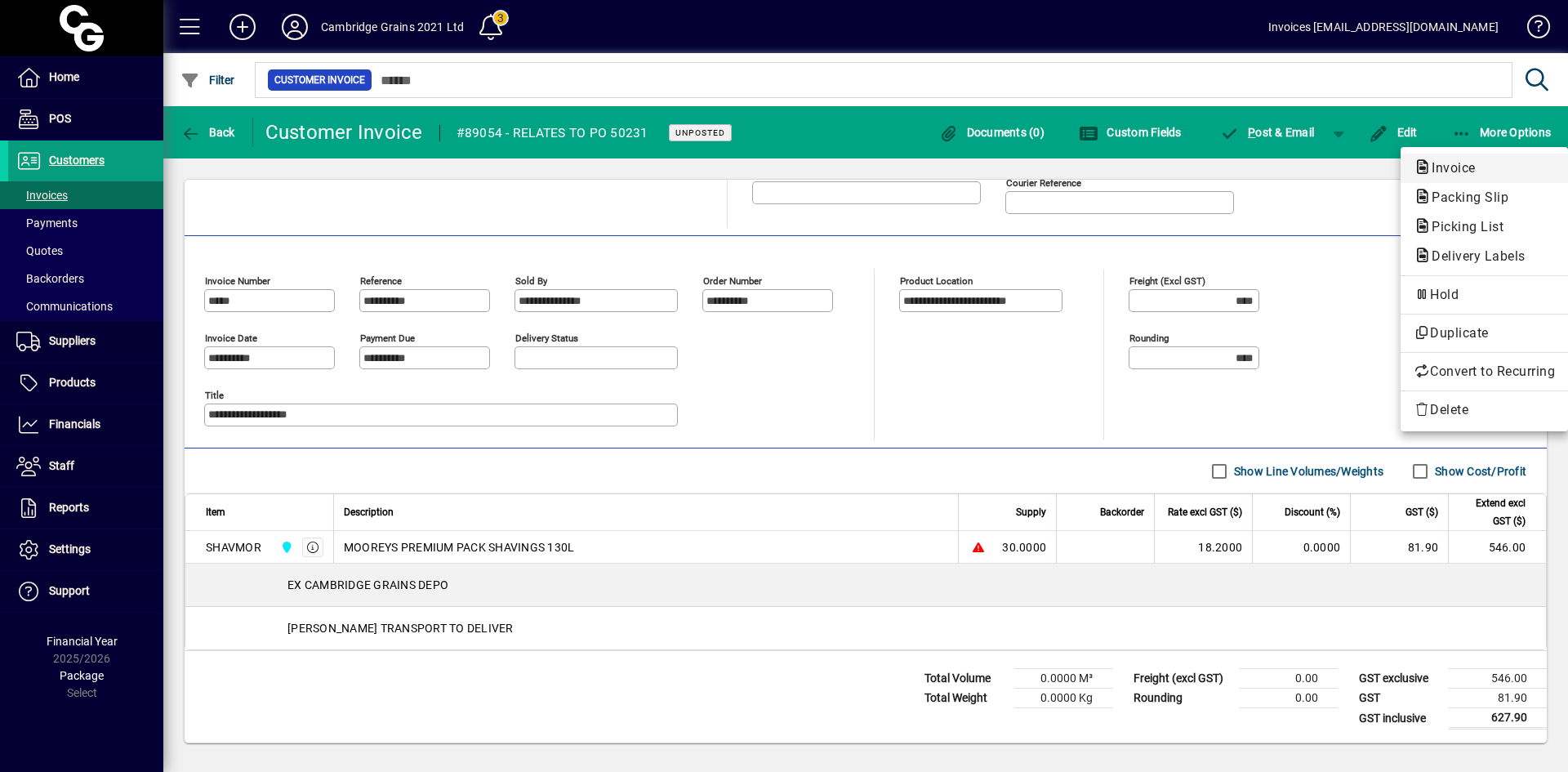
click at [1448, 159] on span "Invoice" at bounding box center [1484, 169] width 141 height 20
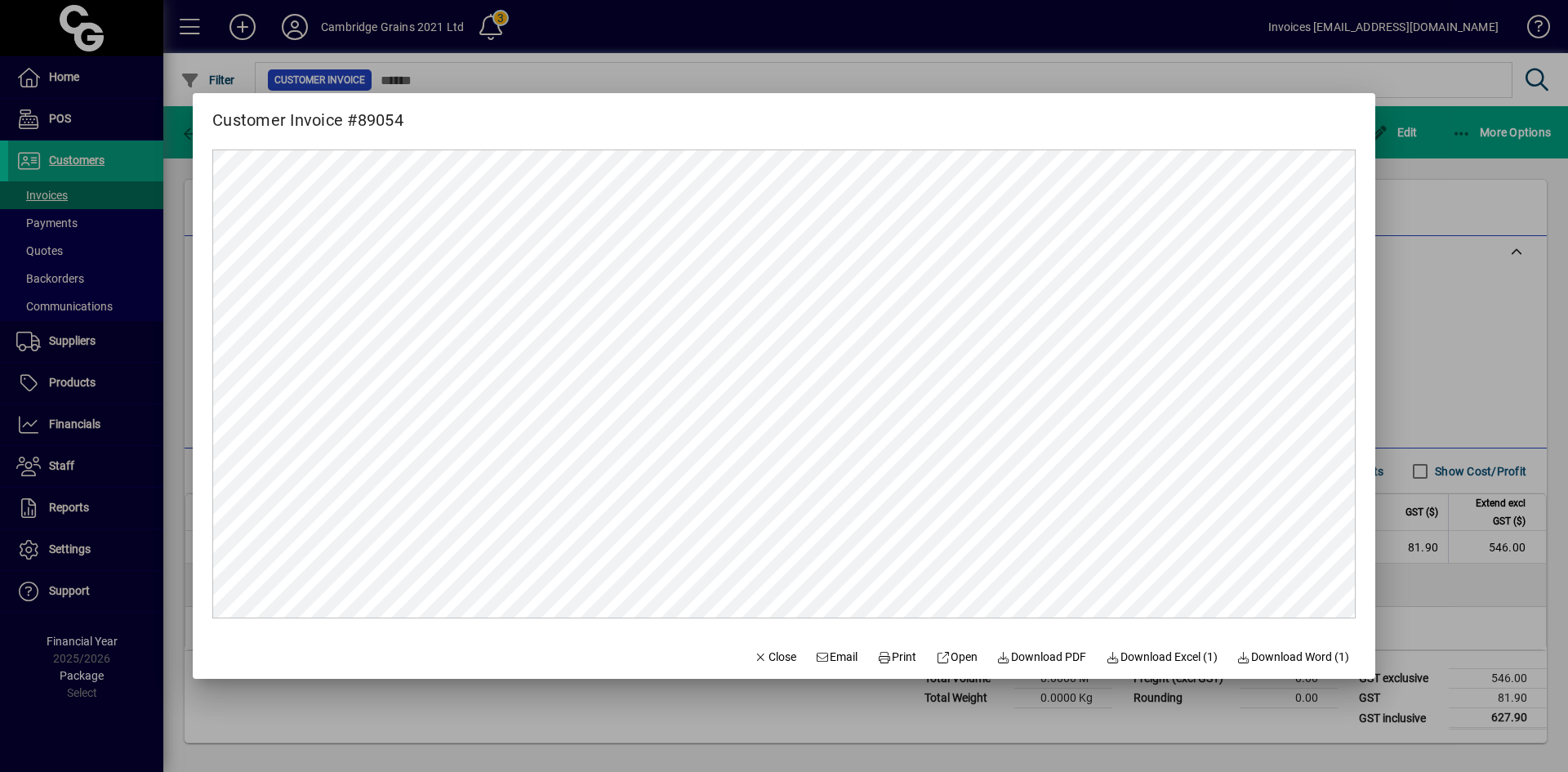
scroll to position [0, 0]
click at [881, 655] on span "Print" at bounding box center [897, 657] width 39 height 17
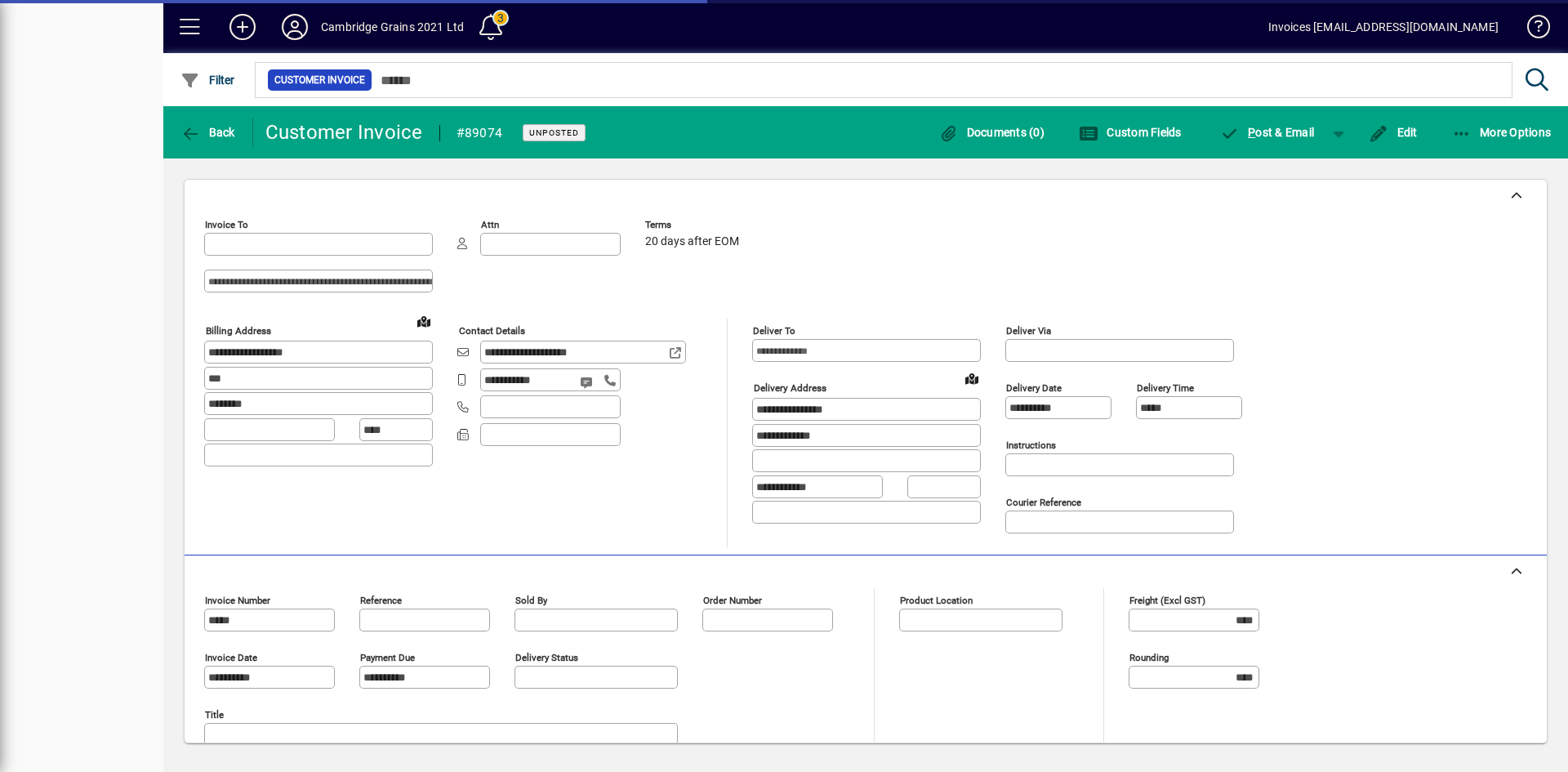
type input "**********"
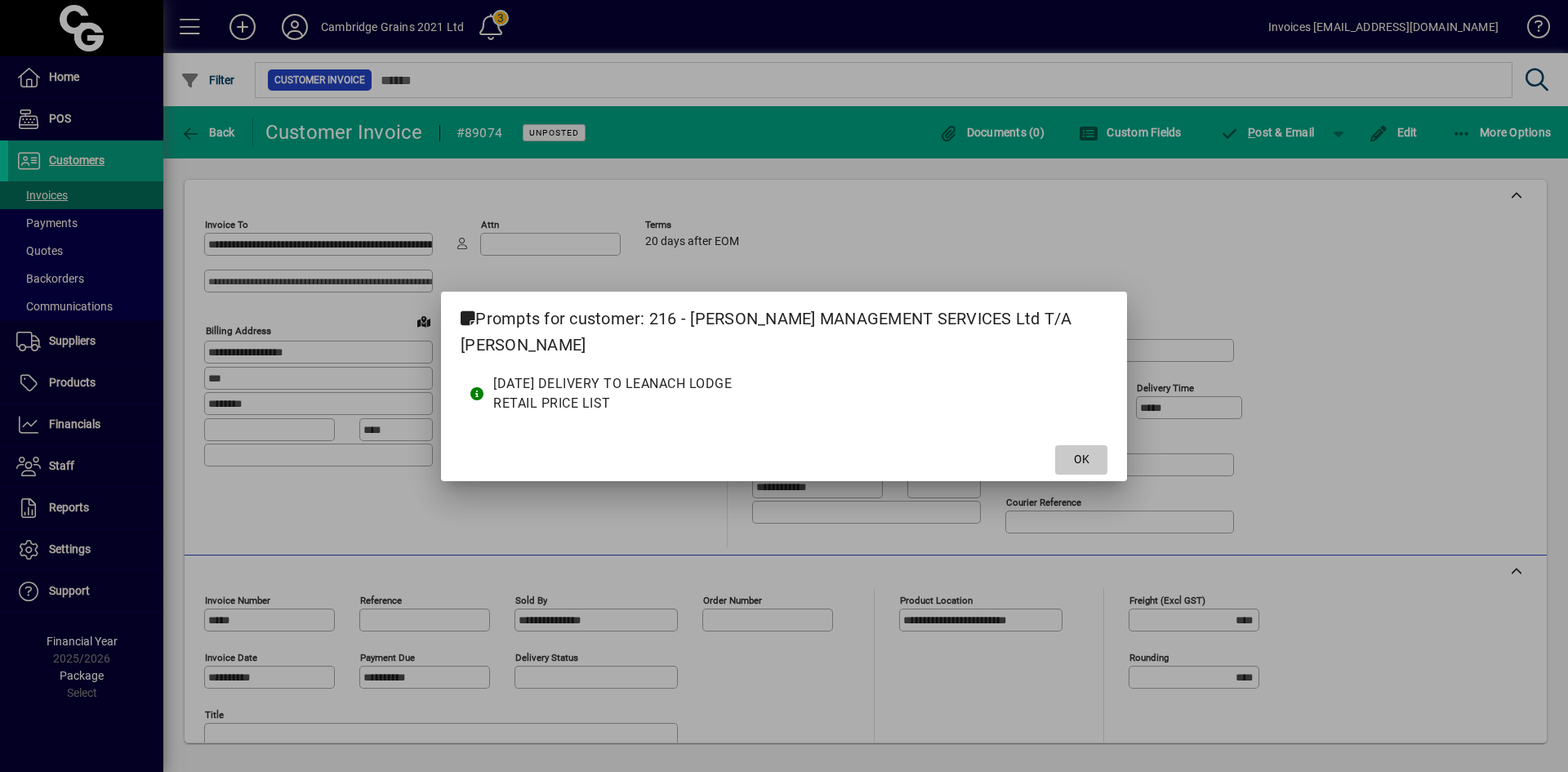
click at [1075, 461] on span "OK" at bounding box center [1082, 459] width 15 height 17
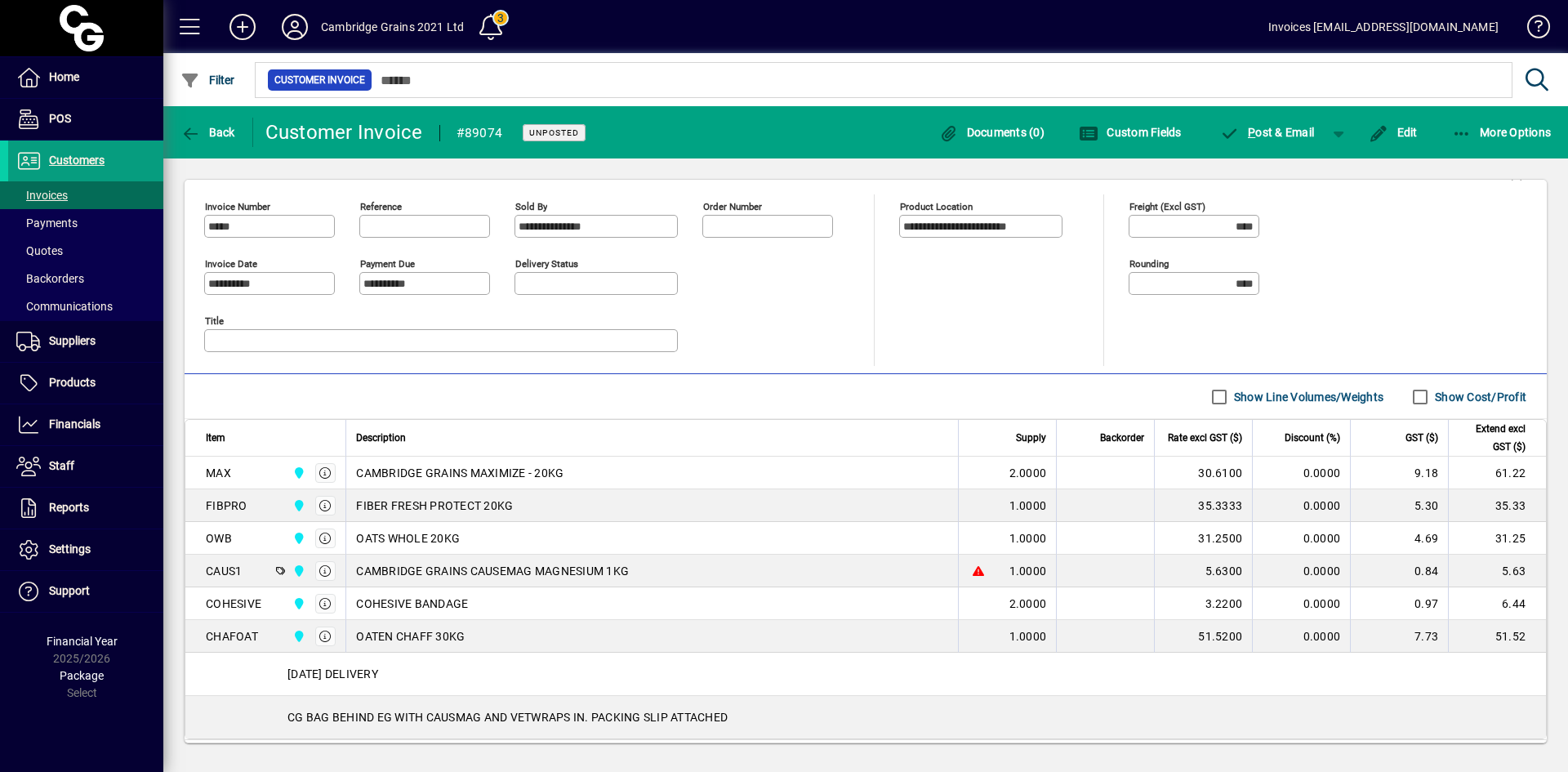
scroll to position [238, 0]
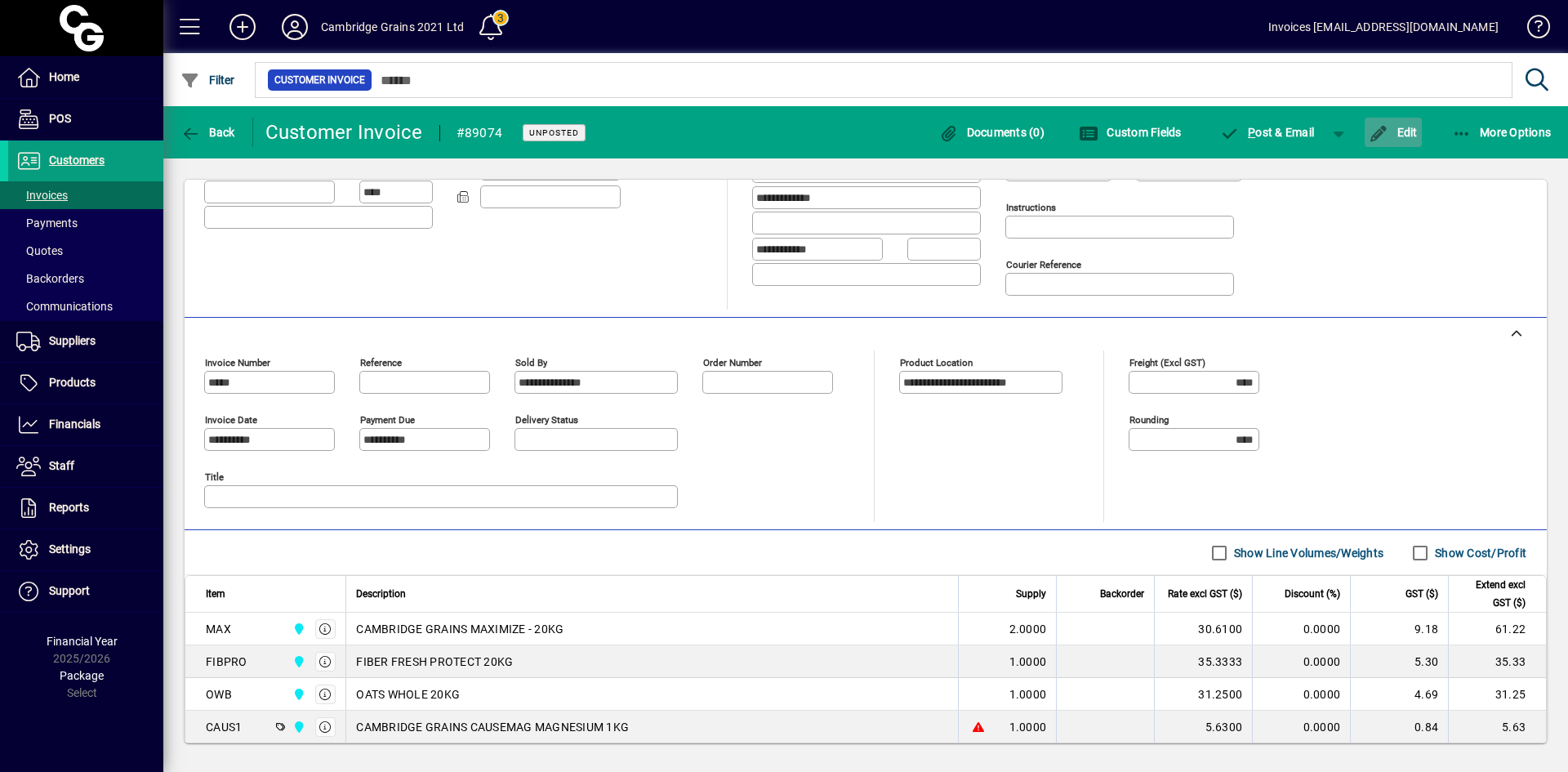
click at [1401, 132] on span "Edit" at bounding box center [1393, 132] width 49 height 13
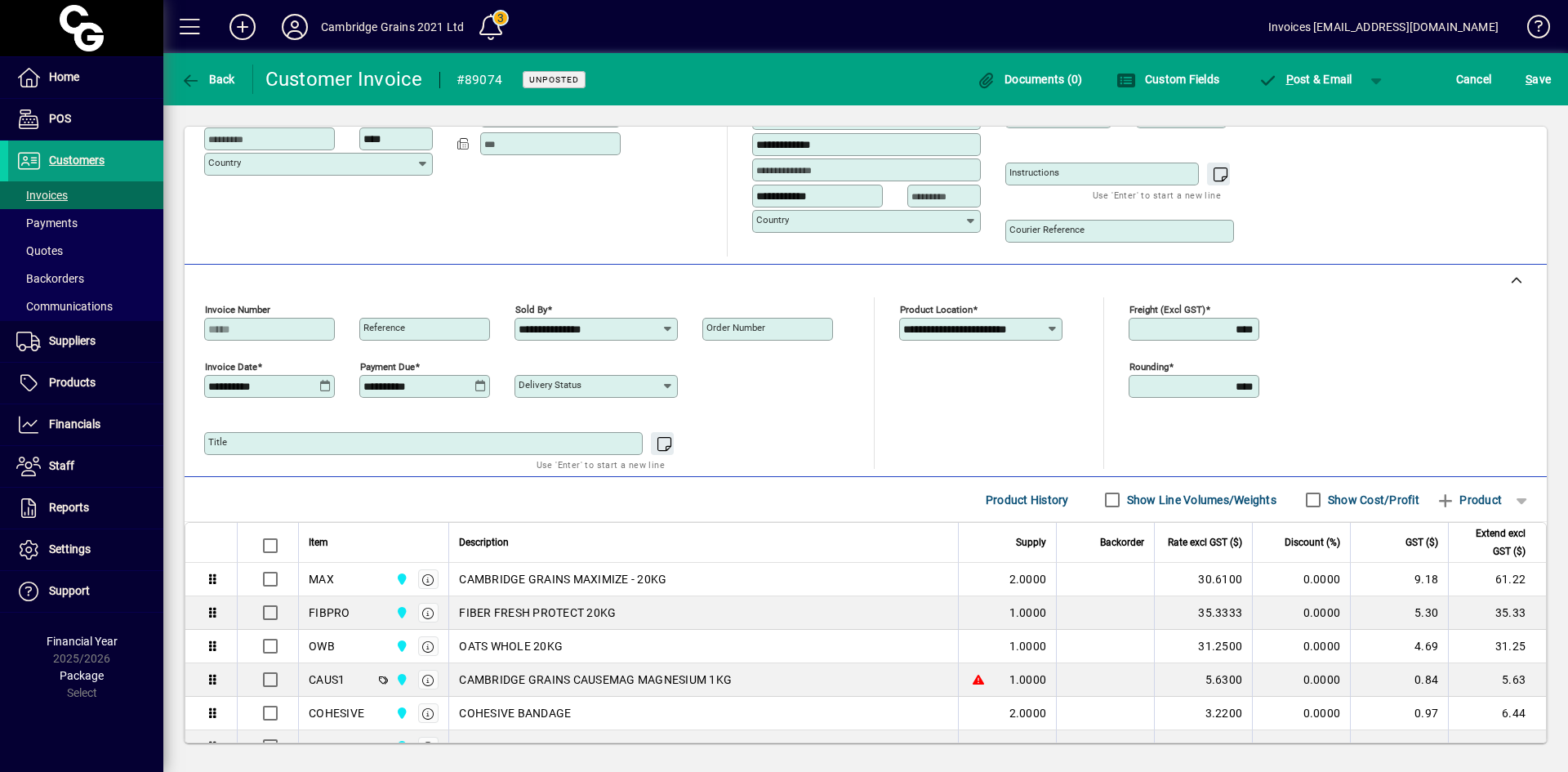
click at [299, 385] on input "**********" at bounding box center [264, 386] width 111 height 13
click at [326, 387] on icon at bounding box center [326, 386] width 13 height 13
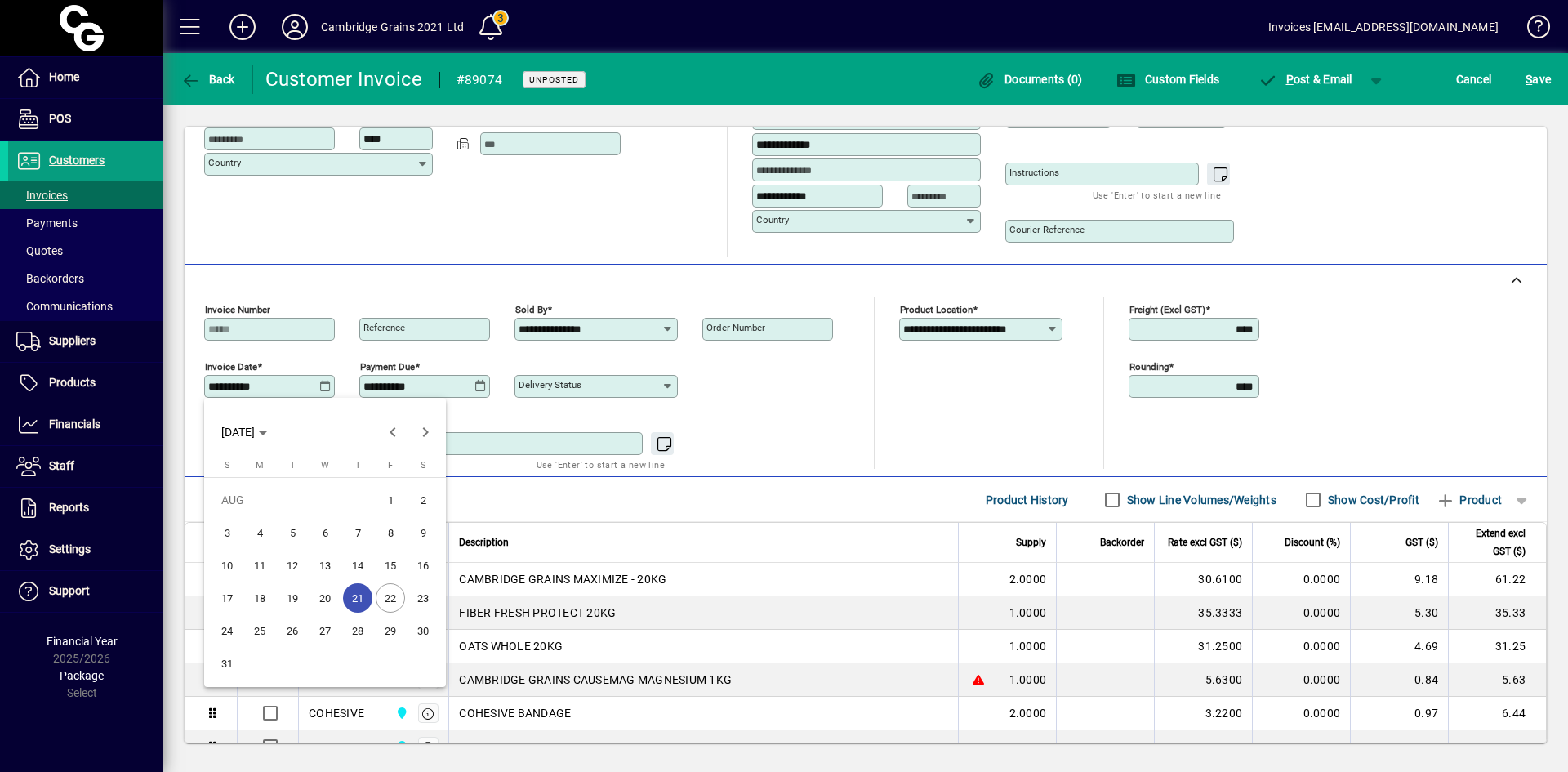
click at [391, 590] on span "22" at bounding box center [390, 598] width 30 height 30
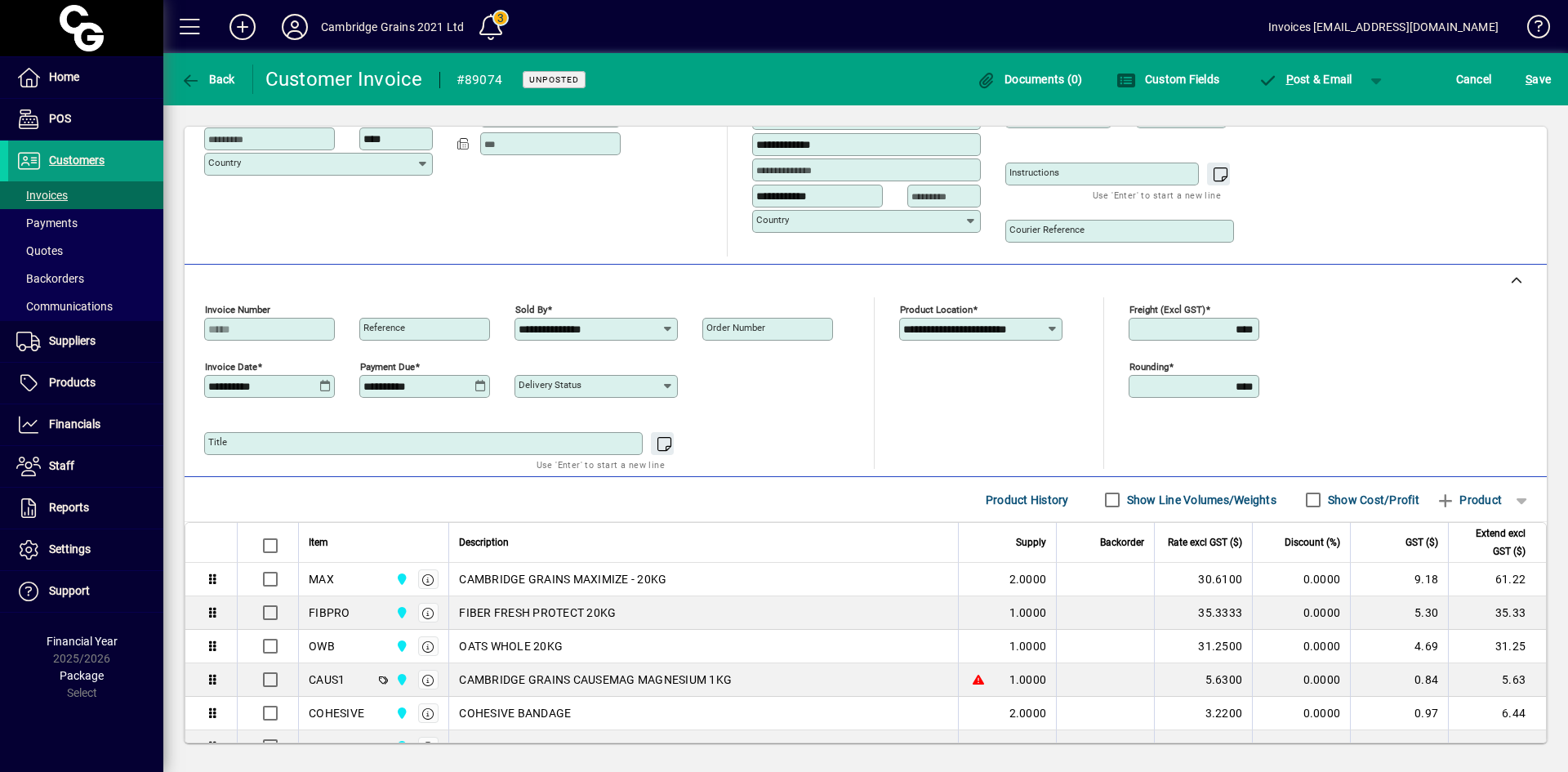
type input "**********"
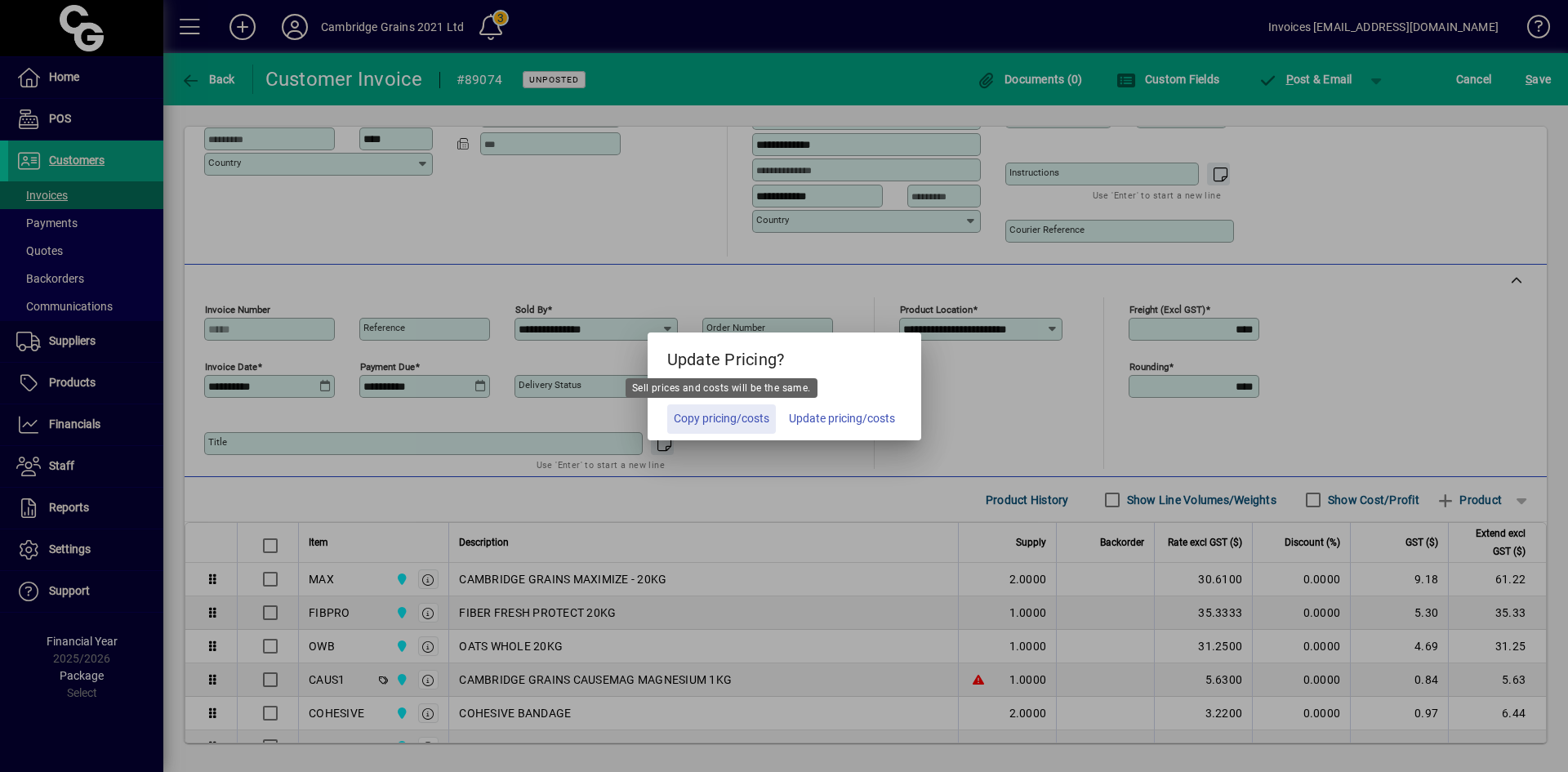
drag, startPoint x: 703, startPoint y: 415, endPoint x: 753, endPoint y: 397, distance: 53.1
click at [705, 415] on span "Copy pricing/costs" at bounding box center [722, 418] width 95 height 17
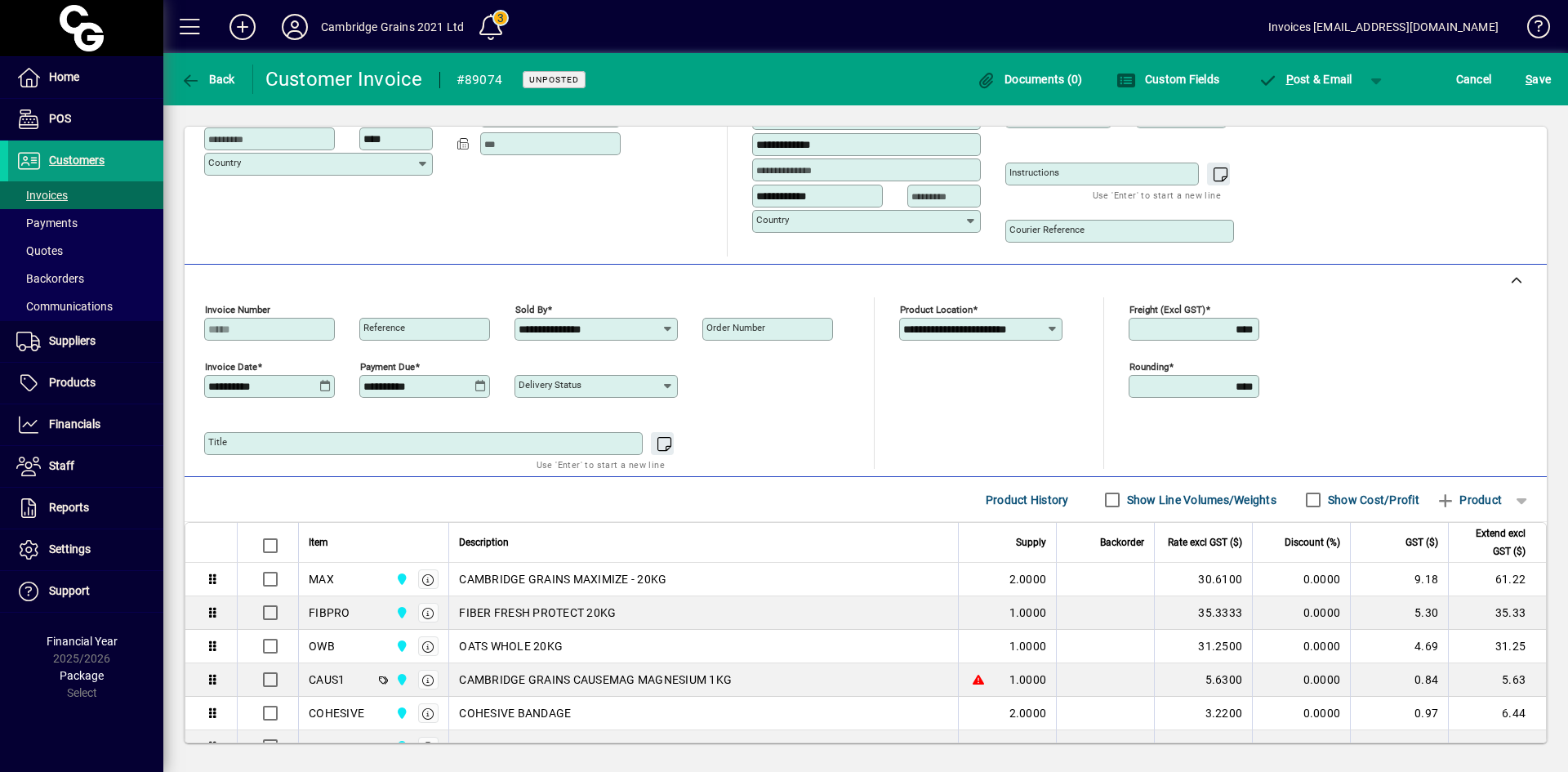
scroll to position [0, 0]
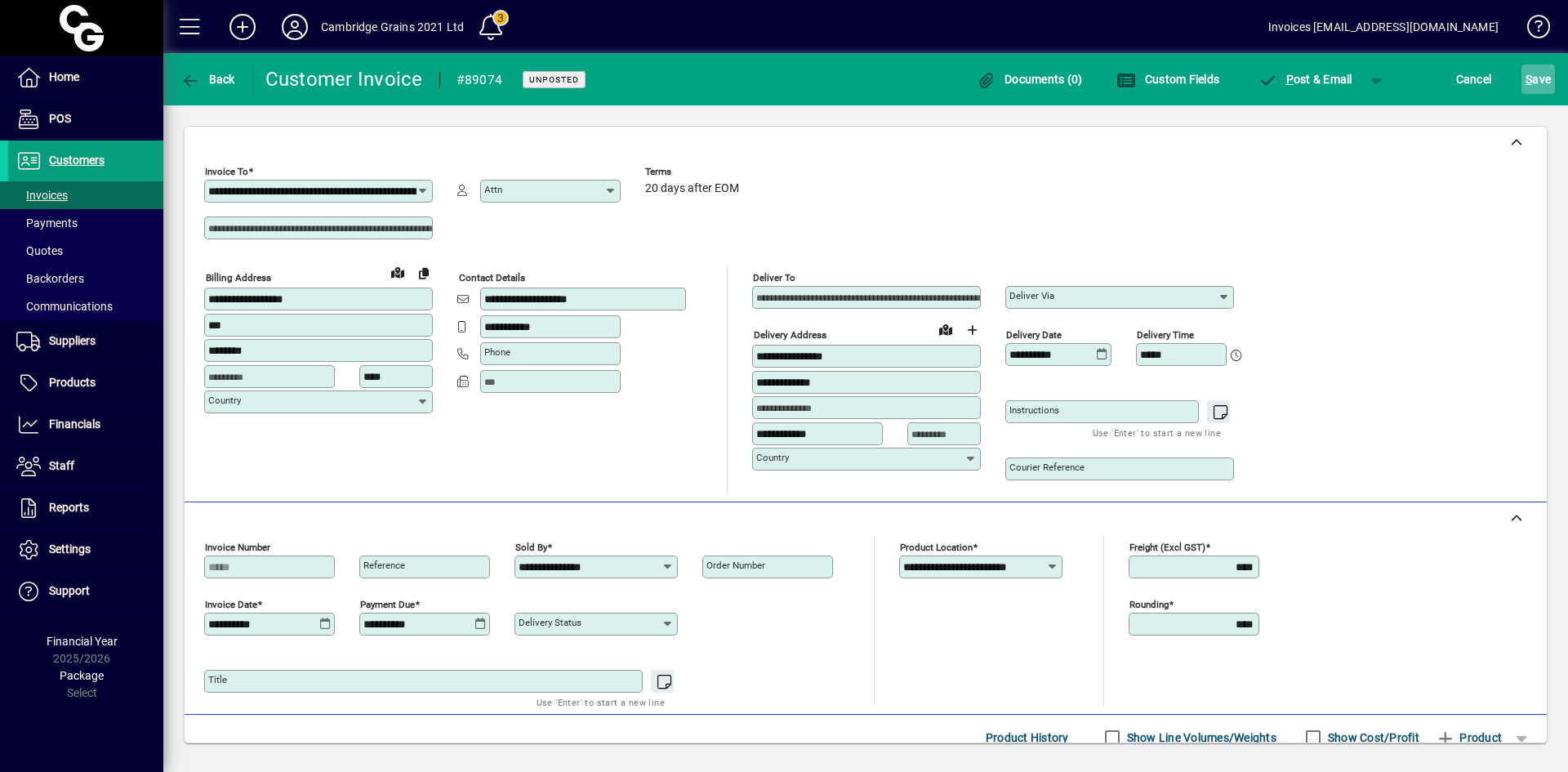
click at [1534, 78] on span "S ave" at bounding box center [1538, 79] width 25 height 26
